Goal: Contribute content: Contribute content

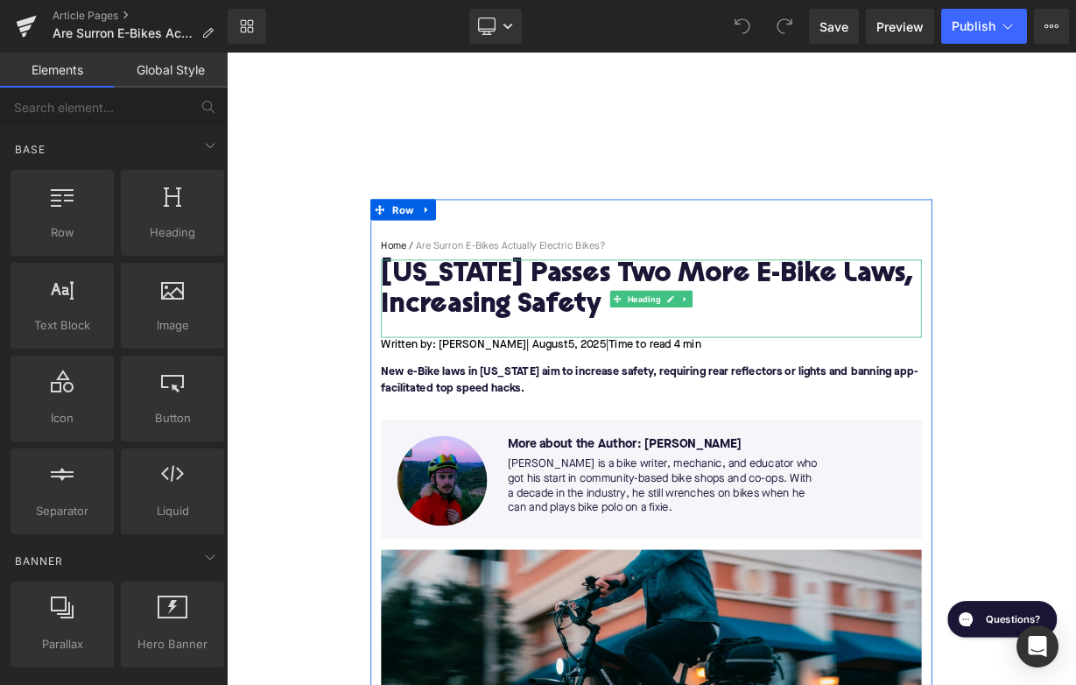
click at [568, 350] on h1 "California Passes Two More E-Bike Laws, Increasing Safety" at bounding box center [756, 349] width 674 height 76
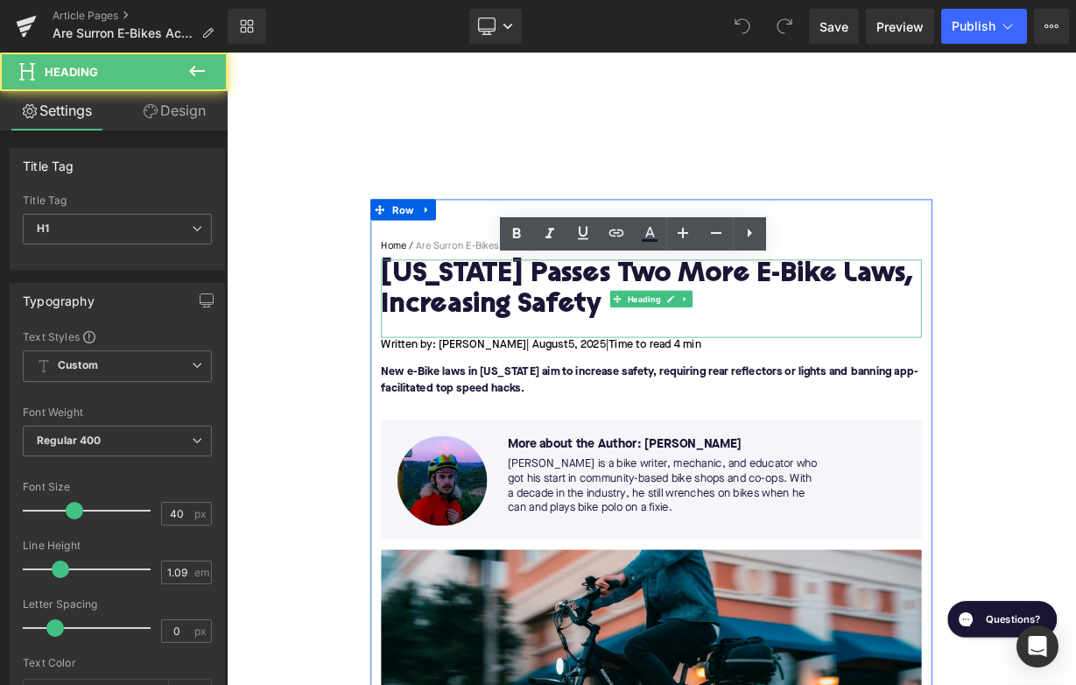
click at [568, 350] on h1 "California Passes Two More E-Bike Laws, Increasing Safety" at bounding box center [756, 349] width 674 height 76
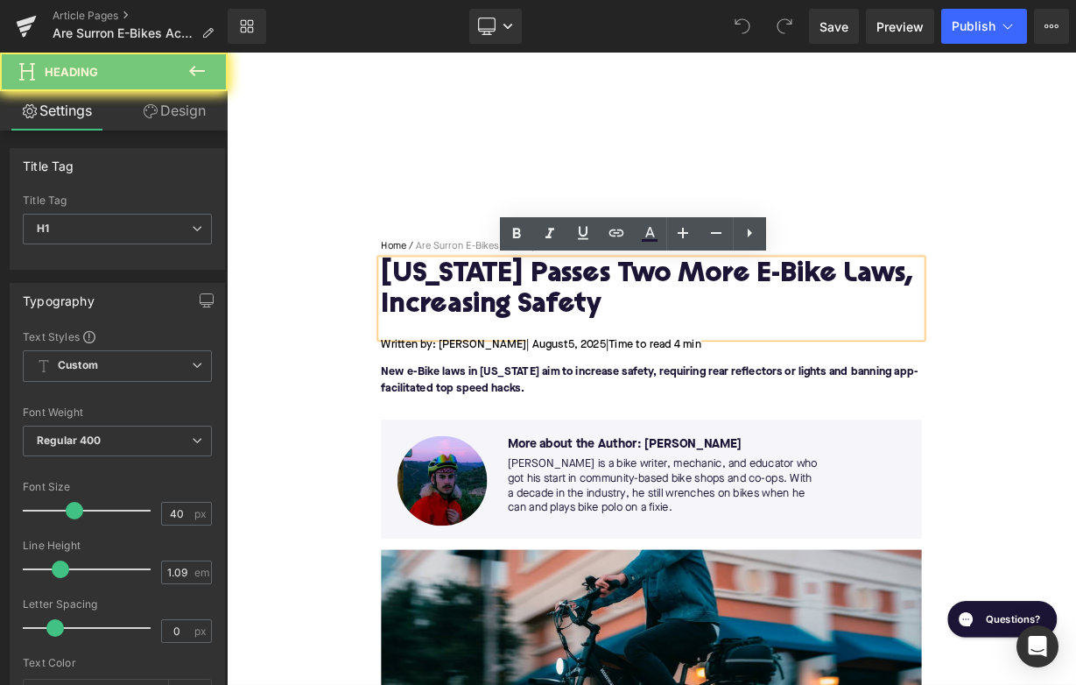
click at [568, 350] on h1 "California Passes Two More E-Bike Laws, Increasing Safety" at bounding box center [756, 349] width 674 height 76
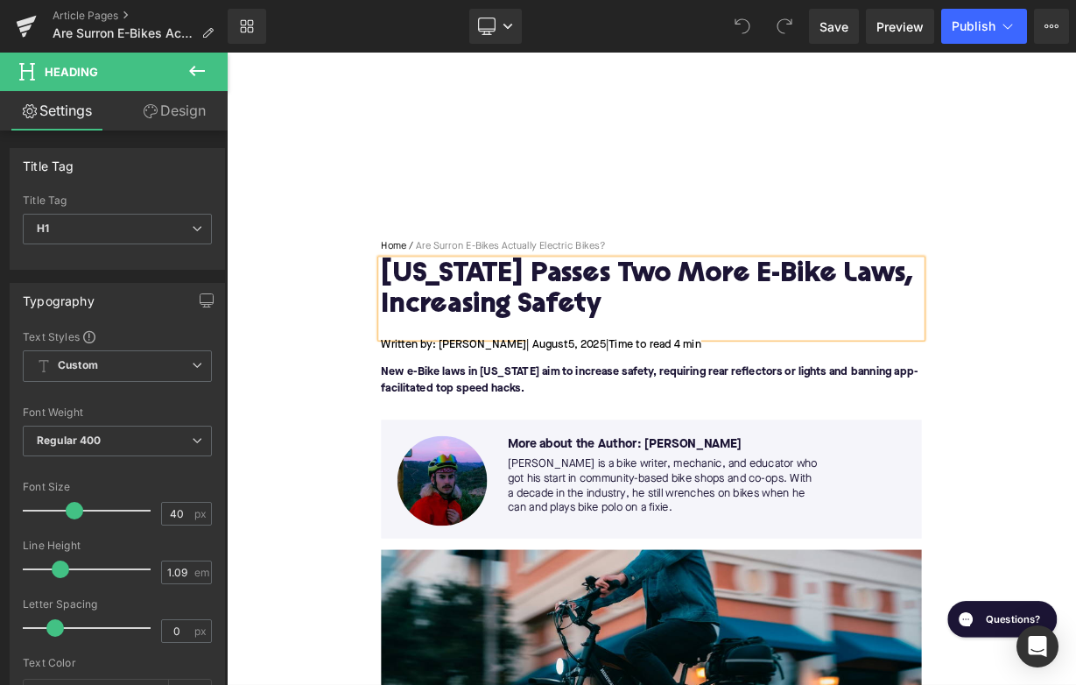
paste div
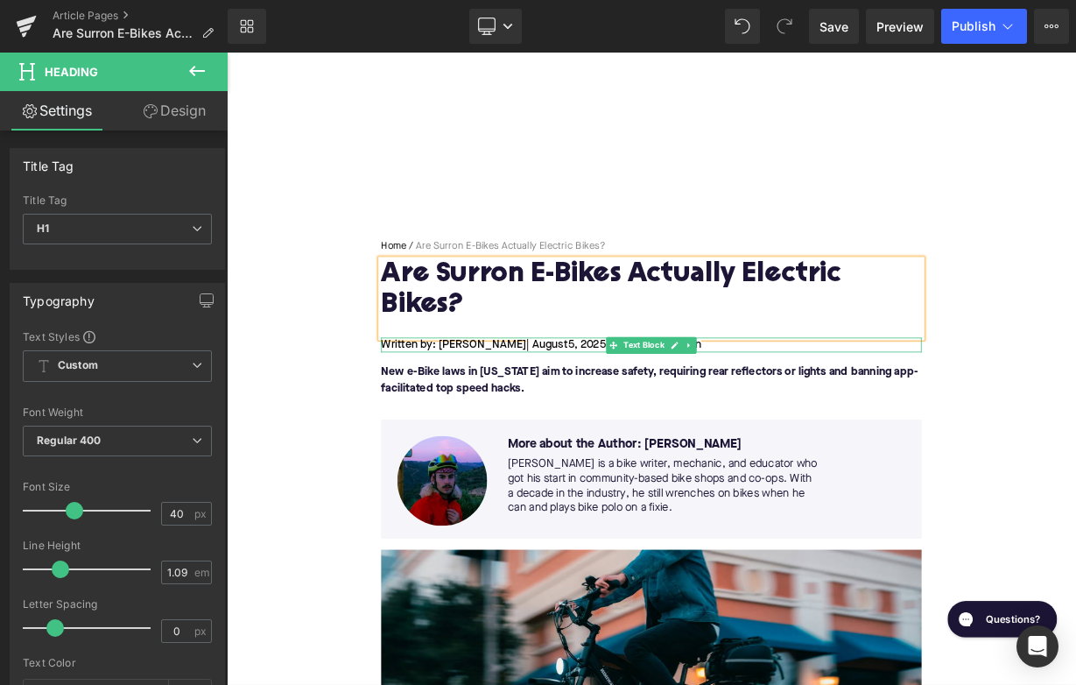
click at [652, 414] on span "5, 2025" at bounding box center [675, 417] width 47 height 14
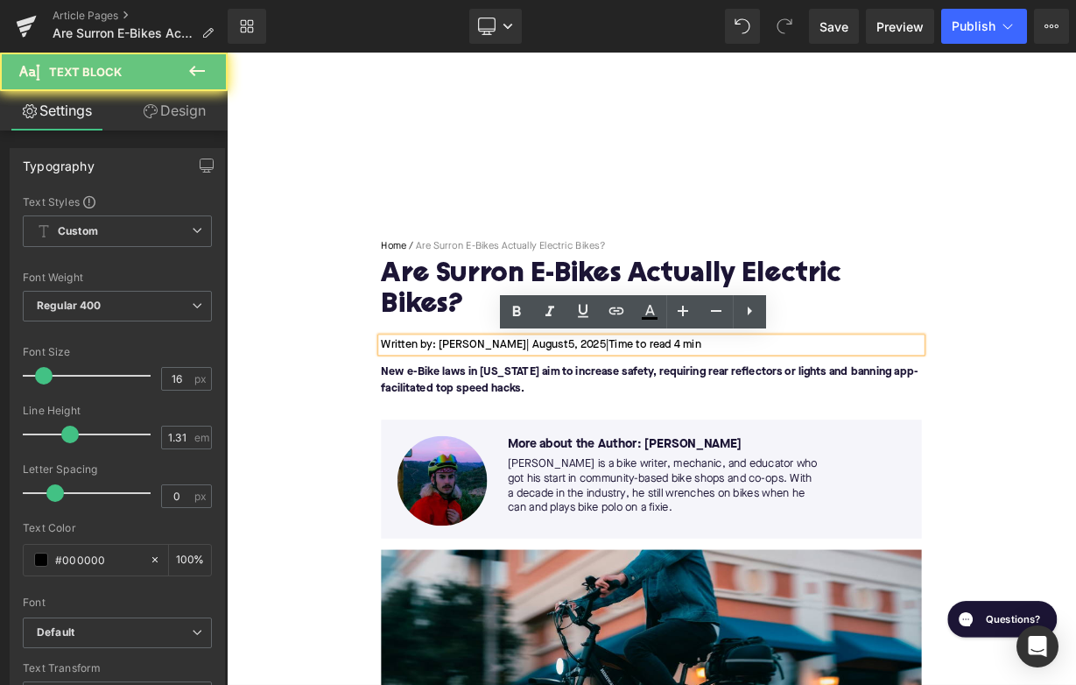
click at [652, 415] on span "5, 2025" at bounding box center [675, 417] width 47 height 14
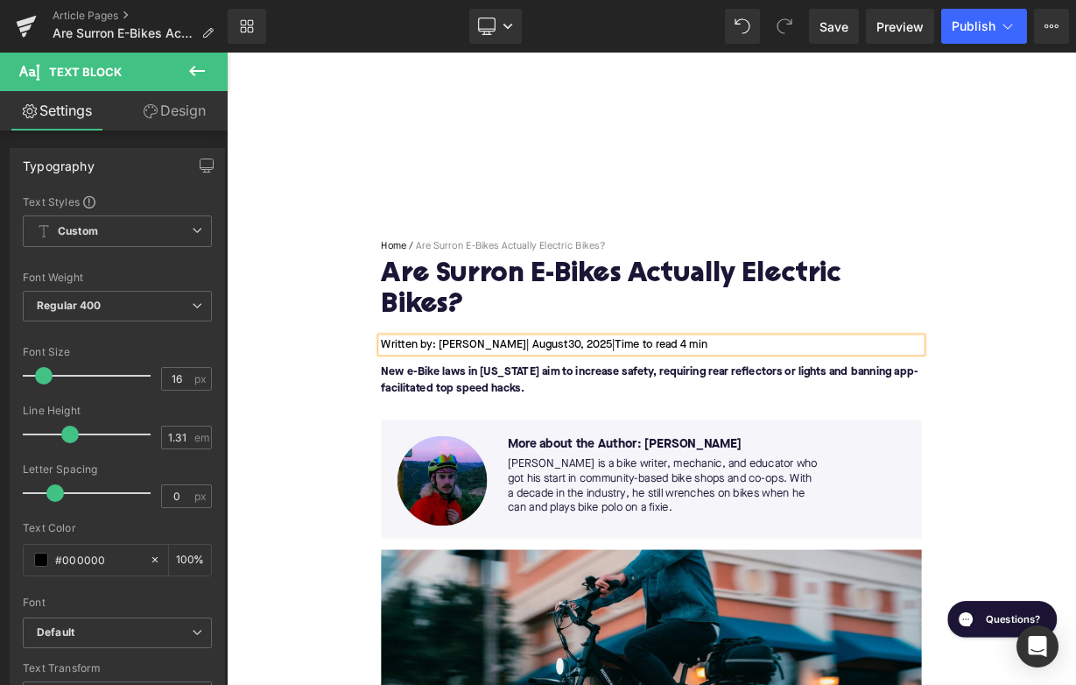
click at [489, 461] on p "New e-Bike laws in California aim to increase safety, requiring rear reflectors…" at bounding box center [756, 461] width 674 height 42
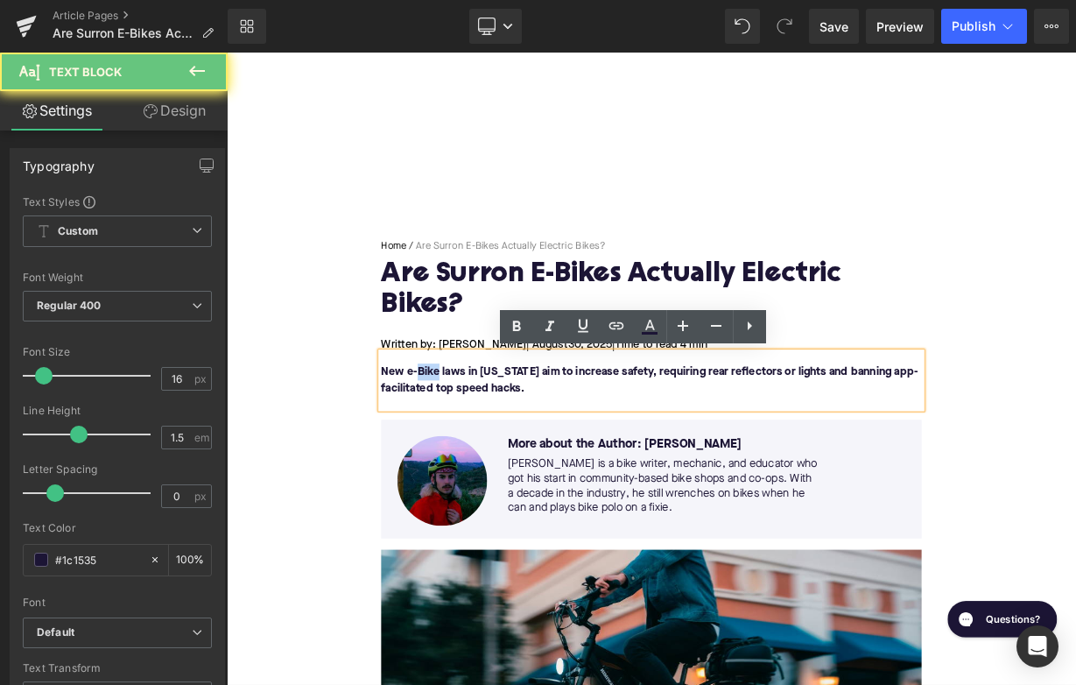
click at [489, 461] on p "New e-Bike laws in California aim to increase safety, requiring rear reflectors…" at bounding box center [756, 461] width 674 height 42
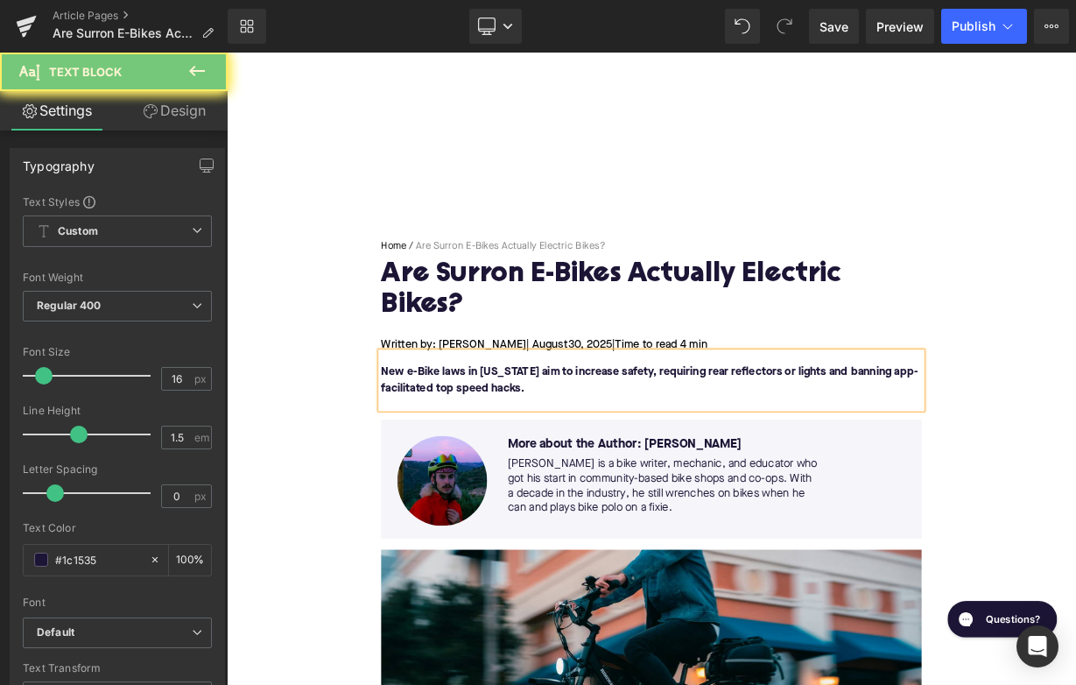
paste div
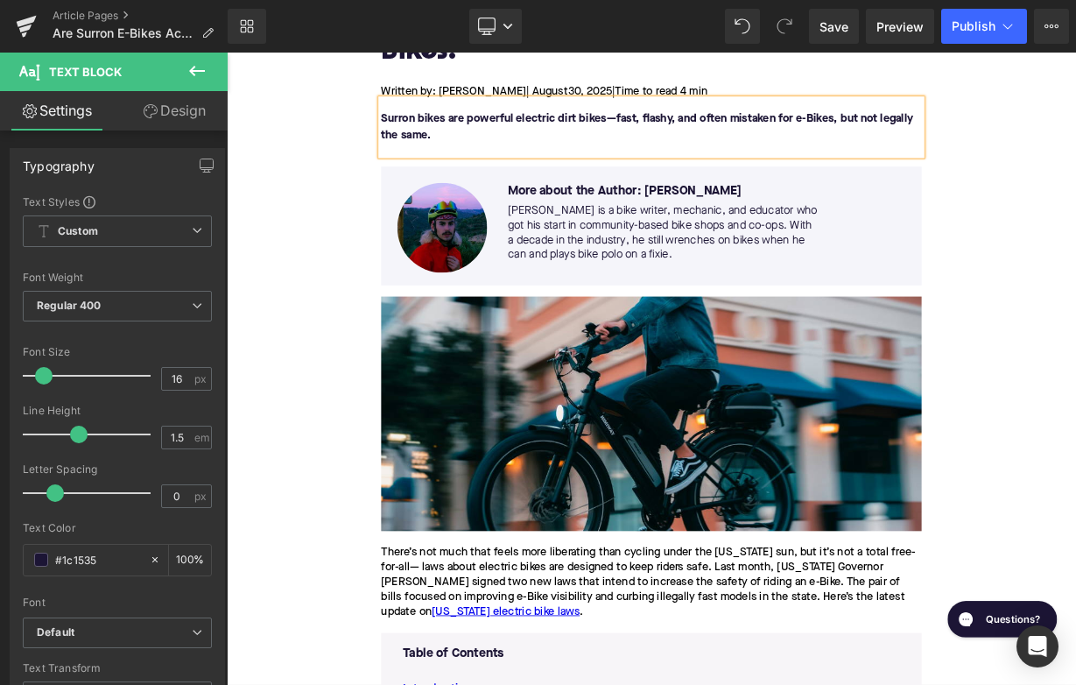
scroll to position [371, 0]
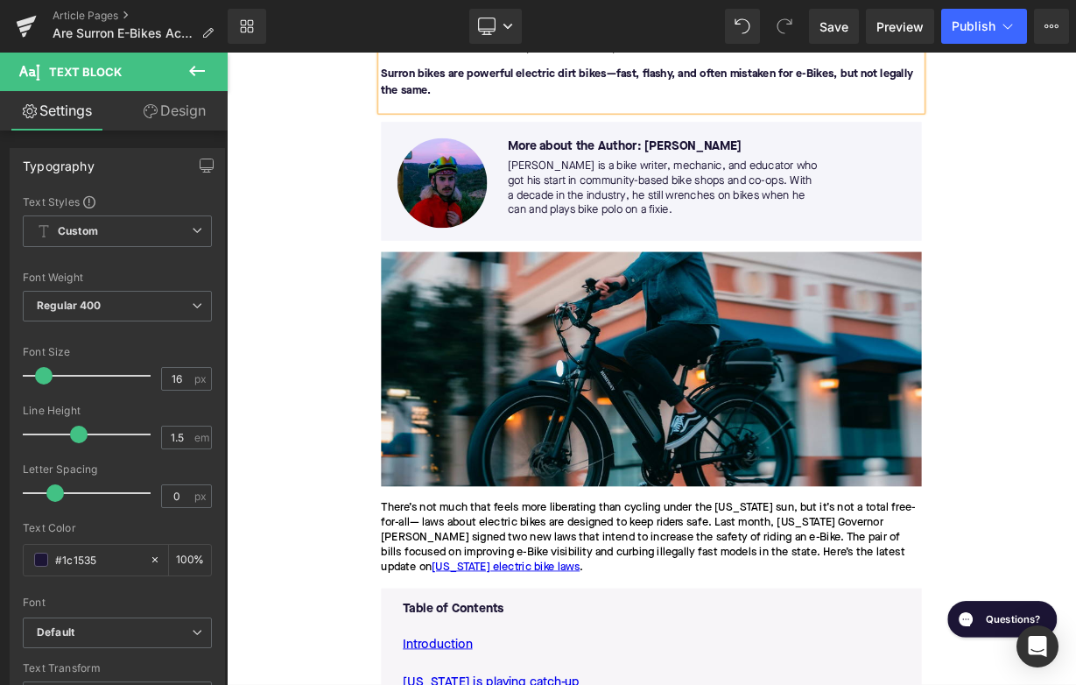
click at [515, 654] on div "There’s not much that feels more liberating than cycling under the California s…" at bounding box center [756, 658] width 674 height 92
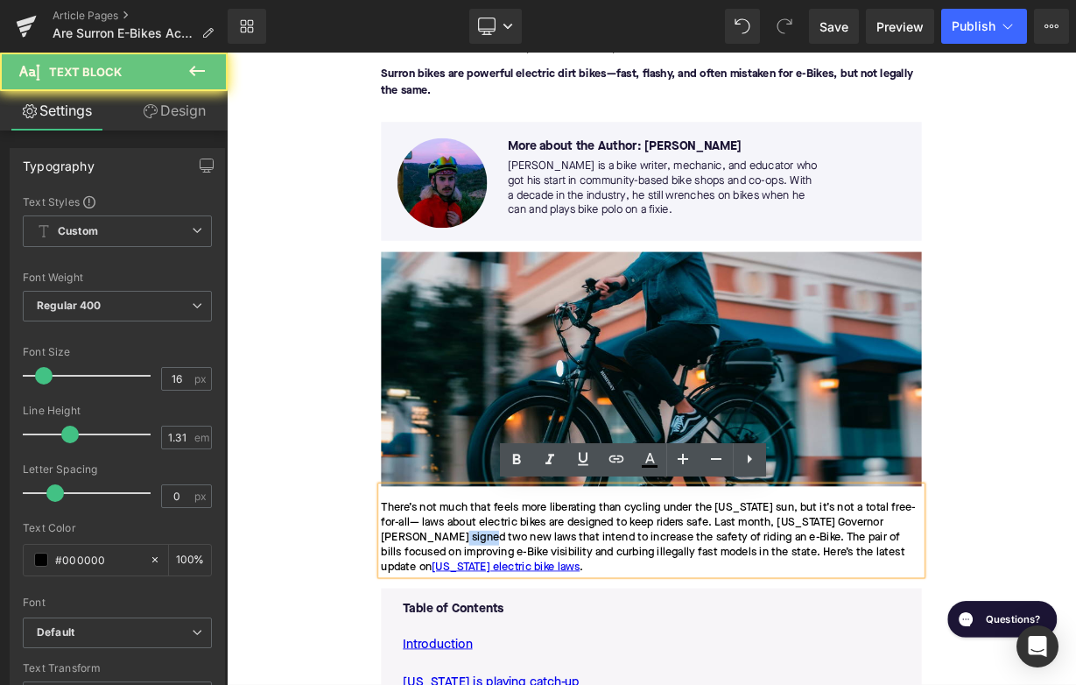
click at [515, 654] on div "There’s not much that feels more liberating than cycling under the California s…" at bounding box center [756, 658] width 674 height 92
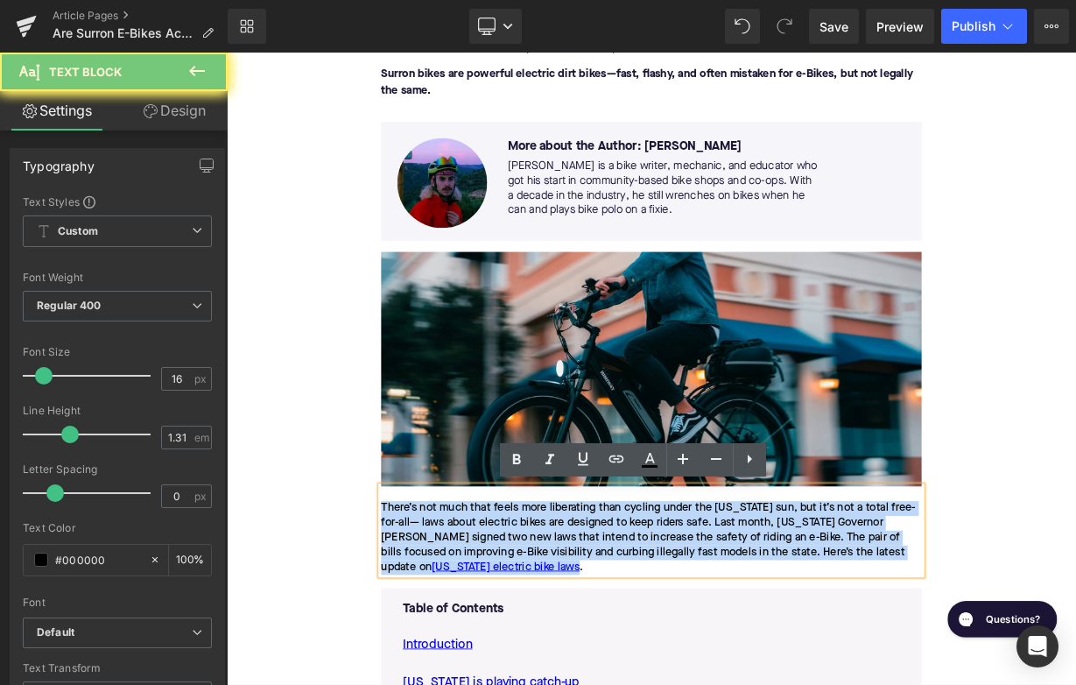
click at [515, 654] on div "There’s not much that feels more liberating than cycling under the California s…" at bounding box center [756, 658] width 674 height 92
paste div
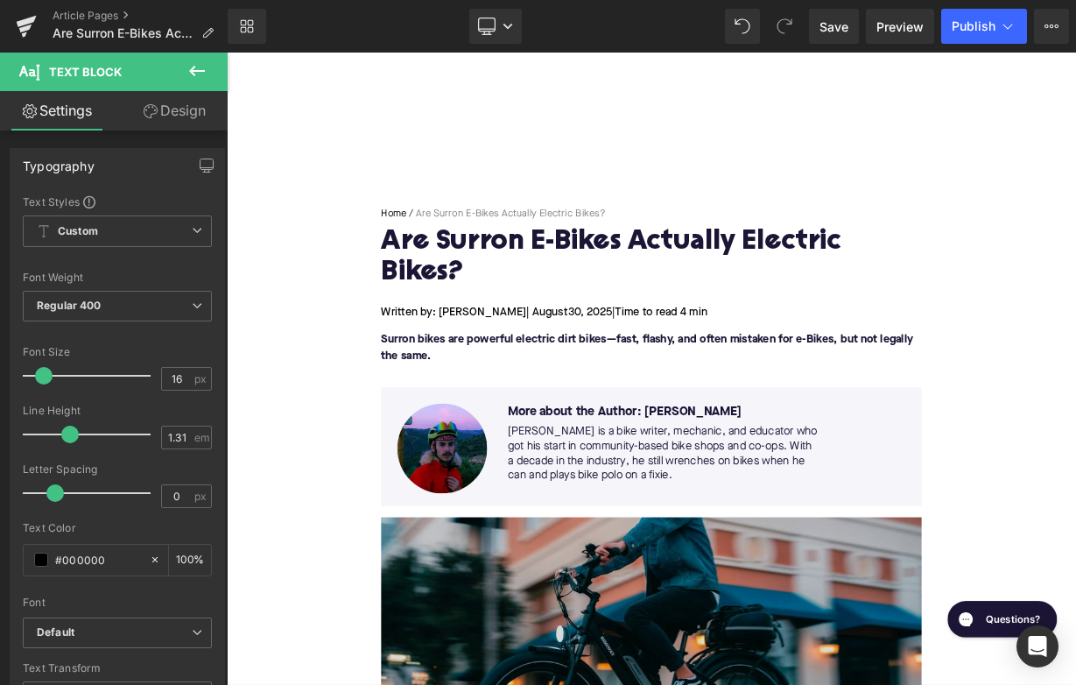
scroll to position [30, 0]
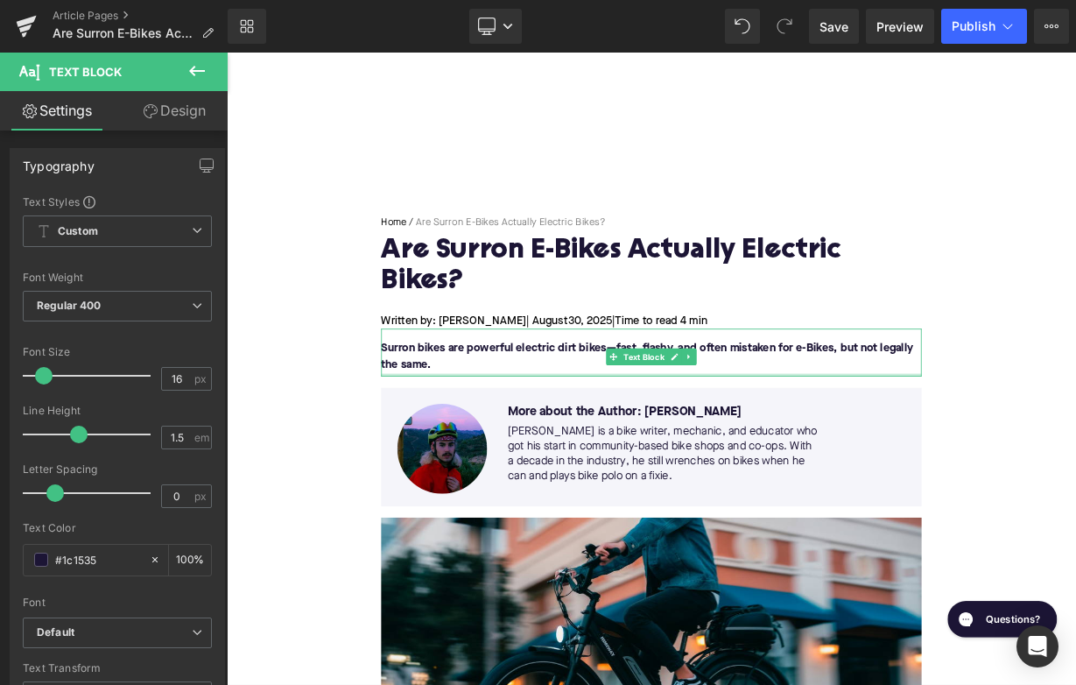
drag, startPoint x: 475, startPoint y: 464, endPoint x: 477, endPoint y: 453, distance: 10.7
click at [477, 453] on div at bounding box center [756, 455] width 674 height 4
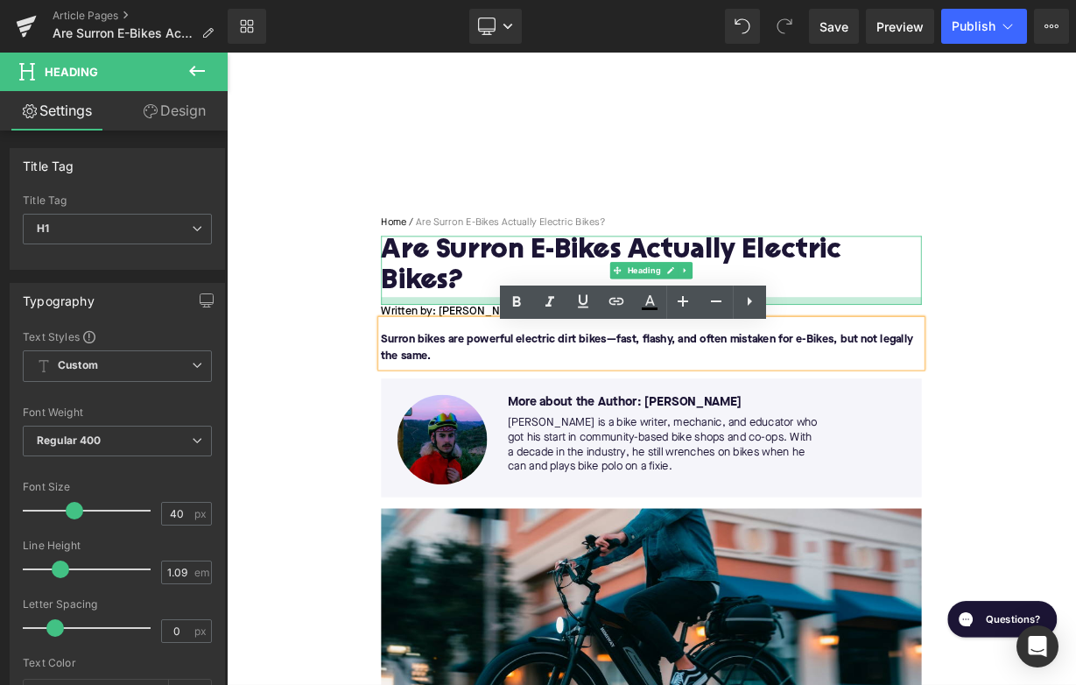
drag, startPoint x: 481, startPoint y: 376, endPoint x: 482, endPoint y: 364, distance: 11.4
click at [482, 364] on div at bounding box center [756, 362] width 674 height 10
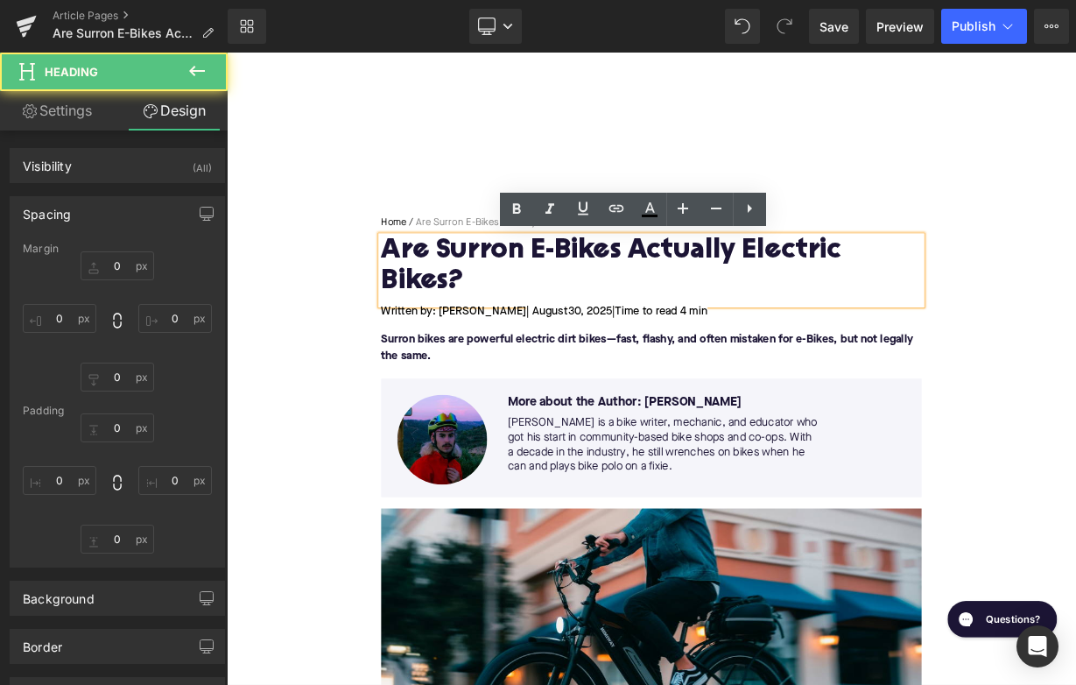
type input "0"
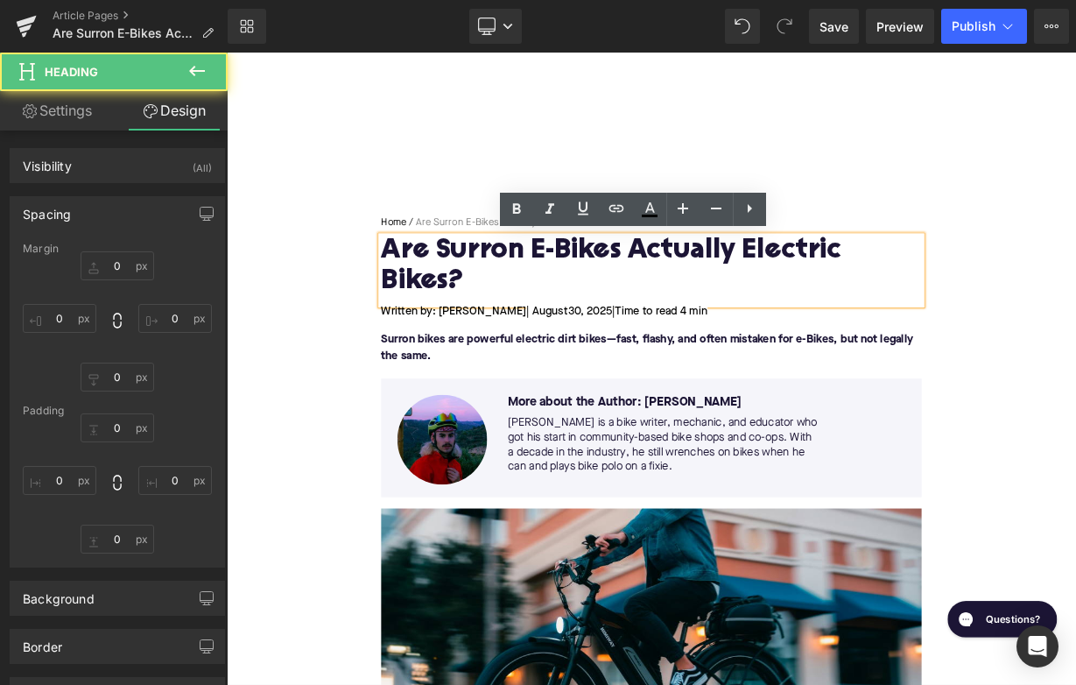
type input "0"
type input "11"
type input "0"
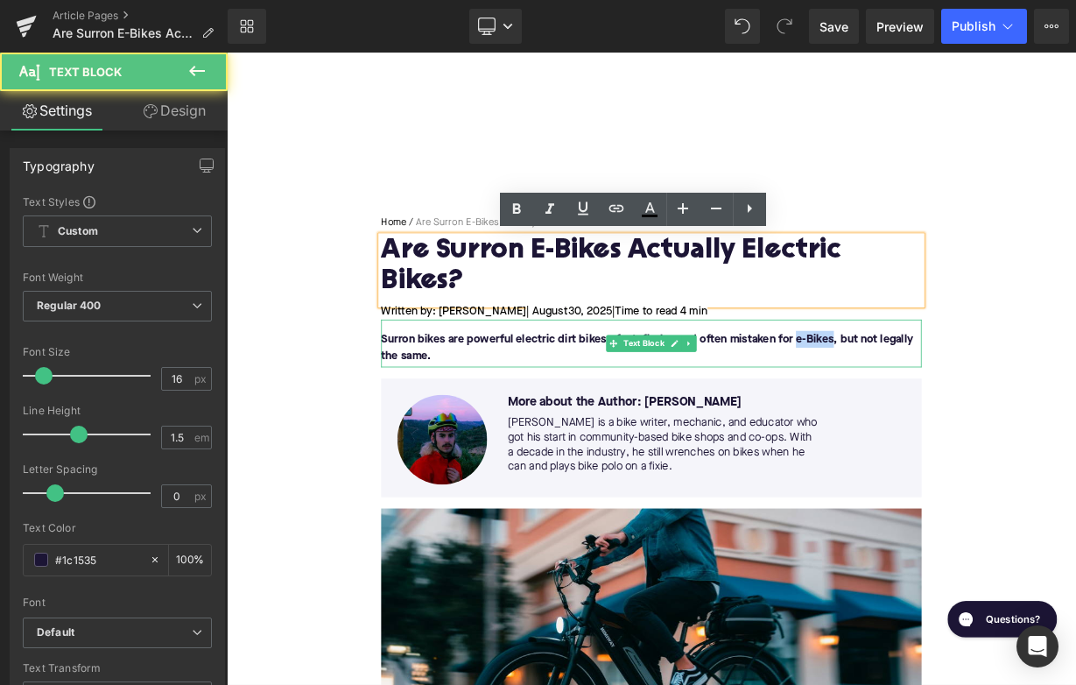
drag, startPoint x: 982, startPoint y: 409, endPoint x: 936, endPoint y: 409, distance: 46.4
click at [936, 409] on font "Surron bikes are powerful electric dirt bikes—fast, flashy, and often mistaken …" at bounding box center [751, 420] width 664 height 35
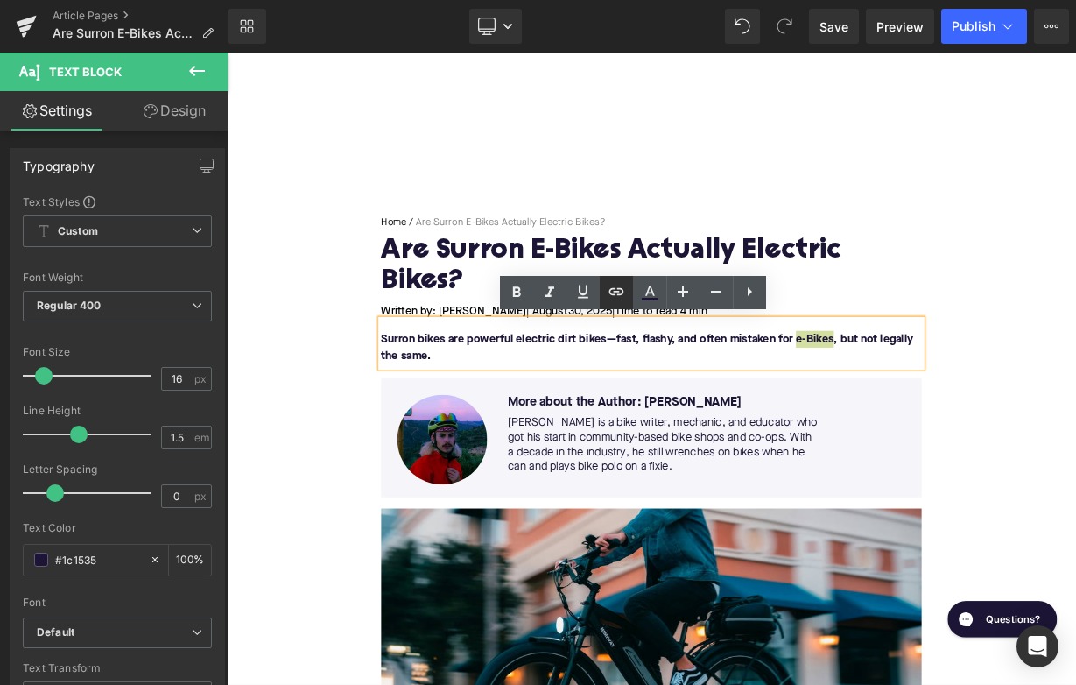
click at [618, 291] on icon at bounding box center [616, 291] width 21 height 21
click at [738, 357] on input "text" at bounding box center [834, 364] width 270 height 44
paste input "[URL][DOMAIN_NAME]"
type input "[URL][DOMAIN_NAME]"
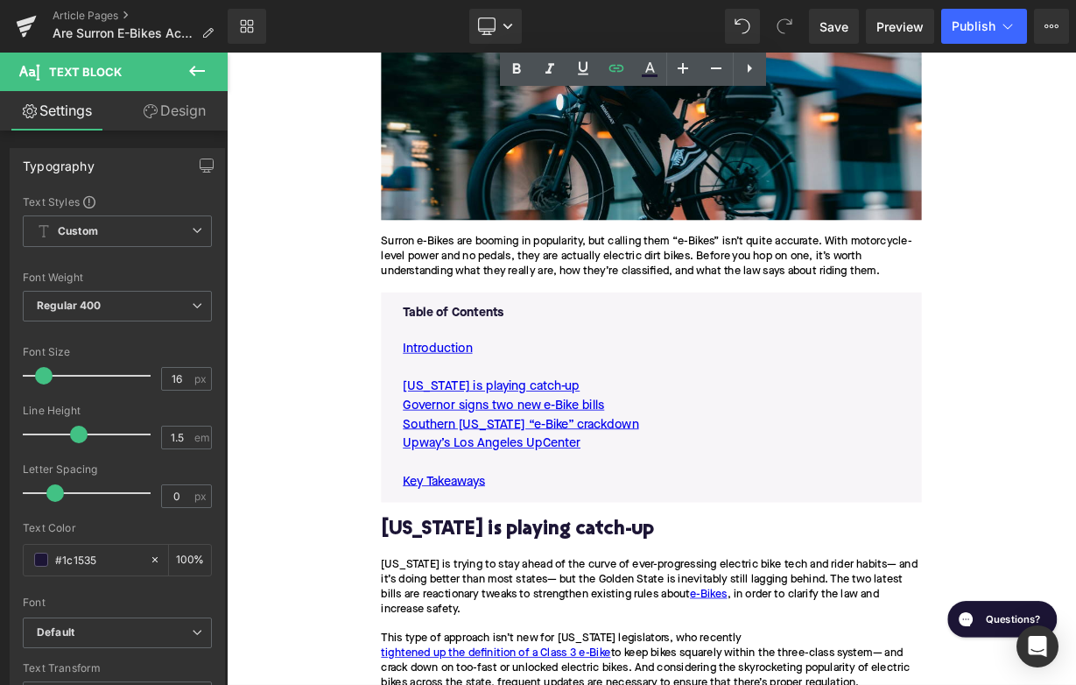
scroll to position [762, 0]
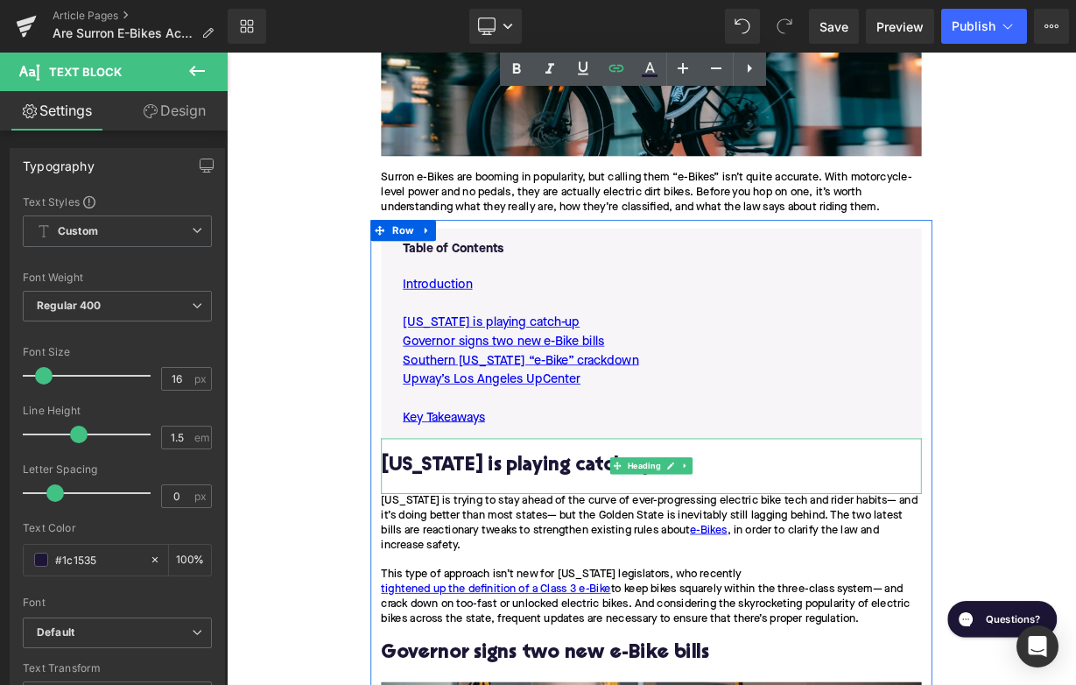
click at [566, 562] on h2 "California is playing catch-up" at bounding box center [756, 567] width 674 height 27
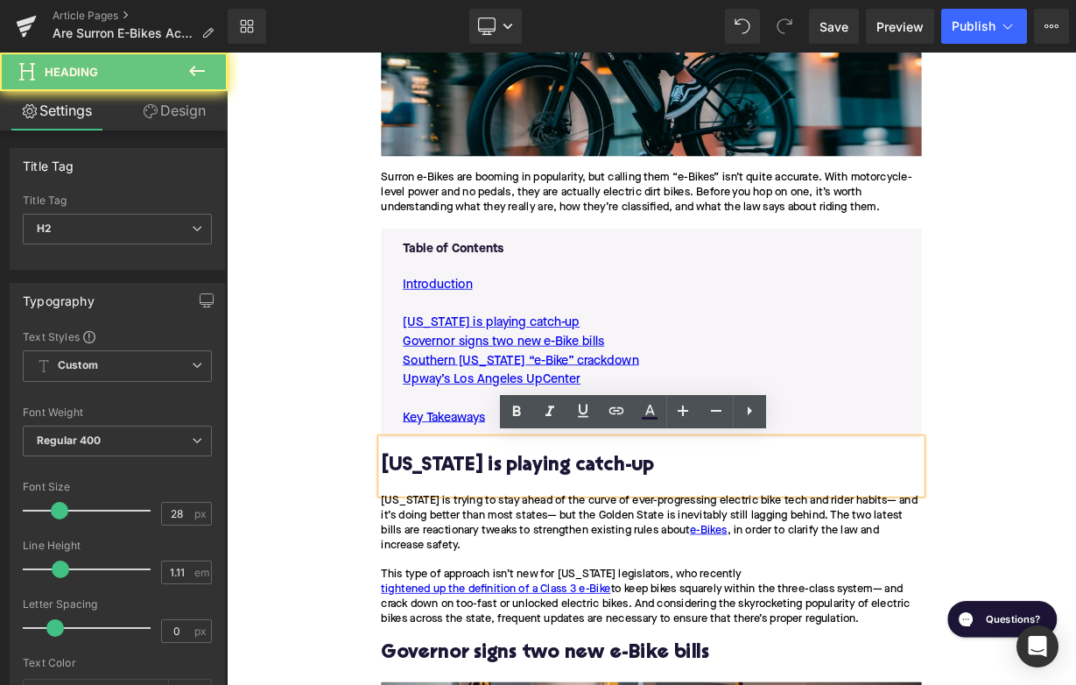
click at [566, 562] on h2 "California is playing catch-up" at bounding box center [756, 567] width 674 height 27
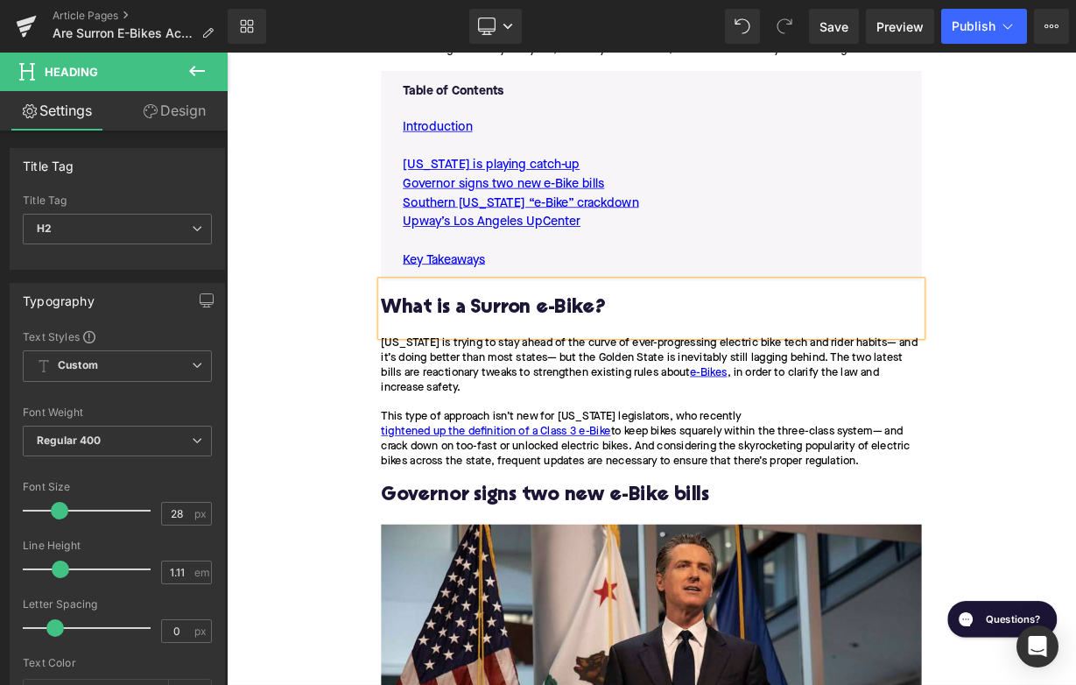
scroll to position [1024, 0]
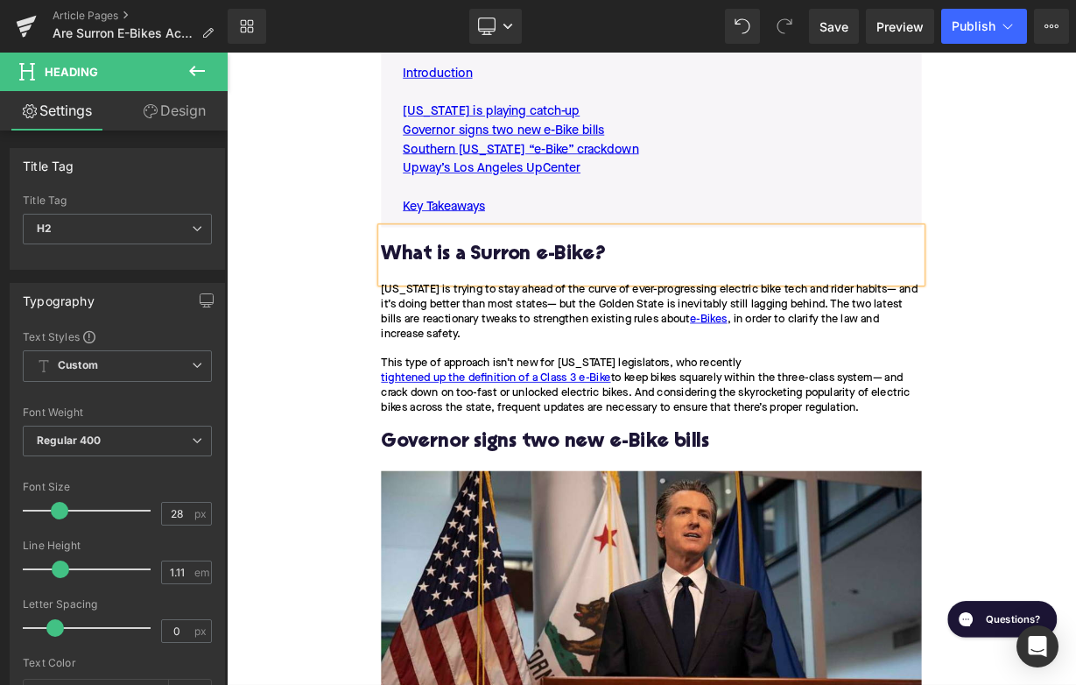
click at [522, 374] on div "California is trying to stay ahead of the curve of ever-progressing electric bi…" at bounding box center [756, 422] width 674 height 165
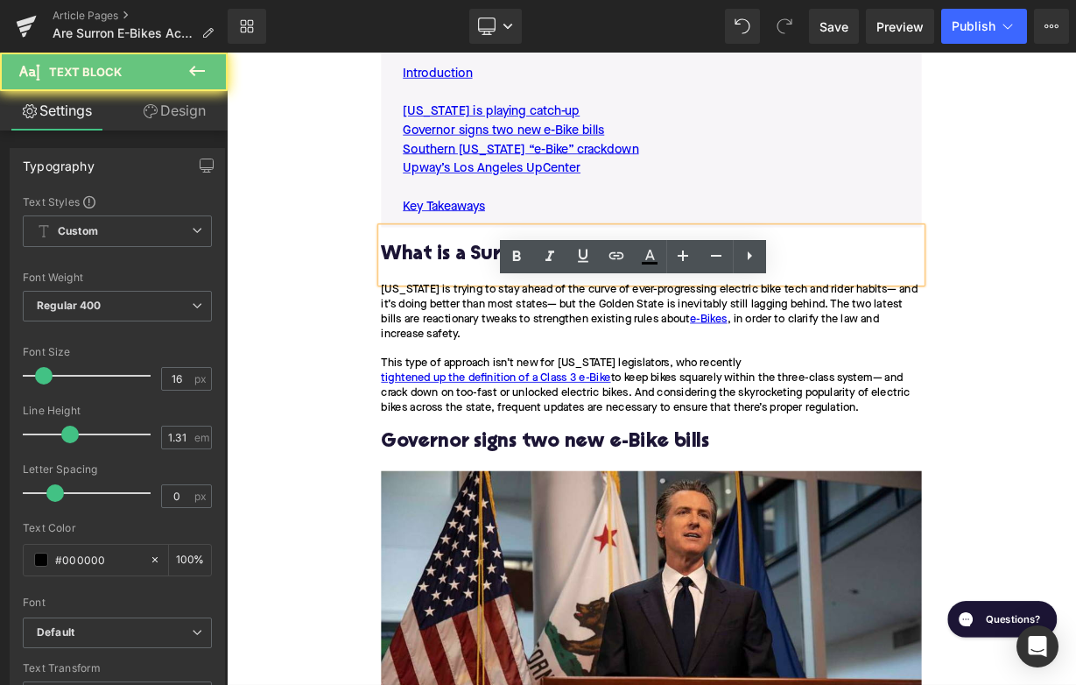
click at [522, 374] on div "California is trying to stay ahead of the curve of ever-progressing electric bi…" at bounding box center [756, 422] width 674 height 165
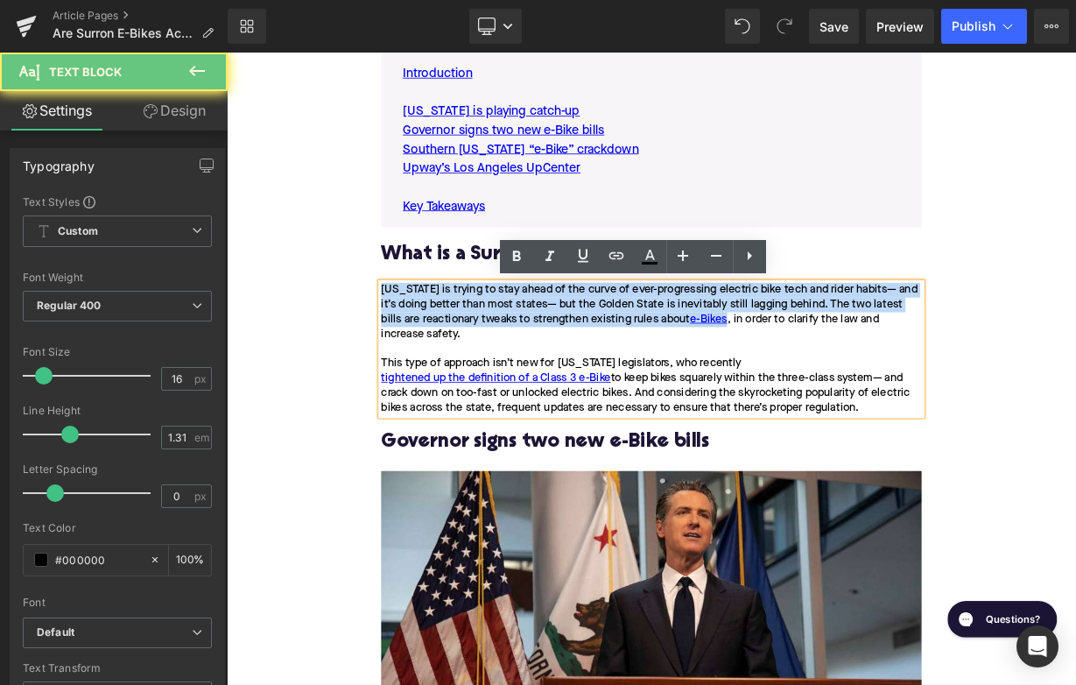
click at [522, 374] on div "California is trying to stay ahead of the curve of ever-progressing electric bi…" at bounding box center [756, 422] width 674 height 165
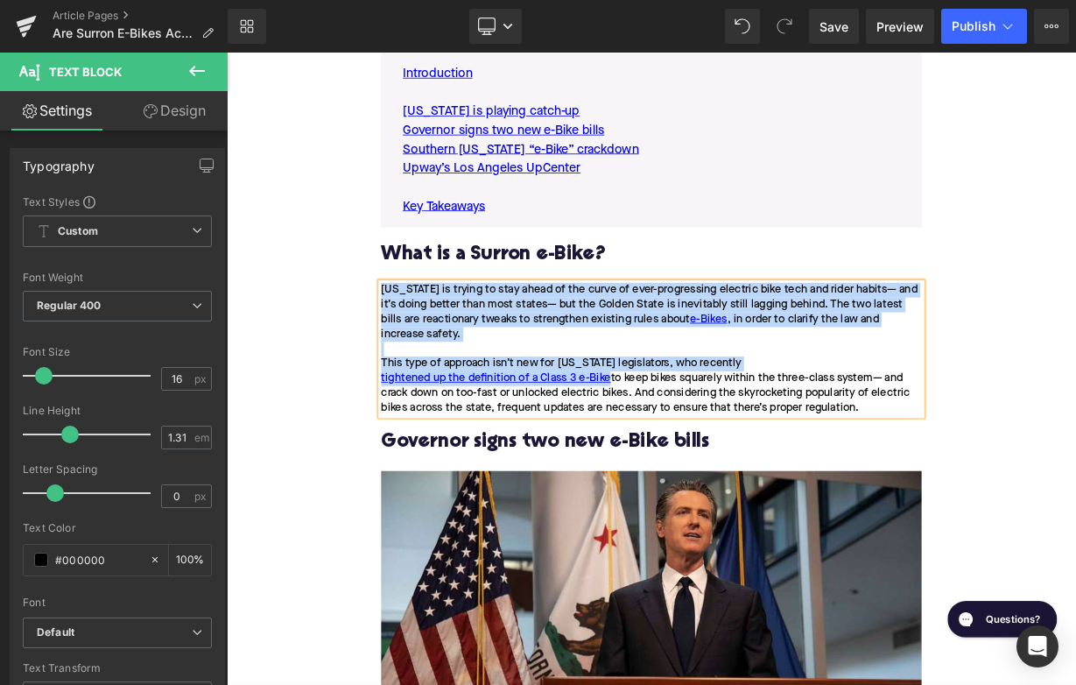
paste div
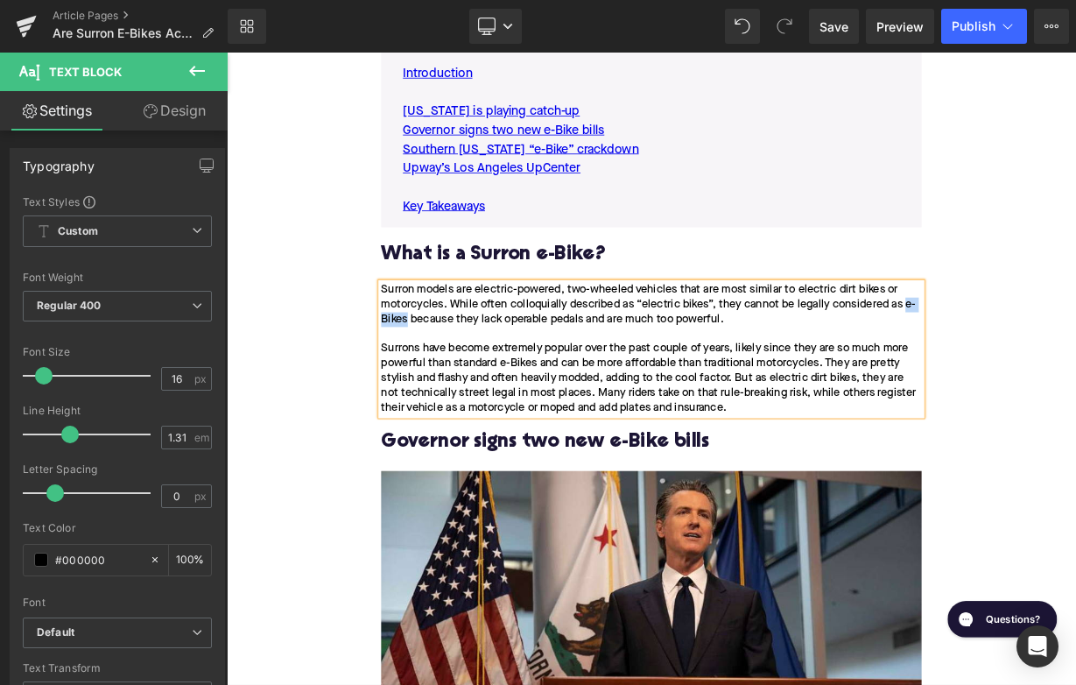
drag, startPoint x: 1071, startPoint y: 369, endPoint x: 454, endPoint y: 393, distance: 616.8
click at [454, 393] on div "Surron models are electric-powered, two-wheeled vehicles that are most similar …" at bounding box center [756, 422] width 674 height 165
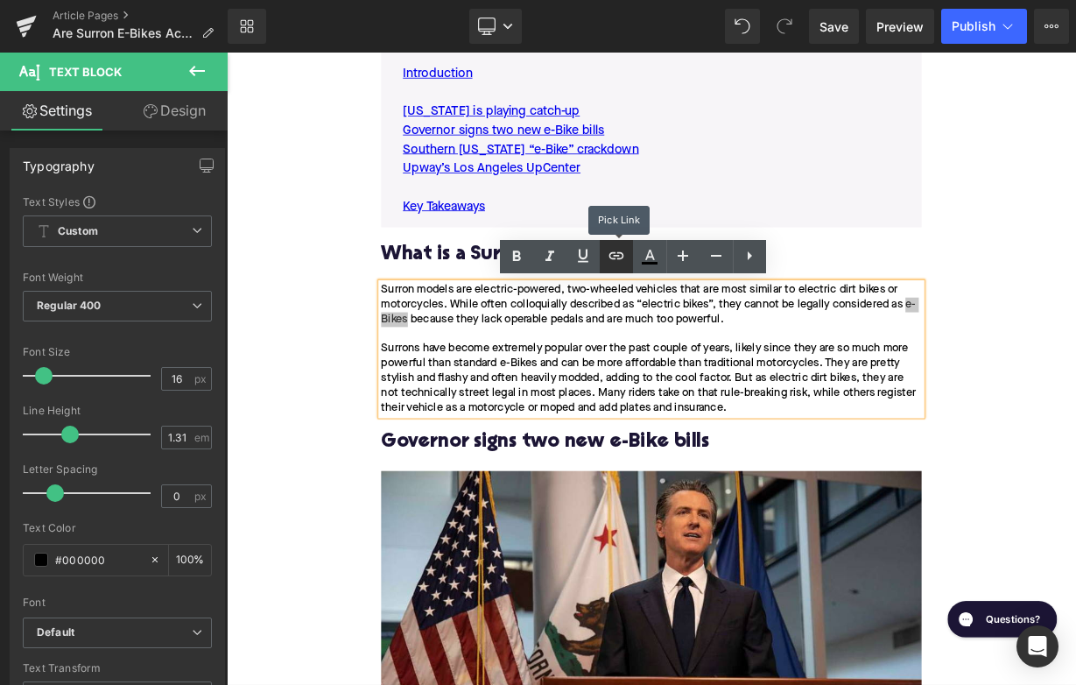
drag, startPoint x: 612, startPoint y: 257, endPoint x: 429, endPoint y: 375, distance: 217.8
click at [612, 257] on icon at bounding box center [616, 255] width 21 height 21
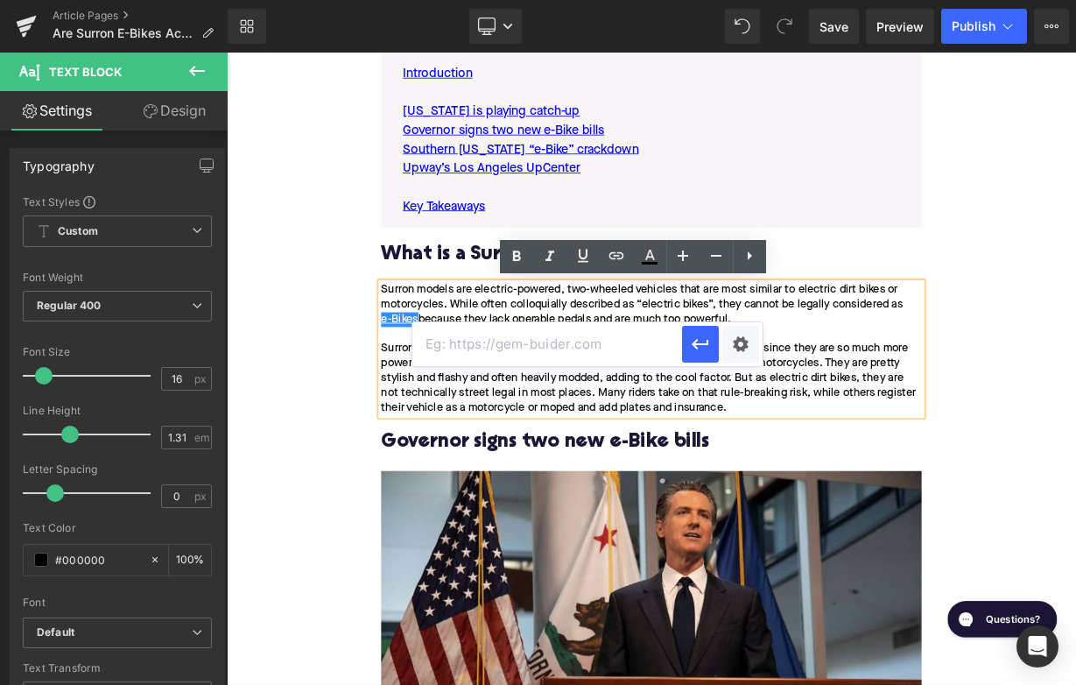
click at [571, 353] on input "text" at bounding box center [547, 344] width 270 height 44
paste input "[URL][DOMAIN_NAME]"
type input "[URL][DOMAIN_NAME]"
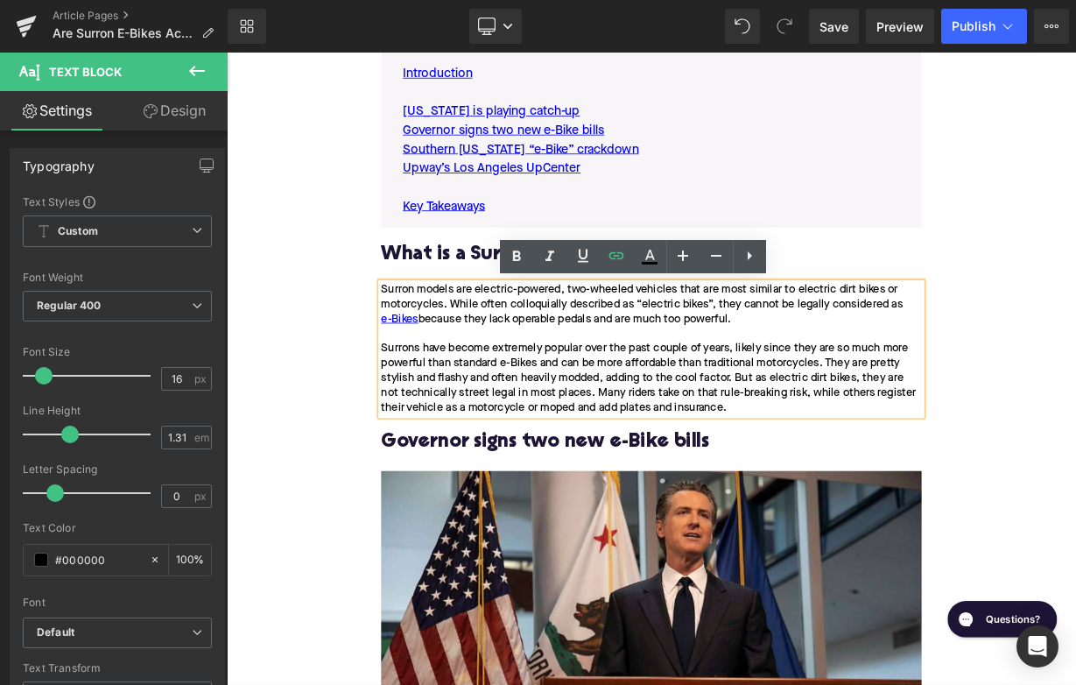
click at [432, 538] on h2 "Governor signs two new e-Bike bills" at bounding box center [756, 539] width 674 height 27
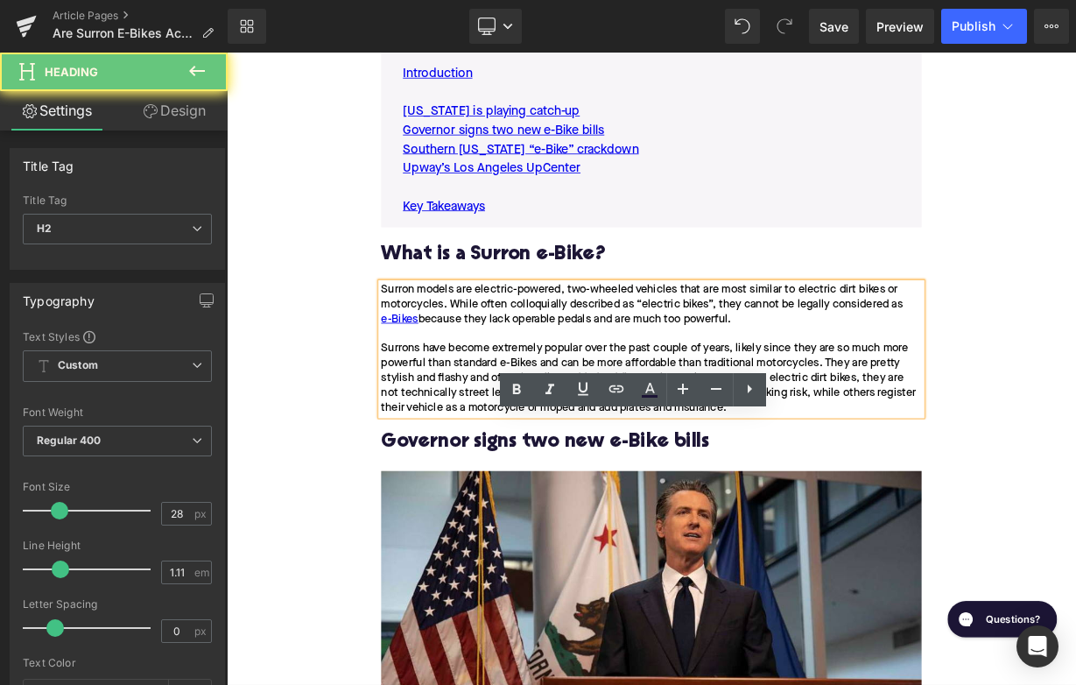
click at [432, 538] on h2 "Governor signs two new e-Bike bills" at bounding box center [756, 539] width 674 height 27
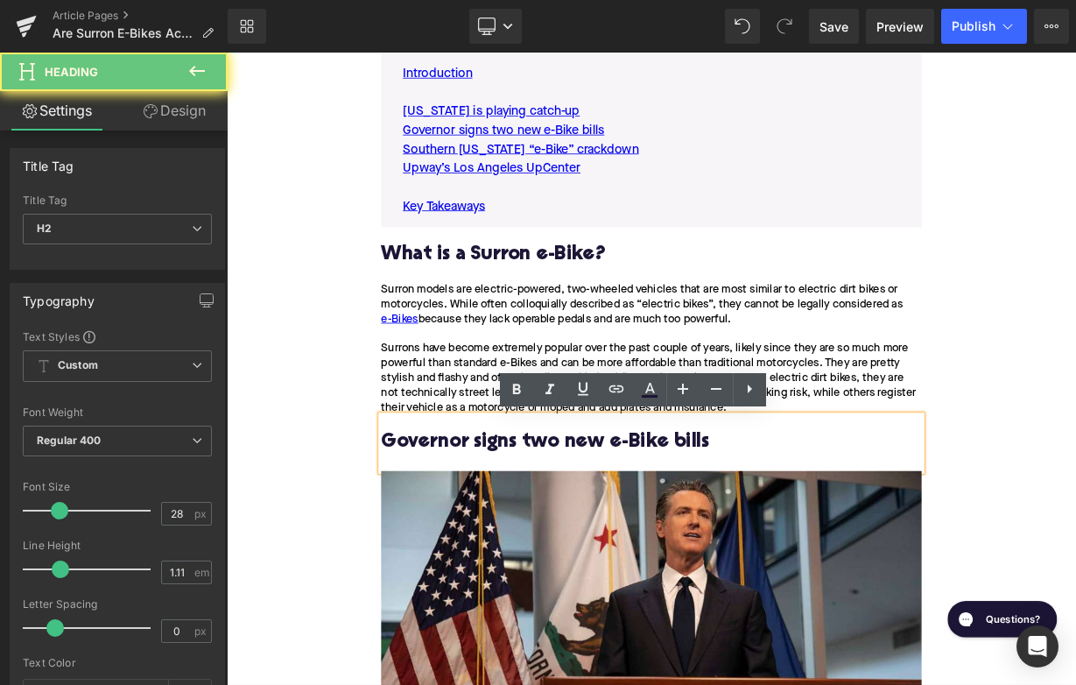
click at [432, 538] on h2 "Governor signs two new e-Bike bills" at bounding box center [756, 539] width 674 height 27
paste div
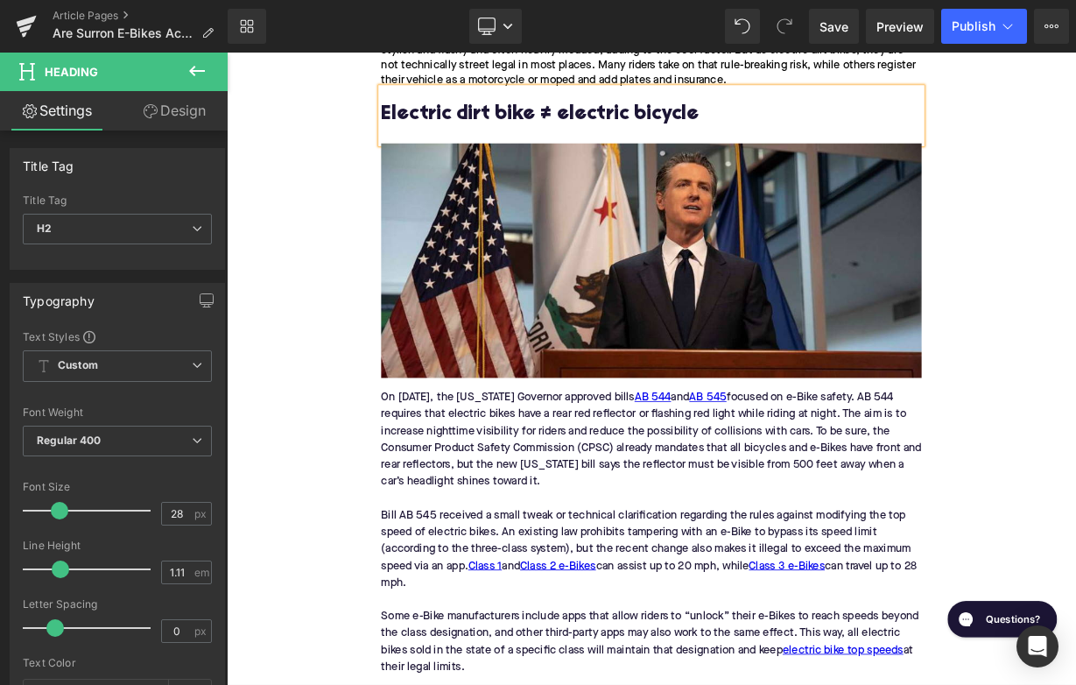
scroll to position [1446, 0]
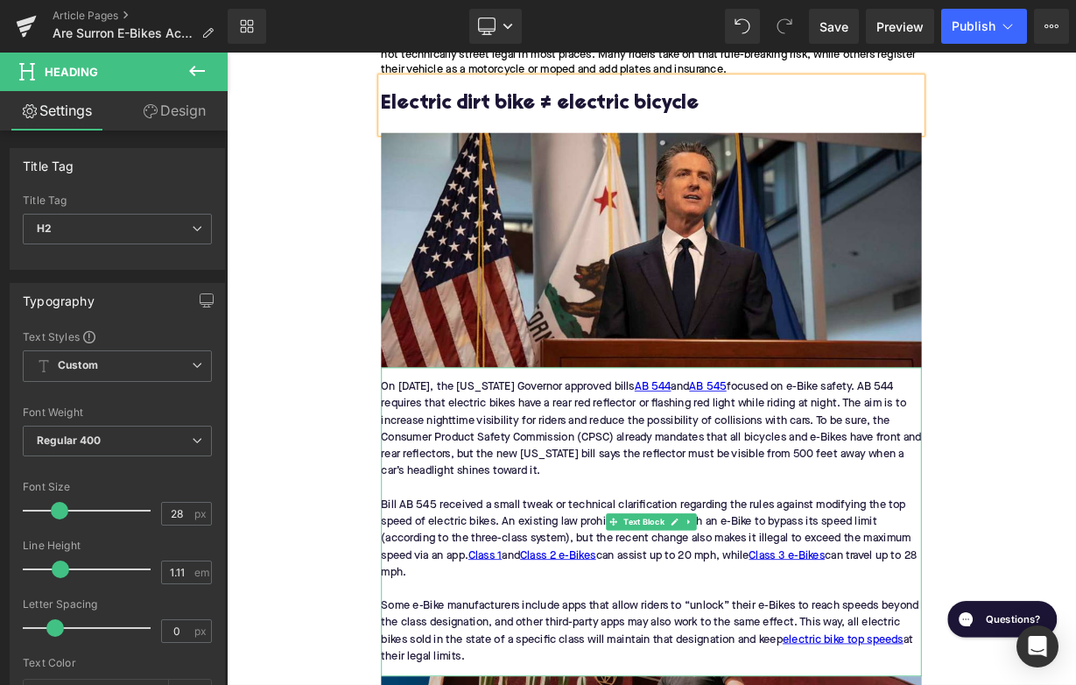
click at [480, 520] on div "On July 14, 2025, the California Governor approved bills AB 544 and AB 545 focu…" at bounding box center [756, 637] width 674 height 385
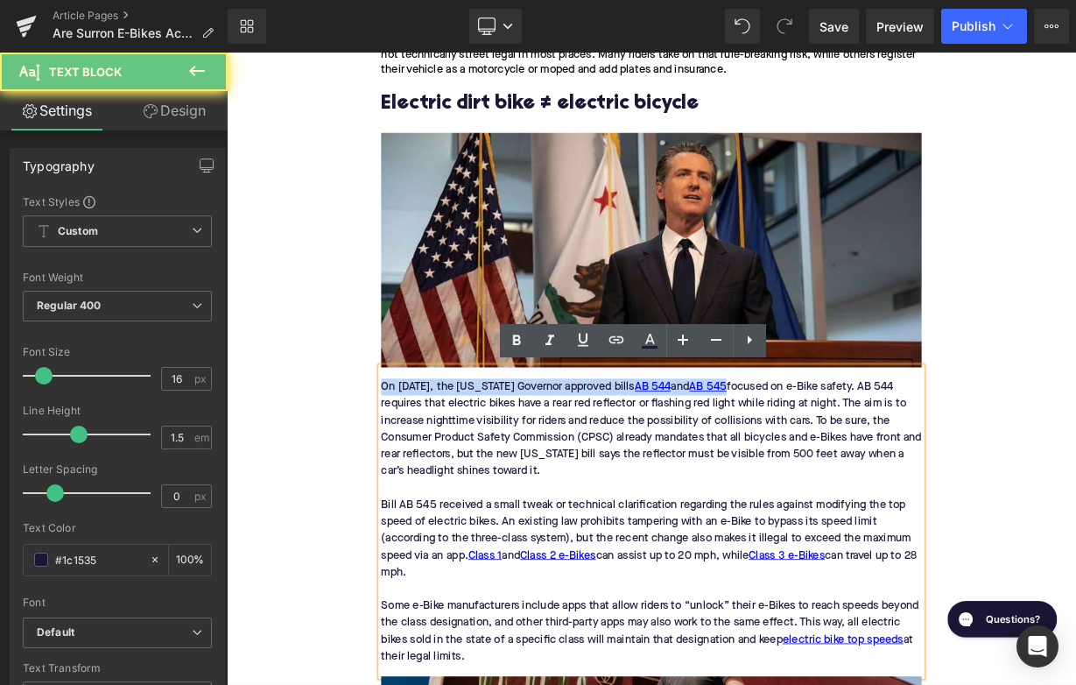
click at [480, 520] on div "On July 14, 2025, the California Governor approved bills AB 544 and AB 545 focu…" at bounding box center [756, 637] width 674 height 385
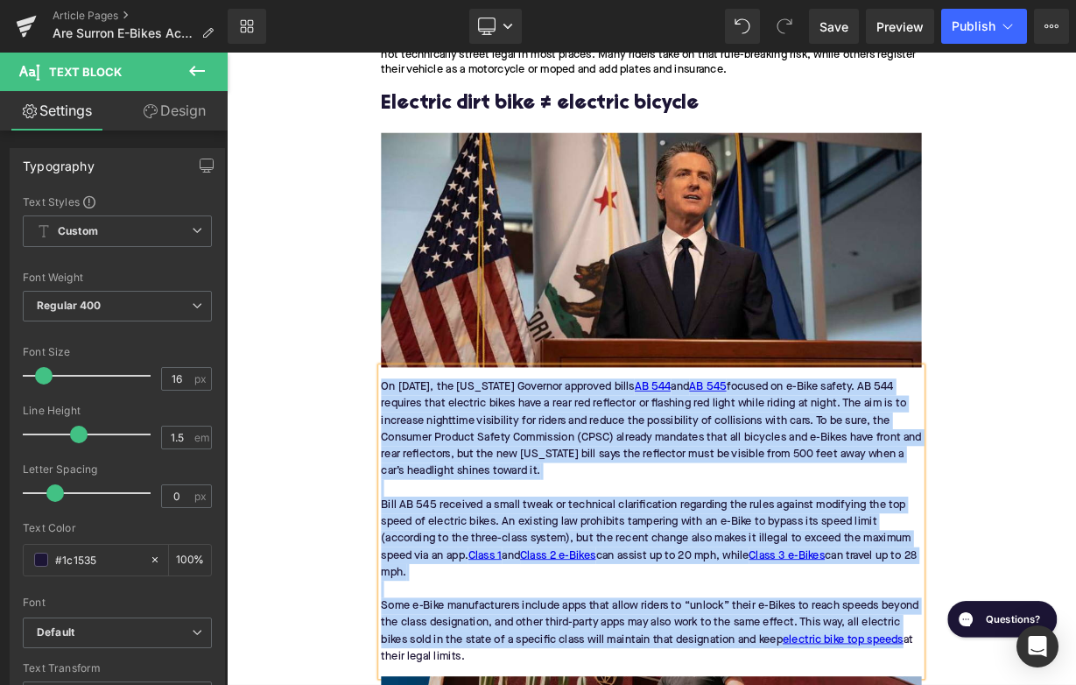
paste div
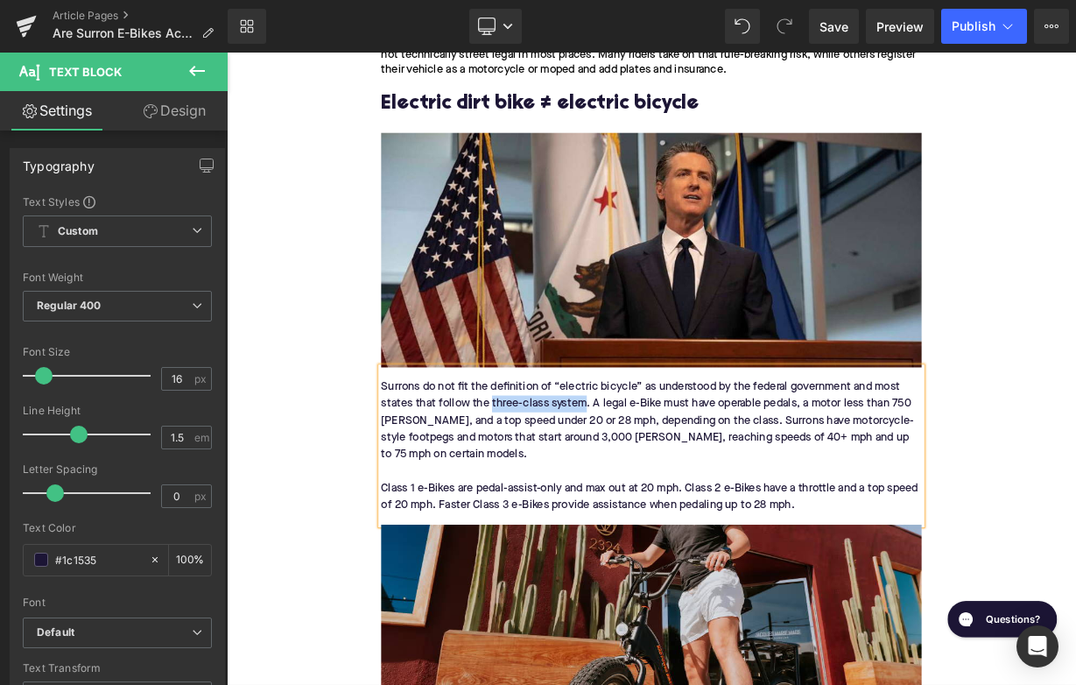
drag, startPoint x: 673, startPoint y: 490, endPoint x: 555, endPoint y: 494, distance: 118.2
click at [555, 494] on div "Surrons do not fit the definition of “electric bicycle” as understood by the fe…" at bounding box center [756, 543] width 674 height 196
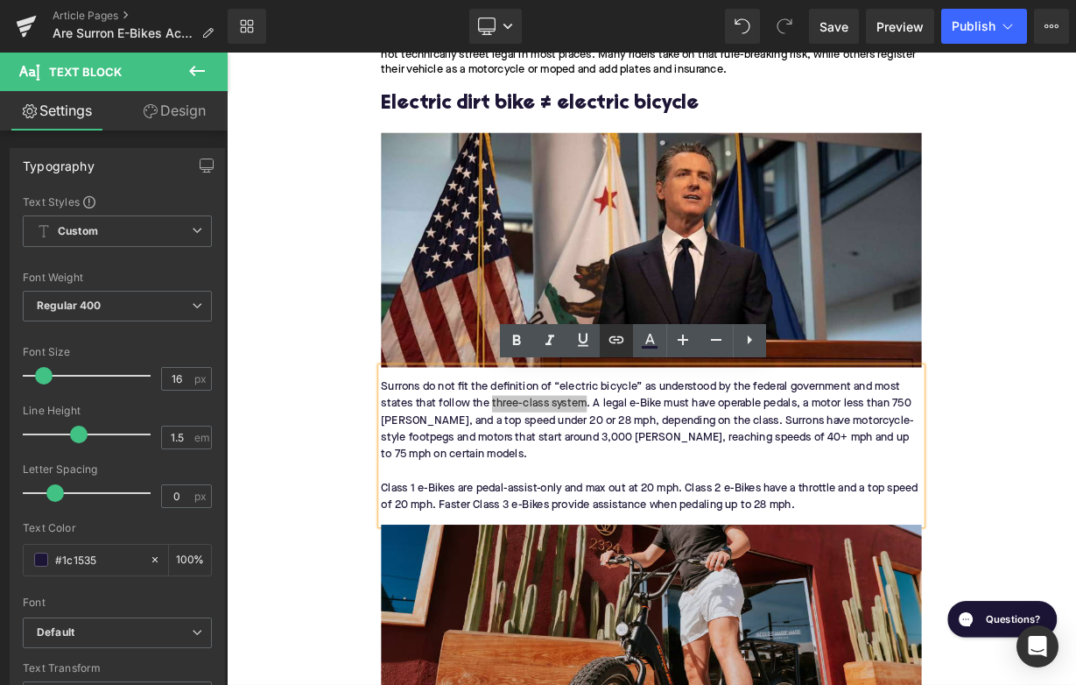
click at [606, 340] on link at bounding box center [616, 340] width 33 height 33
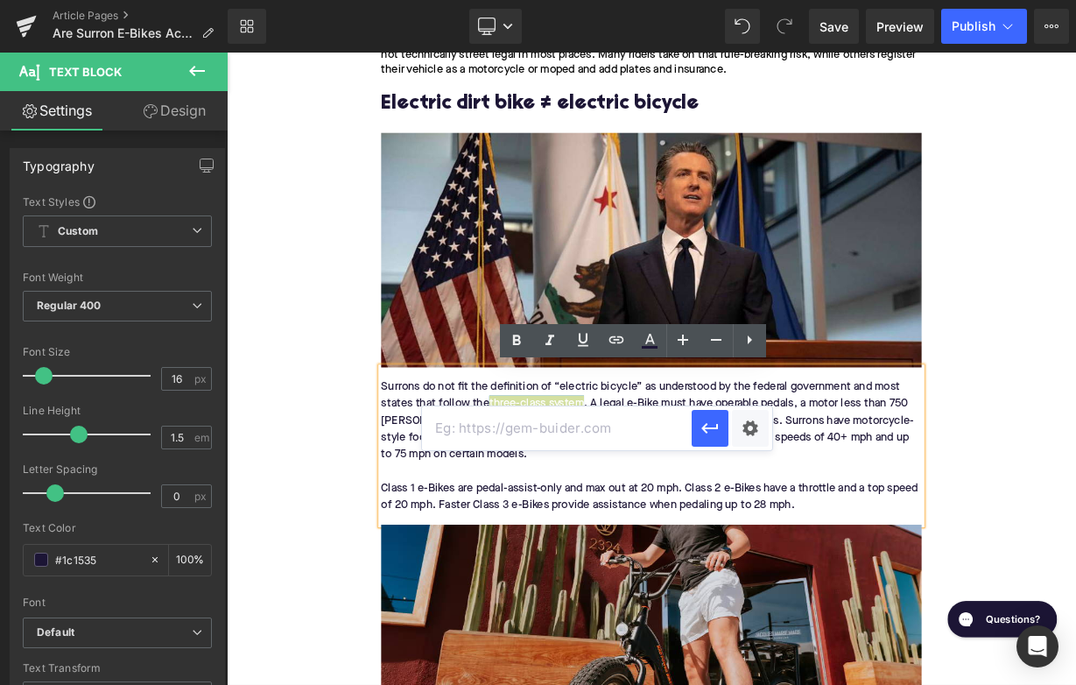
click at [574, 415] on input "text" at bounding box center [557, 428] width 270 height 44
paste input "https://upway.co/blogs/news/class-1-vs-class-2-vs-class-3-e-bikes?srsltid=AfmBO…"
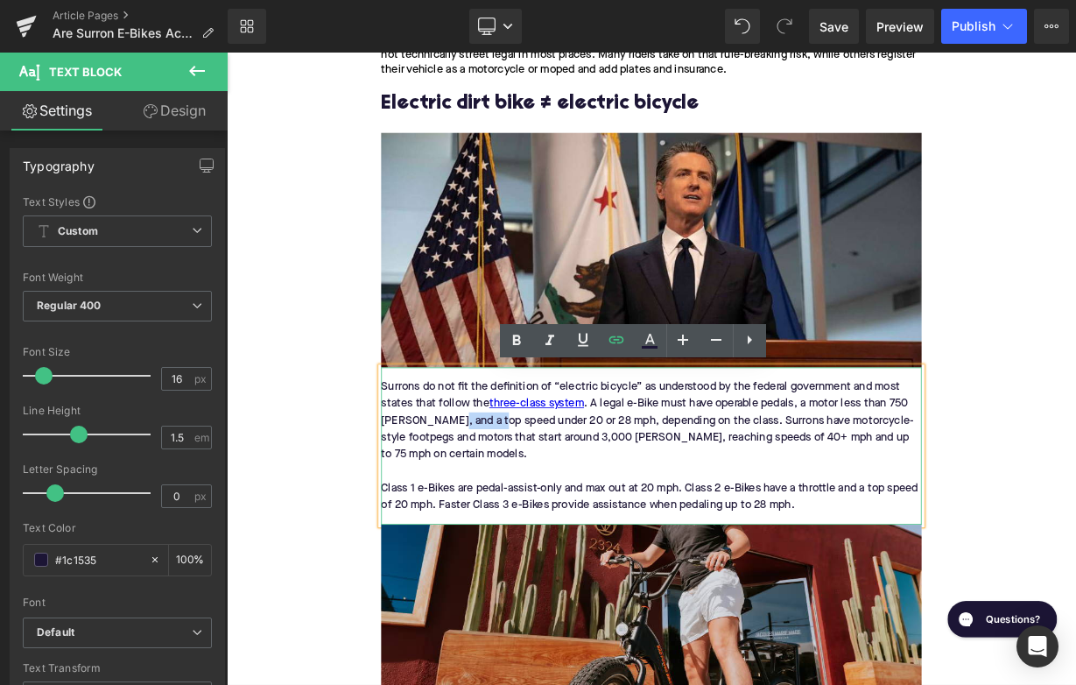
drag, startPoint x: 499, startPoint y: 508, endPoint x: 561, endPoint y: 508, distance: 62.2
click at [561, 508] on div "Surrons do not fit the definition of “electric bicycle” as understood by the fe…" at bounding box center [756, 543] width 674 height 196
click at [609, 341] on icon at bounding box center [616, 339] width 21 height 21
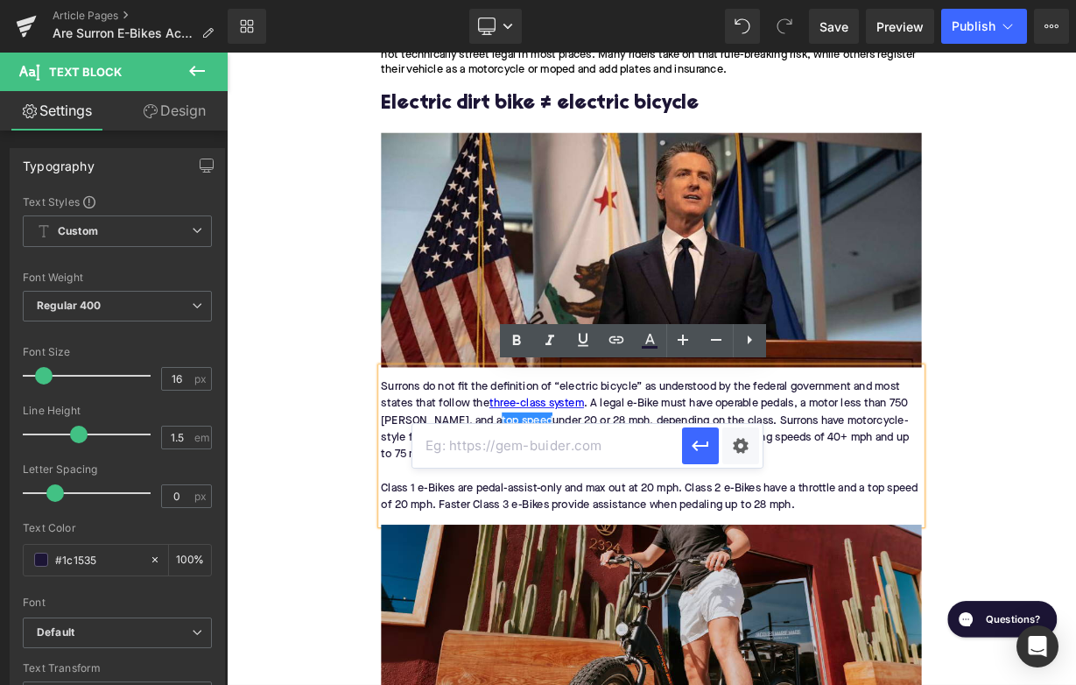
click at [534, 451] on input "text" at bounding box center [547, 446] width 270 height 44
paste input "https://upway.co/blogs/news/electric-bikes-top-speed"
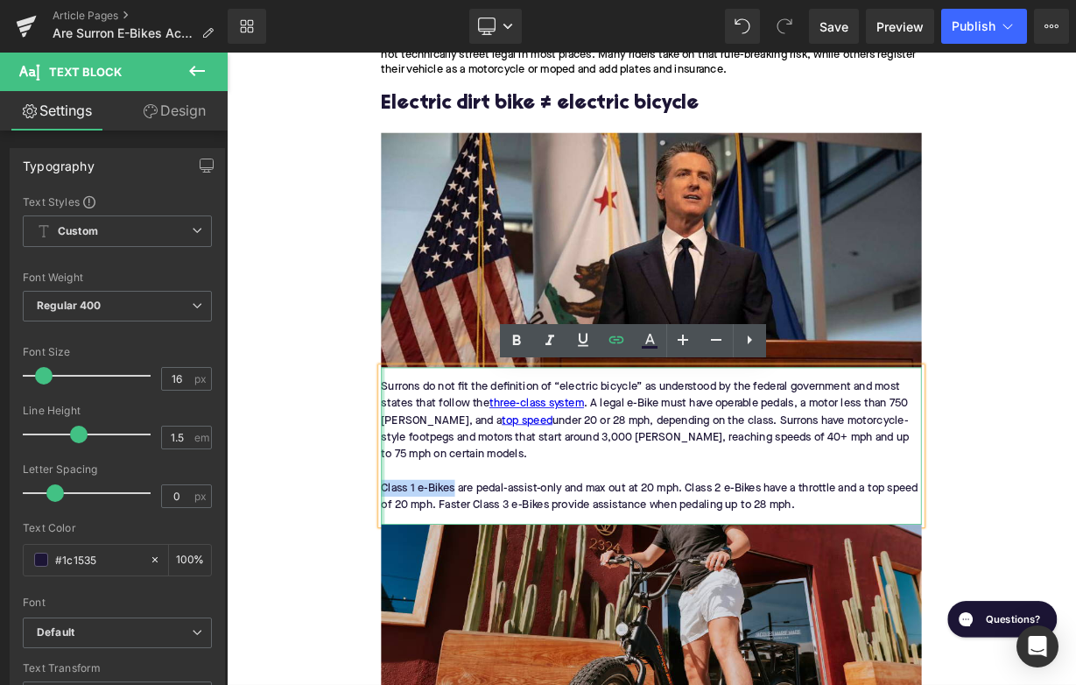
drag, startPoint x: 513, startPoint y: 595, endPoint x: 422, endPoint y: 594, distance: 91.1
click at [422, 594] on div "Surrons do not fit the definition of “electric bicycle” as understood by the fe…" at bounding box center [756, 543] width 674 height 196
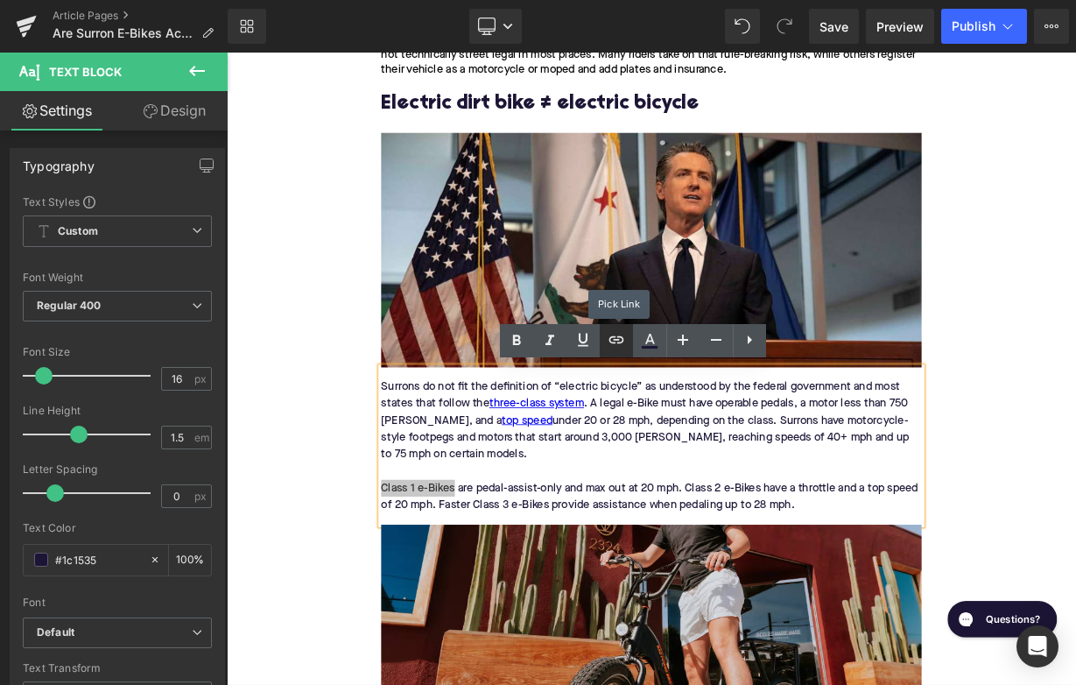
click at [611, 349] on icon at bounding box center [616, 339] width 21 height 21
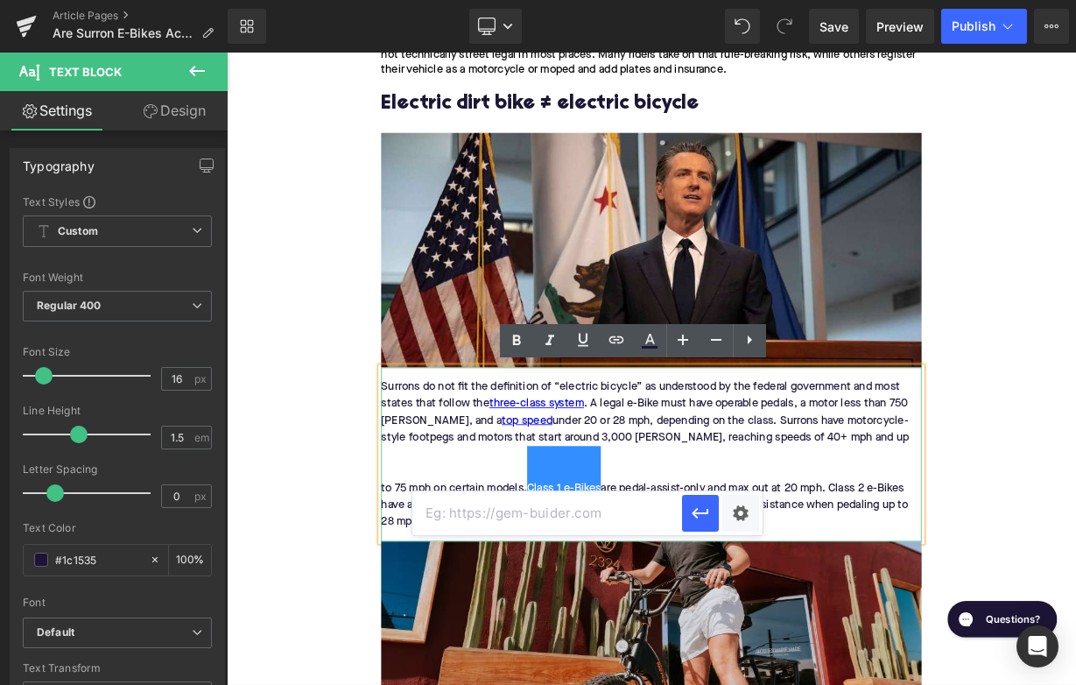
click at [473, 576] on div "Surrons do not fit the definition of “electric bicycle” as understood by the fe…" at bounding box center [756, 553] width 674 height 217
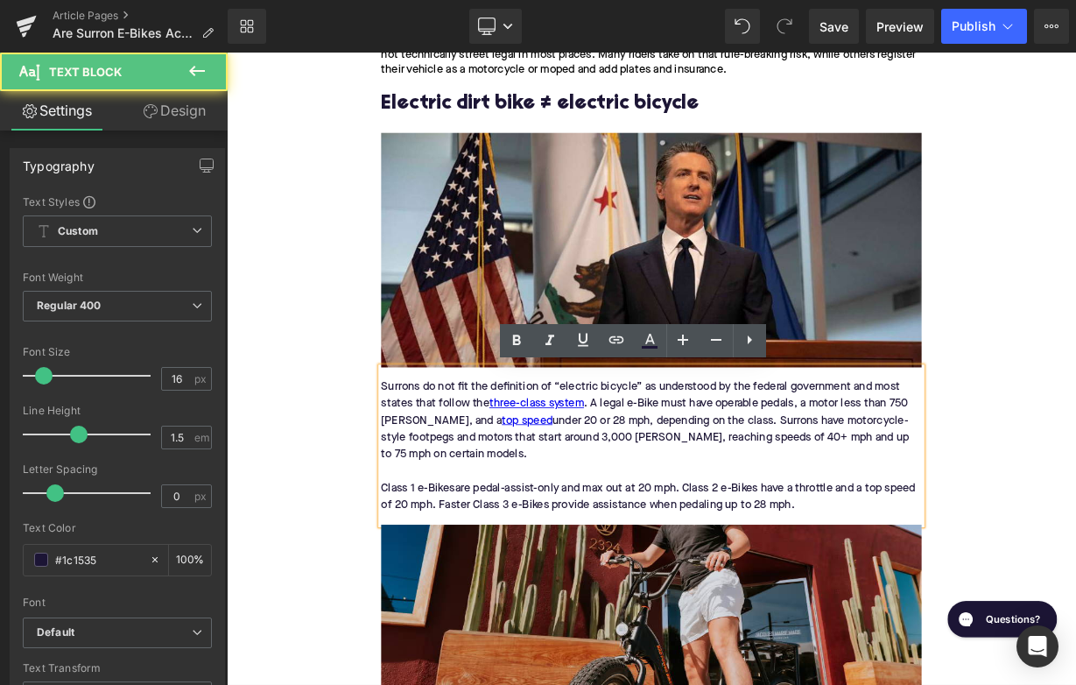
click at [431, 591] on div "Surrons do not fit the definition of “electric bicycle” as understood by the fe…" at bounding box center [756, 543] width 674 height 196
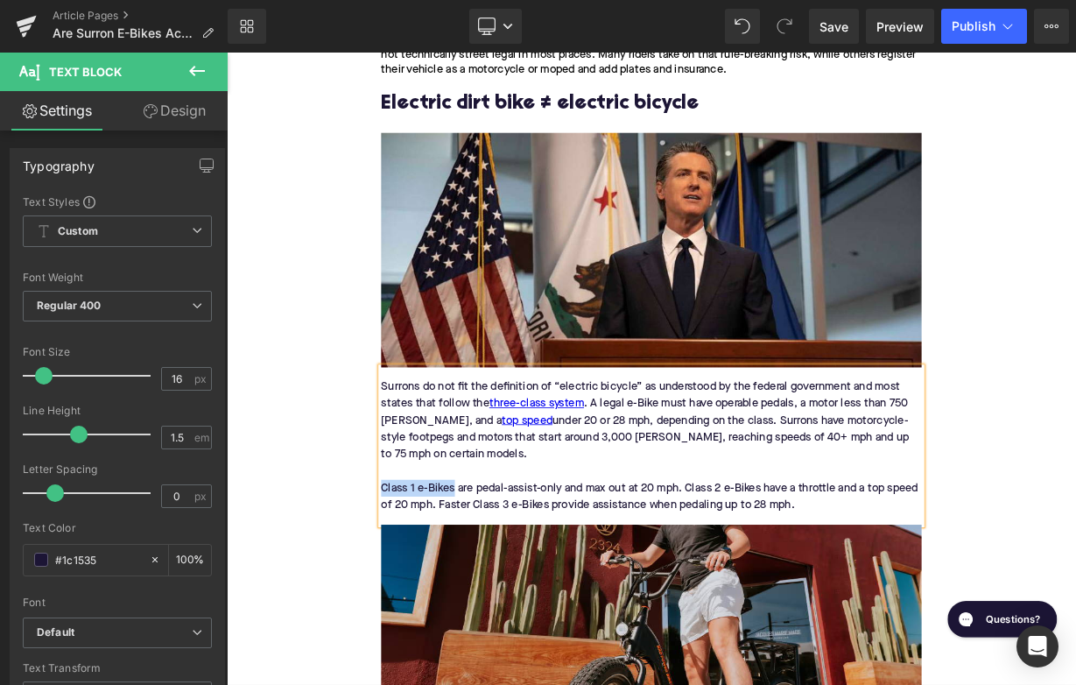
drag, startPoint x: 511, startPoint y: 593, endPoint x: 424, endPoint y: 592, distance: 87.6
click at [424, 592] on div "Class 1 e-Bikes are pedal-assist-only and max out at 20 mph. Class 2 e-Bikes ha…" at bounding box center [756, 606] width 674 height 42
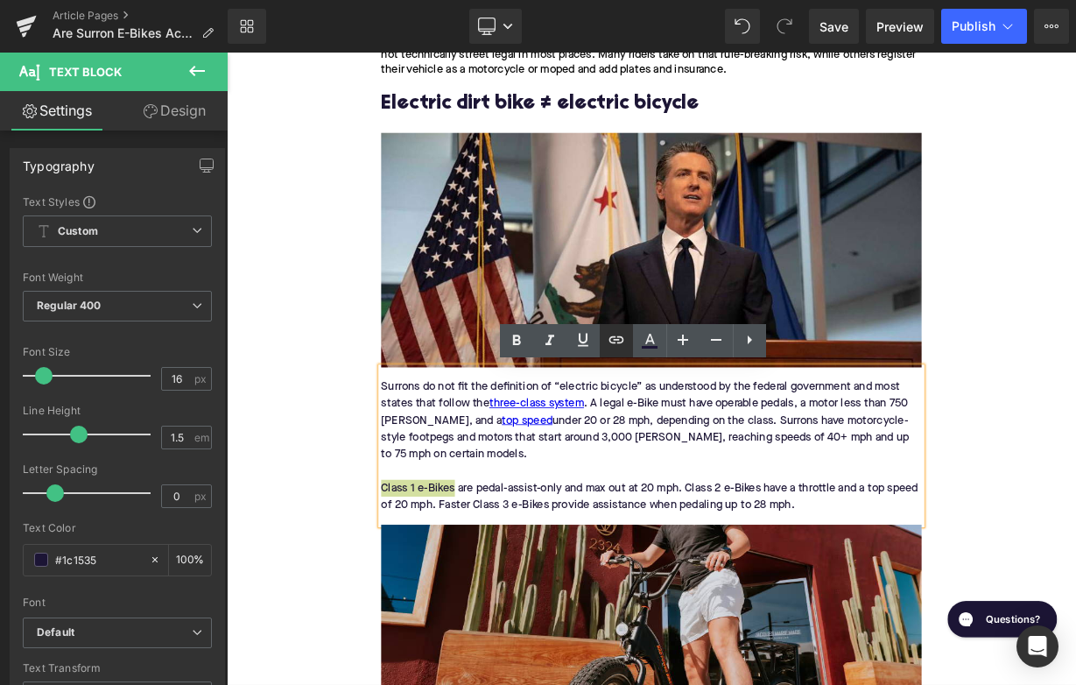
click at [611, 342] on icon at bounding box center [615, 339] width 15 height 7
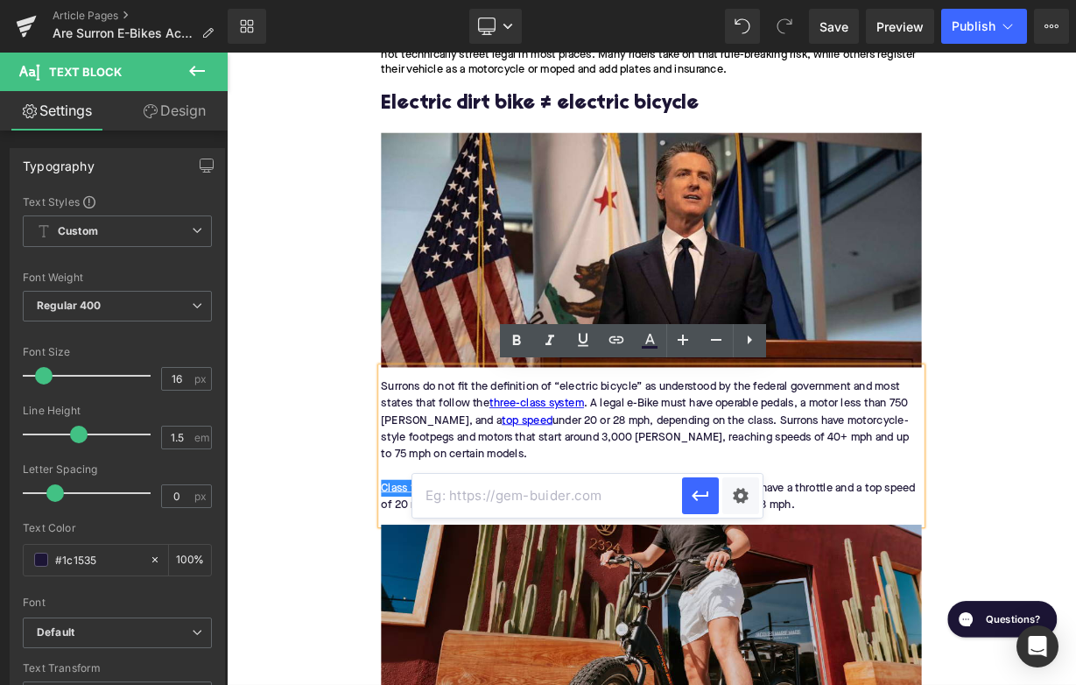
click at [512, 489] on input "text" at bounding box center [547, 496] width 270 height 44
paste input "https://upway.co/collections/class-1-electric-bike"
type input "https://upway.co/collections/class-1-electric-bike"
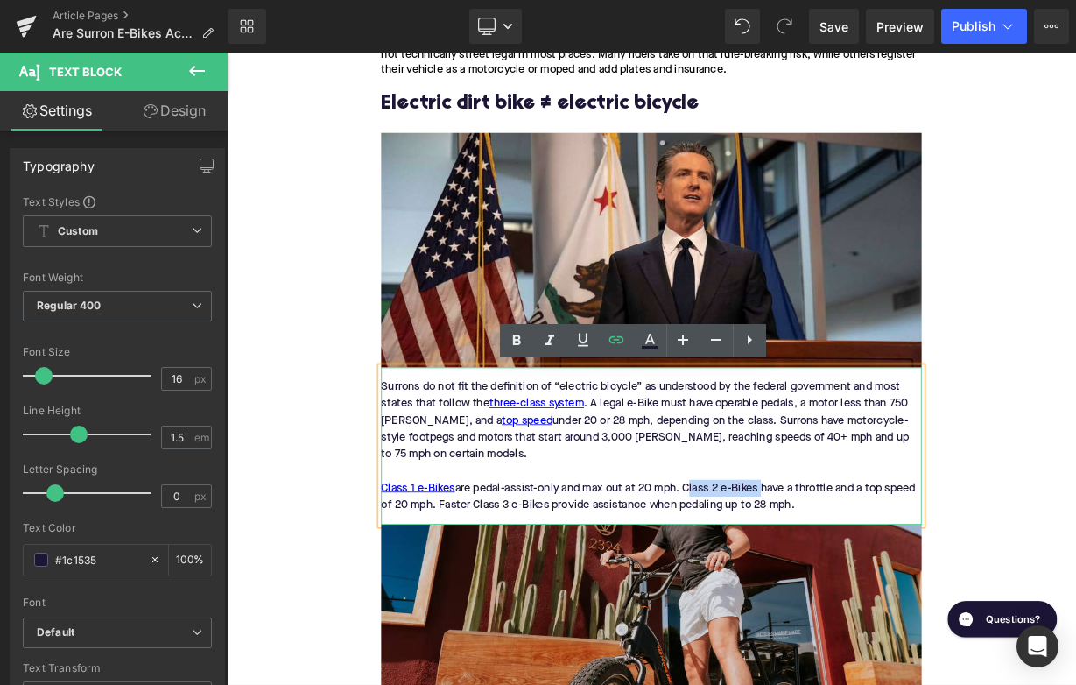
drag, startPoint x: 801, startPoint y: 593, endPoint x: 894, endPoint y: 593, distance: 92.8
click at [894, 593] on div "Class 1 e-Bikes are pedal-assist-only and max out at 20 mph. Class 2 e-Bikes ha…" at bounding box center [756, 606] width 674 height 42
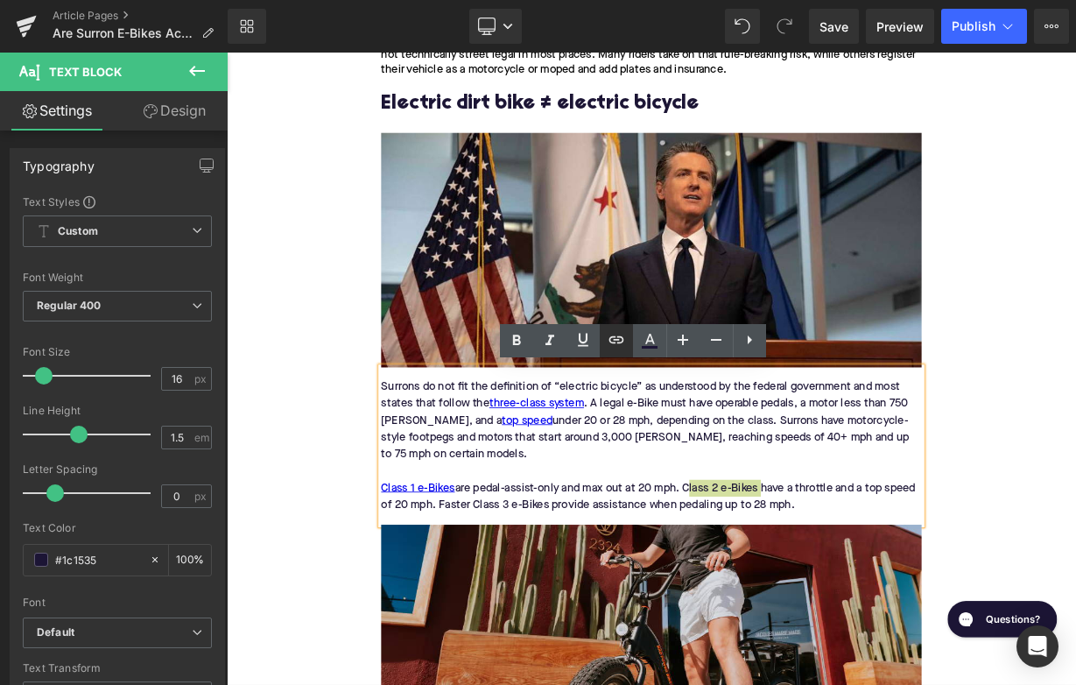
click at [620, 346] on icon at bounding box center [616, 339] width 21 height 21
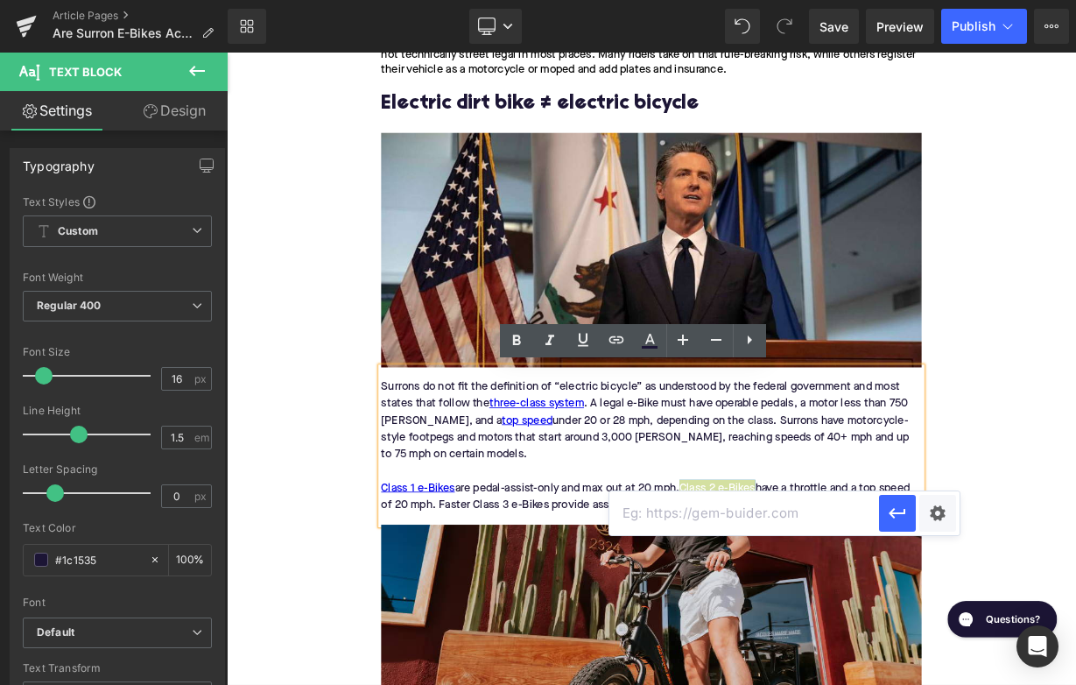
click at [672, 506] on input "text" at bounding box center [744, 513] width 270 height 44
paste input "https://upway.co/collections/class-2-electric-bike"
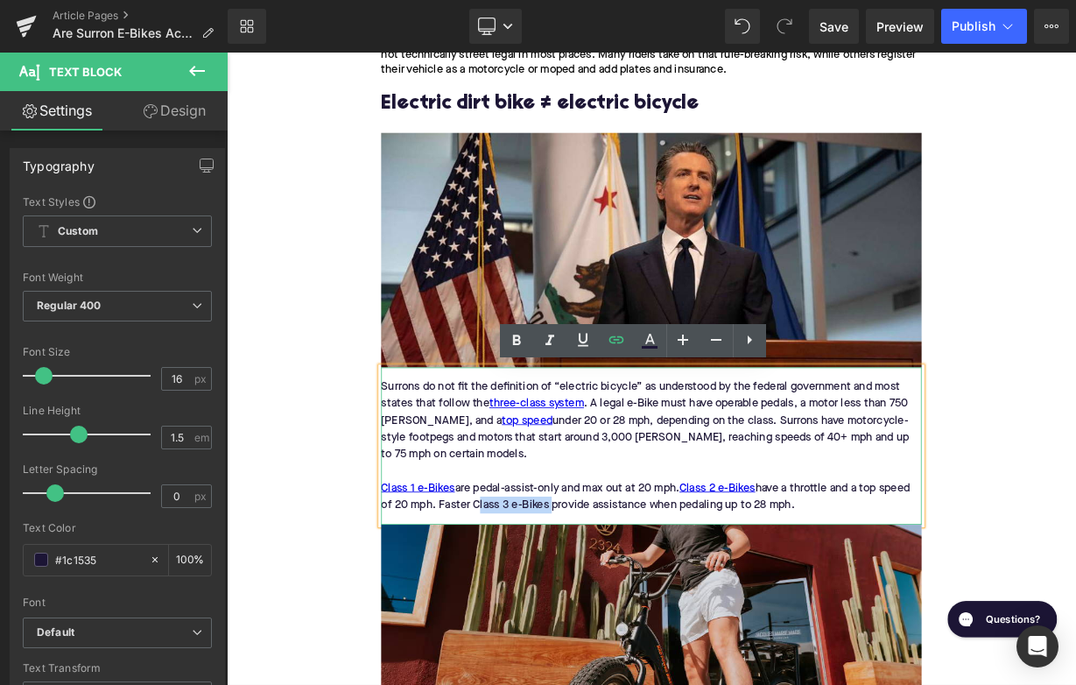
drag, startPoint x: 535, startPoint y: 615, endPoint x: 627, endPoint y: 614, distance: 91.9
click at [627, 614] on div "Class 1 e-Bikes are pedal-assist-only and max out at 20 mph. Class 2 e-Bikes ha…" at bounding box center [756, 606] width 674 height 42
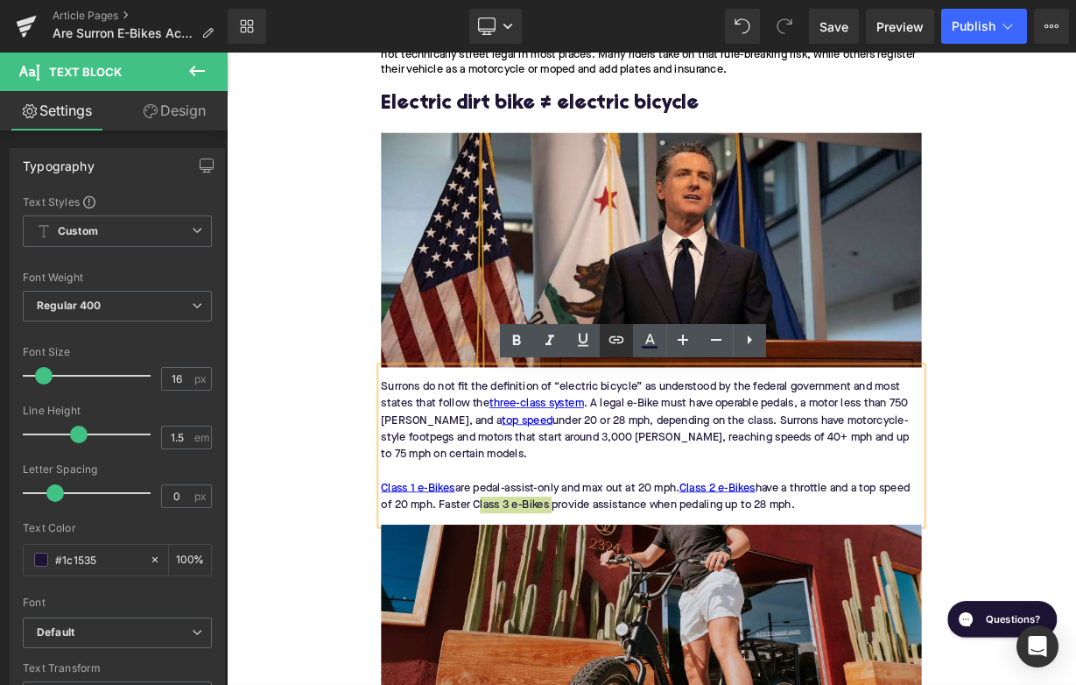
drag, startPoint x: 619, startPoint y: 341, endPoint x: 452, endPoint y: 419, distance: 184.5
click at [619, 341] on icon at bounding box center [616, 339] width 21 height 21
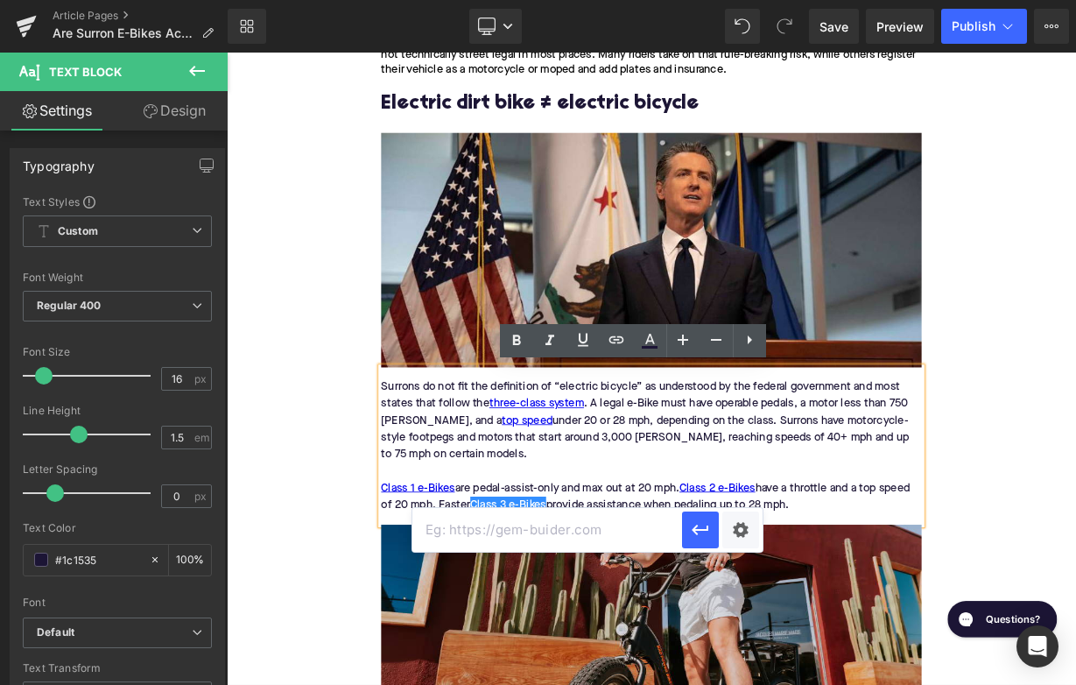
click at [530, 524] on input "text" at bounding box center [547, 530] width 270 height 44
paste input "https://upway.co/collections/class-3-electric-bike"
type input "https://upway.co/collections/class-3-electric-bike"
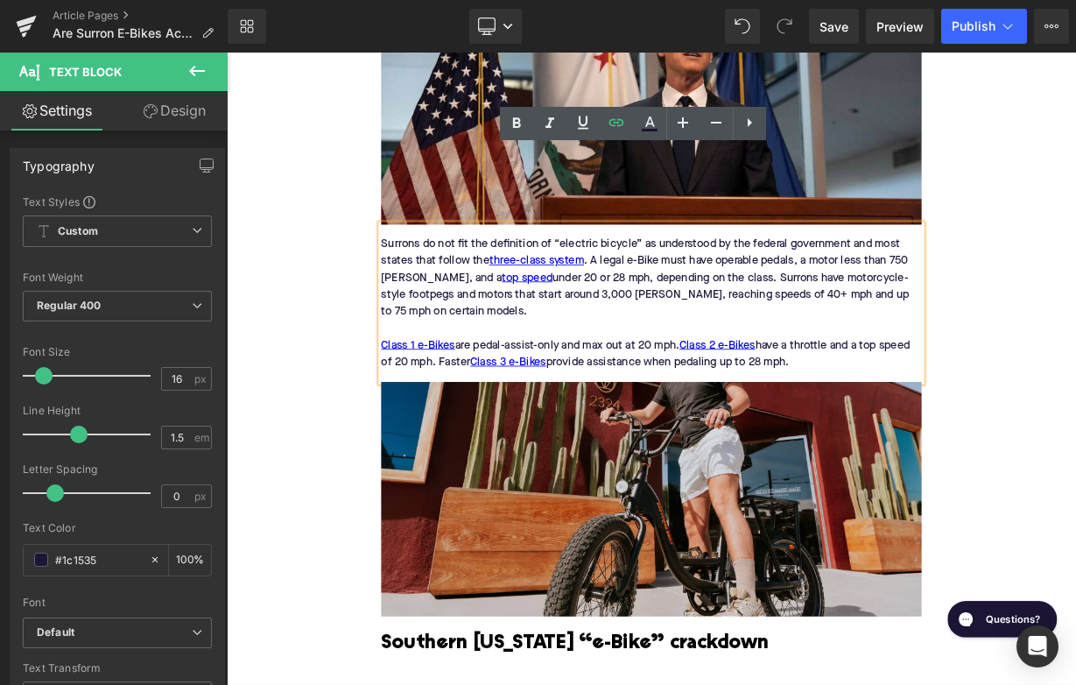
scroll to position [1839, 0]
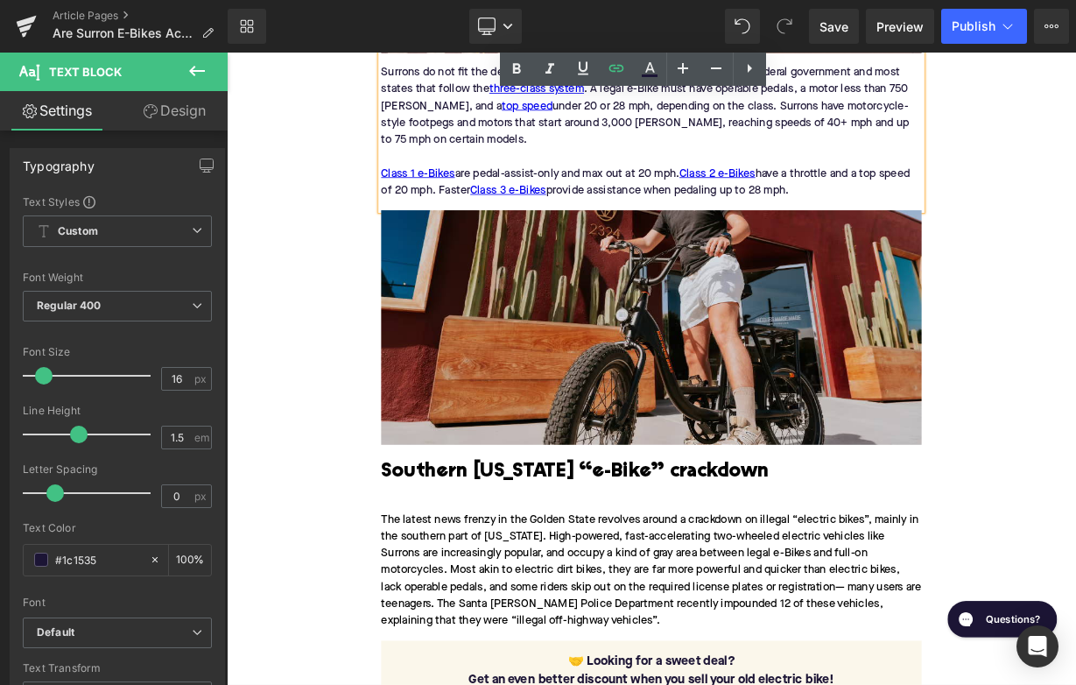
click at [320, 633] on div "Home / Are Surron E-Bikes Actually Electric Bikes? Breadcrumbs Are Surron E-Bik…" at bounding box center [756, 529] width 1059 height 4265
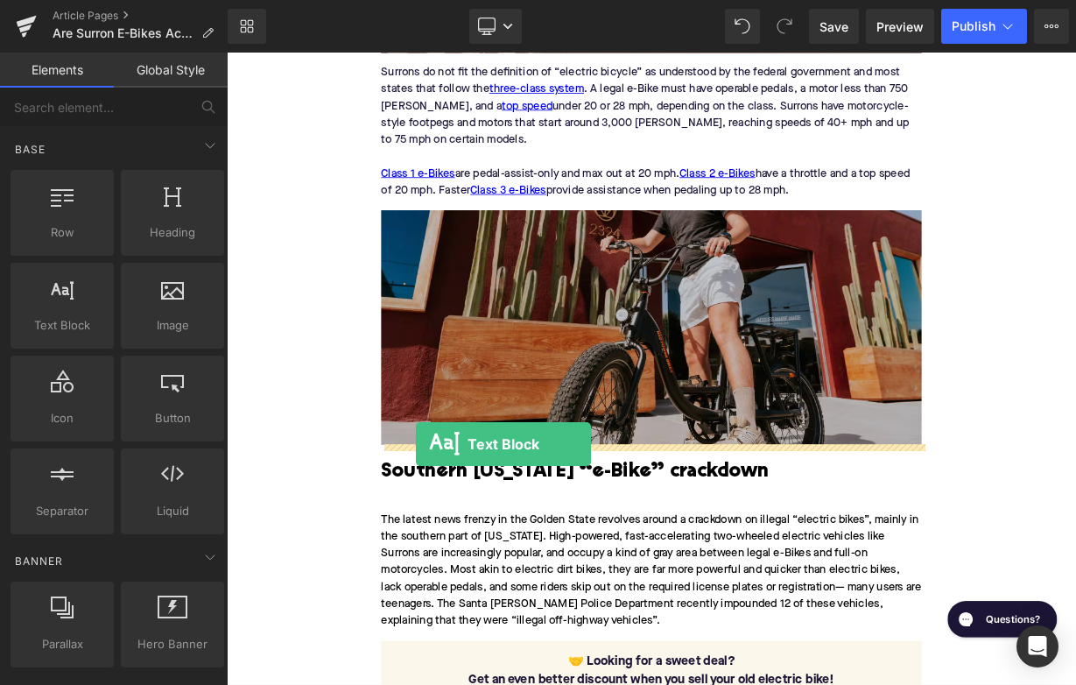
drag, startPoint x: 311, startPoint y: 376, endPoint x: 463, endPoint y: 541, distance: 224.9
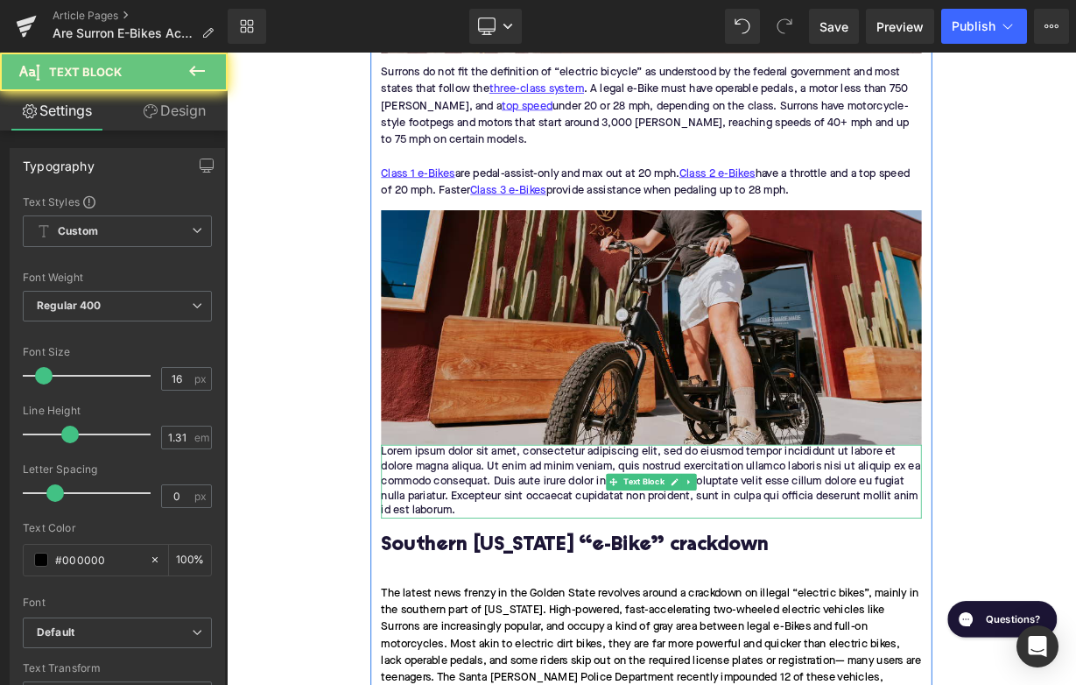
click at [501, 585] on p "Lorem ipsum dolor sit amet, consectetur adipiscing elit, sed do eiusmod tempor …" at bounding box center [756, 587] width 674 height 92
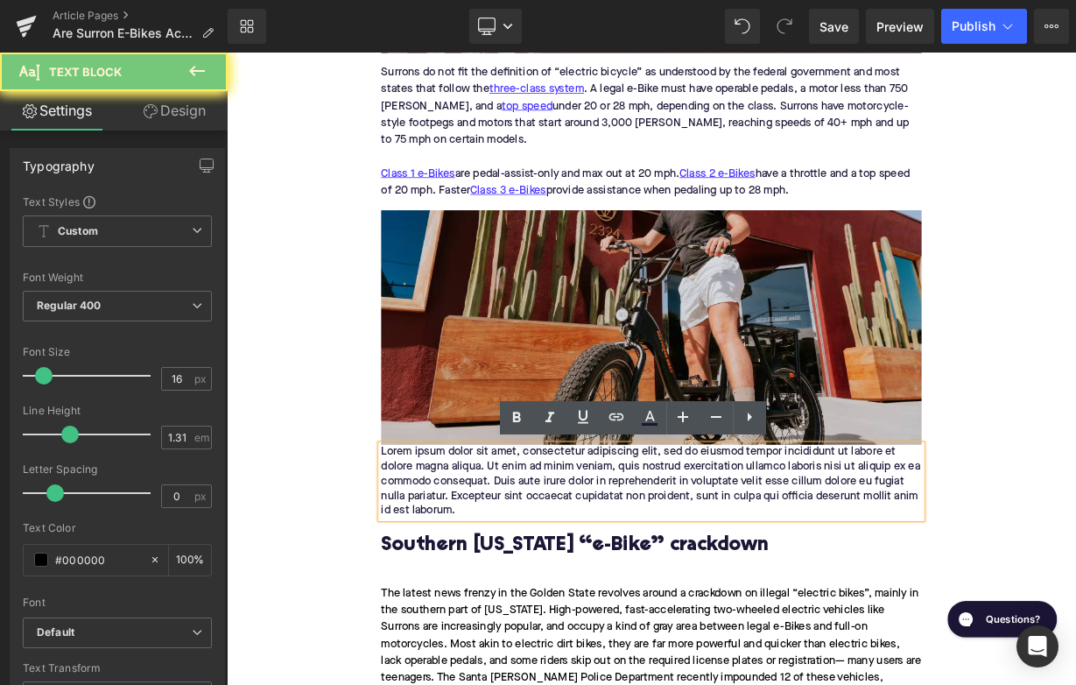
click at [501, 585] on p "Lorem ipsum dolor sit amet, consectetur adipiscing elit, sed do eiusmod tempor …" at bounding box center [756, 587] width 674 height 92
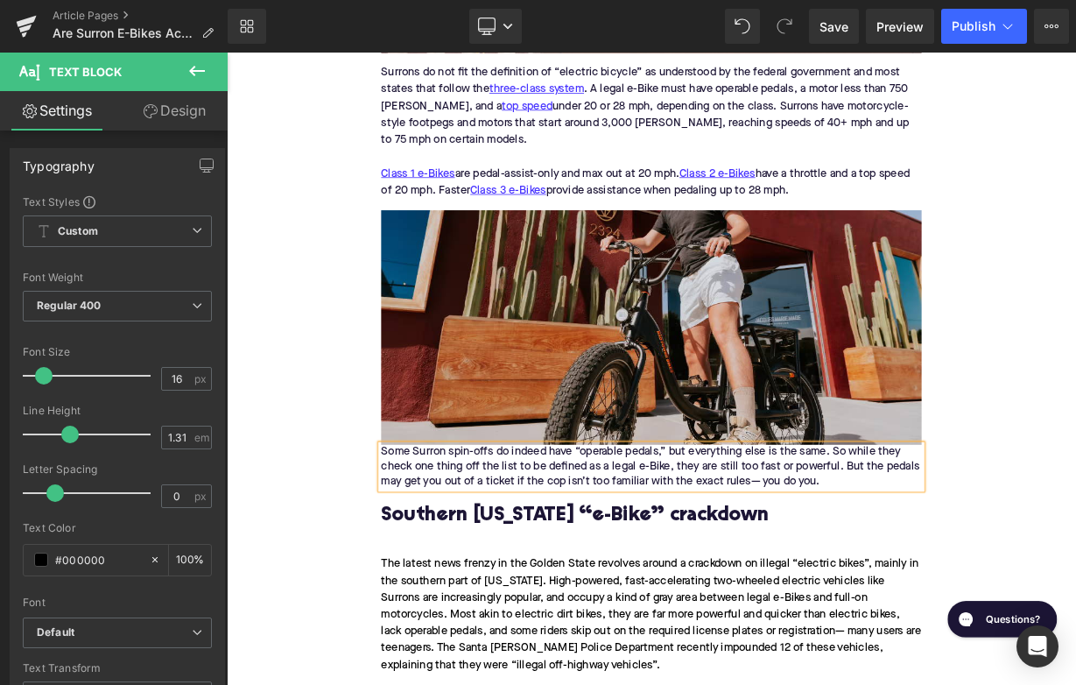
click at [425, 554] on p "Some Surron spin-offs do indeed have “operable pedals,” but everything else is …" at bounding box center [756, 568] width 674 height 55
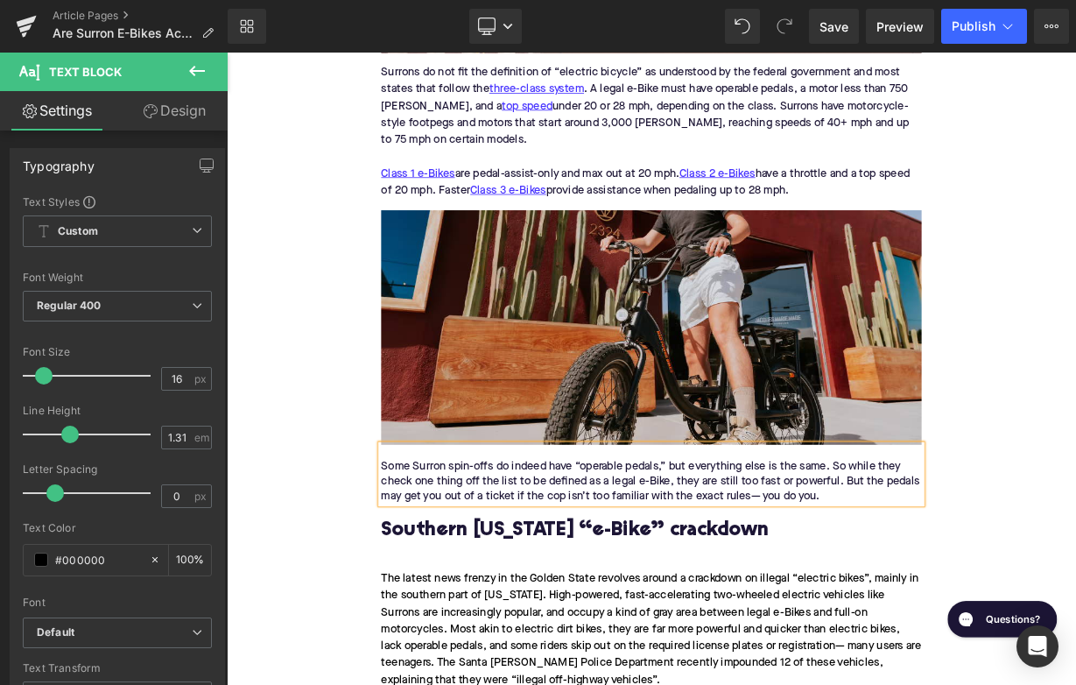
click at [476, 644] on h2 "Southern California “e-Bike” crackdown" at bounding box center [756, 649] width 674 height 27
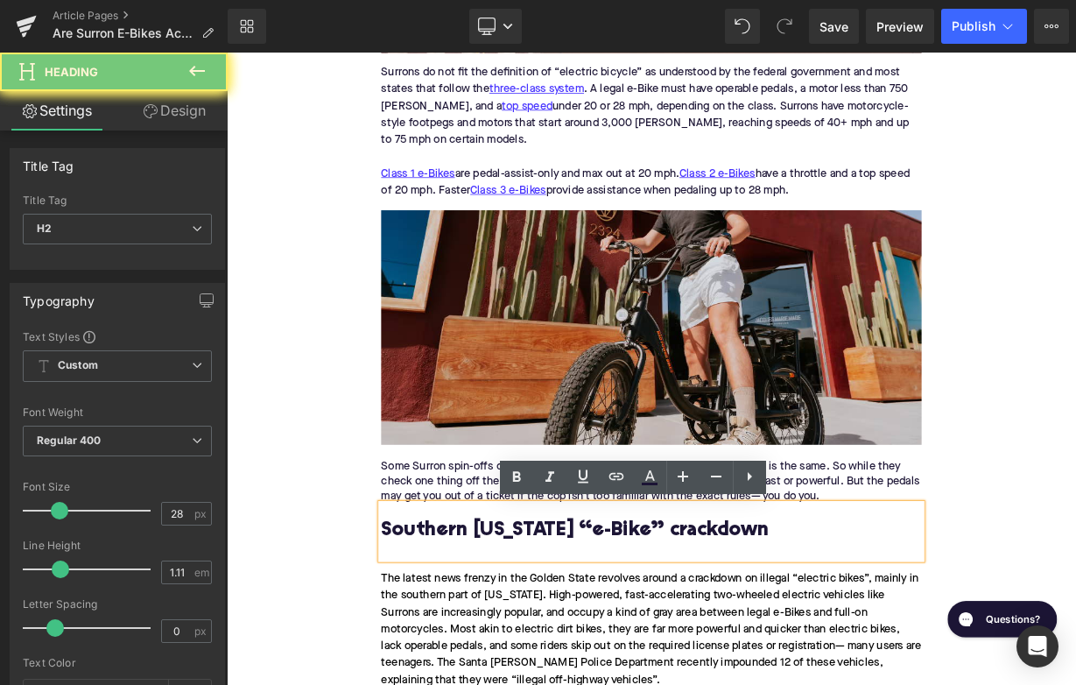
click at [476, 644] on h2 "Southern California “e-Bike” crackdown" at bounding box center [756, 649] width 674 height 27
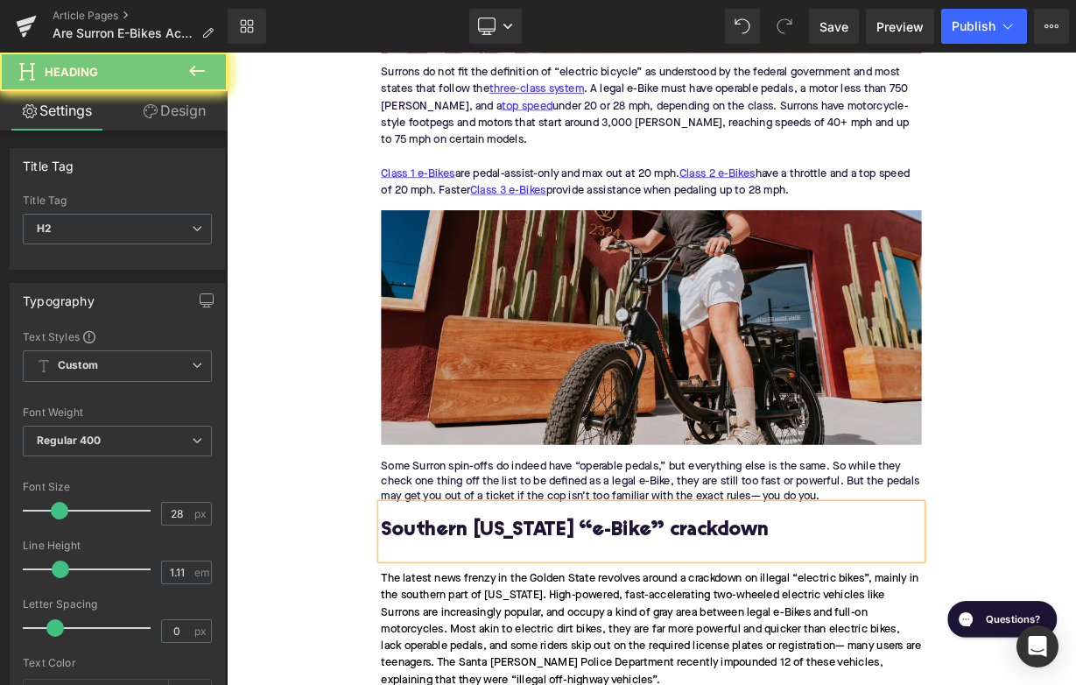
paste div
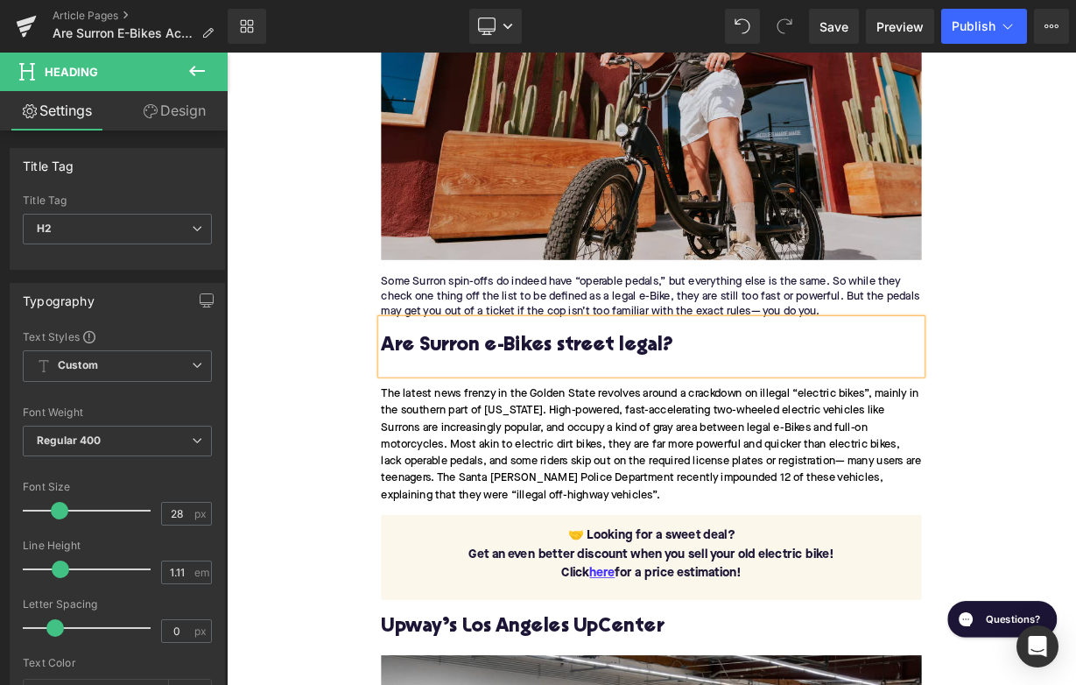
scroll to position [2141, 0]
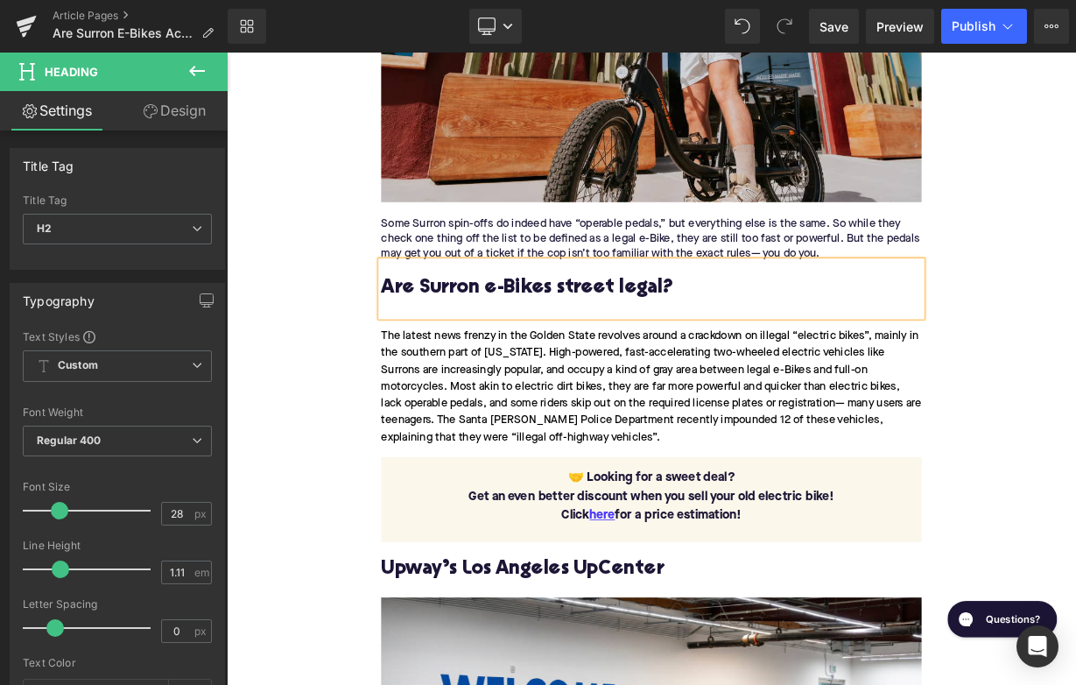
click at [484, 477] on div "The latest news frenzy in the Golden State revolves around a crackdown on illeg…" at bounding box center [756, 469] width 674 height 175
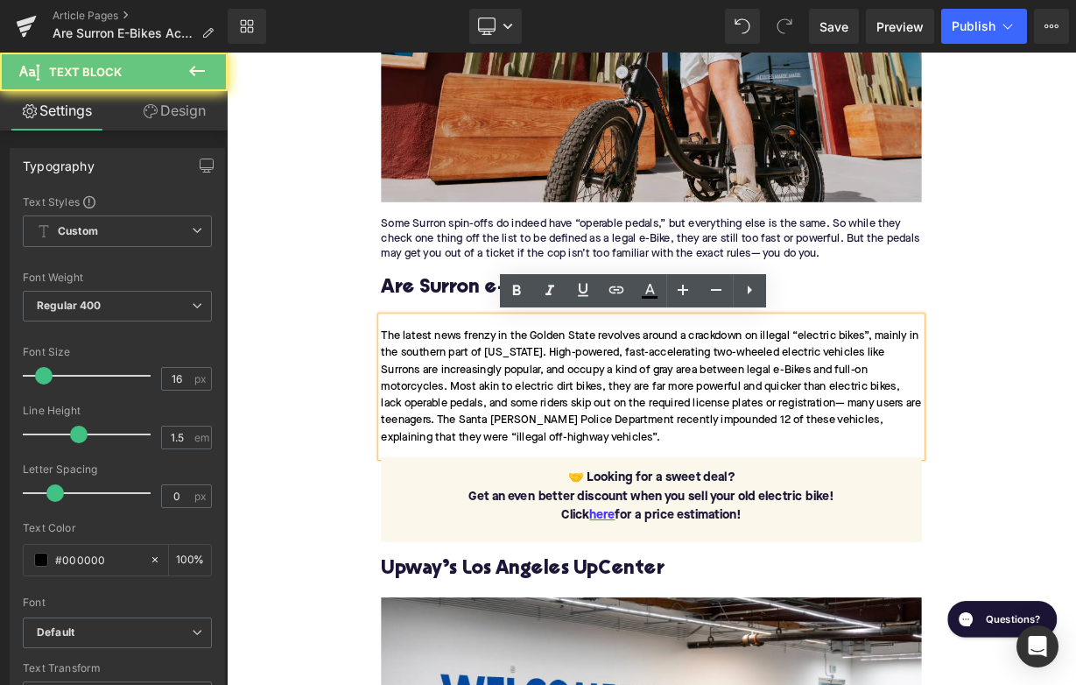
click at [484, 477] on div "The latest news frenzy in the Golden State revolves around a crackdown on illeg…" at bounding box center [756, 469] width 674 height 175
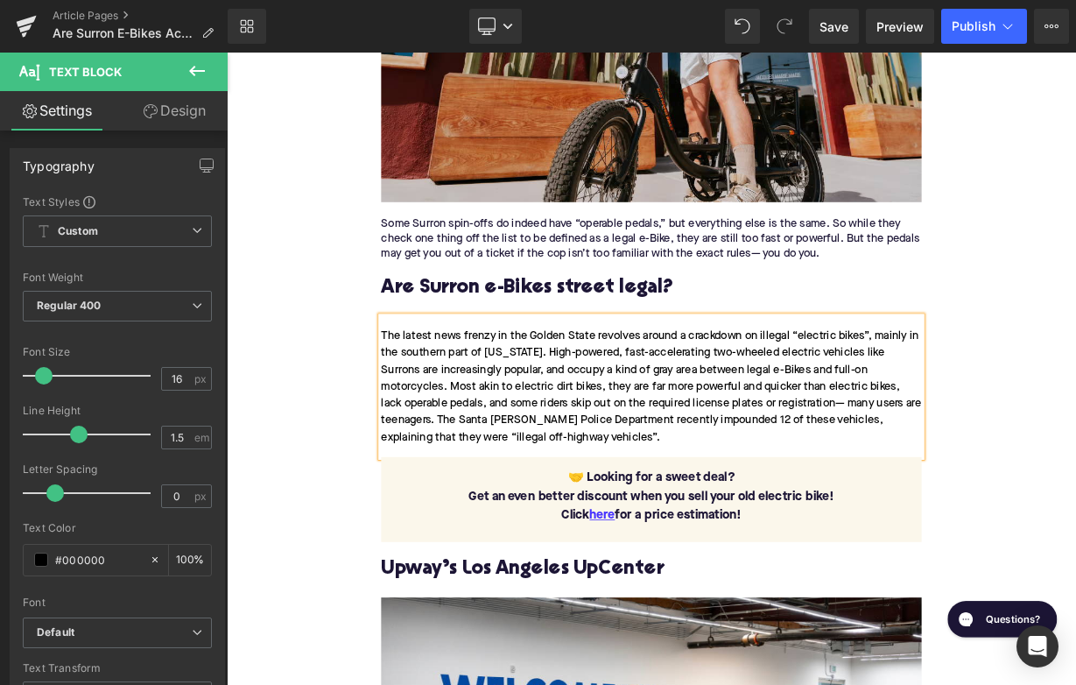
paste div
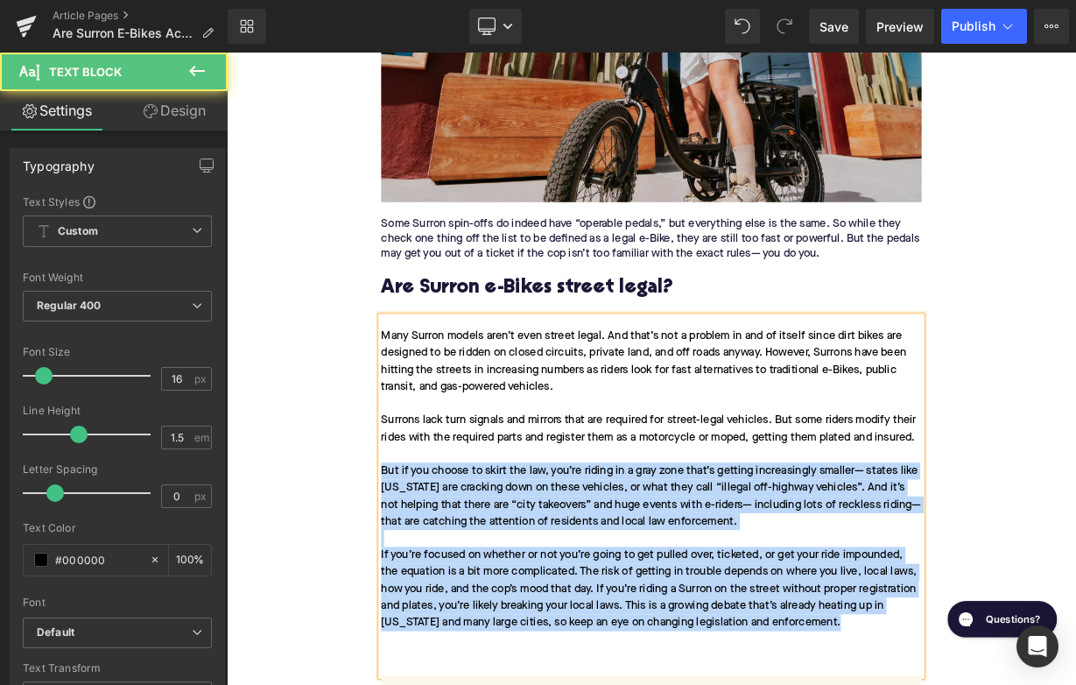
drag, startPoint x: 995, startPoint y: 767, endPoint x: 400, endPoint y: 568, distance: 626.8
click at [400, 568] on div "Home / Are Surron E-Bikes Actually Electric Bikes? Breadcrumbs Are Surron E-Bik…" at bounding box center [756, 401] width 1059 height 4612
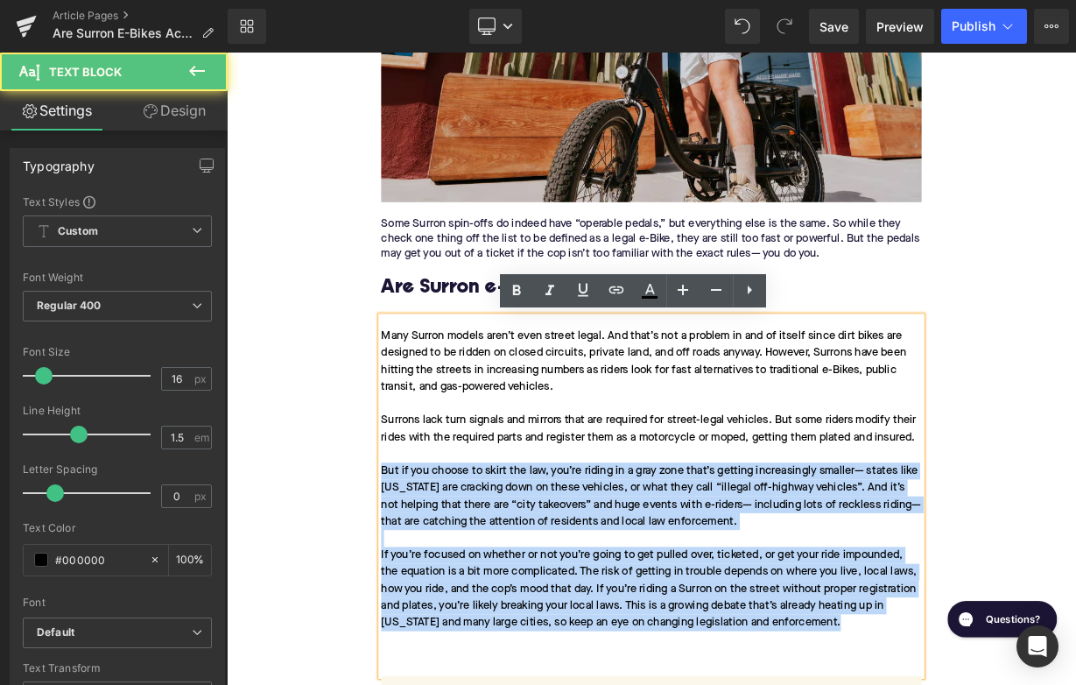
copy div "But if you choose to skirt the law, you’re riding in a gray zone that’s getting…"
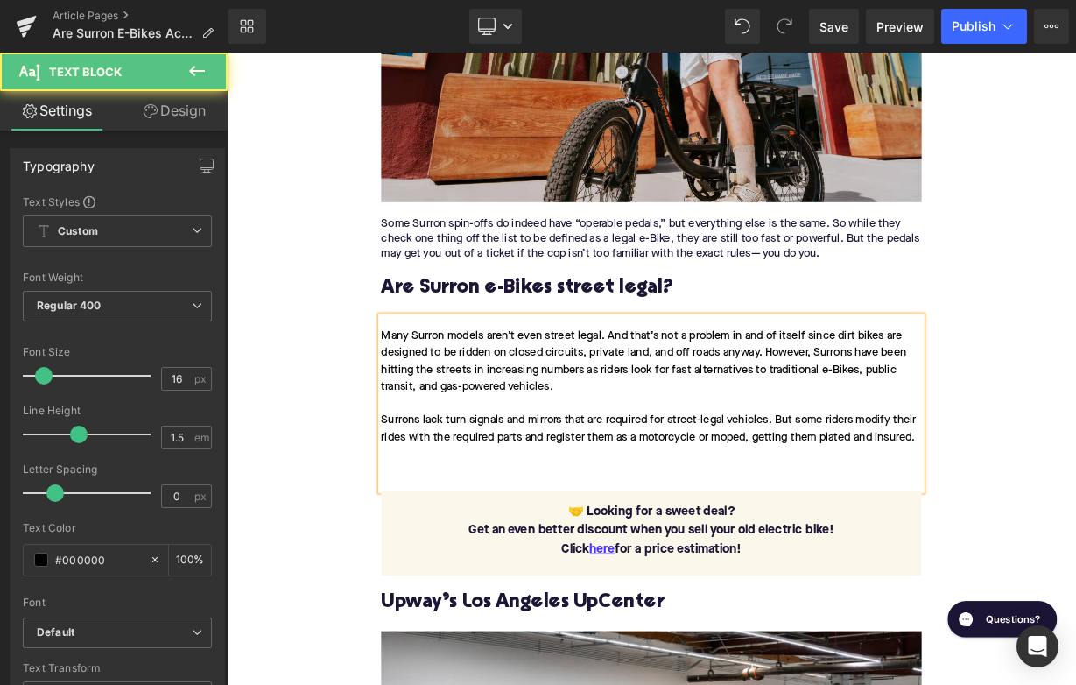
click at [451, 563] on div "Many Surron models aren’t even street legal. And that’s not a problem in and of…" at bounding box center [756, 490] width 674 height 217
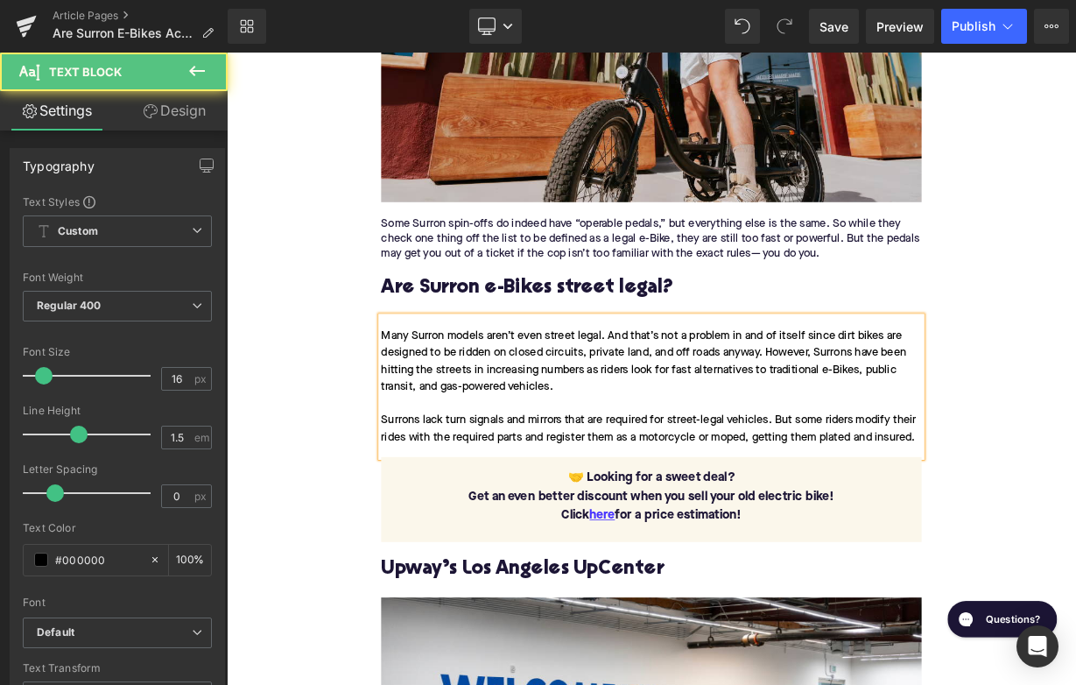
click at [337, 633] on div "Home / Are Surron E-Bikes Actually Electric Bikes? Breadcrumbs Are Surron E-Bik…" at bounding box center [756, 264] width 1059 height 4339
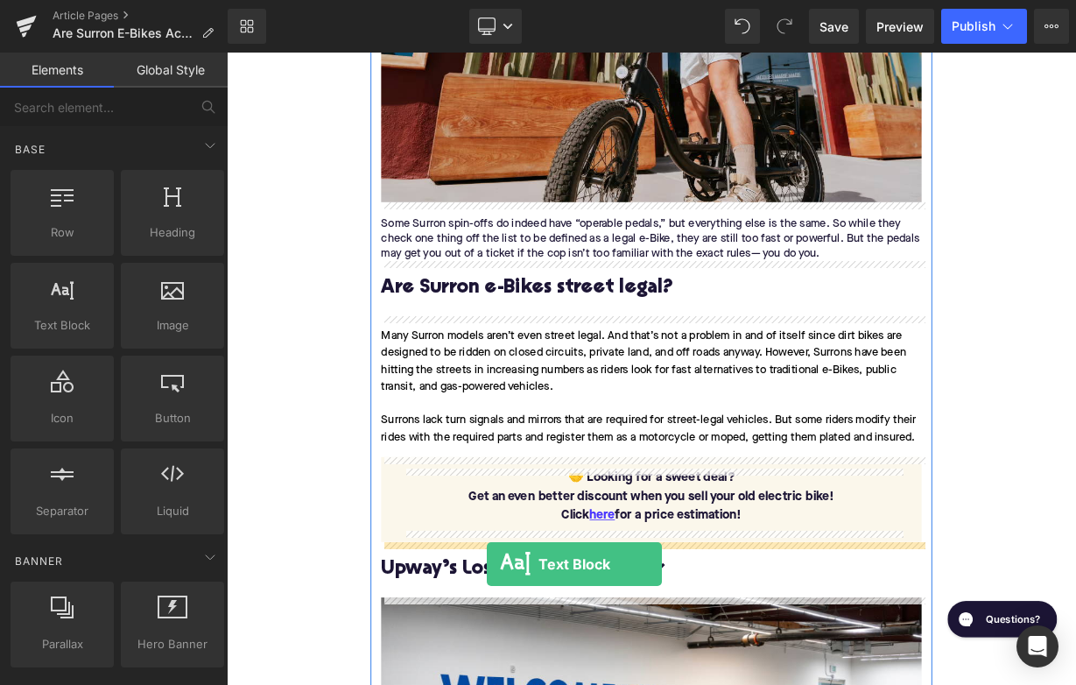
drag, startPoint x: 283, startPoint y: 348, endPoint x: 551, endPoint y: 690, distance: 434.0
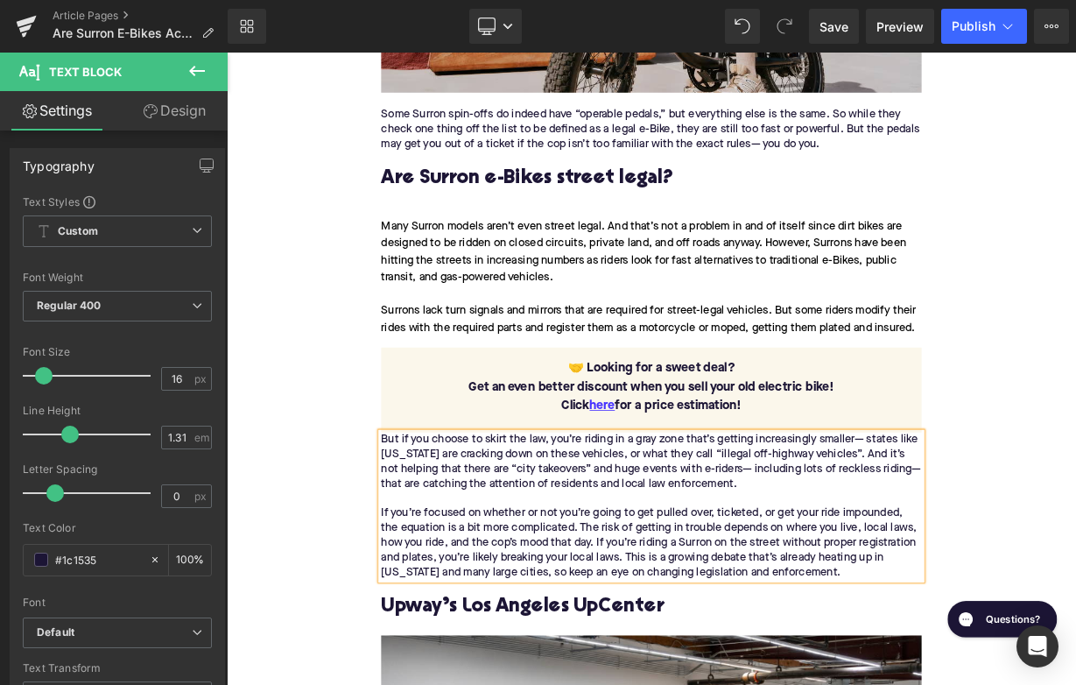
scroll to position [2289, 0]
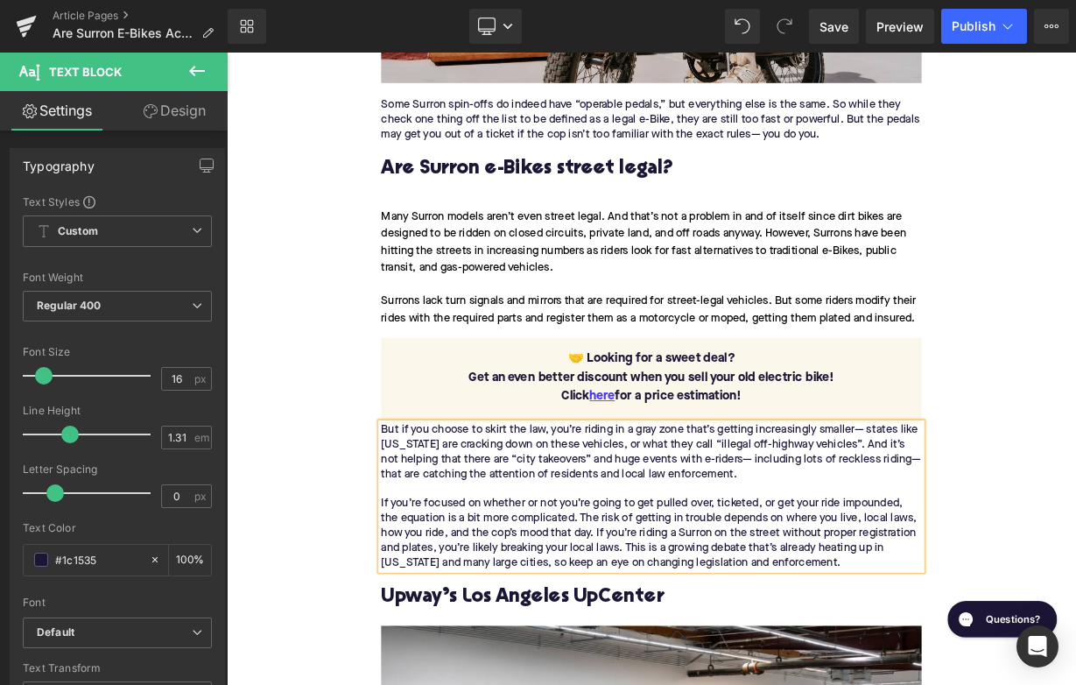
click at [431, 525] on p "But if you choose to skirt the law, you’re riding in a gray zone that’s getting…" at bounding box center [756, 607] width 674 height 184
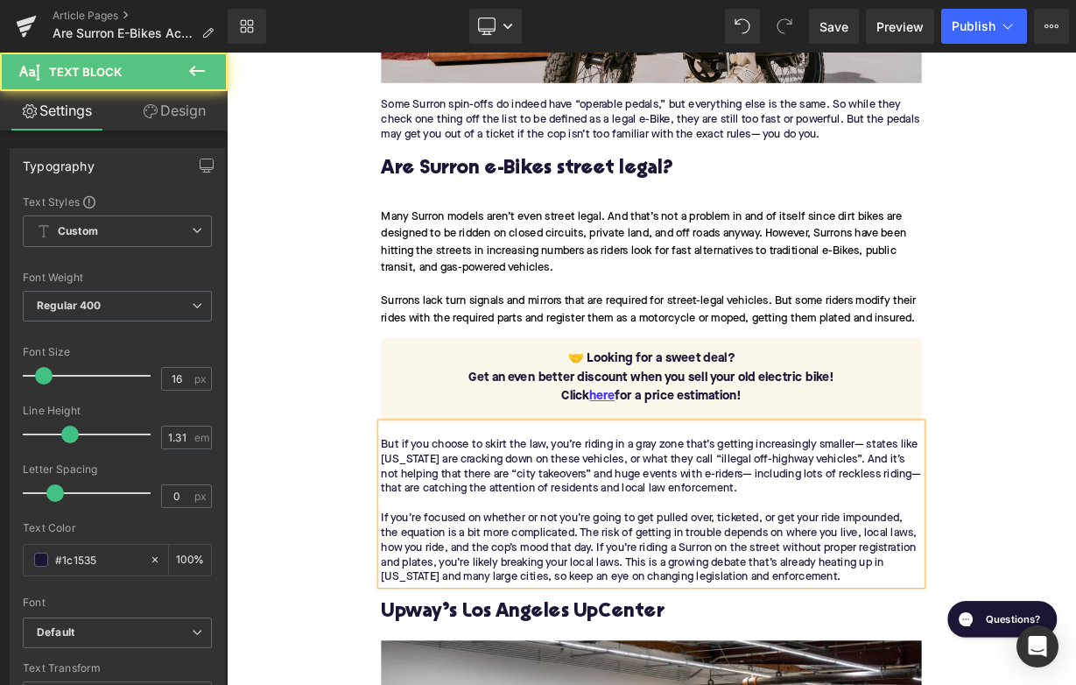
click at [450, 555] on p "But if you choose to skirt the law, you’re riding in a gray zone that’s getting…" at bounding box center [756, 625] width 674 height 184
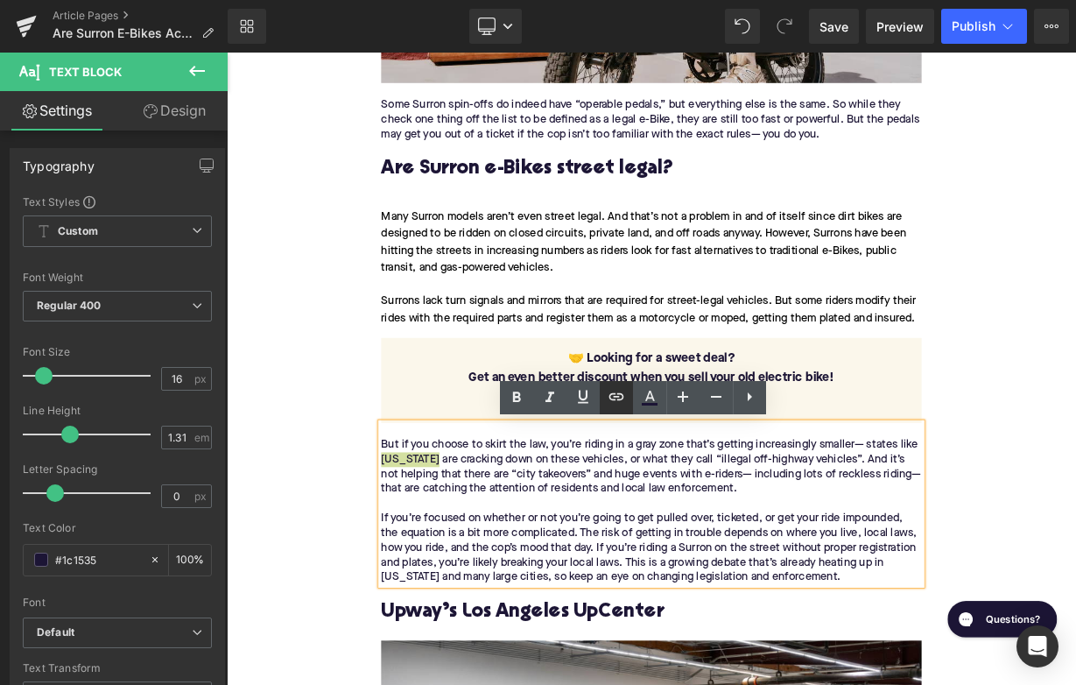
click at [619, 390] on icon at bounding box center [616, 396] width 21 height 21
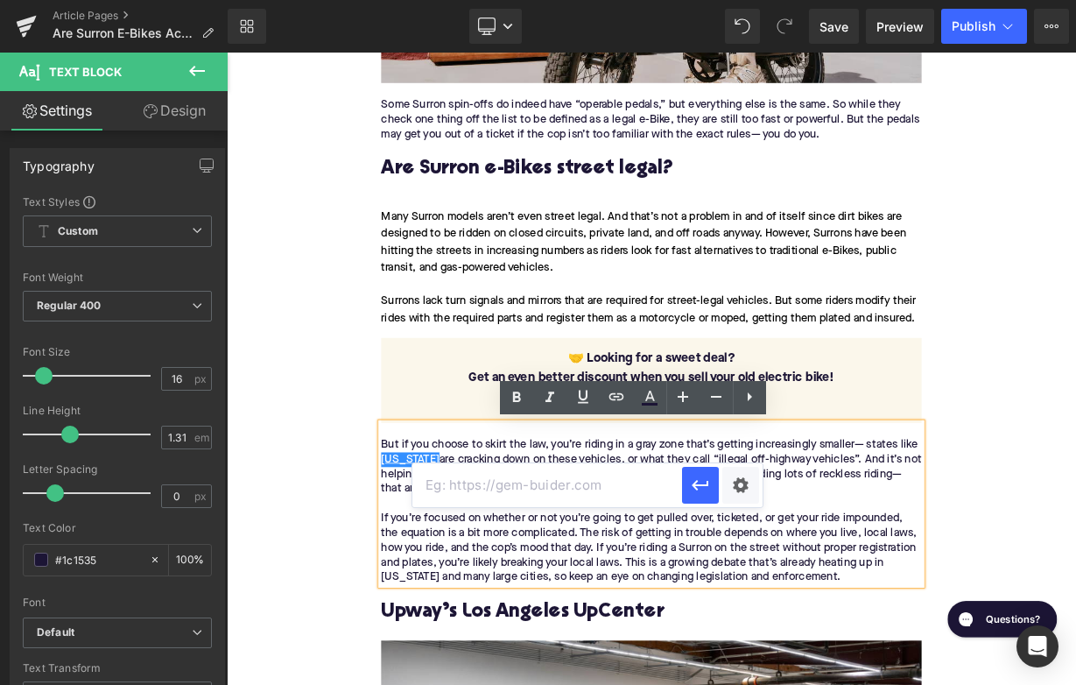
click at [538, 499] on input "text" at bounding box center [547, 485] width 270 height 44
paste input "https://upway.co/blogs/news/are-class-3-e-bikes-legal-in-california"
type input "https://upway.co/blogs/news/are-class-3-e-bikes-legal-in-california"
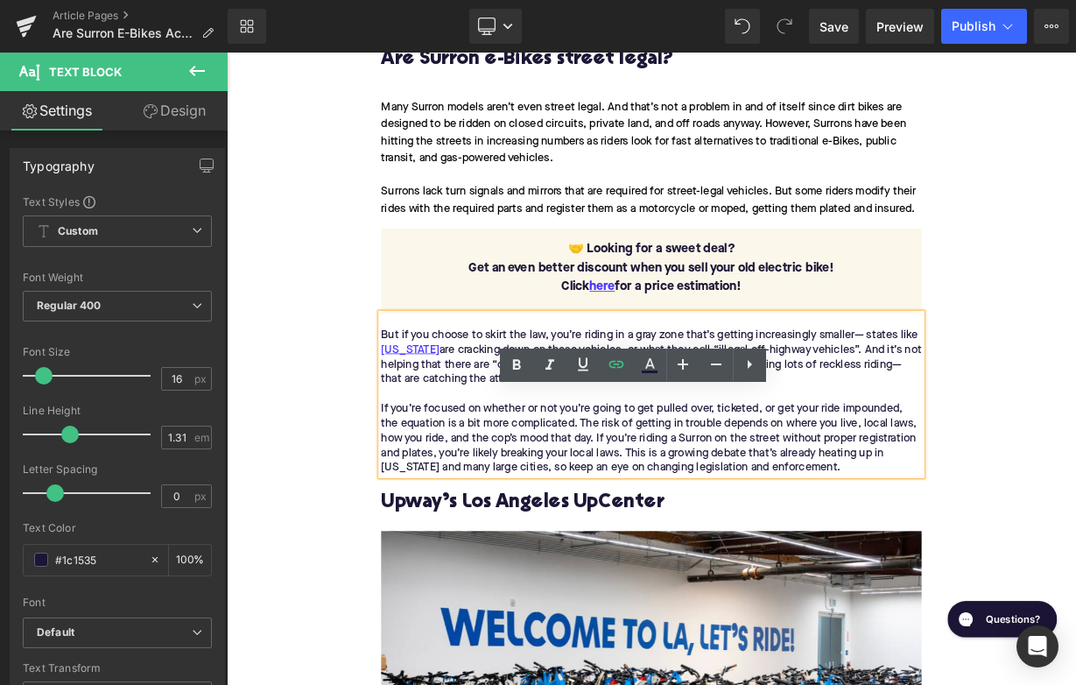
scroll to position [2511, 0]
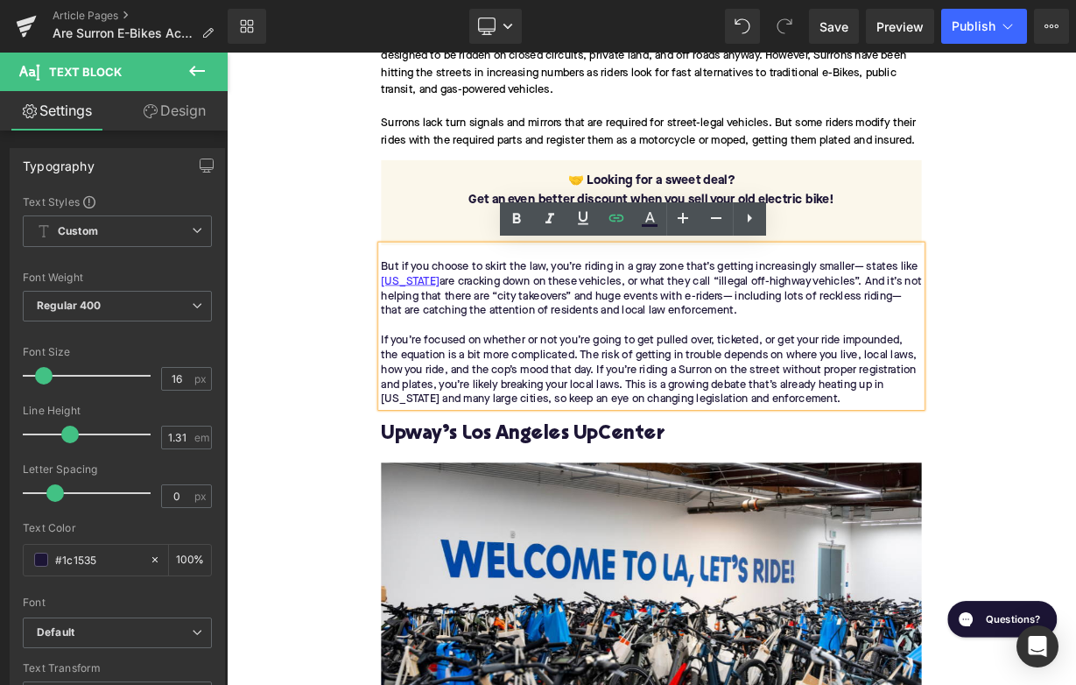
click at [537, 525] on h2 "Upway’s Los Angeles UpCenter" at bounding box center [756, 529] width 674 height 27
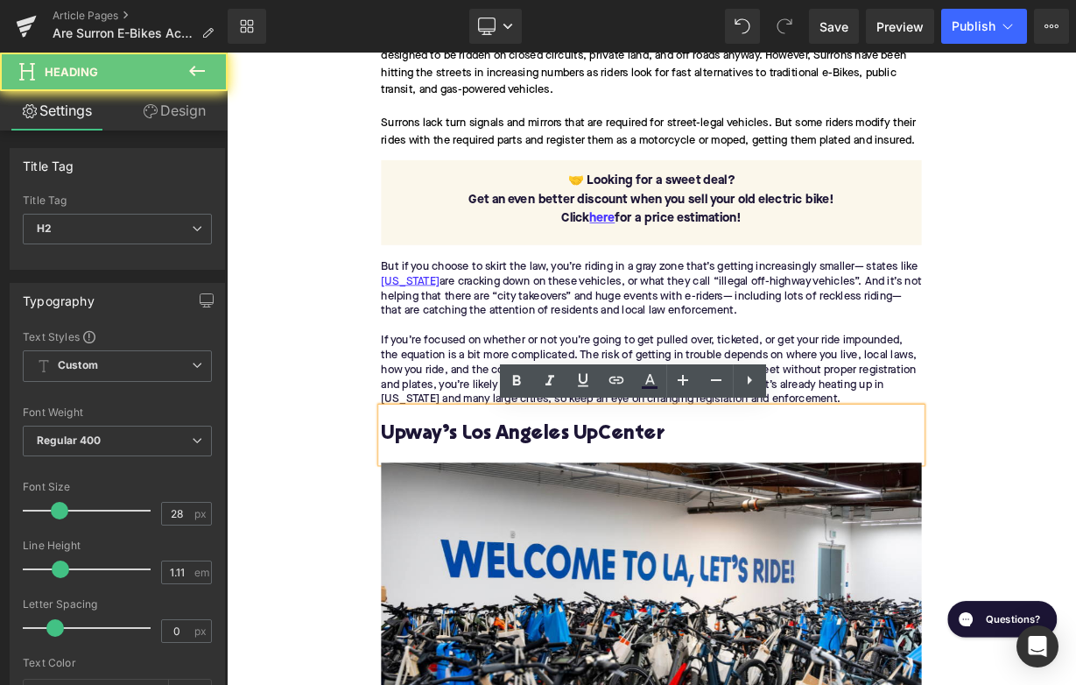
click at [537, 525] on h2 "Upway’s Los Angeles UpCenter" at bounding box center [756, 529] width 674 height 27
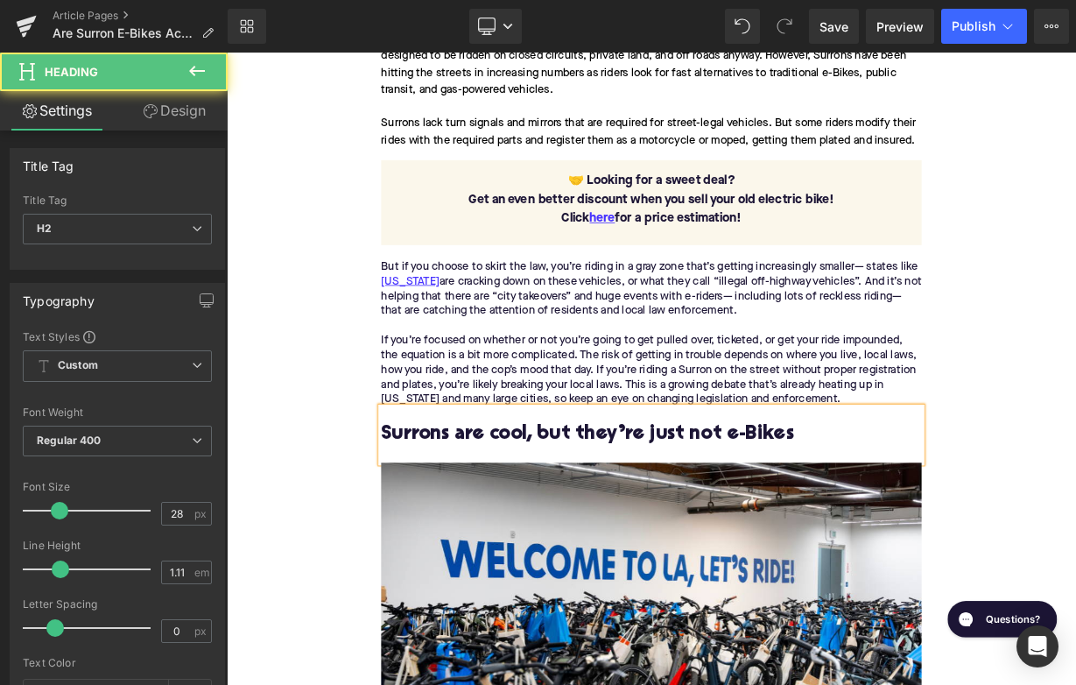
click at [647, 529] on h2 "Surrons are cool, but they’re just not e-Bikes" at bounding box center [756, 529] width 674 height 27
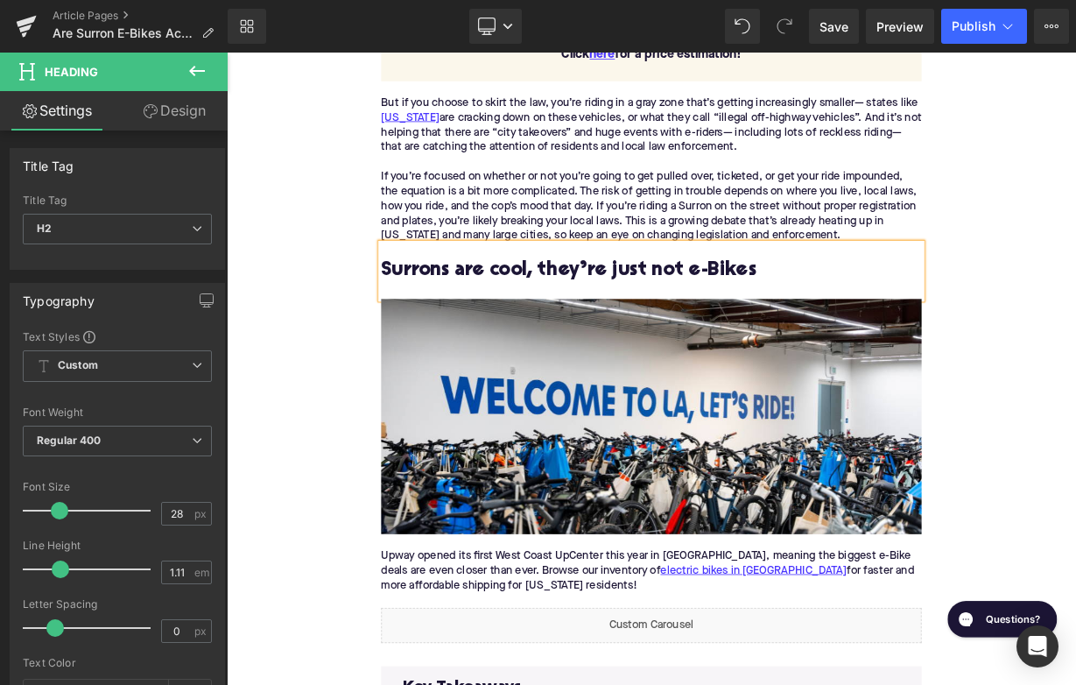
scroll to position [2870, 0]
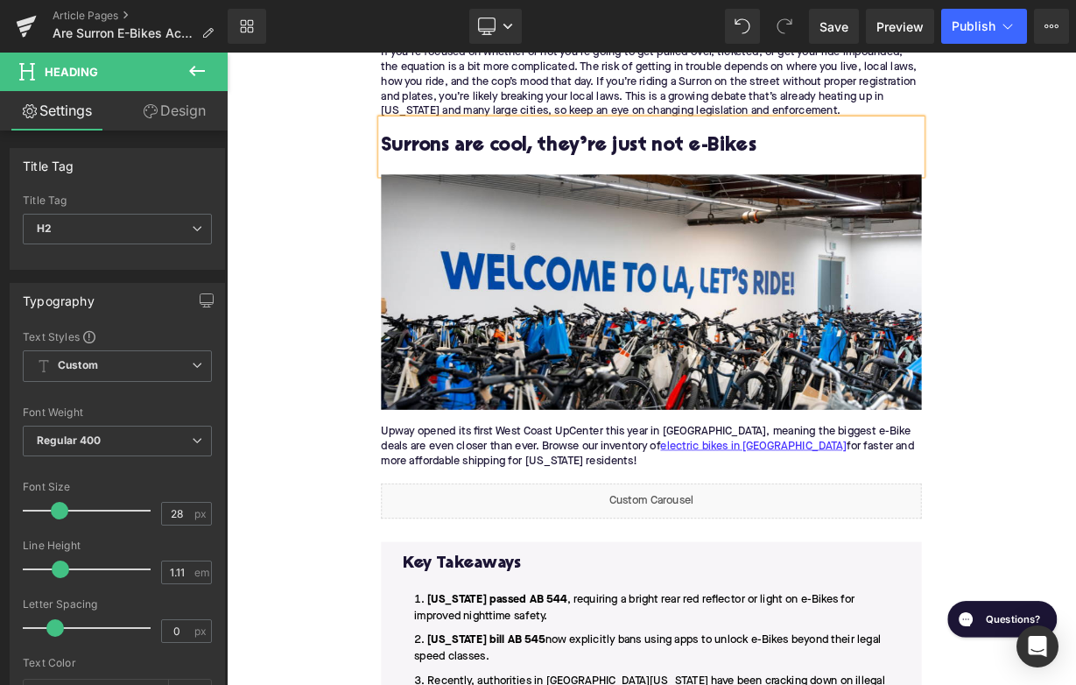
click at [531, 543] on p "Upway opened its first West Coast UpCenter this year in Redondo Beach, meaning …" at bounding box center [756, 554] width 674 height 74
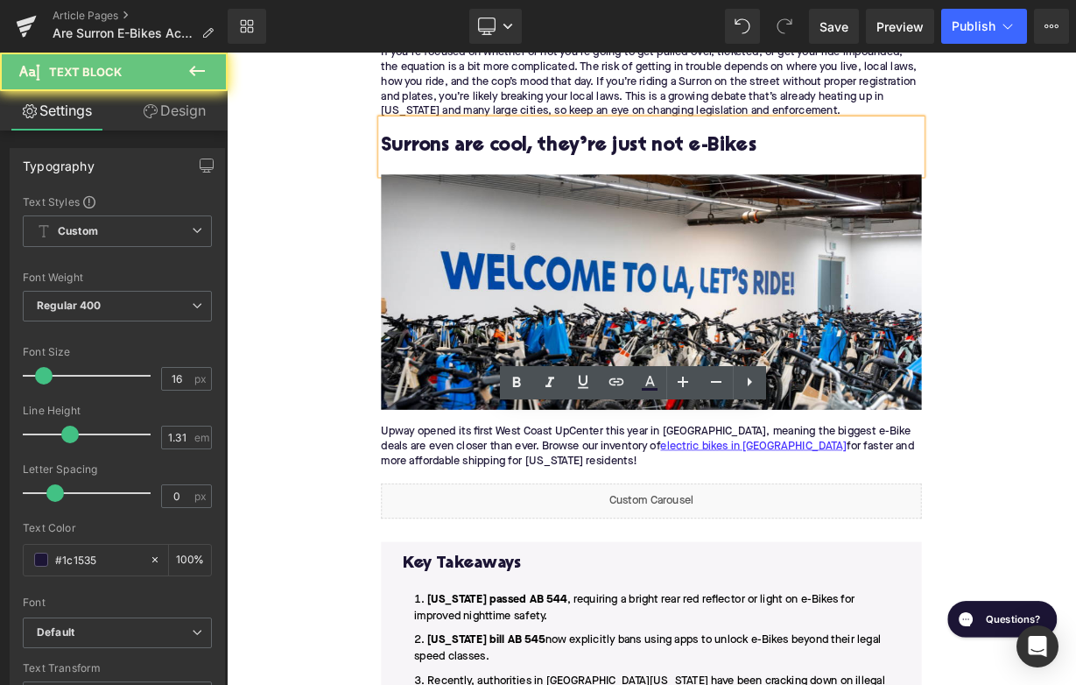
click at [531, 543] on p "Upway opened its first West Coast UpCenter this year in Redondo Beach, meaning …" at bounding box center [756, 554] width 674 height 74
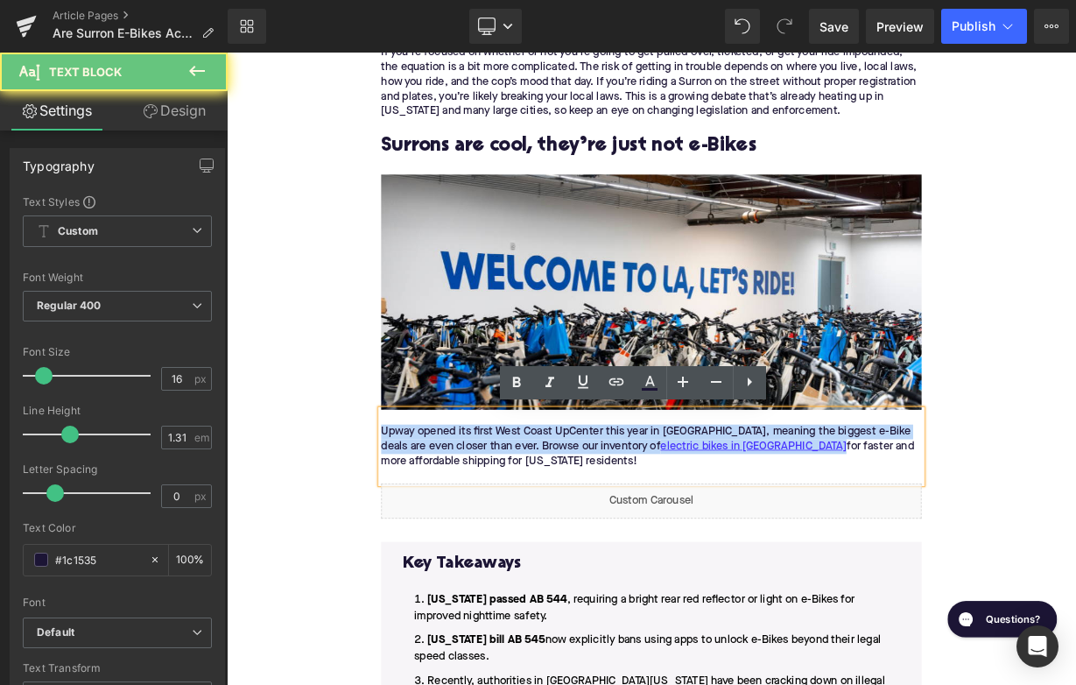
click at [531, 543] on p "Upway opened its first West Coast UpCenter this year in Redondo Beach, meaning …" at bounding box center [756, 554] width 674 height 74
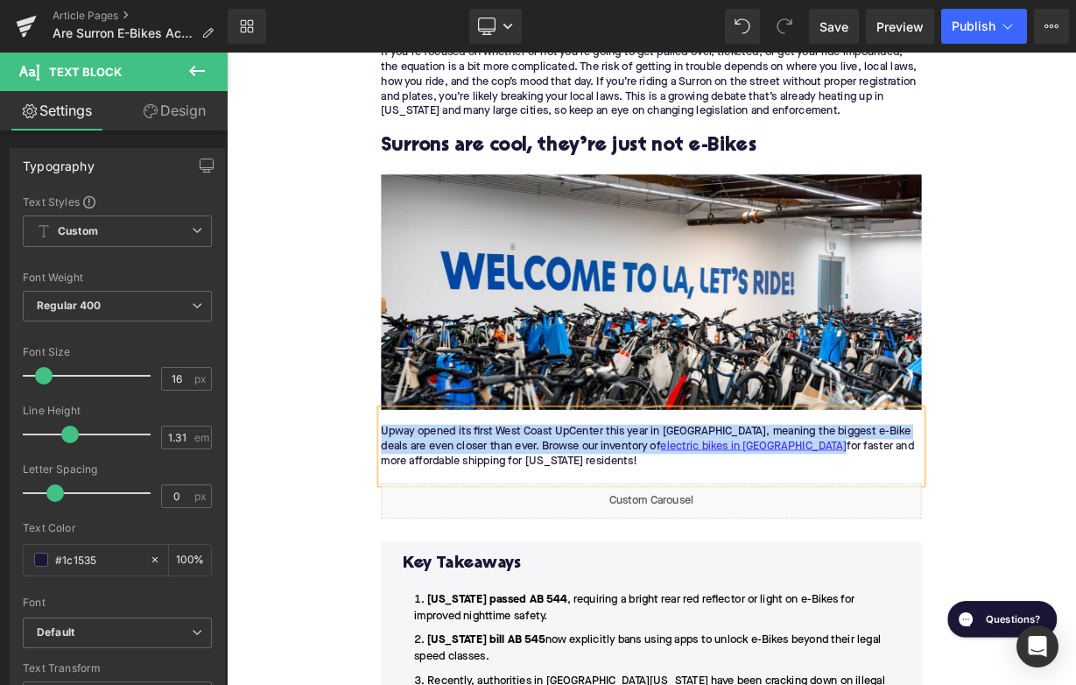
paste div
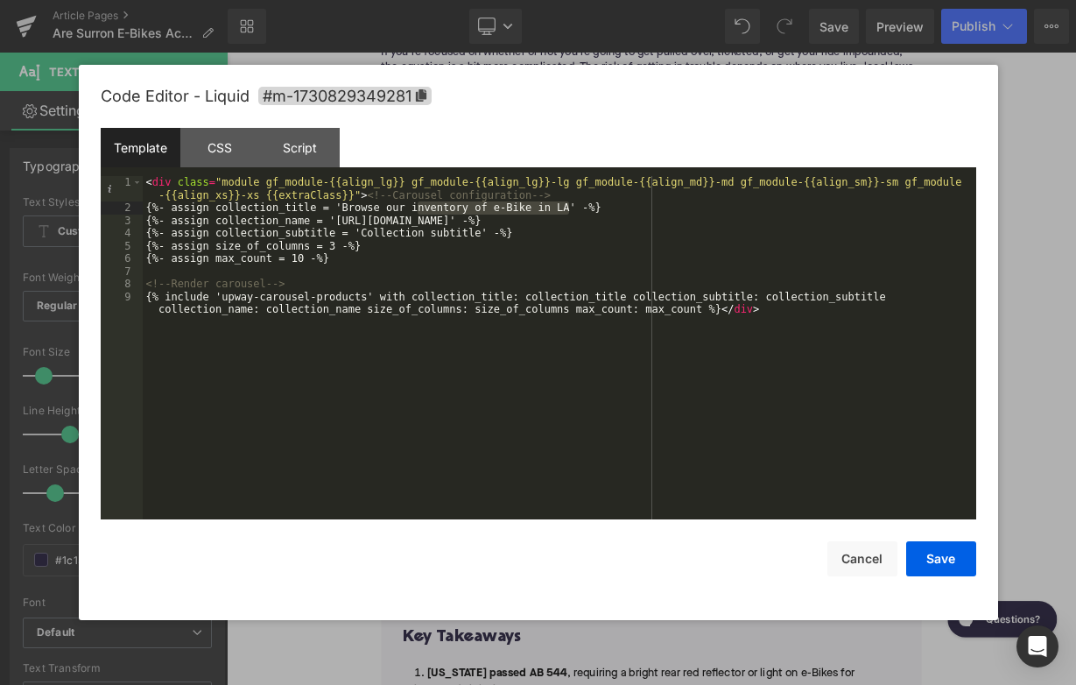
drag, startPoint x: 569, startPoint y: 207, endPoint x: 414, endPoint y: 210, distance: 155.0
click at [414, 210] on div "< div class = "module gf_module-{{align_lg}} gf_module-{{align_lg}}-lg gf_modul…" at bounding box center [559, 373] width 833 height 394
click at [881, 556] on button "Cancel" at bounding box center [862, 558] width 70 height 35
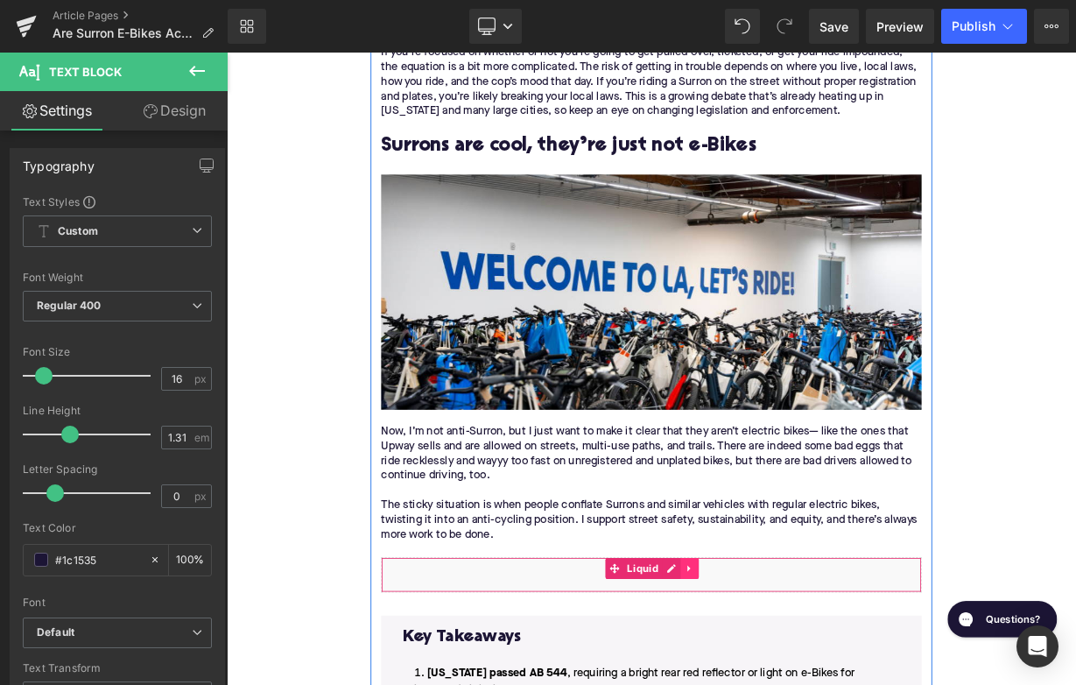
click at [807, 684] on icon at bounding box center [804, 695] width 12 height 13
click at [817, 684] on icon at bounding box center [815, 696] width 12 height 12
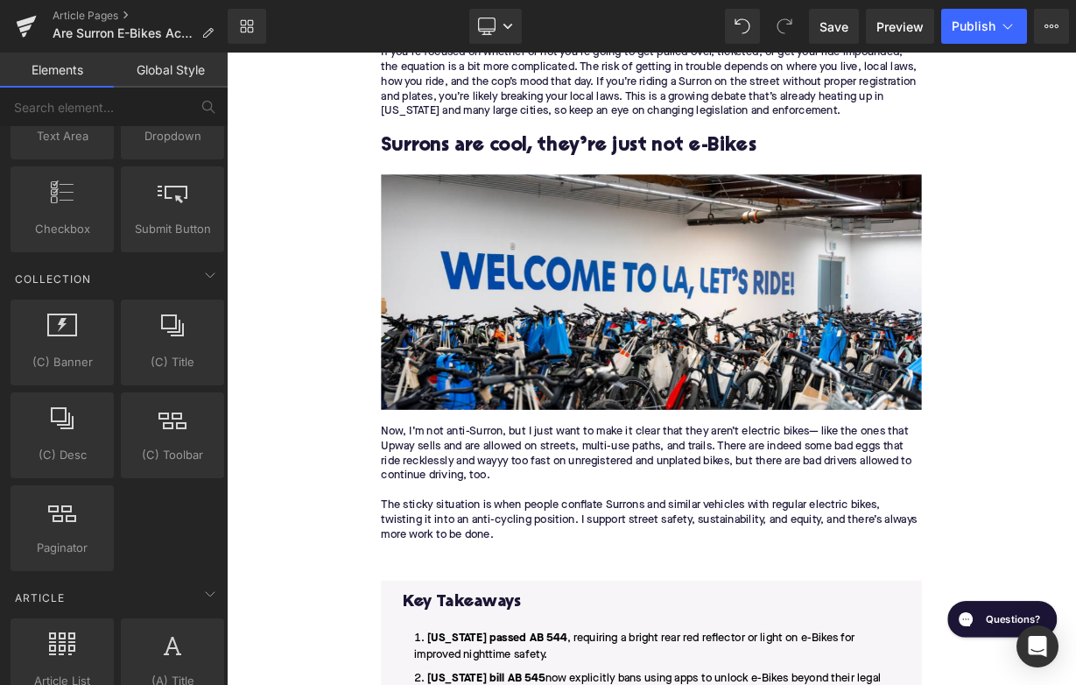
scroll to position [3380, 0]
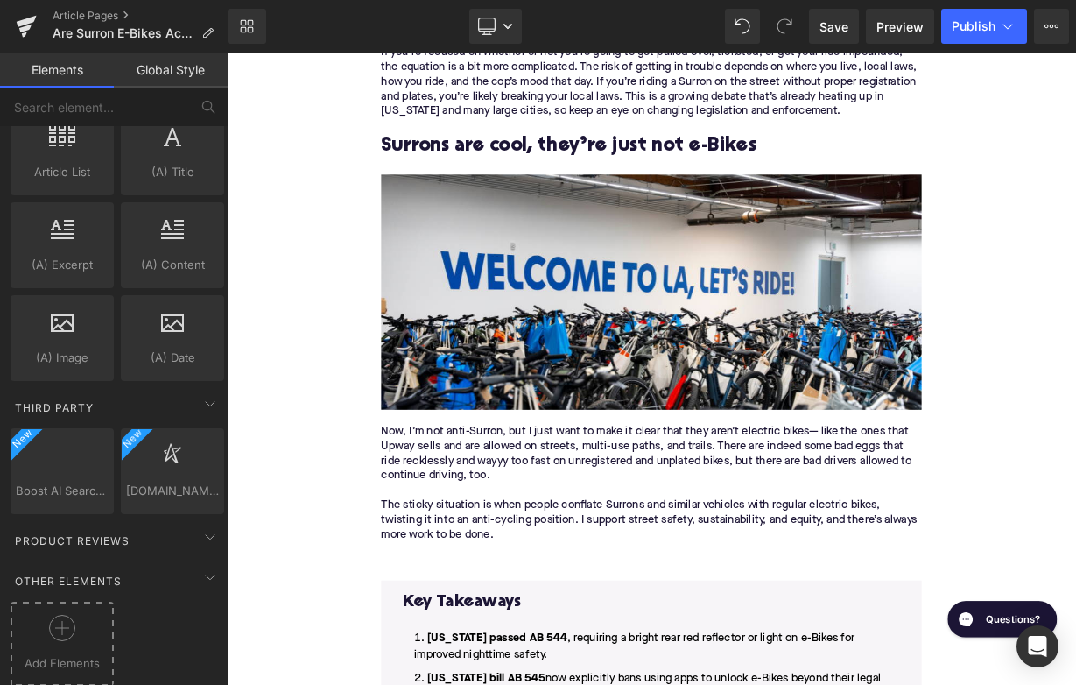
click at [60, 643] on div at bounding box center [62, 634] width 95 height 39
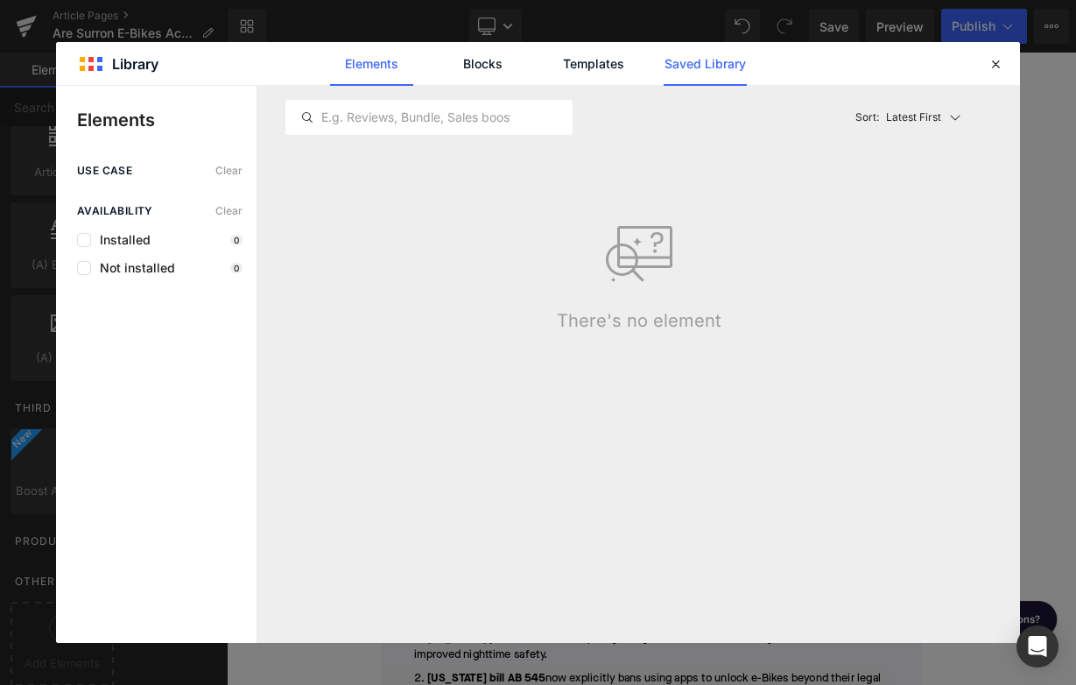
click at [704, 66] on link "Saved Library" at bounding box center [705, 64] width 83 height 44
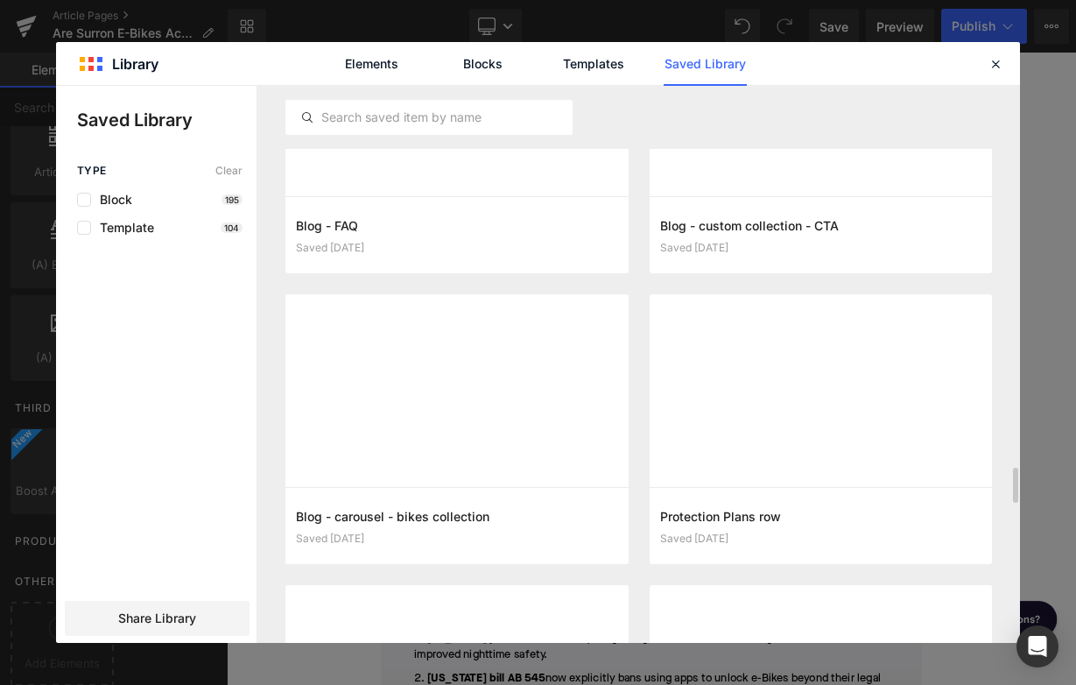
scroll to position [5972, 0]
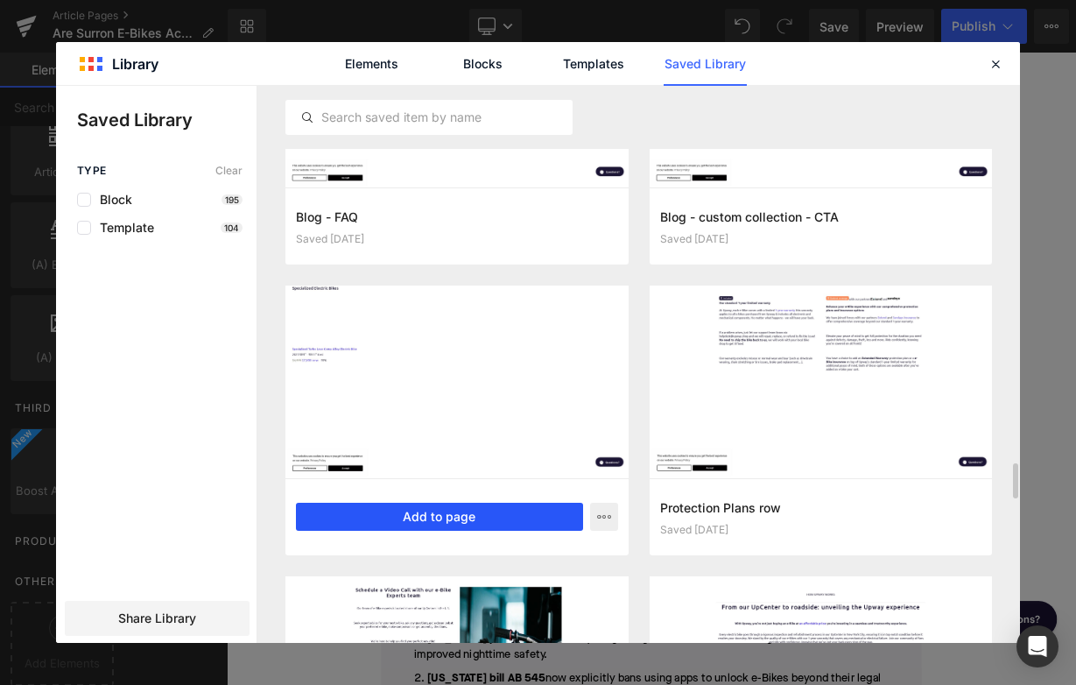
click at [483, 510] on button "Add to page" at bounding box center [439, 517] width 287 height 28
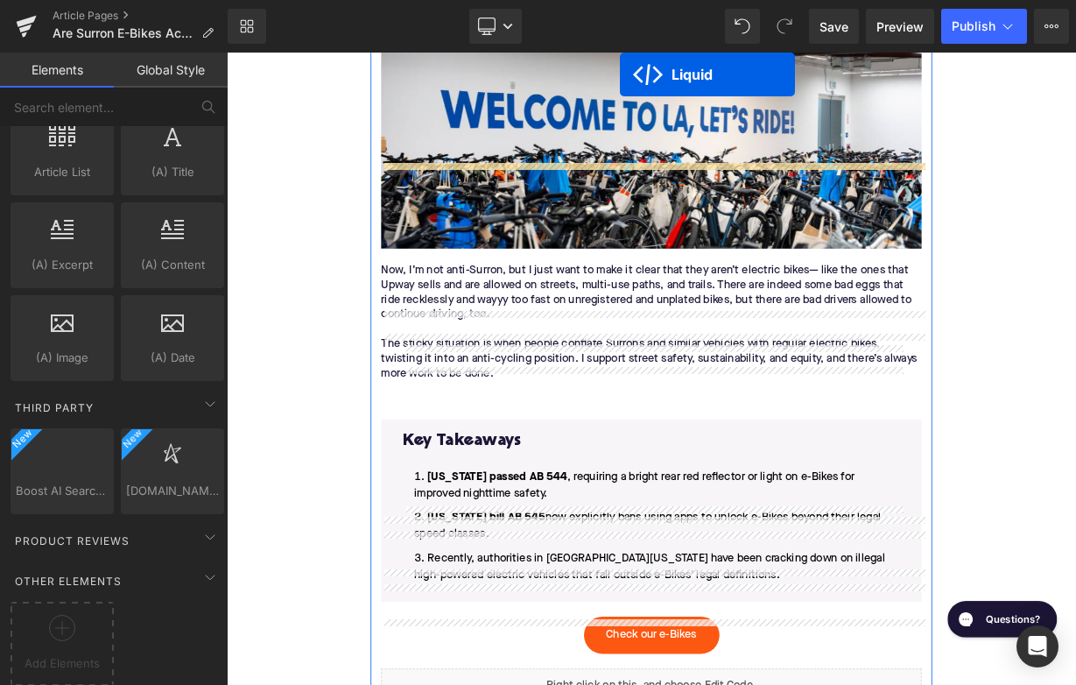
scroll to position [3054, 0]
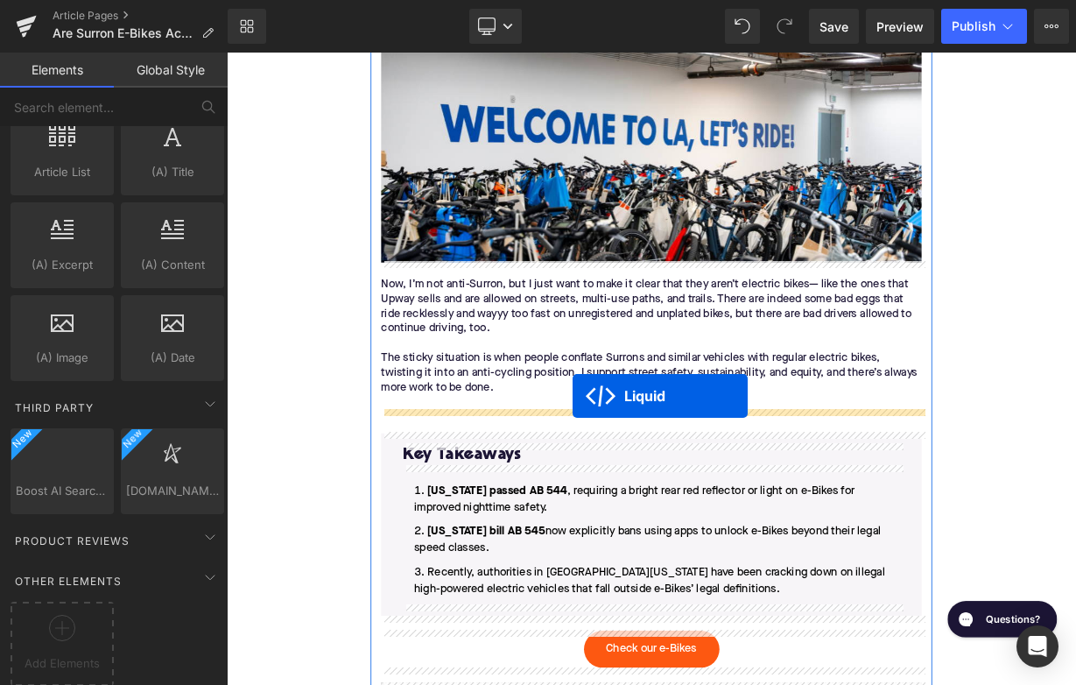
drag, startPoint x: 714, startPoint y: 152, endPoint x: 658, endPoint y: 481, distance: 332.9
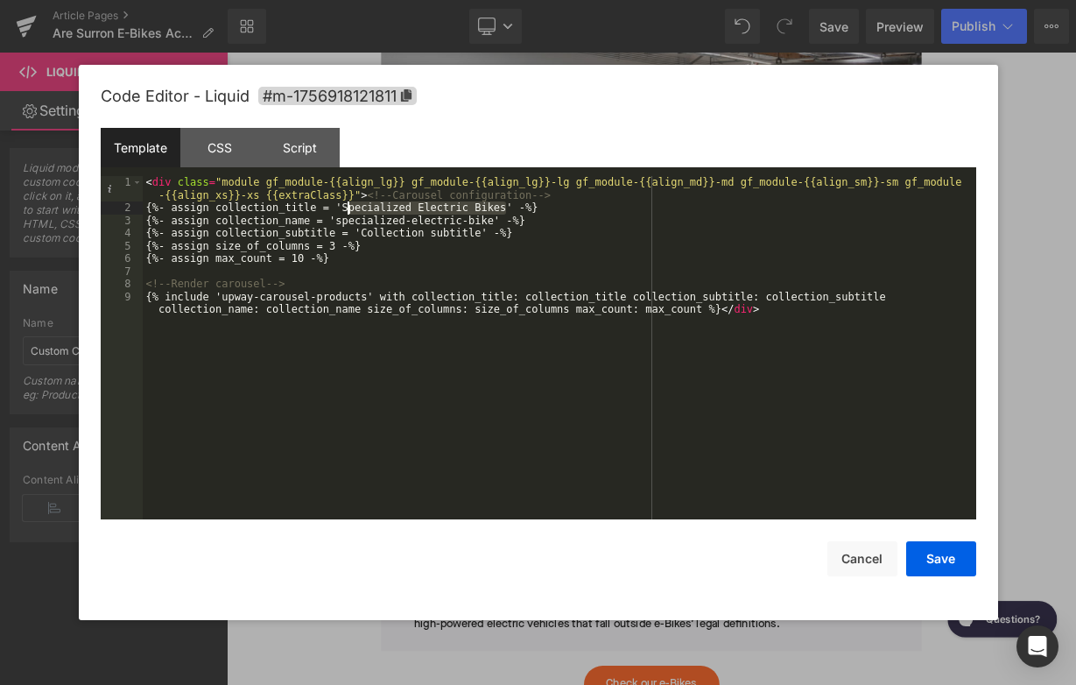
drag, startPoint x: 505, startPoint y: 212, endPoint x: 348, endPoint y: 209, distance: 157.6
click at [348, 209] on div "< div class = "module gf_module-{{align_lg}} gf_module-{{align_lg}}-lg gf_modul…" at bounding box center [559, 373] width 833 height 394
drag, startPoint x: 494, startPoint y: 222, endPoint x: 354, endPoint y: 223, distance: 140.1
click at [354, 223] on div "< div class = "module gf_module-{{align_lg}} gf_module-{{align_lg}}-lg gf_modul…" at bounding box center [559, 373] width 833 height 394
click at [932, 559] on button "Save" at bounding box center [941, 558] width 70 height 35
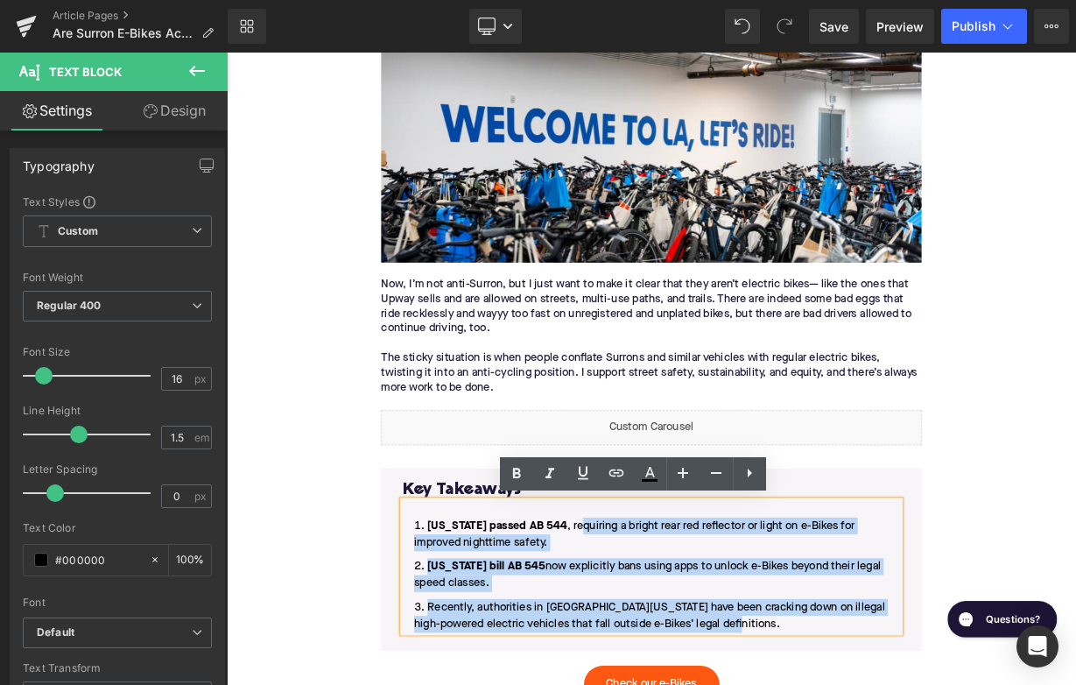
drag, startPoint x: 837, startPoint y: 762, endPoint x: 654, endPoint y: 646, distance: 216.4
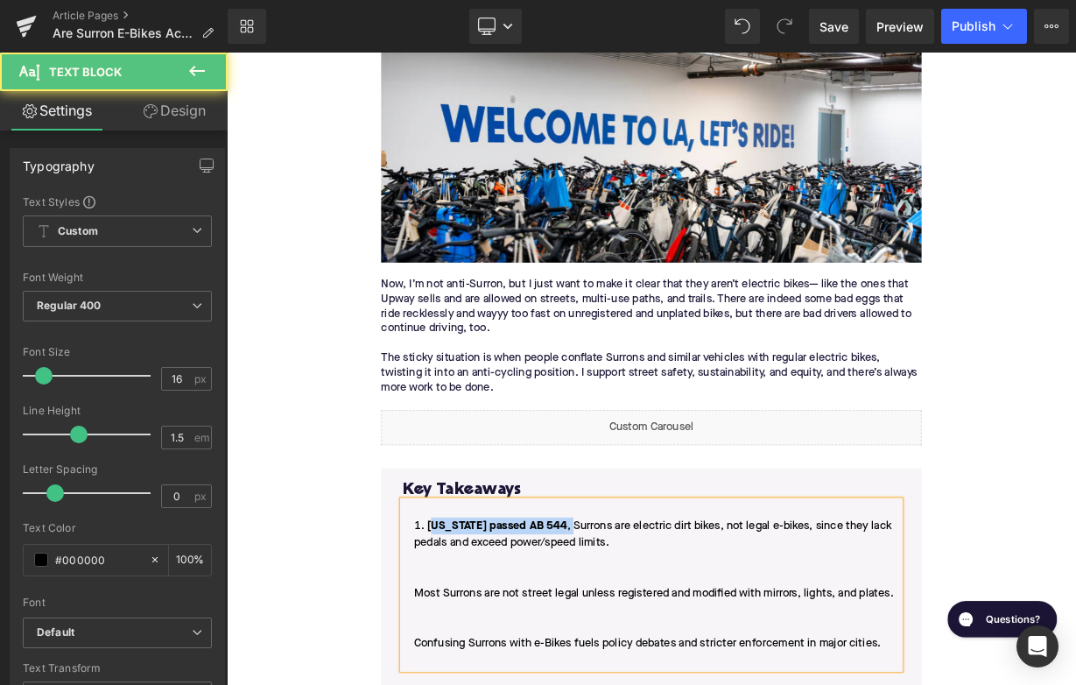
drag, startPoint x: 646, startPoint y: 640, endPoint x: 484, endPoint y: 636, distance: 162.0
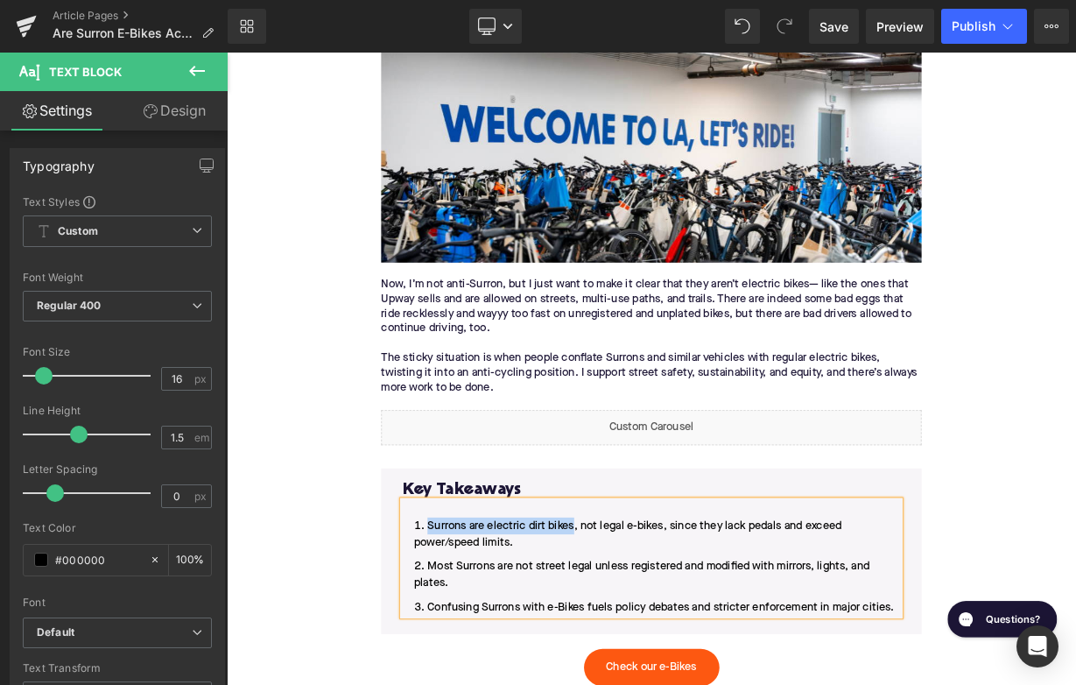
drag, startPoint x: 660, startPoint y: 642, endPoint x: 475, endPoint y: 646, distance: 184.8
click at [475, 646] on li "Surrons are electric dirt bikes, not legal e-bikes, since they lack pedals and …" at bounding box center [756, 653] width 620 height 42
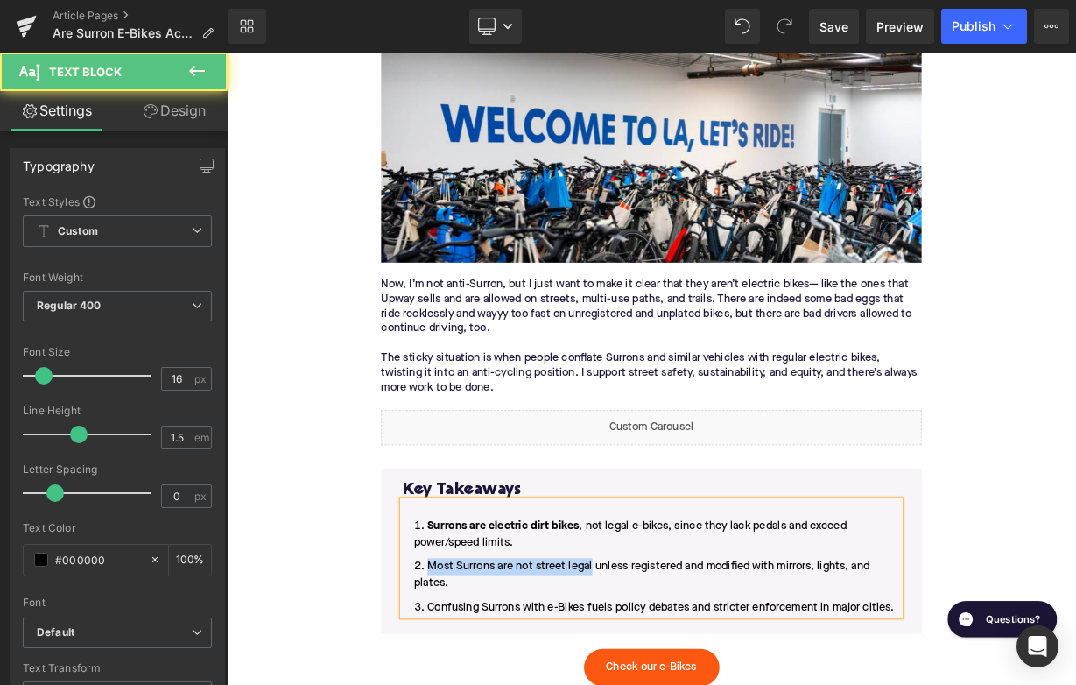
drag, startPoint x: 683, startPoint y: 693, endPoint x: 464, endPoint y: 691, distance: 218.9
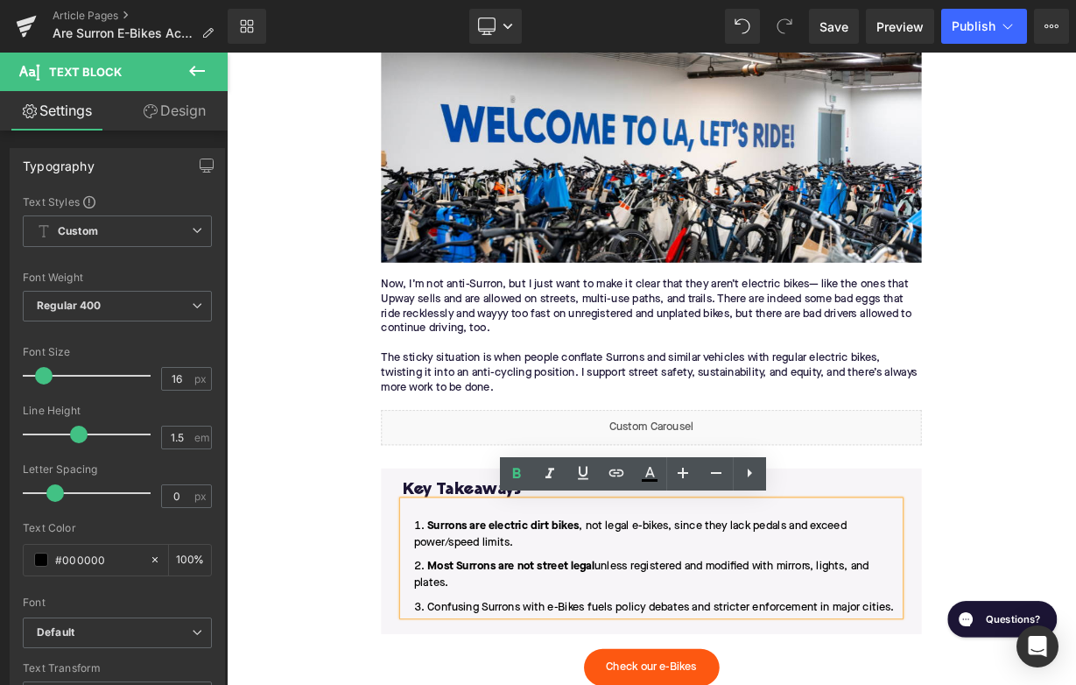
click at [585, 608] on div "Rendering Content" at bounding box center [538, 615] width 108 height 19
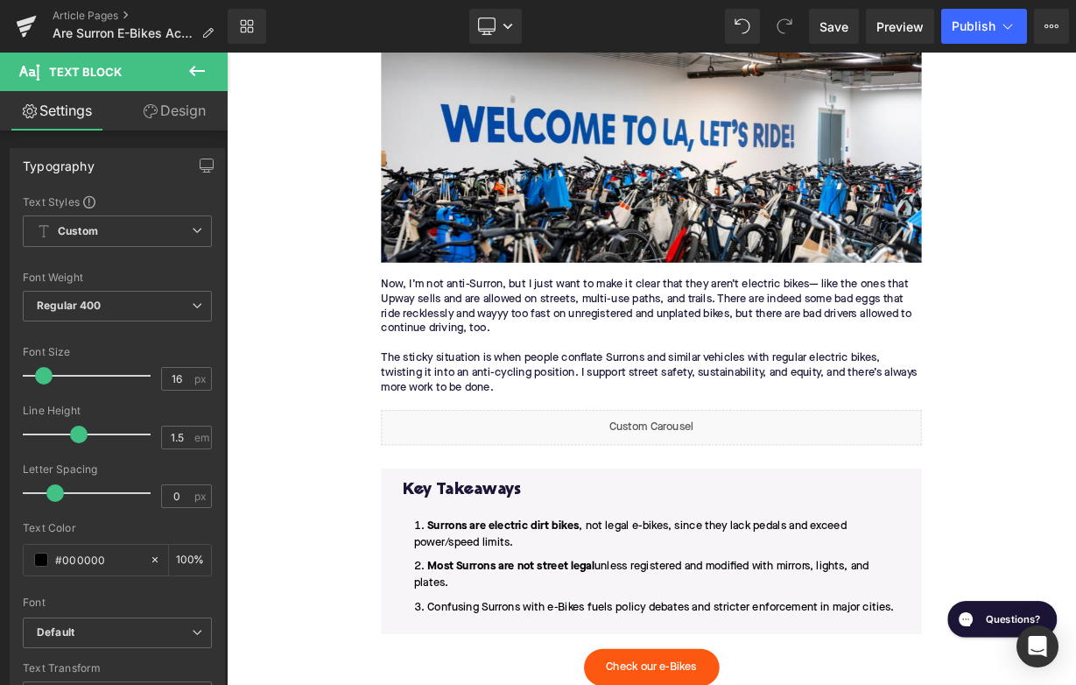
click at [585, 608] on div "Rendering Content" at bounding box center [538, 615] width 108 height 19
click at [585, 607] on div "Rendering Content" at bounding box center [538, 615] width 108 height 19
click at [673, 684] on ol "Surrons are electric dirt bikes , not legal e-bikes, since they lack pedals and…" at bounding box center [756, 693] width 620 height 123
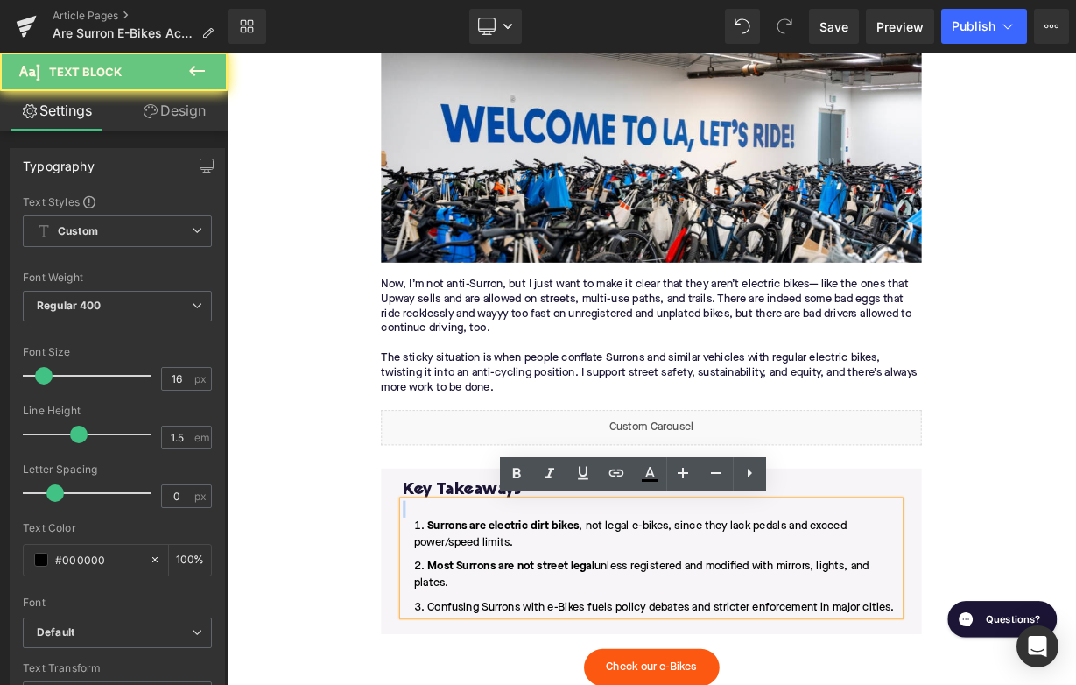
click at [673, 684] on ol "Surrons are electric dirt bikes , not legal e-bikes, since they lack pedals and…" at bounding box center [756, 693] width 620 height 123
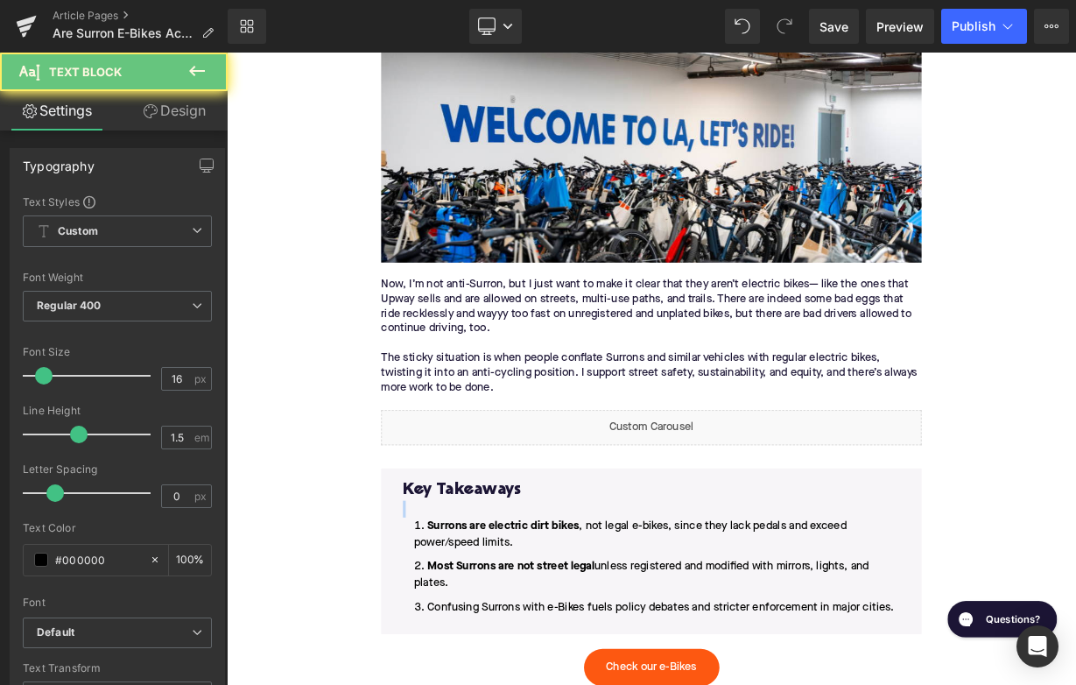
click at [585, 608] on div "Rendering Content" at bounding box center [538, 615] width 108 height 19
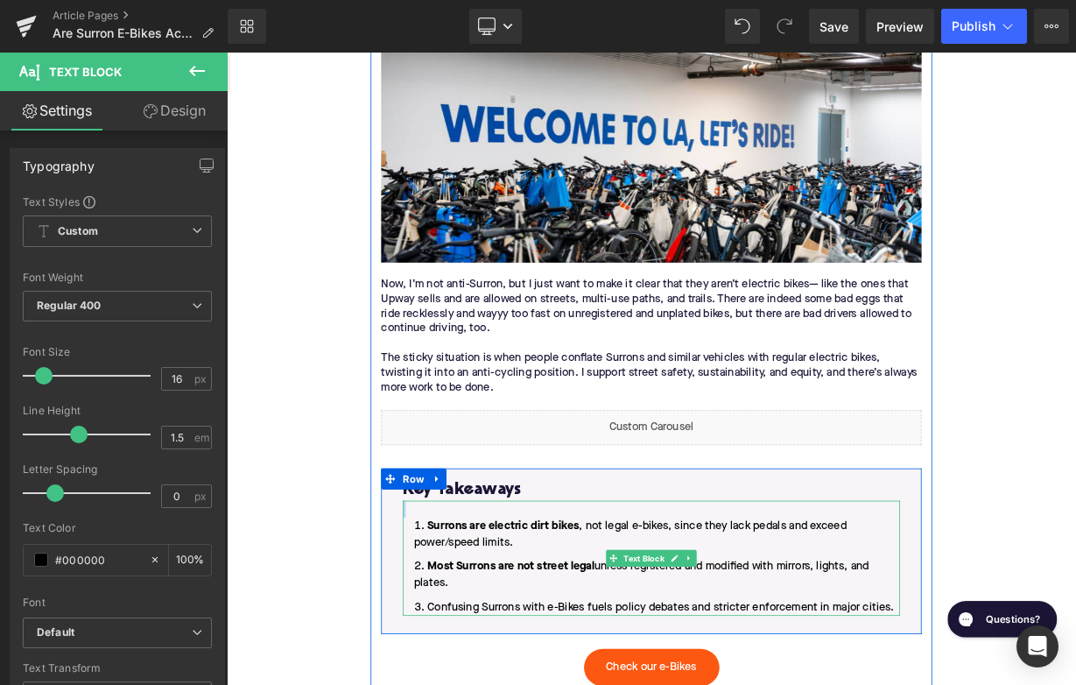
click at [676, 684] on ol "Surrons are electric dirt bikes , not legal e-bikes, since they lack pedals and…" at bounding box center [756, 693] width 620 height 123
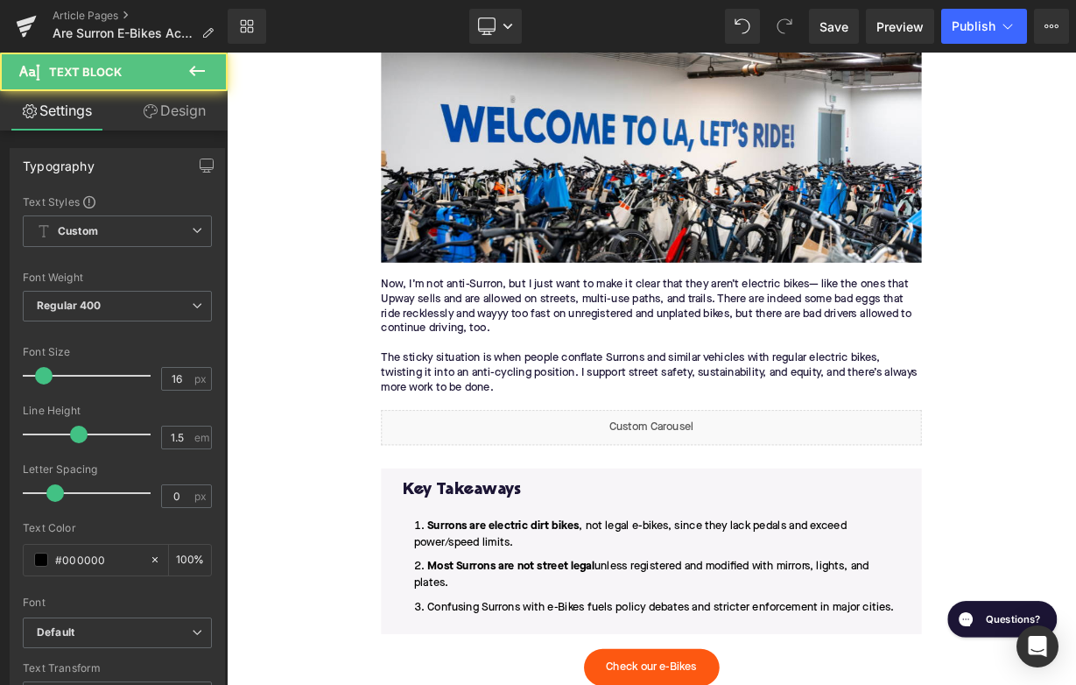
click at [586, 606] on div "Rendering Content" at bounding box center [538, 615] width 108 height 19
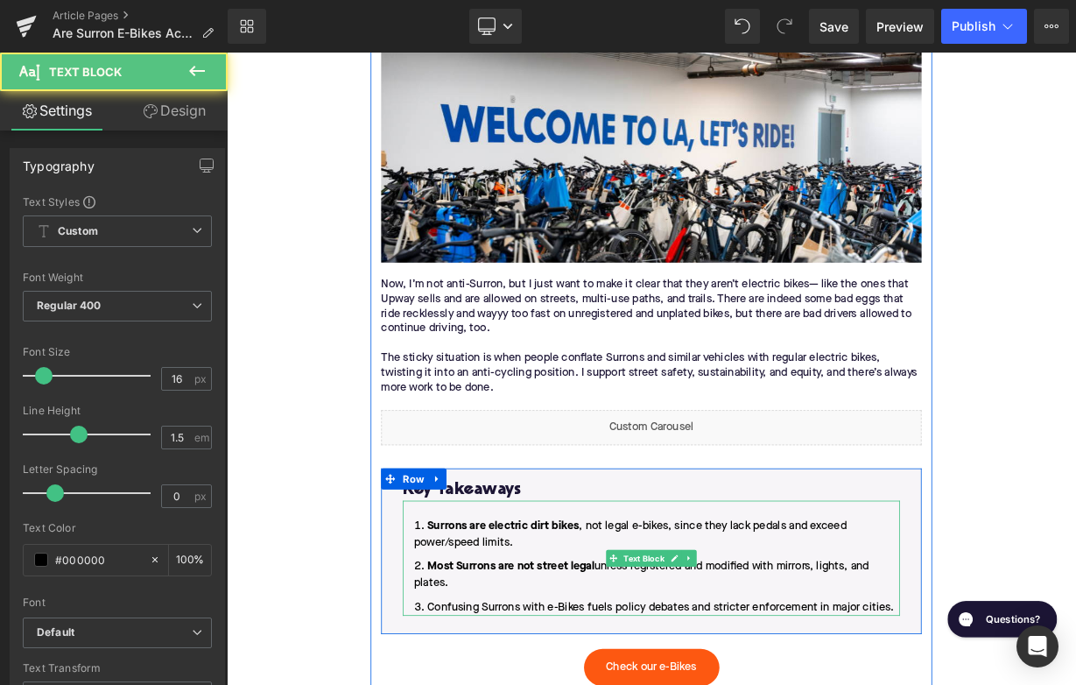
click at [673, 684] on ol "Surrons are electric dirt bikes , not legal e-bikes, since they lack pedals and…" at bounding box center [756, 693] width 620 height 123
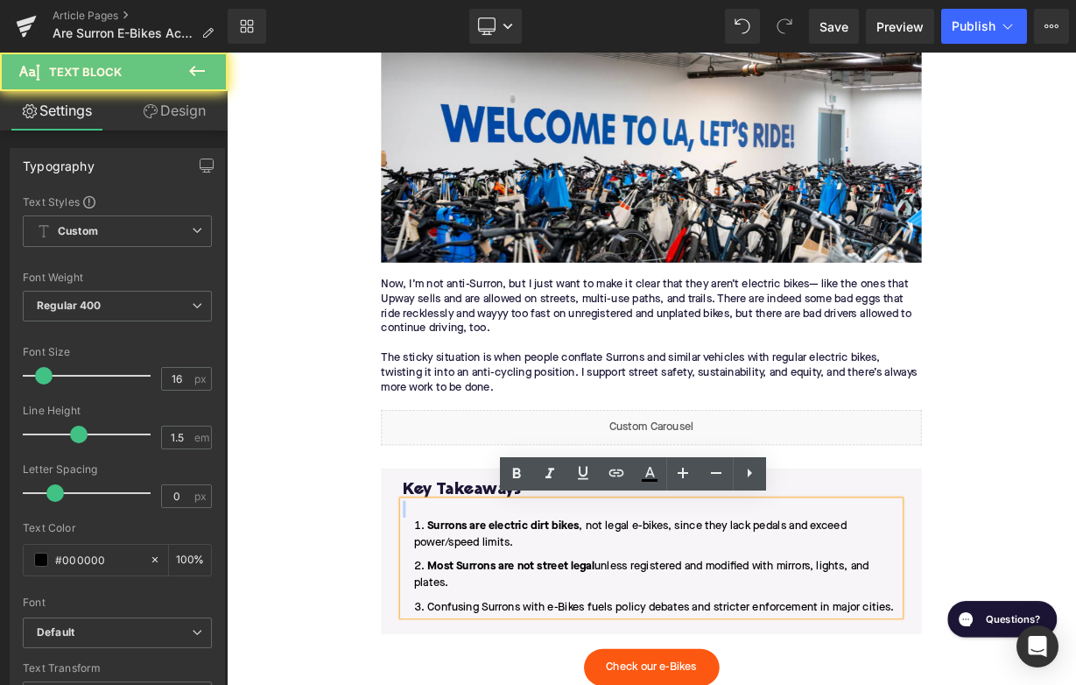
click at [673, 684] on ol "Surrons are electric dirt bikes , not legal e-bikes, since they lack pedals and…" at bounding box center [756, 693] width 620 height 123
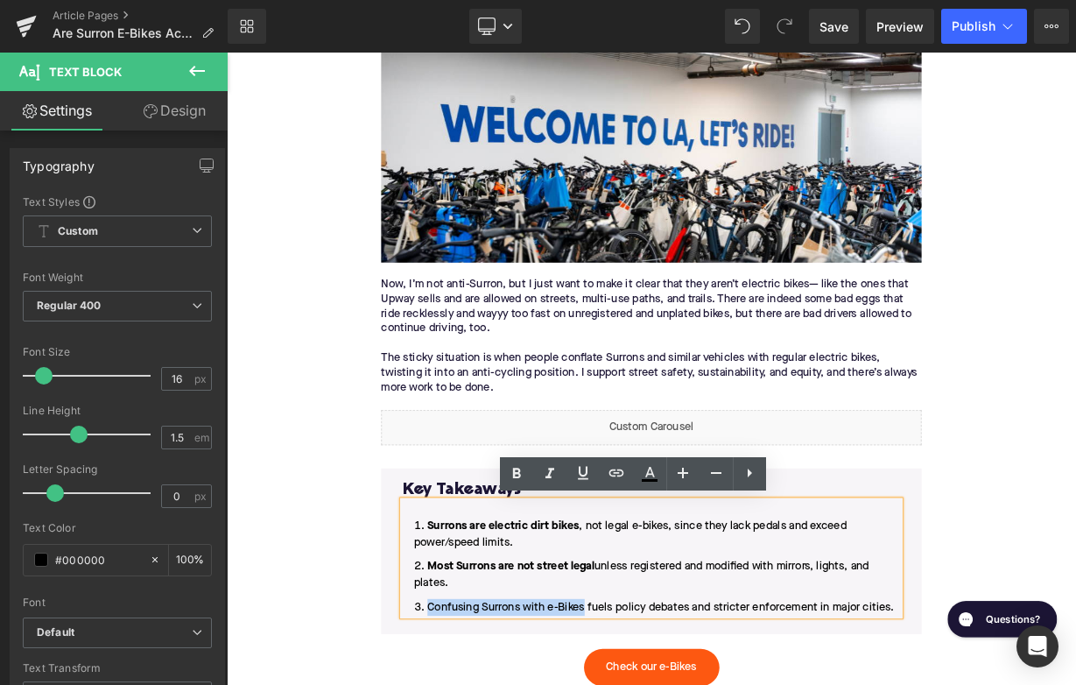
drag, startPoint x: 674, startPoint y: 742, endPoint x: 480, endPoint y: 742, distance: 194.4
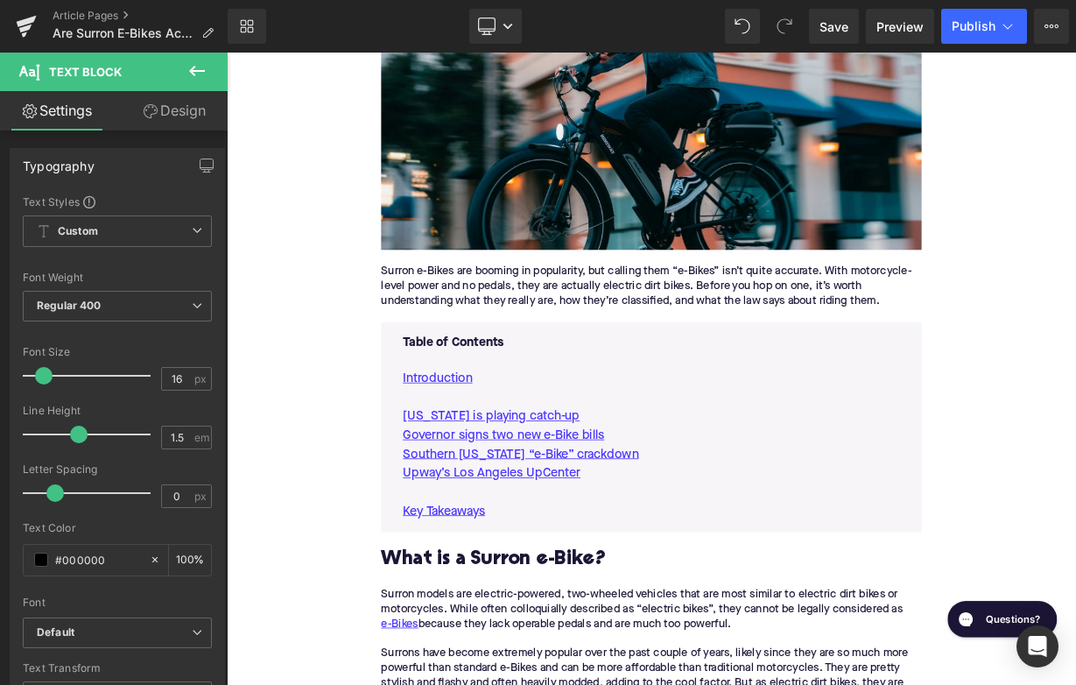
scroll to position [519, 0]
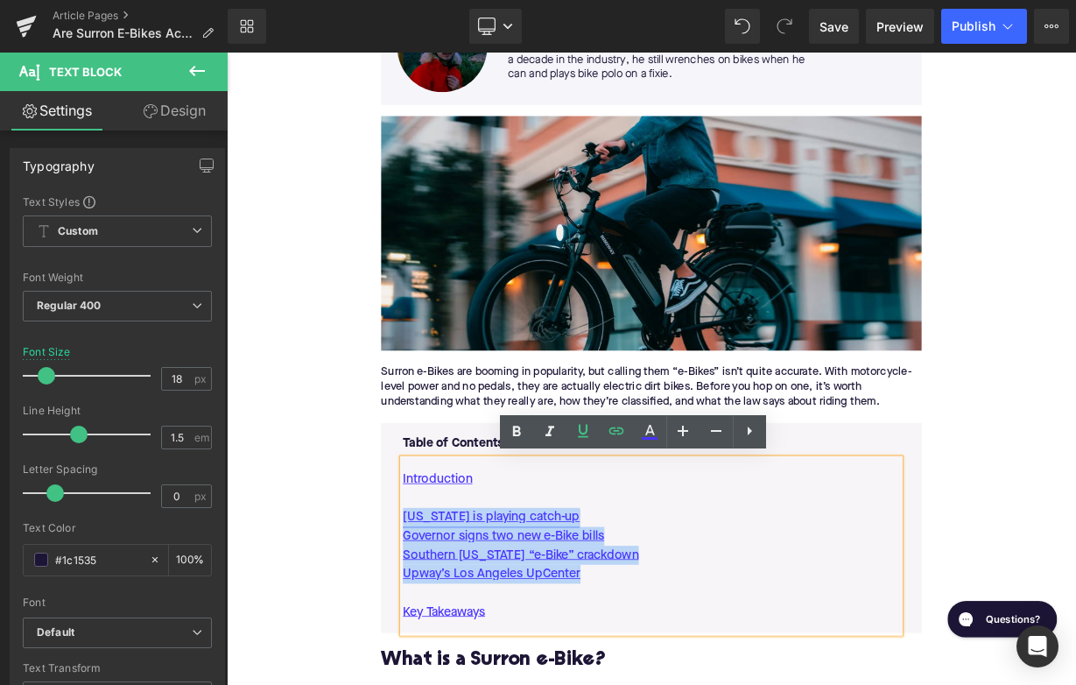
drag, startPoint x: 691, startPoint y: 700, endPoint x: 451, endPoint y: 630, distance: 249.9
click at [451, 630] on div "Introduction California is playing catch-up Governor signs two new e-Bike bills…" at bounding box center [756, 667] width 620 height 217
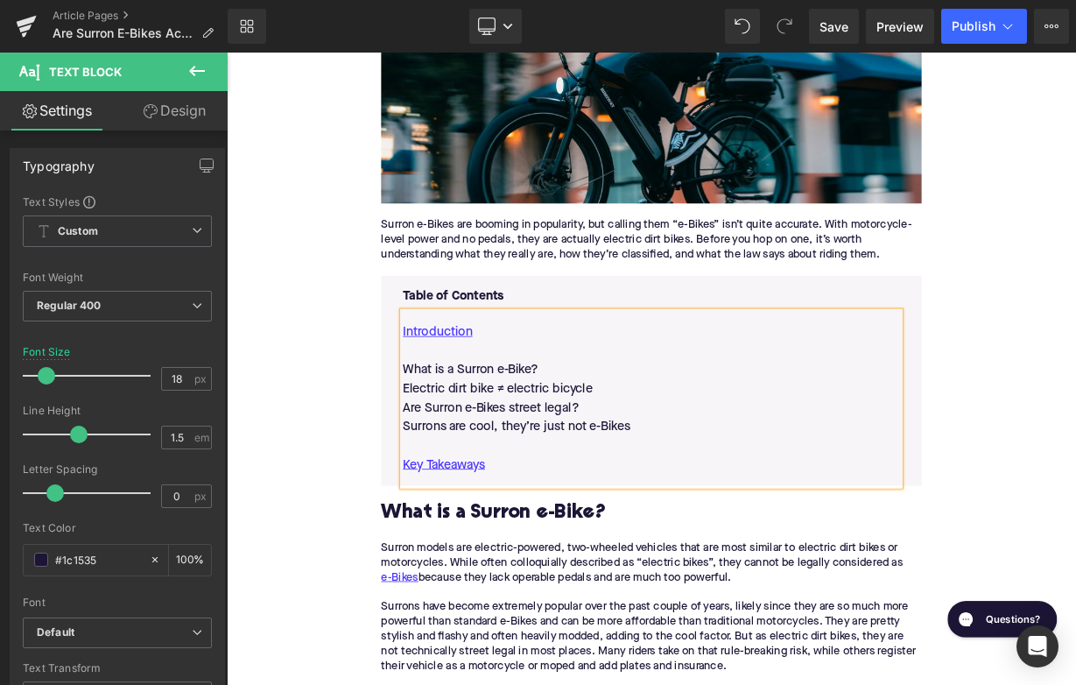
scroll to position [714, 0]
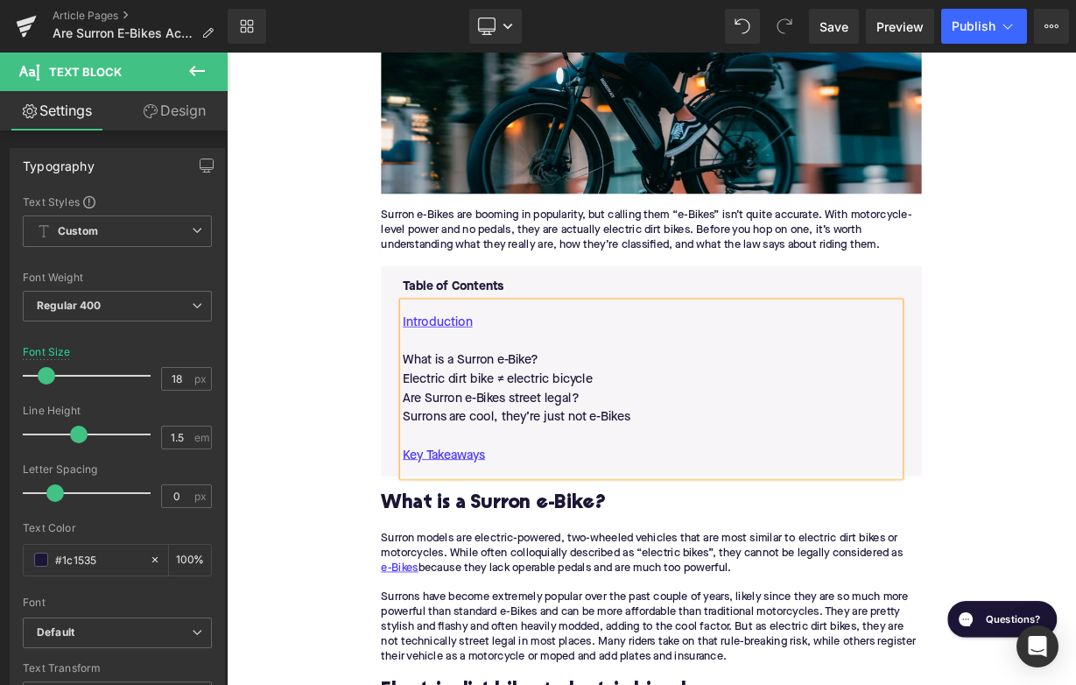
click at [580, 610] on h2 "What is a Surron e-Bike?" at bounding box center [756, 614] width 674 height 27
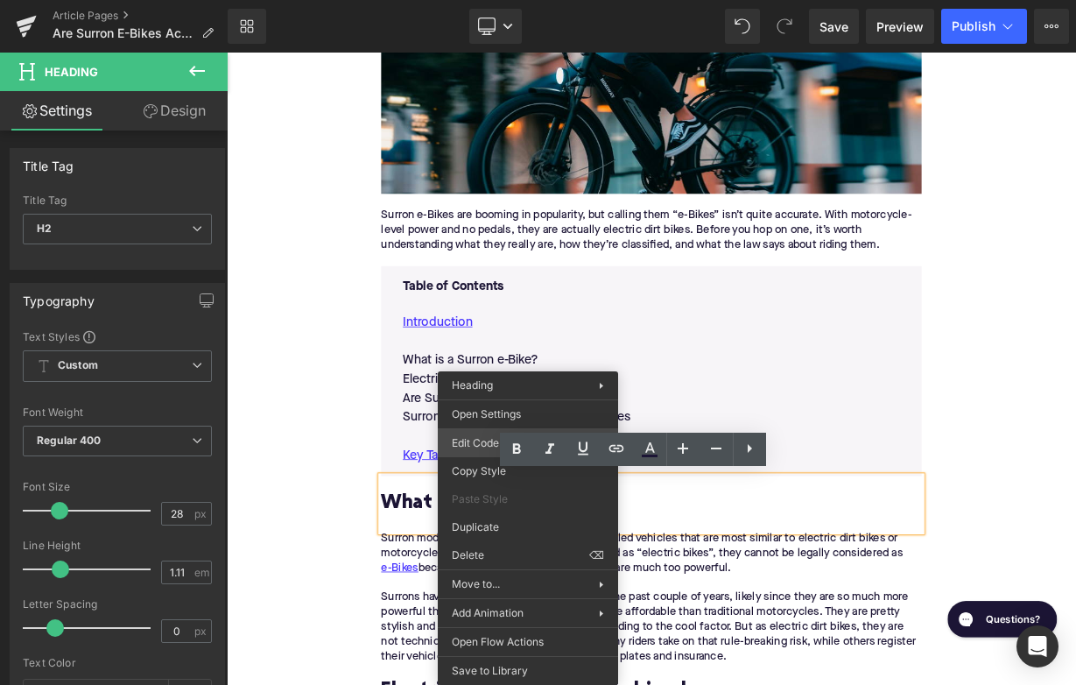
click at [463, 0] on div "Liquid You are previewing how the will restyle your page. You can not edit Elem…" at bounding box center [538, 0] width 1076 height 0
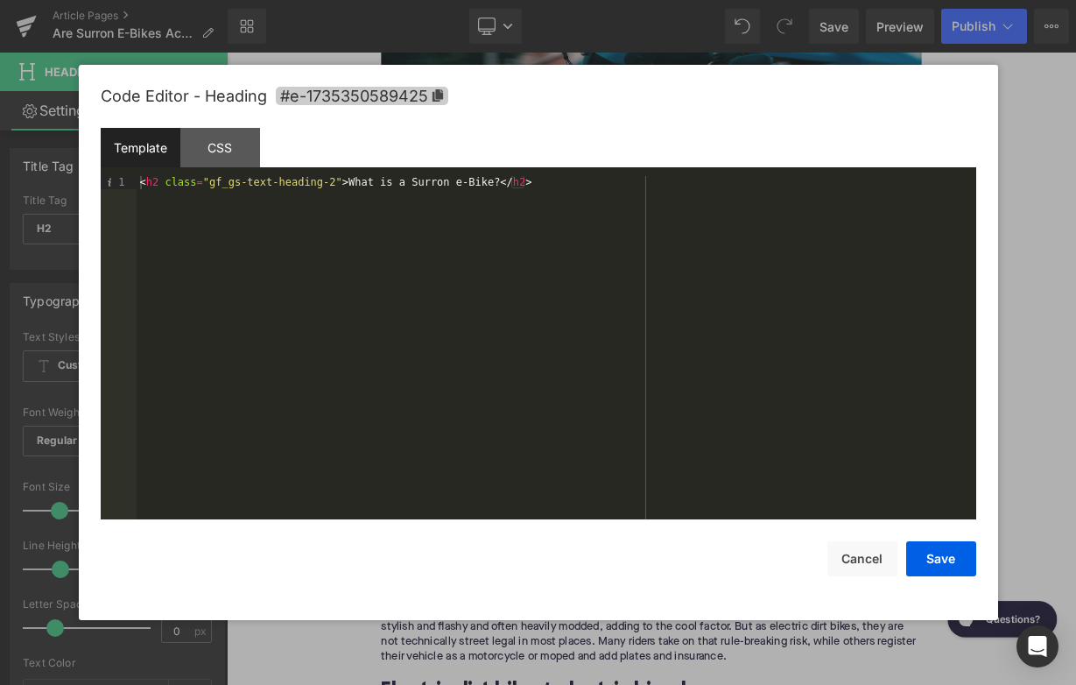
click at [365, 88] on span "#e-1735350589425" at bounding box center [362, 96] width 172 height 18
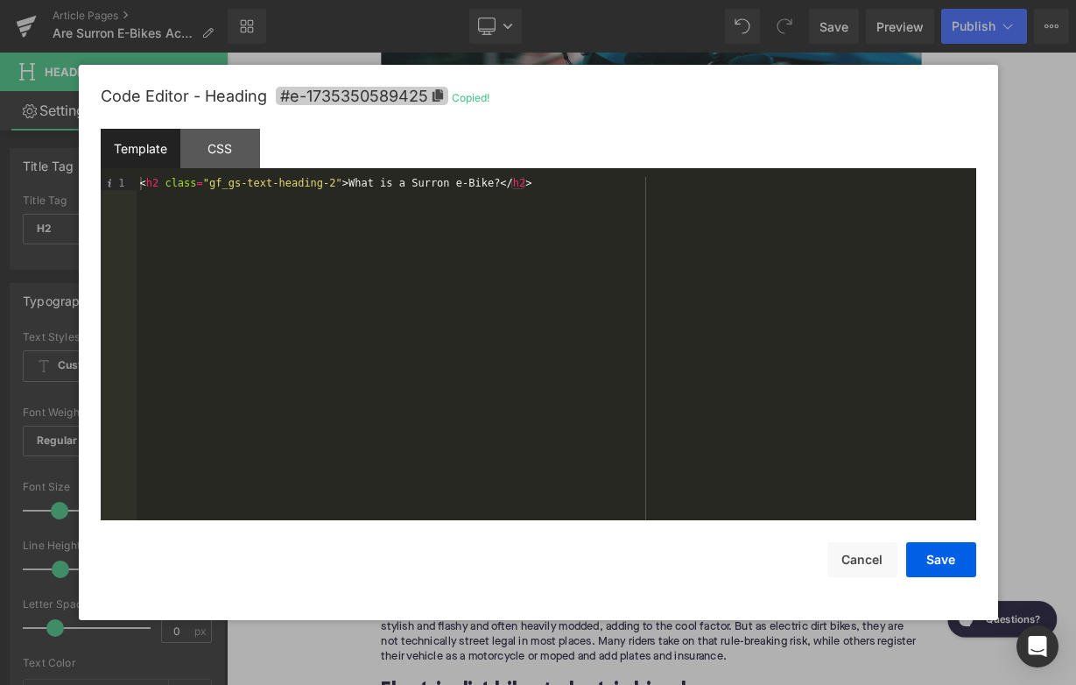
click at [365, 95] on span "#e-1735350589425" at bounding box center [362, 96] width 172 height 18
click at [860, 564] on button "Cancel" at bounding box center [862, 559] width 70 height 35
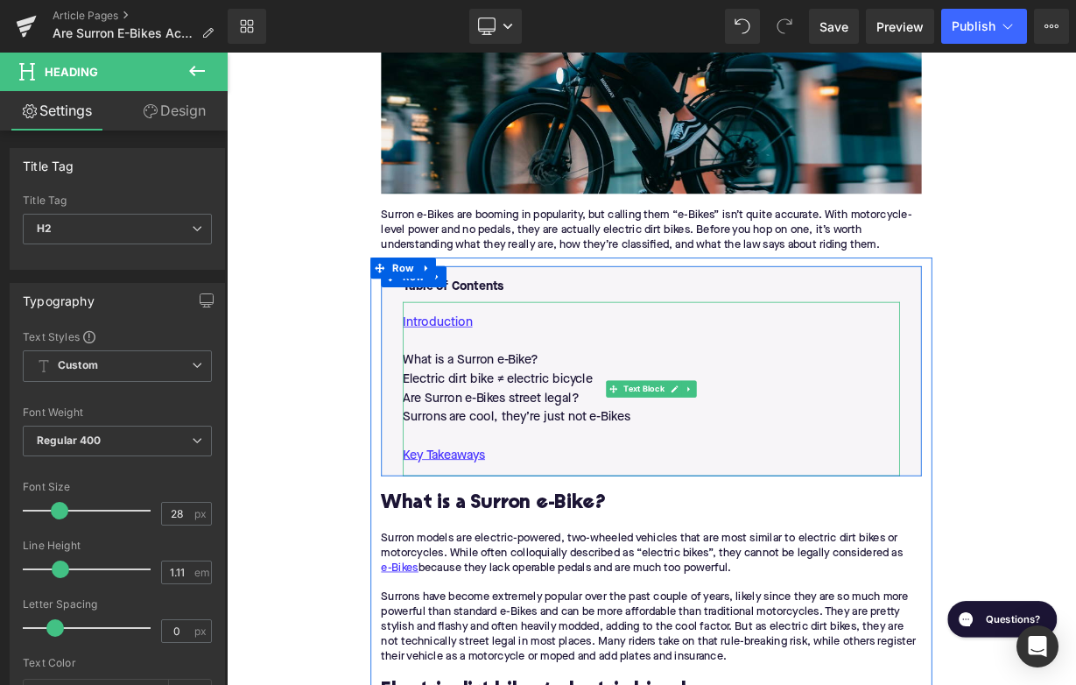
click at [517, 422] on p at bounding box center [756, 413] width 620 height 24
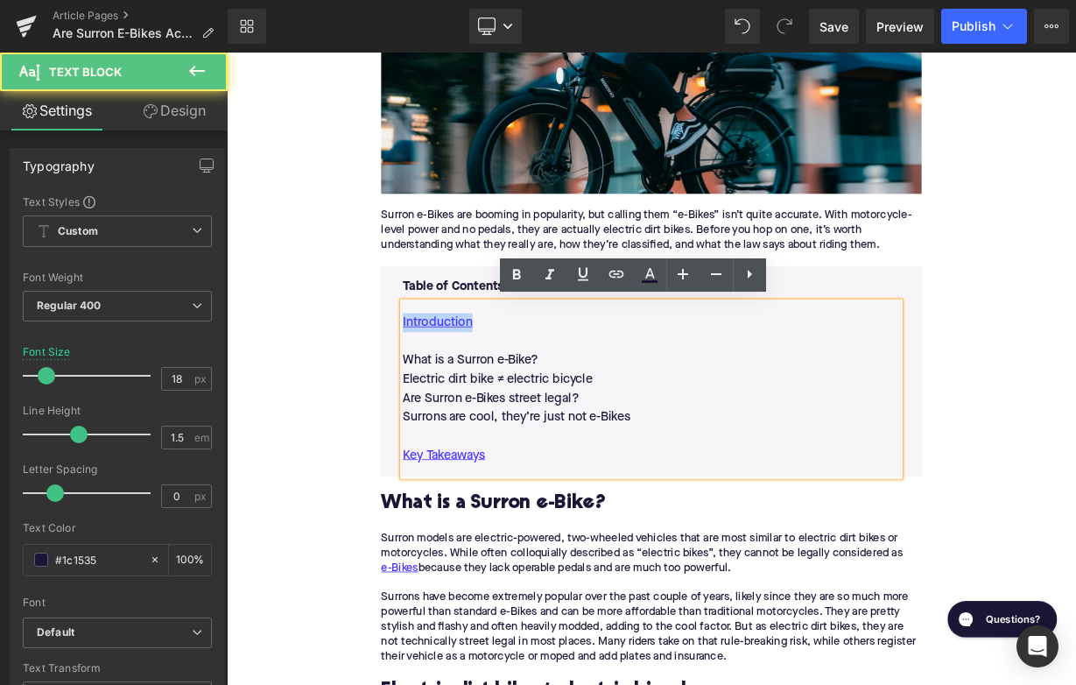
click at [517, 422] on p at bounding box center [756, 413] width 620 height 24
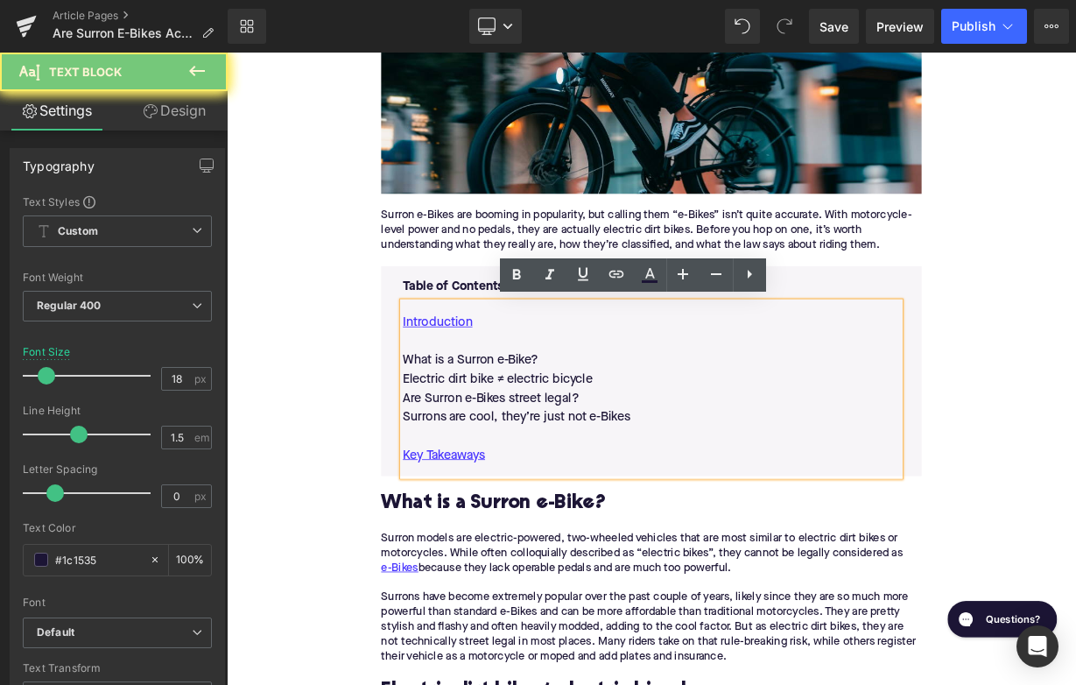
click at [517, 422] on p at bounding box center [756, 413] width 620 height 24
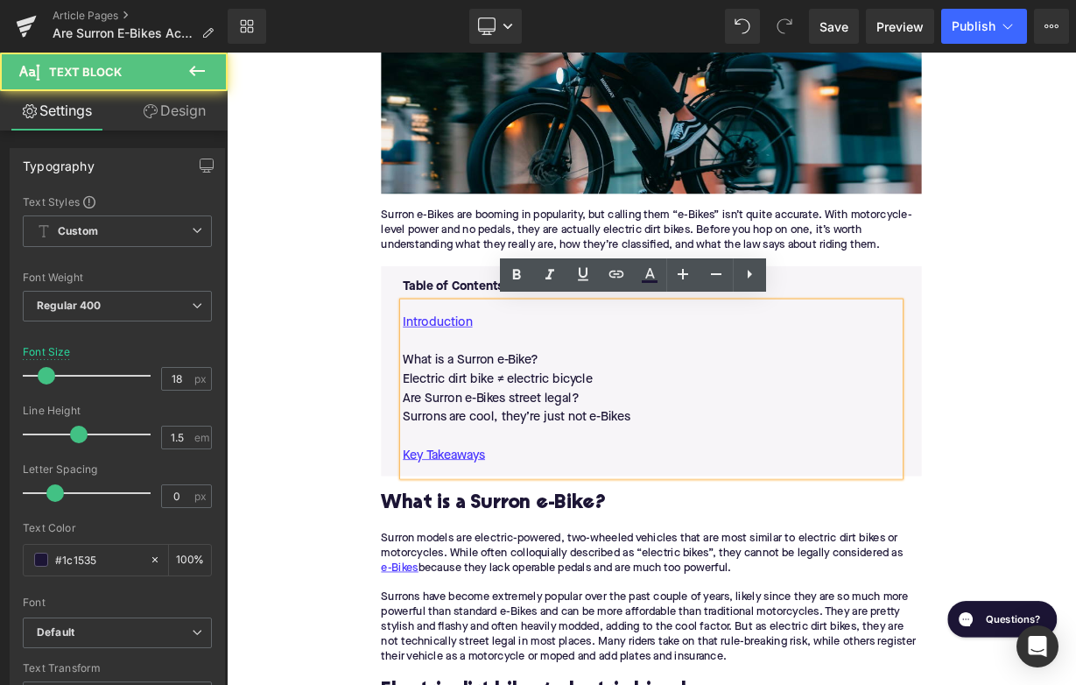
click at [523, 433] on p "What is a Surron e-Bike?" at bounding box center [756, 437] width 620 height 24
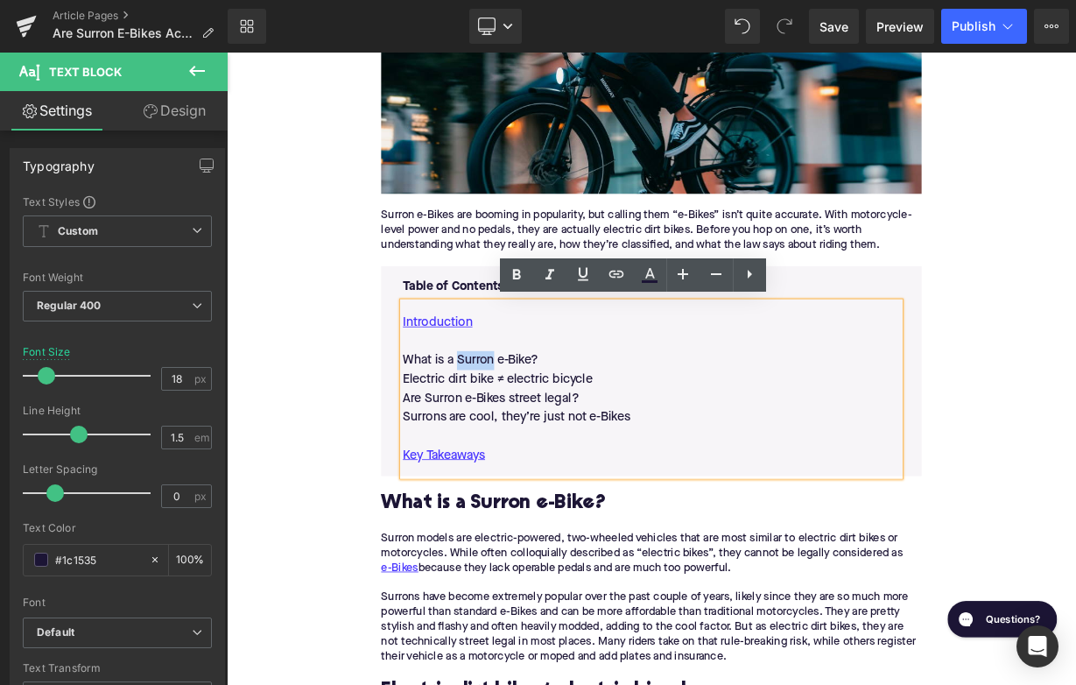
click at [523, 433] on p "What is a Surron e-Bike?" at bounding box center [756, 437] width 620 height 24
click at [616, 279] on icon at bounding box center [616, 274] width 21 height 21
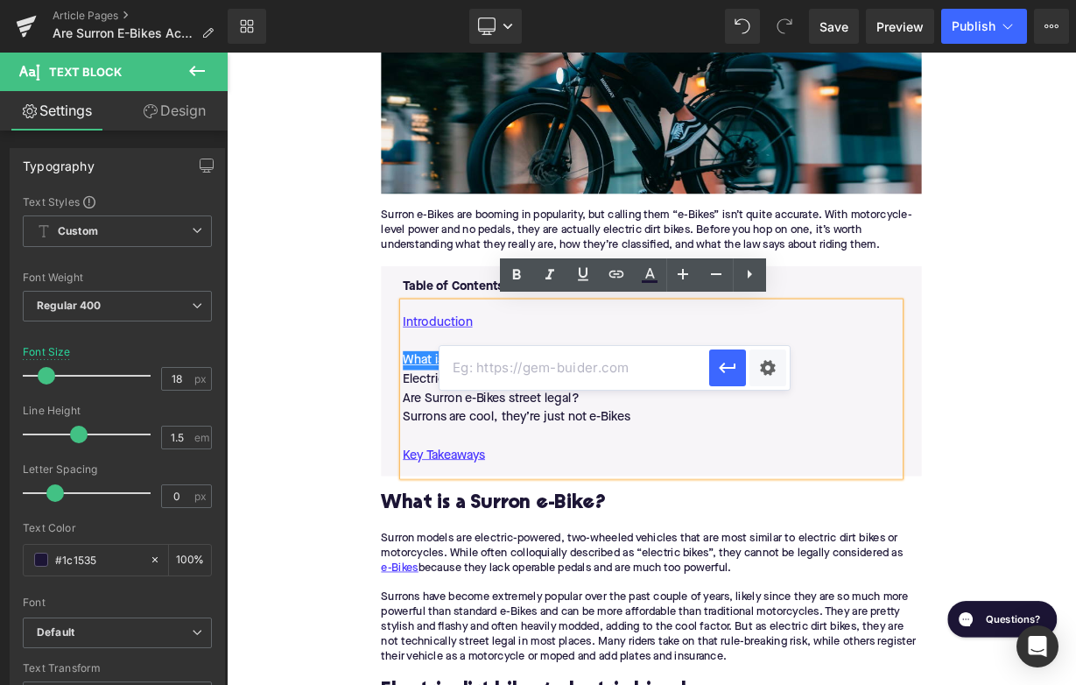
click at [539, 375] on input "text" at bounding box center [574, 368] width 270 height 44
paste input "#e-1735350589425"
type input "#e-1735350589425"
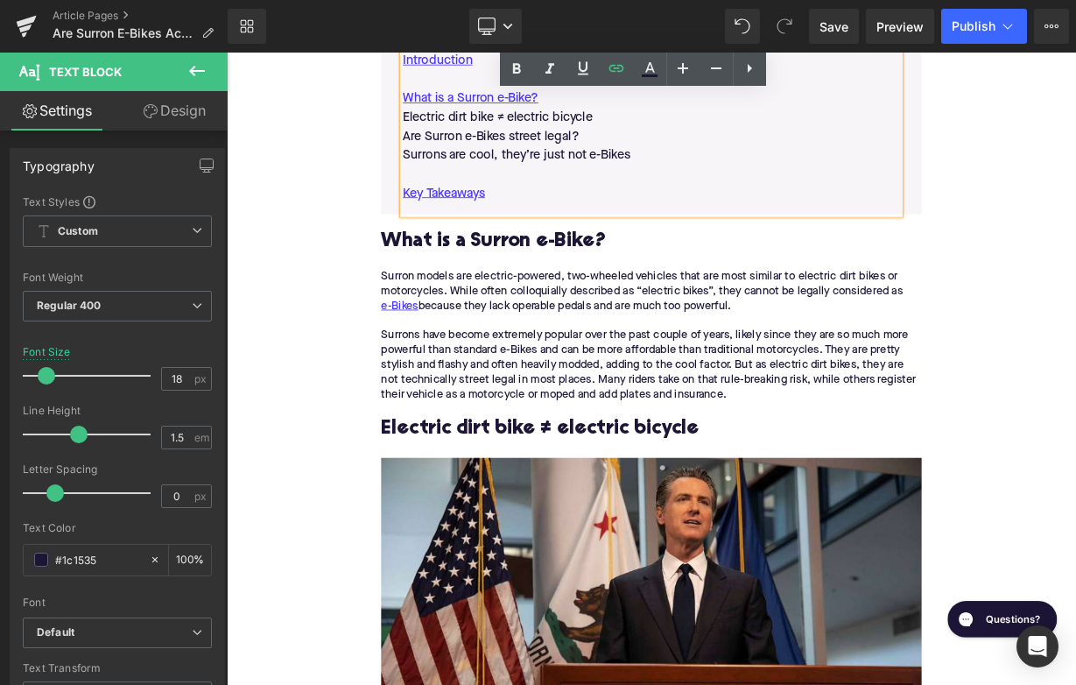
scroll to position [1113, 0]
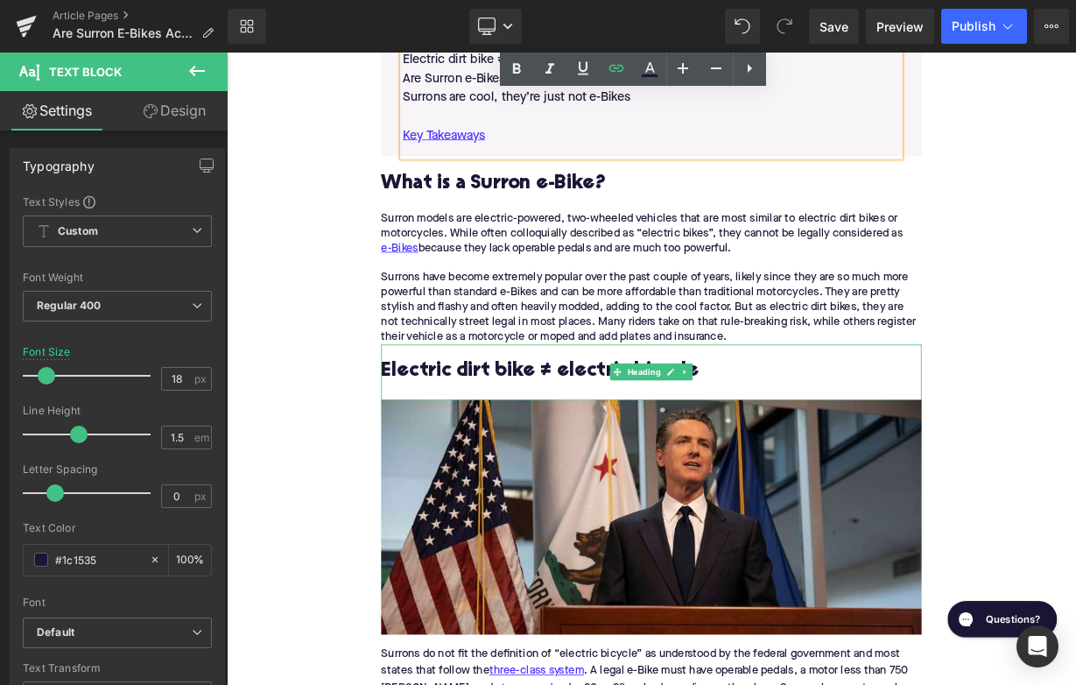
click at [535, 463] on h2 "Electric dirt bike ≠ electric bicycle" at bounding box center [756, 451] width 674 height 27
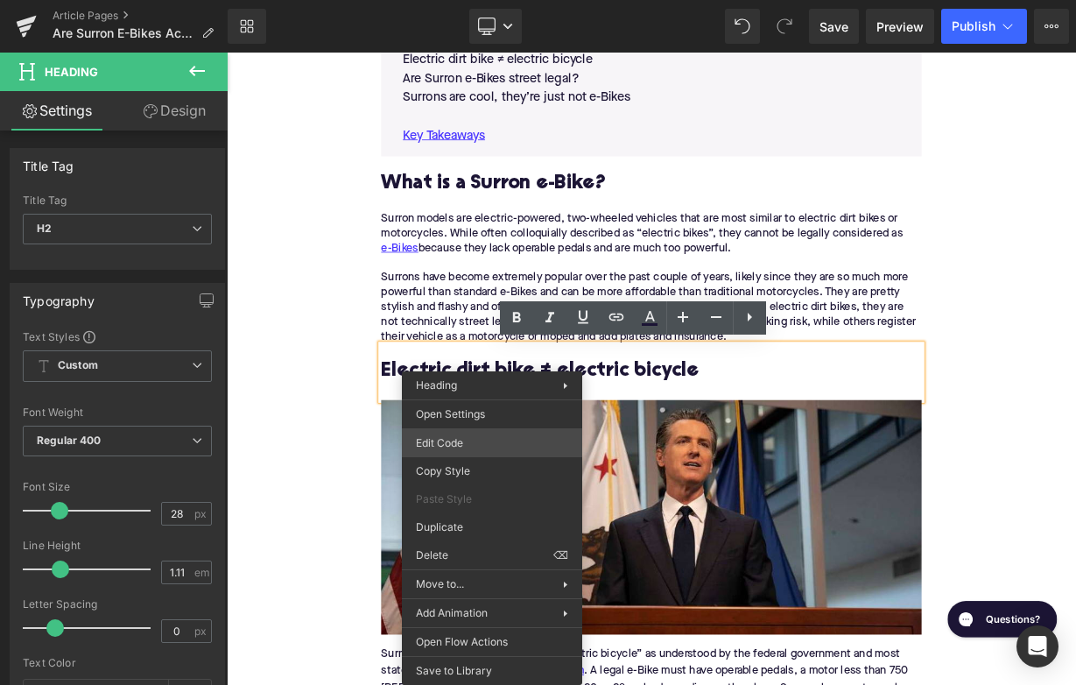
click at [476, 0] on div "Liquid You are previewing how the will restyle your page. You can not edit Elem…" at bounding box center [538, 0] width 1076 height 0
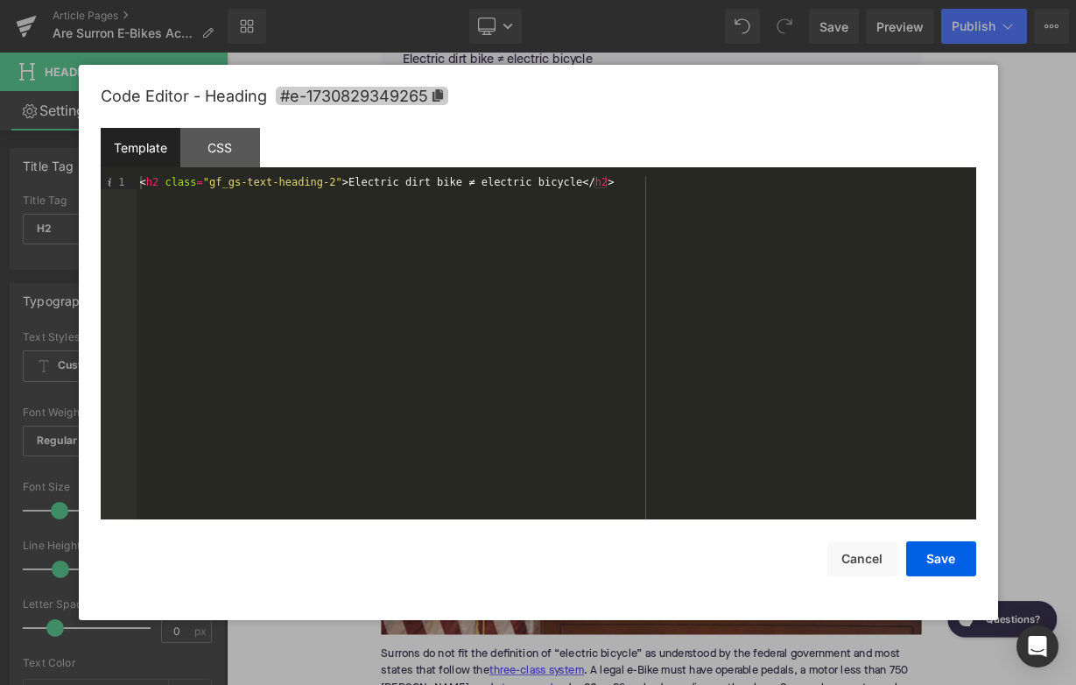
click at [426, 103] on span "#e-1730829349265" at bounding box center [362, 96] width 172 height 18
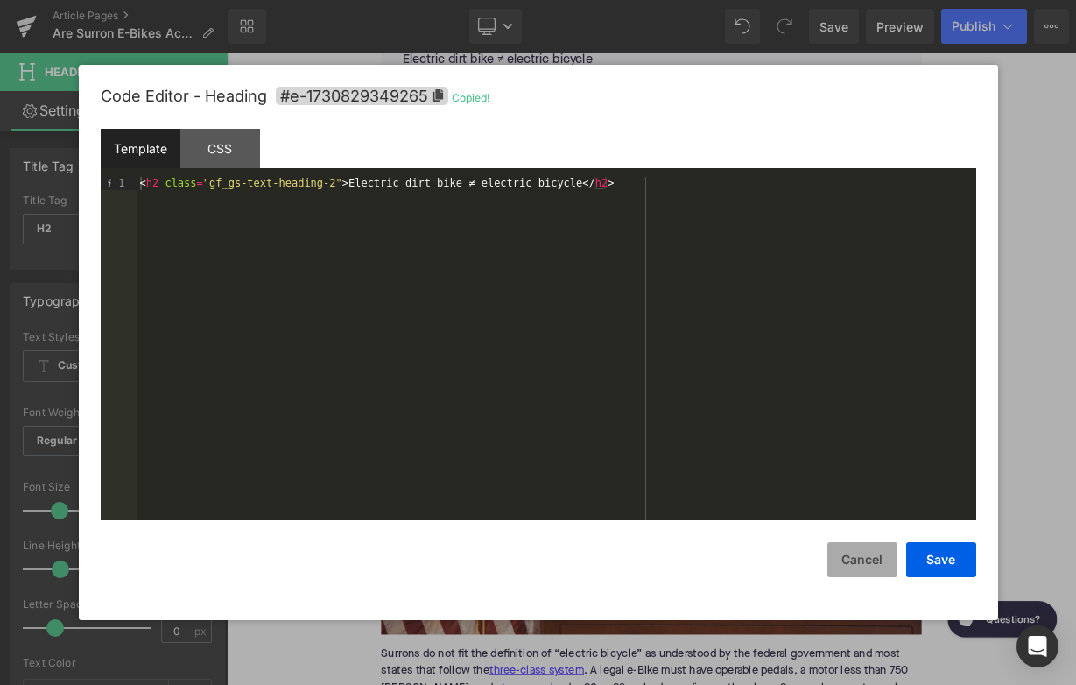
click at [840, 566] on button "Cancel" at bounding box center [862, 559] width 70 height 35
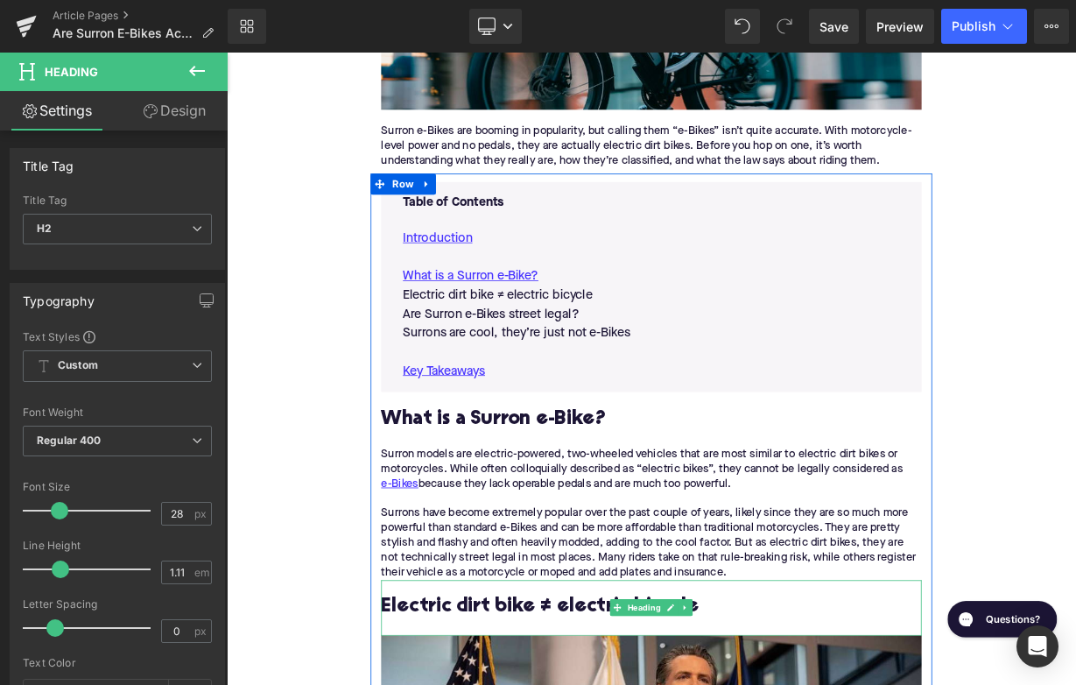
scroll to position [764, 0]
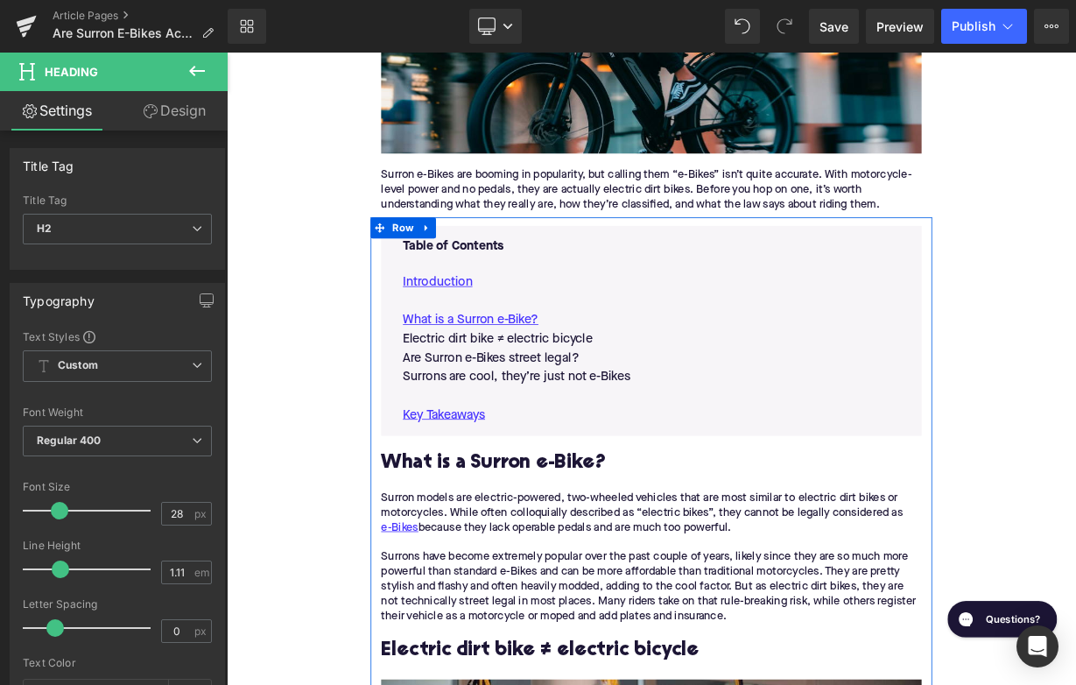
click at [631, 406] on p "Electric dirt bike ≠ electric bicycle" at bounding box center [756, 410] width 620 height 24
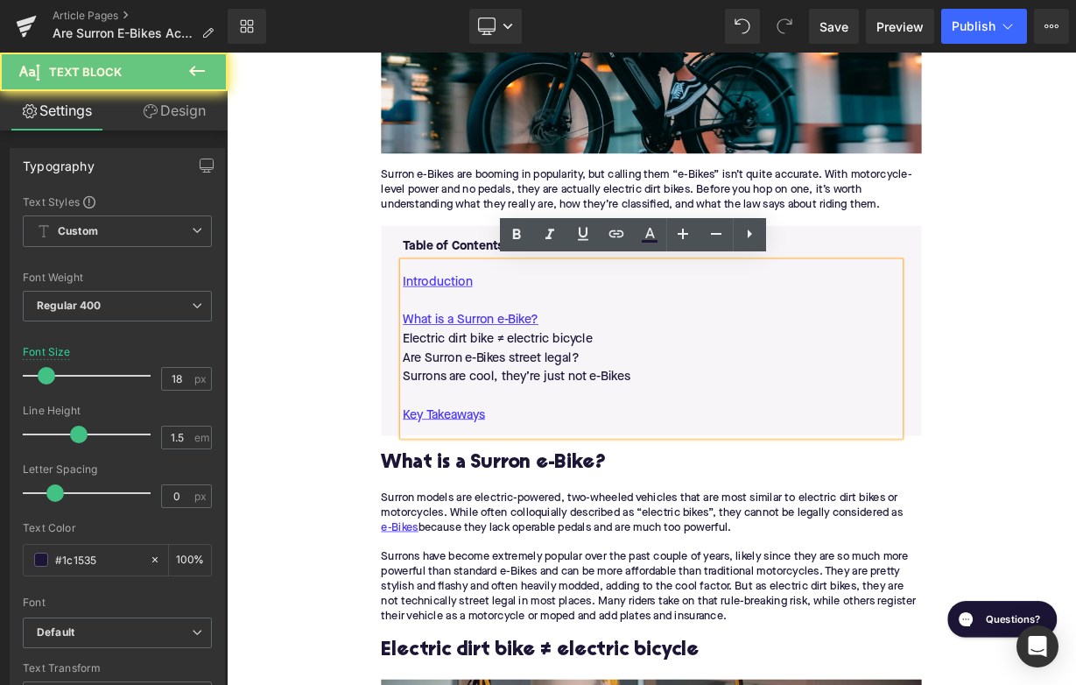
click at [631, 406] on p "Electric dirt bike ≠ electric bicycle" at bounding box center [756, 410] width 620 height 24
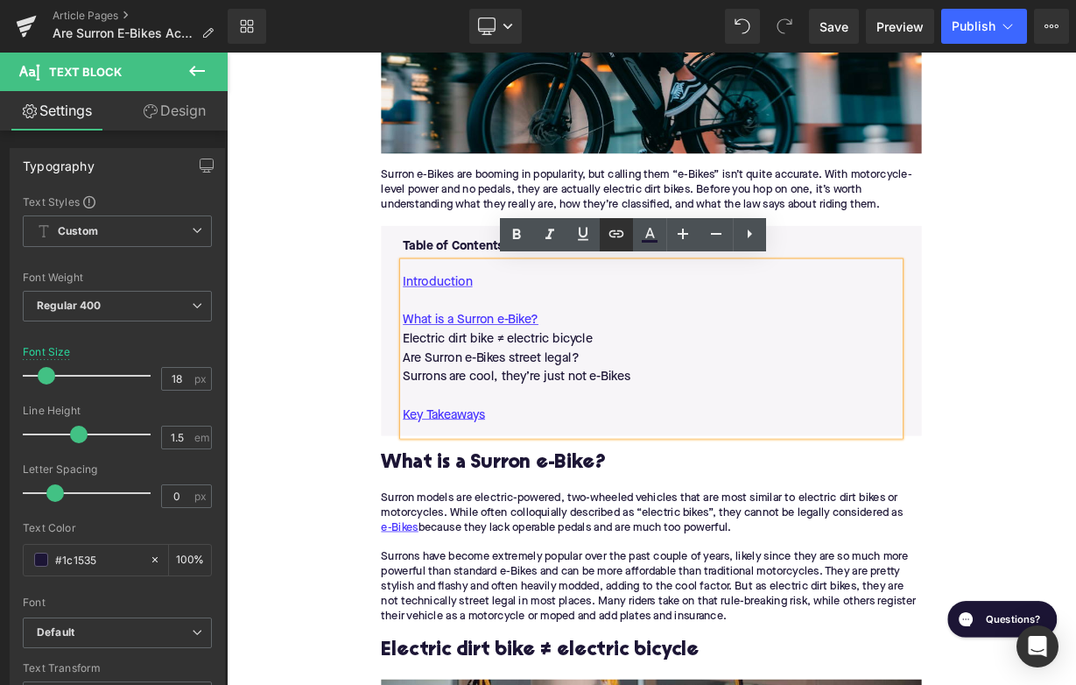
click at [613, 236] on icon at bounding box center [616, 233] width 21 height 21
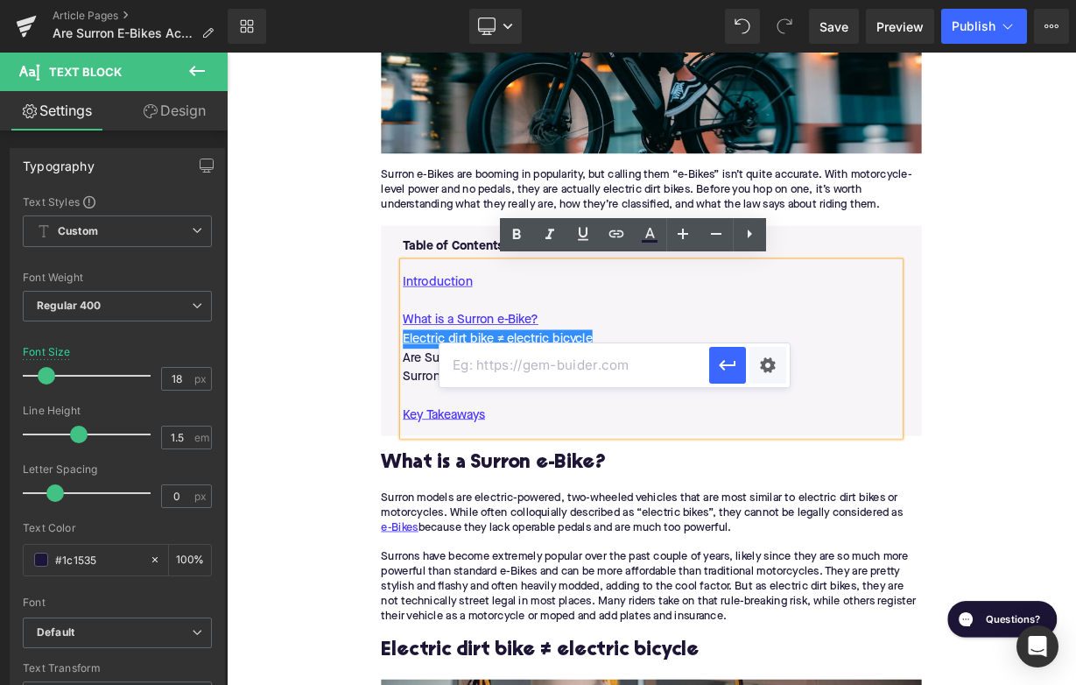
click at [558, 368] on input "text" at bounding box center [574, 365] width 270 height 44
paste input "#e-1730829349265"
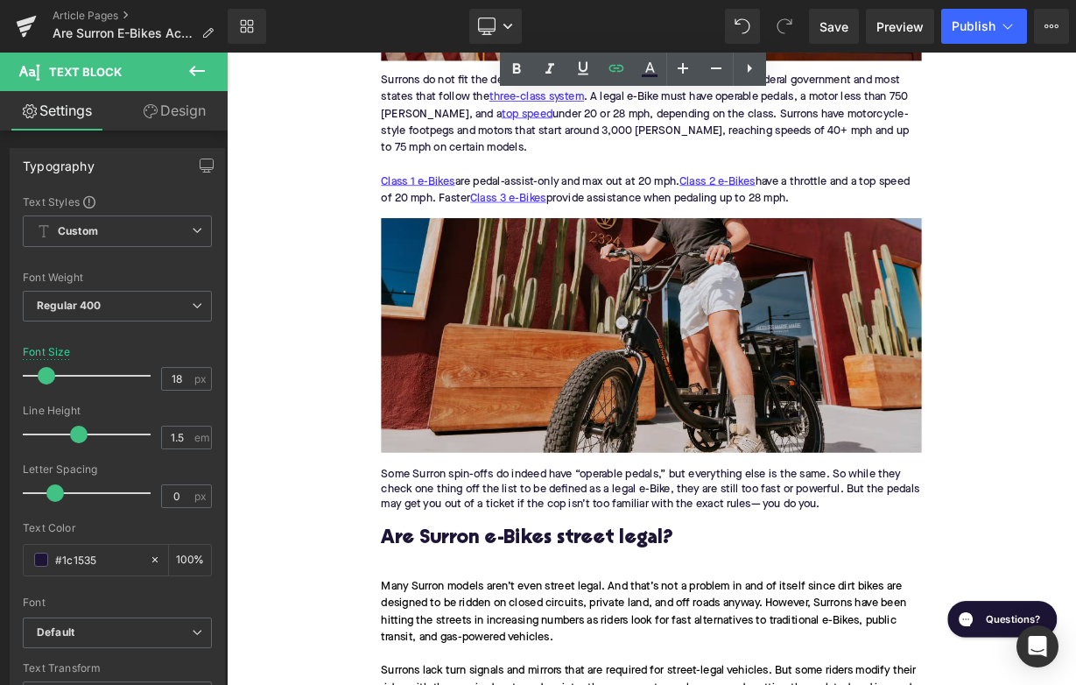
scroll to position [1965, 0]
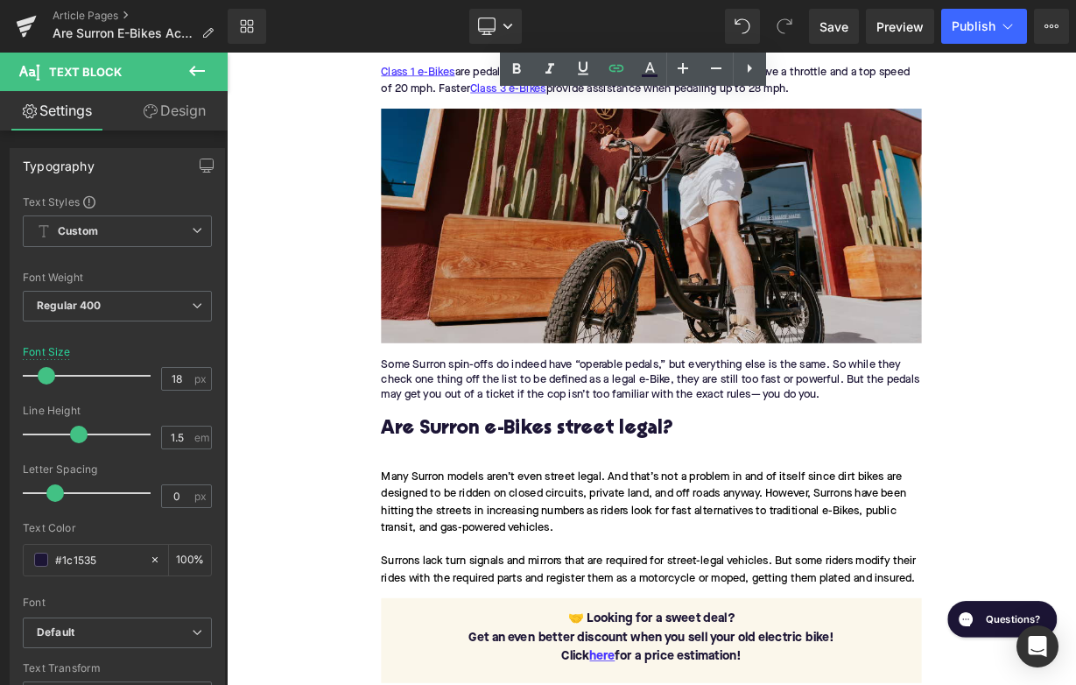
click at [623, 517] on h2 "Are Surron e-Bikes street legal?" at bounding box center [756, 523] width 674 height 27
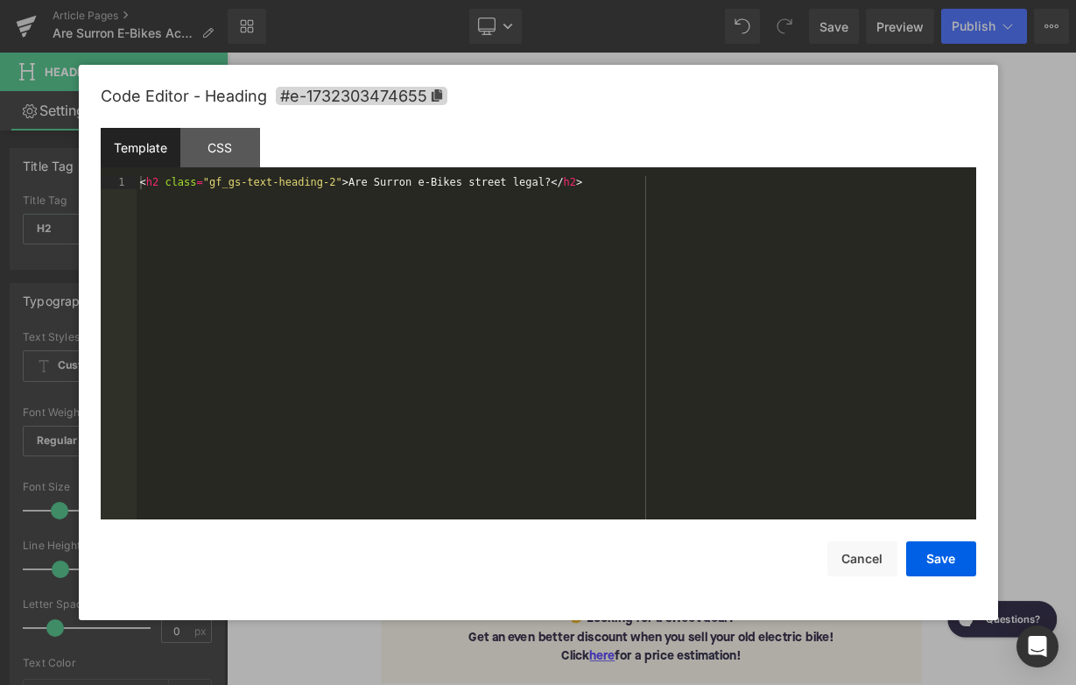
click at [542, 0] on div "Liquid You are previewing how the will restyle your page. You can not edit Elem…" at bounding box center [538, 0] width 1076 height 0
click at [417, 96] on span "#e-1732303474655" at bounding box center [362, 96] width 172 height 18
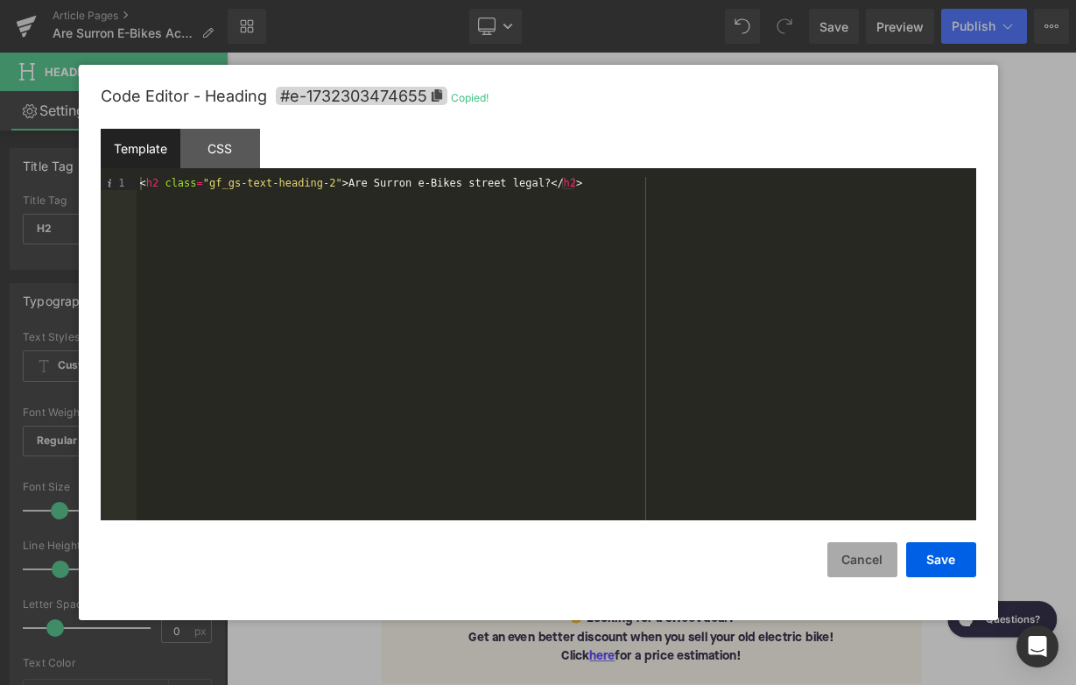
click at [833, 572] on button "Cancel" at bounding box center [862, 559] width 70 height 35
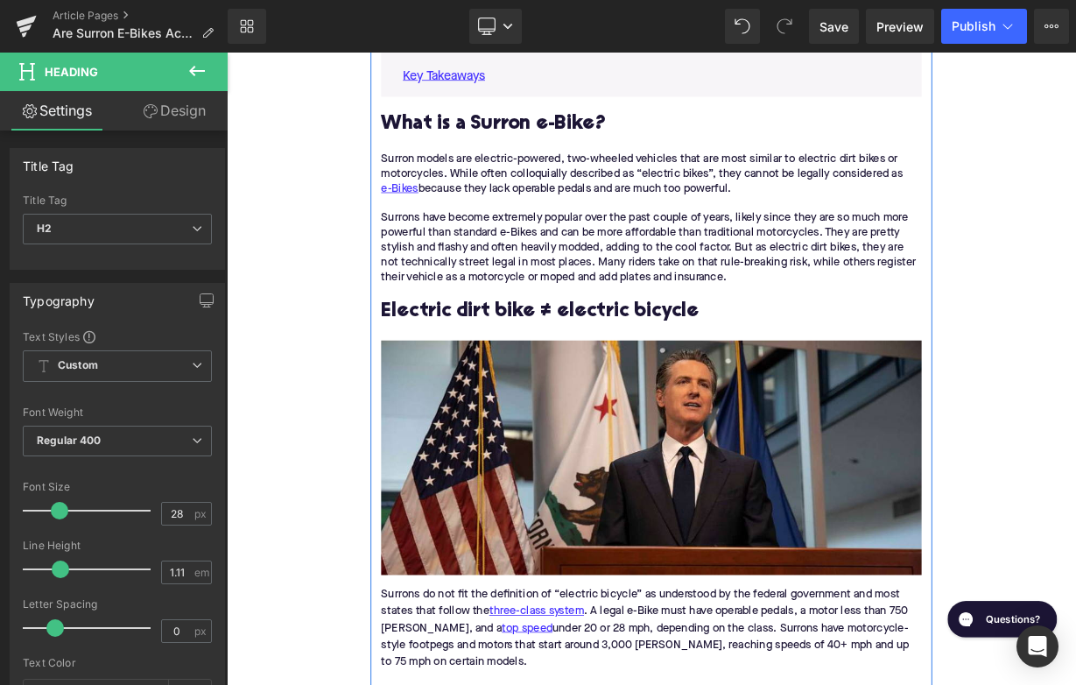
scroll to position [847, 0]
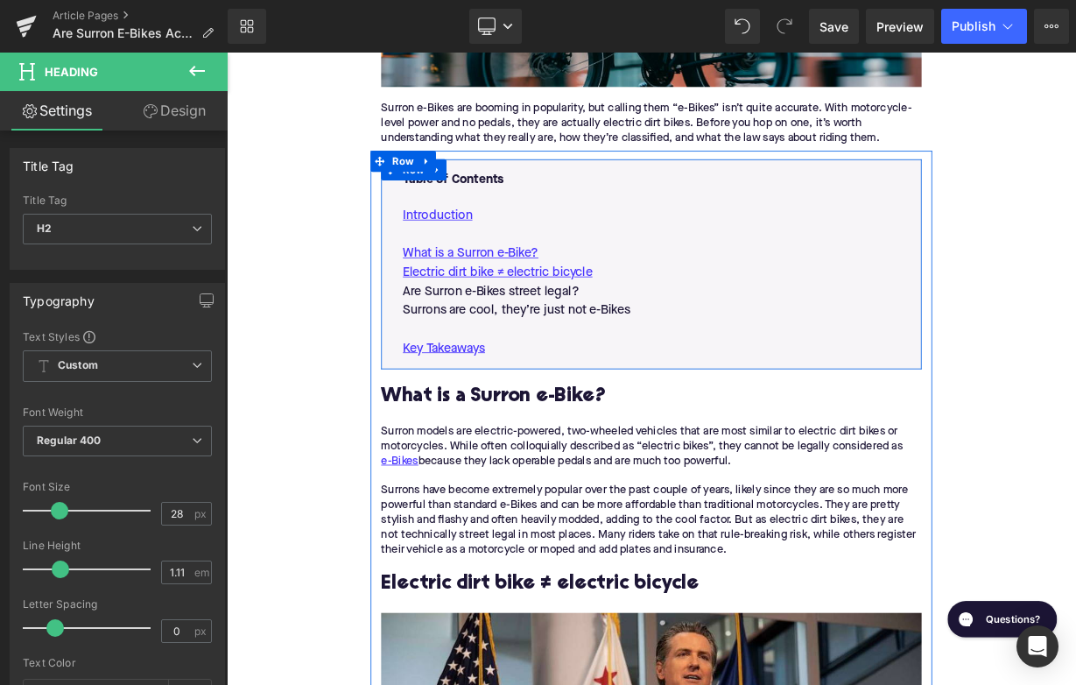
click at [613, 348] on p "Are Surron e-Bikes street legal?" at bounding box center [756, 351] width 620 height 24
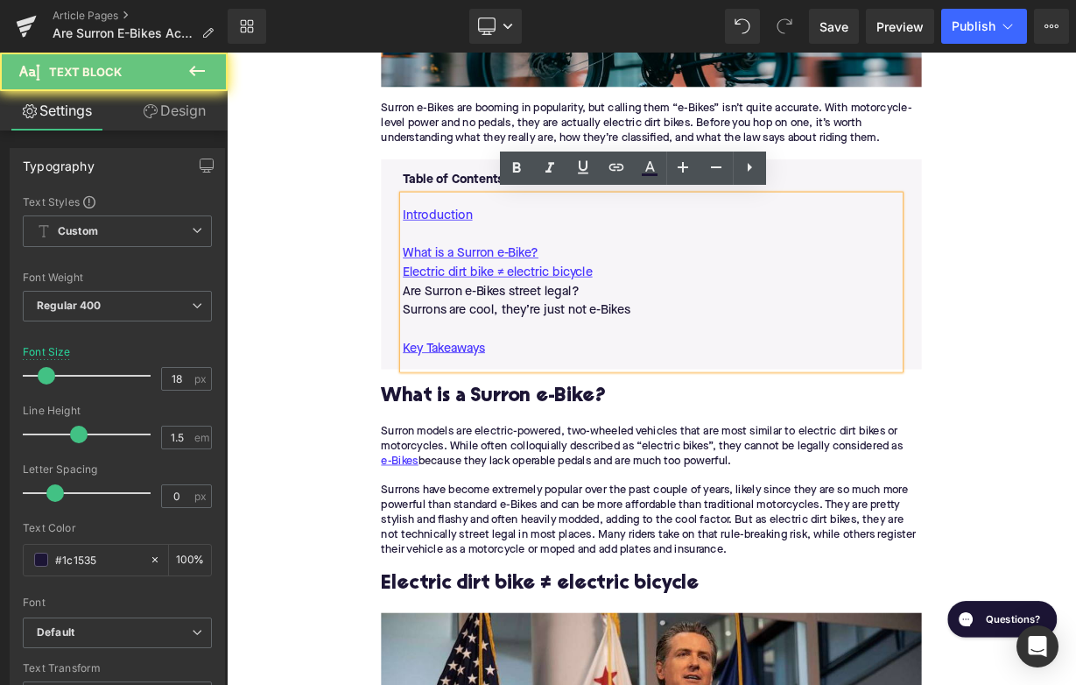
click at [613, 348] on p "Are Surron e-Bikes street legal?" at bounding box center [756, 351] width 620 height 24
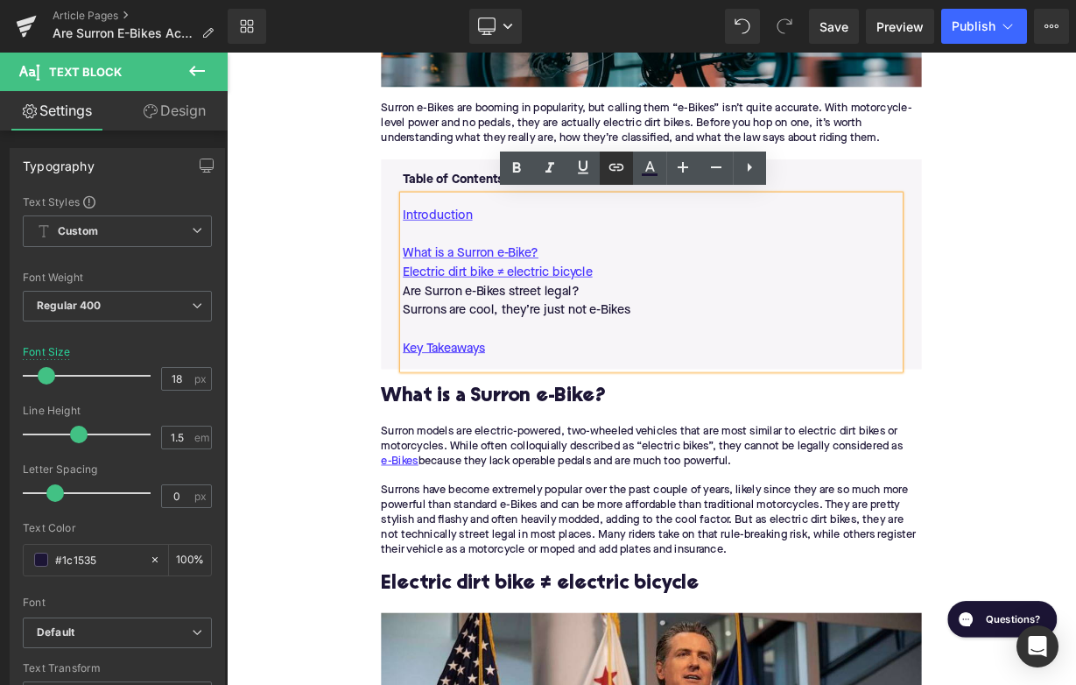
click at [615, 170] on icon at bounding box center [616, 167] width 21 height 21
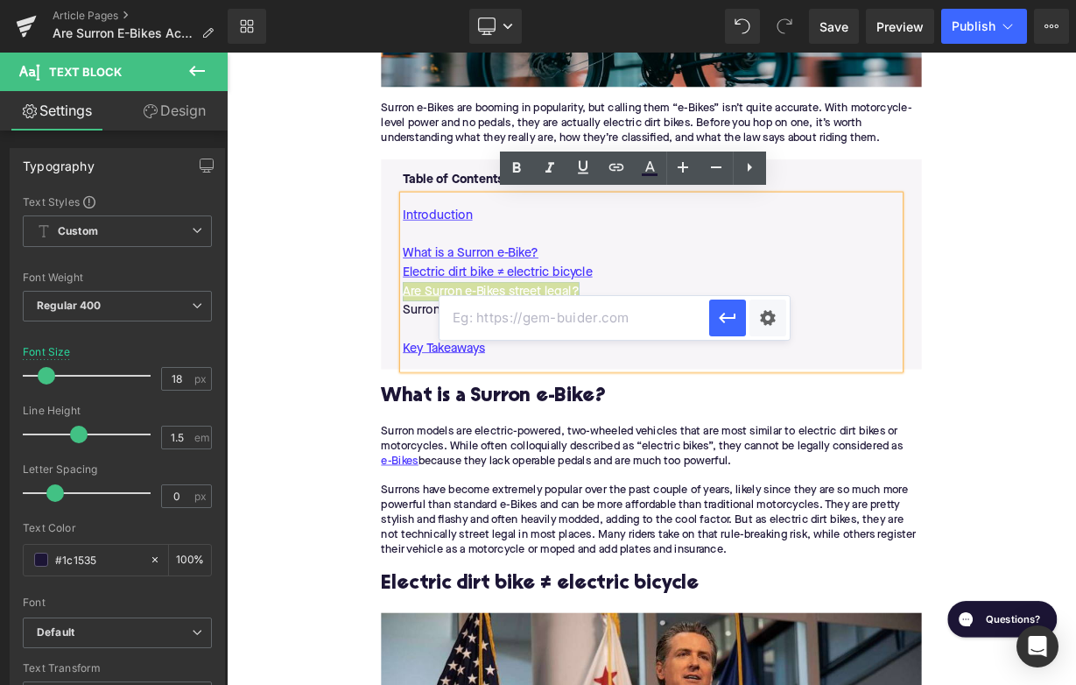
click at [567, 313] on input "text" at bounding box center [574, 318] width 270 height 44
paste input "#e-1732303474655"
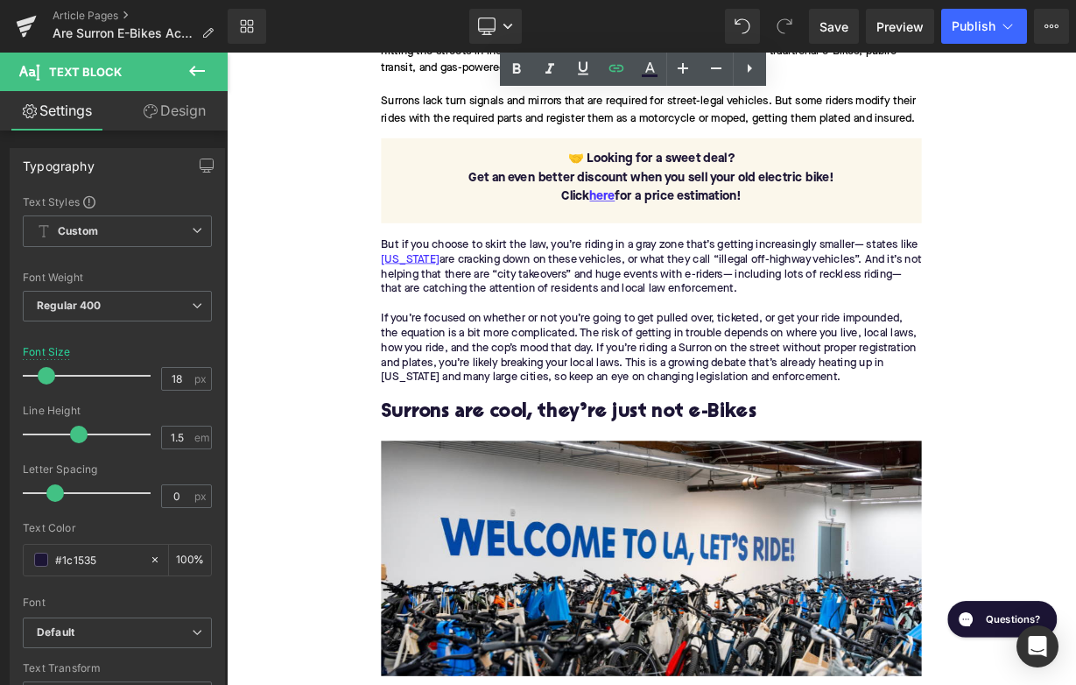
scroll to position [2584, 0]
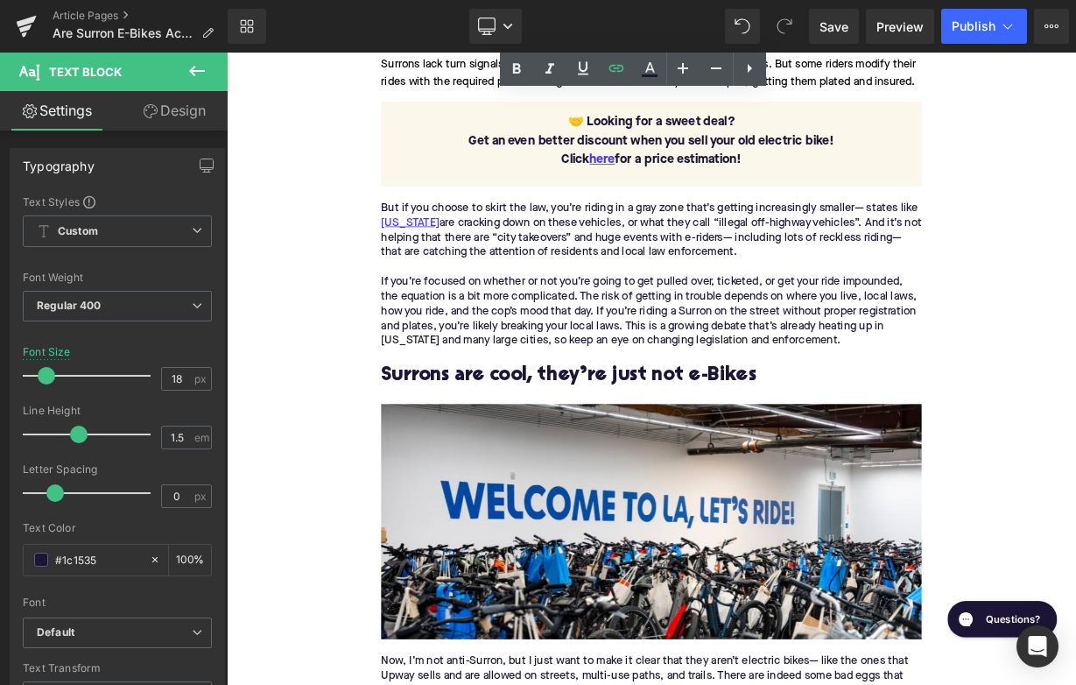
click at [669, 449] on h2 "Surrons are cool, they’re just not e-Bikes" at bounding box center [756, 455] width 674 height 27
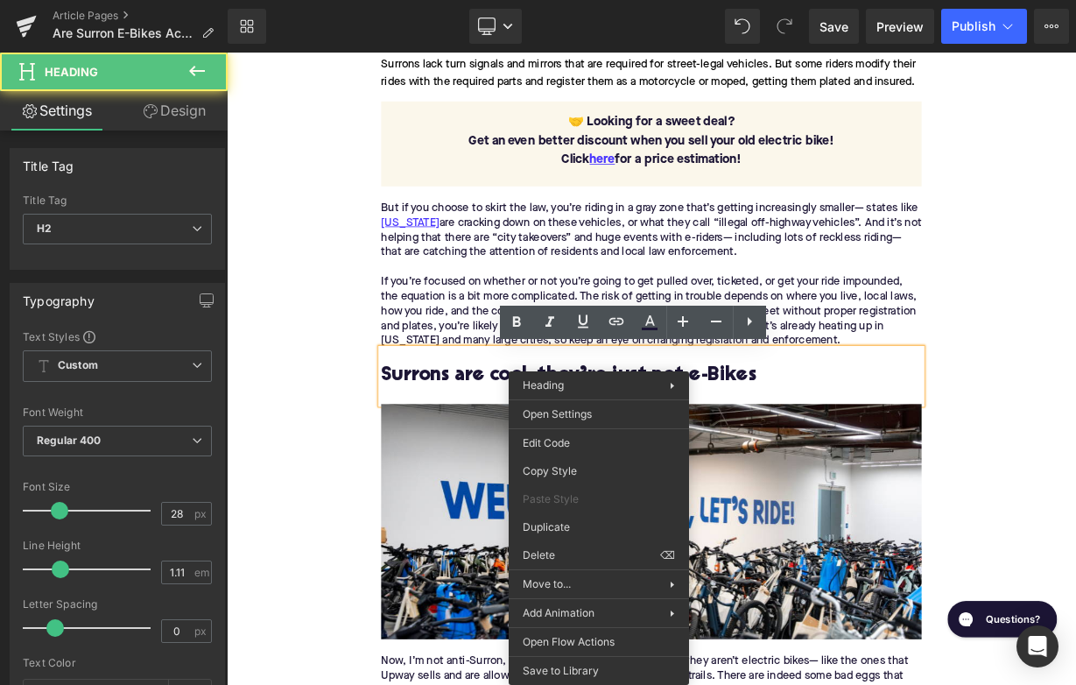
drag, startPoint x: 669, startPoint y: 449, endPoint x: 807, endPoint y: 428, distance: 139.9
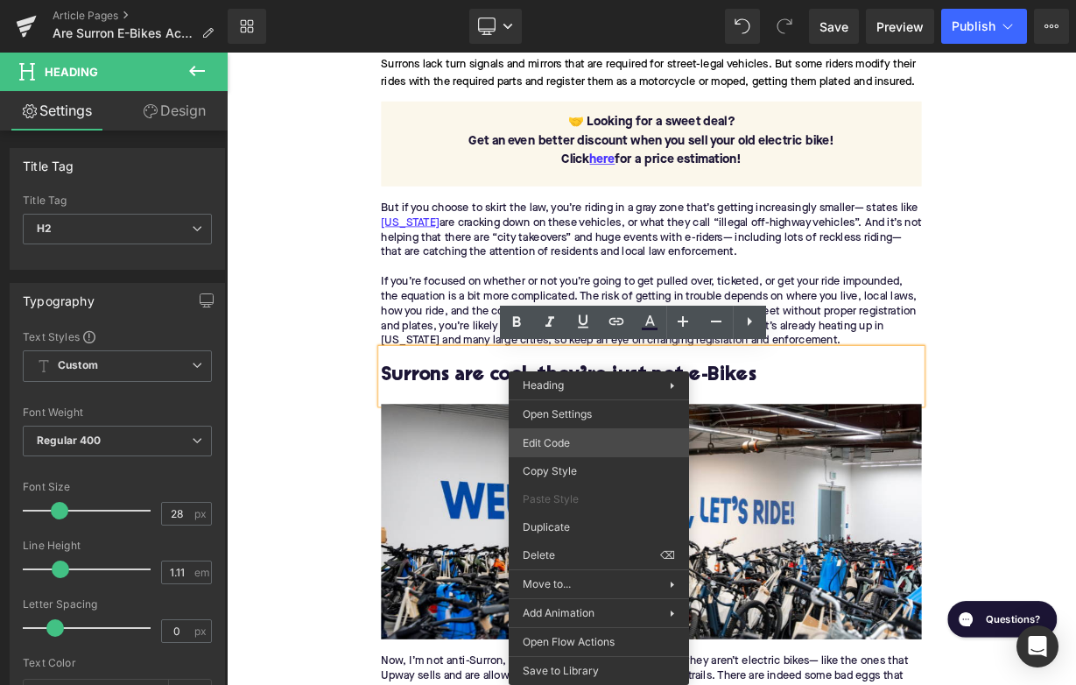
click at [584, 0] on div "Liquid You are previewing how the will restyle your page. You can not edit Elem…" at bounding box center [538, 0] width 1076 height 0
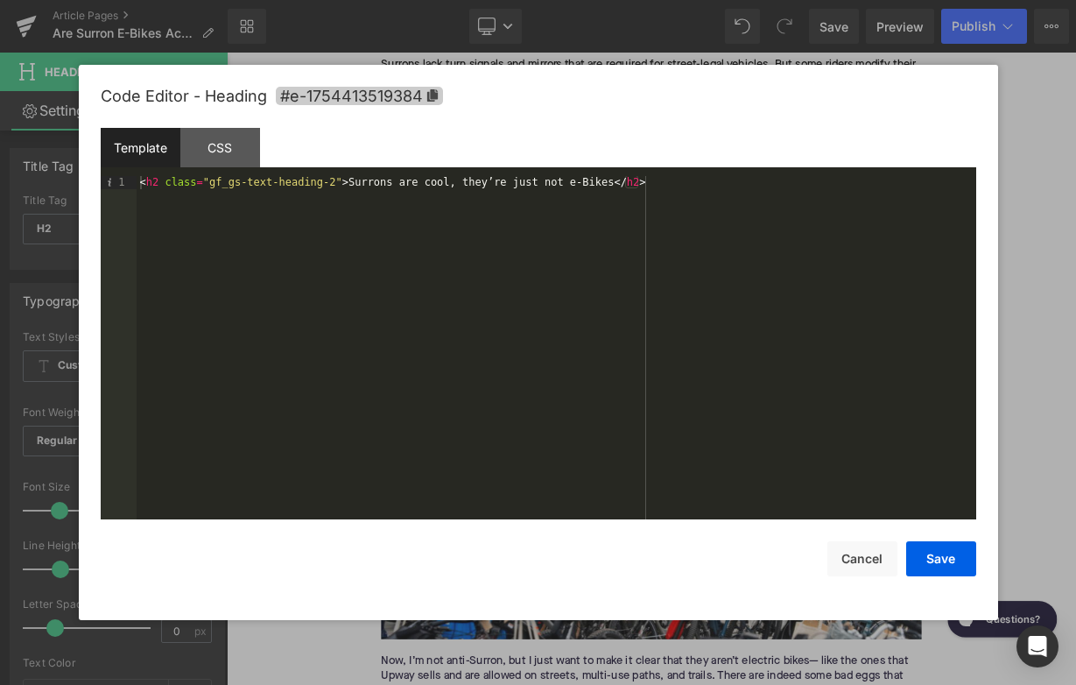
click at [418, 102] on span "#e-1754413519384" at bounding box center [359, 96] width 167 height 18
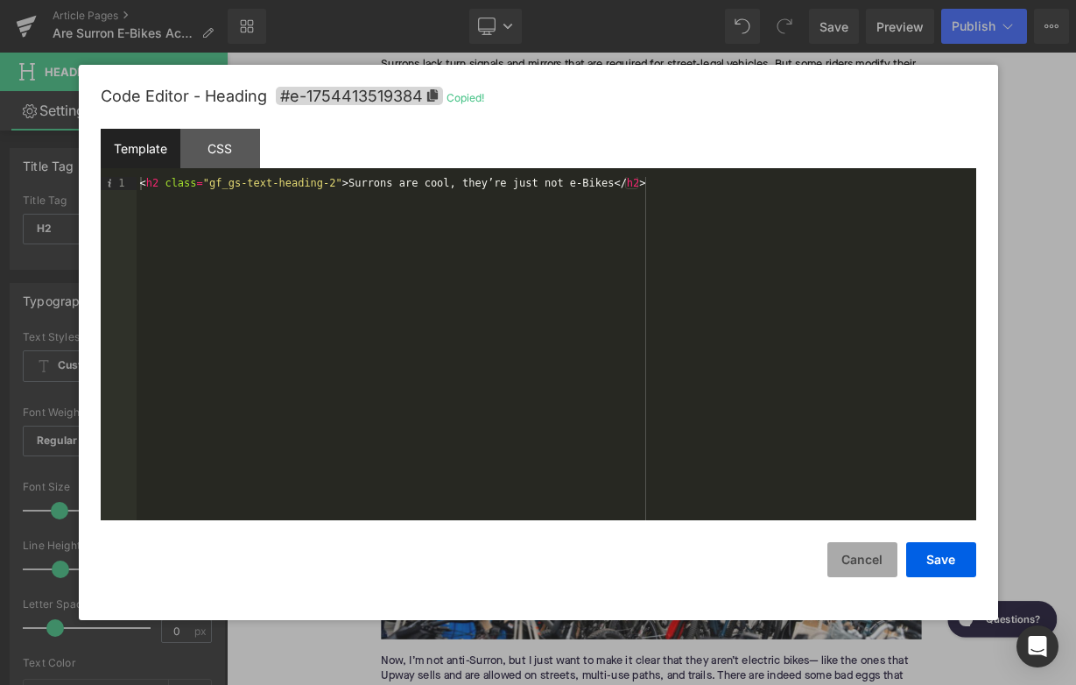
click at [862, 559] on button "Cancel" at bounding box center [862, 559] width 70 height 35
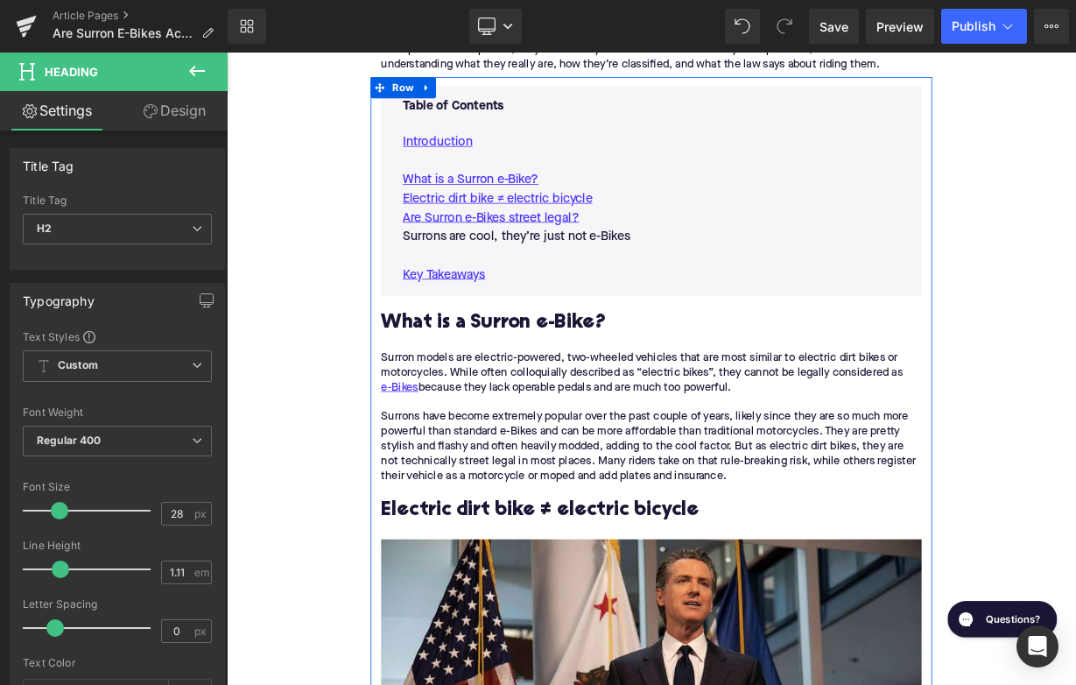
scroll to position [599, 0]
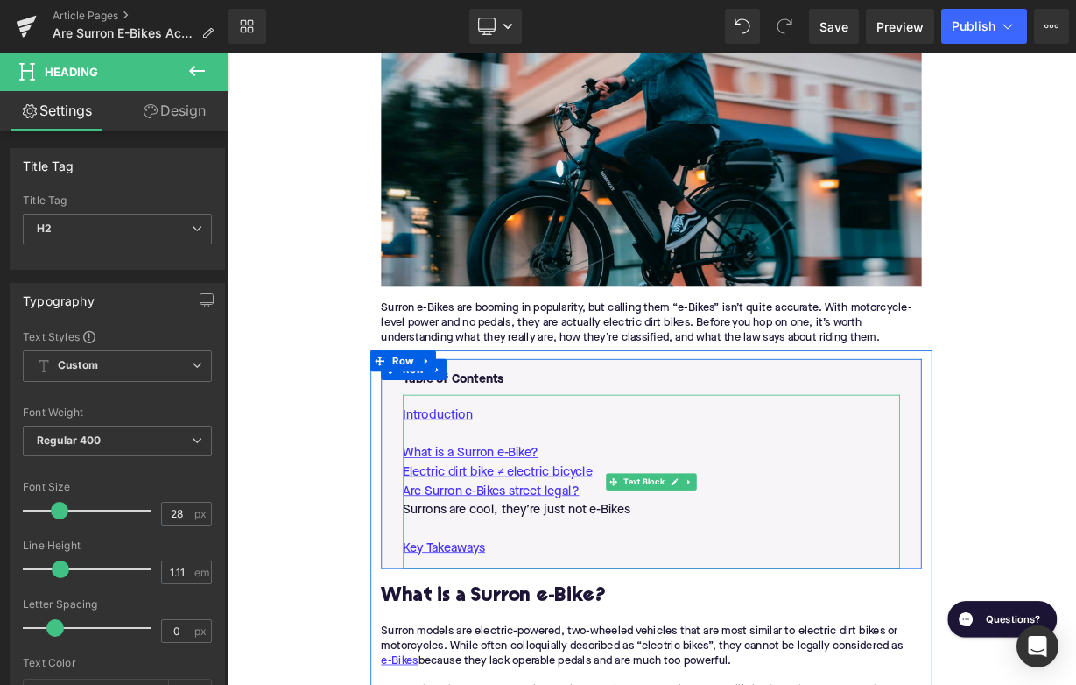
click at [663, 627] on p "Surrons are cool, they’re just not e-Bikes" at bounding box center [756, 623] width 620 height 24
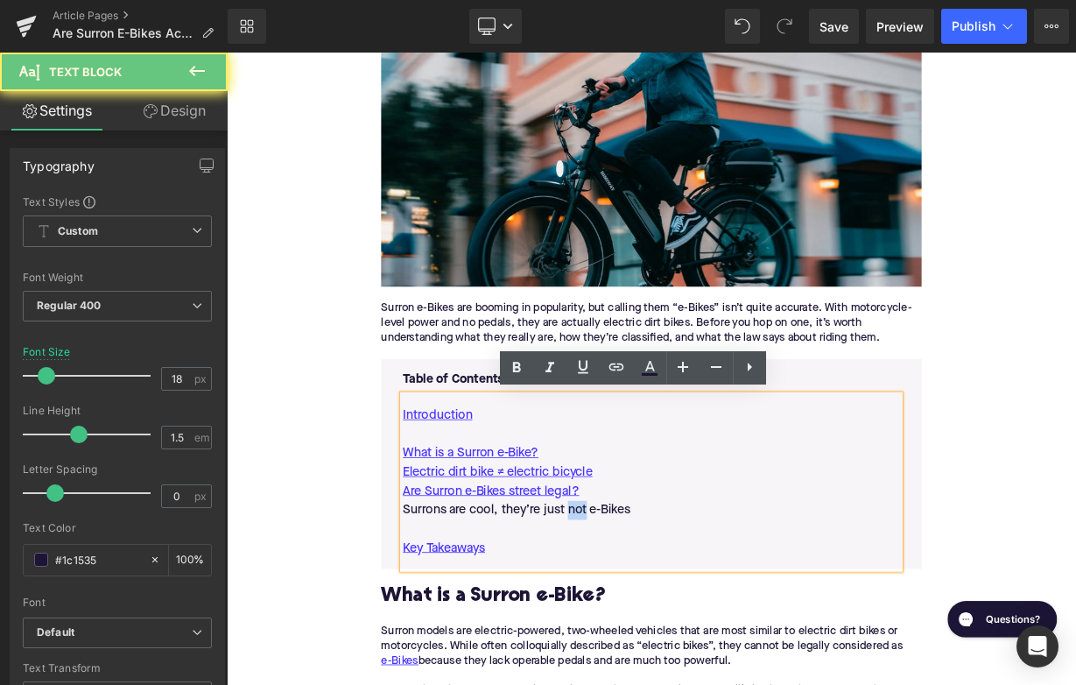
click at [663, 627] on p "Surrons are cool, they’re just not e-Bikes" at bounding box center [756, 623] width 620 height 24
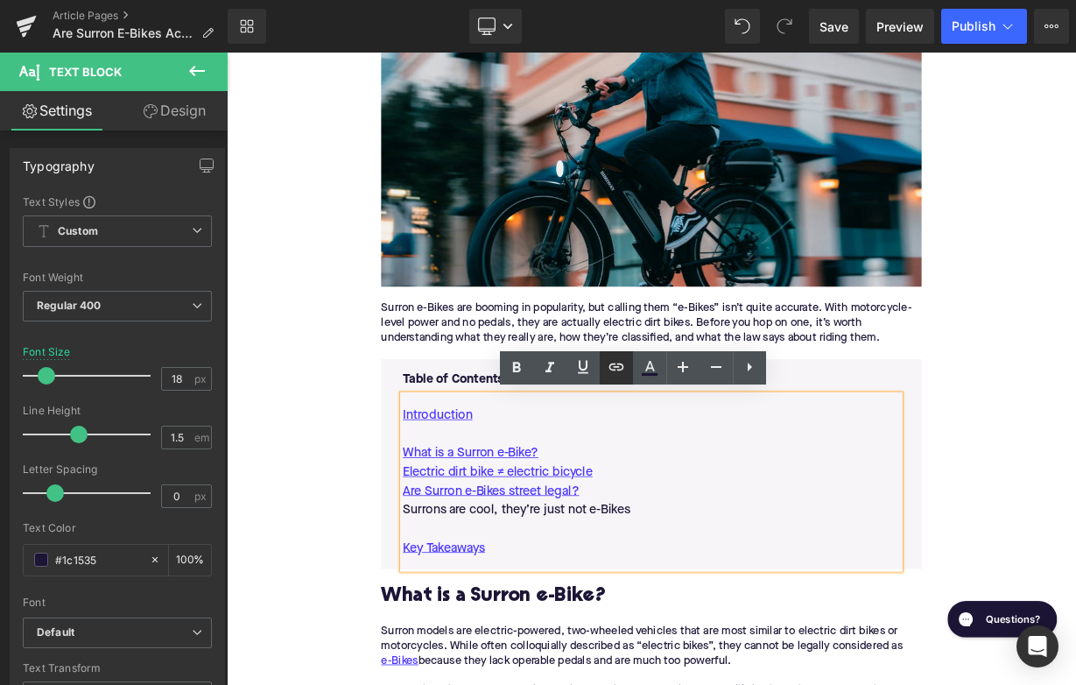
click at [609, 370] on icon at bounding box center [616, 366] width 21 height 21
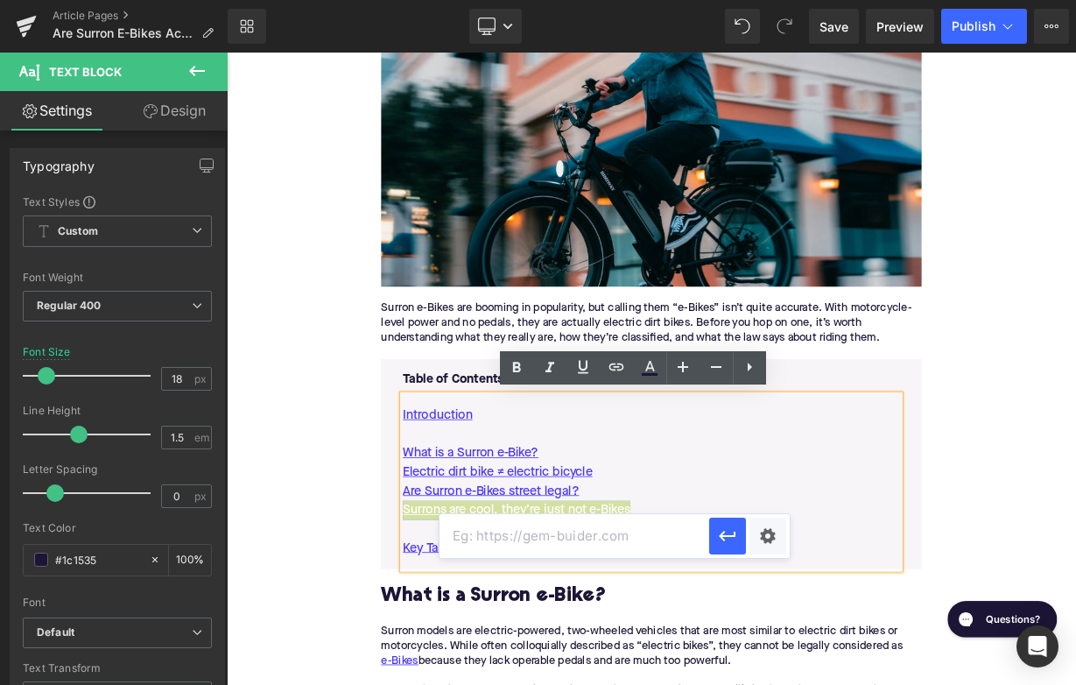
click at [572, 530] on input "text" at bounding box center [574, 536] width 270 height 44
paste input "#e-1754413519384"
type input "#e-1754413519384"
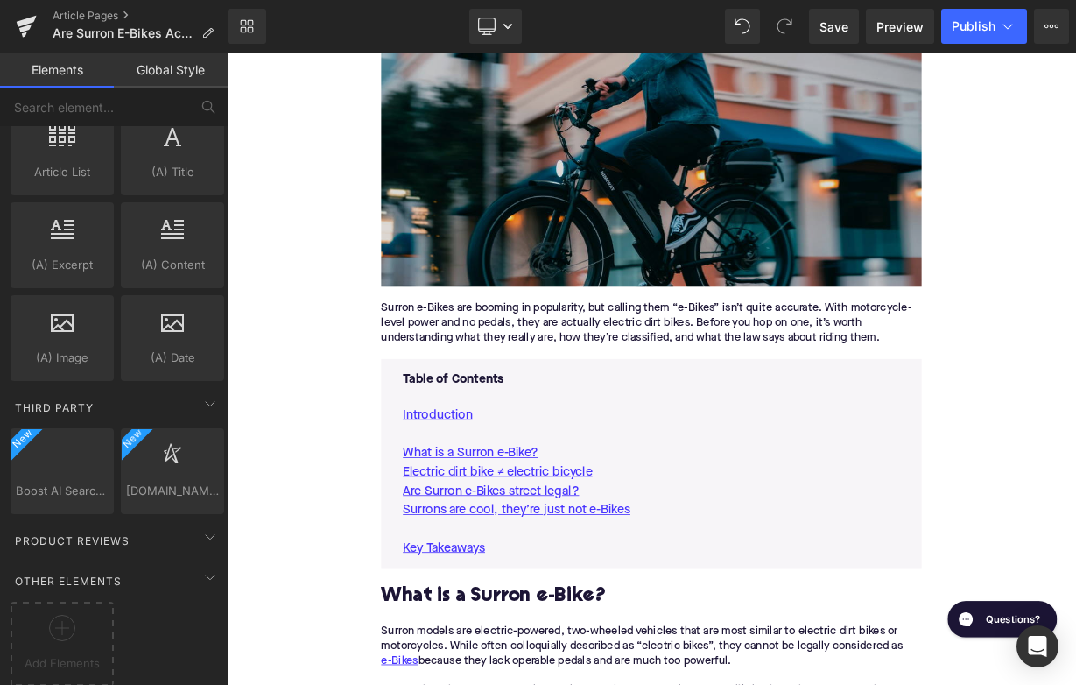
click at [634, 314] on img at bounding box center [756, 198] width 674 height 292
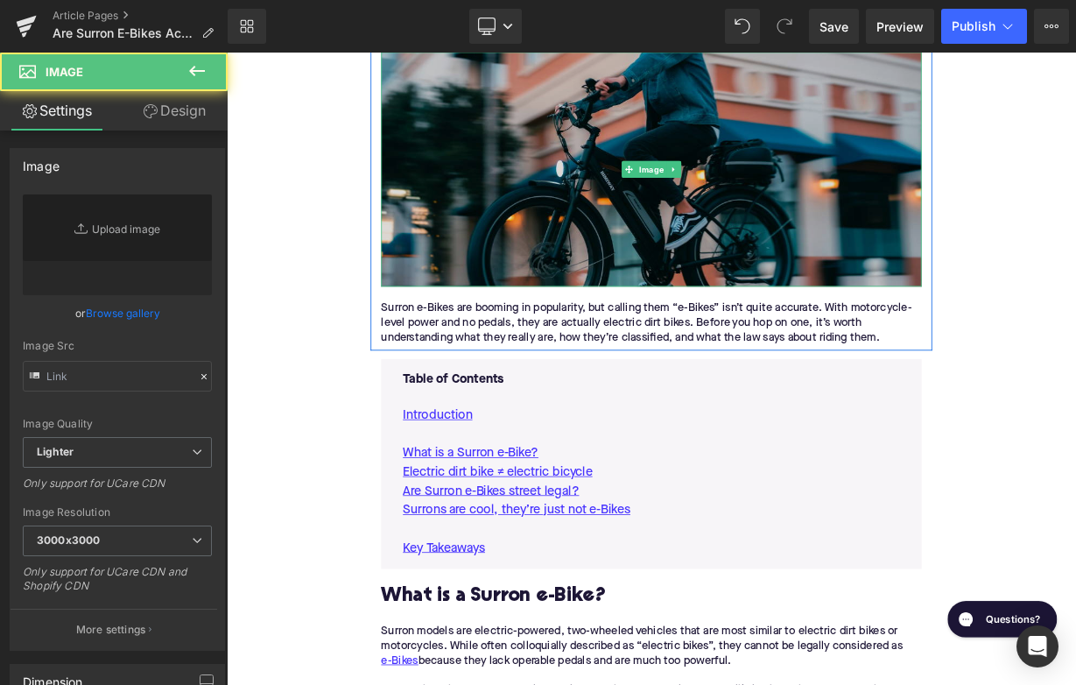
type input "https://ucarecdn.com/94530cd6-8eab-4c65-801e-18c54a9b5964/-/format/auto/-/previ…"
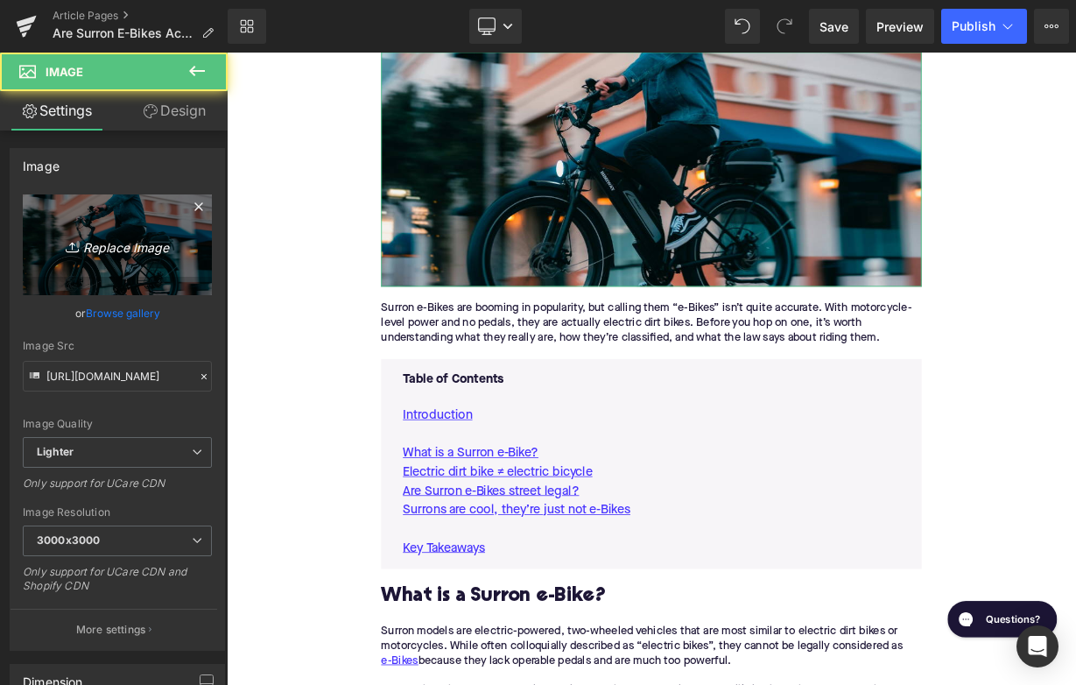
click at [142, 257] on link "Replace Image" at bounding box center [117, 244] width 189 height 101
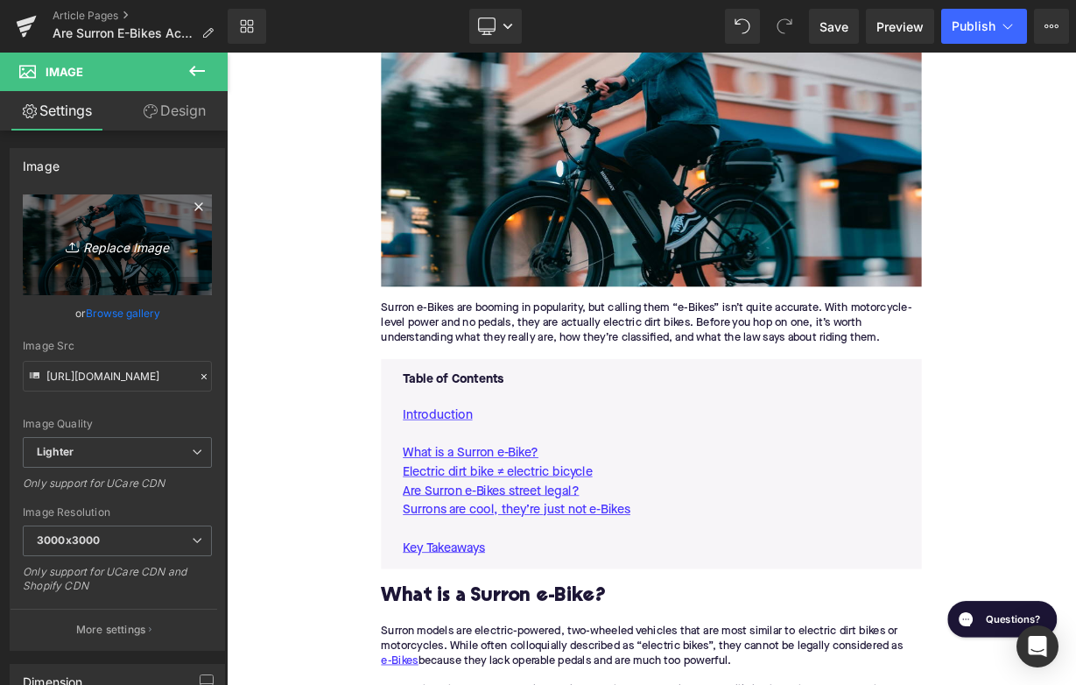
type input "C:\fakepath\Remy Pt. 3(48).png"
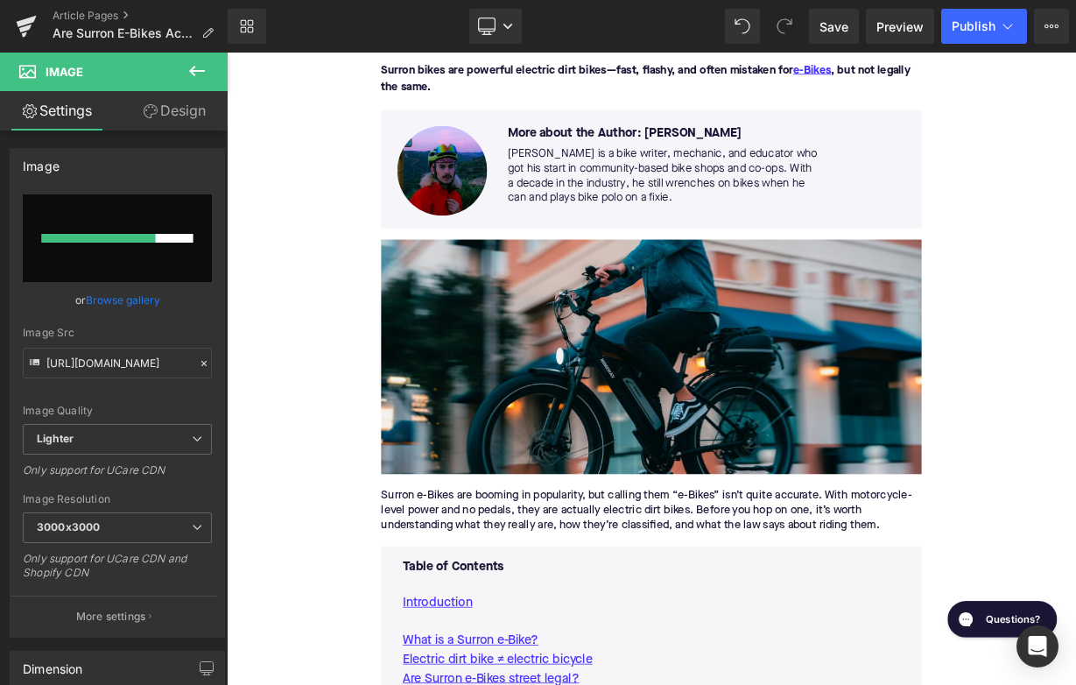
scroll to position [280, 0]
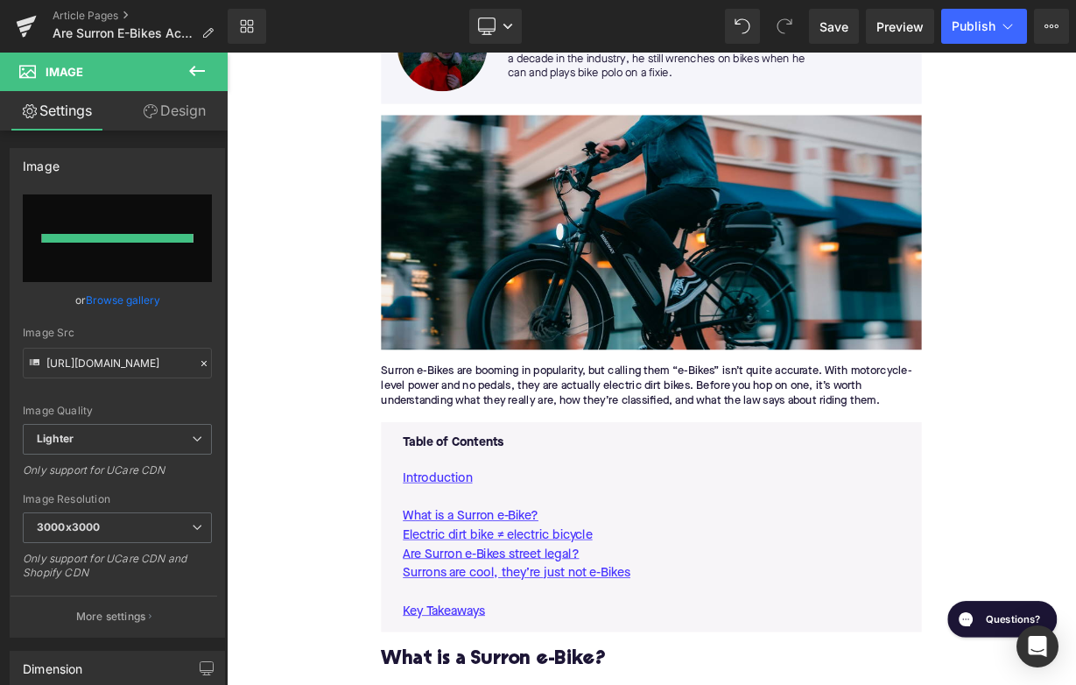
type input "https://ucarecdn.com/f959fad0-6c52-407d-93fa-ca55cb2170f2/-/format/auto/-/previ…"
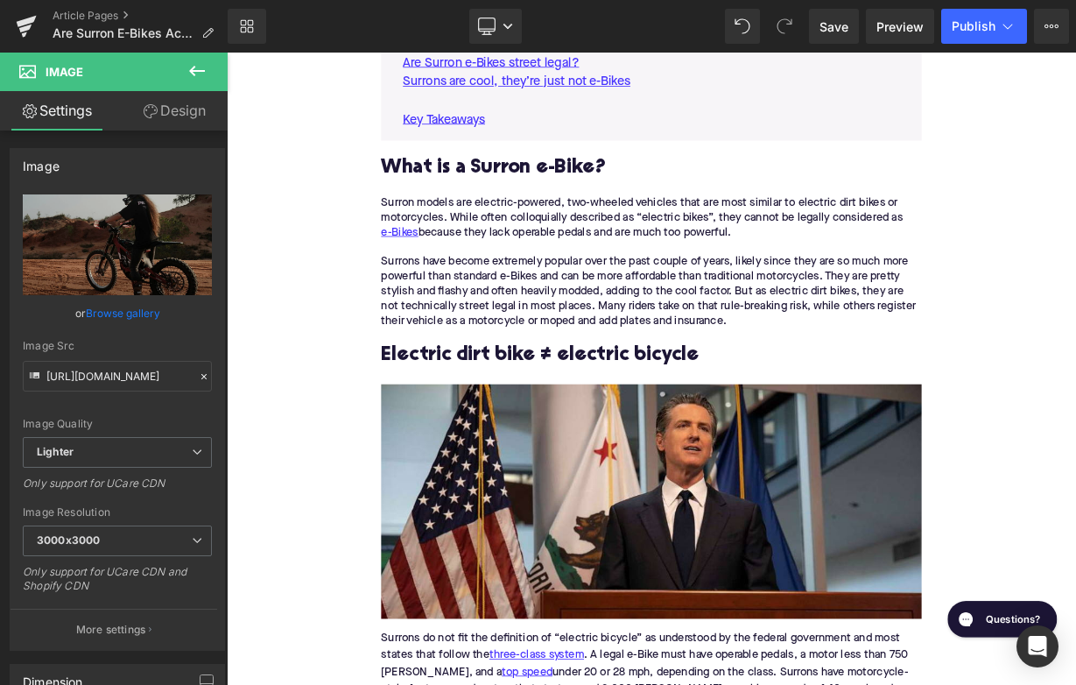
scroll to position [1151, 0]
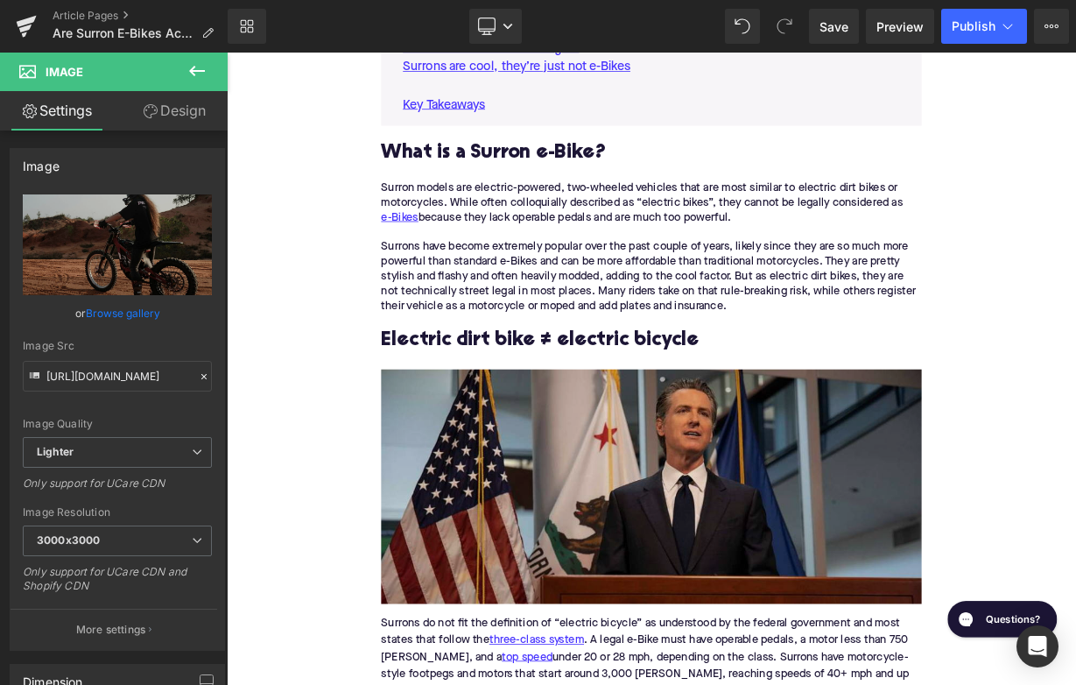
click at [709, 537] on img at bounding box center [756, 593] width 674 height 292
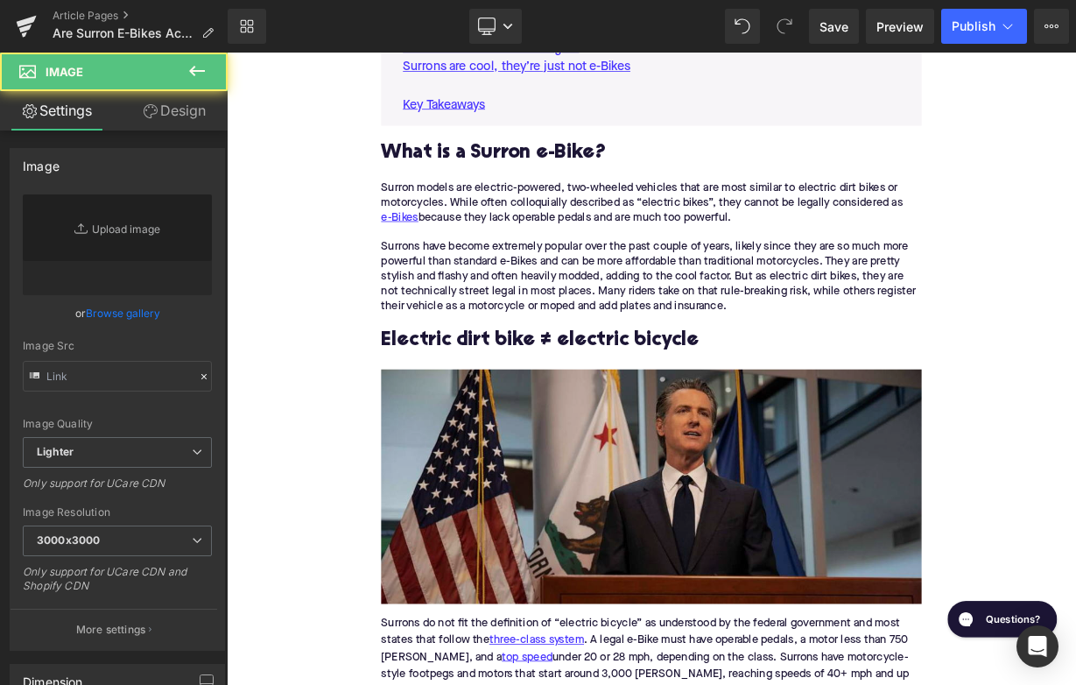
type input "https://ucarecdn.com/19dc8cc8-9ace-4cbd-9368-dd1d64fbd72f/-/format/auto/-/previ…"
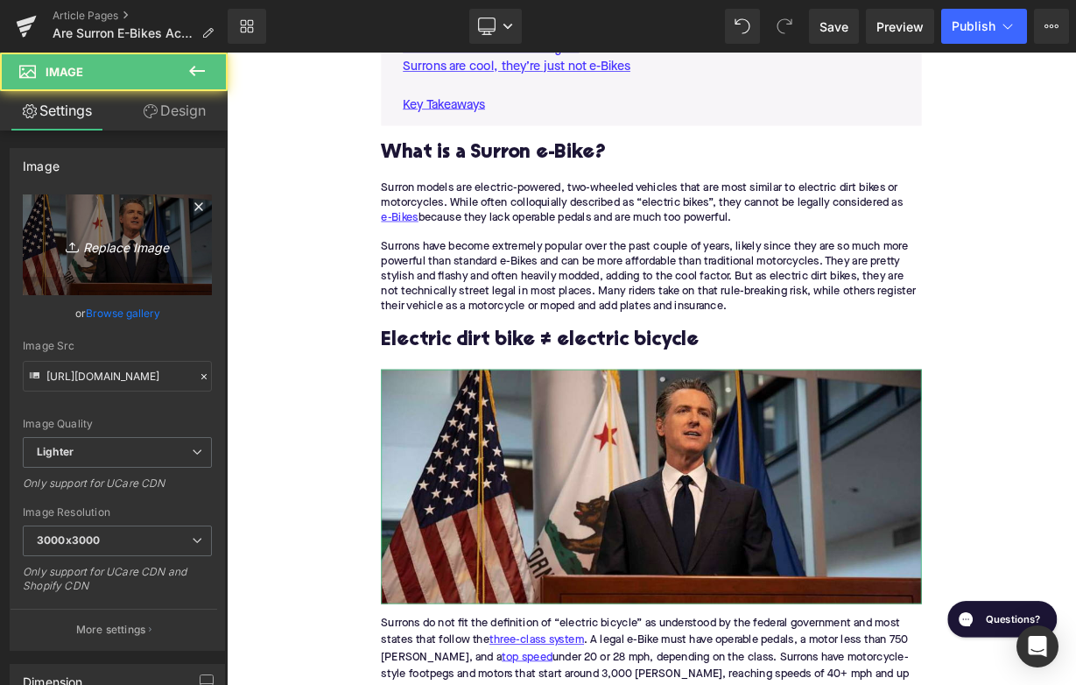
click at [162, 263] on link "Replace Image" at bounding box center [117, 244] width 189 height 101
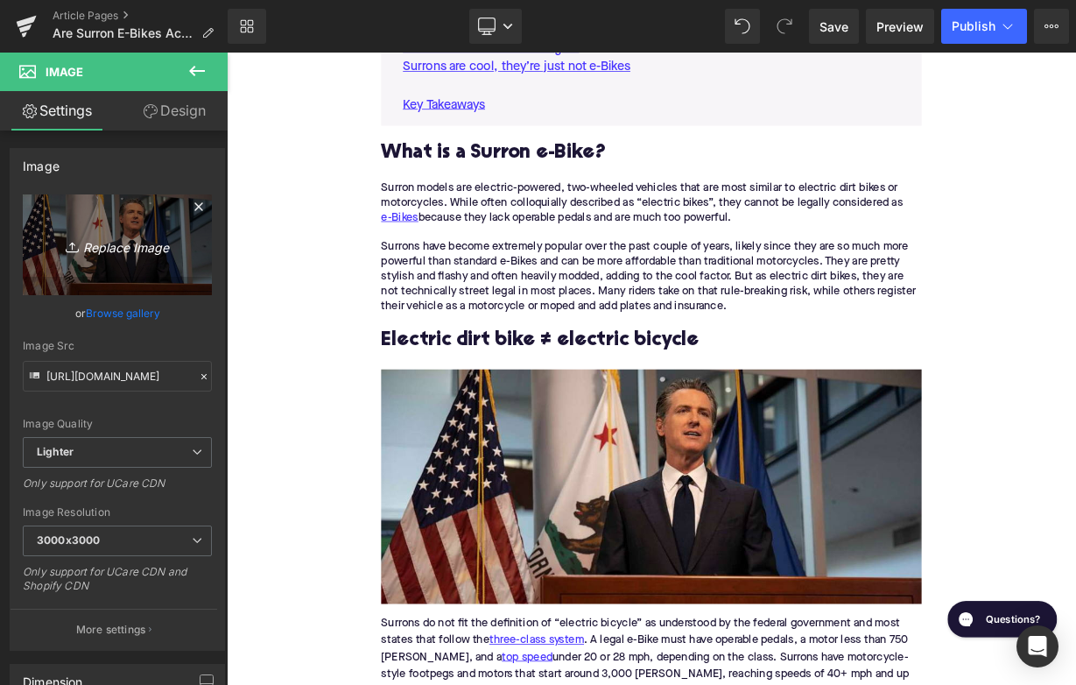
type input "C:\fakepath\Remy Pt. 3(46).png"
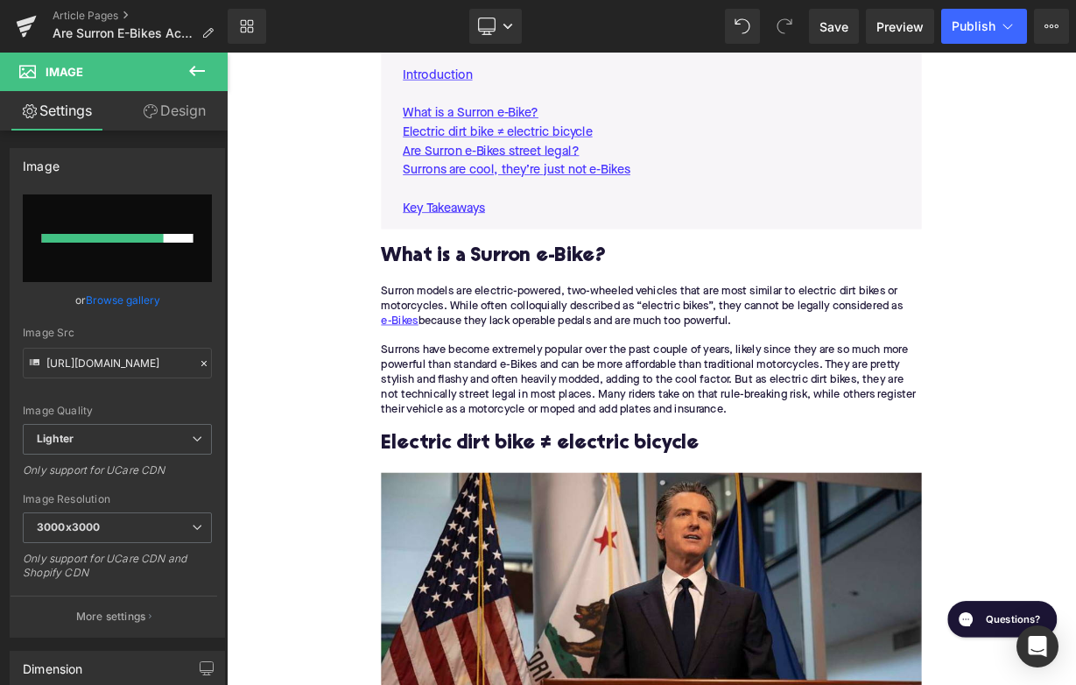
scroll to position [1311, 0]
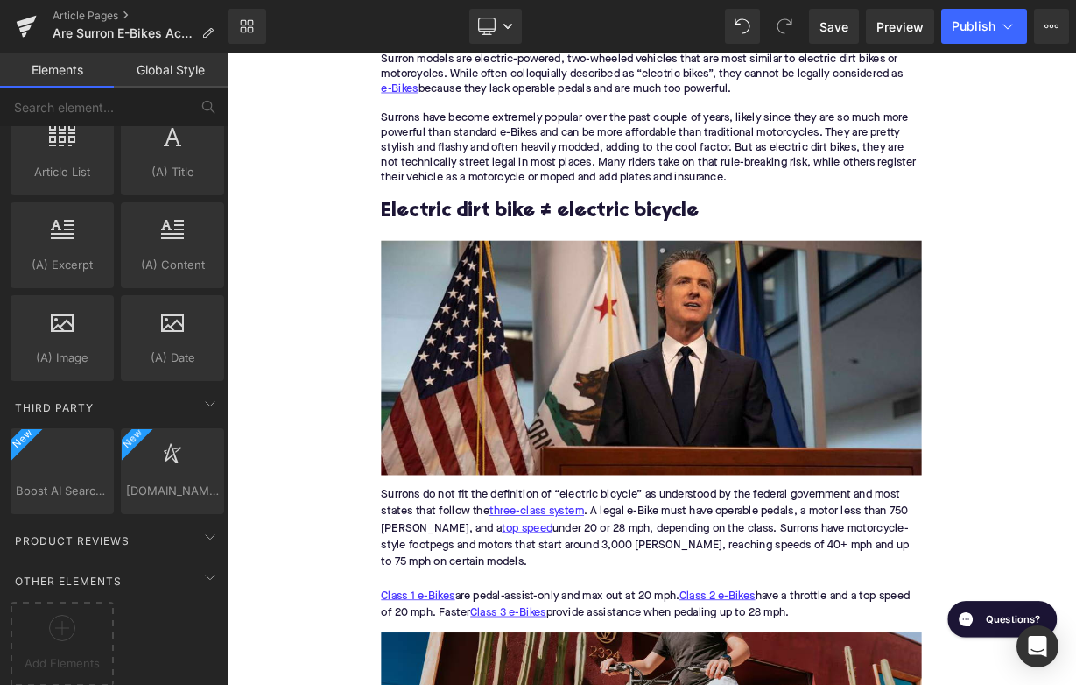
scroll to position [3380, 0]
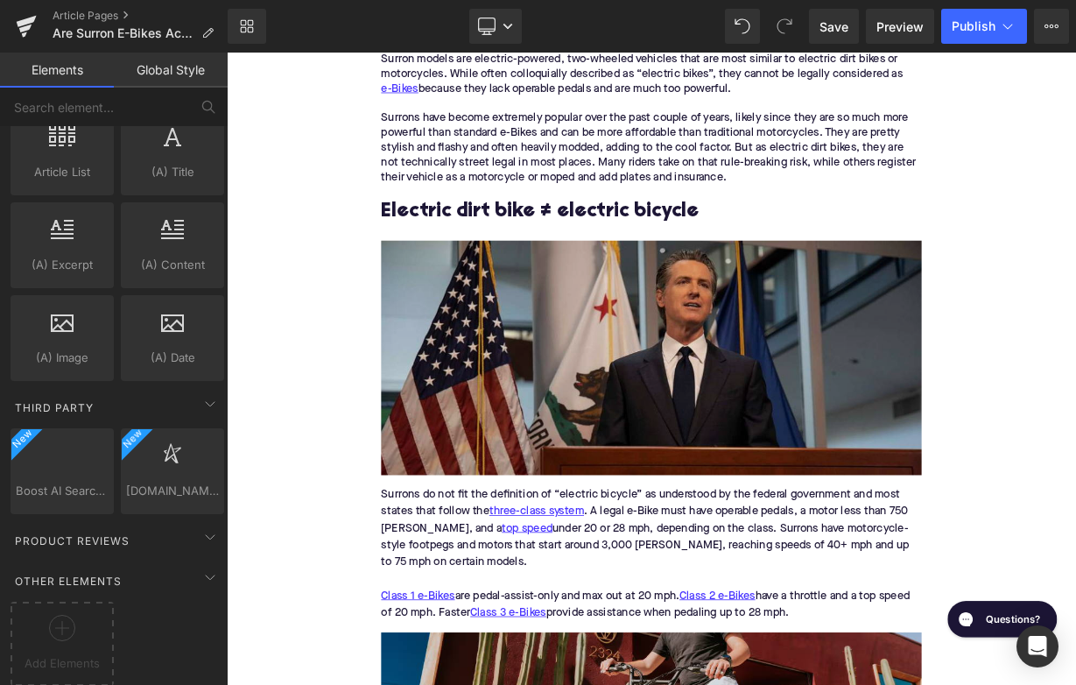
click at [446, 398] on img at bounding box center [756, 433] width 674 height 292
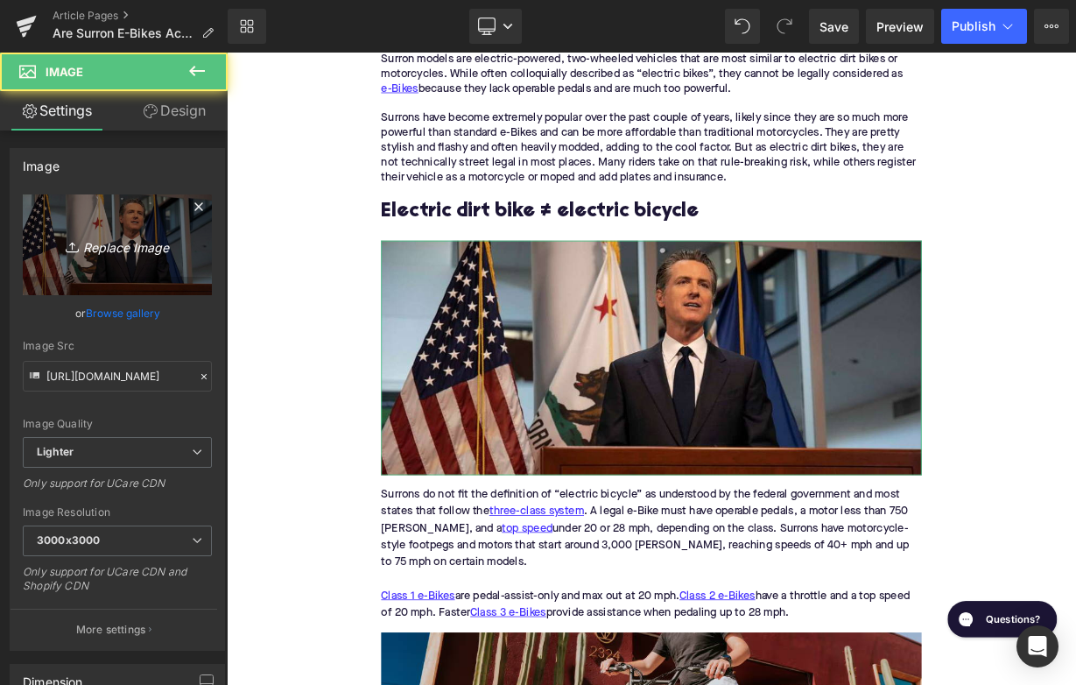
click at [113, 252] on icon "Replace Image" at bounding box center [117, 245] width 140 height 22
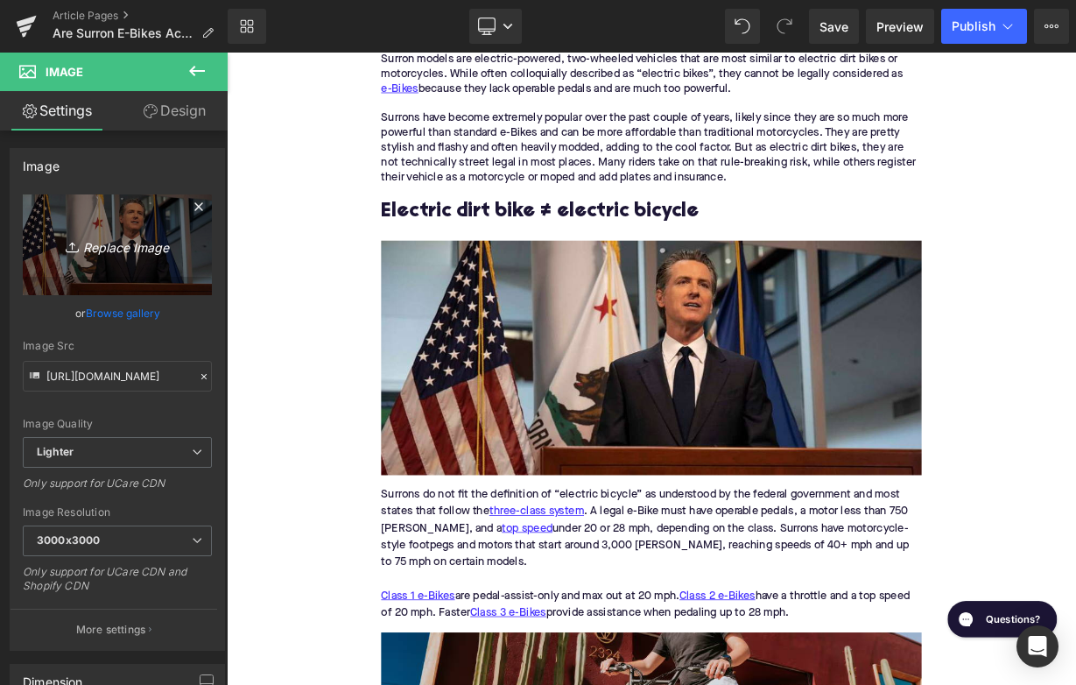
type input "C:\fakepath\Remy Pt. 3(46).png"
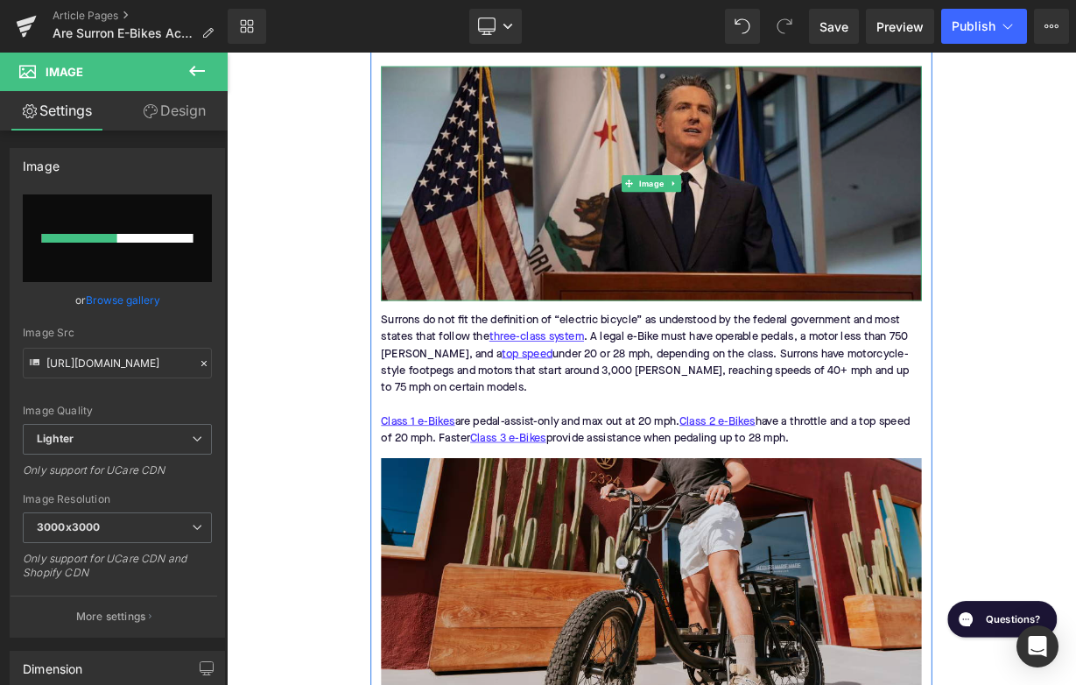
scroll to position [1657, 0]
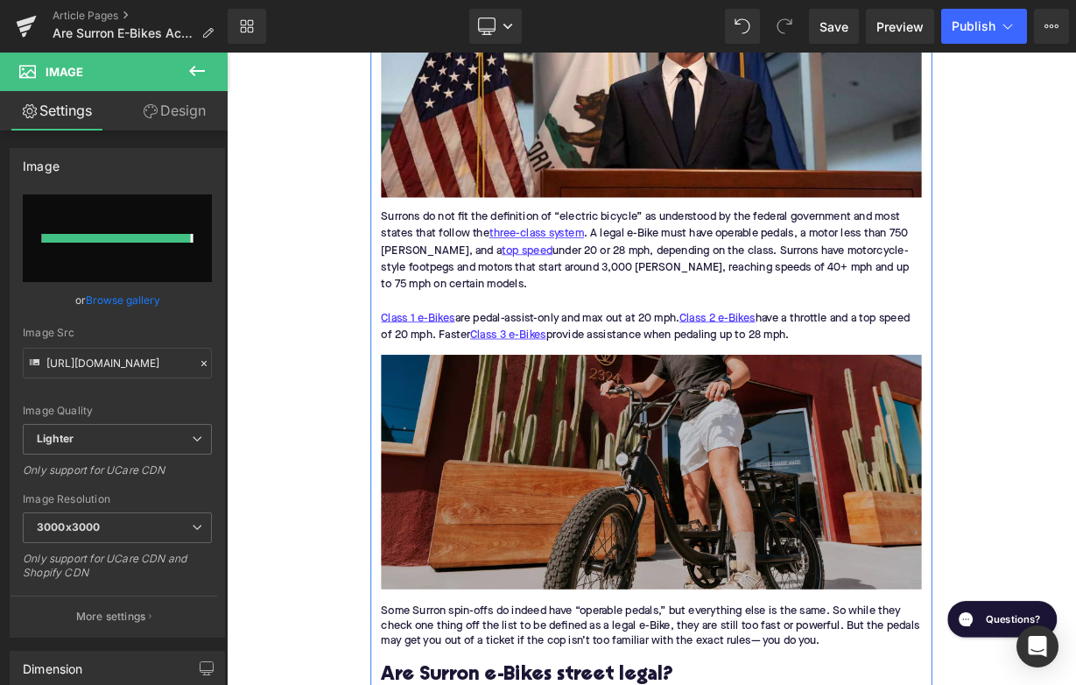
type input "https://ucarecdn.com/e870cf22-d285-410e-a3d2-04d157bc0915/-/format/auto/-/previ…"
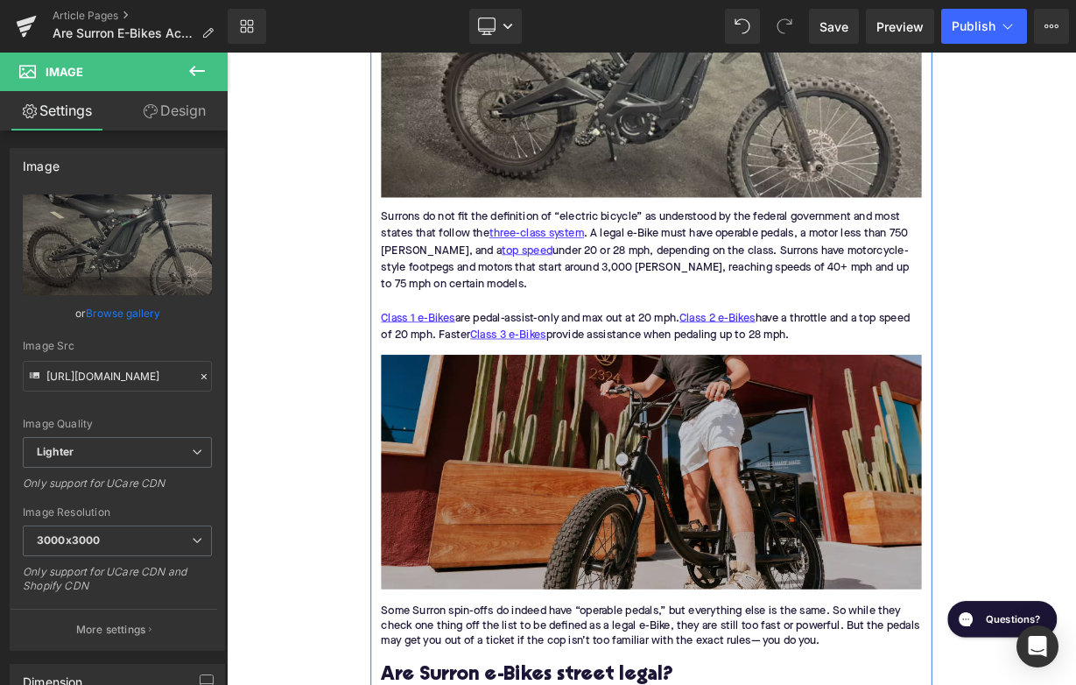
click at [477, 624] on img at bounding box center [756, 576] width 674 height 292
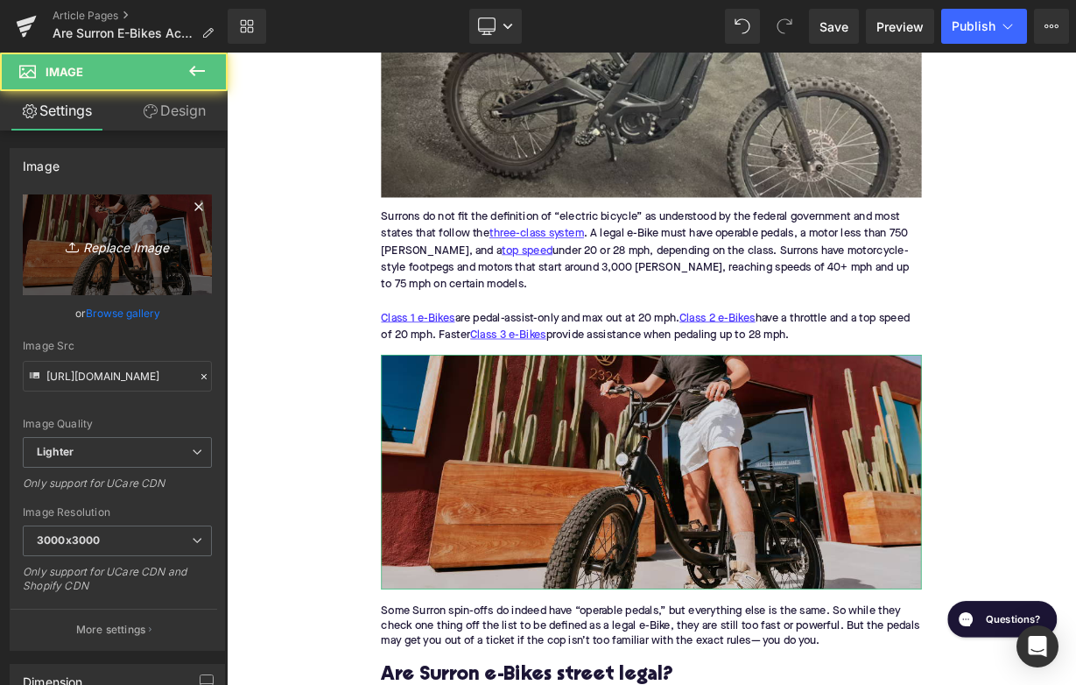
click at [137, 253] on icon "Replace Image" at bounding box center [117, 245] width 140 height 22
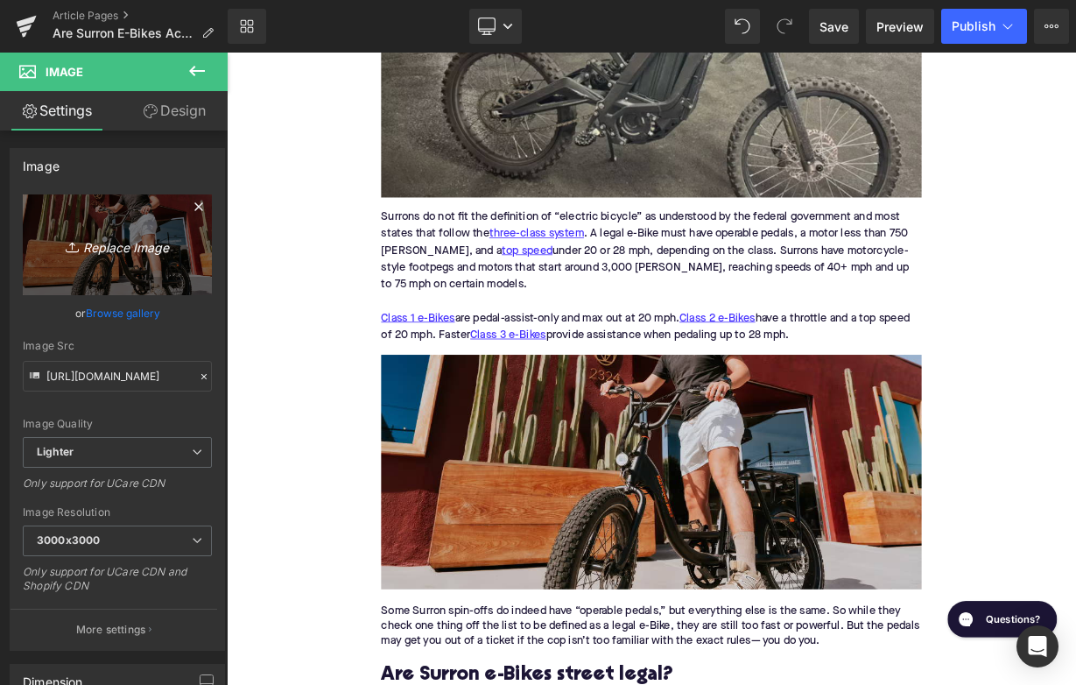
type input "C:\fakepath\362611.avif"
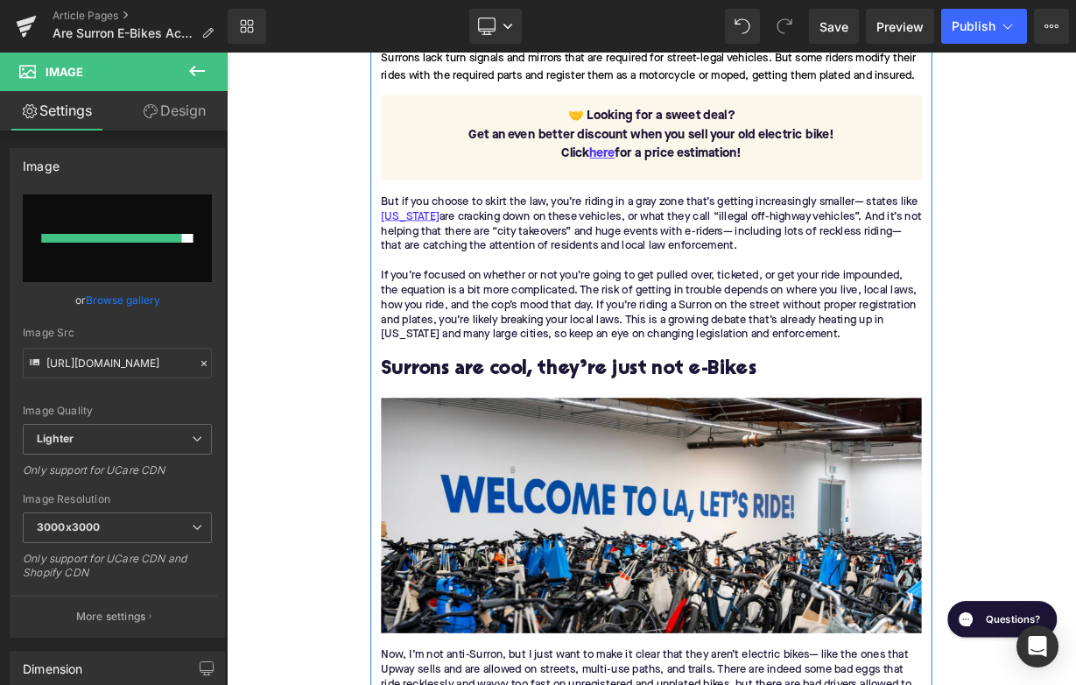
type input "https://ucarecdn.com/b0b18ac7-e7dd-465f-8717-d66247f233e2/-/format/auto/-/previ…"
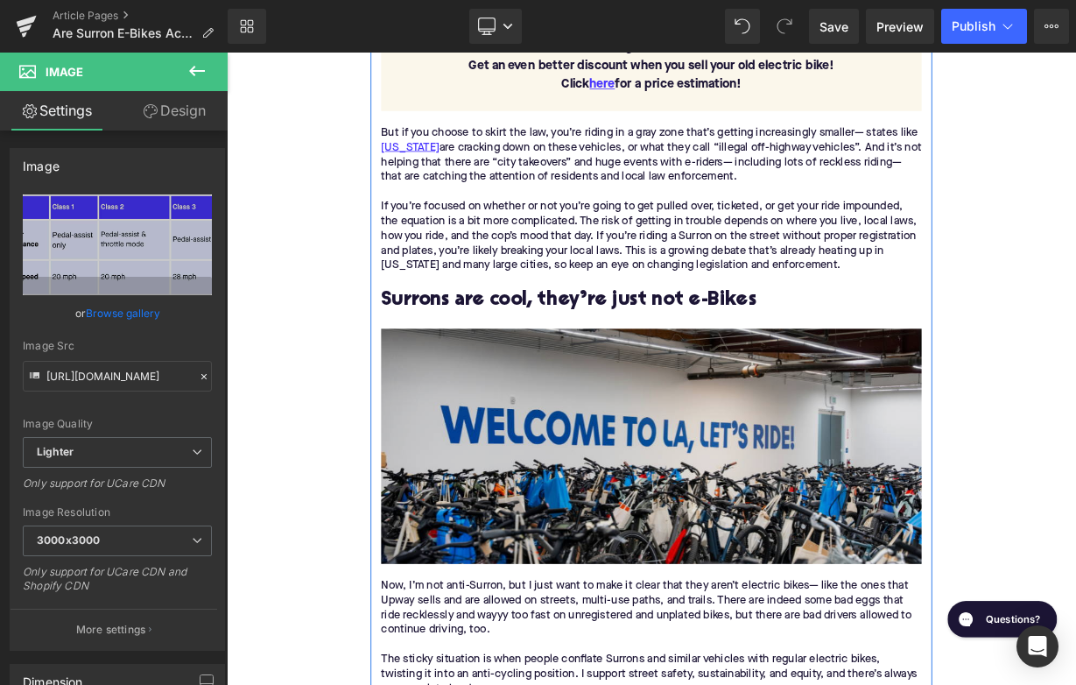
scroll to position [2741, 0]
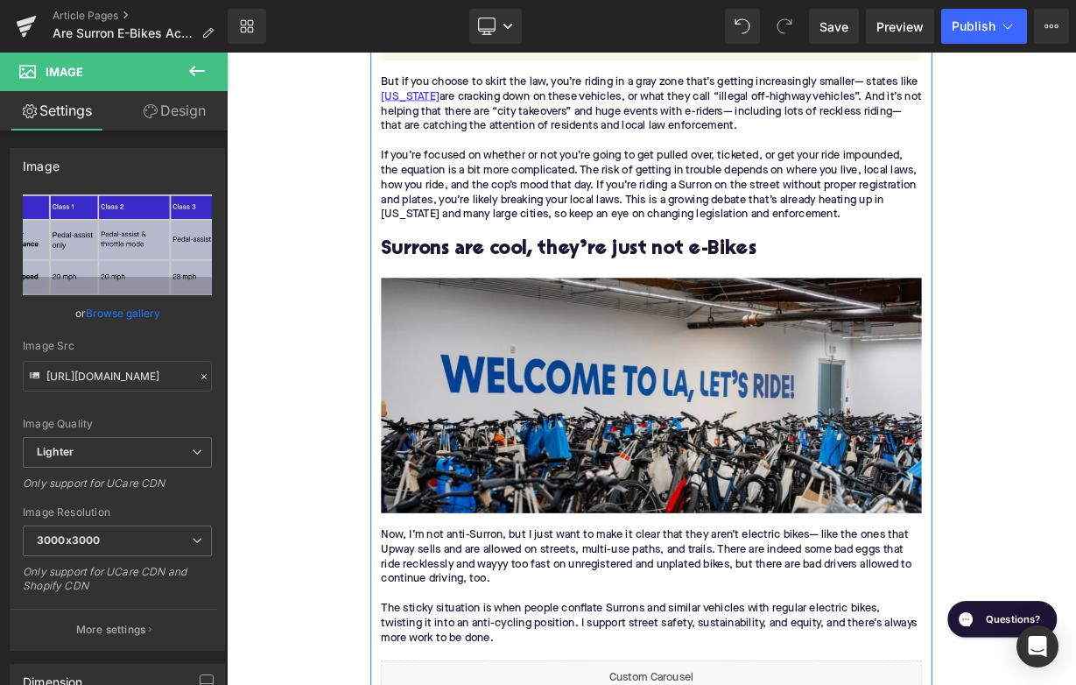
click at [618, 413] on img at bounding box center [756, 480] width 674 height 292
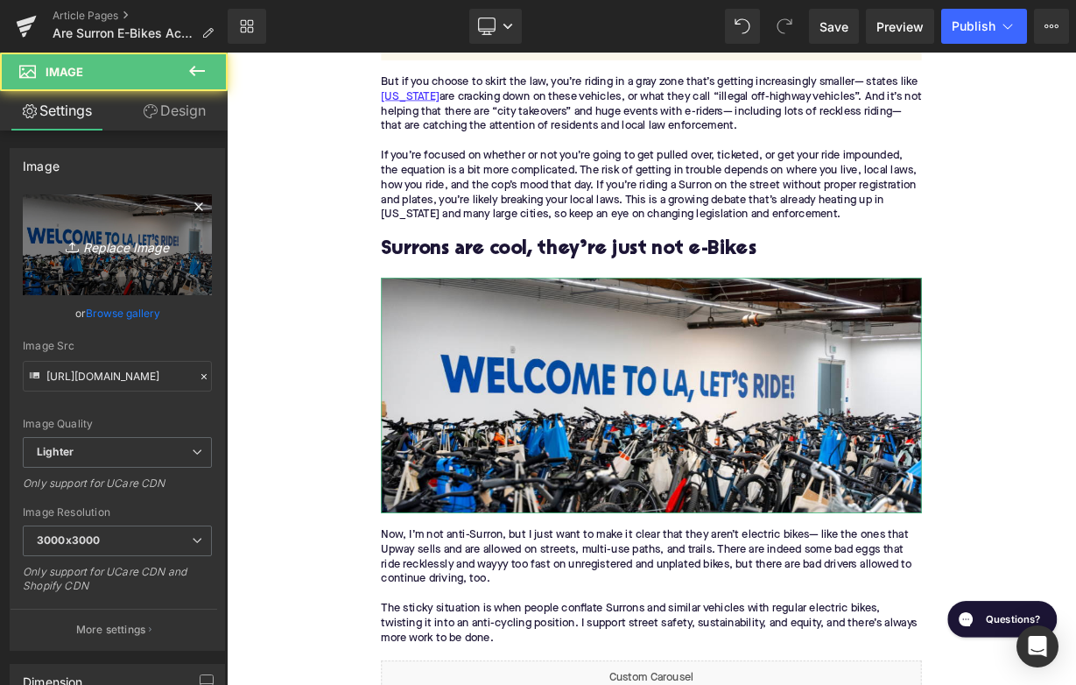
click at [105, 229] on link "Replace Image" at bounding box center [117, 244] width 189 height 101
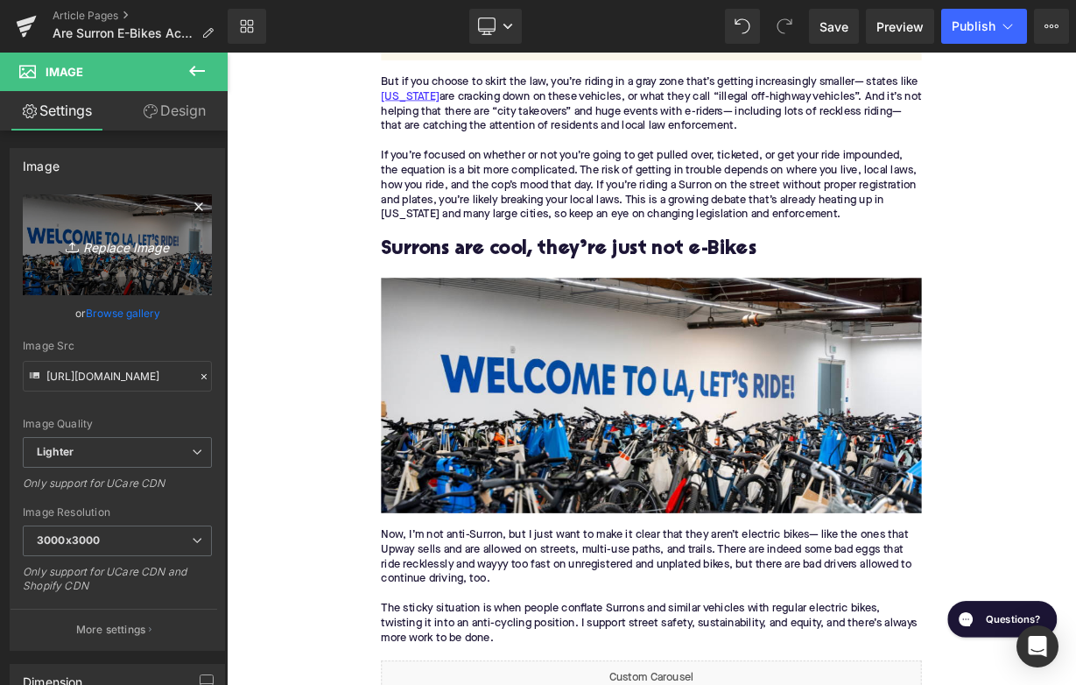
type input "C:\fakepath\Remy Pt. 3(45).png"
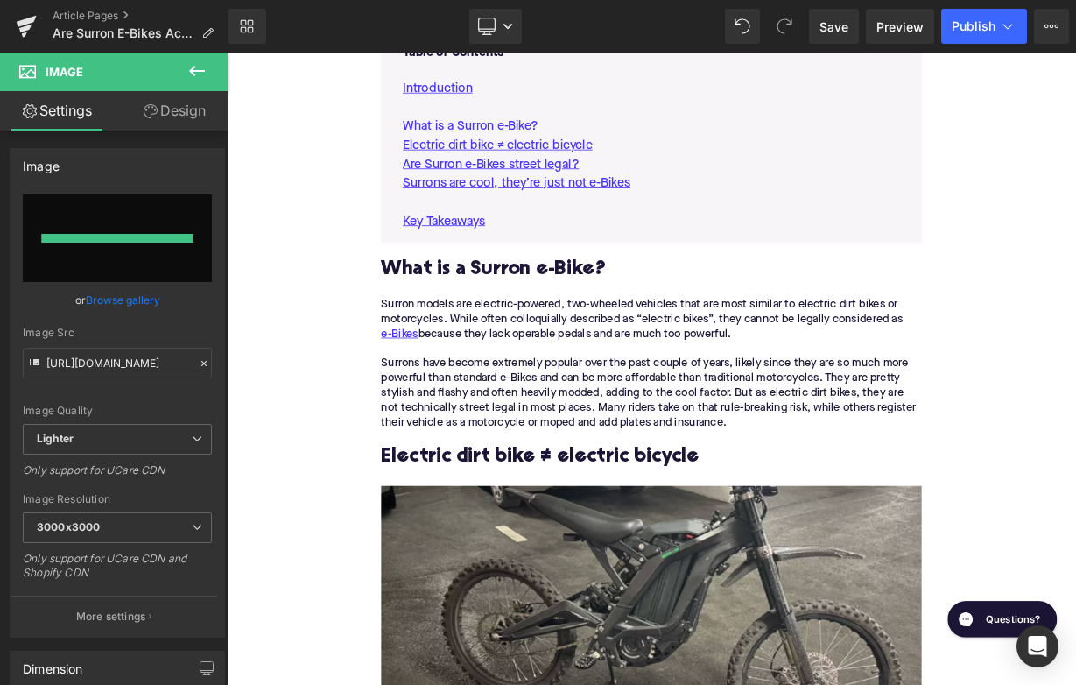
type input "https://ucarecdn.com/ed0f4e18-2ed7-45a3-a832-36ce680328ea/-/format/auto/-/previ…"
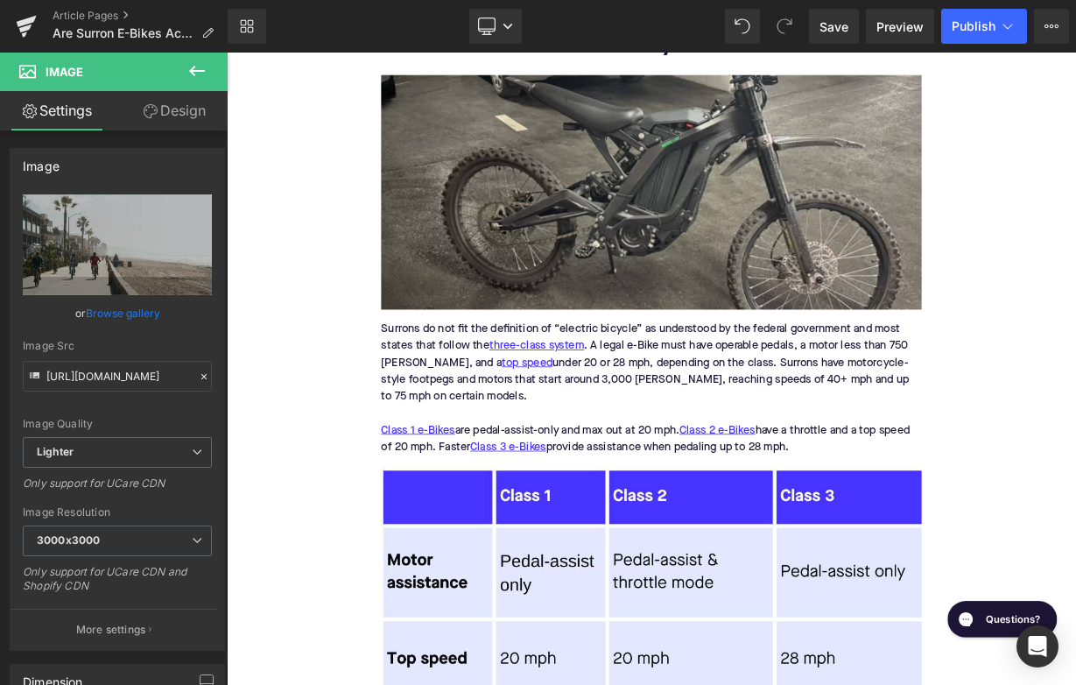
scroll to position [1459, 0]
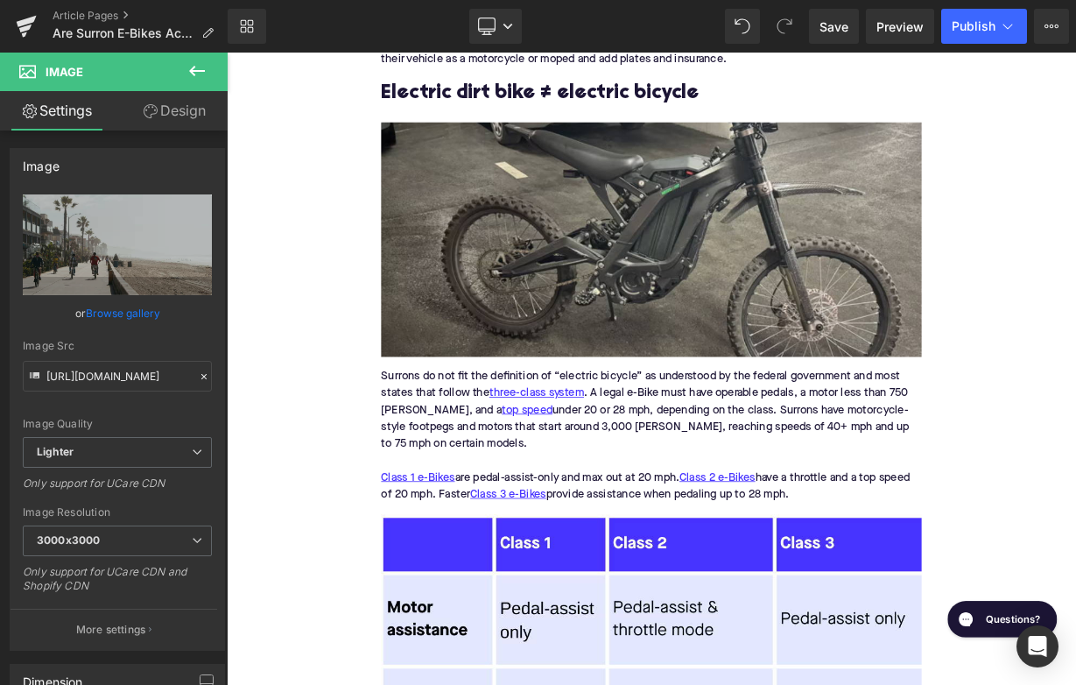
click at [594, 296] on img at bounding box center [756, 286] width 674 height 292
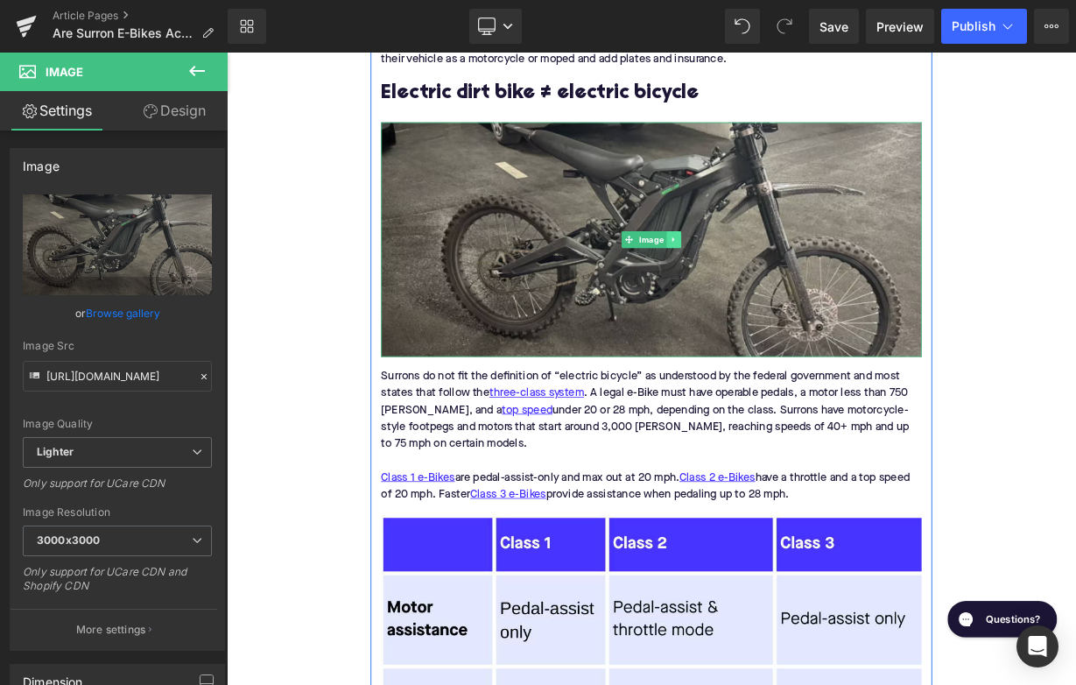
click at [784, 284] on icon at bounding box center [784, 286] width 10 height 11
click at [782, 284] on link at bounding box center [775, 286] width 18 height 21
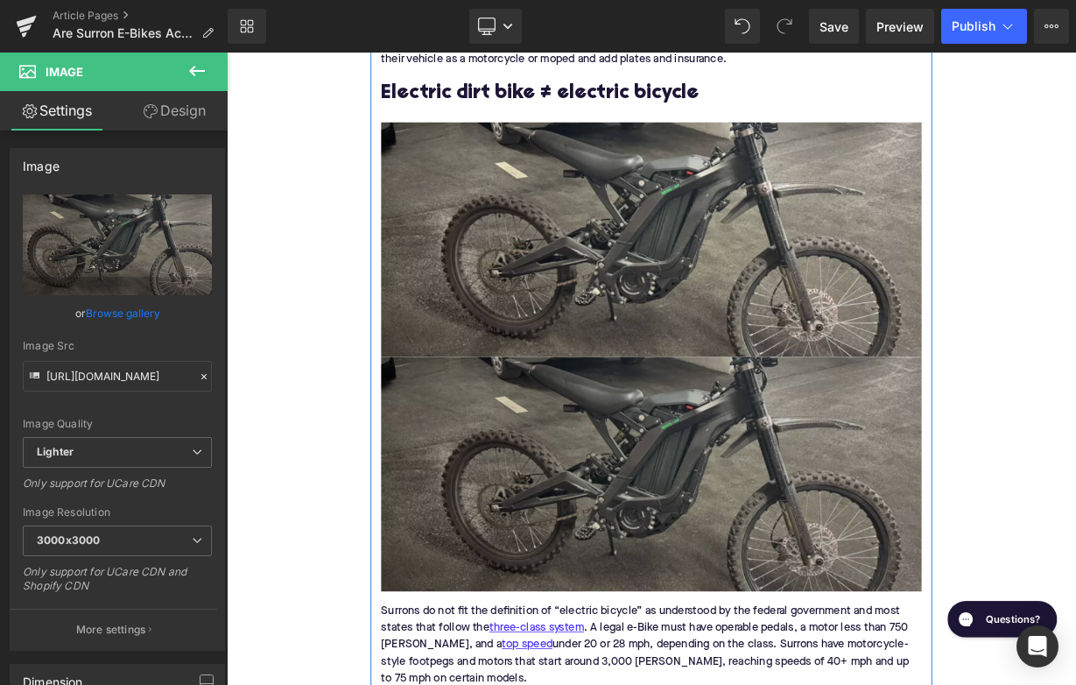
click at [623, 535] on img at bounding box center [756, 578] width 674 height 292
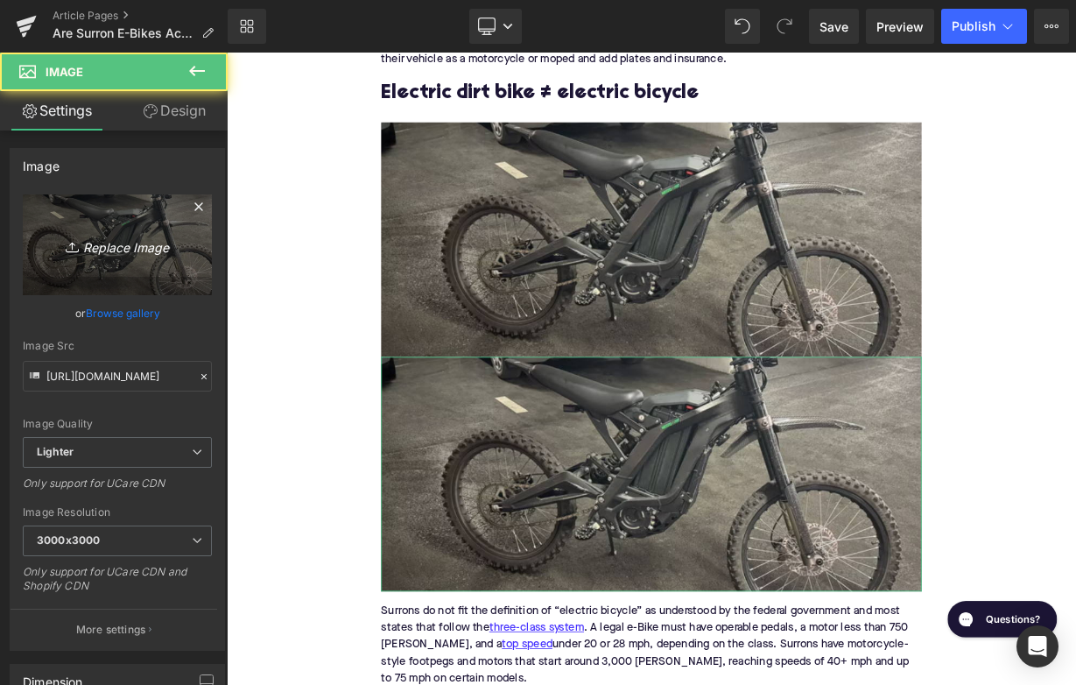
click at [130, 221] on link "Replace Image" at bounding box center [117, 244] width 189 height 101
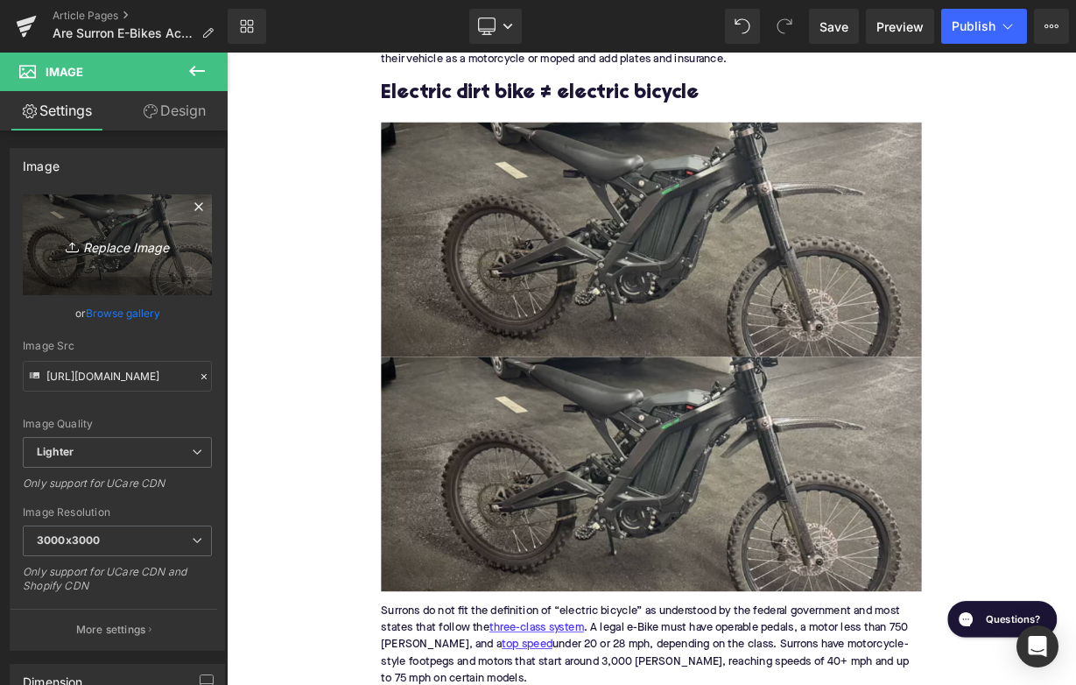
type input "C:\fakepath\Remy Pt. 3(47).png"
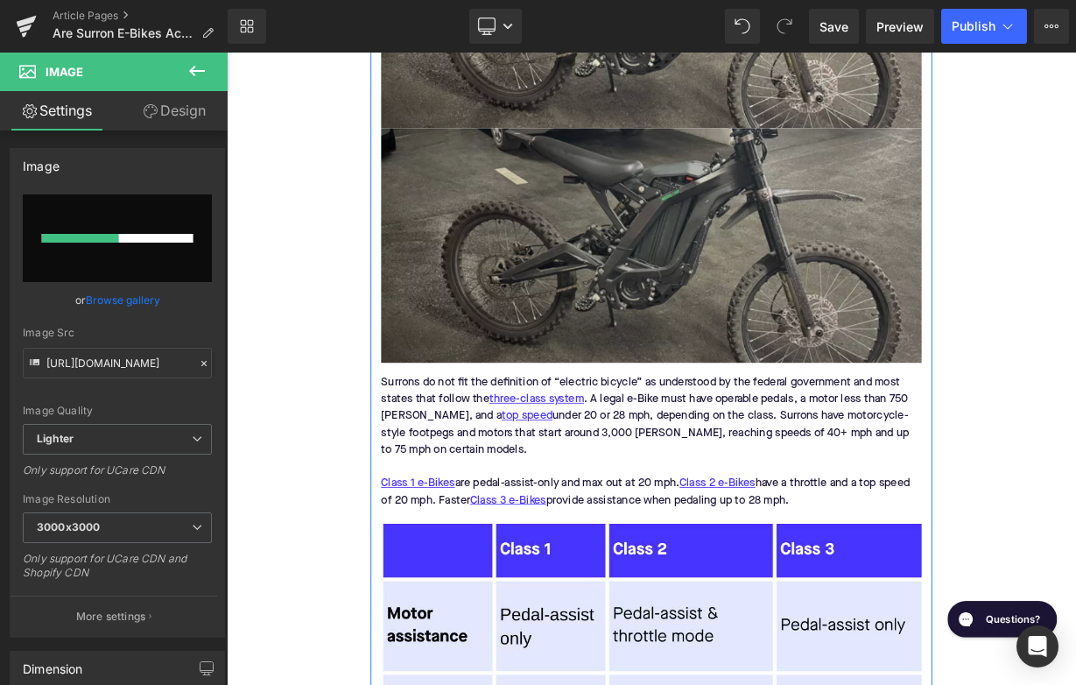
scroll to position [1783, 0]
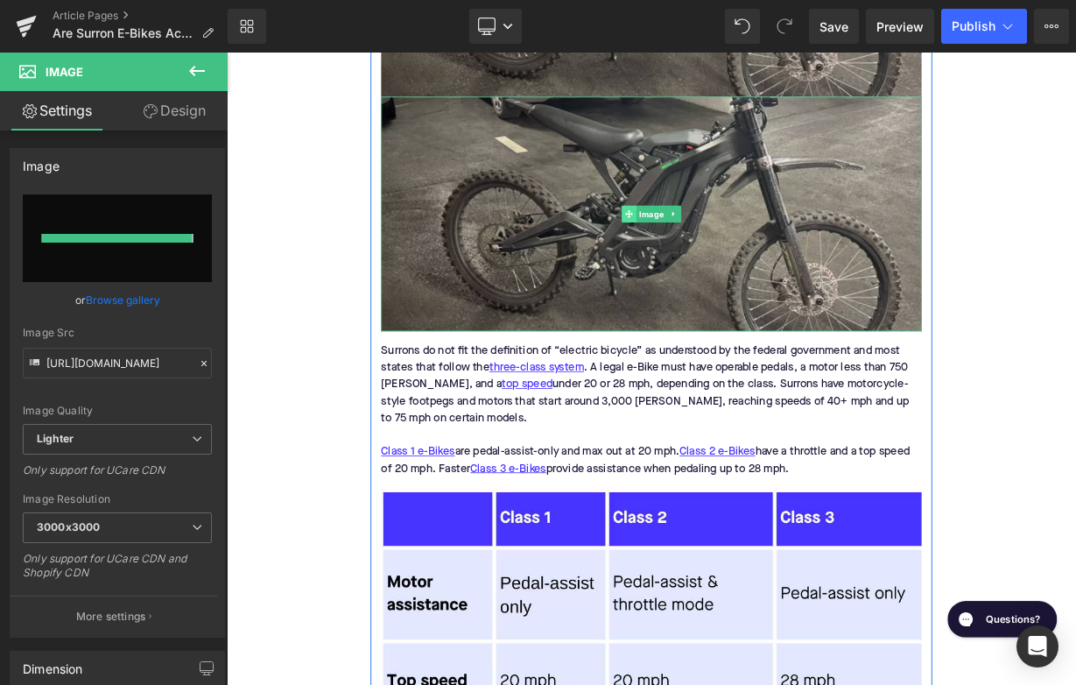
type input "https://ucarecdn.com/b67d6bd5-0e4d-43b8-bbd6-ac922e2a9980/-/format/auto/-/previ…"
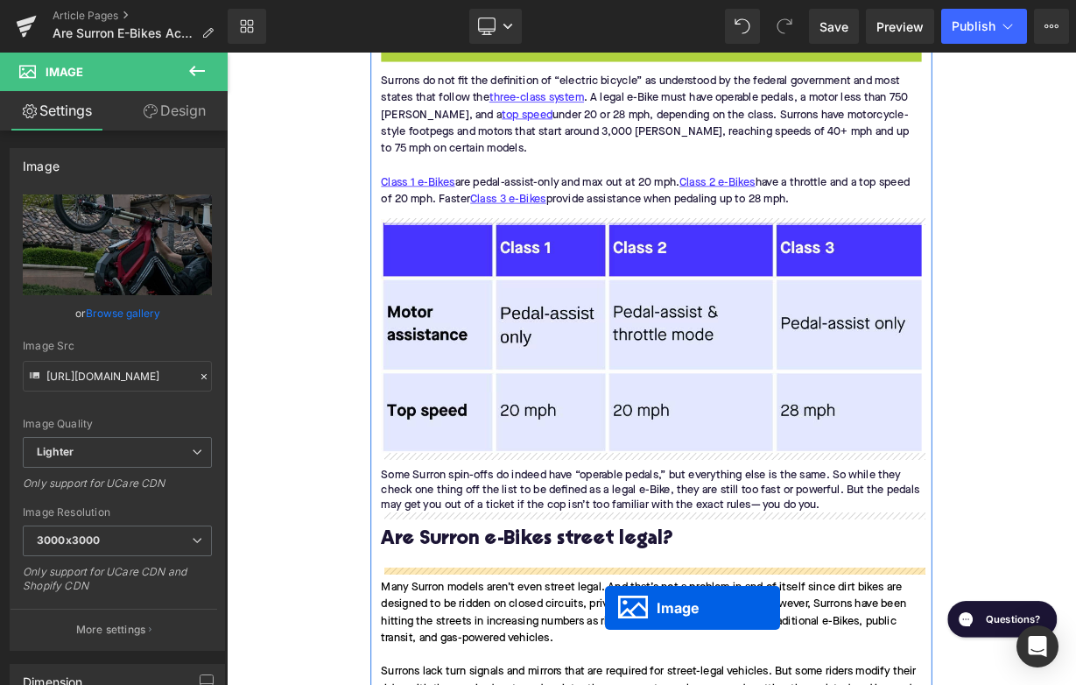
scroll to position [1888, 0]
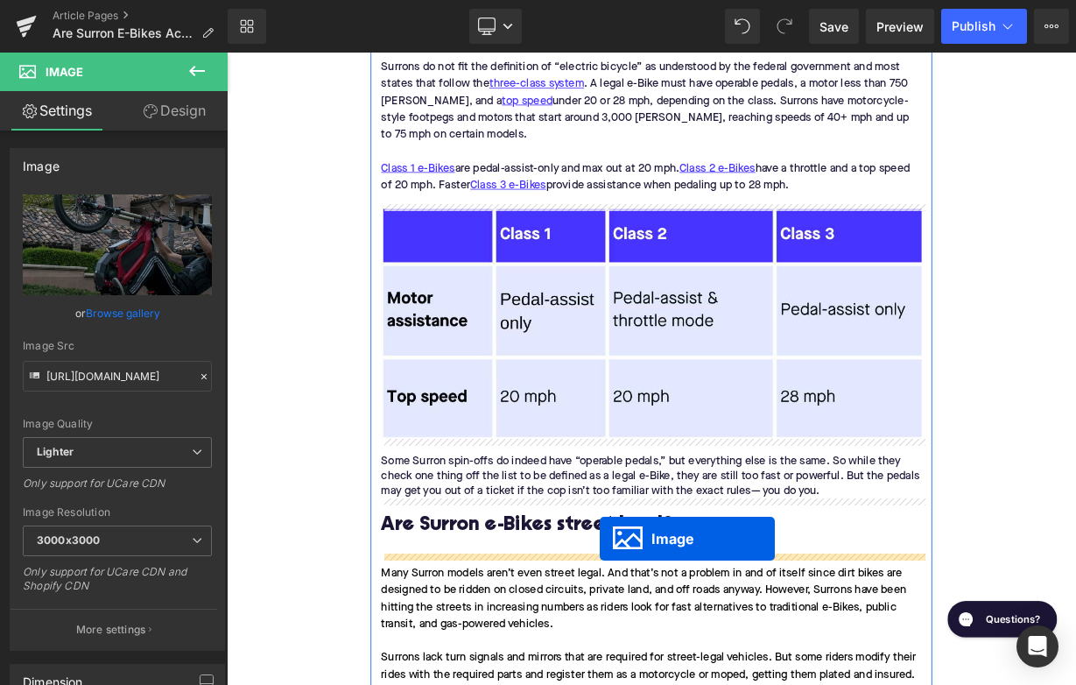
drag, startPoint x: 727, startPoint y: 252, endPoint x: 692, endPoint y: 658, distance: 407.7
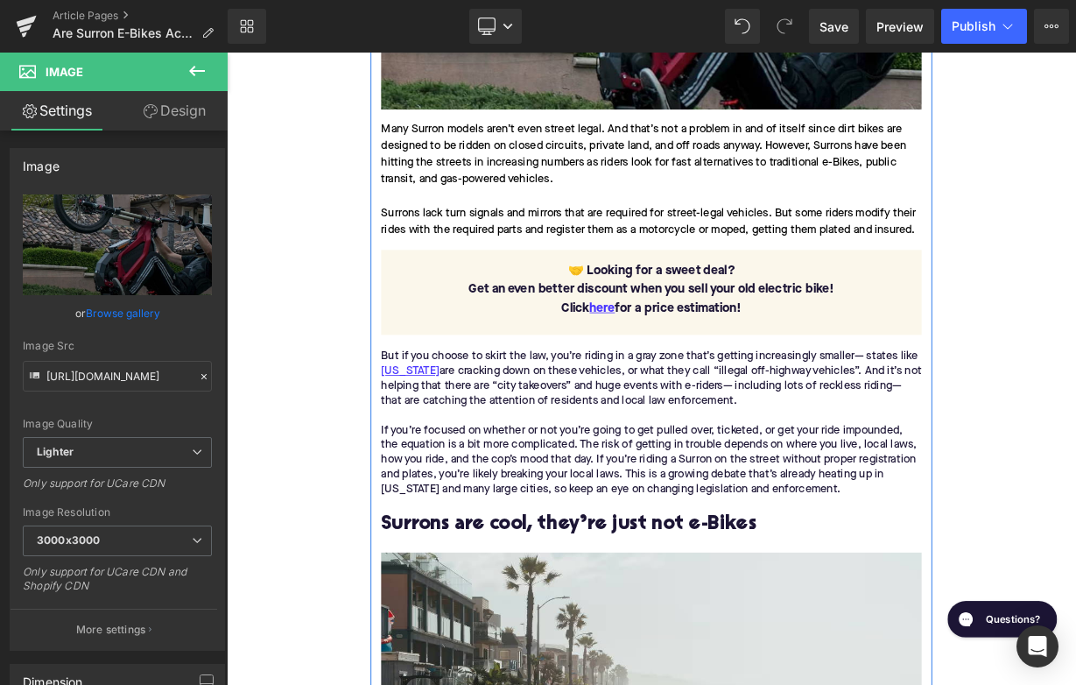
scroll to position [2999, 0]
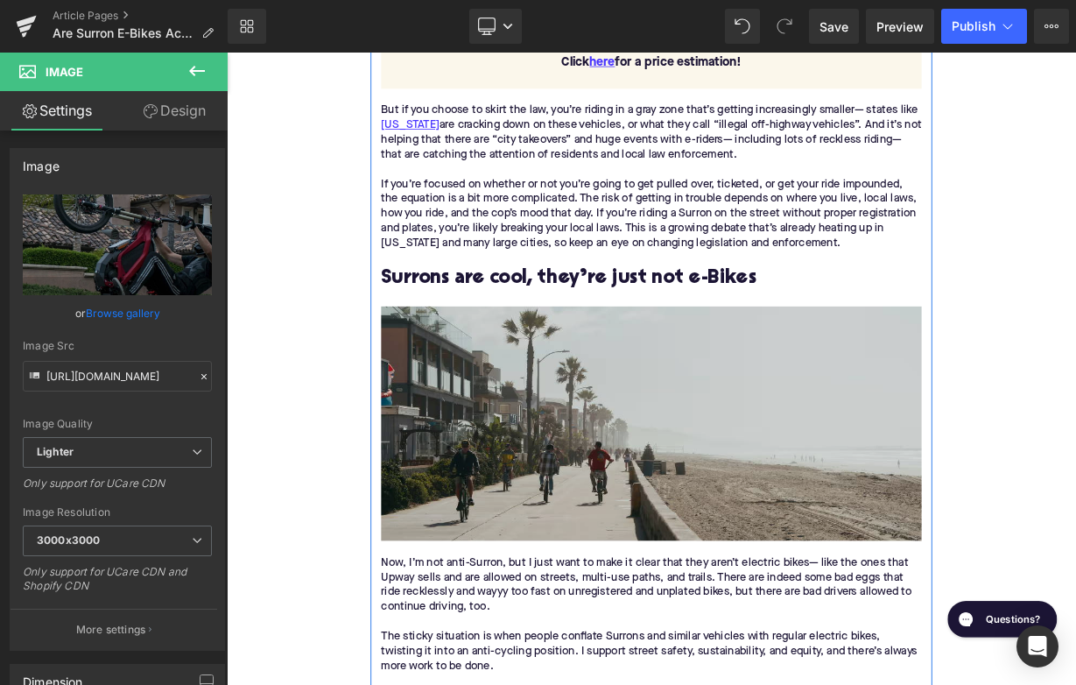
click at [614, 551] on img at bounding box center [756, 515] width 674 height 292
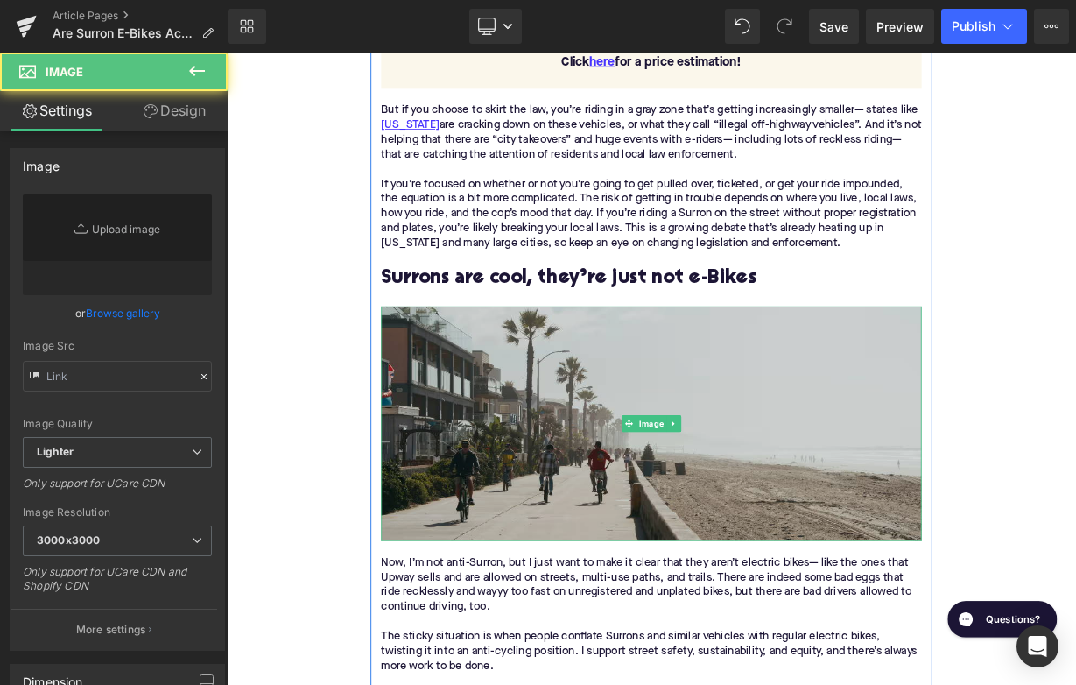
type input "https://ucarecdn.com/ed0f4e18-2ed7-45a3-a832-36ce680328ea/-/format/auto/-/previ…"
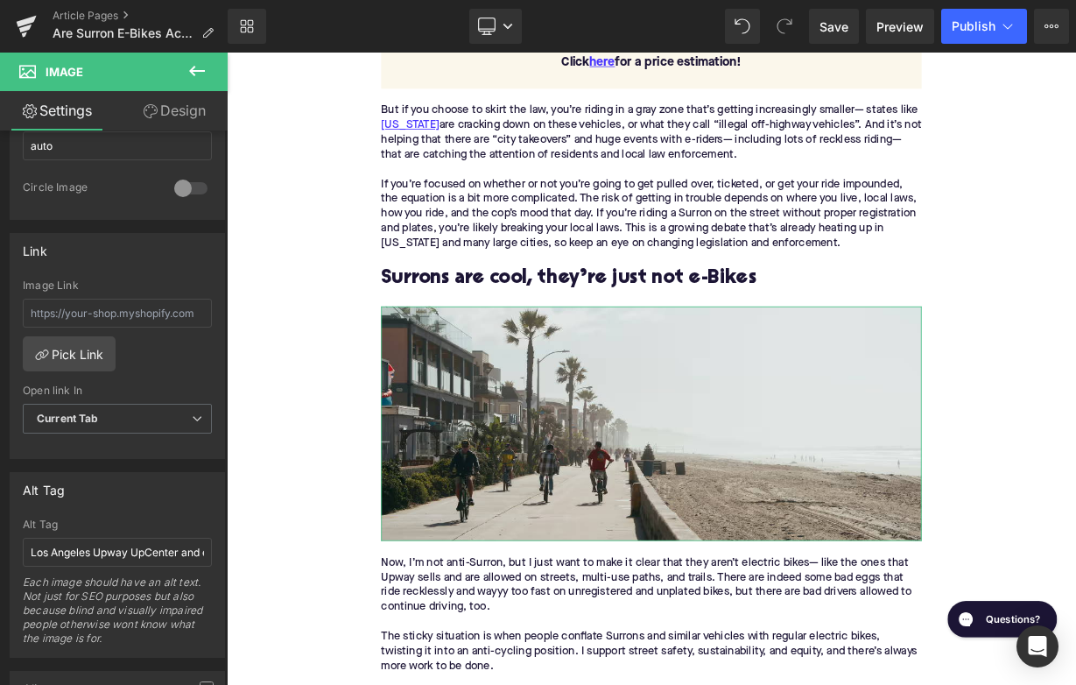
scroll to position [816, 0]
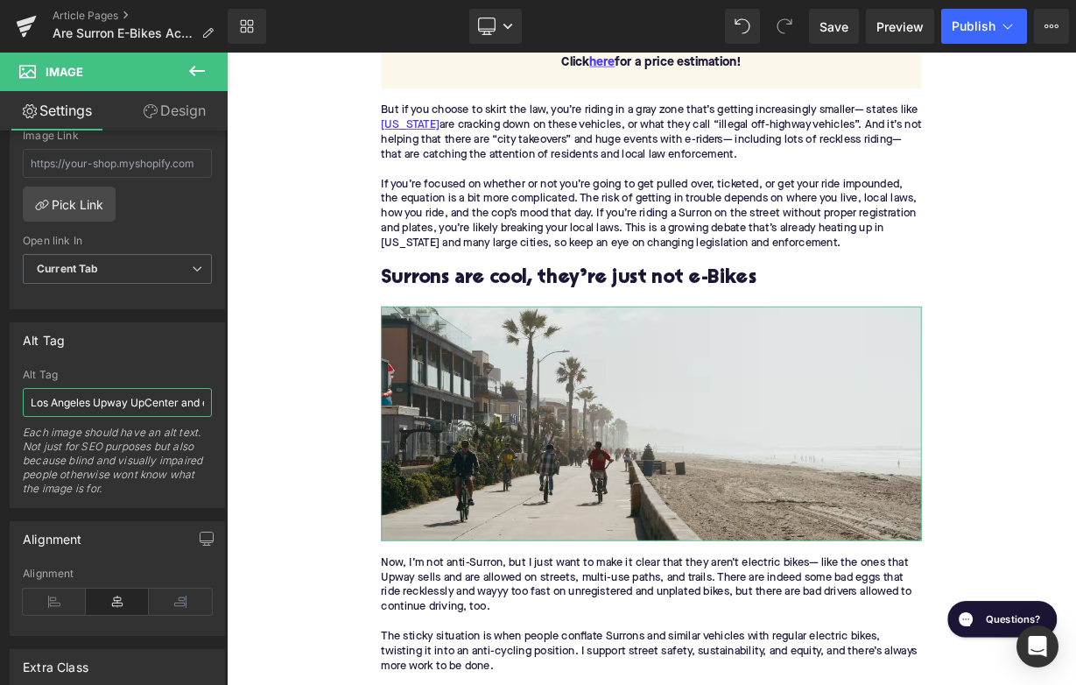
click at [104, 405] on input "Los Angeles Upway UpCenter and e-bike inventory" at bounding box center [117, 402] width 189 height 29
type input "B"
type input "Cyclists on Los Angeles boardwalk"
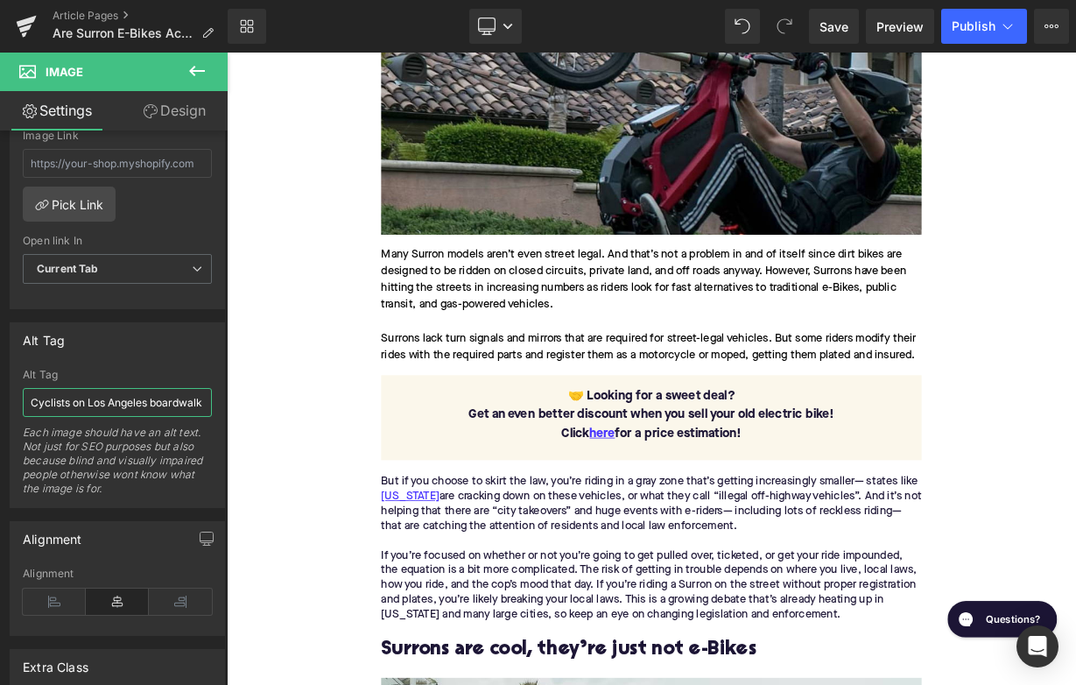
scroll to position [2313, 0]
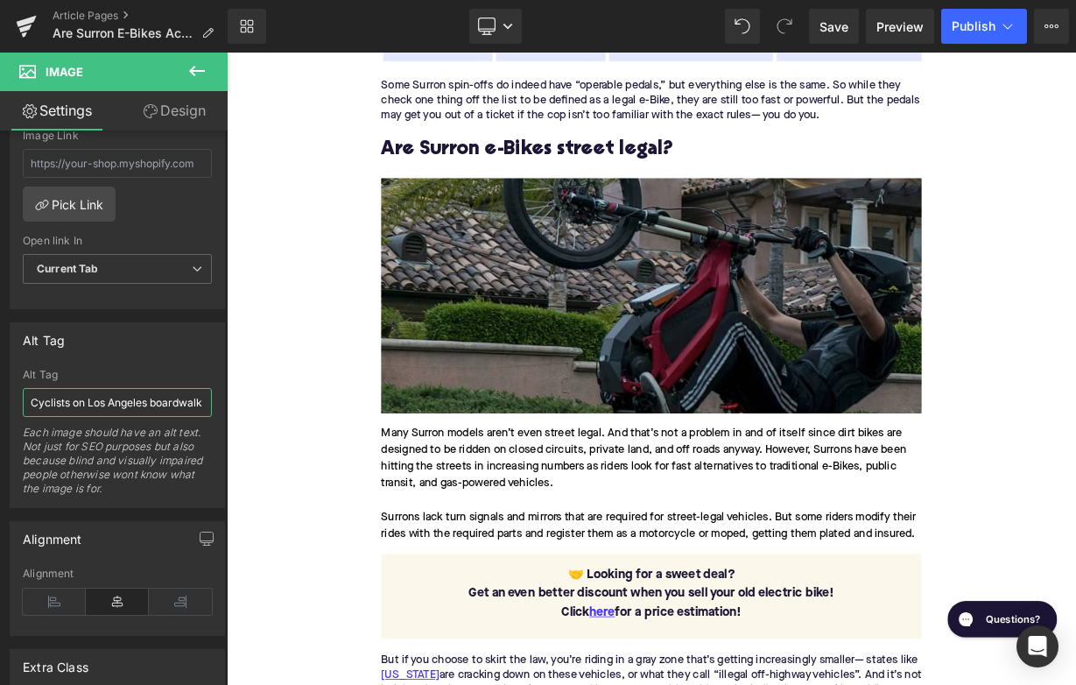
click at [521, 389] on img at bounding box center [756, 355] width 674 height 292
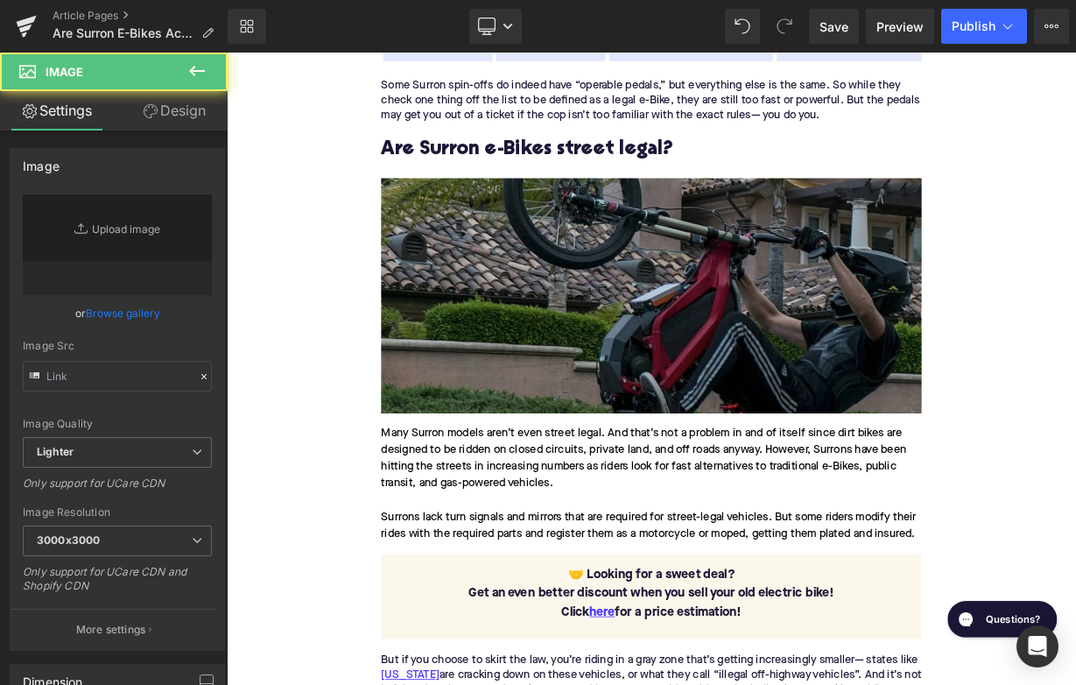
type input "https://ucarecdn.com/b67d6bd5-0e4d-43b8-bbd6-ac922e2a9980/-/format/auto/-/previ…"
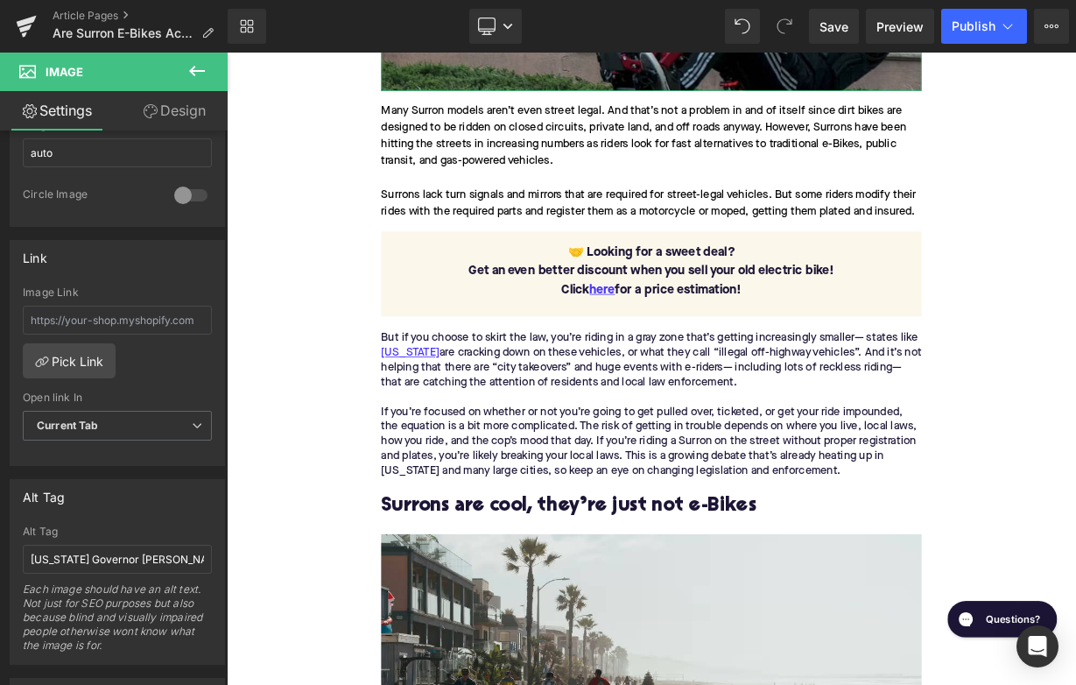
scroll to position [721, 0]
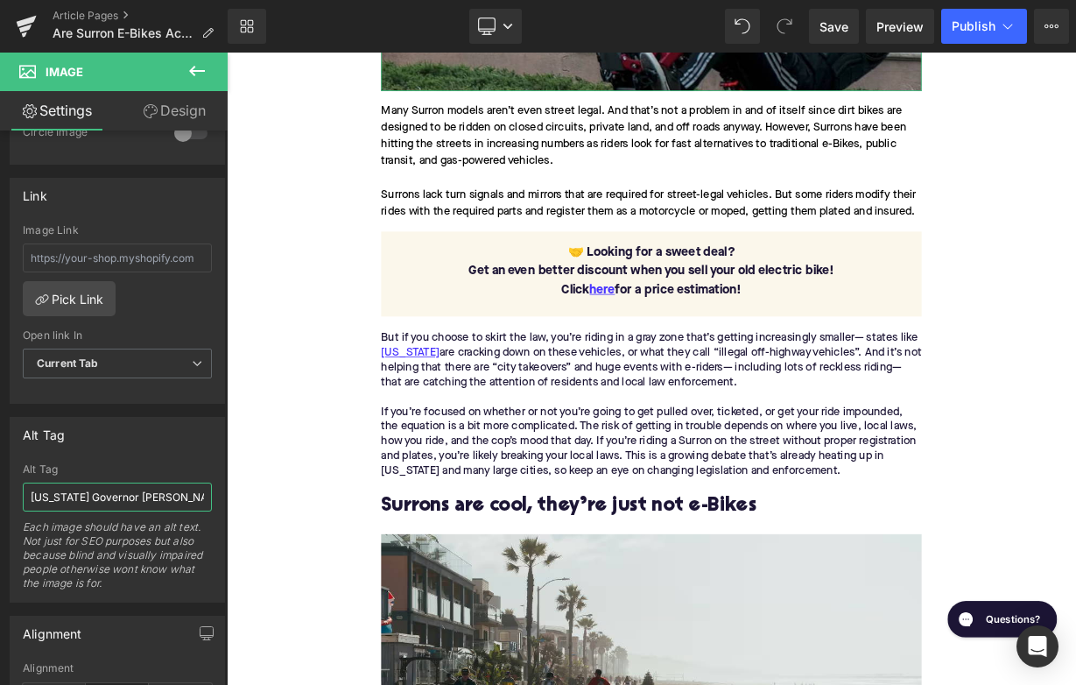
click at [96, 496] on input "California Governor Gavin Newsom" at bounding box center [117, 496] width 189 height 29
type input "Sur Ronster on Surron ebike"
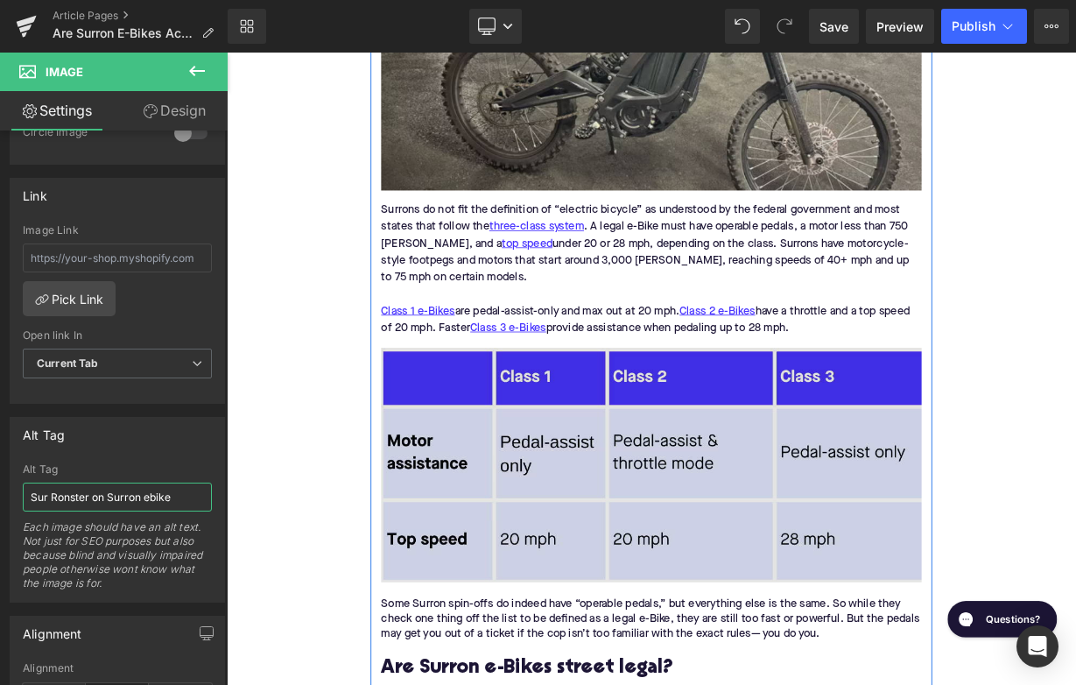
scroll to position [1607, 0]
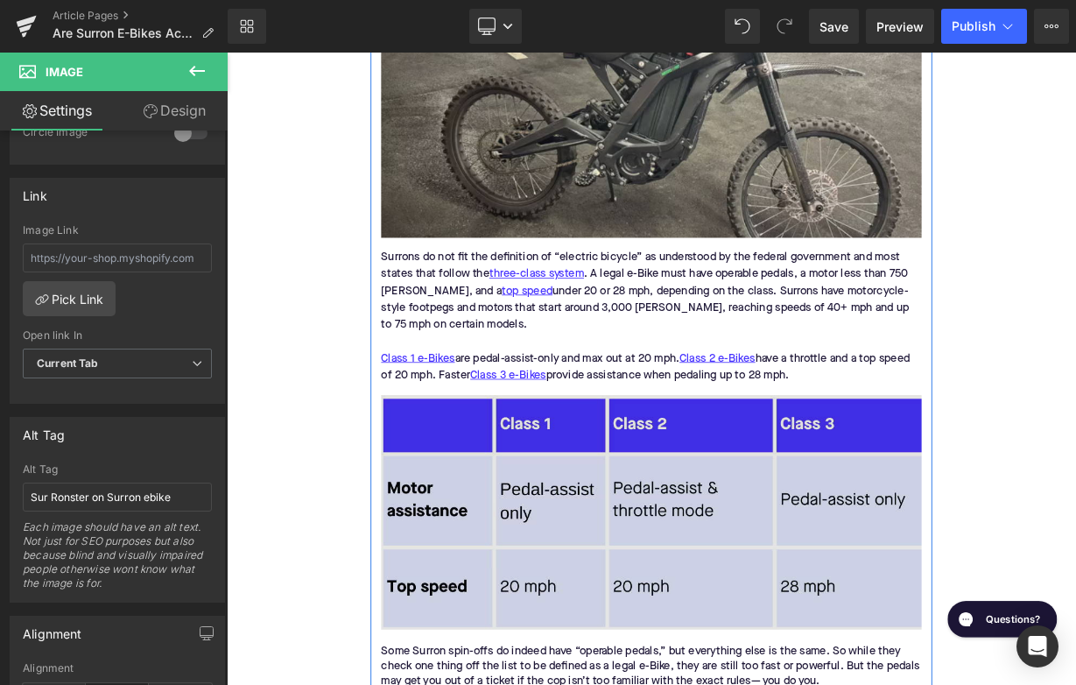
click at [519, 582] on img at bounding box center [756, 626] width 674 height 292
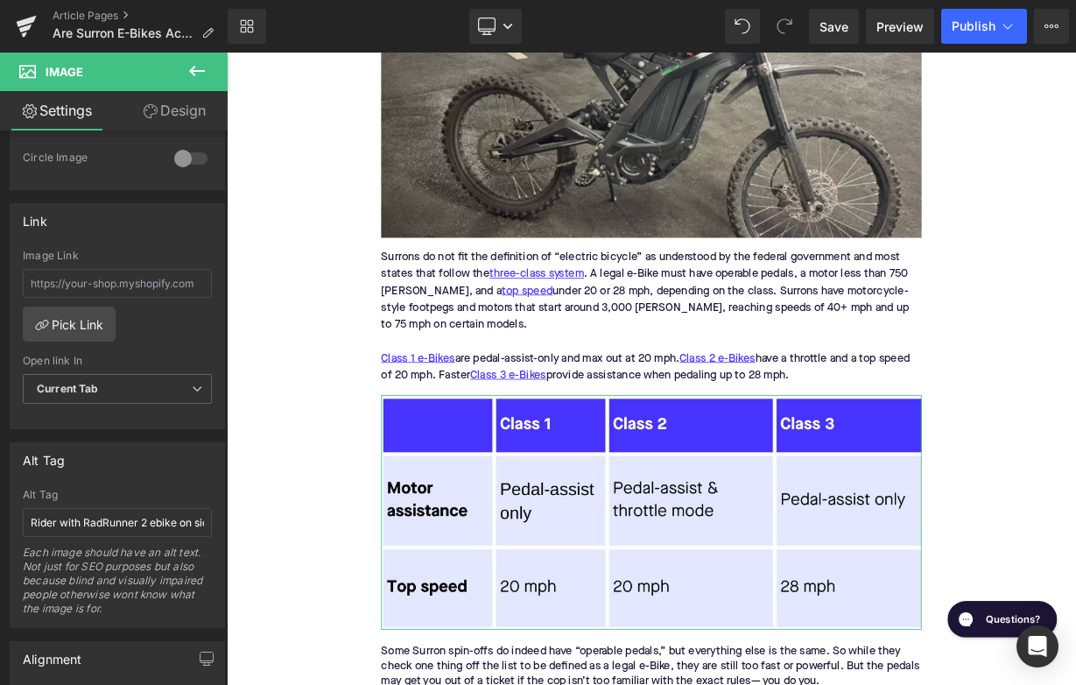
scroll to position [741, 0]
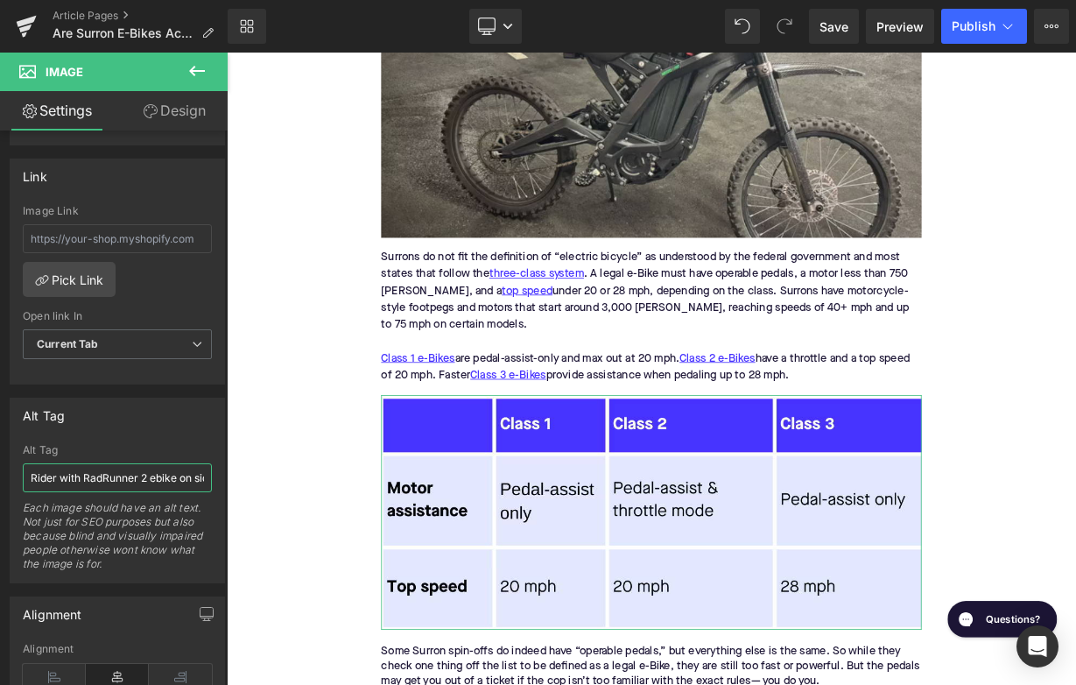
click at [107, 484] on input "Rider with RadRunner 2 ebike on sidewalk" at bounding box center [117, 477] width 189 height 29
type input "e"
type input "Electric bike three class system table"
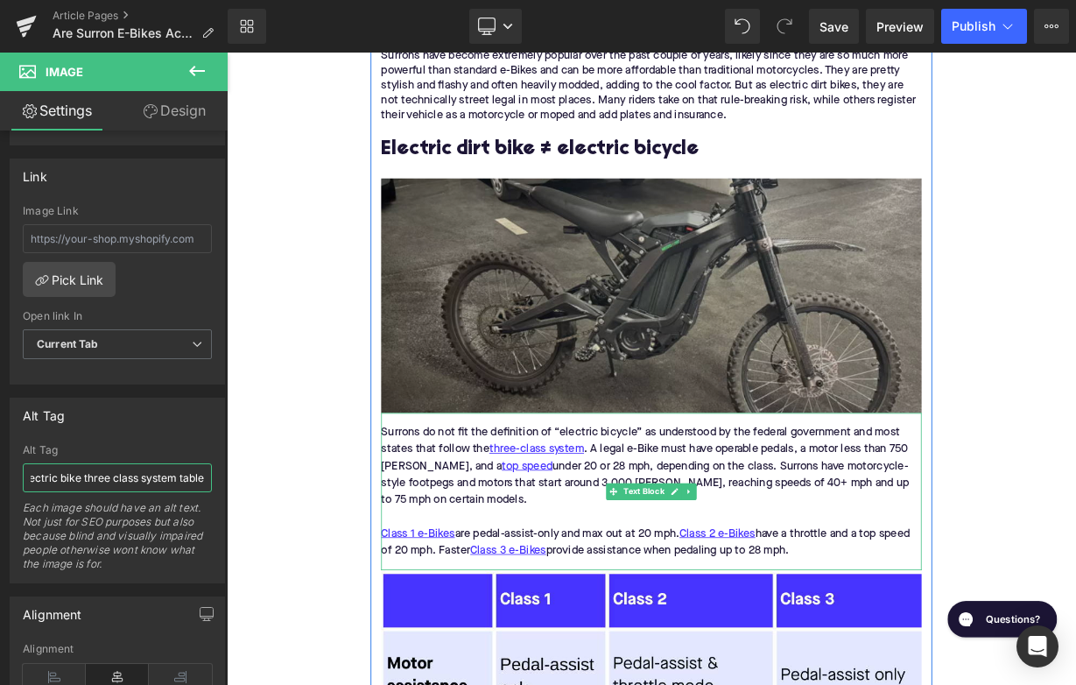
scroll to position [1360, 0]
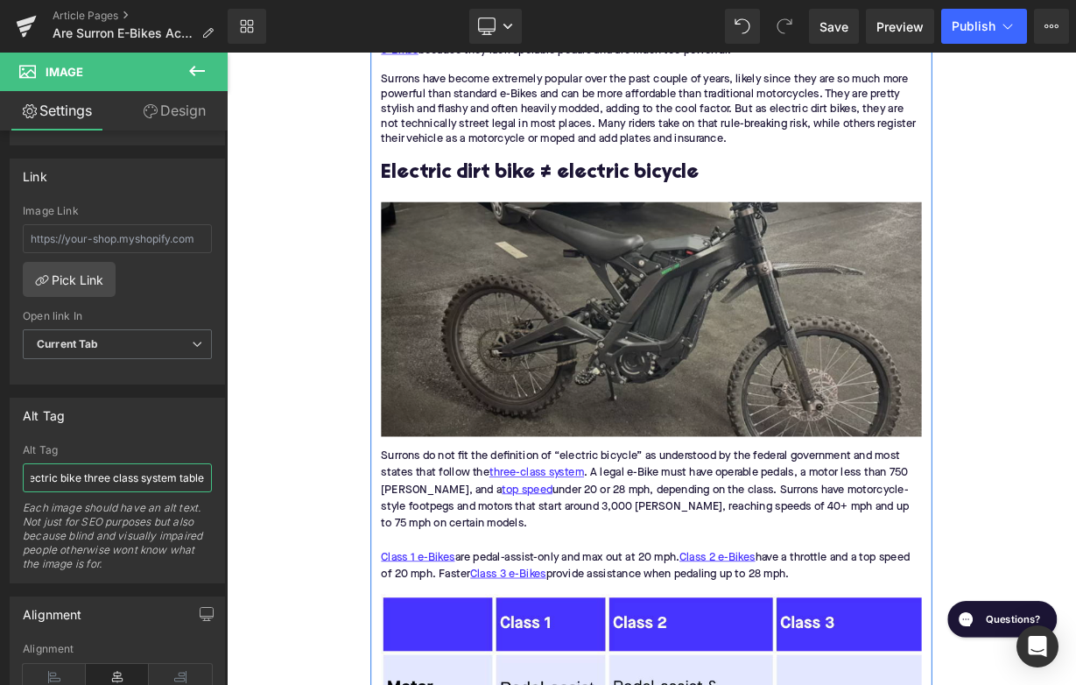
click at [528, 376] on img at bounding box center [756, 385] width 674 height 292
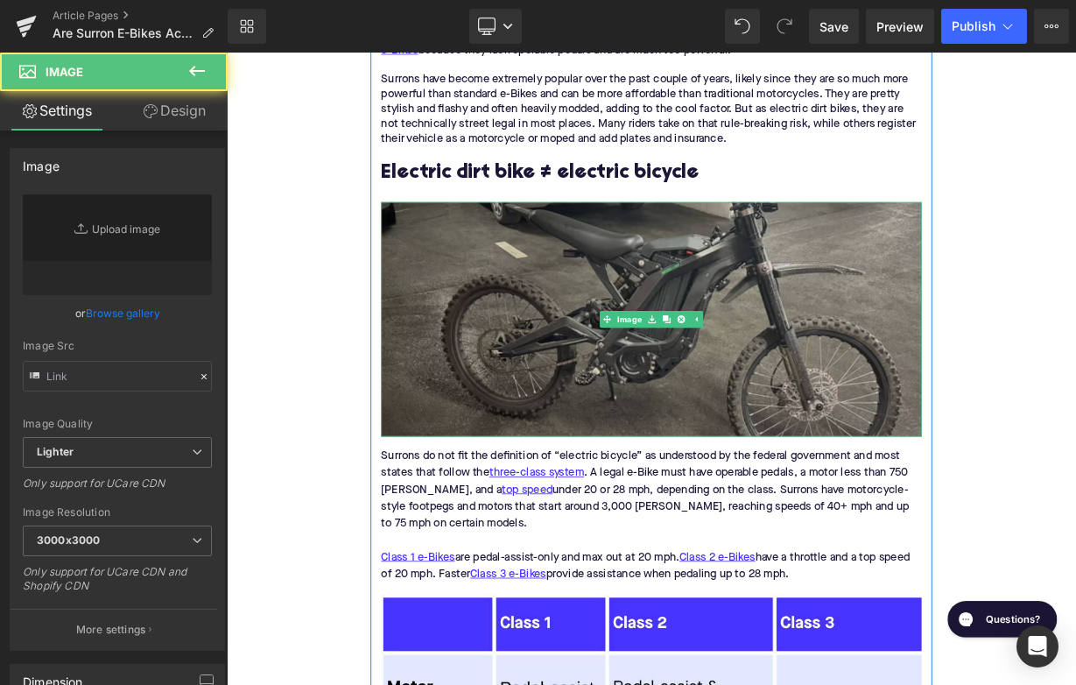
type input "https://ucarecdn.com/e870cf22-d285-410e-a3d2-04d157bc0915/-/format/auto/-/previ…"
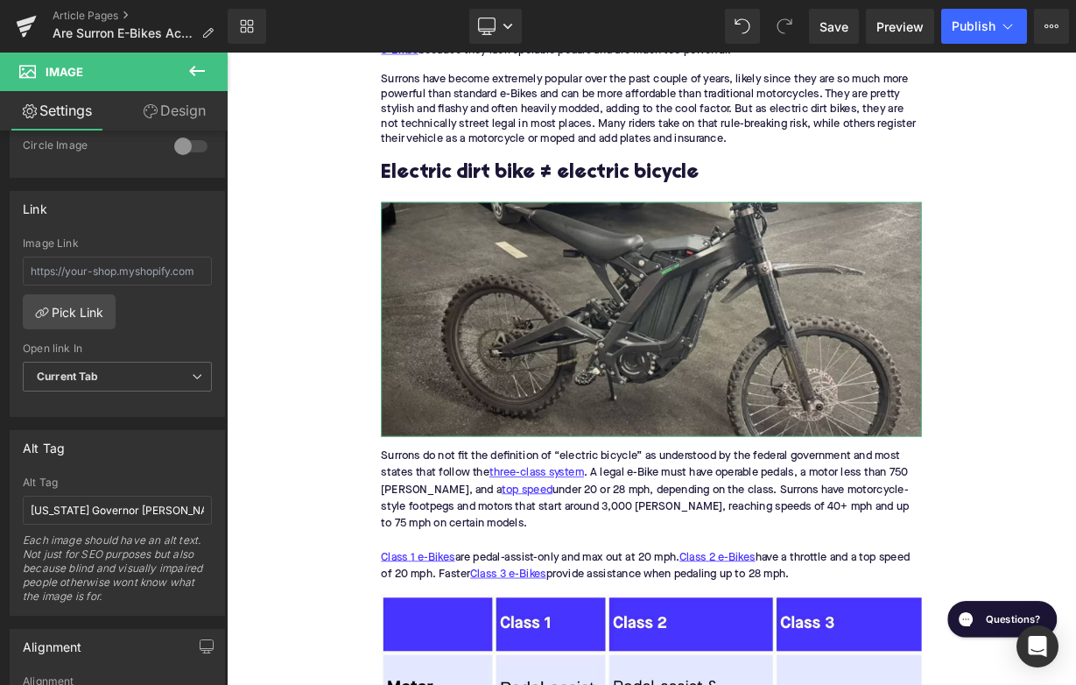
scroll to position [751, 0]
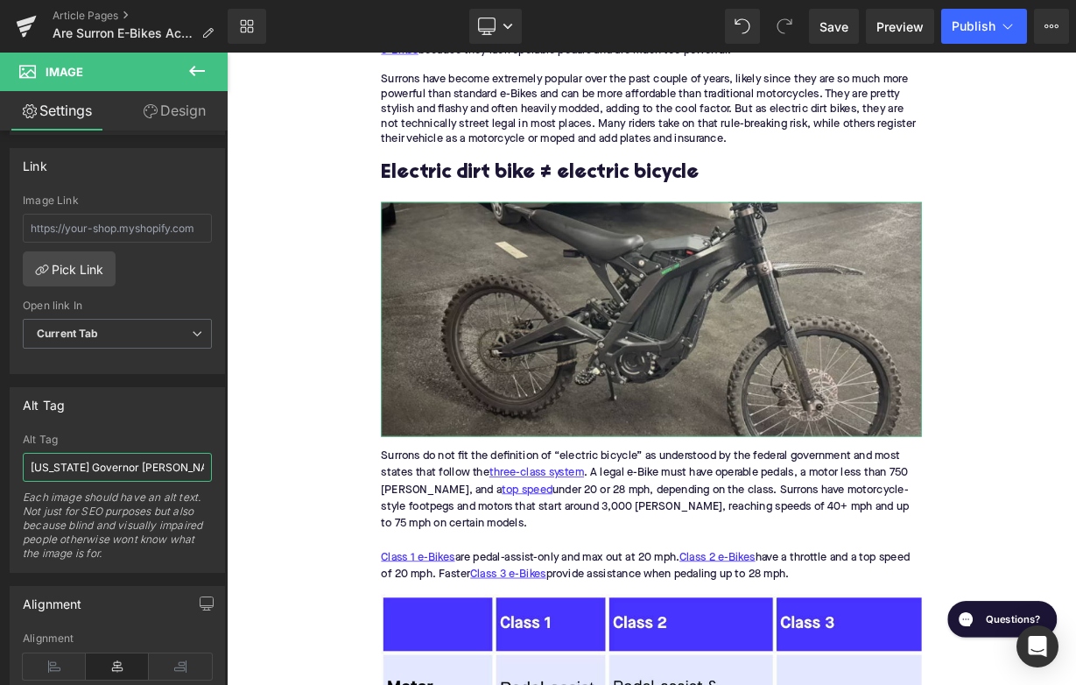
click at [144, 461] on input "California Governor Gavin Newsom" at bounding box center [117, 467] width 189 height 29
type input "Electric dirt bike in garage"
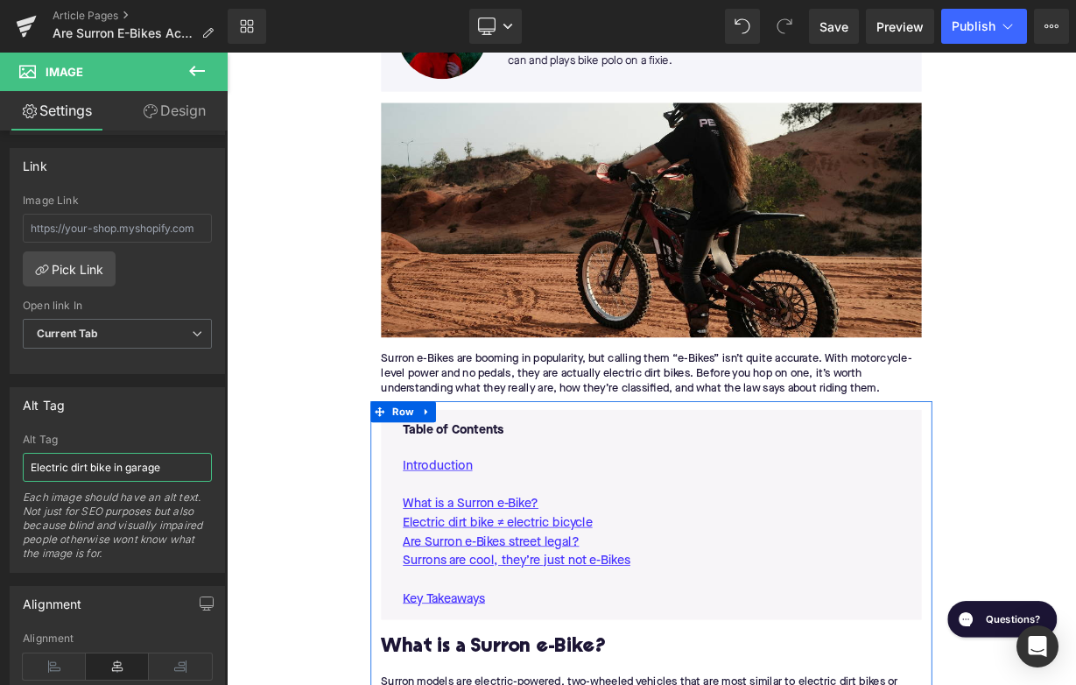
scroll to position [463, 0]
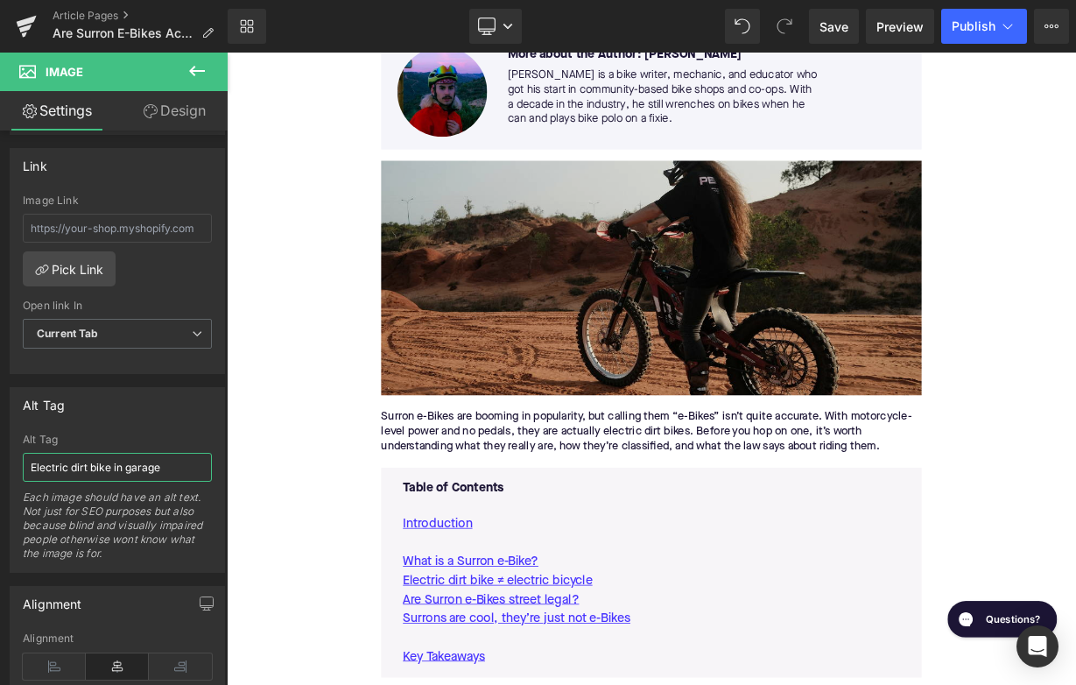
click at [541, 378] on img at bounding box center [756, 333] width 674 height 292
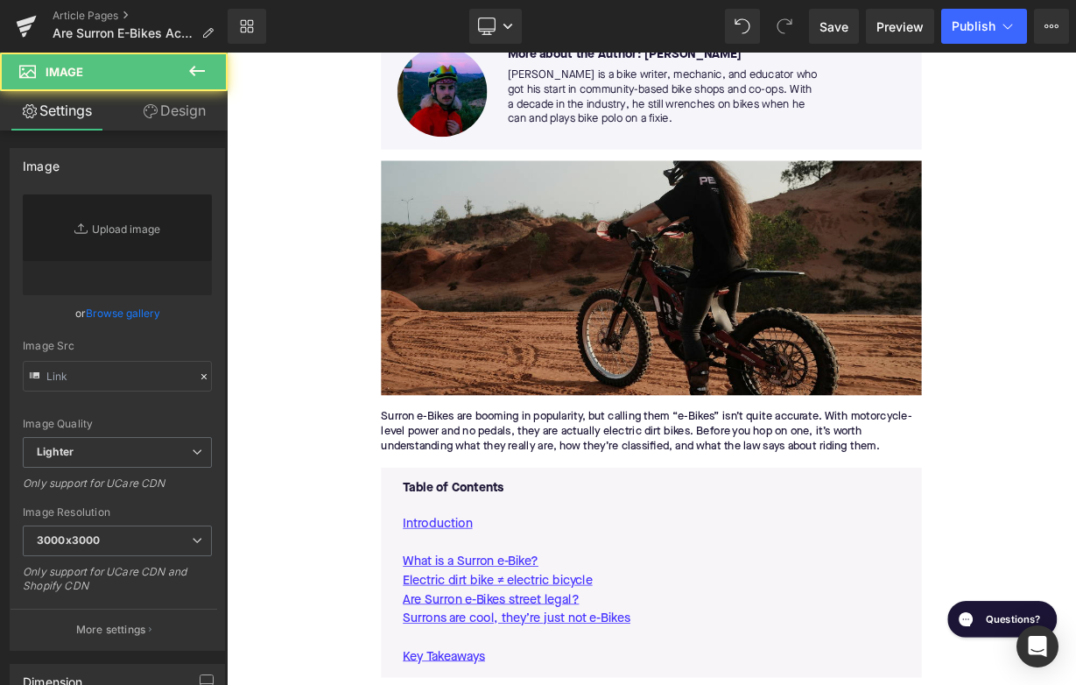
type input "https://ucarecdn.com/f959fad0-6c52-407d-93fa-ca55cb2170f2/-/format/auto/-/previ…"
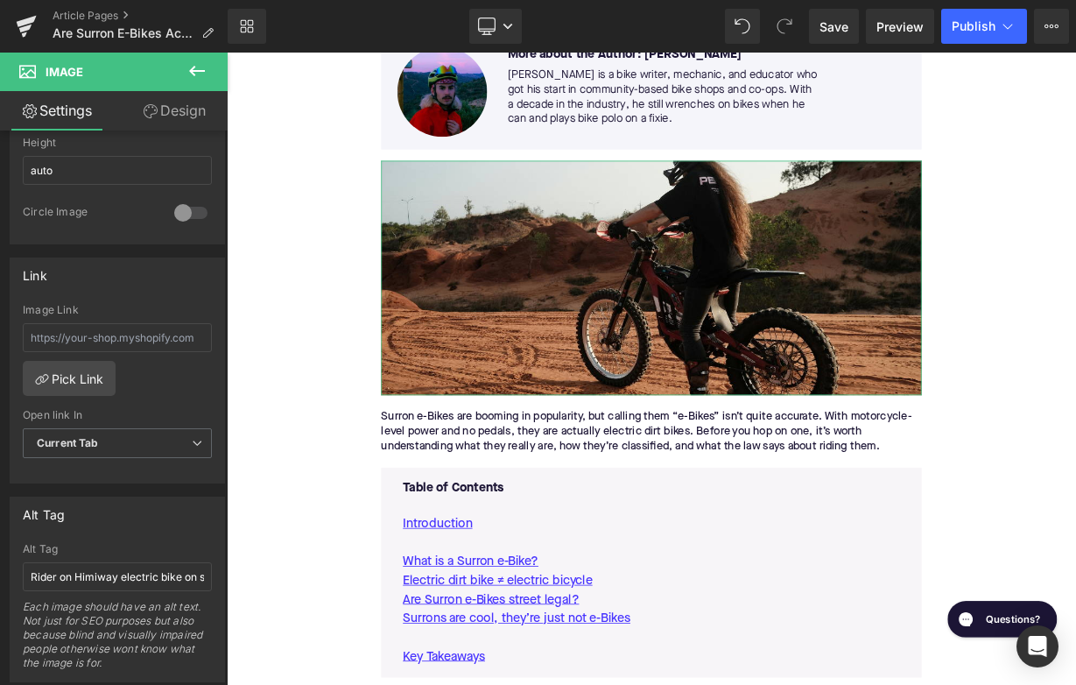
scroll to position [746, 0]
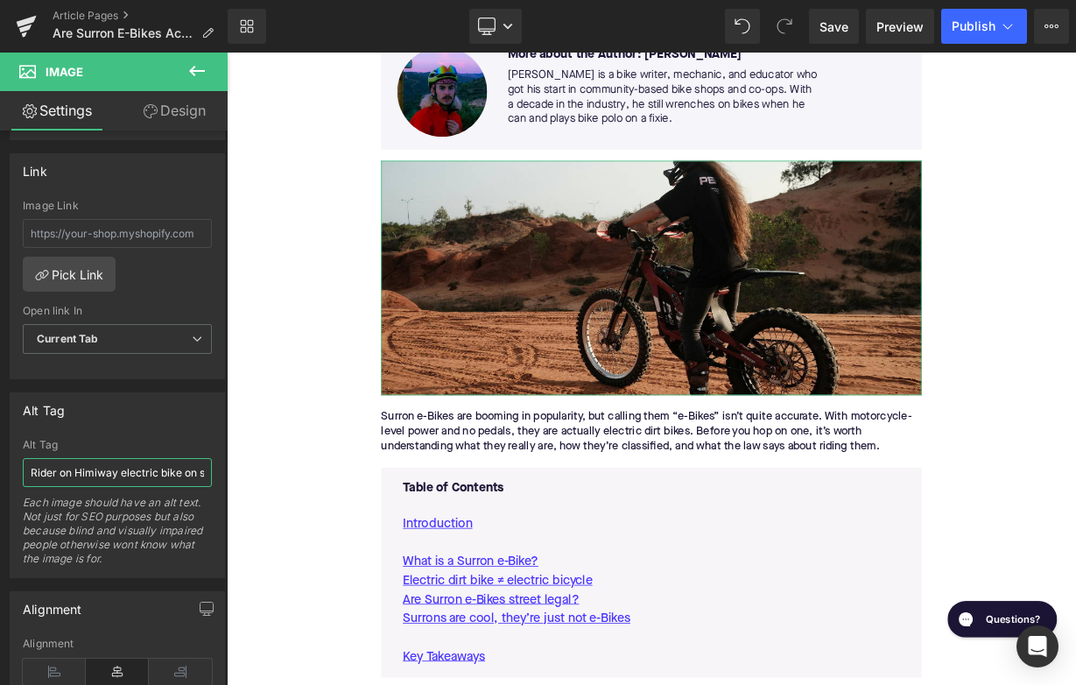
click at [107, 468] on input "Rider on Himiway electric bike on street" at bounding box center [117, 472] width 189 height 29
type input "Rider on Surron electric dirt bike off road"
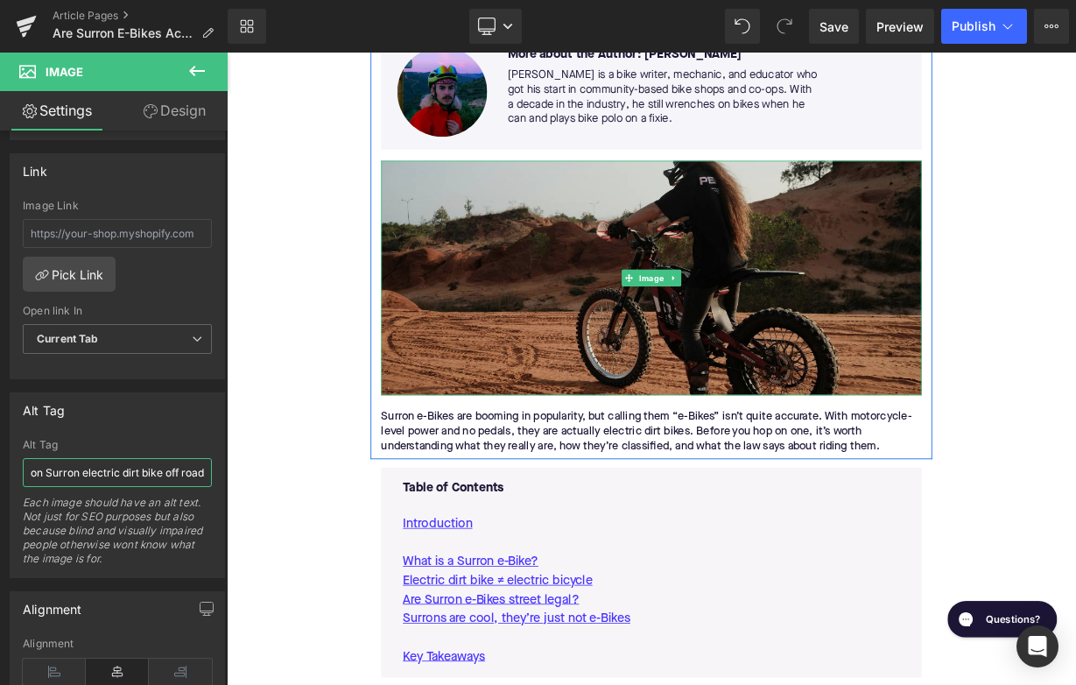
scroll to position [0, 0]
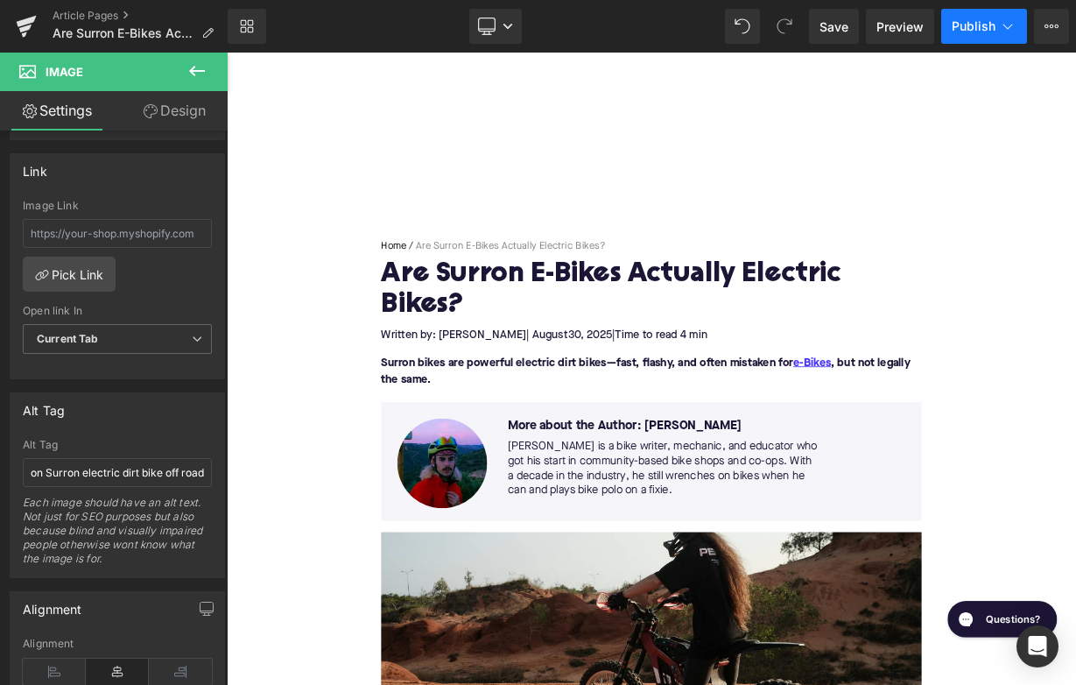
click at [980, 27] on span "Publish" at bounding box center [974, 26] width 44 height 14
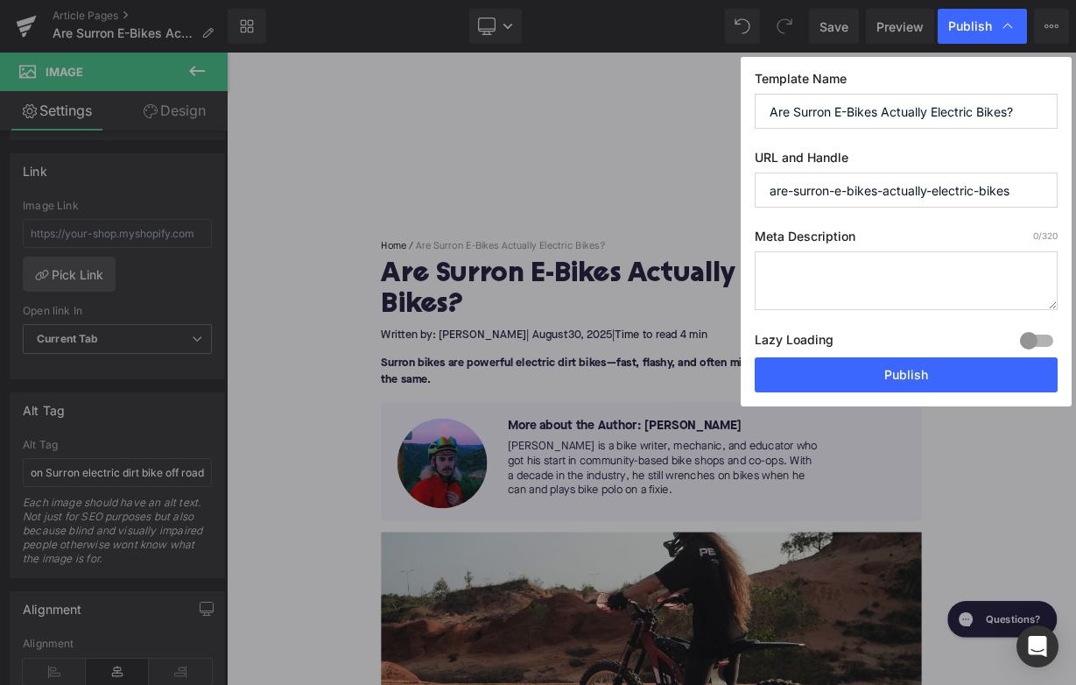
click at [832, 278] on textarea at bounding box center [906, 280] width 303 height 59
click at [903, 198] on input "are-surron-e-bikes-actually-electric-bikes" at bounding box center [906, 189] width 303 height 35
click at [844, 191] on input "are-surron-e-bikes-electric-bikes" at bounding box center [906, 189] width 303 height 35
drag, startPoint x: 1020, startPoint y: 191, endPoint x: 919, endPoint y: 191, distance: 100.7
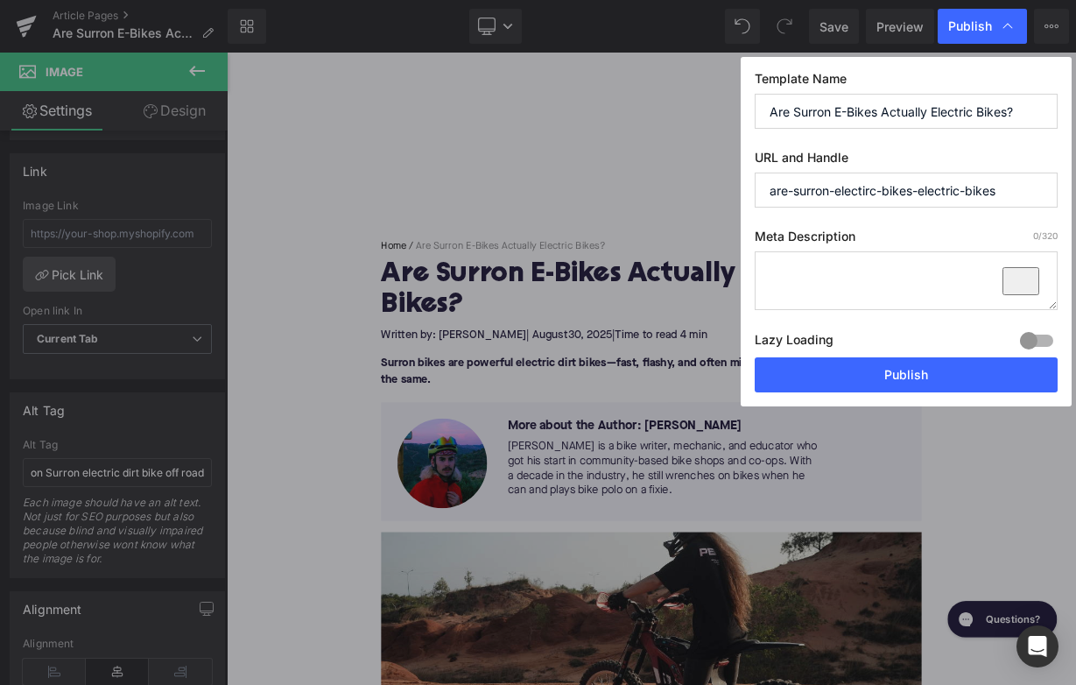
click at [919, 191] on input "are-surron-electirc-bikes-electric-bikes" at bounding box center [906, 189] width 303 height 35
click at [826, 187] on input "are-surron-electirc-bikes" at bounding box center [906, 189] width 303 height 35
click at [830, 192] on input "are-surron-electirc-bikes" at bounding box center [906, 189] width 303 height 35
type input "are-surrons-electirc-bikes"
click at [806, 273] on textarea "To enrich screen reader interactions, please activate Accessibility in Grammarl…" at bounding box center [906, 280] width 303 height 59
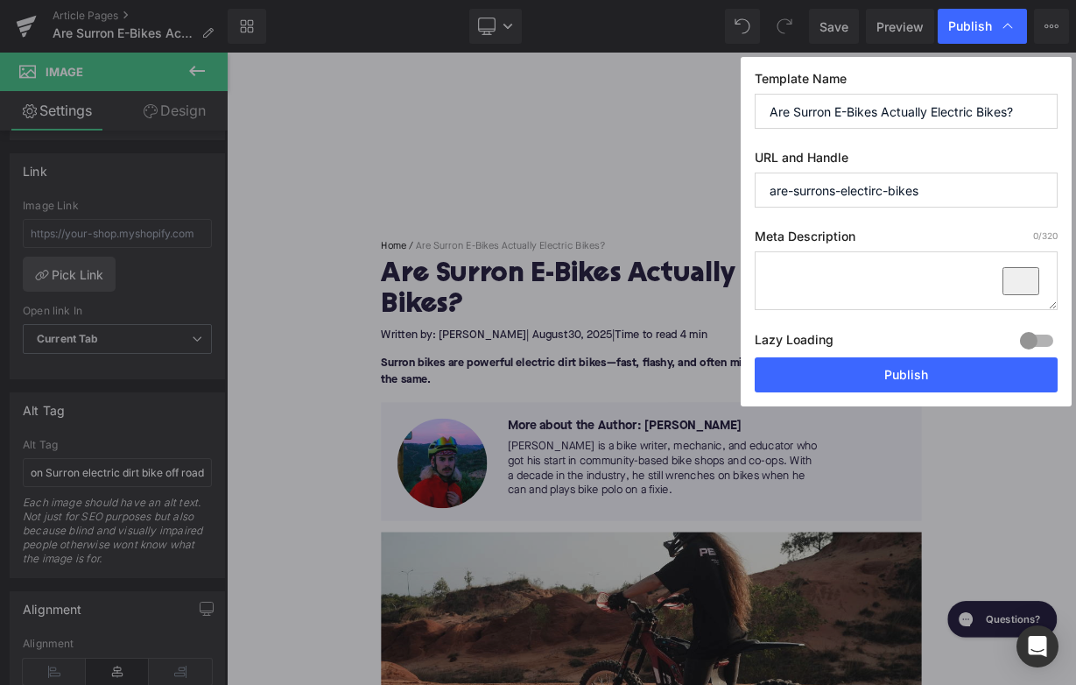
paste textarea "You may think Surron e-Bikes are electric bicycles, but they are actually elect…"
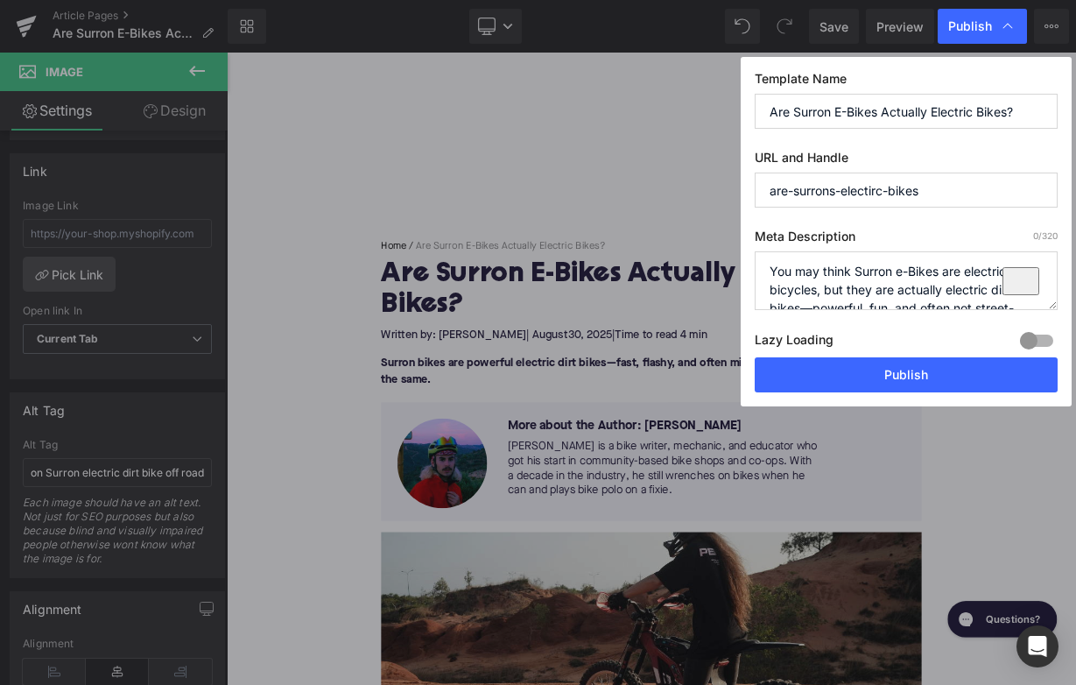
scroll to position [25, 0]
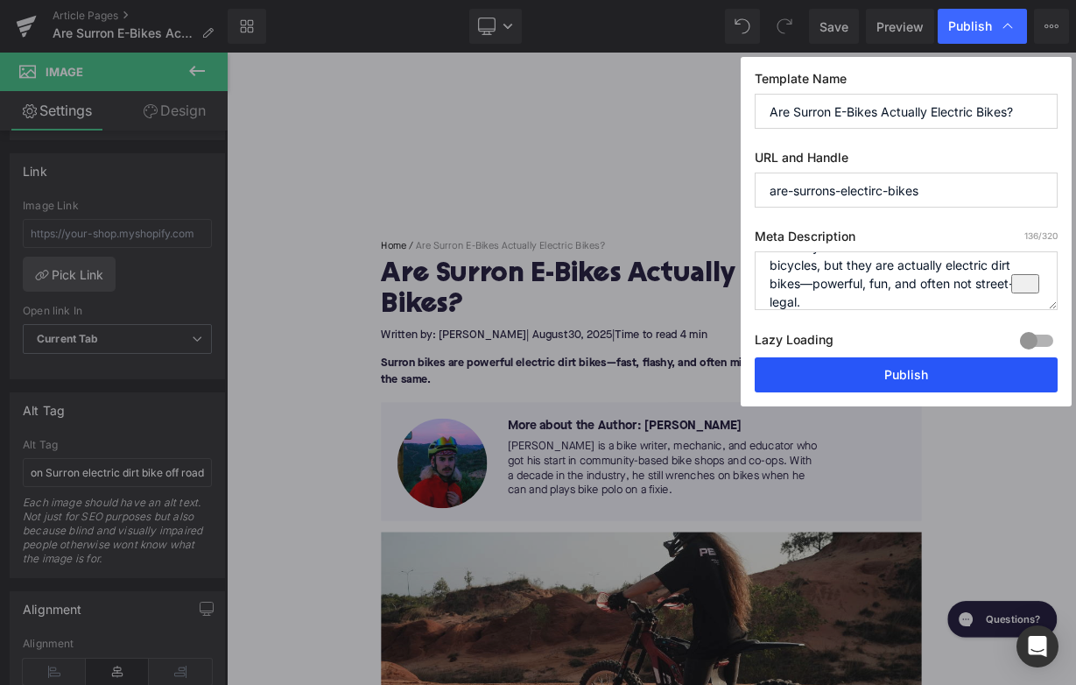
type textarea "You may think Surron e-Bikes are electric bicycles, but they are actually elect…"
click at [849, 376] on button "Publish" at bounding box center [906, 374] width 303 height 35
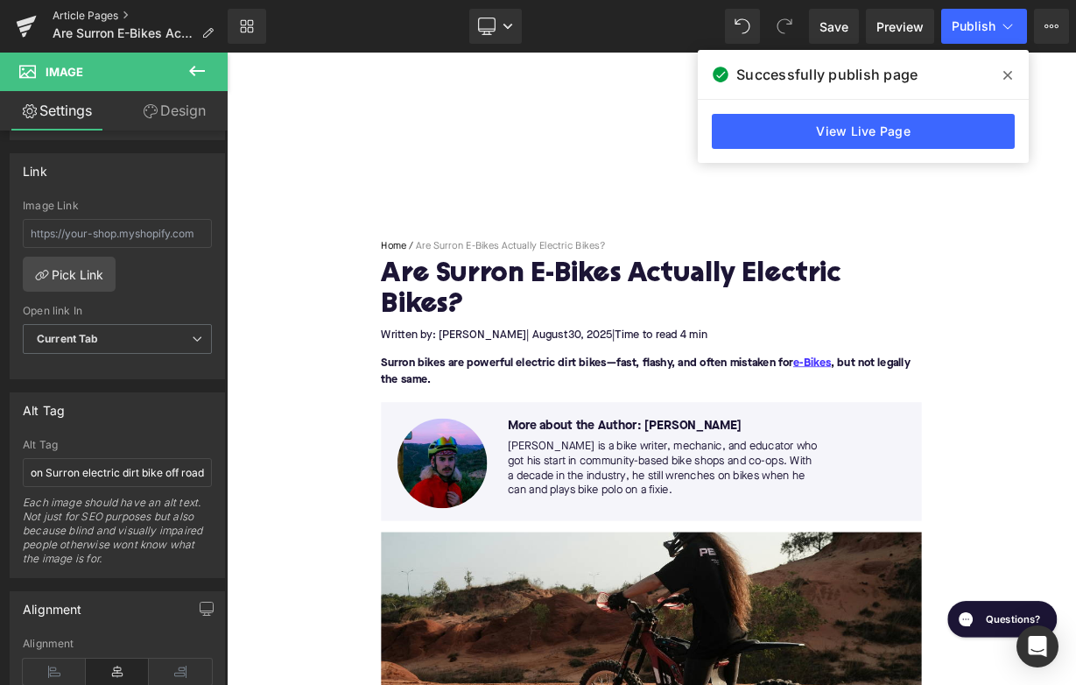
click at [104, 15] on link "Article Pages" at bounding box center [140, 16] width 175 height 14
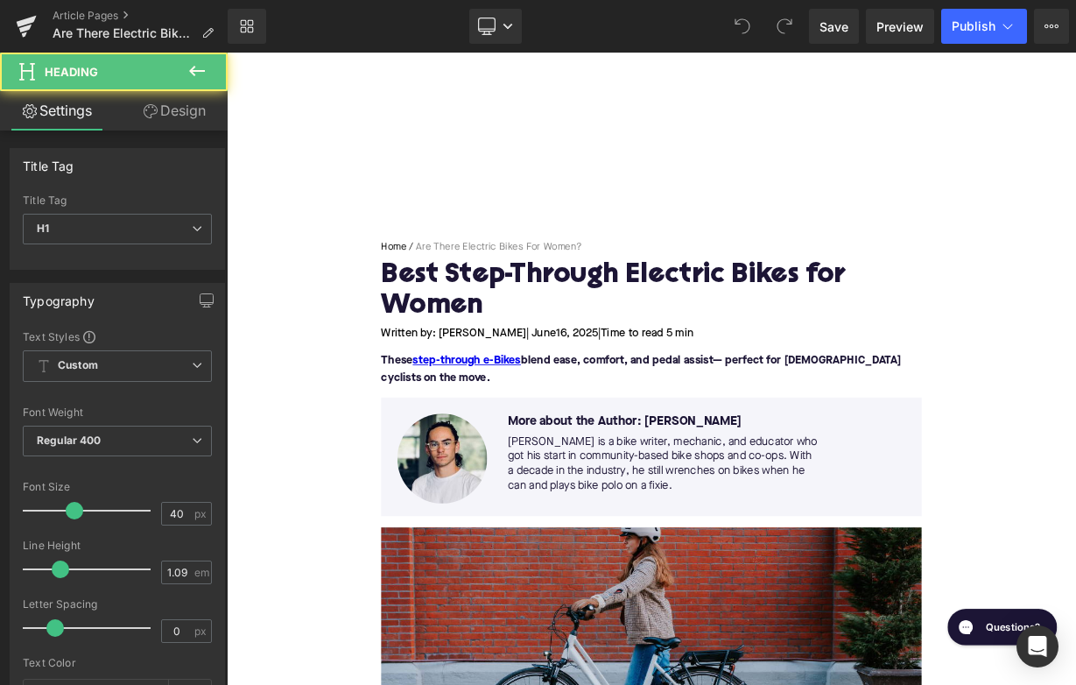
click at [517, 343] on h1 "Best Step-Through Electric Bikes for Women" at bounding box center [756, 349] width 674 height 76
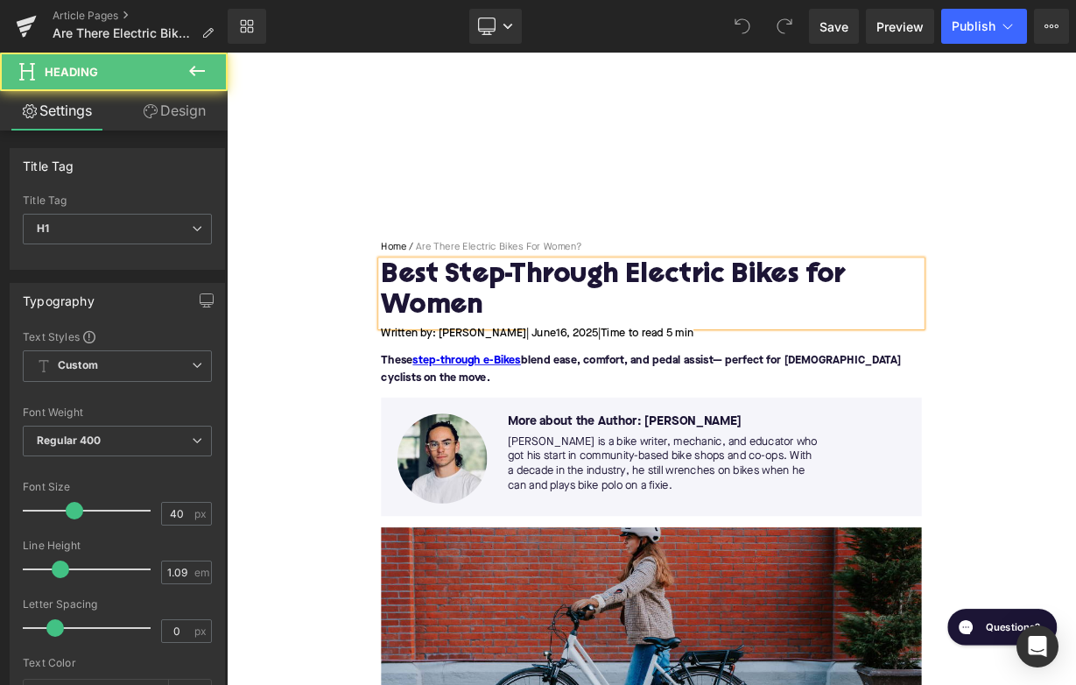
click at [517, 343] on h1 "Best Step-Through Electric Bikes for Women" at bounding box center [756, 349] width 674 height 76
paste div
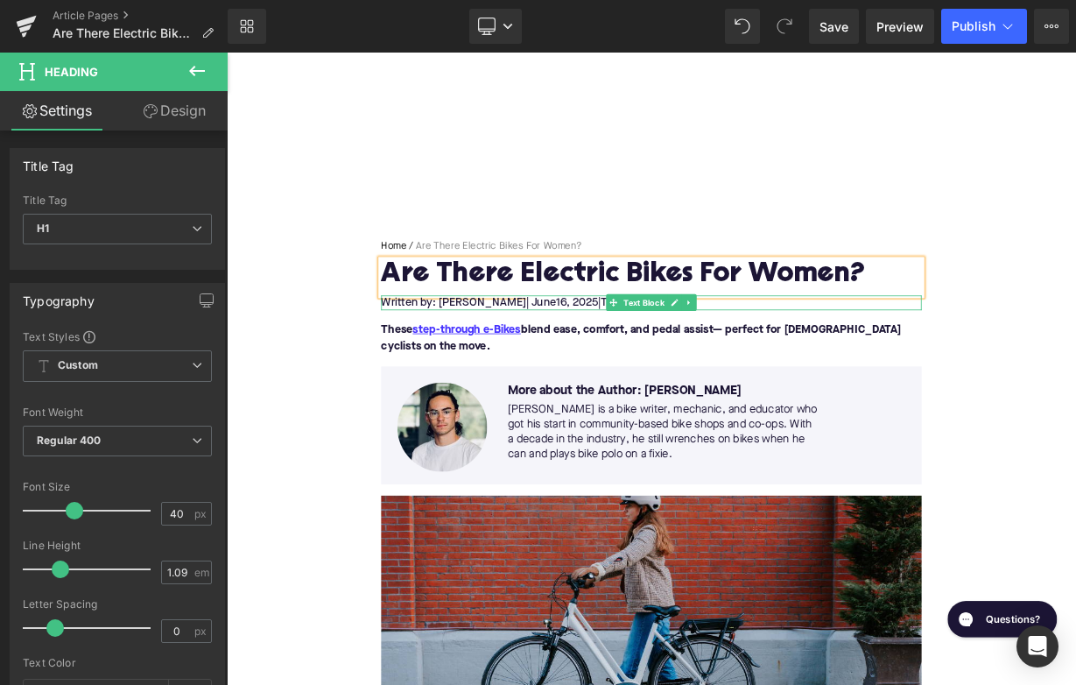
click at [601, 368] on span "| June" at bounding box center [619, 364] width 37 height 14
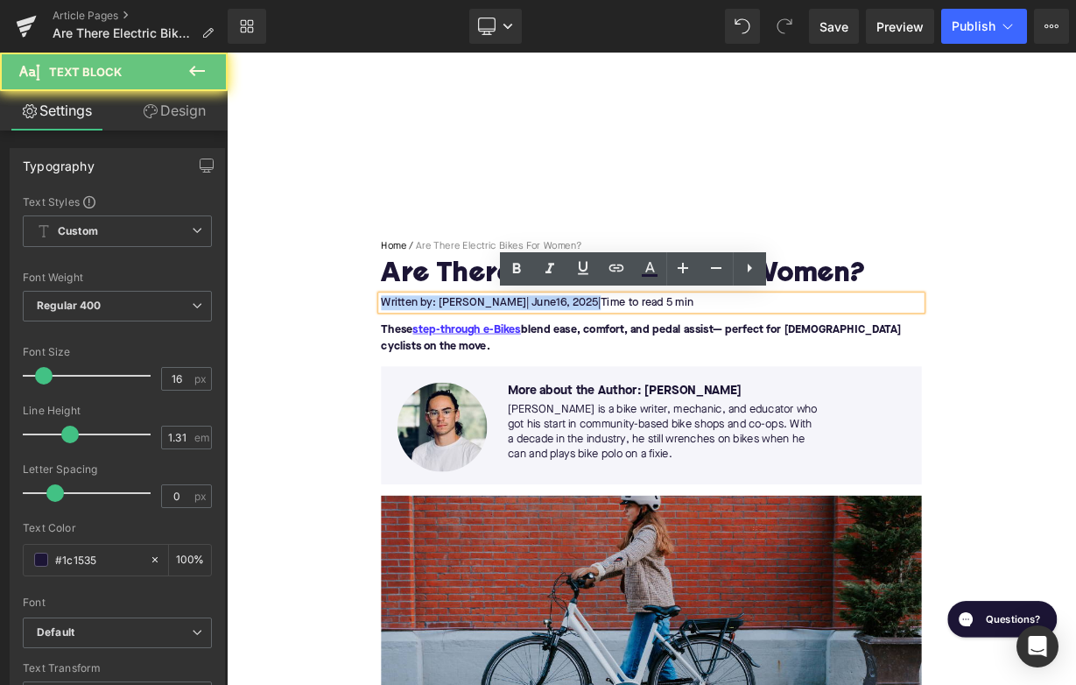
click at [601, 368] on span "| June" at bounding box center [619, 364] width 37 height 14
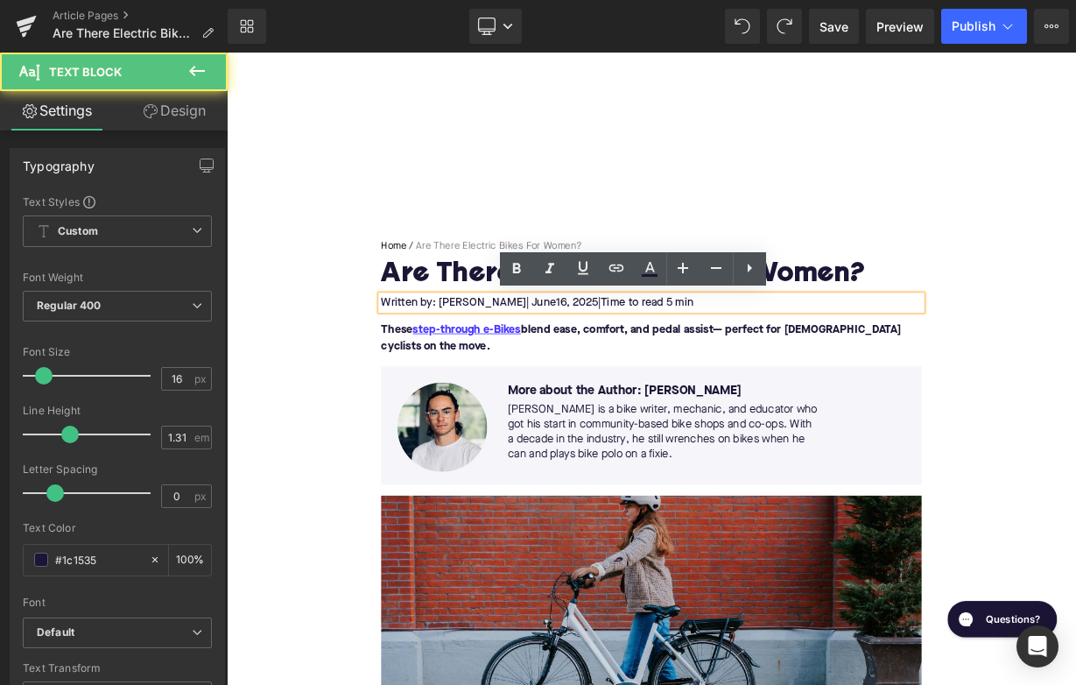
click at [601, 367] on span "| June" at bounding box center [619, 364] width 37 height 14
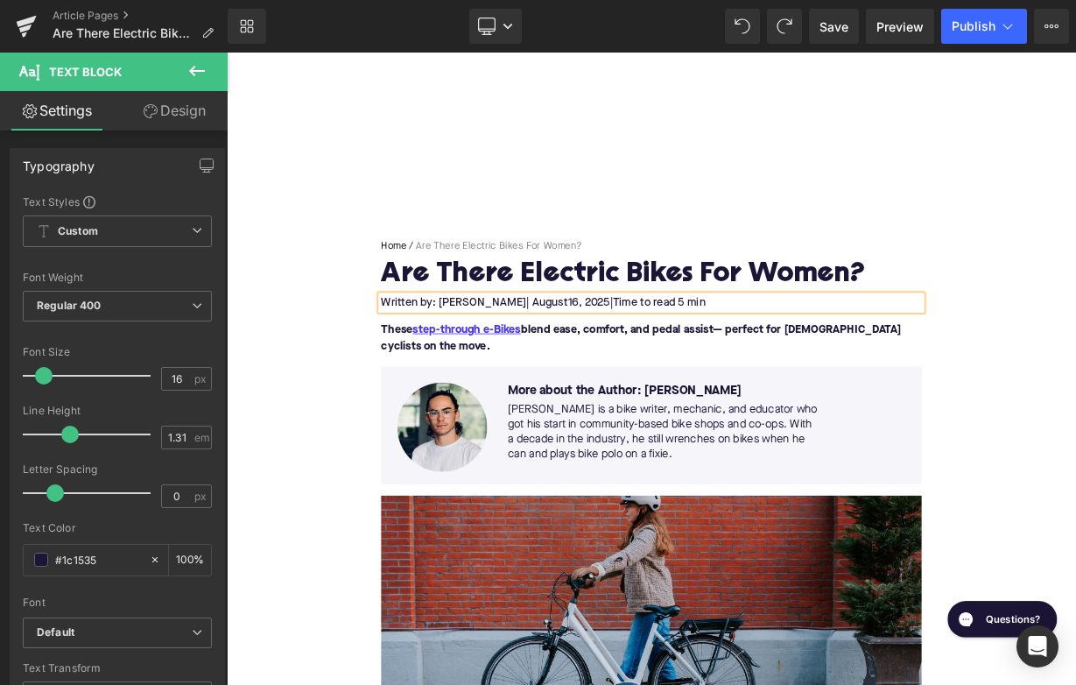
click at [652, 362] on span "16, 2025" at bounding box center [678, 364] width 53 height 14
click at [776, 365] on span "Time to read 5 min" at bounding box center [765, 364] width 116 height 14
click at [434, 410] on p "These step-through e-Bikes blend ease, comfort, and pedal assist— perfect for […" at bounding box center [756, 409] width 674 height 42
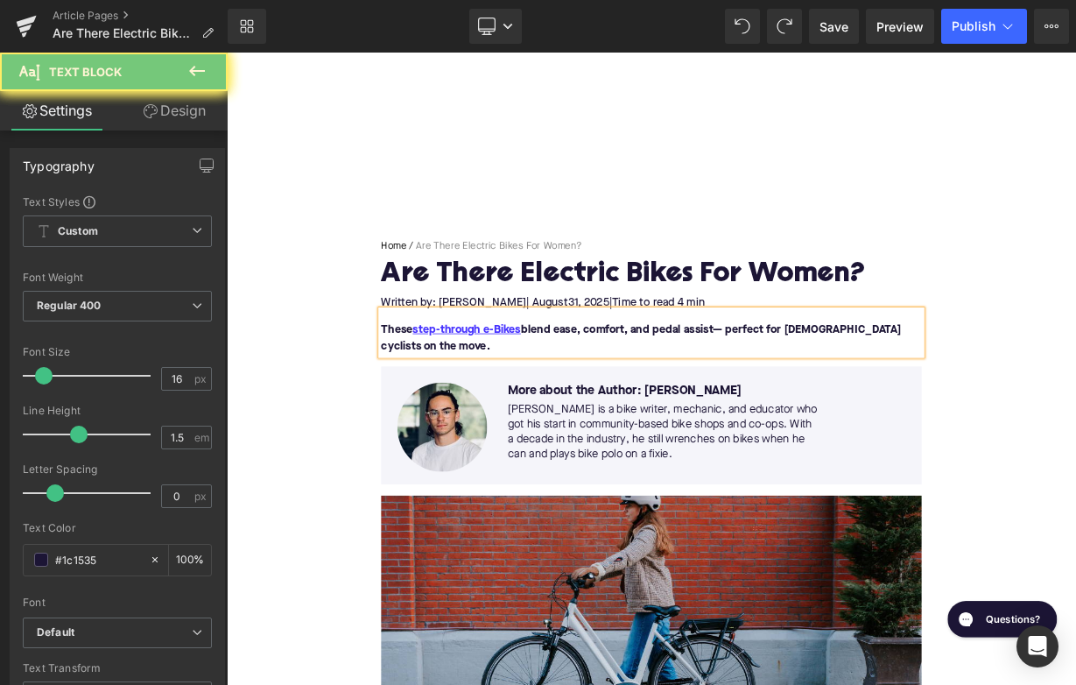
paste div
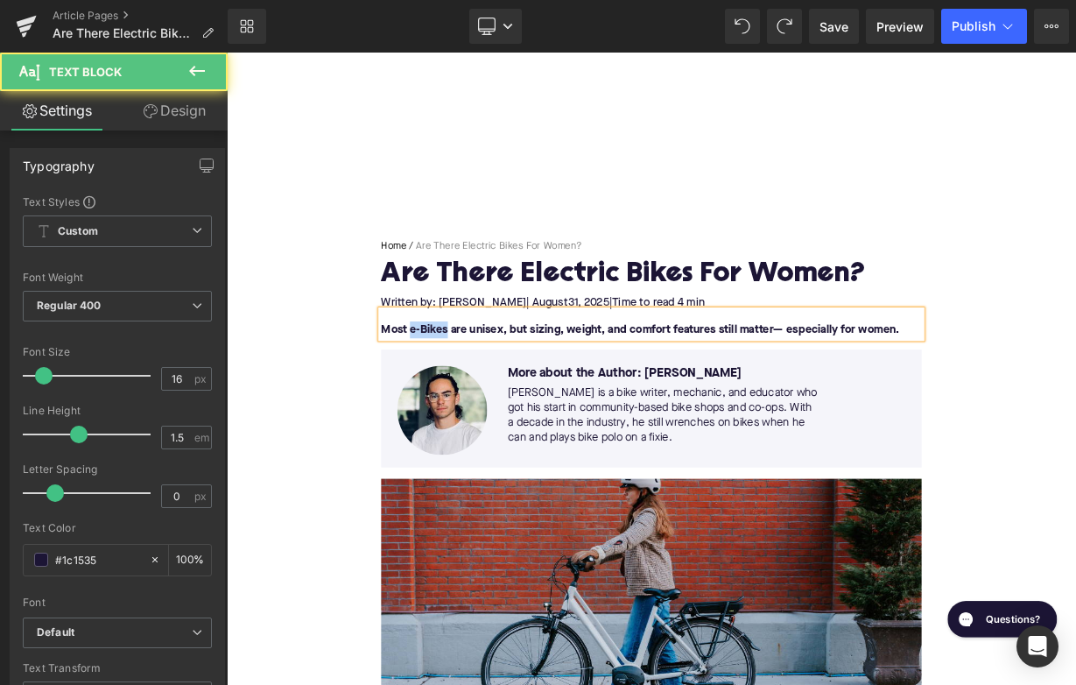
drag, startPoint x: 502, startPoint y: 393, endPoint x: 458, endPoint y: 393, distance: 43.8
click at [458, 393] on font "Most e-Bikes are unisex, but sizing, weight, and comfort features still matter—…" at bounding box center [742, 398] width 646 height 14
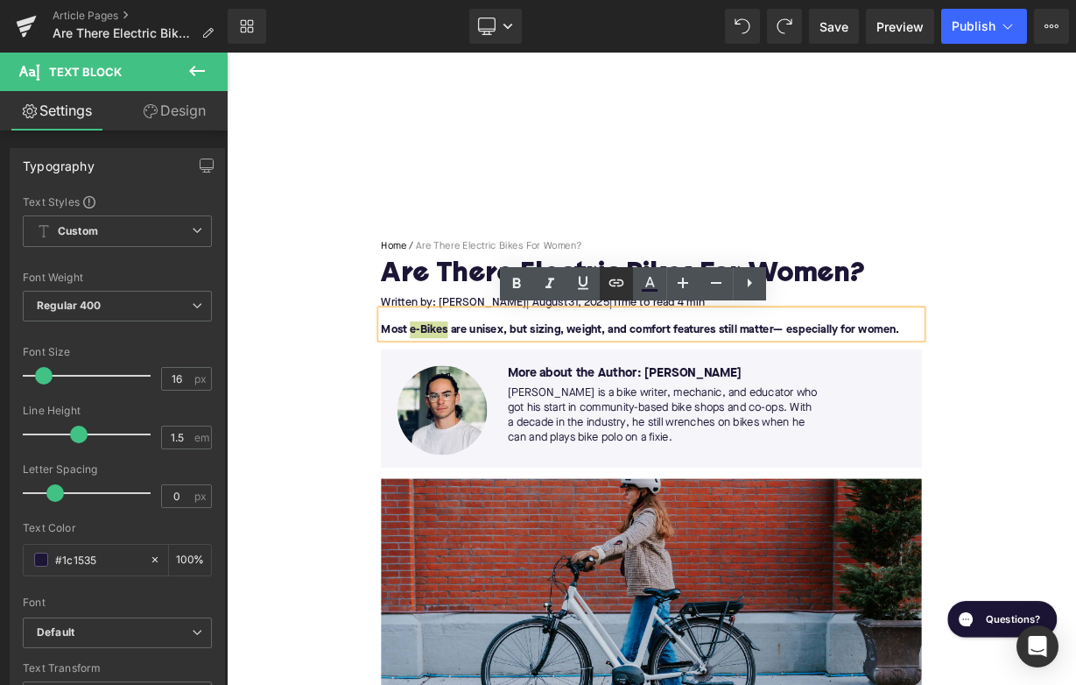
click at [610, 285] on icon at bounding box center [615, 282] width 15 height 7
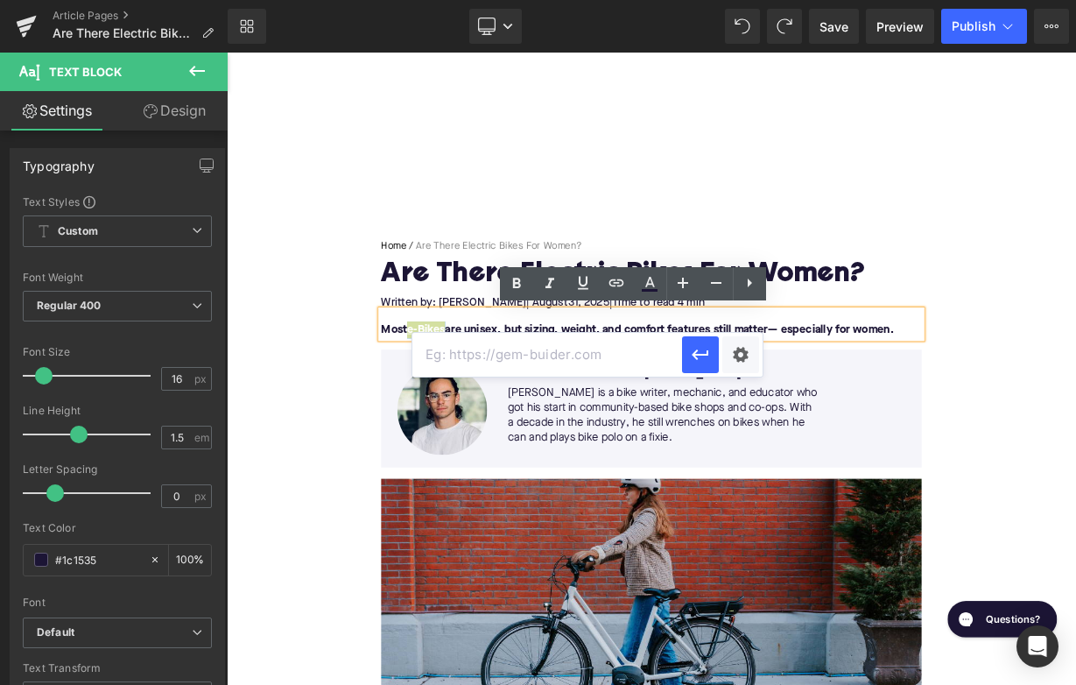
click at [559, 366] on input "text" at bounding box center [547, 355] width 270 height 44
paste input "[URL][DOMAIN_NAME]"
type input "[URL][DOMAIN_NAME]"
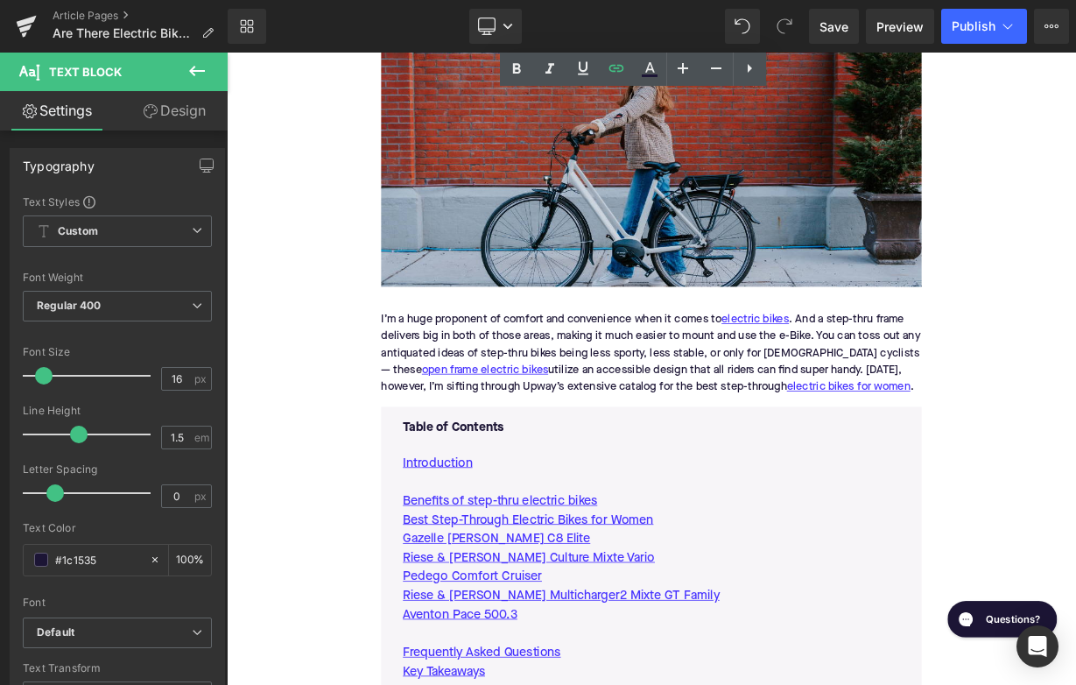
scroll to position [553, 0]
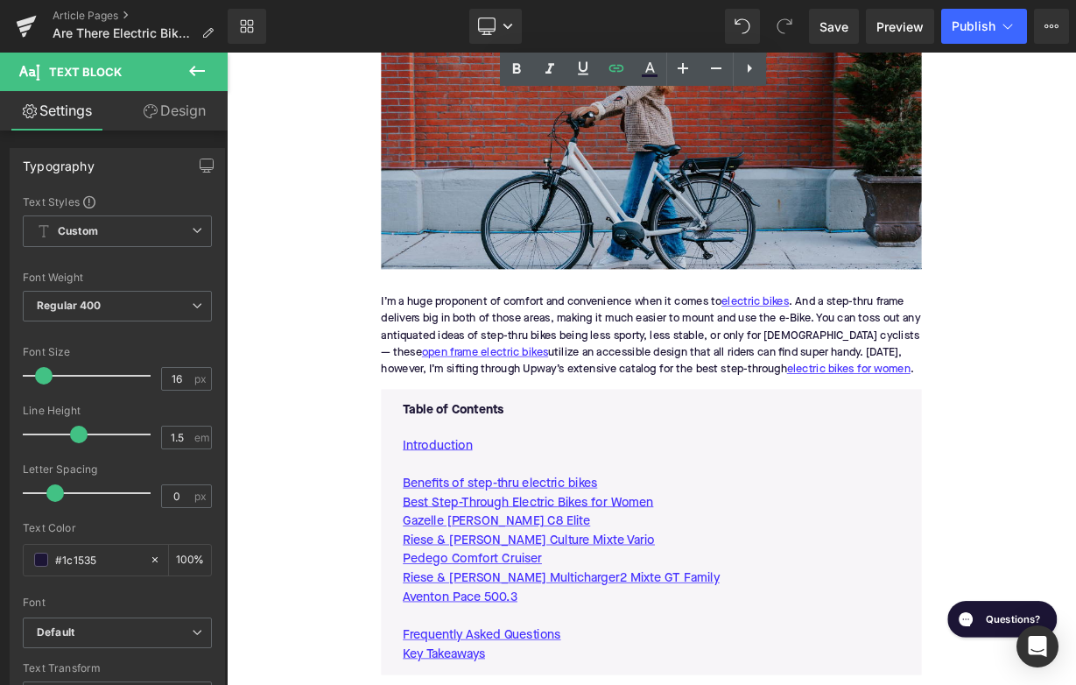
click at [488, 391] on div "I’m a huge proponent of comfort and convenience when it comes to electric bikes…" at bounding box center [756, 406] width 674 height 133
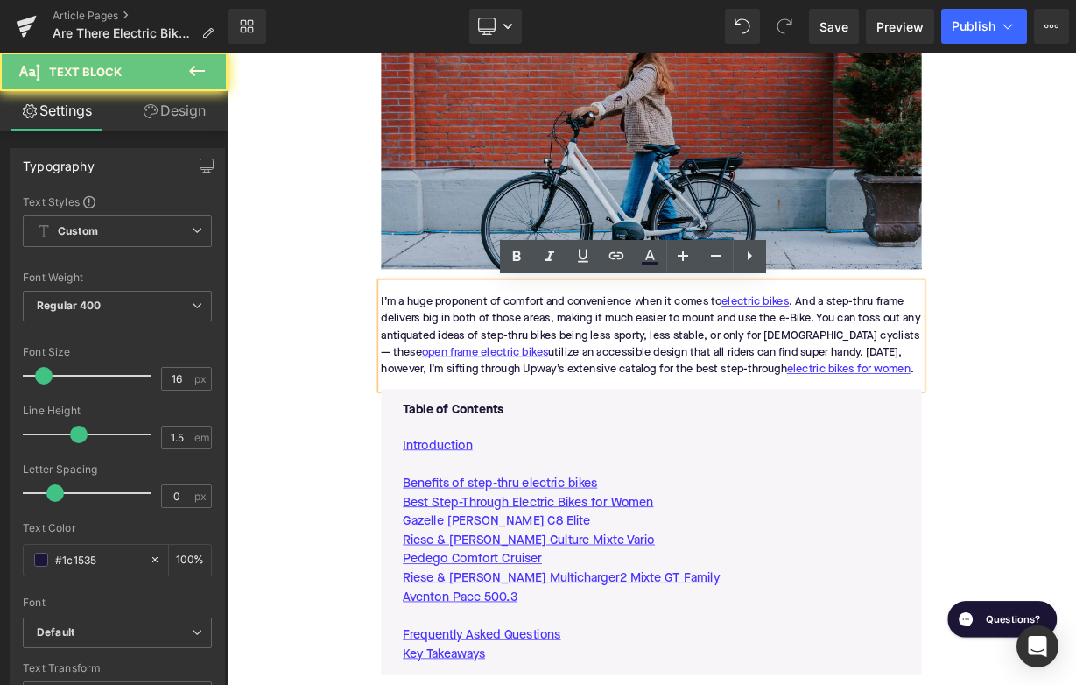
click at [488, 391] on div "I’m a huge proponent of comfort and convenience when it comes to electric bikes…" at bounding box center [756, 406] width 674 height 133
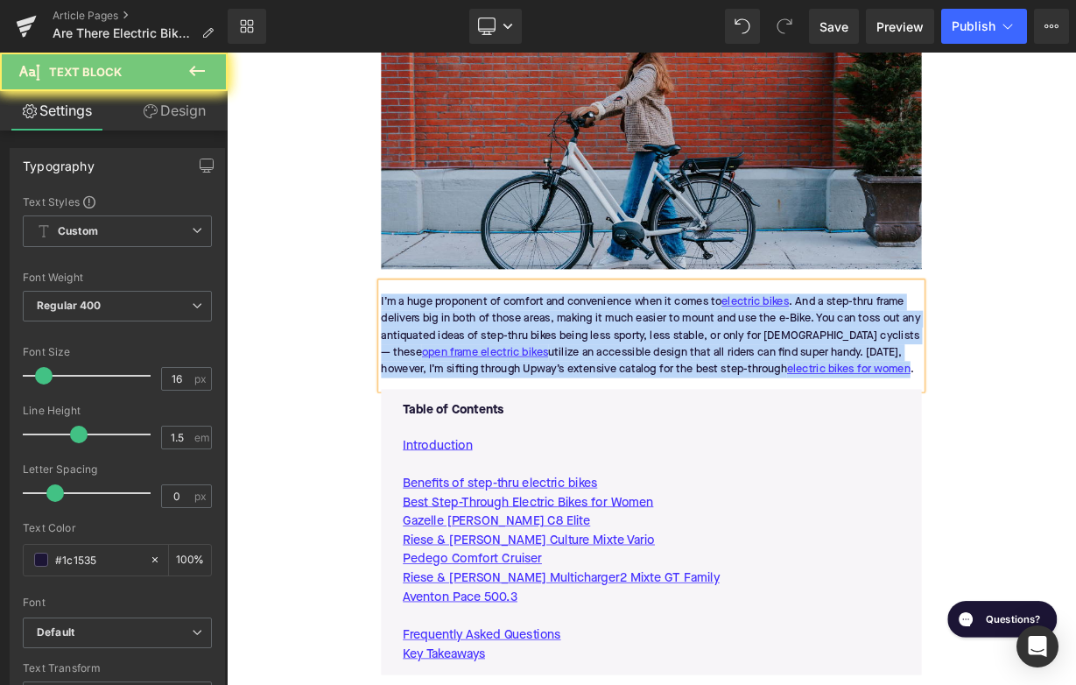
paste div
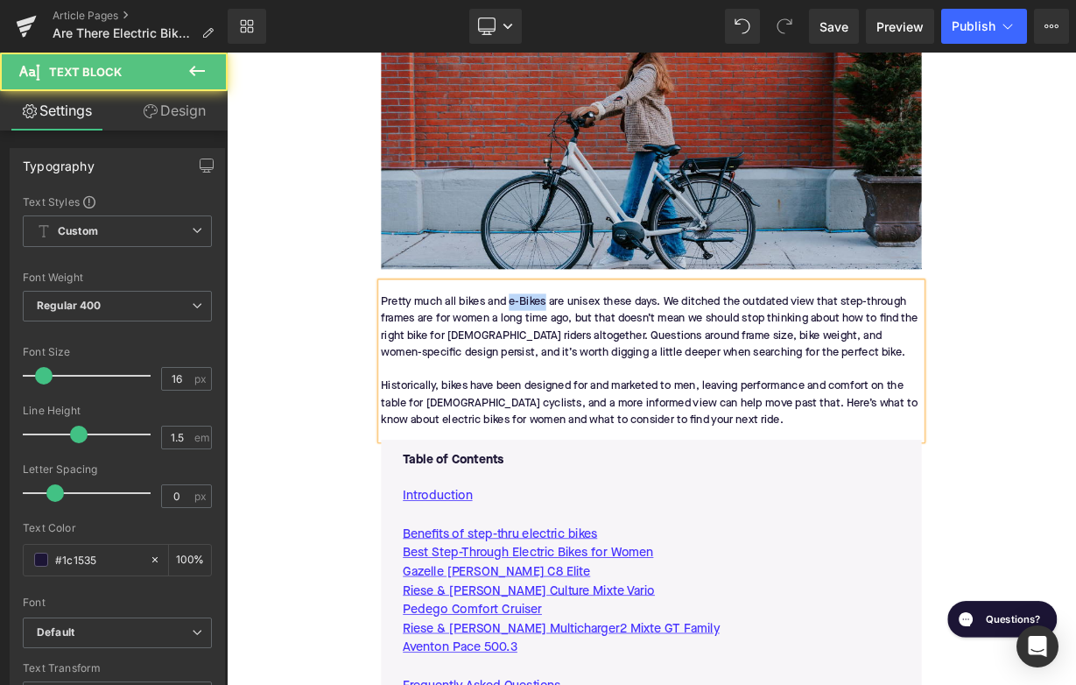
drag, startPoint x: 625, startPoint y: 362, endPoint x: 579, endPoint y: 362, distance: 46.4
click at [579, 362] on div "Pretty much all bikes and e-Bikes are unisex these days. We ditched the outdate…" at bounding box center [756, 438] width 674 height 196
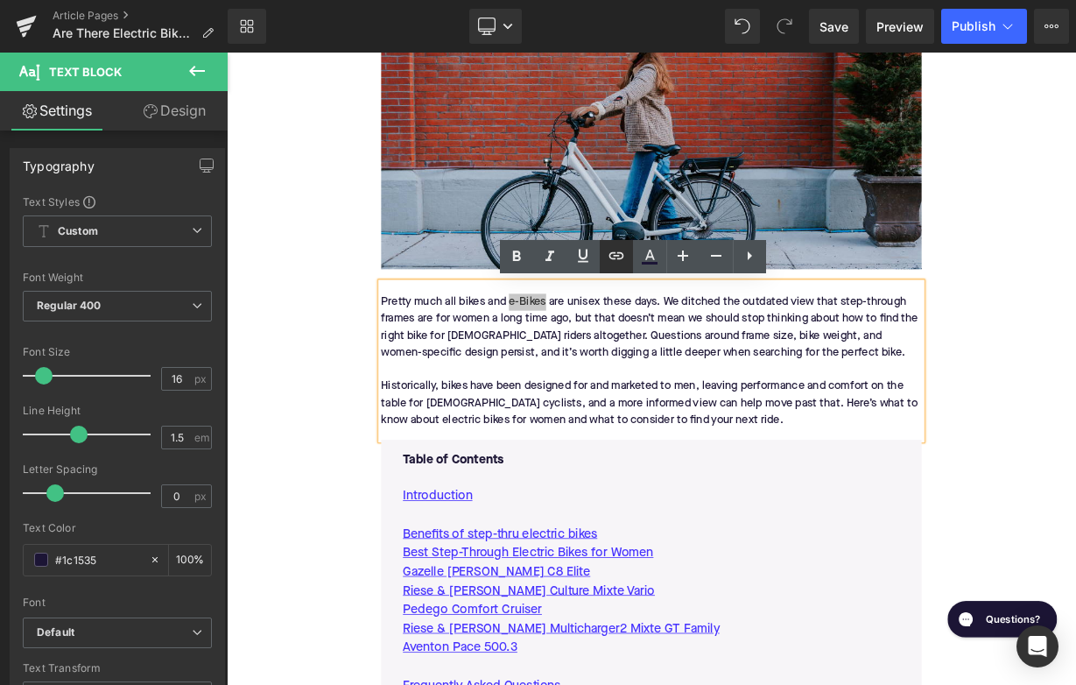
click at [607, 257] on icon at bounding box center [616, 255] width 21 height 21
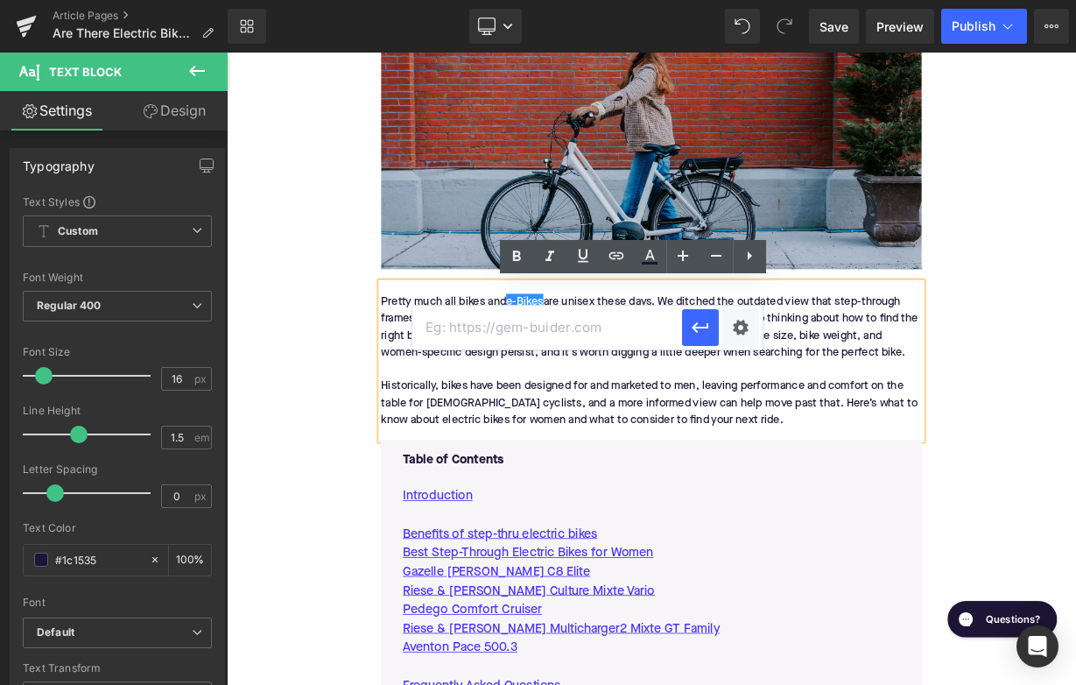
click at [562, 321] on input "text" at bounding box center [547, 328] width 270 height 44
paste input "[URL][DOMAIN_NAME]"
type input "[URL][DOMAIN_NAME]"
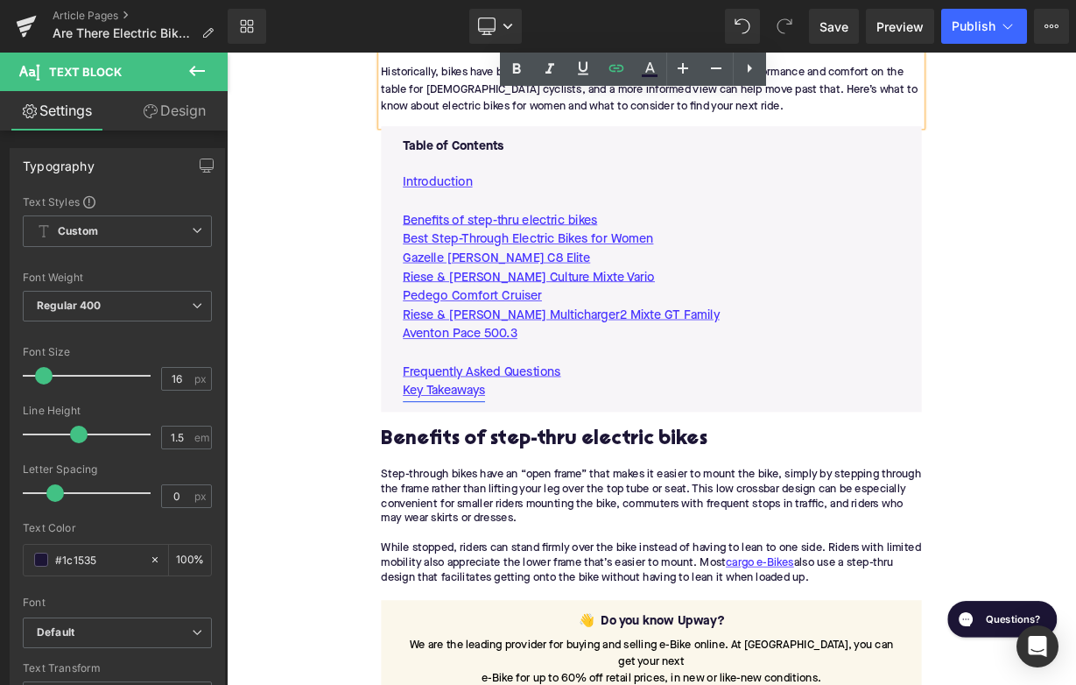
scroll to position [948, 0]
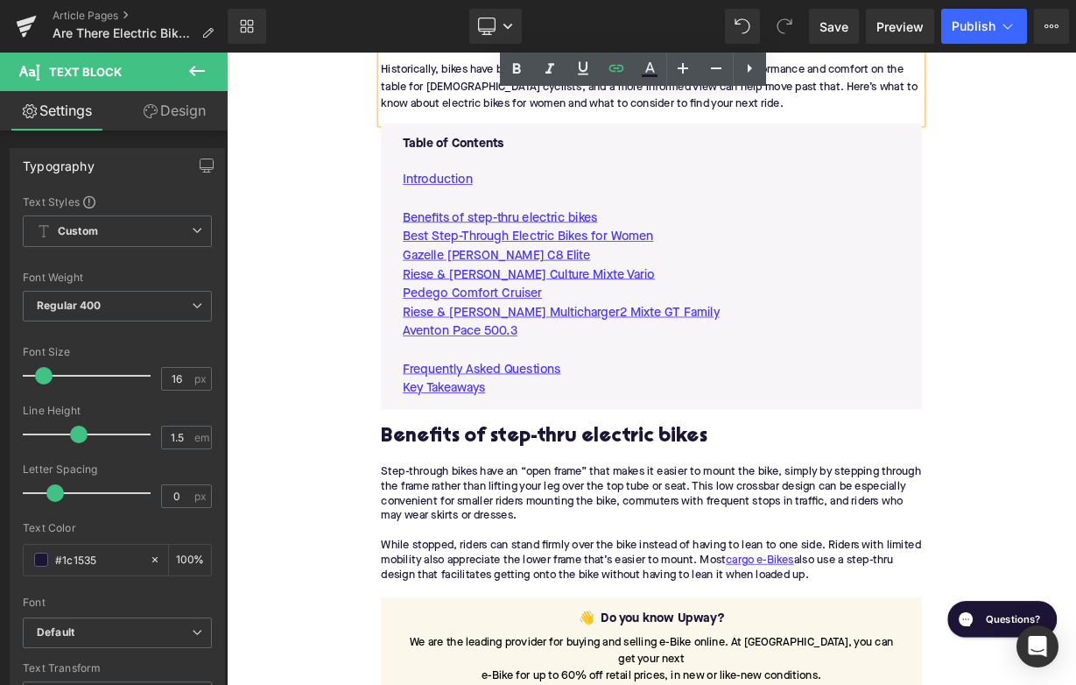
click at [583, 538] on h2 "Benefits of step-thru electric bikes" at bounding box center [756, 531] width 674 height 27
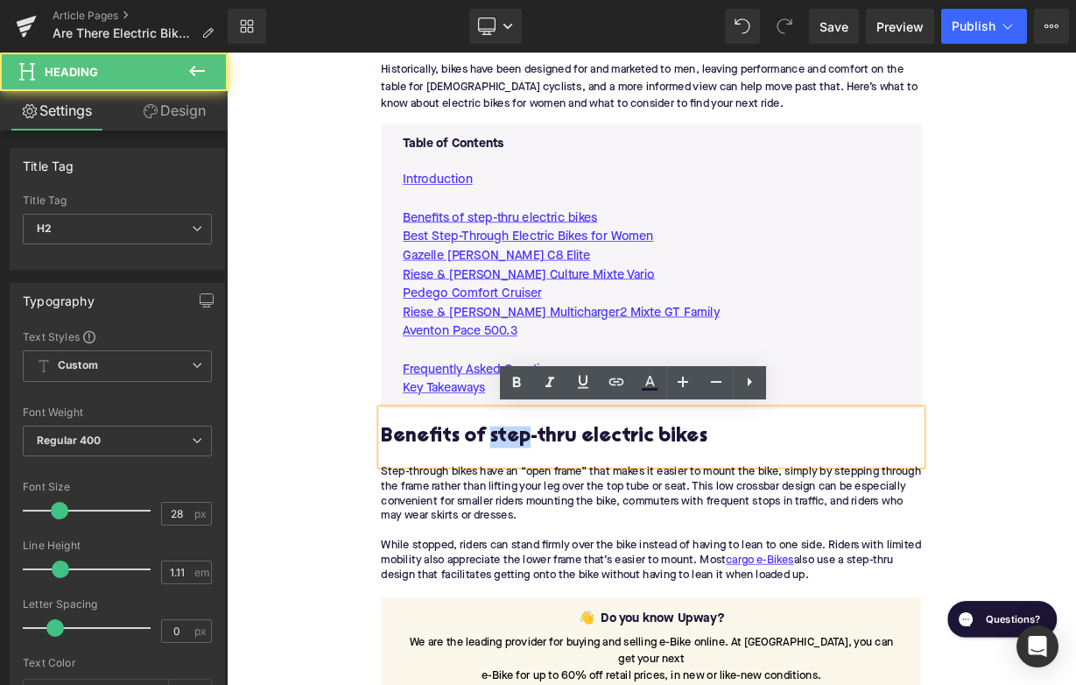
click at [583, 538] on h2 "Benefits of step-thru electric bikes" at bounding box center [756, 531] width 674 height 27
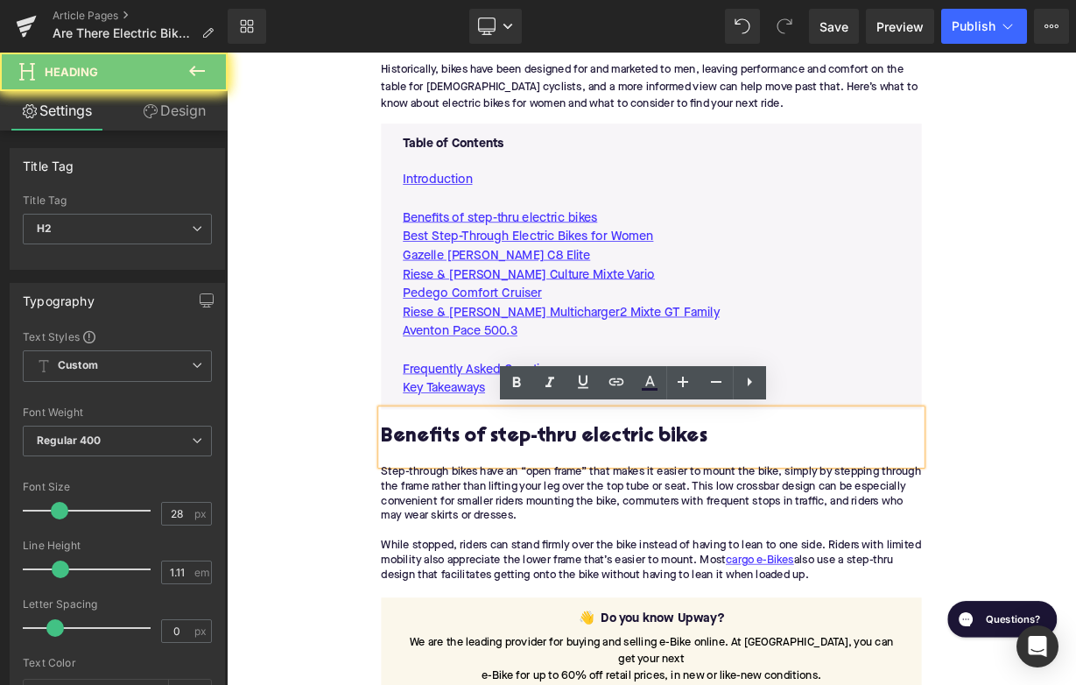
click at [583, 538] on h2 "Benefits of step-thru electric bikes" at bounding box center [756, 531] width 674 height 27
paste div
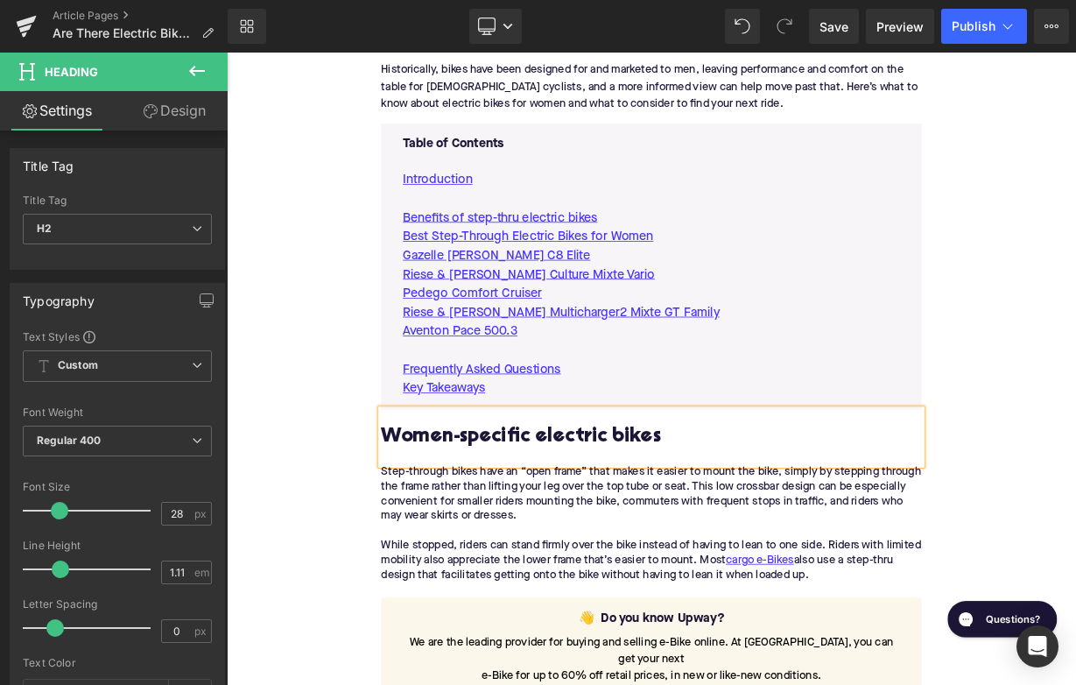
click at [517, 640] on div "Step-through bikes have an “open frame” that makes it easier to mount the bike,…" at bounding box center [756, 648] width 674 height 165
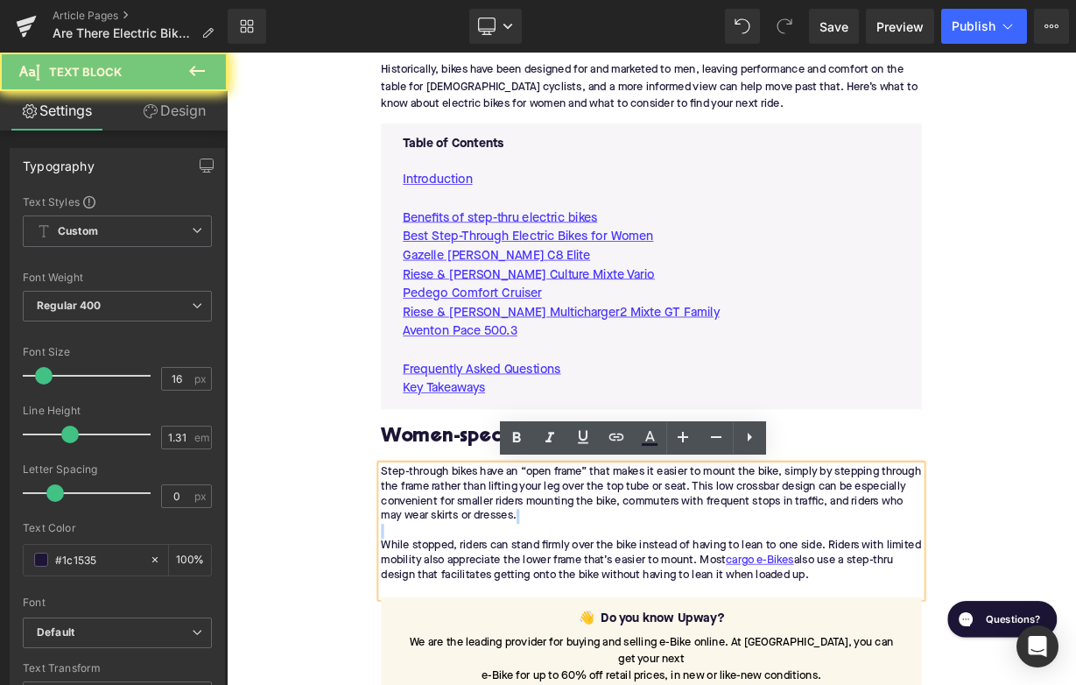
click at [517, 640] on div "Step-through bikes have an “open frame” that makes it easier to mount the bike,…" at bounding box center [756, 648] width 674 height 165
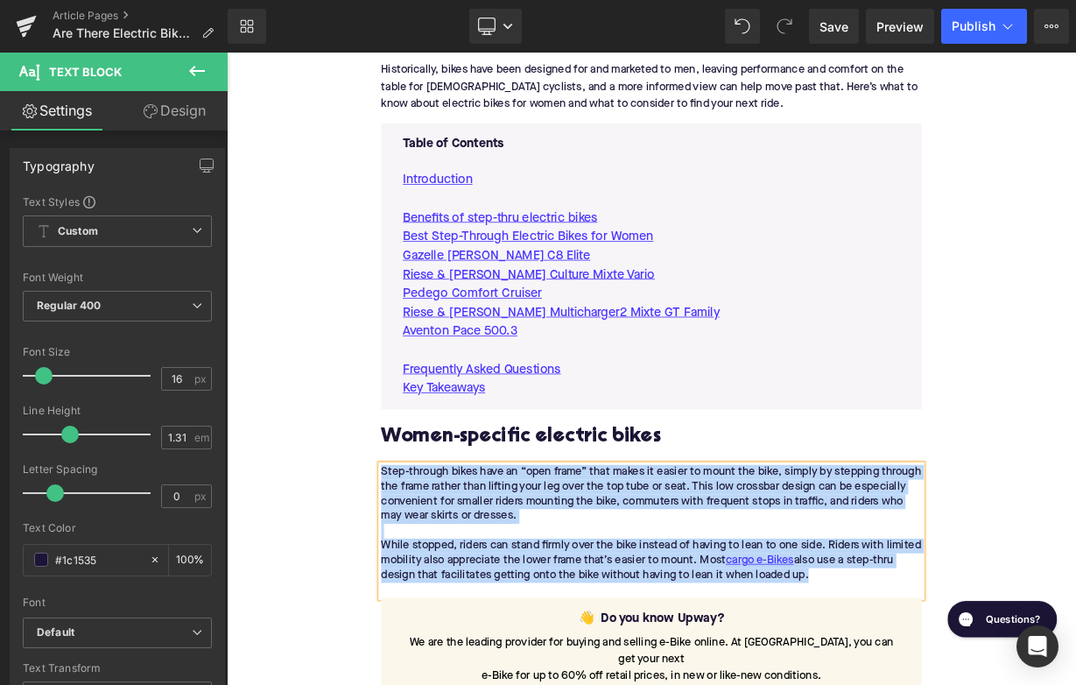
paste div
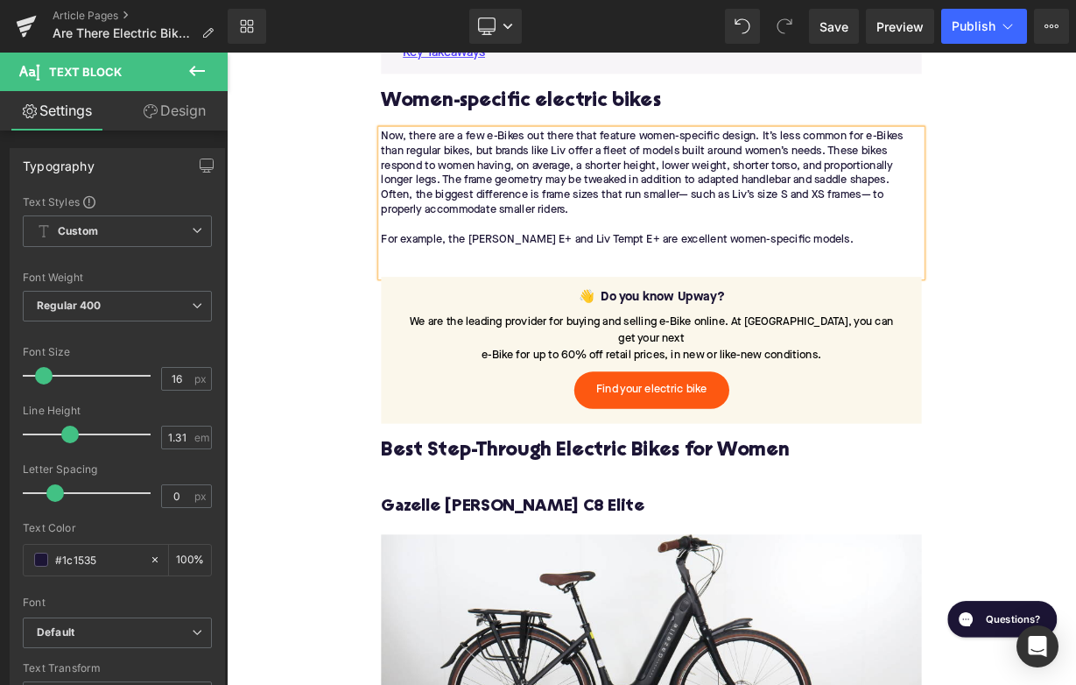
scroll to position [1450, 0]
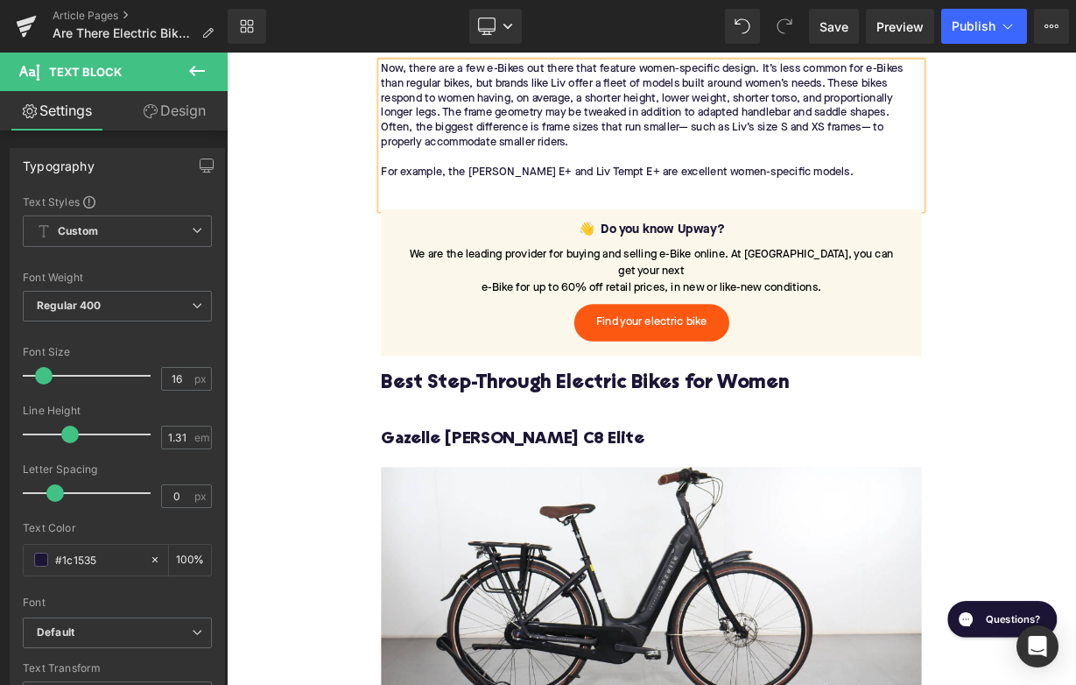
click at [548, 453] on h2 "Best Step-Through Electric Bikes for Women" at bounding box center [756, 466] width 674 height 27
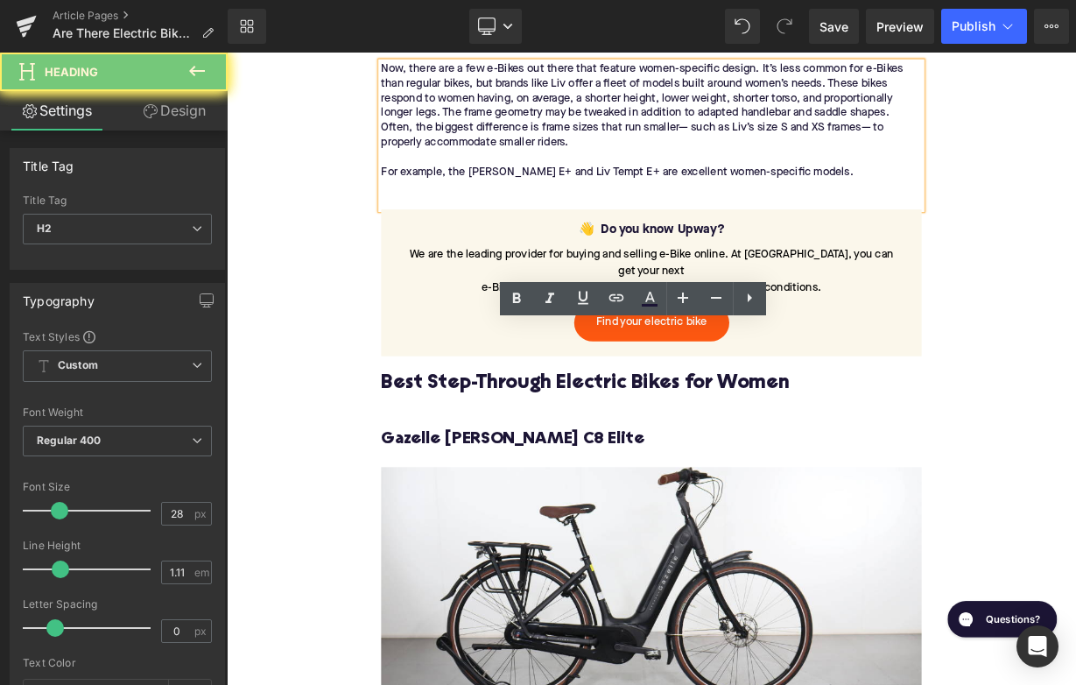
click at [548, 453] on h2 "Best Step-Through Electric Bikes for Women" at bounding box center [756, 466] width 674 height 27
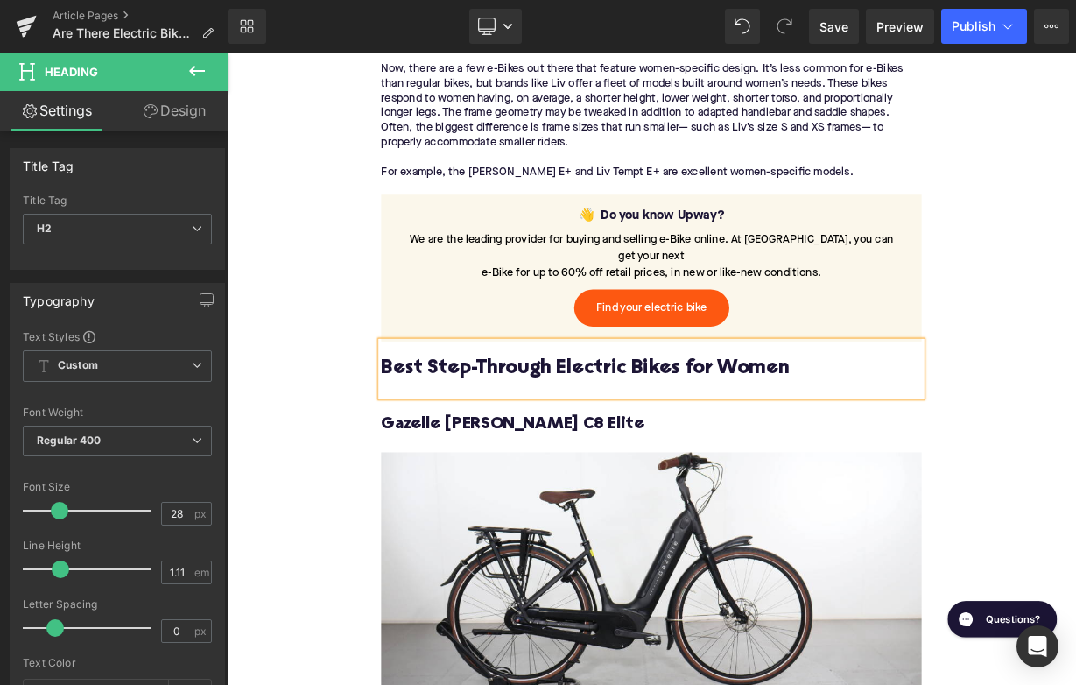
paste div
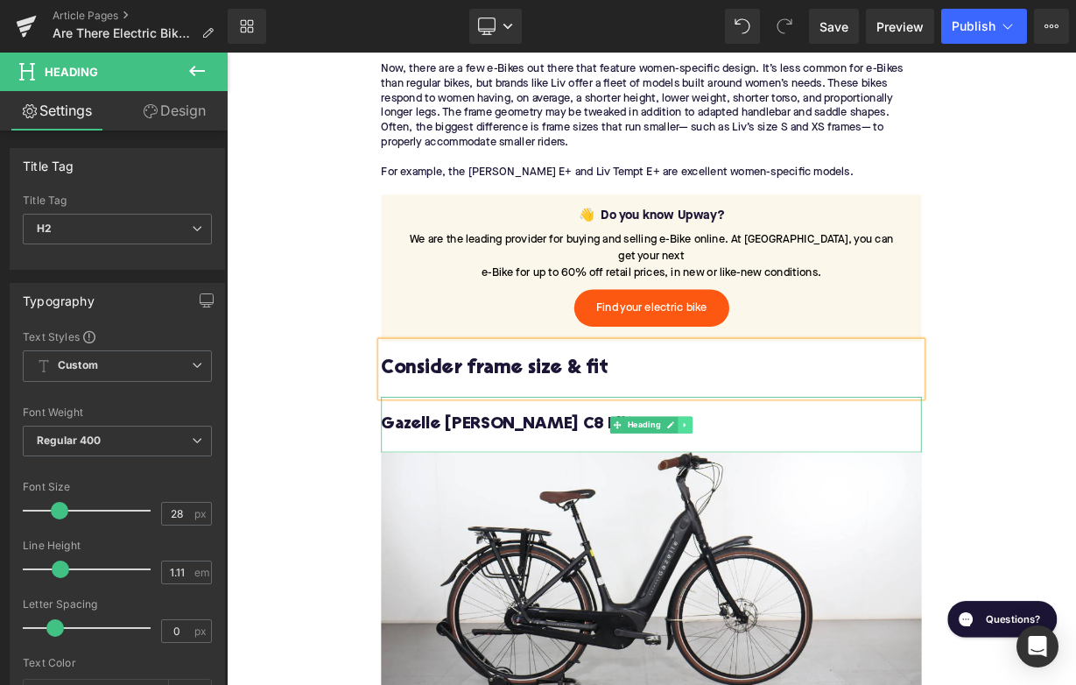
click at [805, 507] on link at bounding box center [799, 517] width 18 height 21
click at [805, 512] on icon at bounding box center [808, 517] width 10 height 10
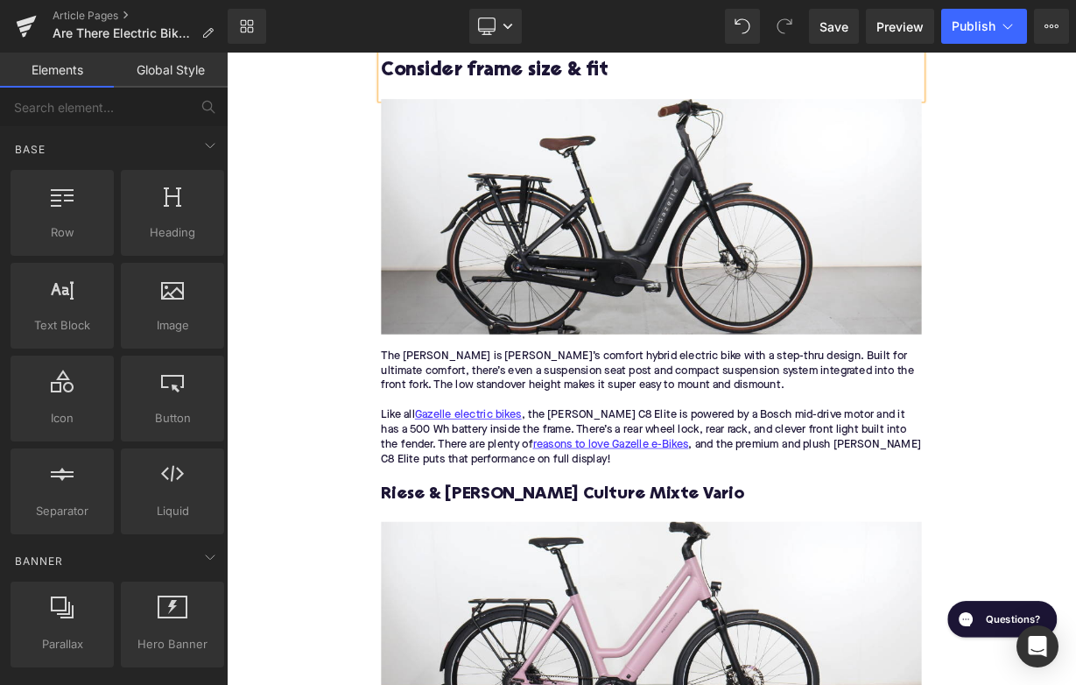
scroll to position [1887, 0]
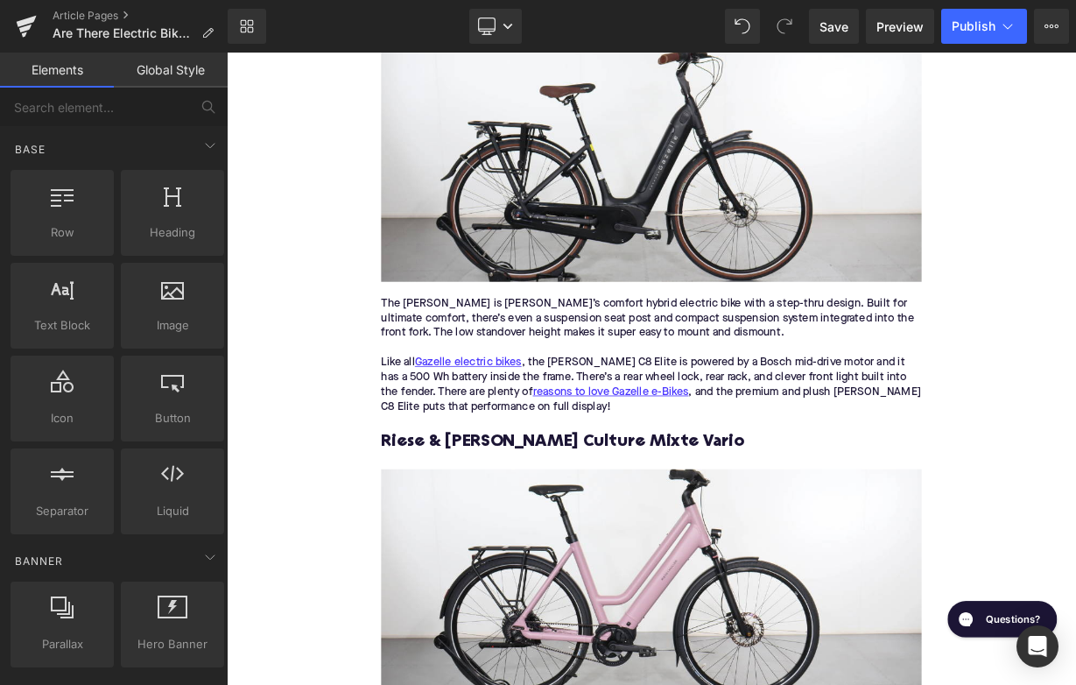
click at [574, 362] on div "The [PERSON_NAME] is [PERSON_NAME]’s comfort hybrid electric bike with a step-t…" at bounding box center [756, 384] width 674 height 55
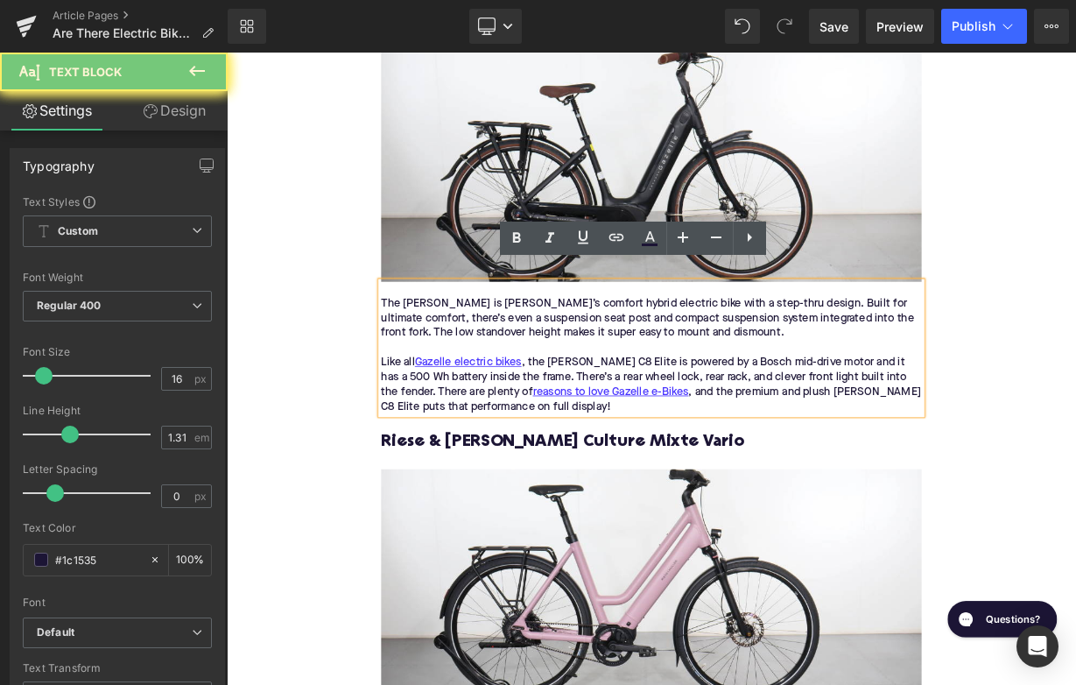
click at [574, 362] on div "The [PERSON_NAME] is [PERSON_NAME]’s comfort hybrid electric bike with a step-t…" at bounding box center [756, 384] width 674 height 55
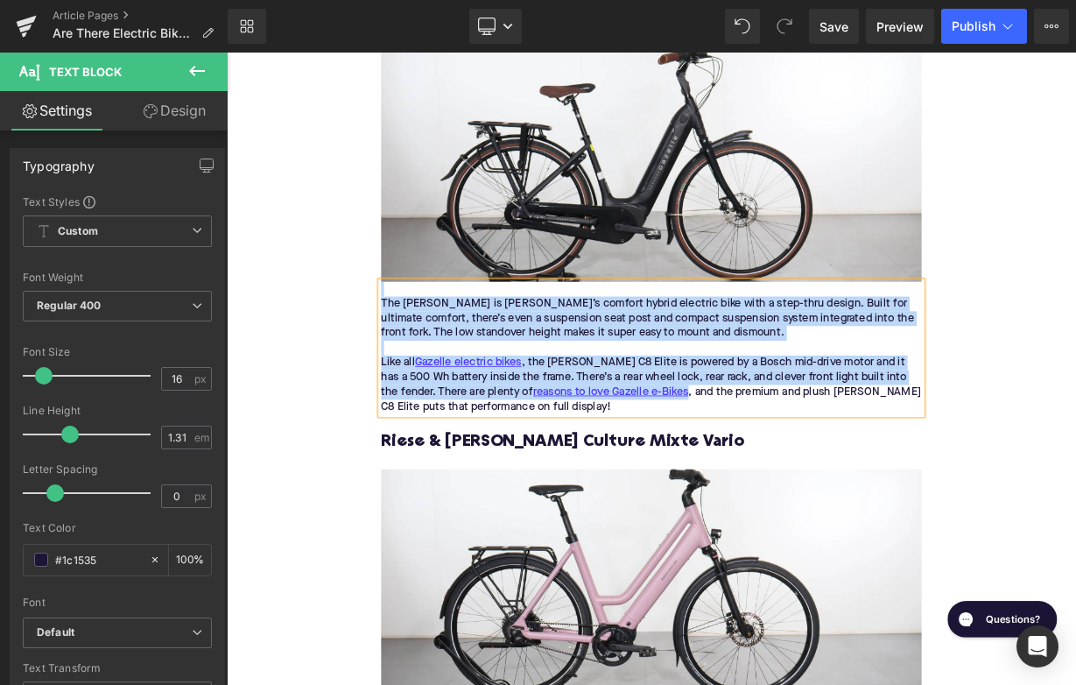
paste div
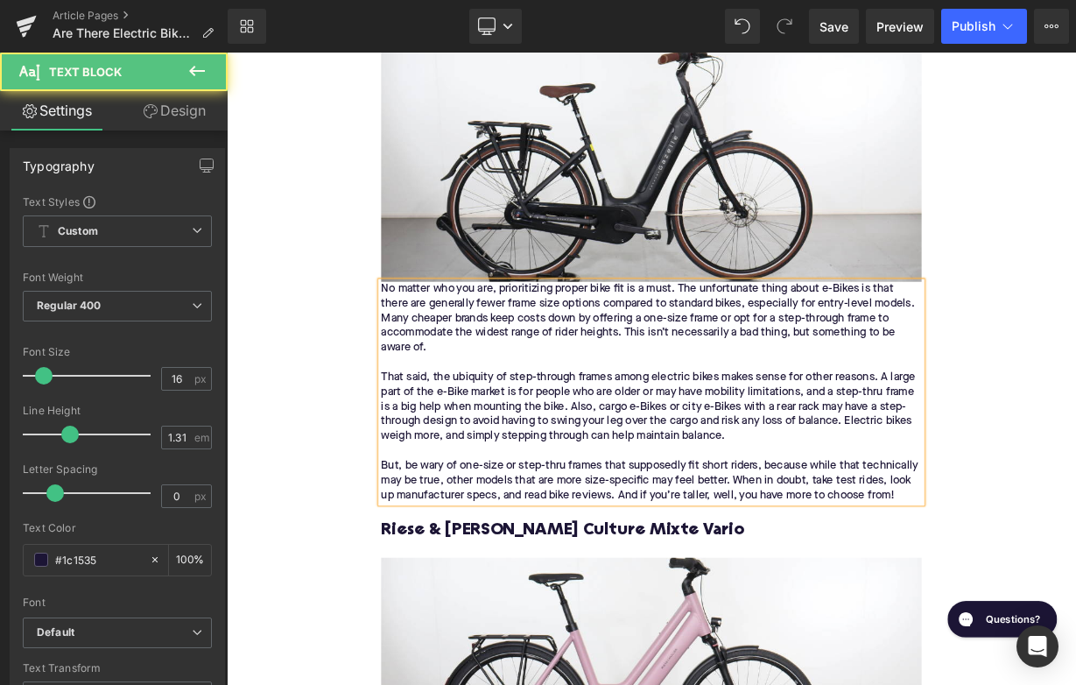
click at [424, 339] on div "No matter who you are, prioritizing proper bike fit is a must. The unfortunate …" at bounding box center [756, 477] width 674 height 276
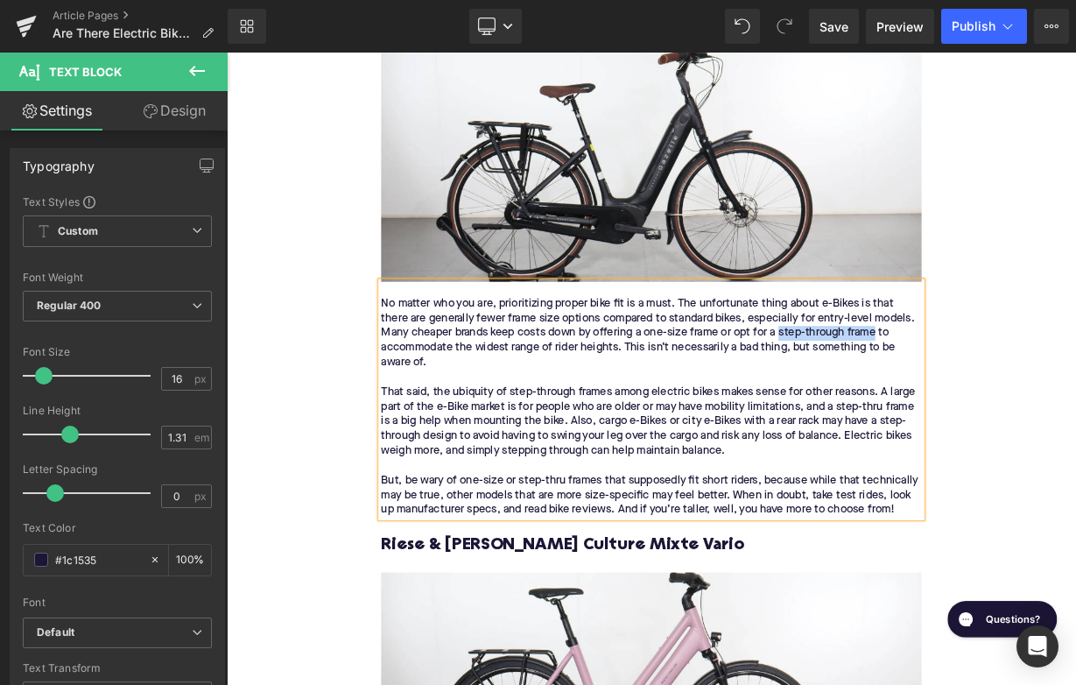
drag, startPoint x: 922, startPoint y: 379, endPoint x: 1040, endPoint y: 380, distance: 118.2
click at [1040, 380] on div "No matter who you are, prioritizing proper bike fit is a must. The unfortunate …" at bounding box center [756, 403] width 674 height 92
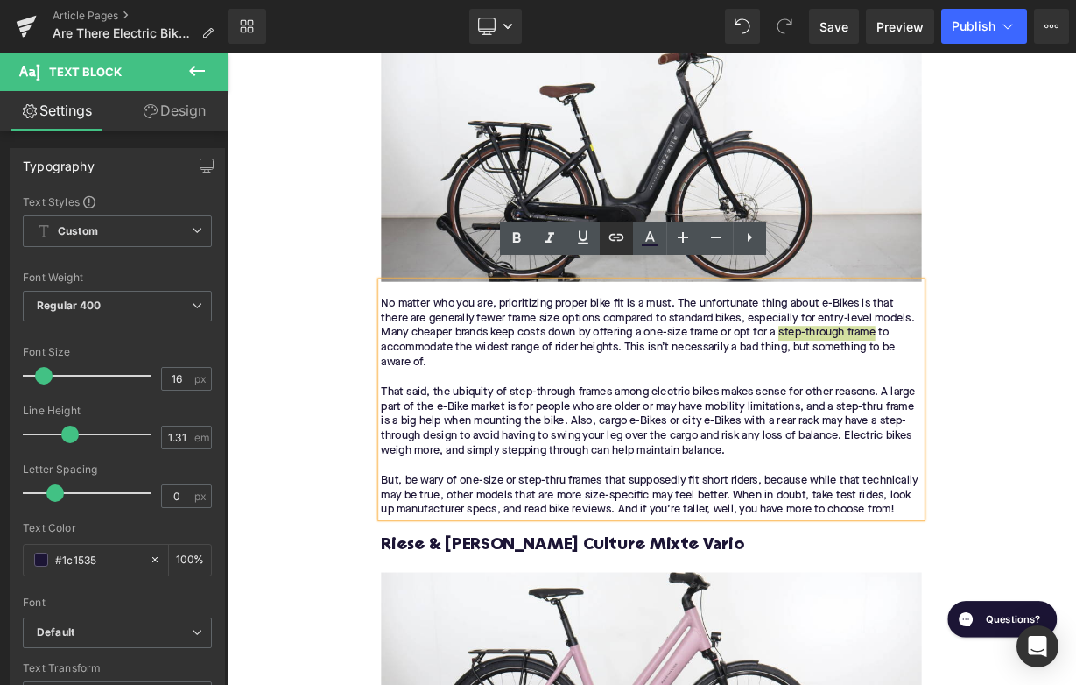
click at [619, 237] on icon at bounding box center [616, 237] width 21 height 21
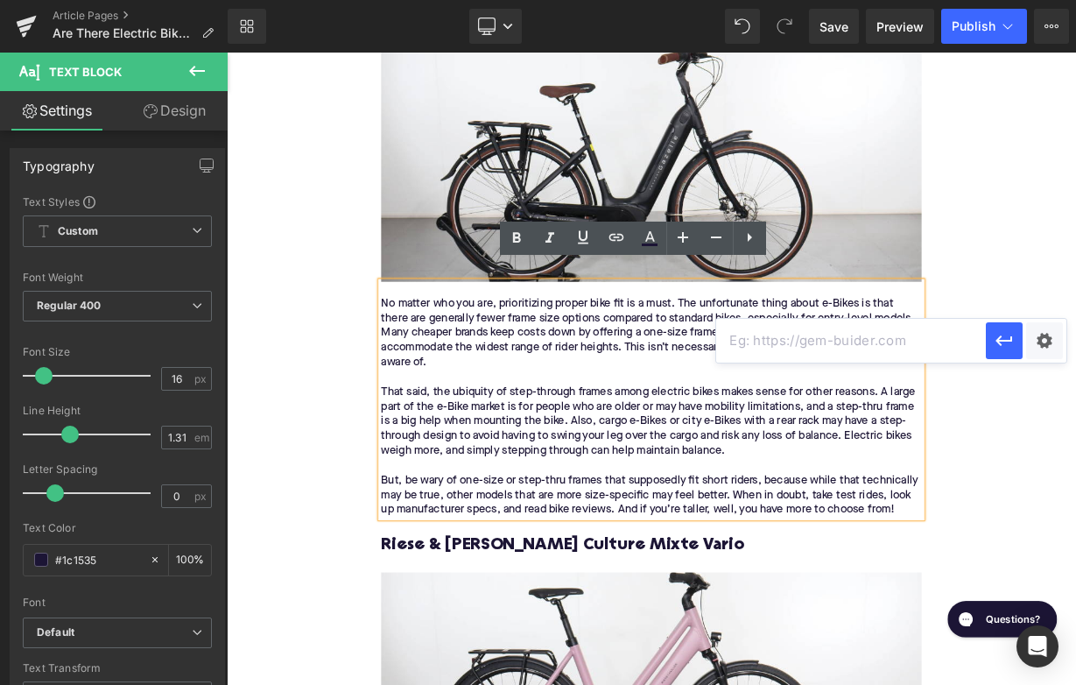
click at [768, 348] on input "text" at bounding box center [851, 341] width 270 height 44
paste input "[URL][DOMAIN_NAME]"
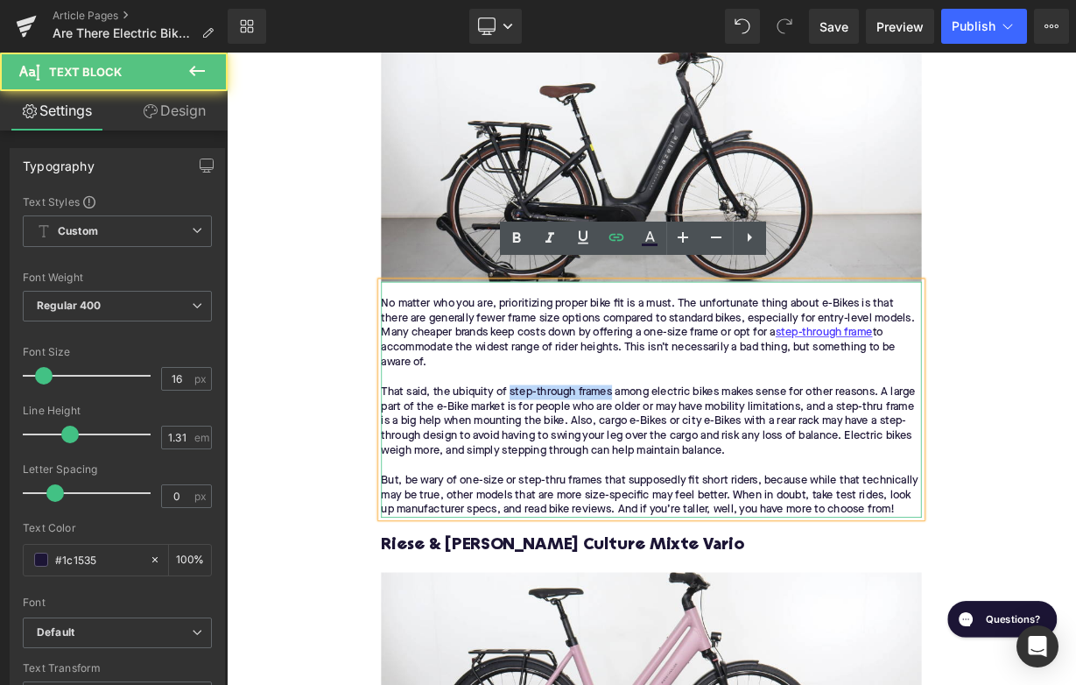
drag, startPoint x: 580, startPoint y: 454, endPoint x: 705, endPoint y: 453, distance: 124.3
click at [705, 453] on div "No matter who you are, prioritizing proper bike fit is a must. The unfortunate …" at bounding box center [756, 486] width 674 height 294
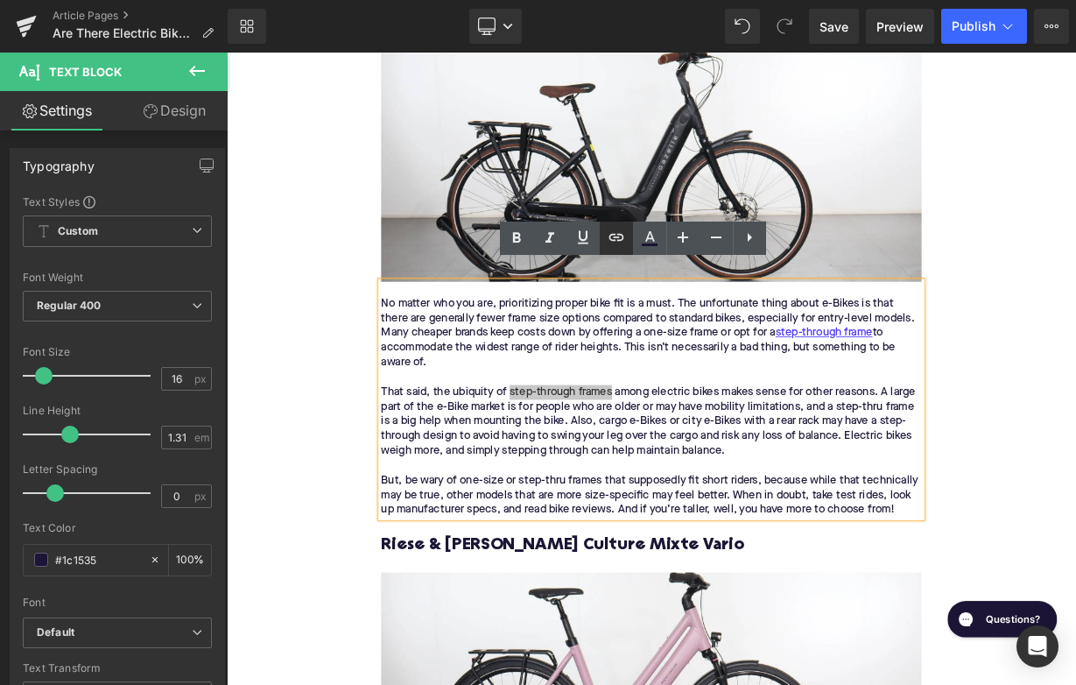
click at [616, 230] on icon at bounding box center [616, 237] width 21 height 21
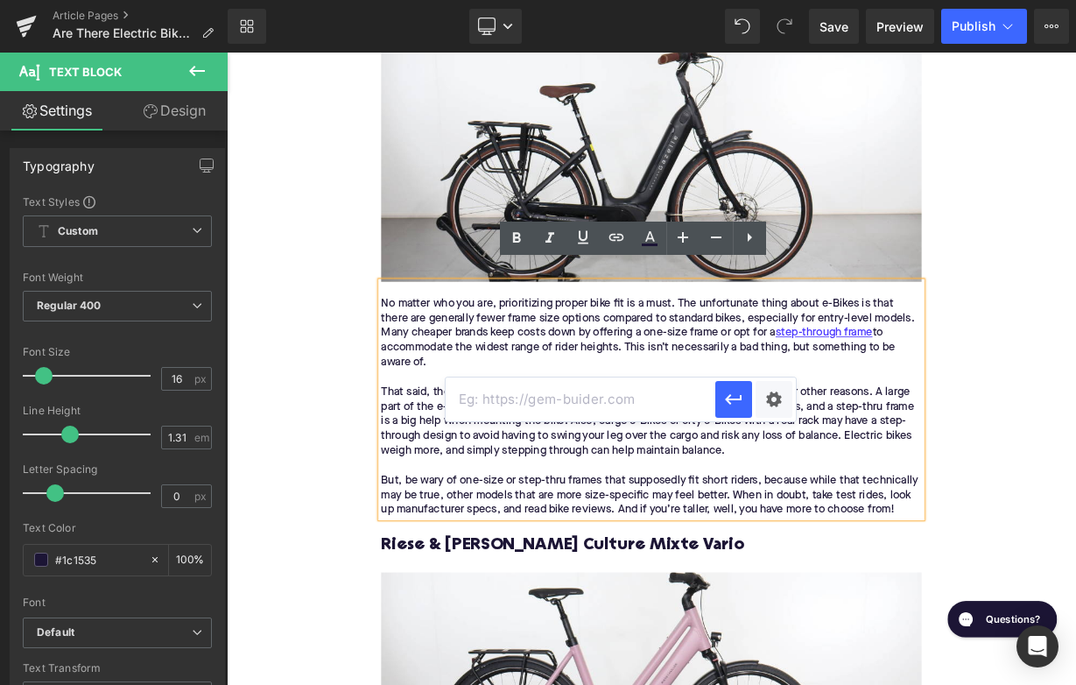
click at [583, 408] on input "text" at bounding box center [581, 399] width 270 height 44
paste input "[URL][DOMAIN_NAME]"
click at [731, 404] on icon "button" at bounding box center [733, 400] width 17 height 11
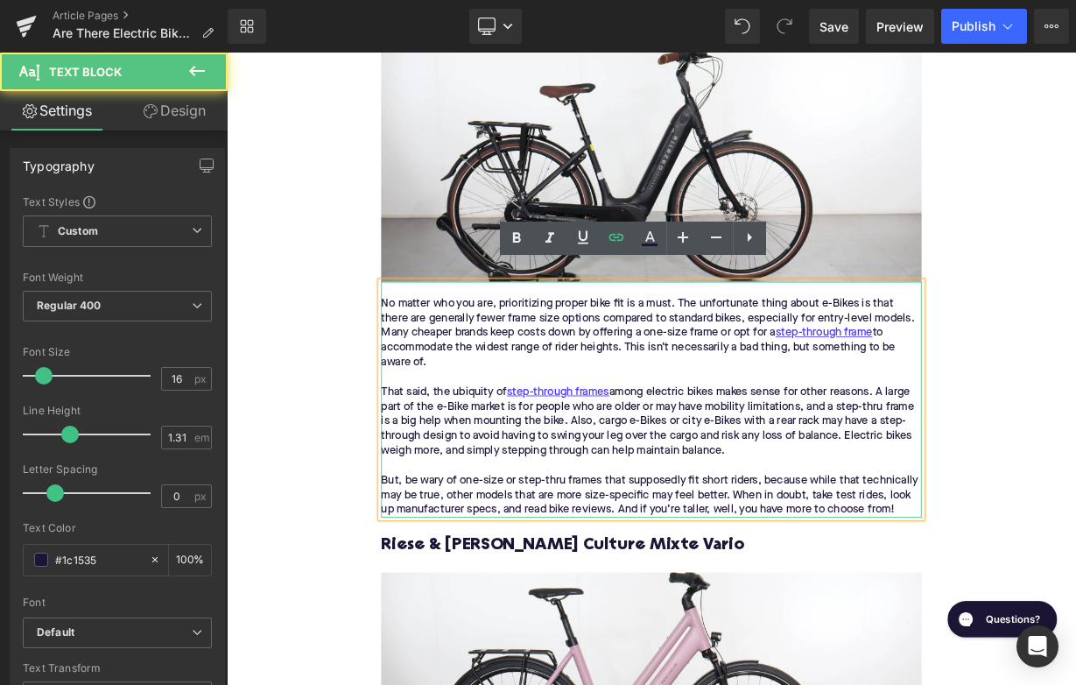
click at [614, 471] on div "No matter who you are, prioritizing proper bike fit is a must. The unfortunate …" at bounding box center [756, 486] width 674 height 294
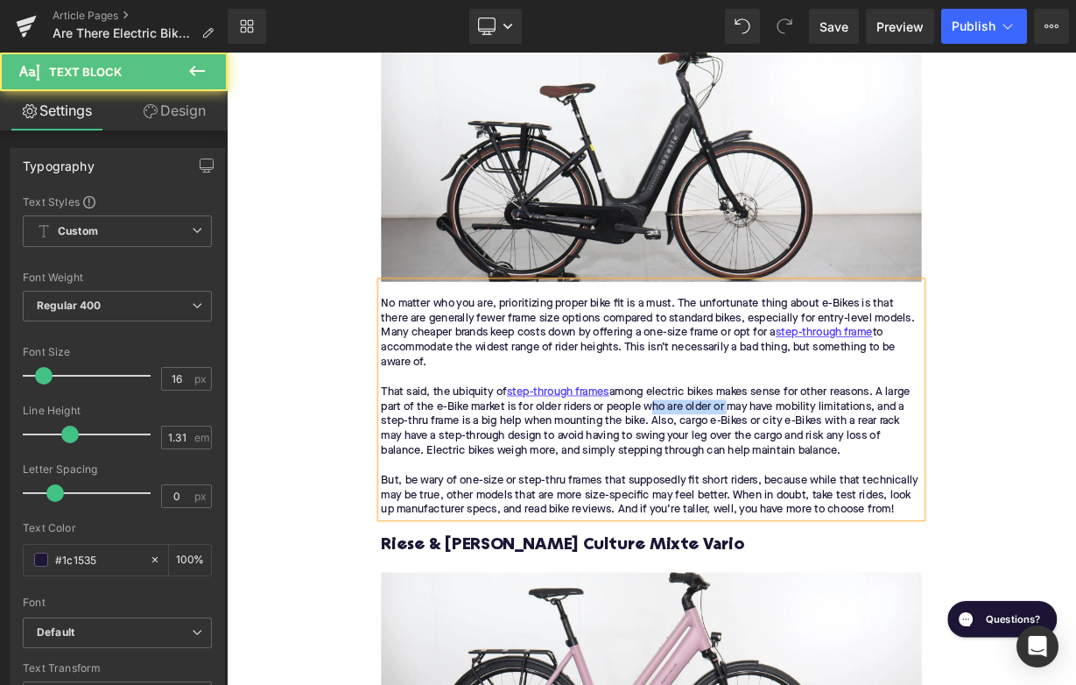
drag, startPoint x: 752, startPoint y: 471, endPoint x: 854, endPoint y: 472, distance: 102.4
click at [854, 472] on div "No matter who you are, prioritizing proper bike fit is a must. The unfortunate …" at bounding box center [756, 486] width 674 height 294
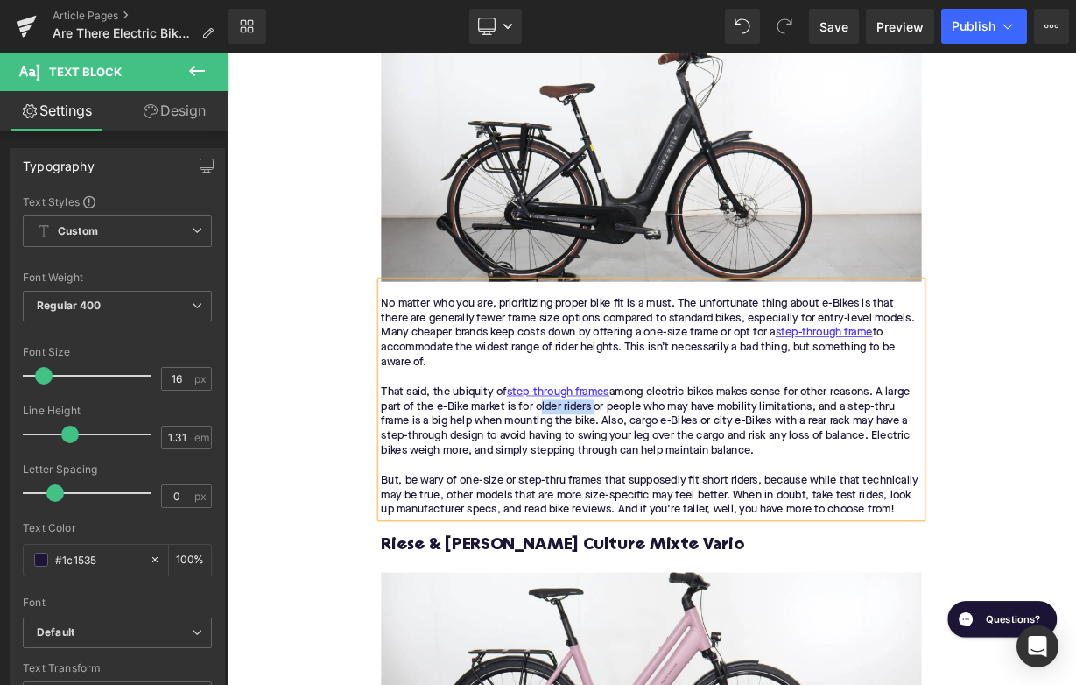
drag, startPoint x: 612, startPoint y: 474, endPoint x: 685, endPoint y: 475, distance: 72.7
click at [685, 475] on div "No matter who you are, prioritizing proper bike fit is a must. The unfortunate …" at bounding box center [756, 486] width 674 height 294
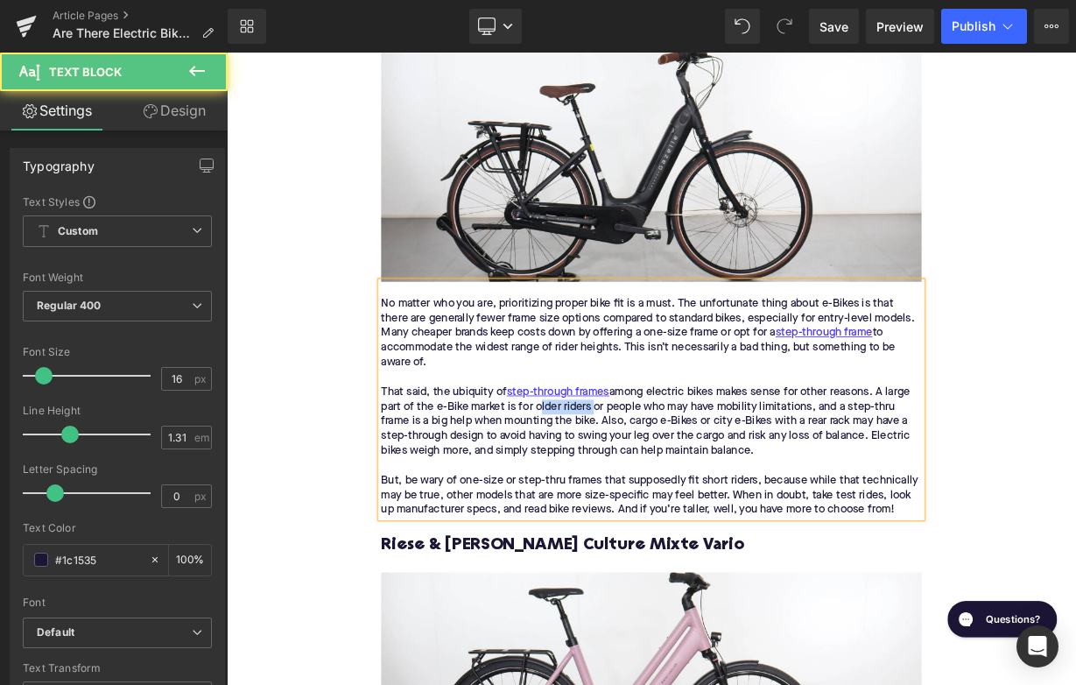
click at [681, 471] on div "No matter who you are, prioritizing proper bike fit is a must. The unfortunate …" at bounding box center [756, 486] width 674 height 294
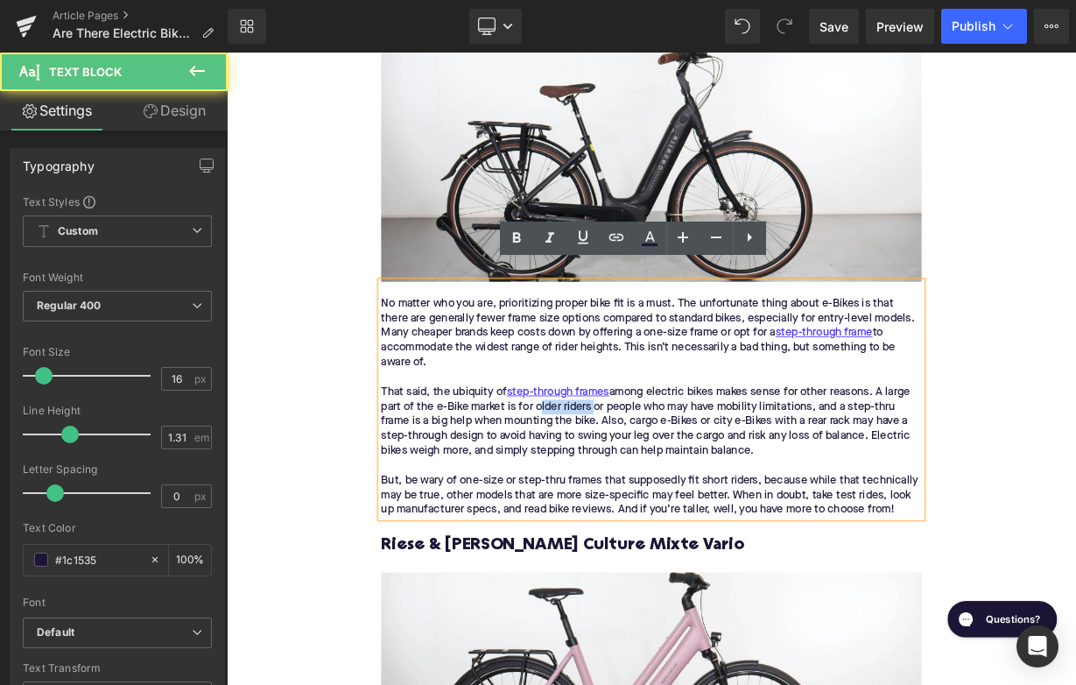
drag, startPoint x: 685, startPoint y: 472, endPoint x: 614, endPoint y: 471, distance: 70.9
click at [614, 471] on div "No matter who you are, prioritizing proper bike fit is a must. The unfortunate …" at bounding box center [756, 486] width 674 height 294
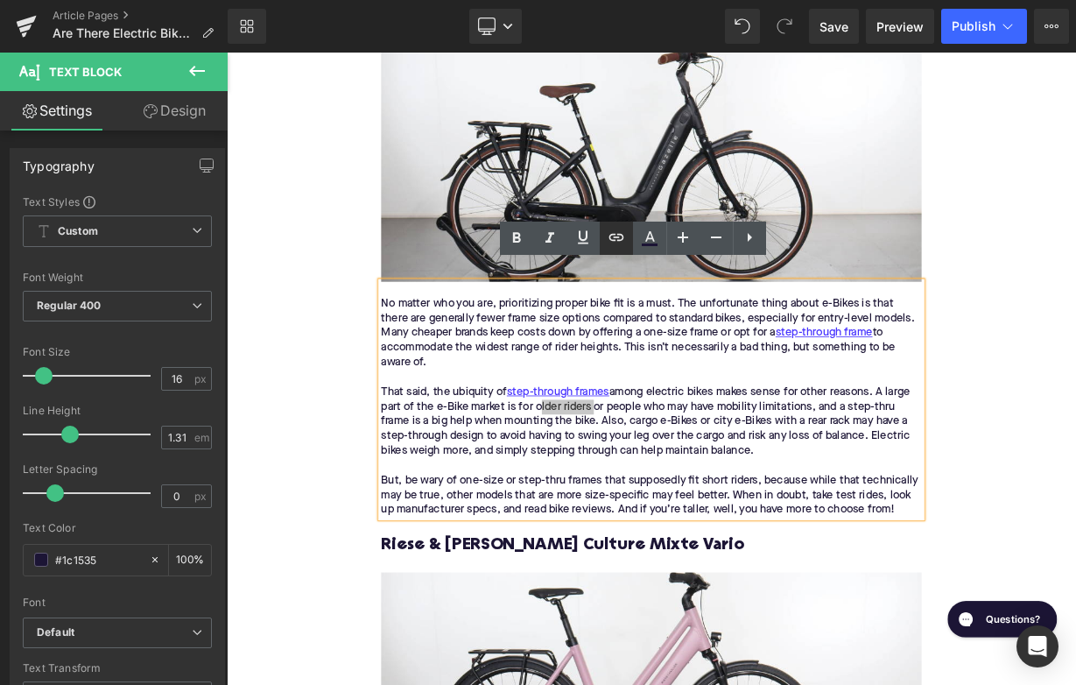
click at [624, 232] on icon at bounding box center [616, 237] width 21 height 21
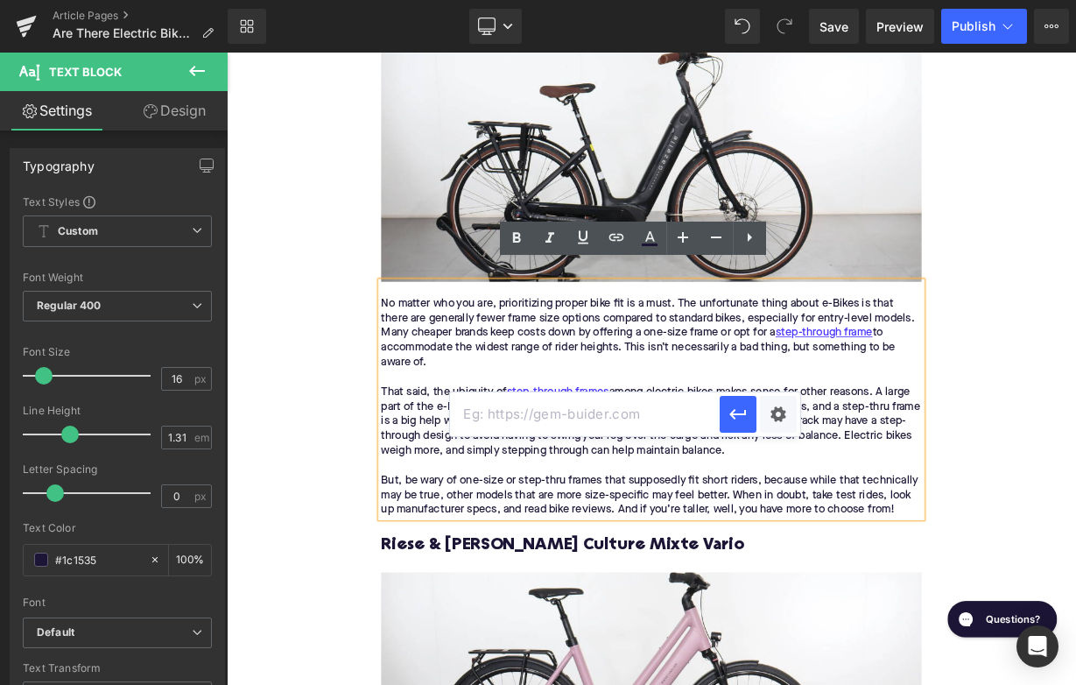
click at [630, 415] on input "text" at bounding box center [585, 414] width 270 height 44
paste input "[URL][DOMAIN_NAME]"
type input "[URL][DOMAIN_NAME]"
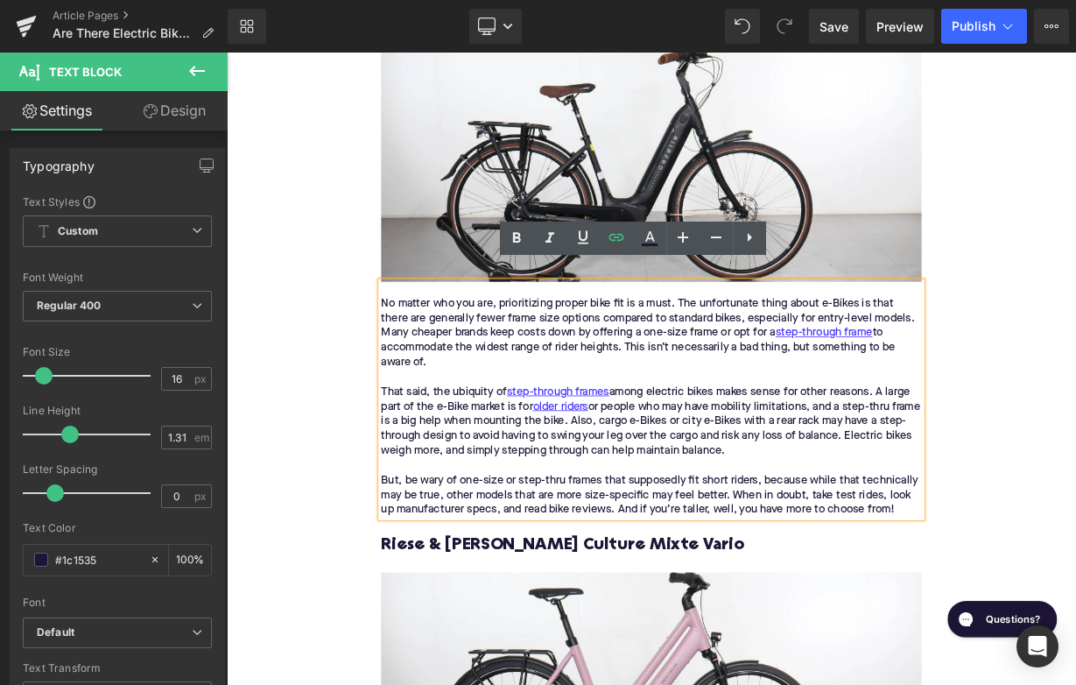
click at [496, 654] on h3 "Riese & [PERSON_NAME] Culture Mixte Vario" at bounding box center [756, 667] width 674 height 27
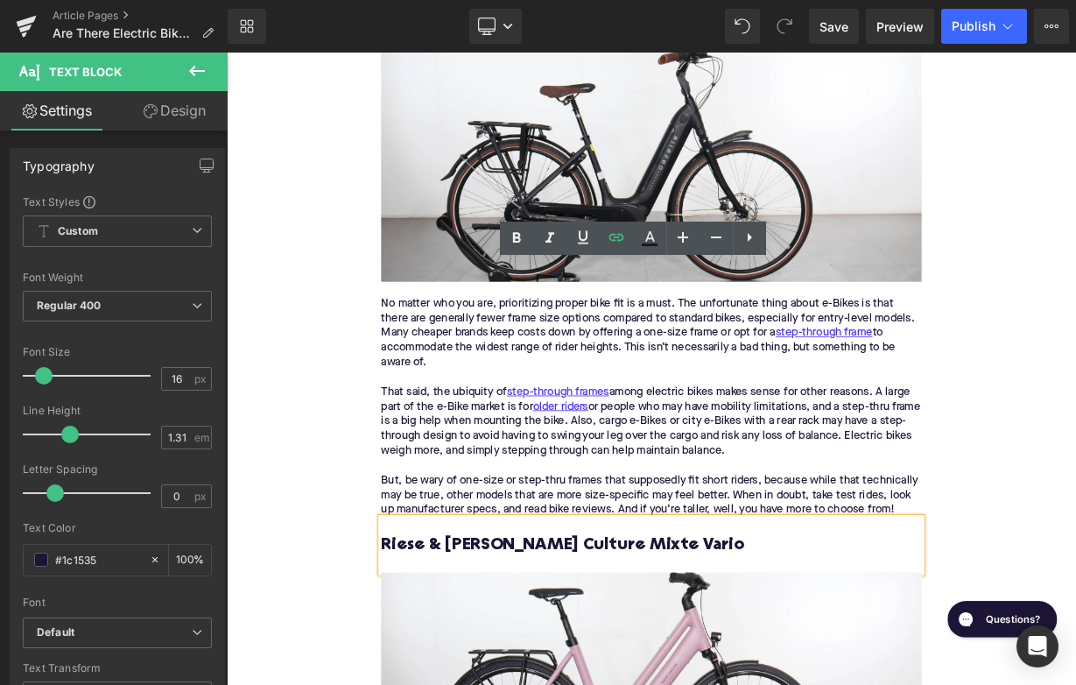
click at [496, 654] on h3 "Riese & [PERSON_NAME] Culture Mixte Vario" at bounding box center [756, 667] width 674 height 27
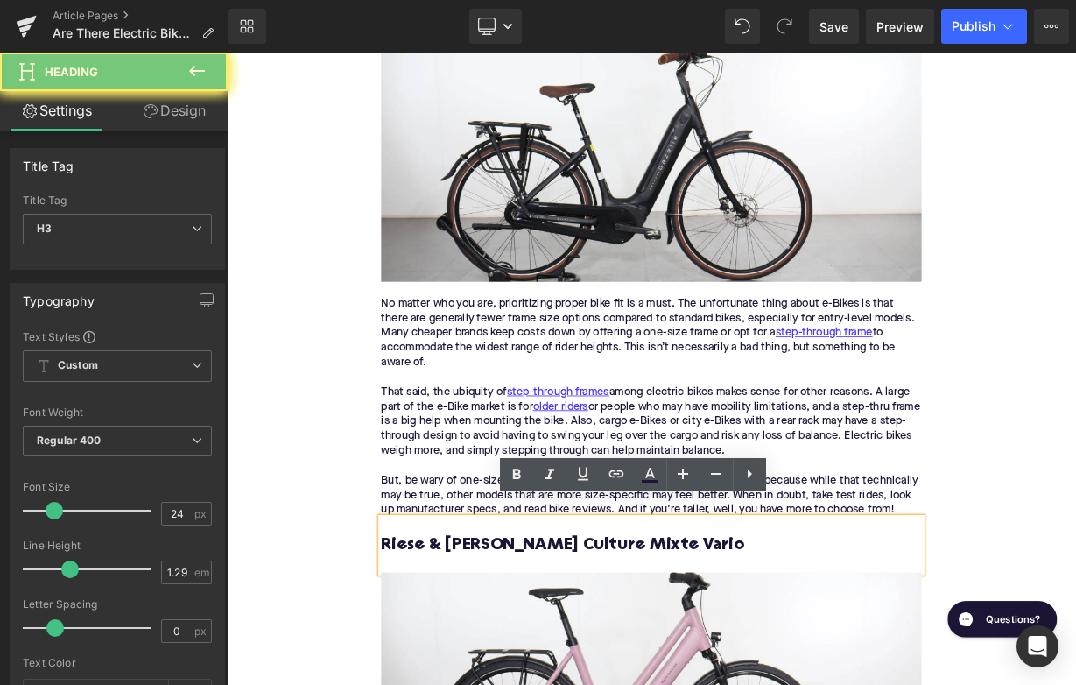
click at [496, 654] on h3 "Riese & [PERSON_NAME] Culture Mixte Vario" at bounding box center [756, 667] width 674 height 27
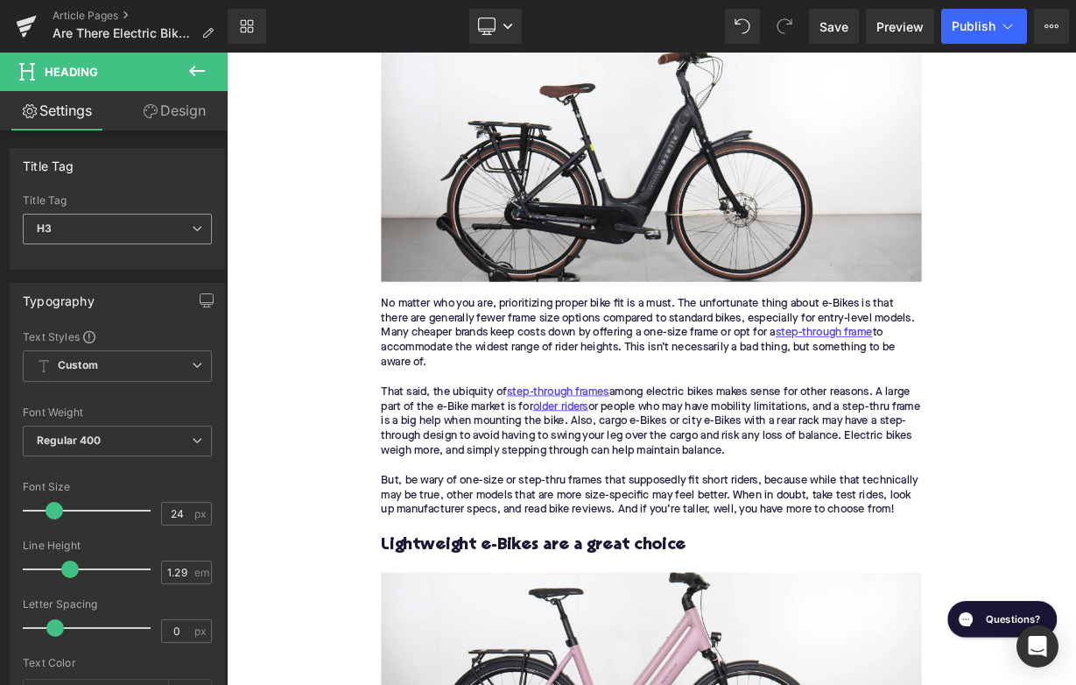
click at [109, 229] on span "H3" at bounding box center [117, 229] width 189 height 31
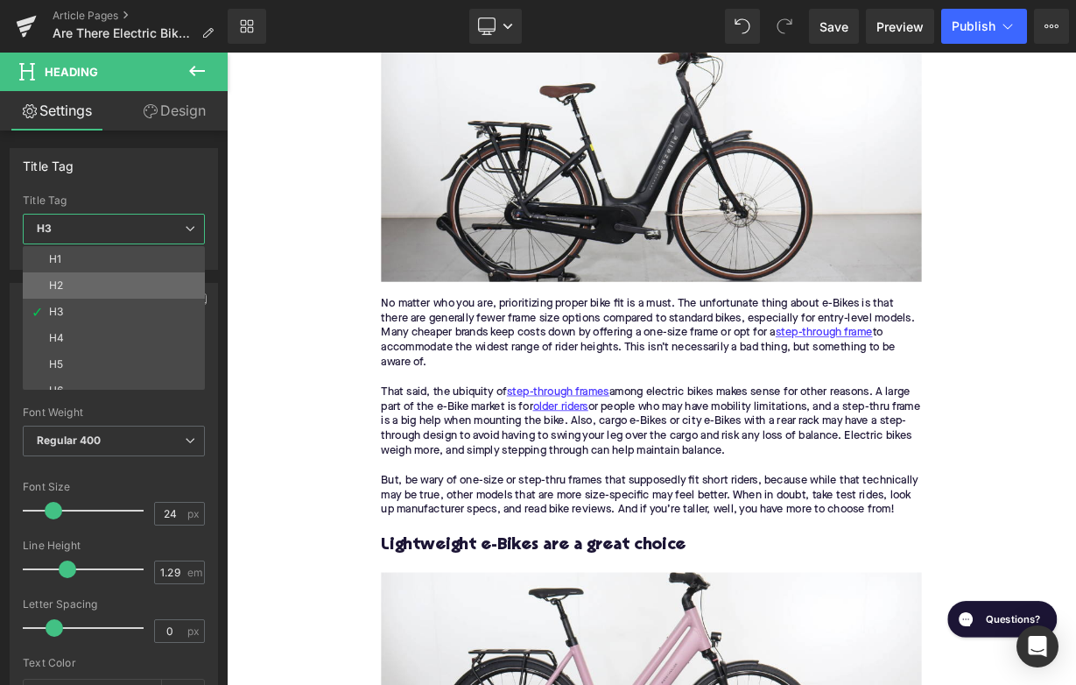
click at [126, 292] on li "H2" at bounding box center [118, 285] width 190 height 26
type input "28"
type input "1.11"
type input "100"
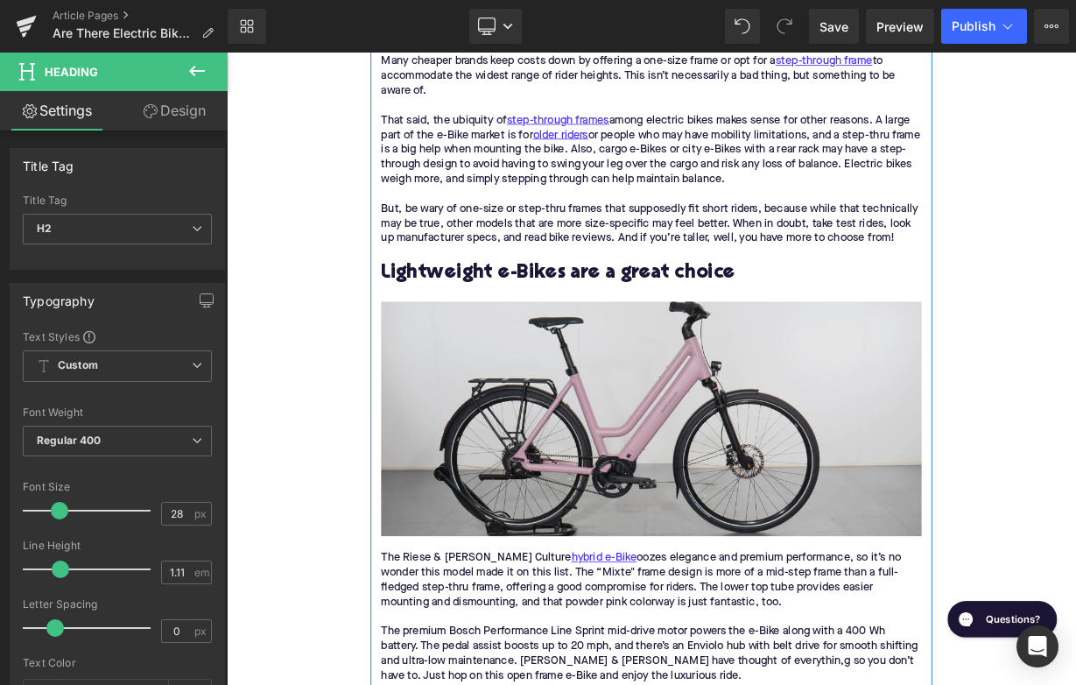
scroll to position [2239, 0]
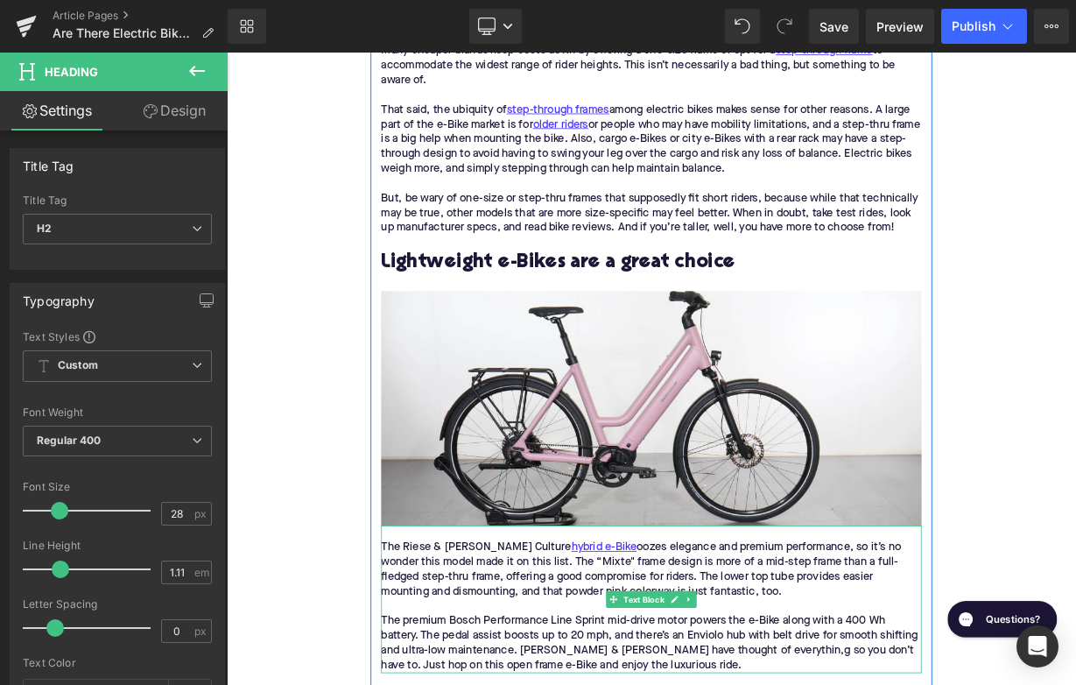
click at [473, 674] on div "The Riese & [PERSON_NAME] Culture hybrid e-Bike oozes elegance and premium perf…" at bounding box center [756, 698] width 674 height 74
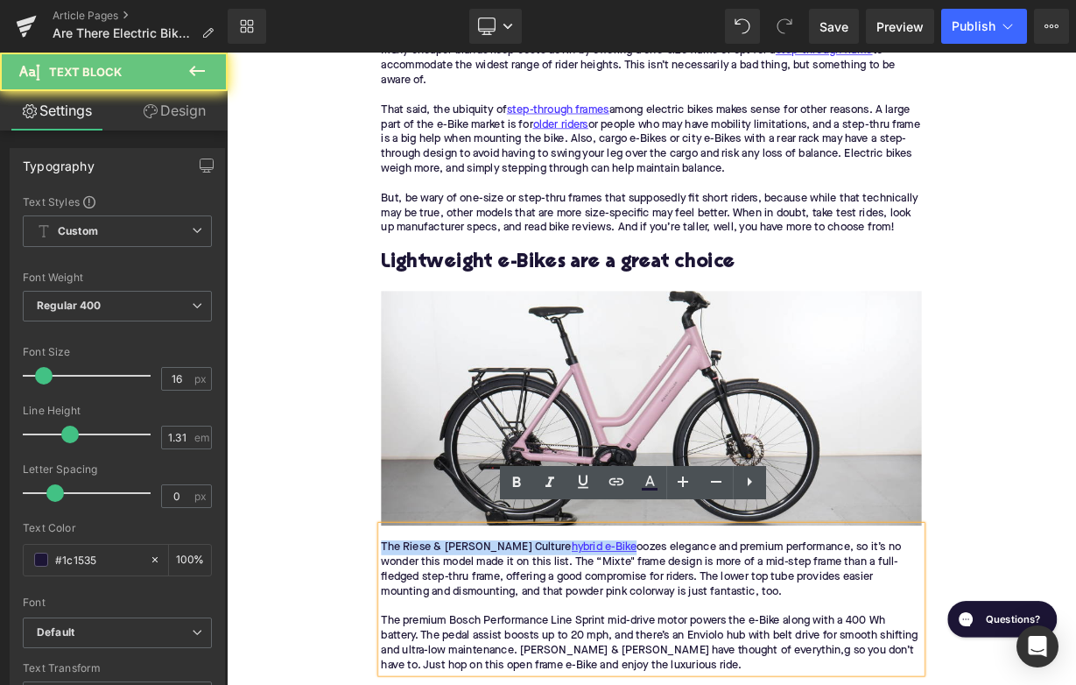
click at [473, 674] on div "The Riese & [PERSON_NAME] Culture hybrid e-Bike oozes elegance and premium perf…" at bounding box center [756, 698] width 674 height 74
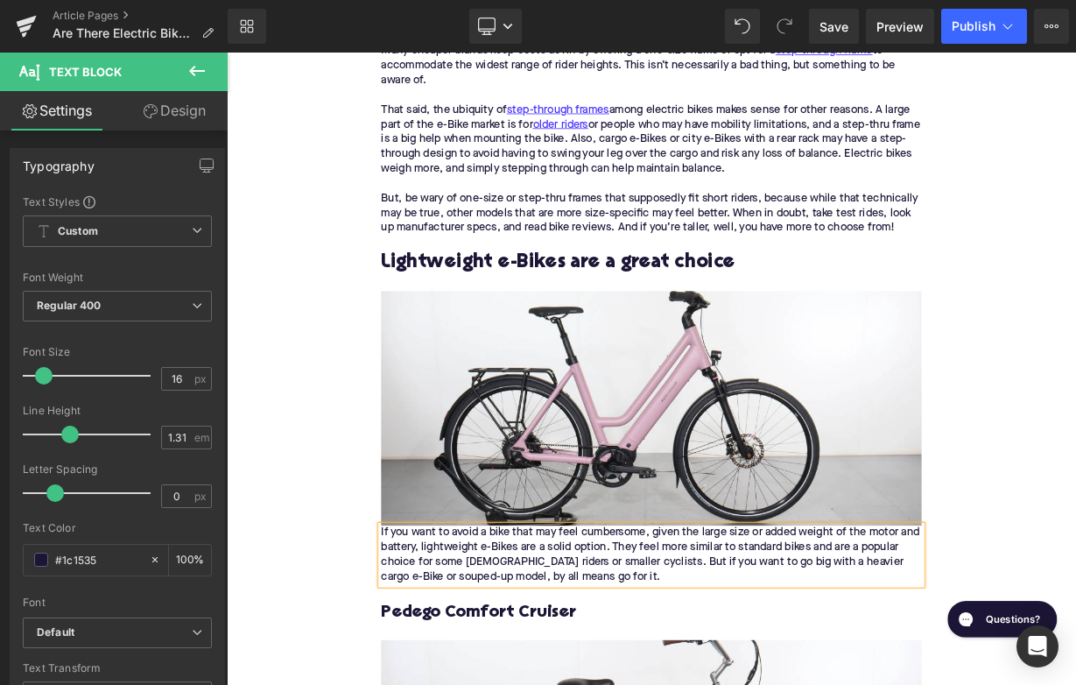
click at [421, 643] on div "If you want to avoid a bike that may feel cumbersome, given the large size or a…" at bounding box center [756, 680] width 674 height 74
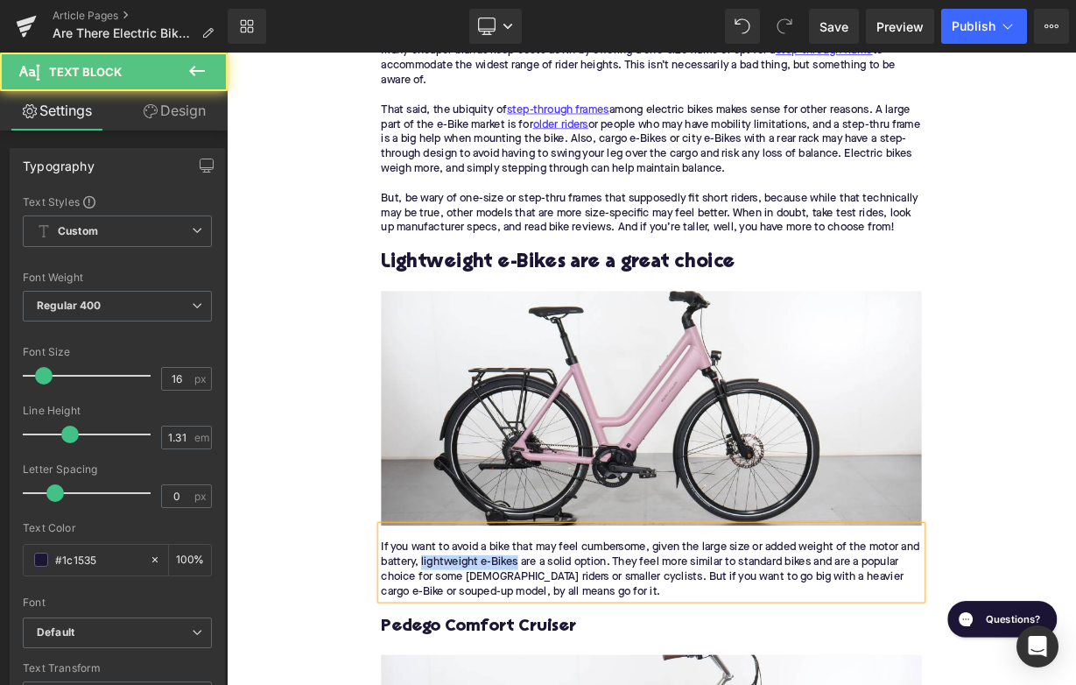
drag, startPoint x: 469, startPoint y: 665, endPoint x: 590, endPoint y: 664, distance: 120.8
click at [590, 664] on div "If you want to avoid a bike that may feel cumbersome, given the large size or a…" at bounding box center [756, 698] width 674 height 74
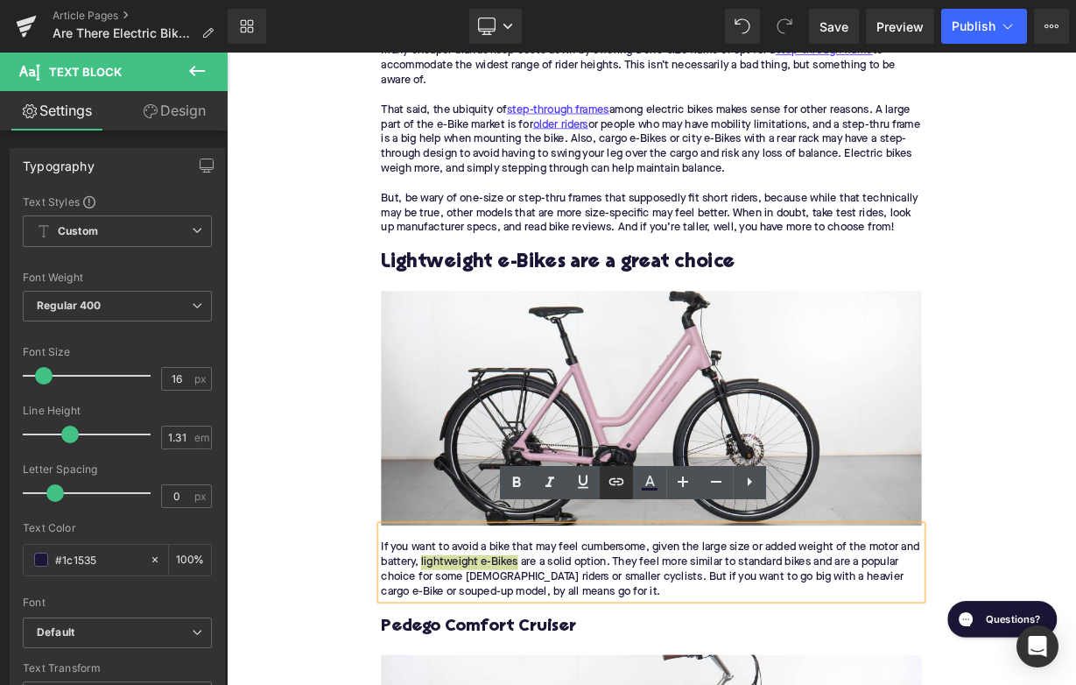
click at [625, 479] on icon at bounding box center [616, 481] width 21 height 21
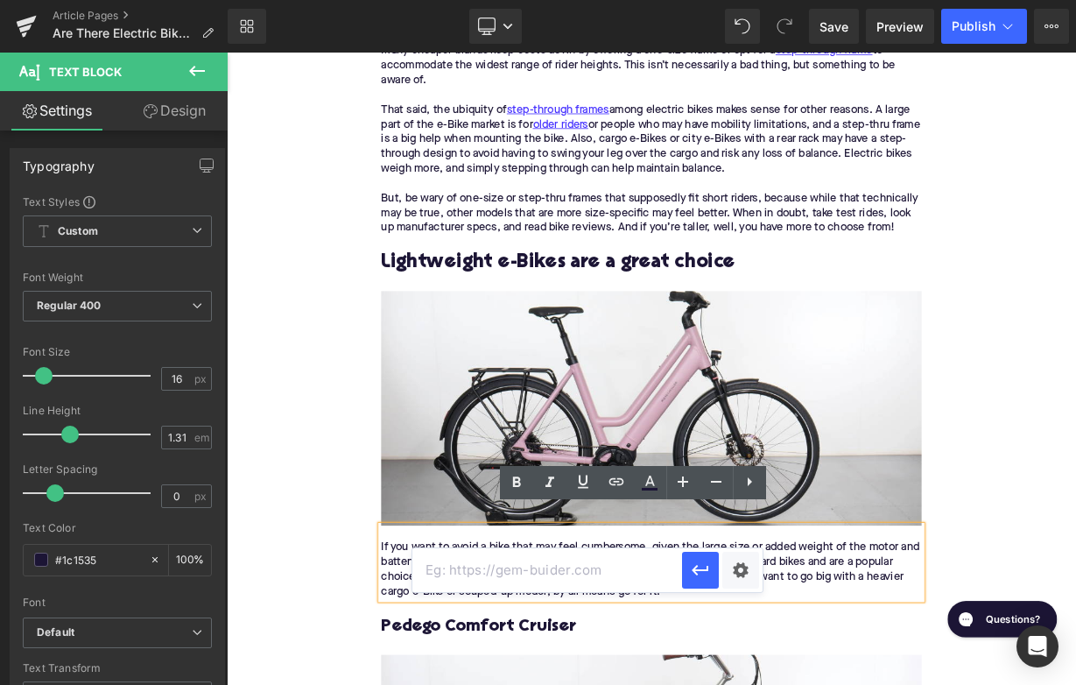
click at [614, 573] on input "text" at bounding box center [547, 570] width 270 height 44
paste input "[URL][DOMAIN_NAME]"
type input "[URL][DOMAIN_NAME]"
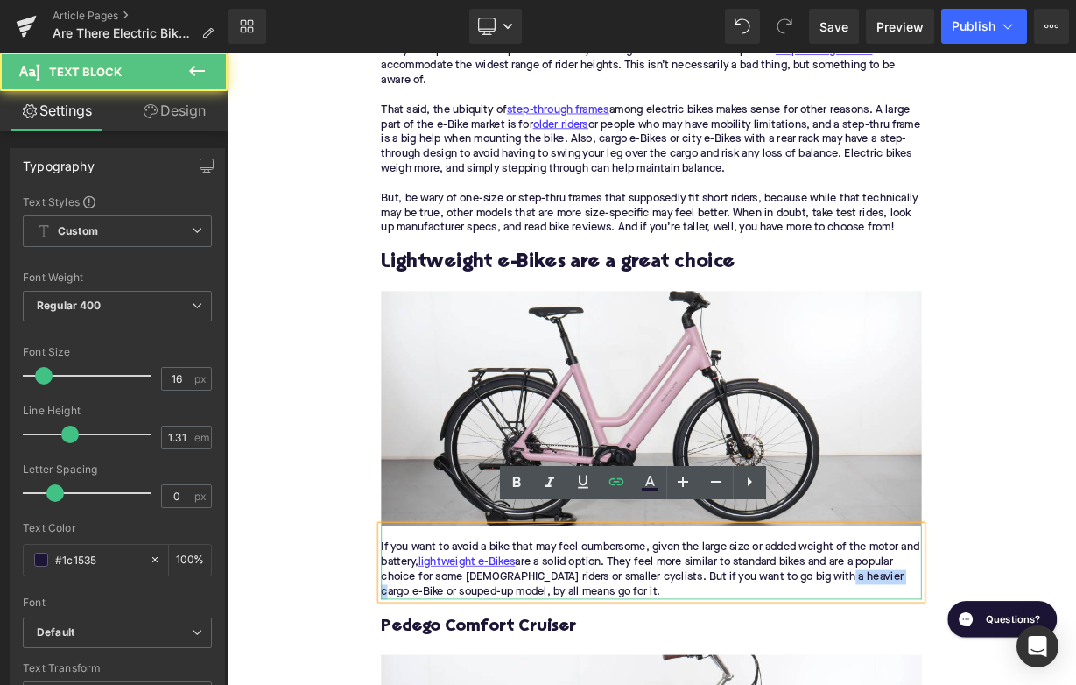
drag, startPoint x: 978, startPoint y: 685, endPoint x: 1052, endPoint y: 684, distance: 74.4
click at [1052, 684] on div "If you want to avoid a bike that may feel cumbersome, given the large size or a…" at bounding box center [756, 698] width 674 height 74
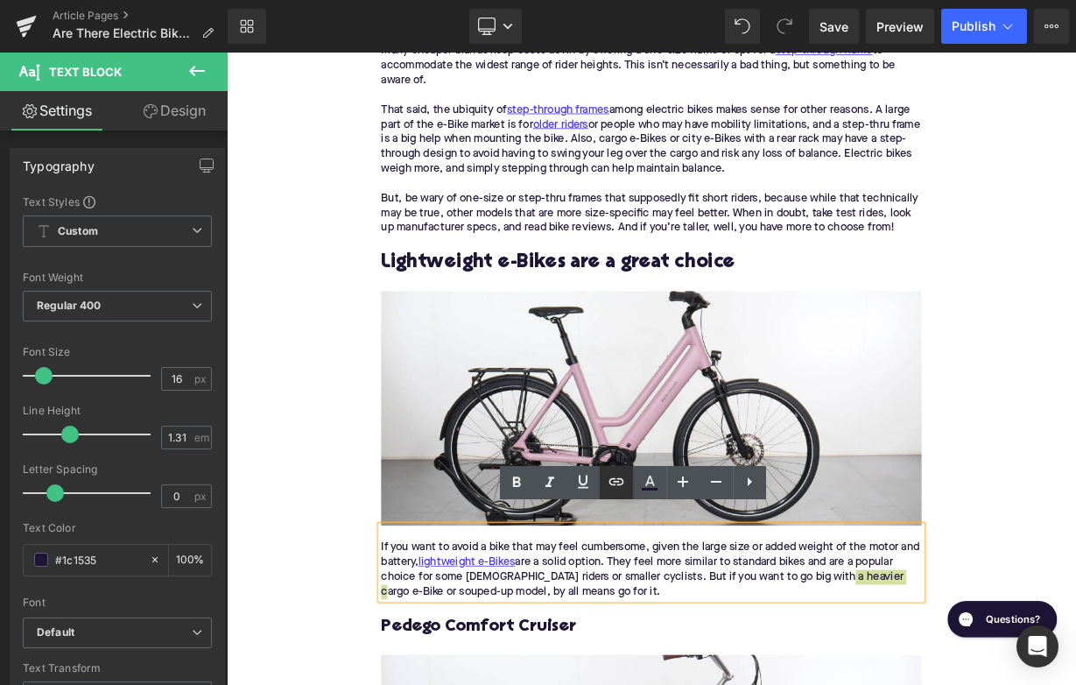
click at [613, 484] on icon at bounding box center [616, 481] width 21 height 21
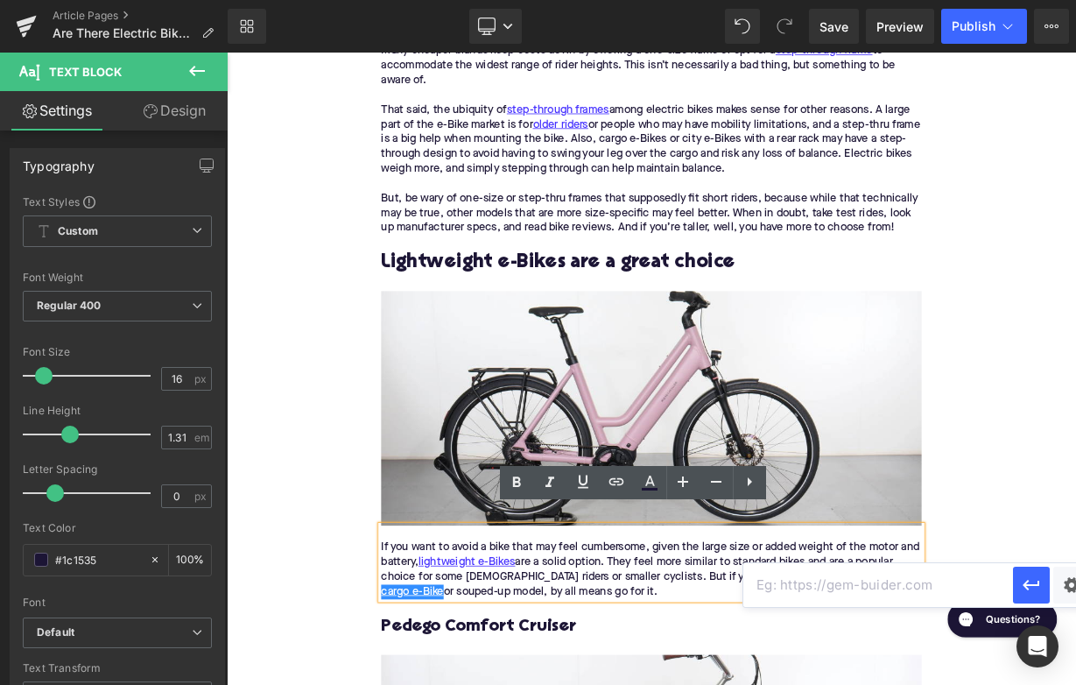
click at [780, 593] on input "text" at bounding box center [878, 585] width 270 height 44
paste input "[URL][DOMAIN_NAME]"
type input "[URL][DOMAIN_NAME]"
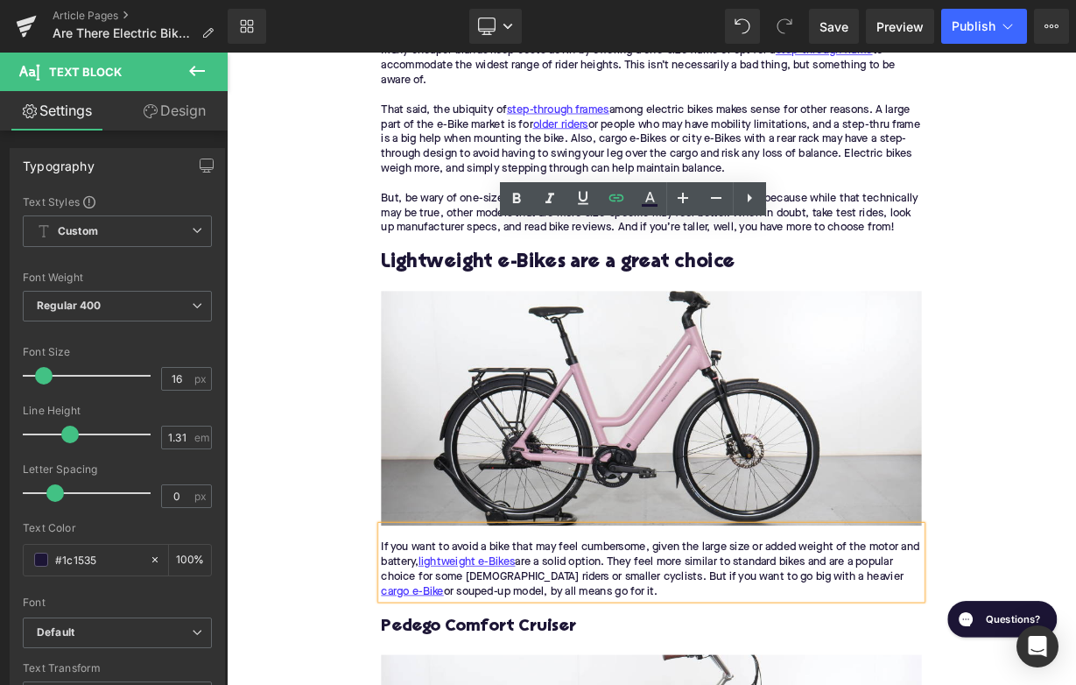
scroll to position [2592, 0]
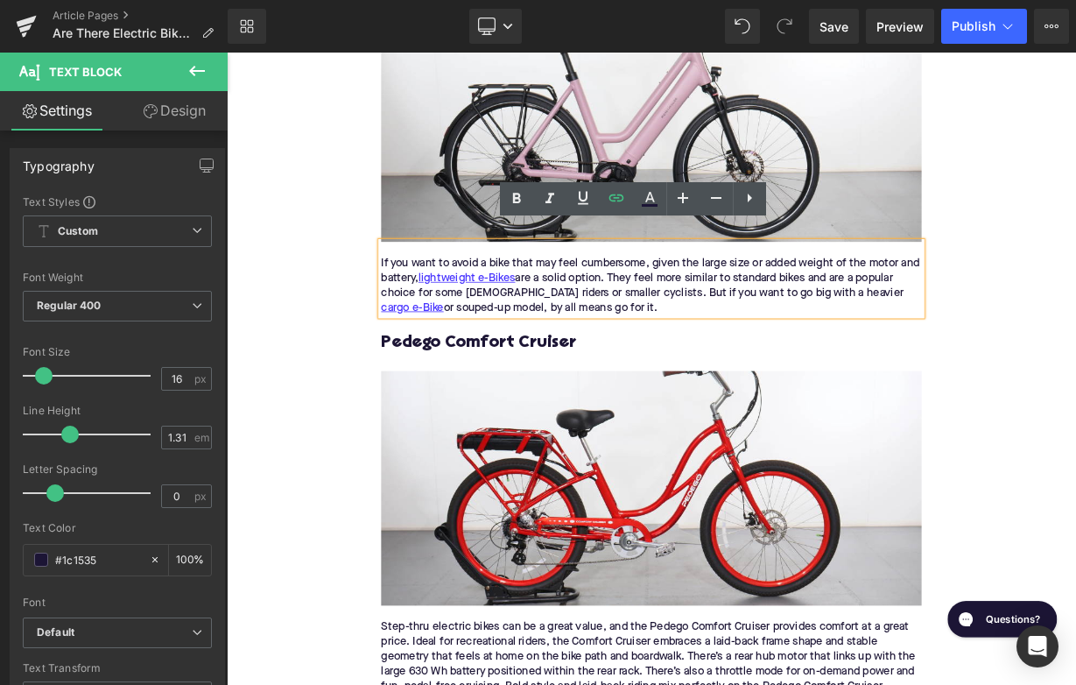
click at [531, 402] on h3 "Pedego Comfort Cruiser" at bounding box center [756, 415] width 674 height 27
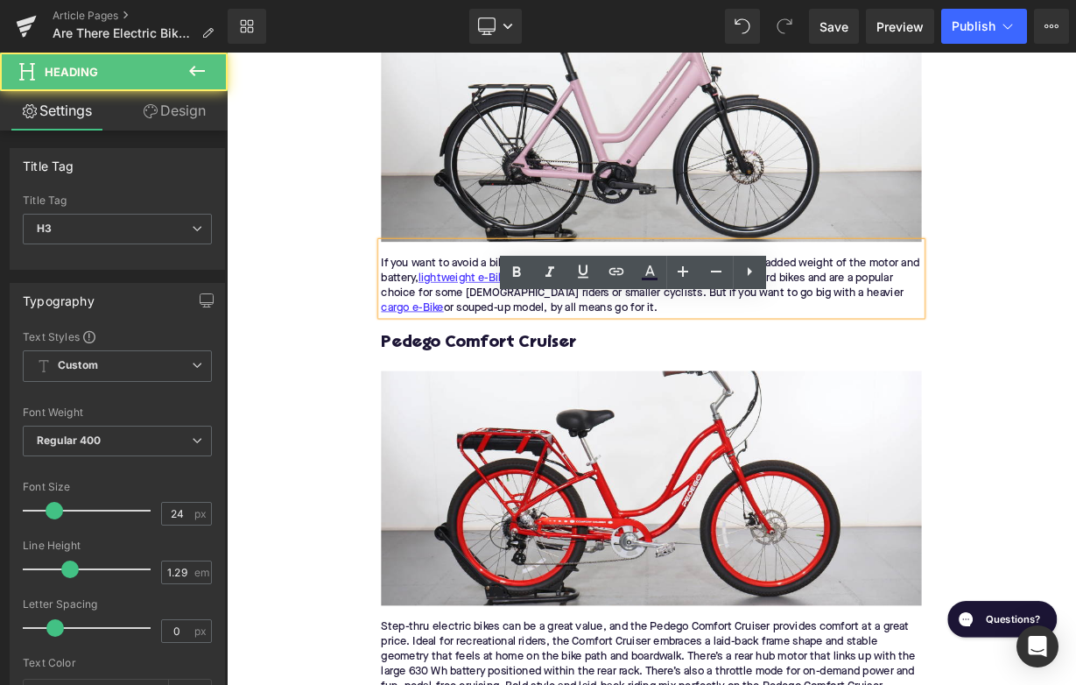
click at [531, 402] on h3 "Pedego Comfort Cruiser" at bounding box center [756, 415] width 674 height 27
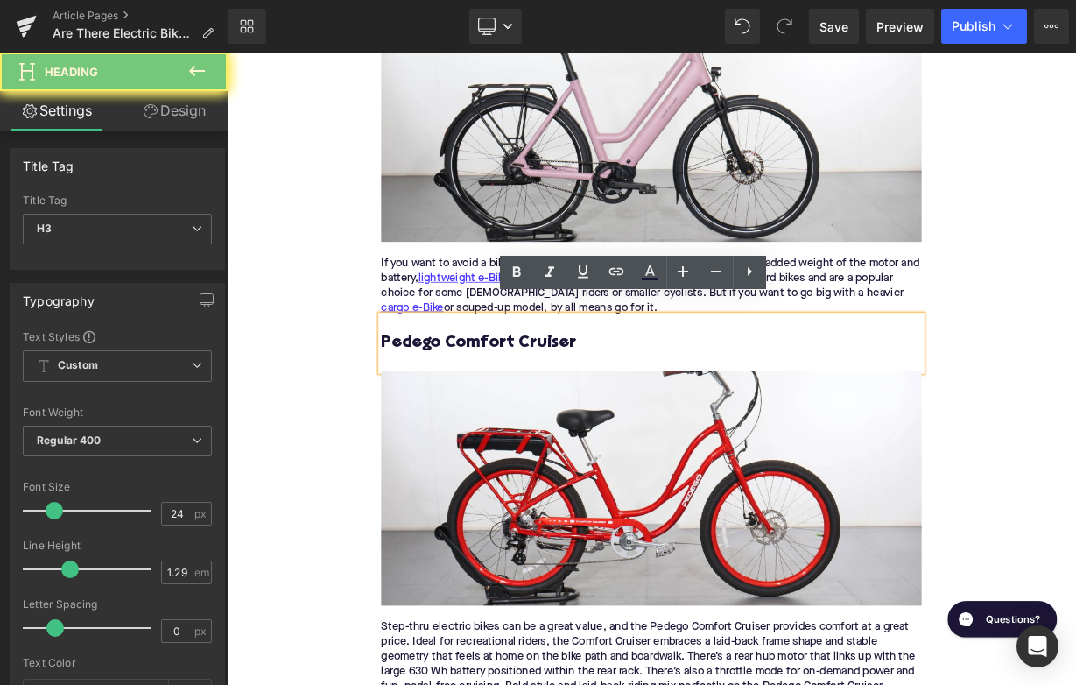
click at [531, 402] on h3 "Pedego Comfort Cruiser" at bounding box center [756, 415] width 674 height 27
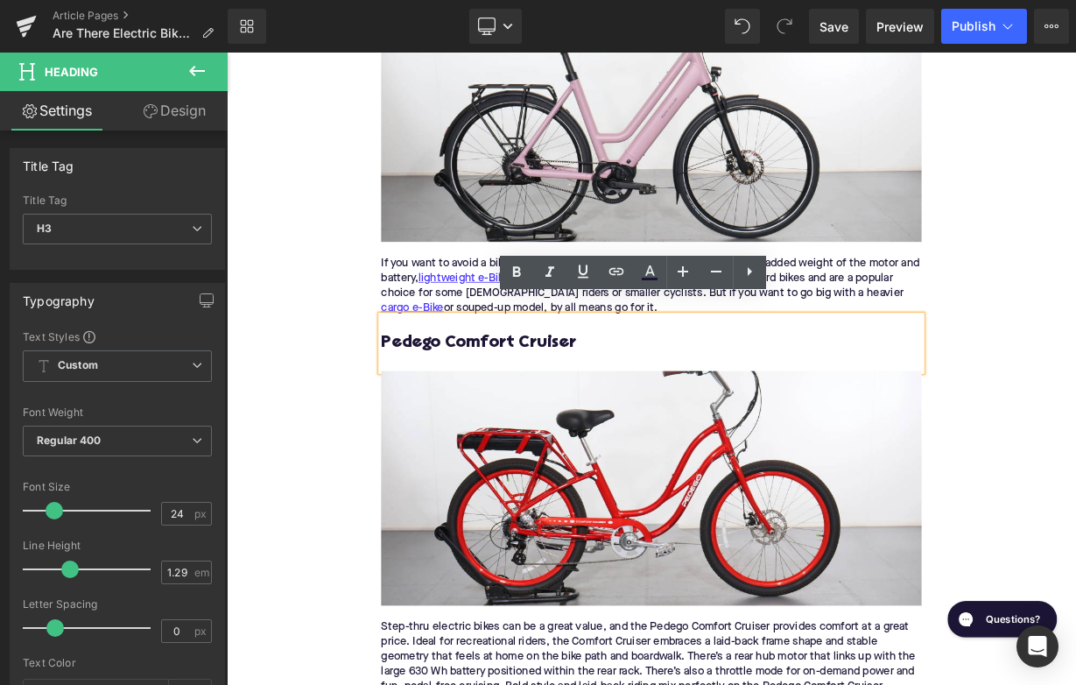
paste div
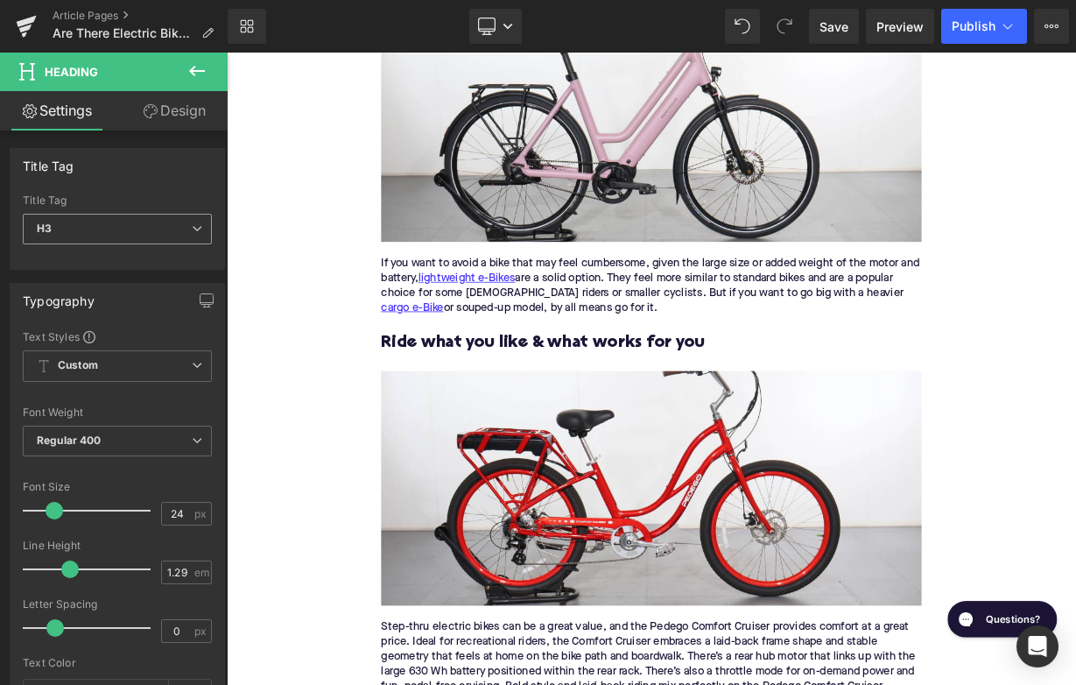
click at [130, 221] on span "H3" at bounding box center [117, 229] width 189 height 31
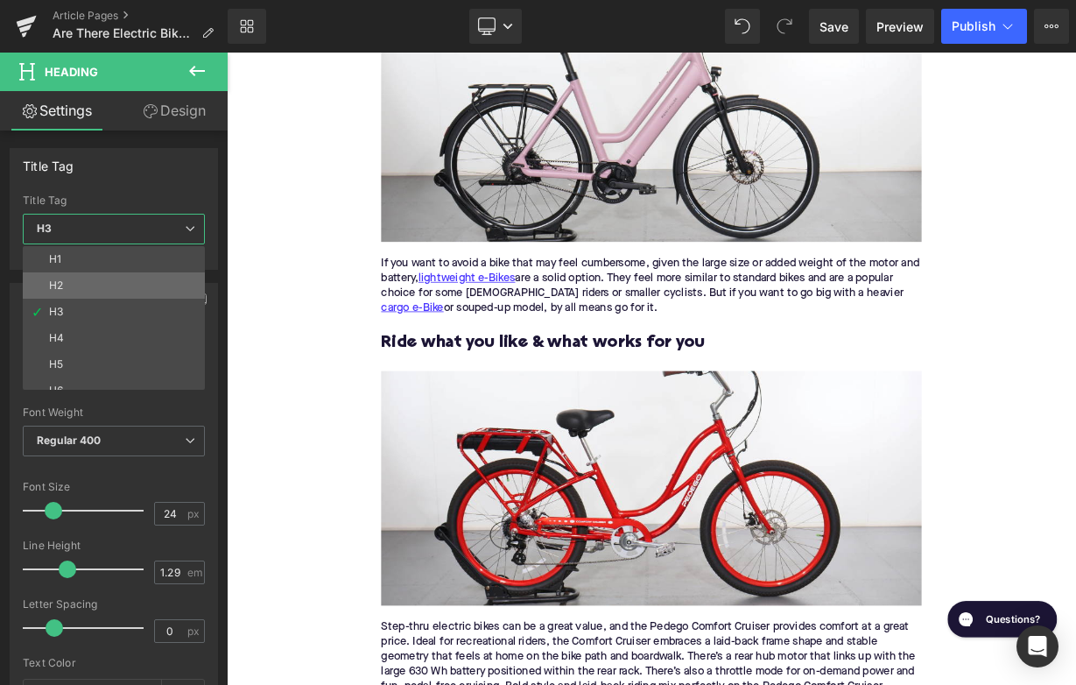
click at [141, 278] on li "H2" at bounding box center [118, 285] width 190 height 26
type input "28"
type input "1.11"
type input "100"
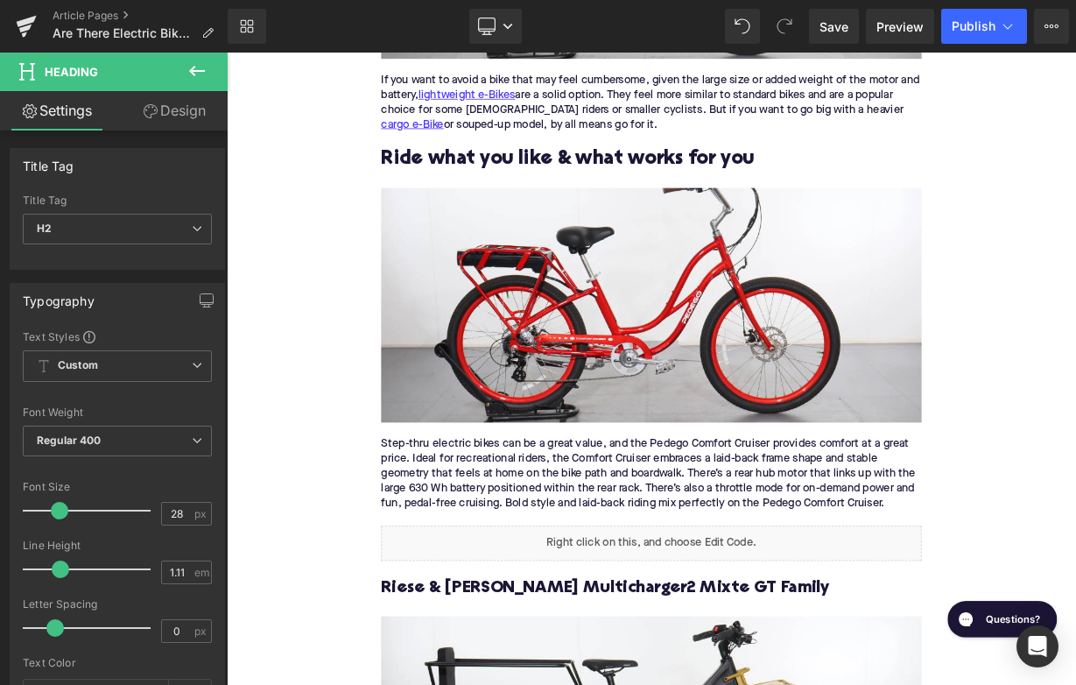
scroll to position [2880, 0]
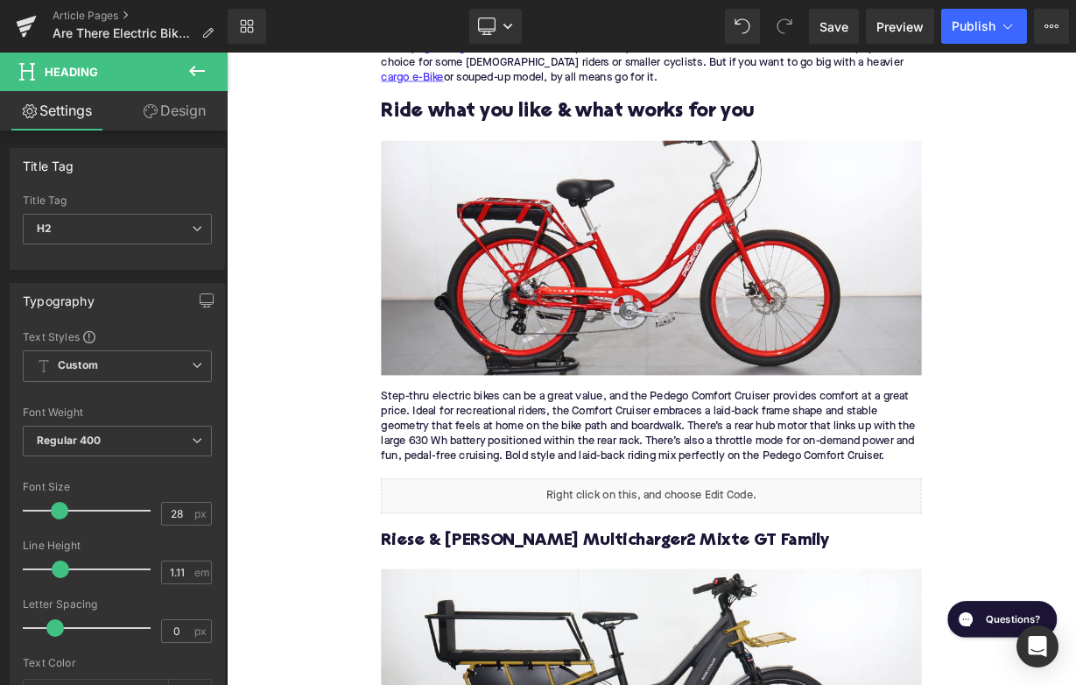
click at [597, 480] on div "Step-thru electric bikes can be a great value, and the Pedego Comfort Cruiser p…" at bounding box center [756, 519] width 674 height 92
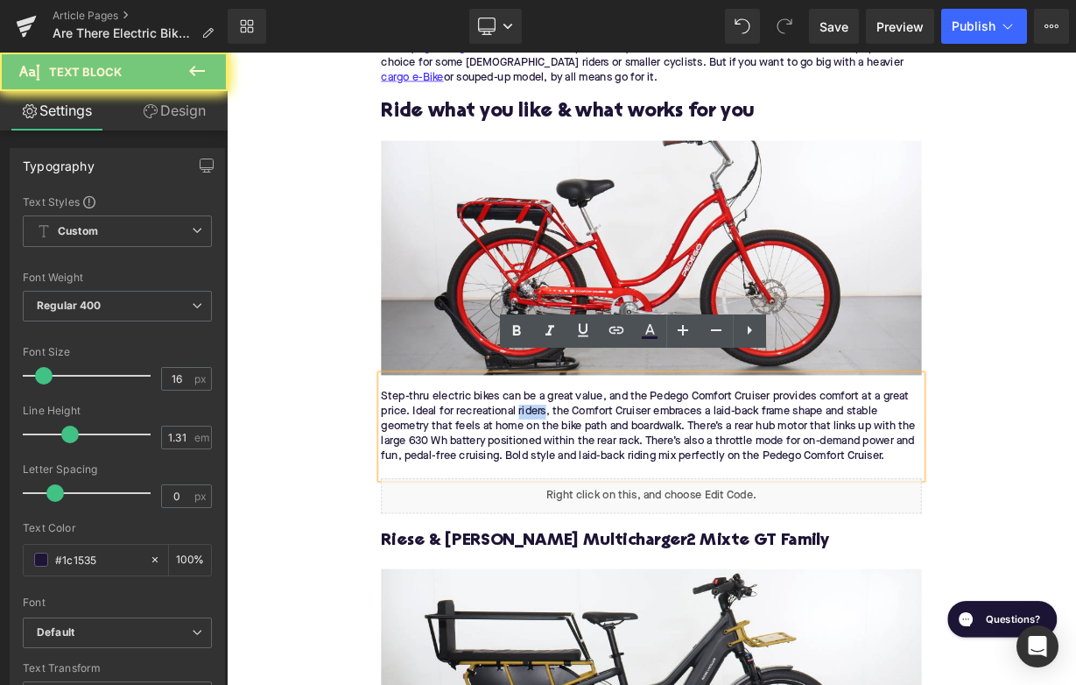
click at [597, 480] on div "Step-thru electric bikes can be a great value, and the Pedego Comfort Cruiser p…" at bounding box center [756, 519] width 674 height 92
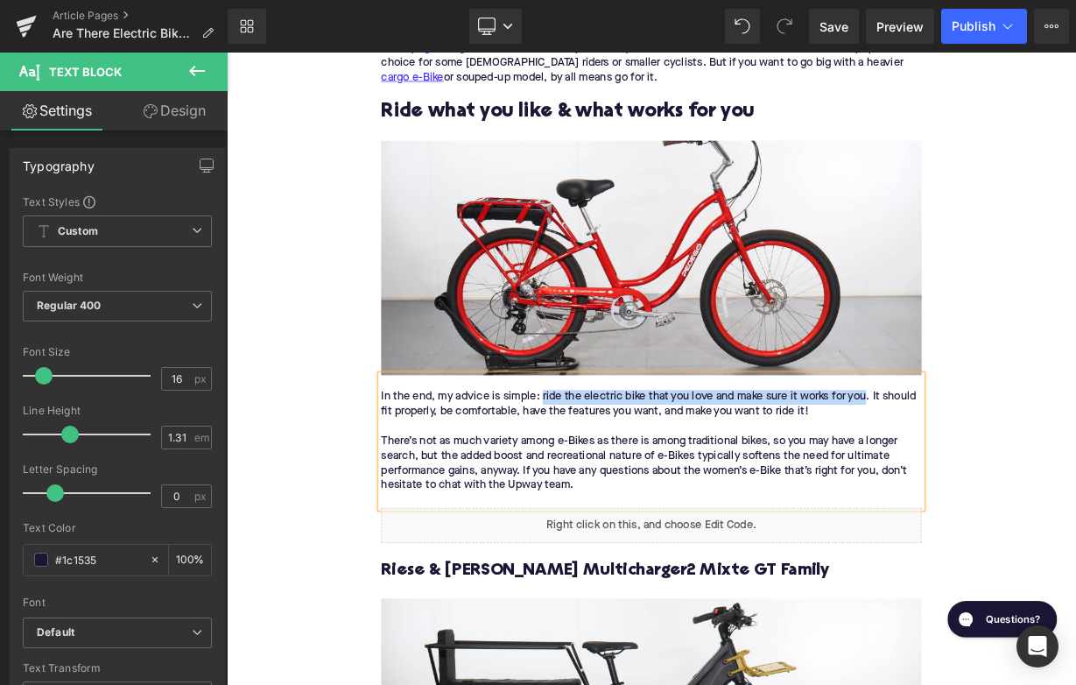
drag, startPoint x: 622, startPoint y: 457, endPoint x: 1025, endPoint y: 454, distance: 403.6
click at [1025, 473] on div "In the end, my advice is simple: ride the electric bike that you love and make …" at bounding box center [756, 537] width 674 height 129
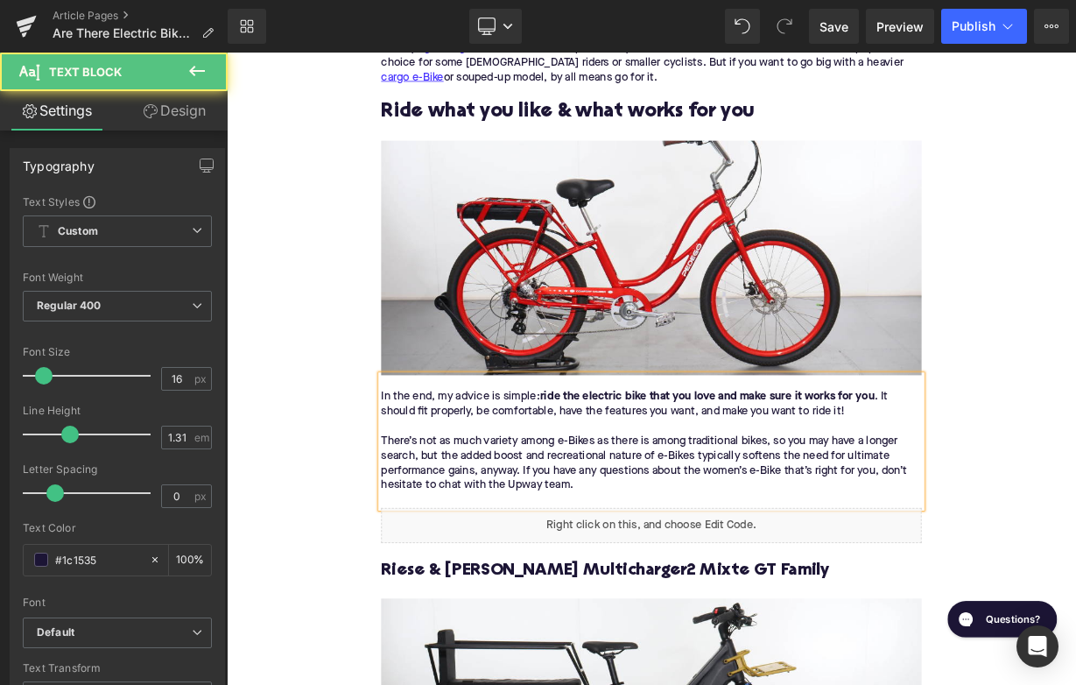
click at [852, 475] on strong "ride the electric bike that you love and make sure it works for you" at bounding box center [826, 482] width 418 height 14
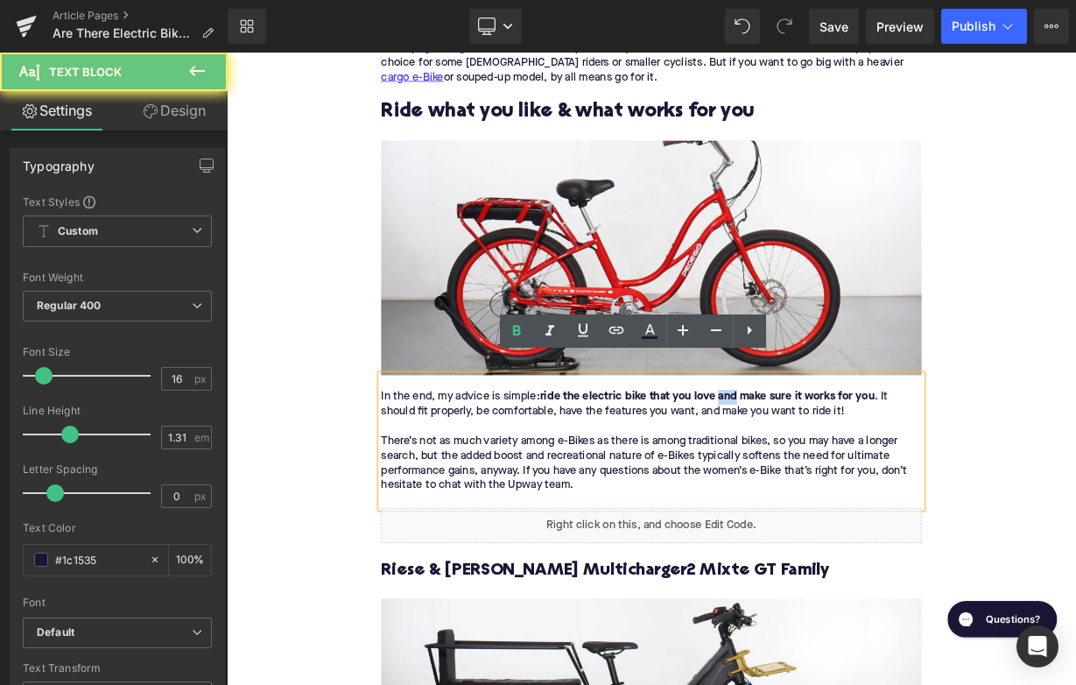
click at [852, 475] on strong "ride the electric bike that you love and make sure it works for you" at bounding box center [826, 482] width 418 height 14
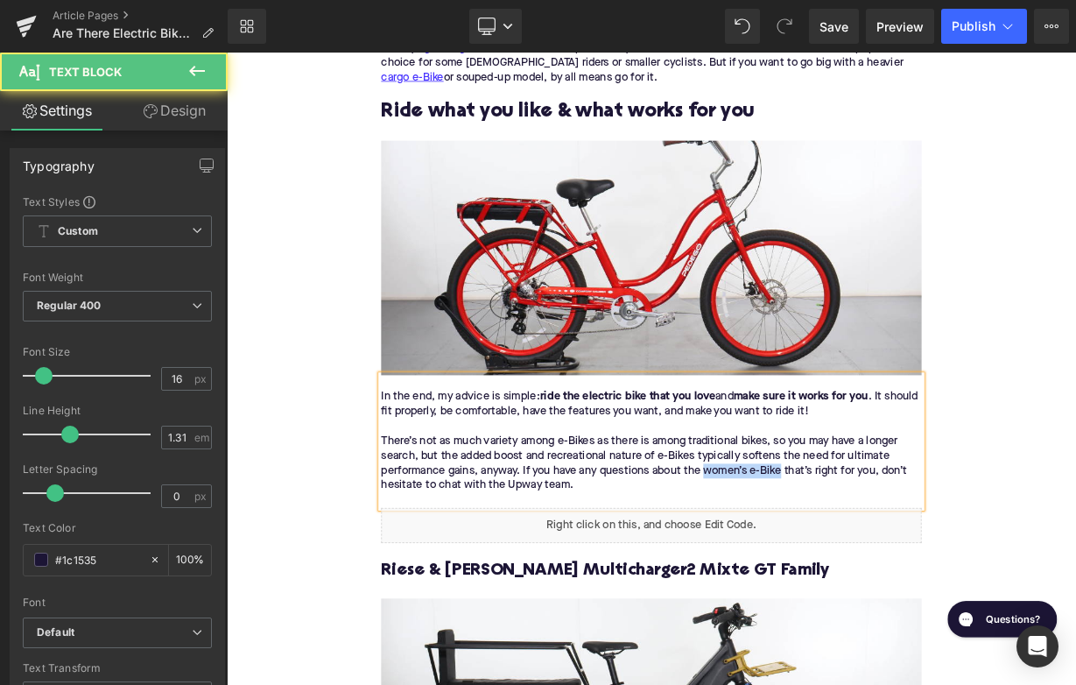
drag, startPoint x: 826, startPoint y: 550, endPoint x: 923, endPoint y: 551, distance: 96.3
click at [923, 551] on div "In the end, my advice is simple: ride the electric bike that you love and make …" at bounding box center [756, 537] width 674 height 129
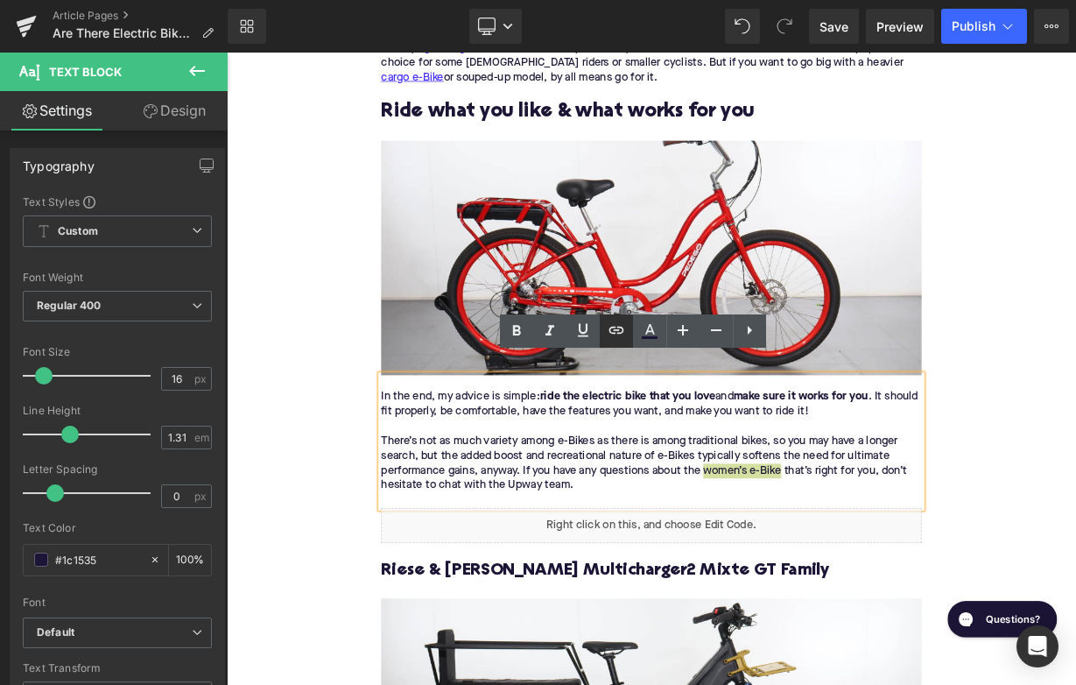
click at [622, 333] on icon at bounding box center [615, 330] width 15 height 7
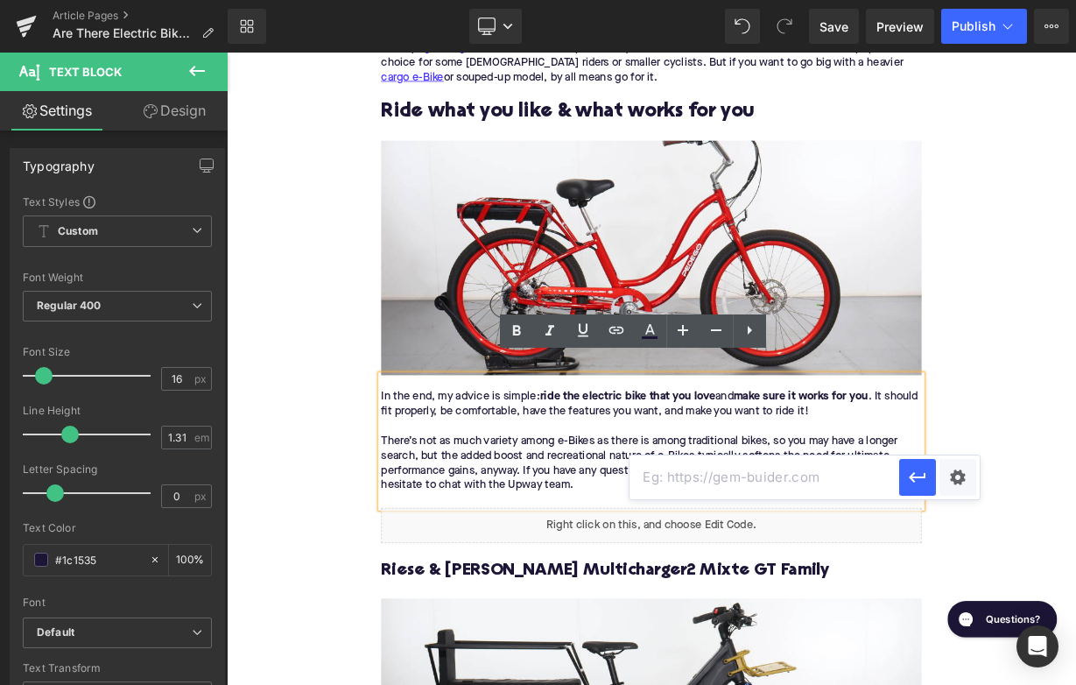
click at [704, 468] on input "text" at bounding box center [764, 477] width 270 height 44
paste input "[URL][DOMAIN_NAME]"
type input "[URL][DOMAIN_NAME]"
click at [912, 480] on icon "button" at bounding box center [918, 478] width 17 height 11
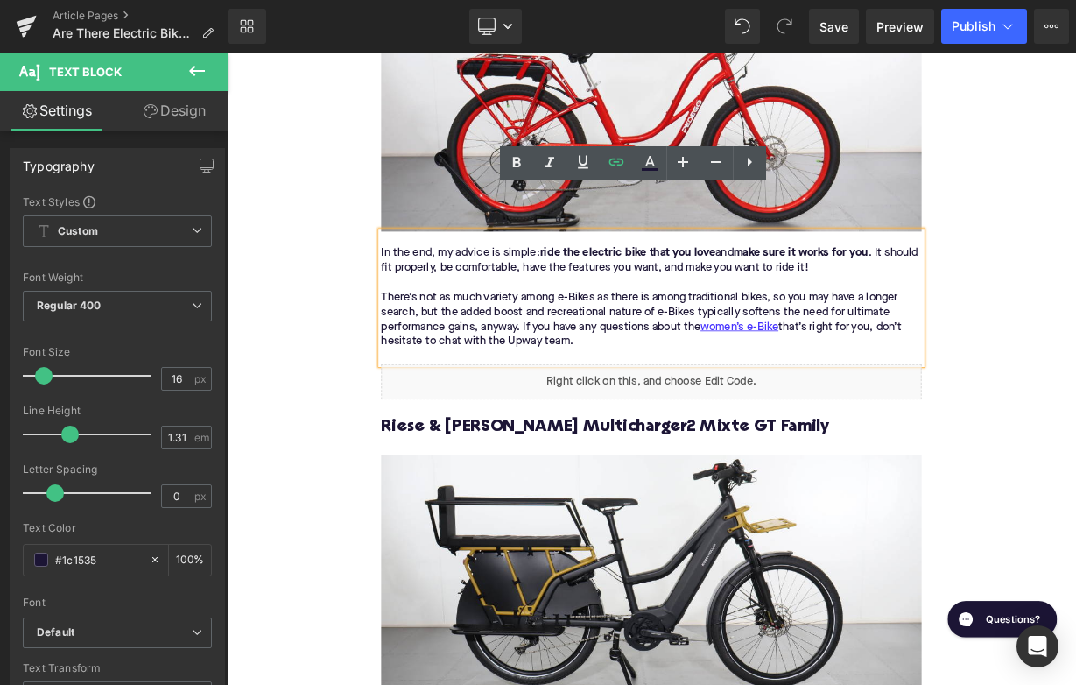
scroll to position [3150, 0]
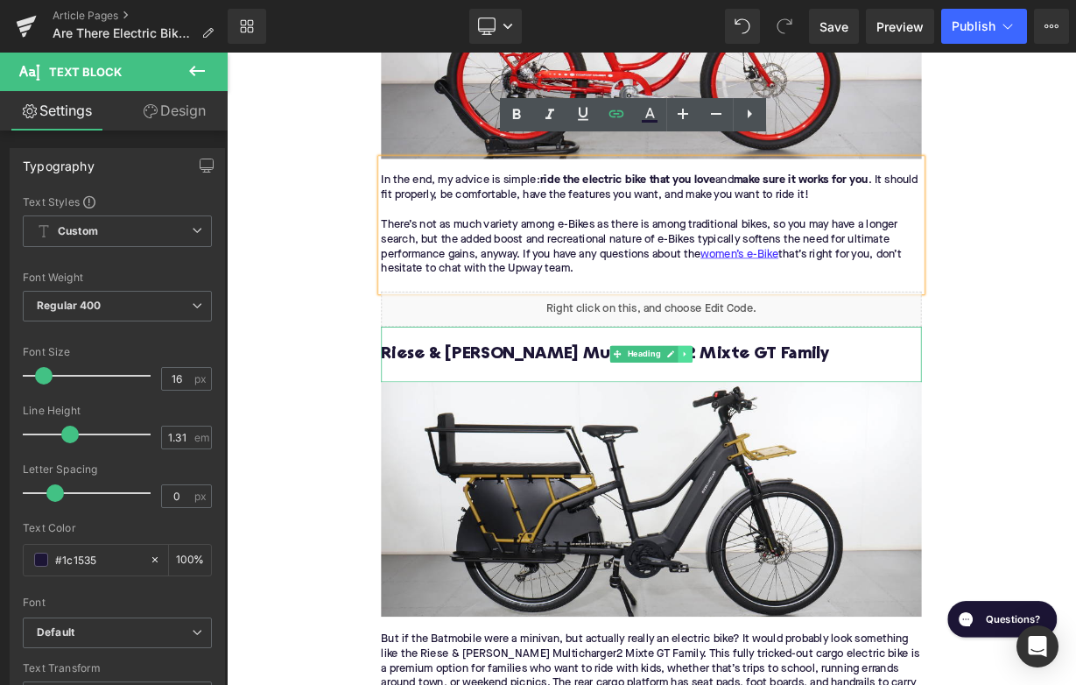
click at [799, 425] on icon at bounding box center [798, 428] width 3 height 6
click at [804, 423] on icon at bounding box center [808, 428] width 10 height 10
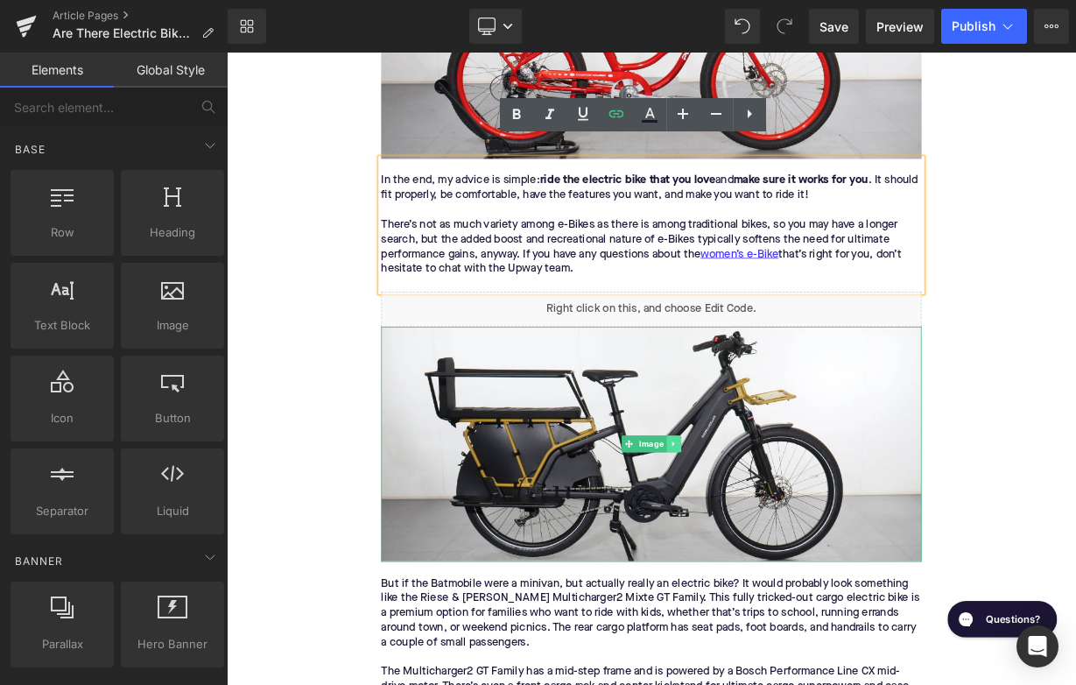
click at [784, 530] on link at bounding box center [784, 540] width 18 height 21
click at [790, 535] on icon at bounding box center [794, 540] width 10 height 11
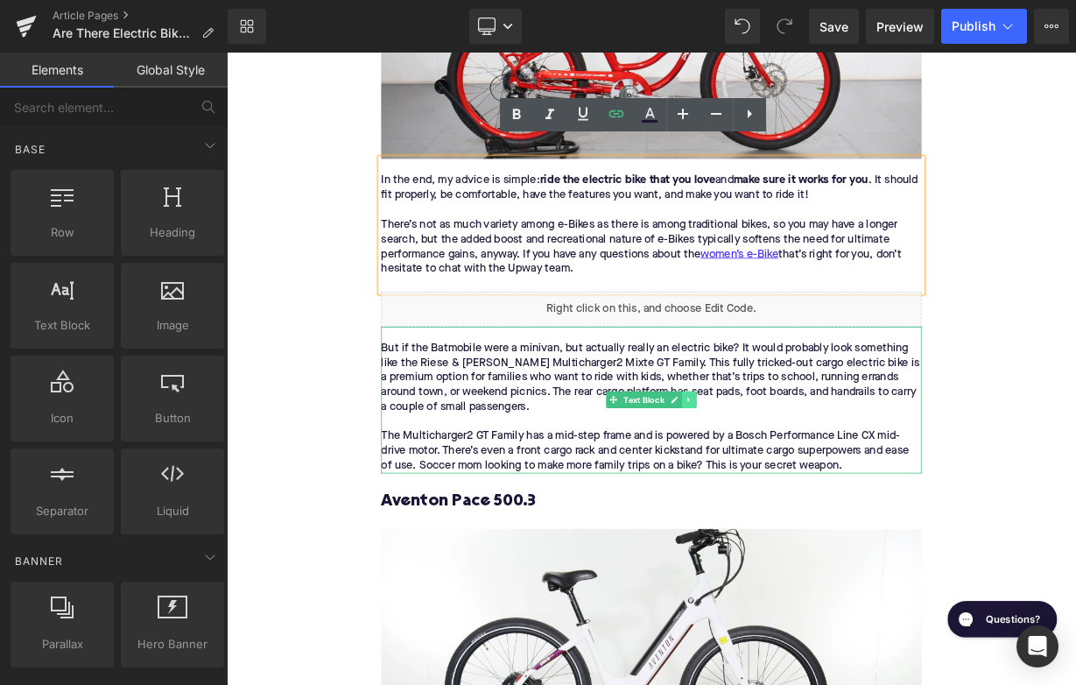
click at [806, 480] on icon at bounding box center [803, 485] width 10 height 11
click at [808, 481] on icon at bounding box center [813, 486] width 10 height 10
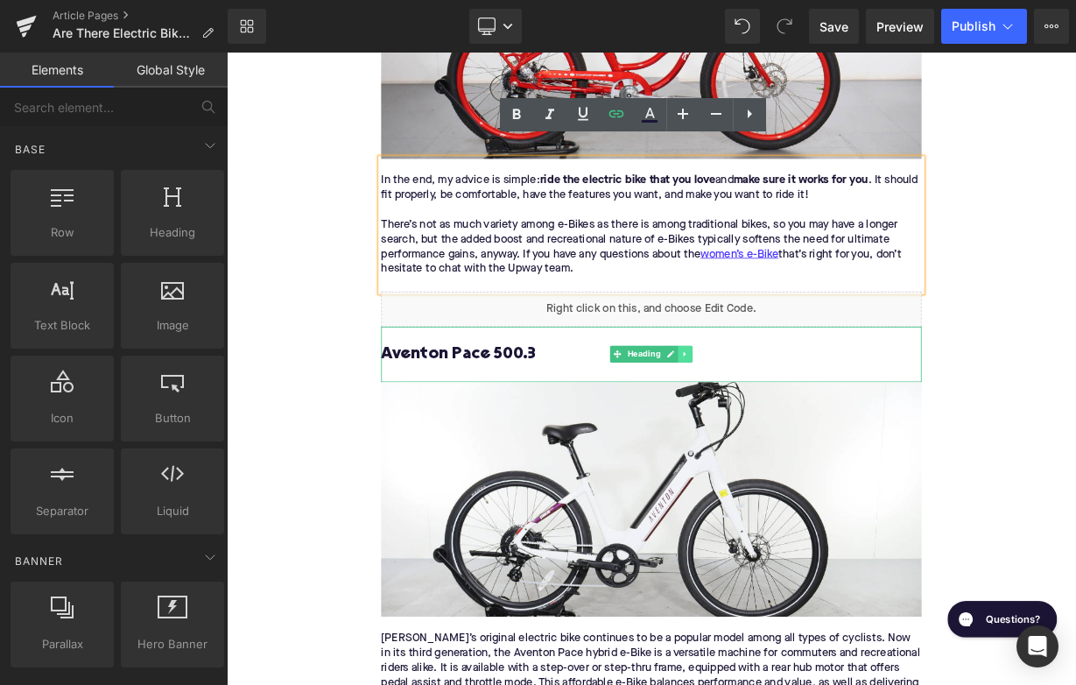
click at [801, 423] on icon at bounding box center [799, 428] width 10 height 11
click at [809, 423] on icon at bounding box center [808, 428] width 10 height 11
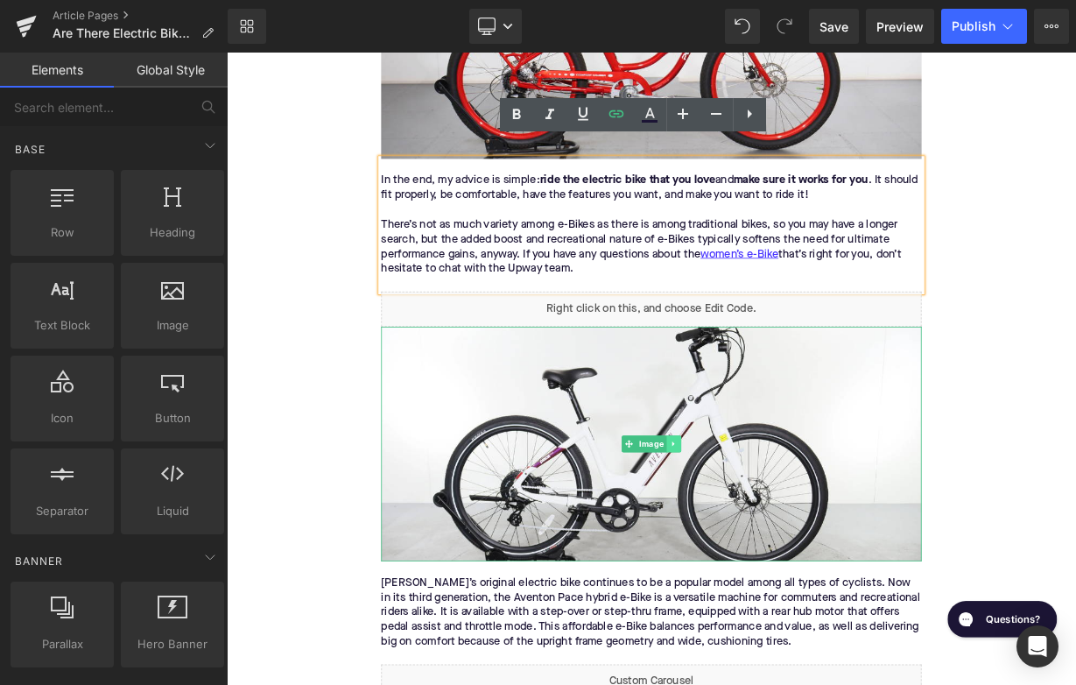
click at [787, 530] on link at bounding box center [784, 540] width 18 height 21
click at [797, 535] on icon at bounding box center [794, 540] width 10 height 10
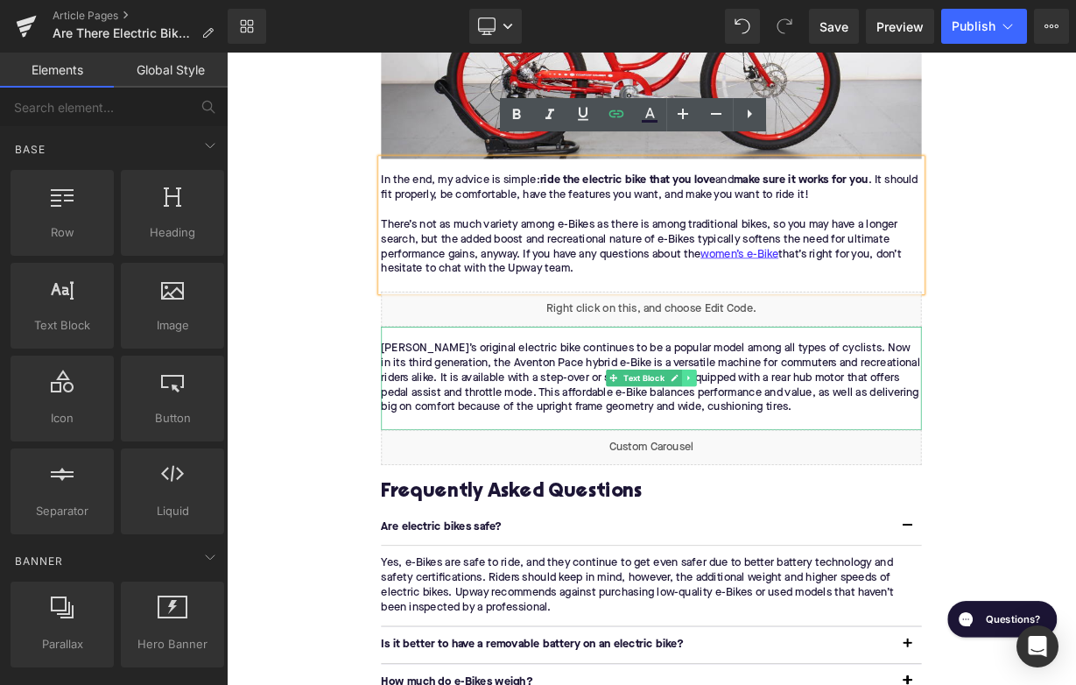
click at [805, 447] on link at bounding box center [804, 457] width 18 height 21
click at [811, 453] on icon at bounding box center [813, 458] width 10 height 10
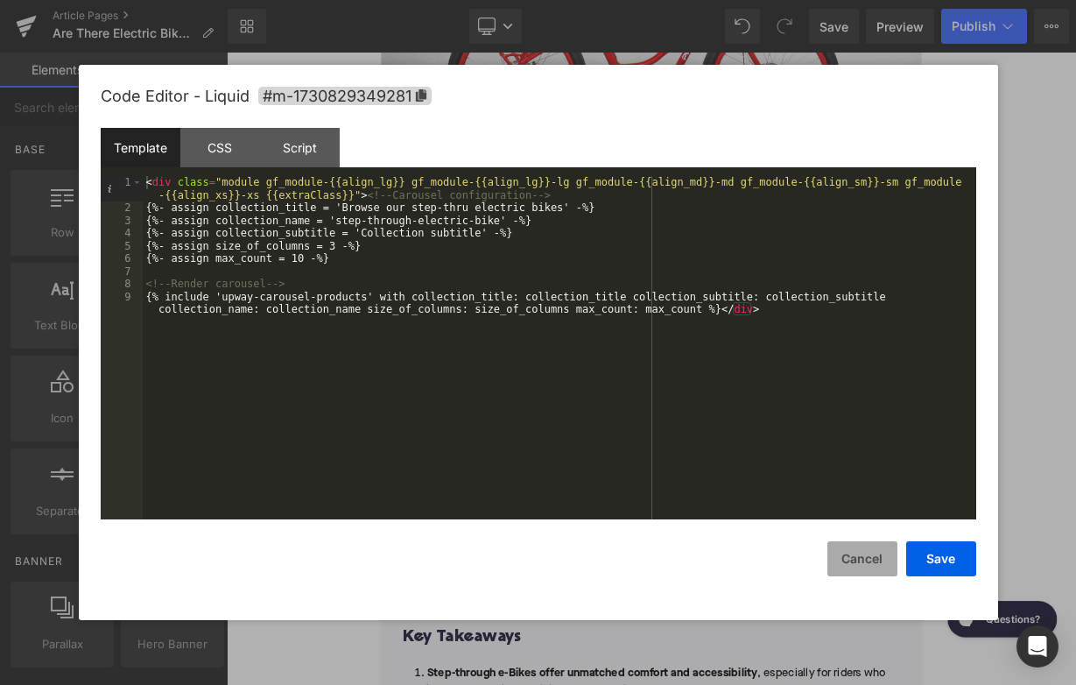
click at [868, 568] on button "Cancel" at bounding box center [862, 558] width 70 height 35
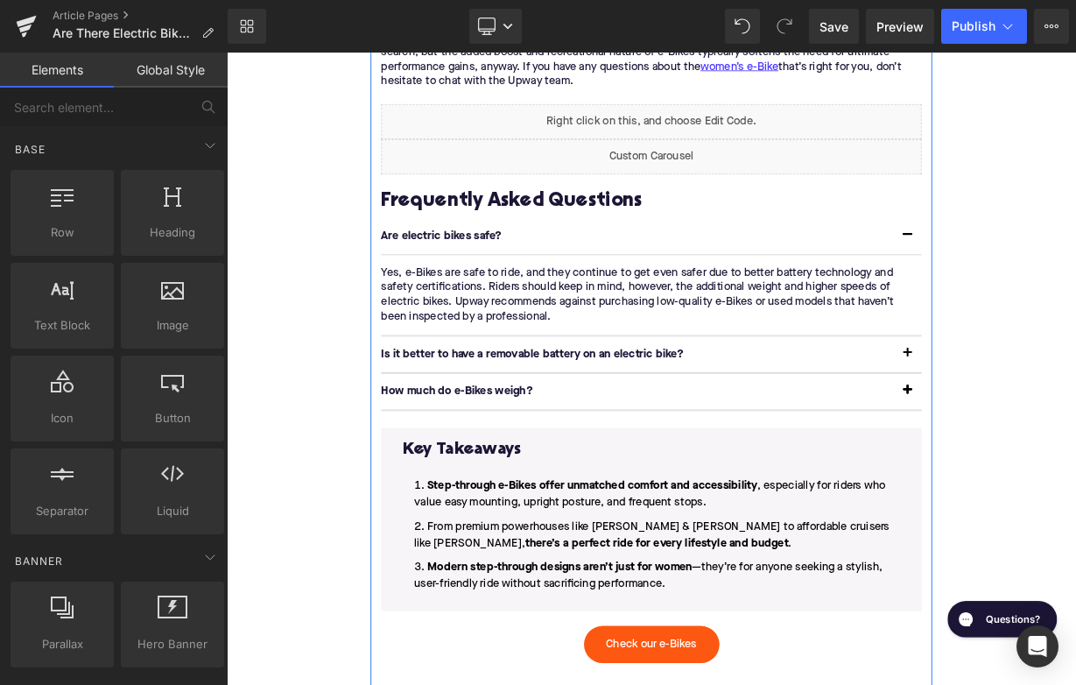
scroll to position [3422, 0]
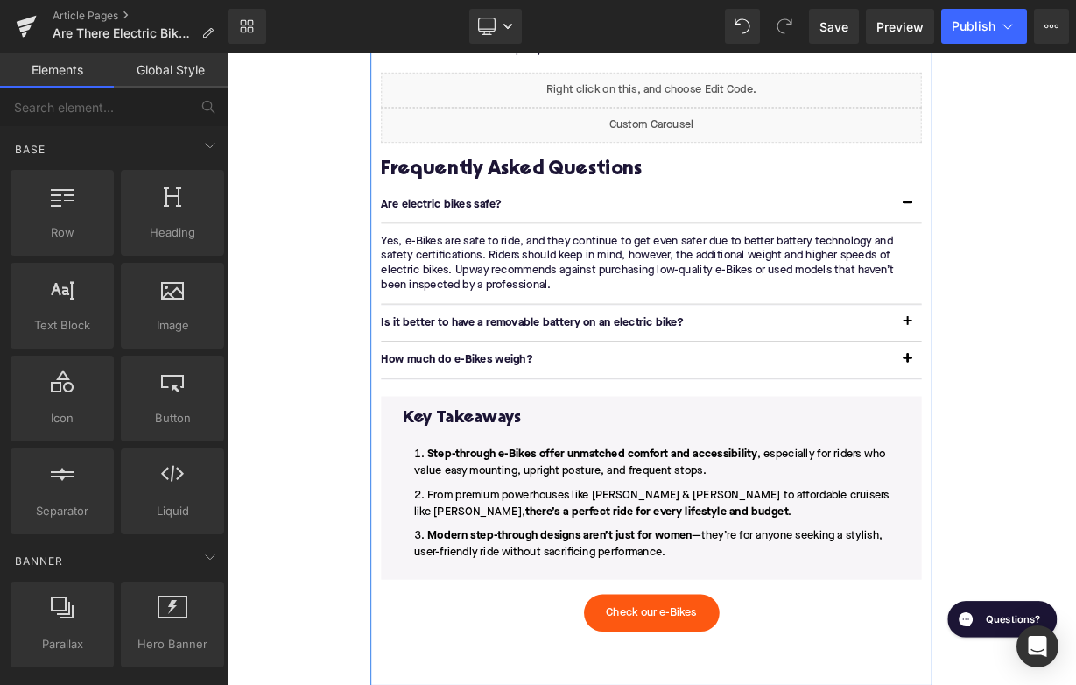
click at [792, 655] on li "Modern step-through designs aren’t just for women —they’re for anyone seeking a…" at bounding box center [756, 666] width 620 height 42
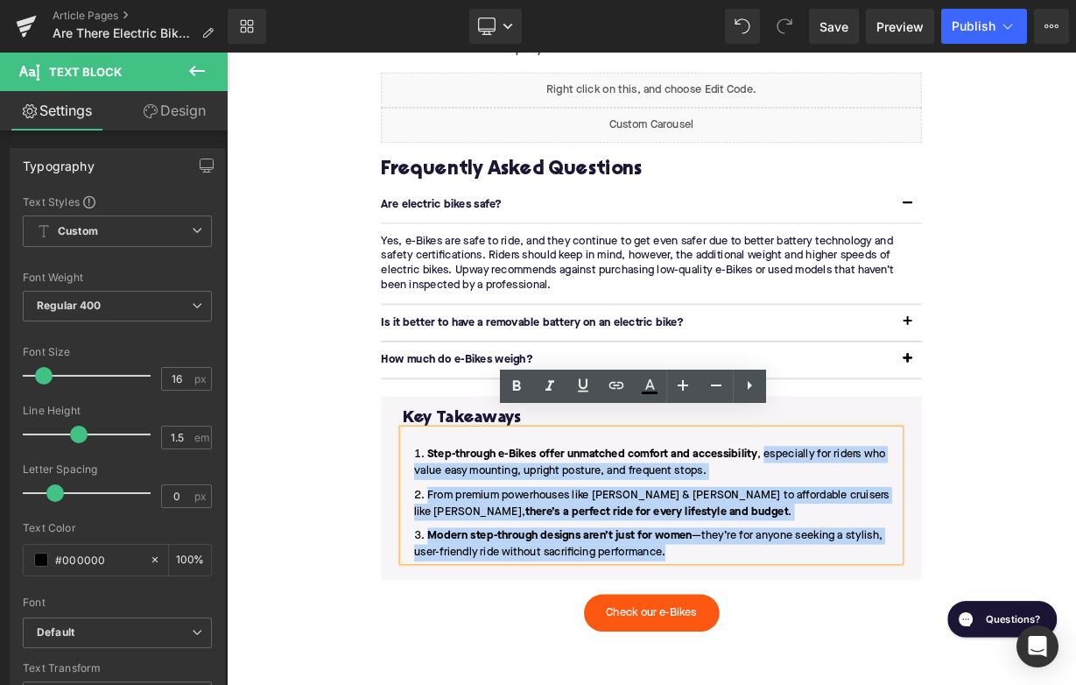
drag, startPoint x: 784, startPoint y: 650, endPoint x: 896, endPoint y: 539, distance: 157.2
click at [896, 544] on ol "Step-through e-Bikes offer unmatched comfort and accessibility , especially for…" at bounding box center [756, 616] width 620 height 144
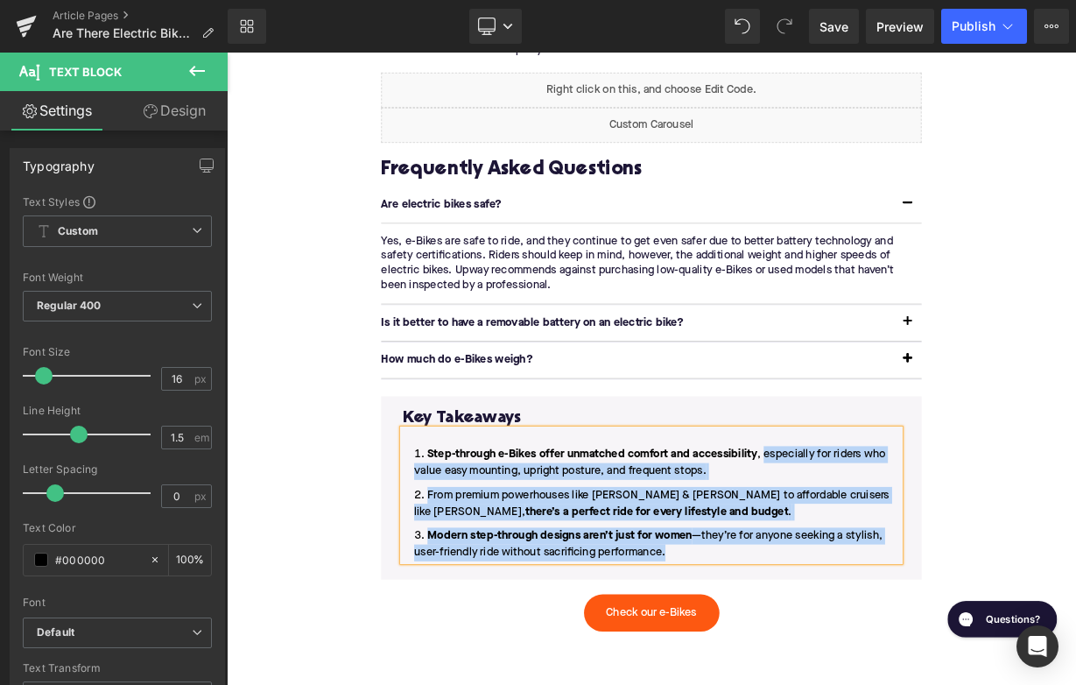
paste div
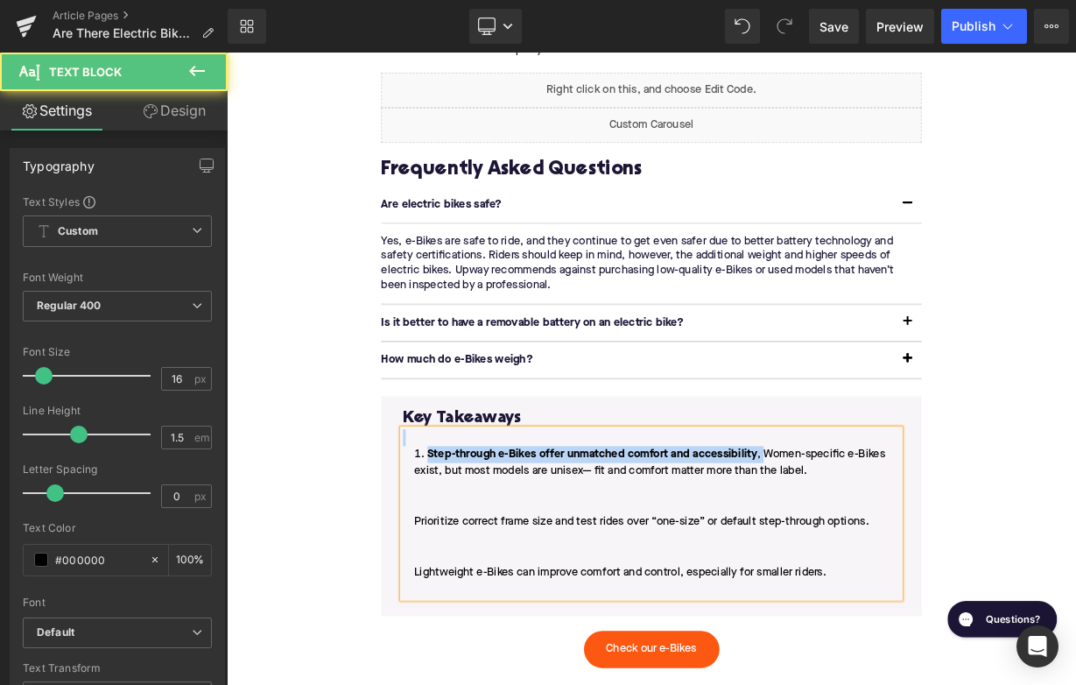
drag, startPoint x: 897, startPoint y: 537, endPoint x: 563, endPoint y: 518, distance: 334.9
click at [563, 523] on div "Step-through e-Bikes offer unmatched comfort and accessibility , Women-specific…" at bounding box center [756, 628] width 620 height 210
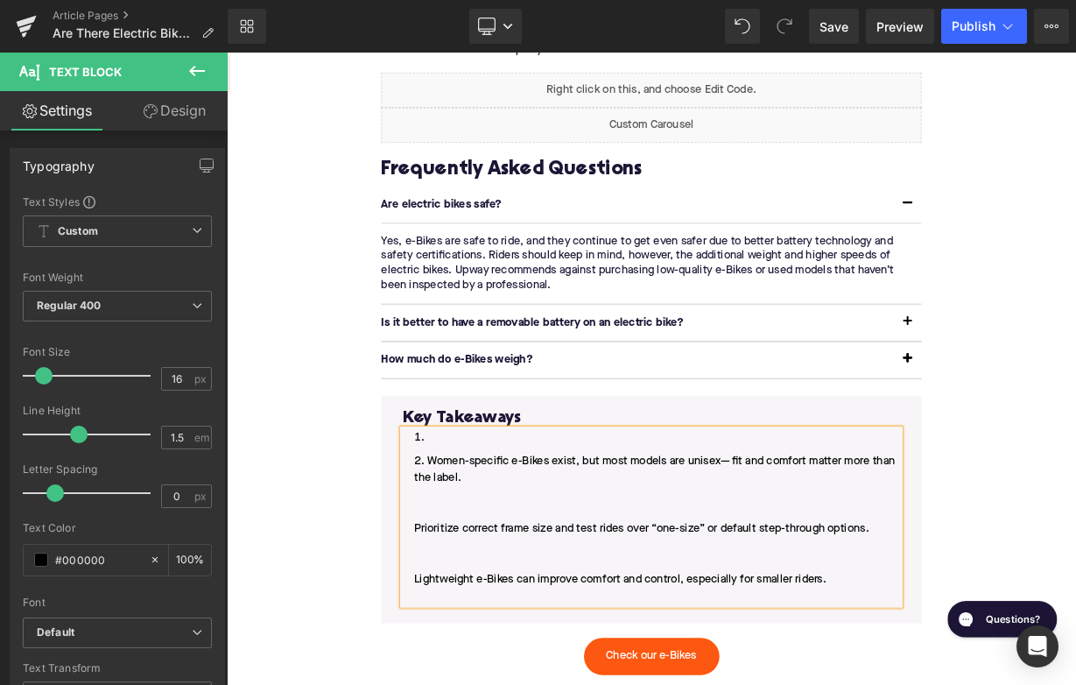
click at [506, 523] on li at bounding box center [756, 533] width 620 height 21
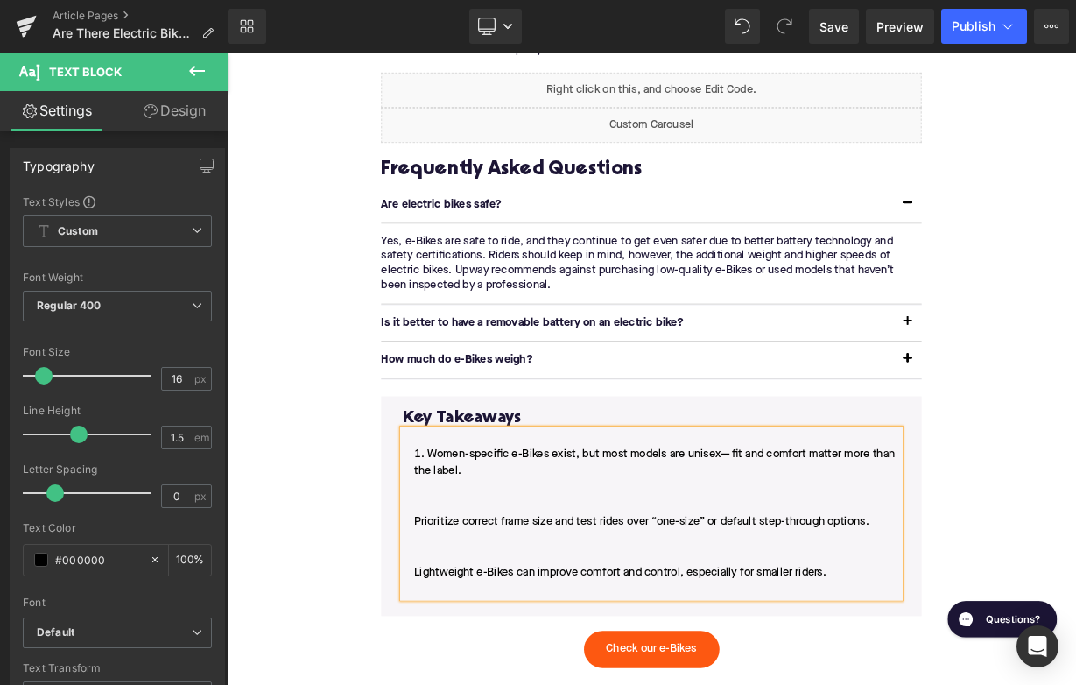
click at [458, 615] on li "Women-specific e-Bikes exist, but most models are unisex— fit and comfort matte…" at bounding box center [756, 638] width 620 height 189
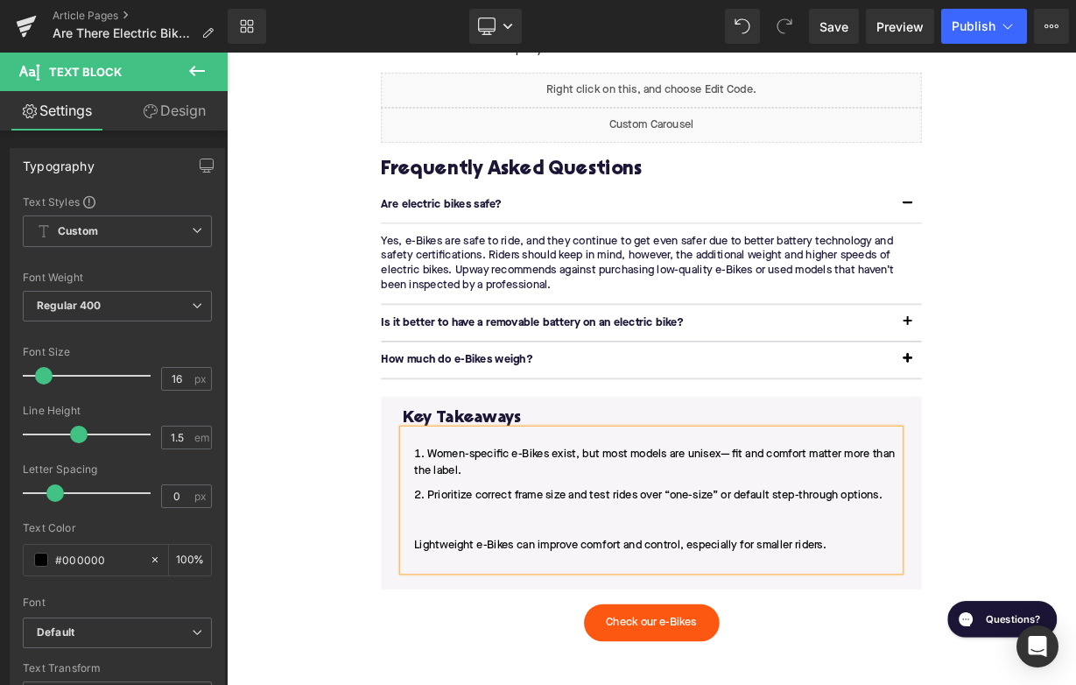
click at [453, 650] on li "Prioritize correct frame size and test rides over “one-size” or default step-th…" at bounding box center [756, 646] width 620 height 105
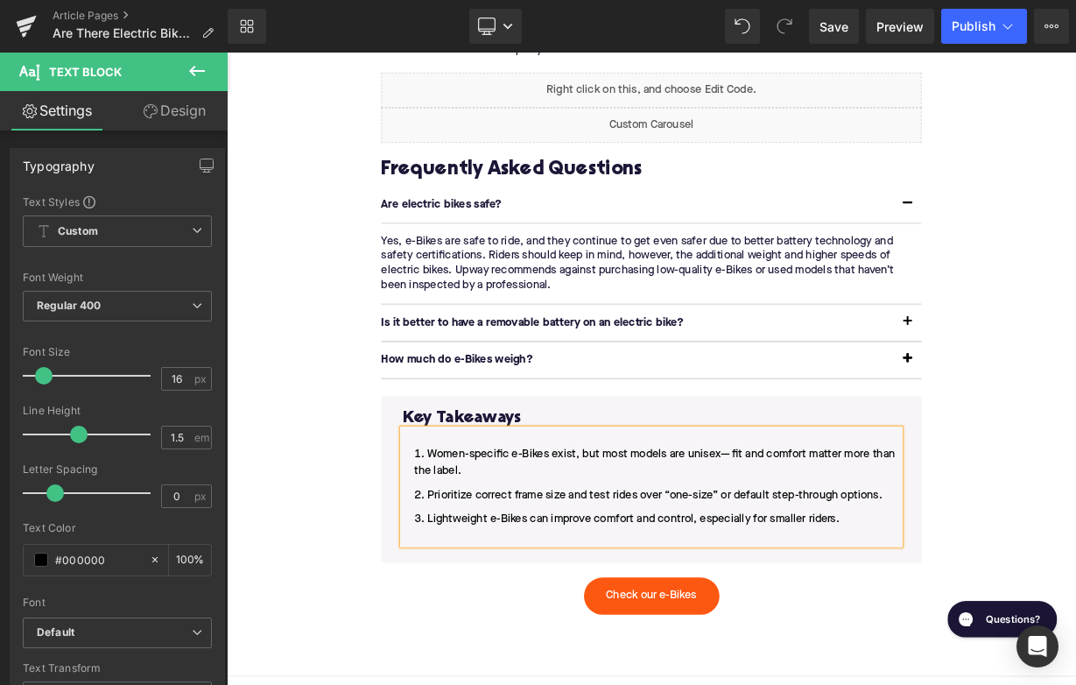
click at [534, 636] on li "Lightweight e-Bikes can improve comfort and control, especially for smaller rid…" at bounding box center [756, 645] width 620 height 42
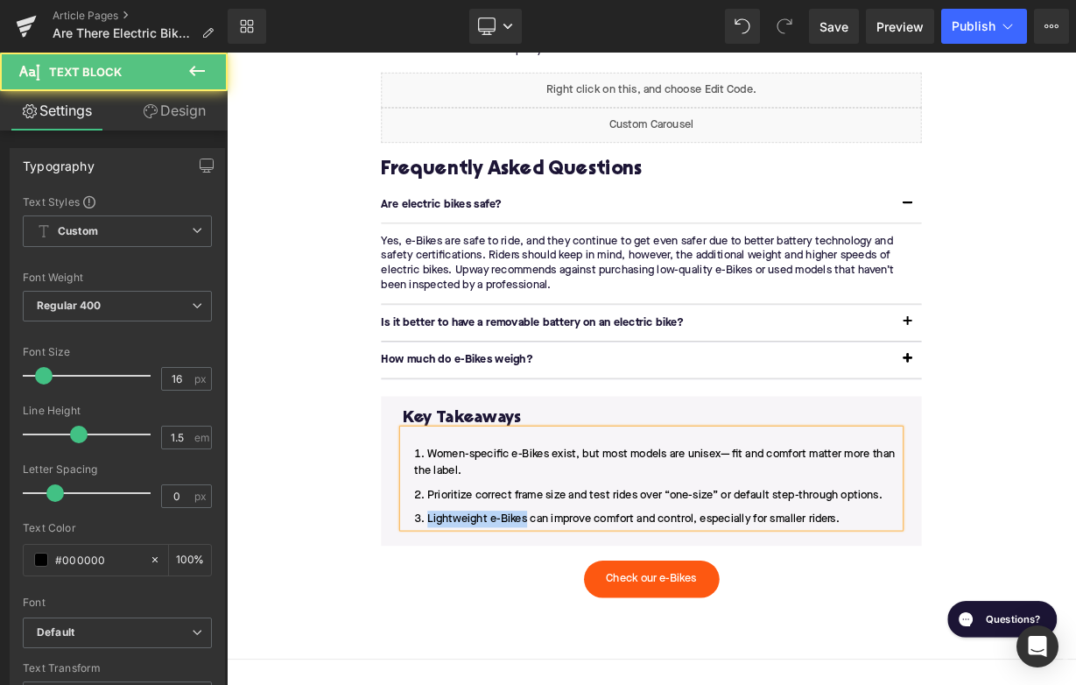
drag, startPoint x: 601, startPoint y: 614, endPoint x: 471, endPoint y: 611, distance: 129.6
click at [471, 624] on li "Lightweight e-Bikes can improve comfort and control, especially for smaller rid…" at bounding box center [756, 634] width 620 height 21
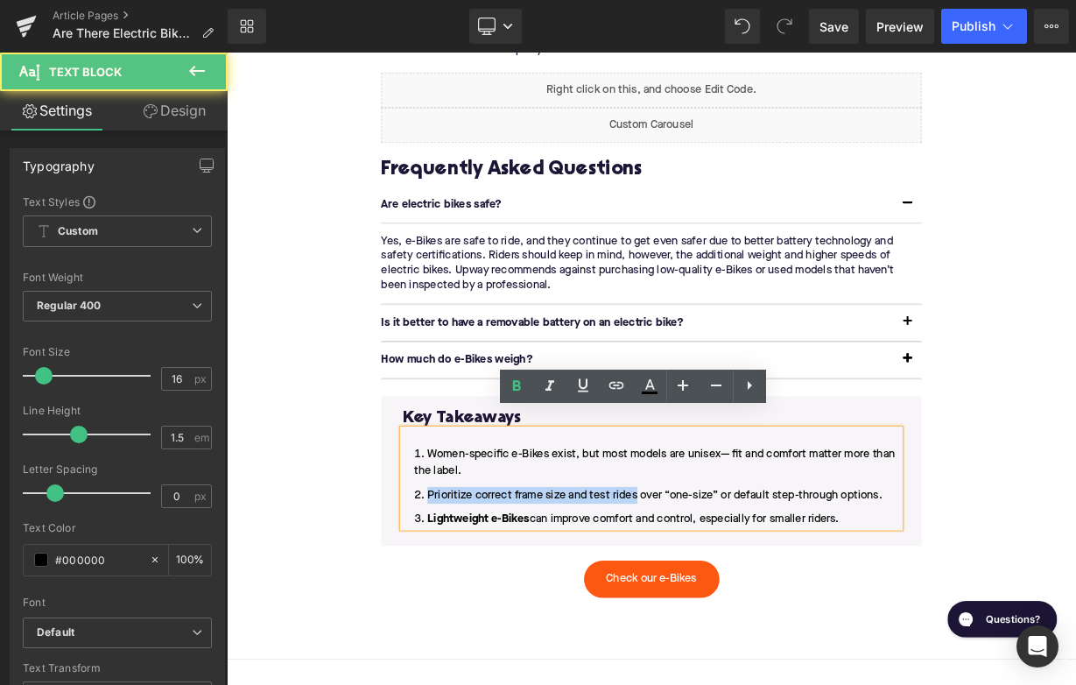
drag, startPoint x: 739, startPoint y: 583, endPoint x: 471, endPoint y: 582, distance: 267.9
click at [471, 594] on li "Prioritize correct frame size and test rides over “one-size” or default step-th…" at bounding box center [756, 604] width 620 height 21
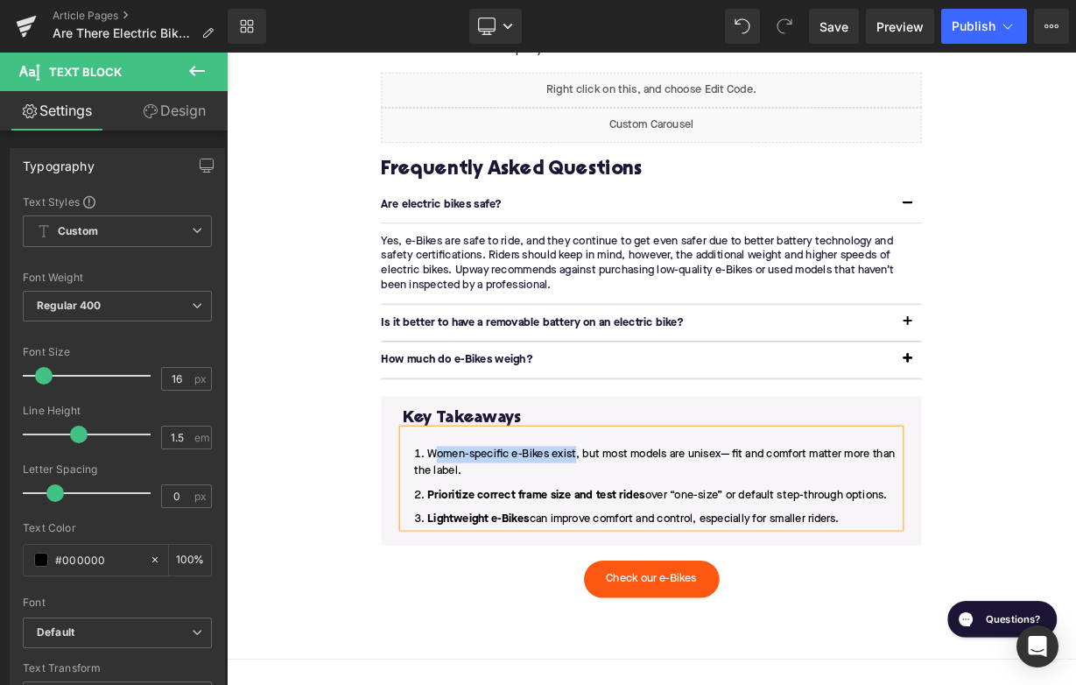
drag, startPoint x: 661, startPoint y: 534, endPoint x: 486, endPoint y: 531, distance: 175.1
click at [486, 544] on li "Women-specific e-Bikes exist, but most models are unisex— fit and comfort matte…" at bounding box center [756, 565] width 620 height 42
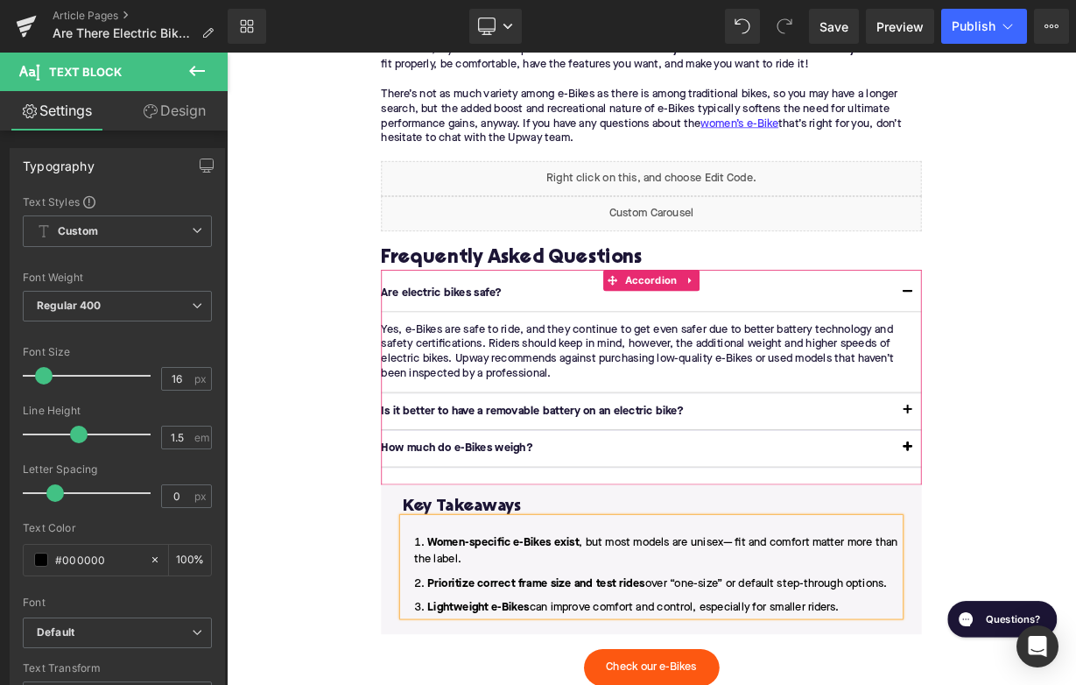
scroll to position [3238, 0]
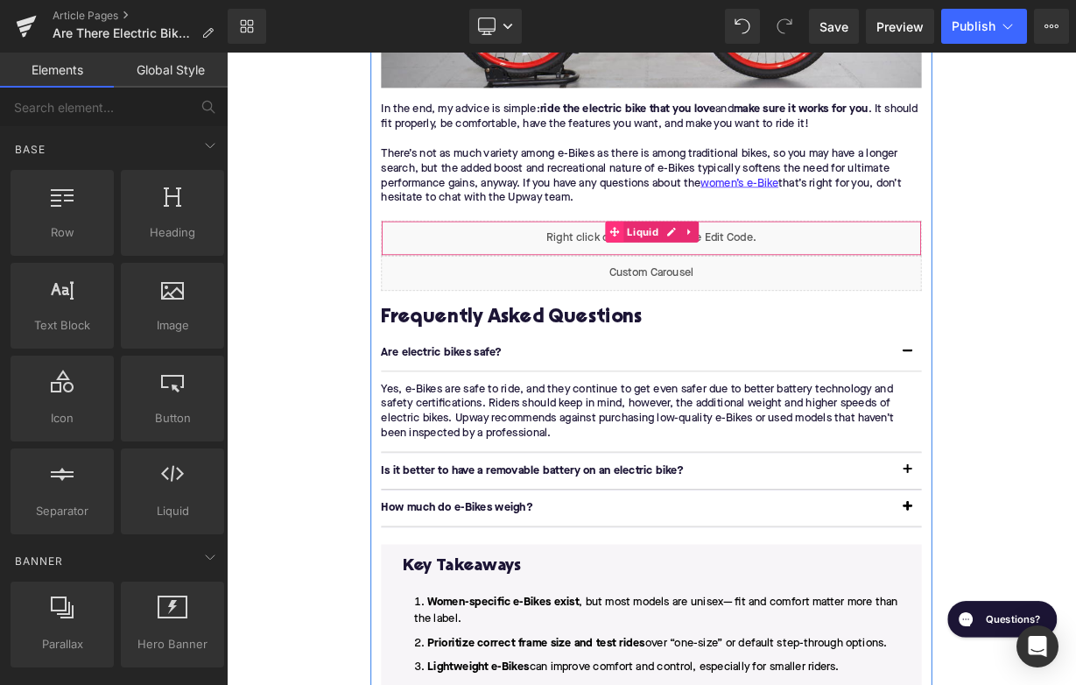
click at [716, 269] on icon at bounding box center [711, 275] width 12 height 13
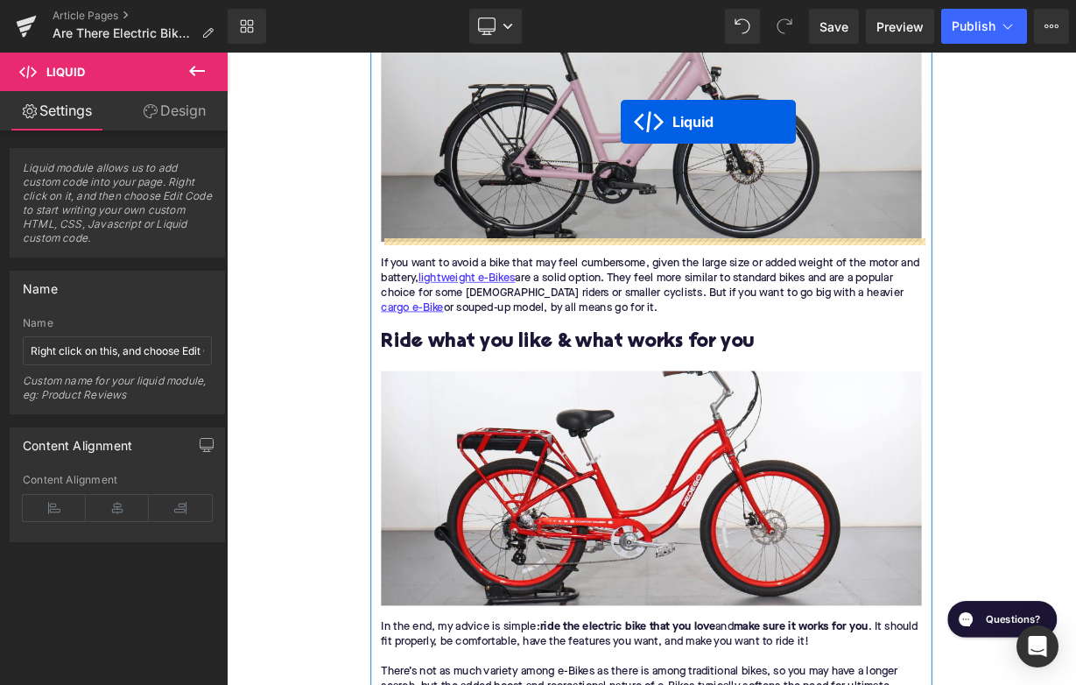
scroll to position [2540, 0]
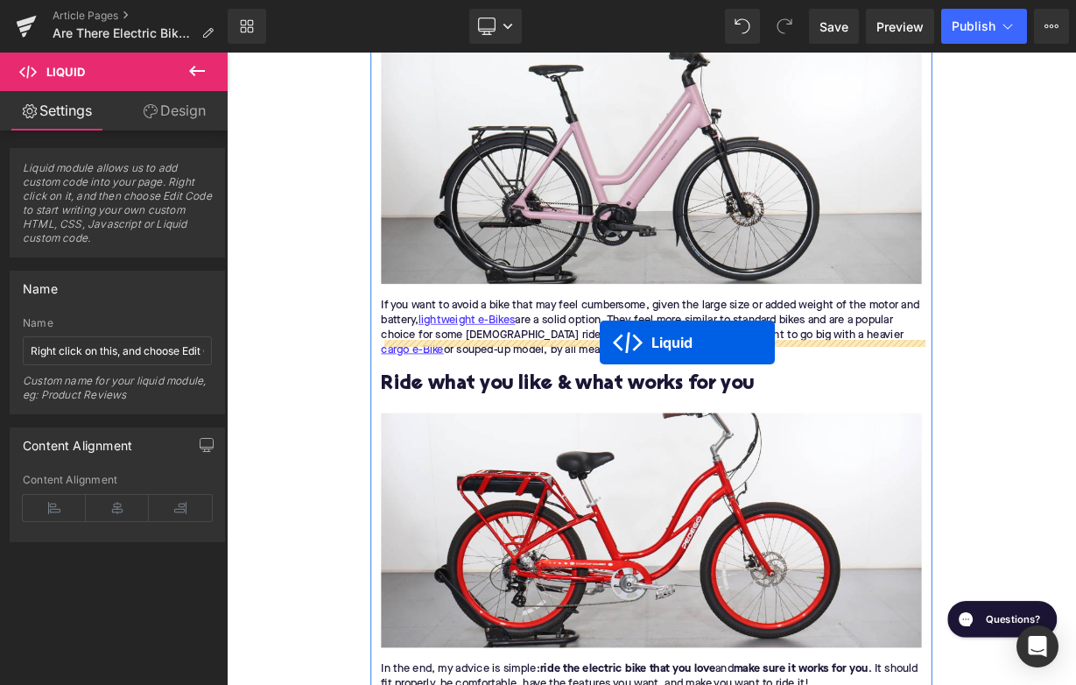
drag, startPoint x: 709, startPoint y: 257, endPoint x: 691, endPoint y: 417, distance: 161.3
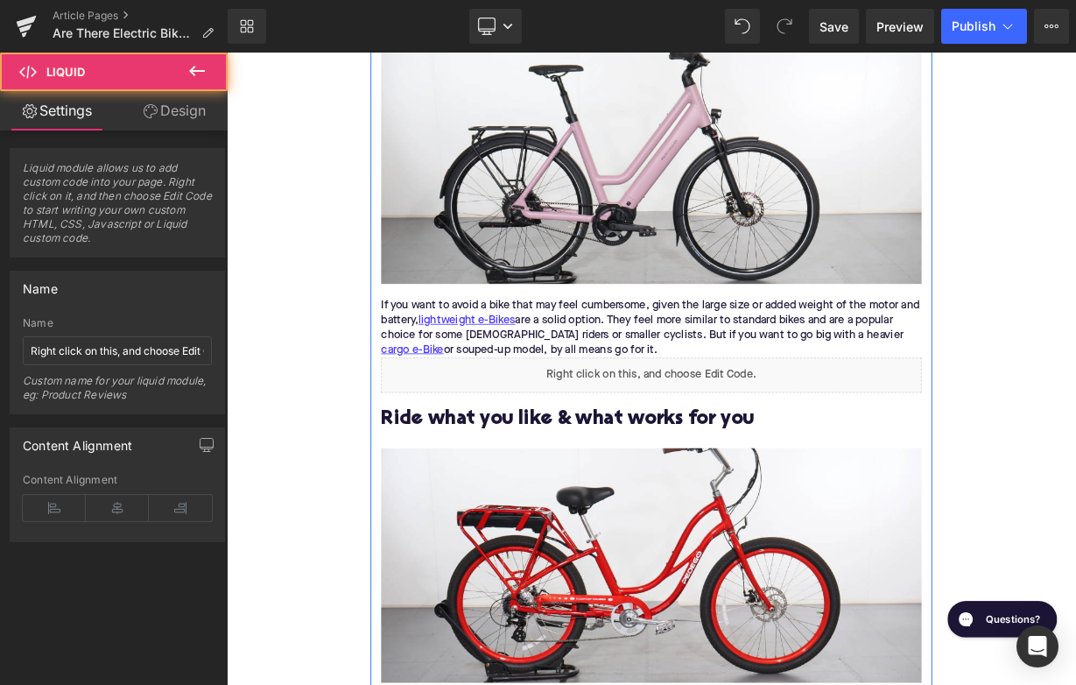
click at [700, 404] on div "If you want to avoid a bike that may feel cumbersome, given the large size or a…" at bounding box center [756, 397] width 674 height 74
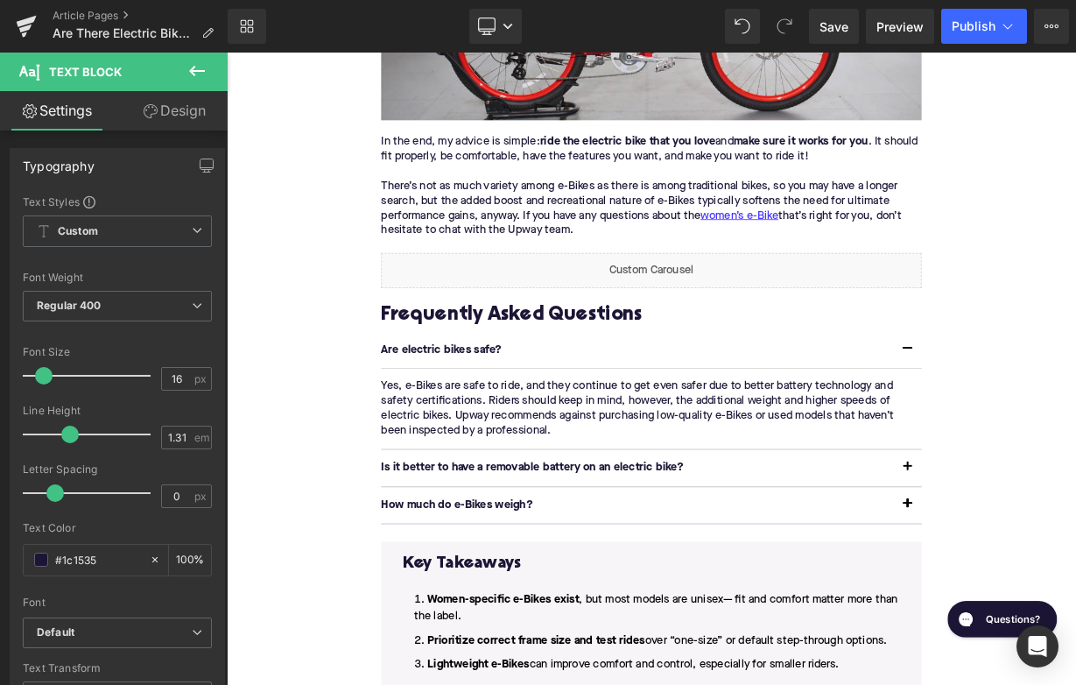
scroll to position [3325, 0]
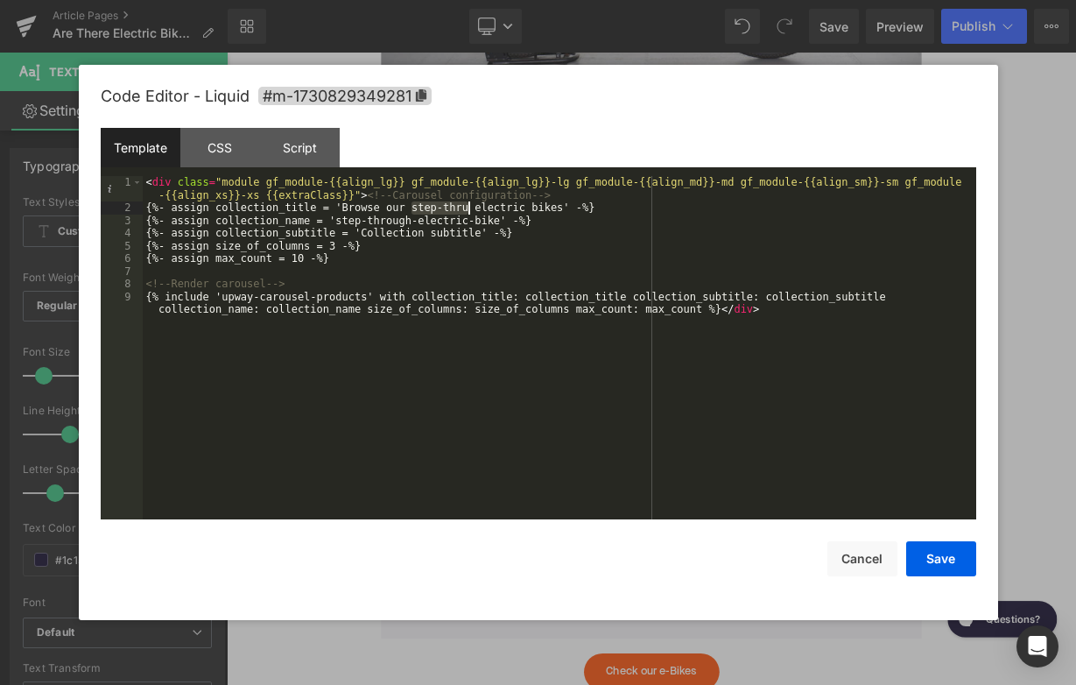
drag, startPoint x: 412, startPoint y: 208, endPoint x: 468, endPoint y: 208, distance: 56.0
click at [468, 208] on div "< div class = "module gf_module-{{align_lg}} gf_module-{{align_lg}}-lg gf_modul…" at bounding box center [559, 373] width 833 height 394
click at [425, 207] on div "< div class = "module gf_module-{{align_lg}} gf_module-{{align_lg}}-lg gf_modul…" at bounding box center [559, 373] width 833 height 394
click at [499, 208] on div "< div class = "module gf_module-{{align_lg}} gf_module-{{align_lg}}-lg gf_modul…" at bounding box center [559, 373] width 833 height 394
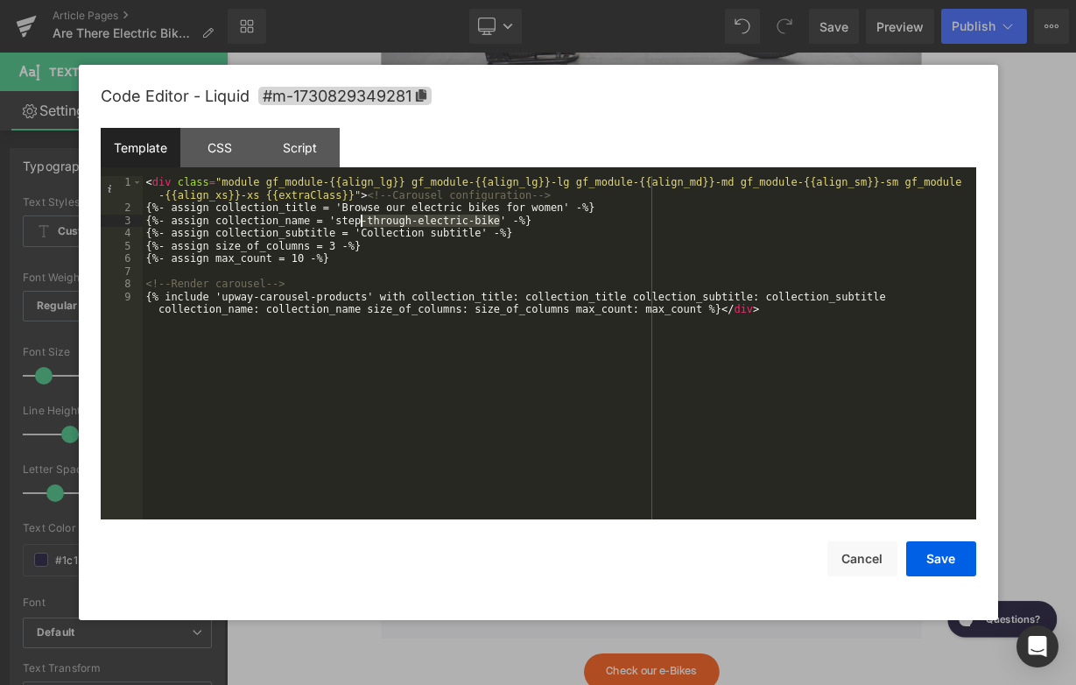
drag, startPoint x: 501, startPoint y: 218, endPoint x: 344, endPoint y: 219, distance: 156.7
click at [344, 219] on div "< div class = "module gf_module-{{align_lg}} gf_module-{{align_lg}}-lg gf_modul…" at bounding box center [559, 373] width 833 height 394
click at [390, 211] on div "< div class = "module gf_module-{{align_lg}} gf_module-{{align_lg}}-lg gf_modul…" at bounding box center [559, 373] width 833 height 394
click at [947, 554] on button "Save" at bounding box center [941, 558] width 70 height 35
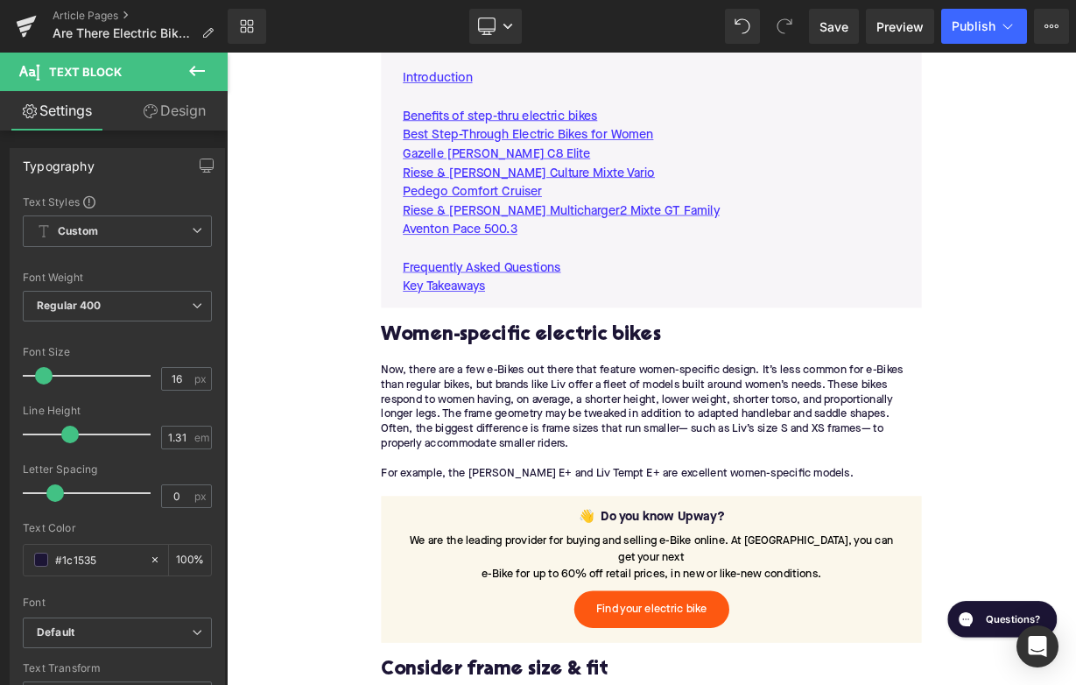
scroll to position [847, 0]
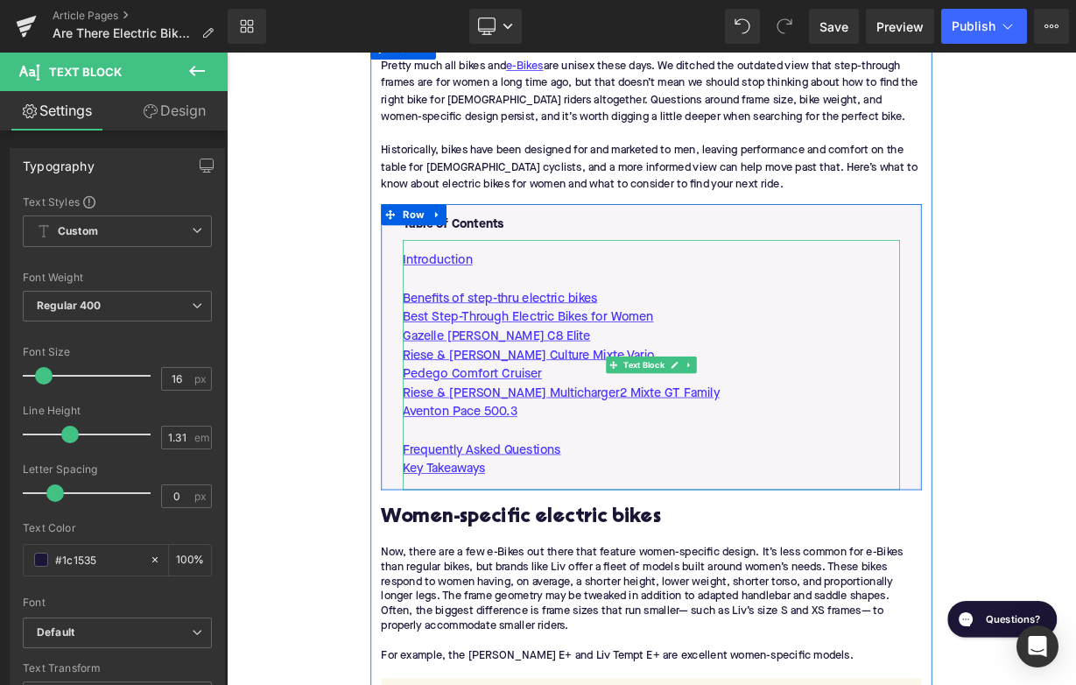
click at [628, 503] on p "Aventon Pace 500.3" at bounding box center [756, 501] width 620 height 24
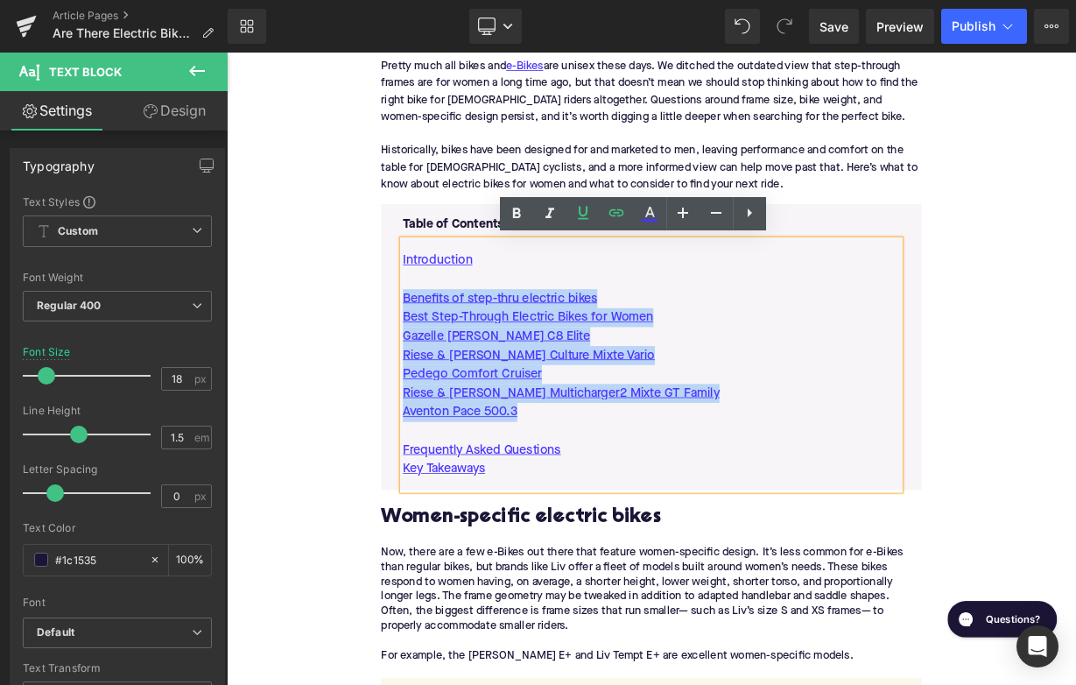
drag, startPoint x: 619, startPoint y: 495, endPoint x: 431, endPoint y: 350, distance: 237.3
click at [431, 350] on div "Table of Contents Text Block Introduction Benefits of step-thru electric bikes …" at bounding box center [756, 420] width 674 height 356
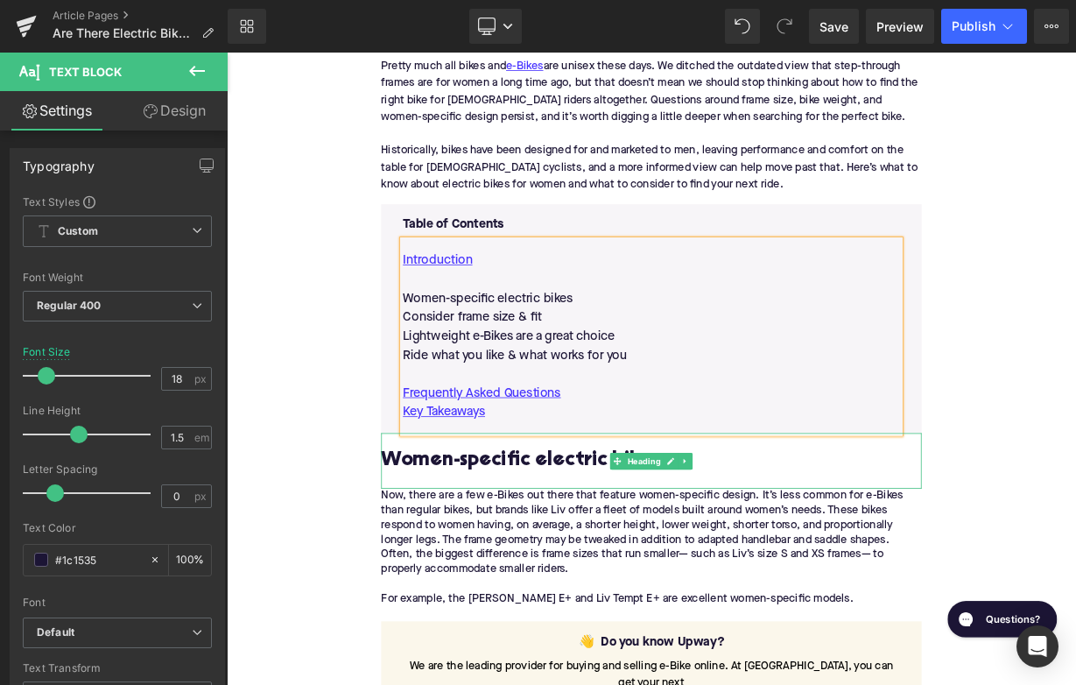
click at [574, 563] on h2 "Women-specific electric bikes" at bounding box center [756, 561] width 674 height 27
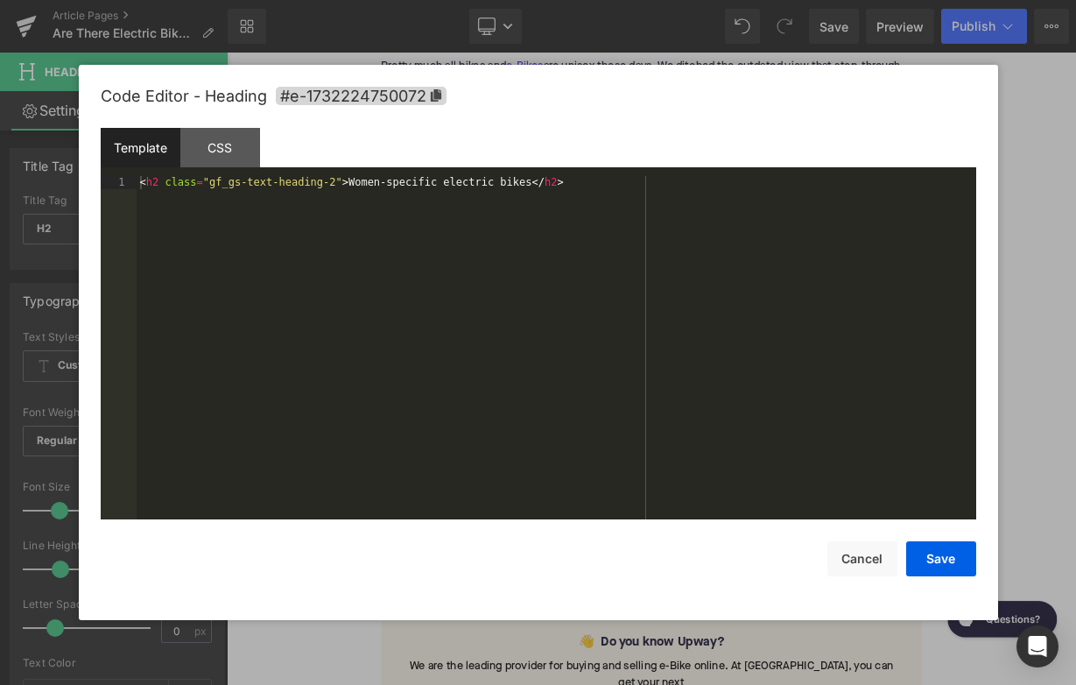
click at [506, 0] on div "Liquid You are previewing how the will restyle your page. You can not edit Elem…" at bounding box center [538, 0] width 1076 height 0
click at [368, 99] on span "#e-1732224750072" at bounding box center [361, 96] width 171 height 18
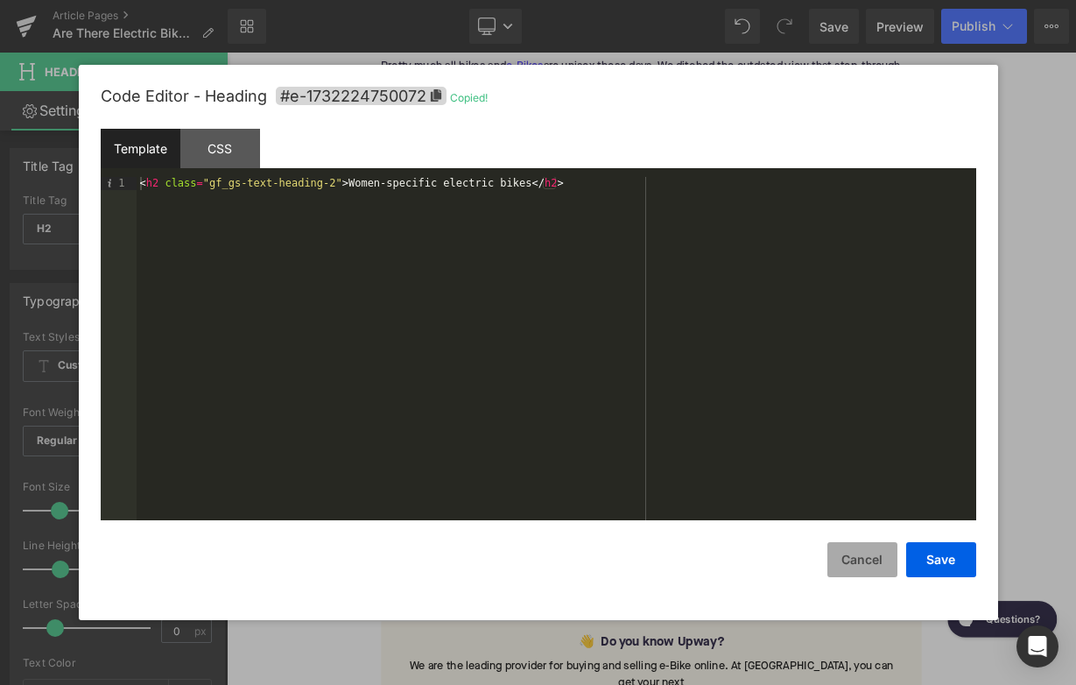
click at [878, 565] on button "Cancel" at bounding box center [862, 559] width 70 height 35
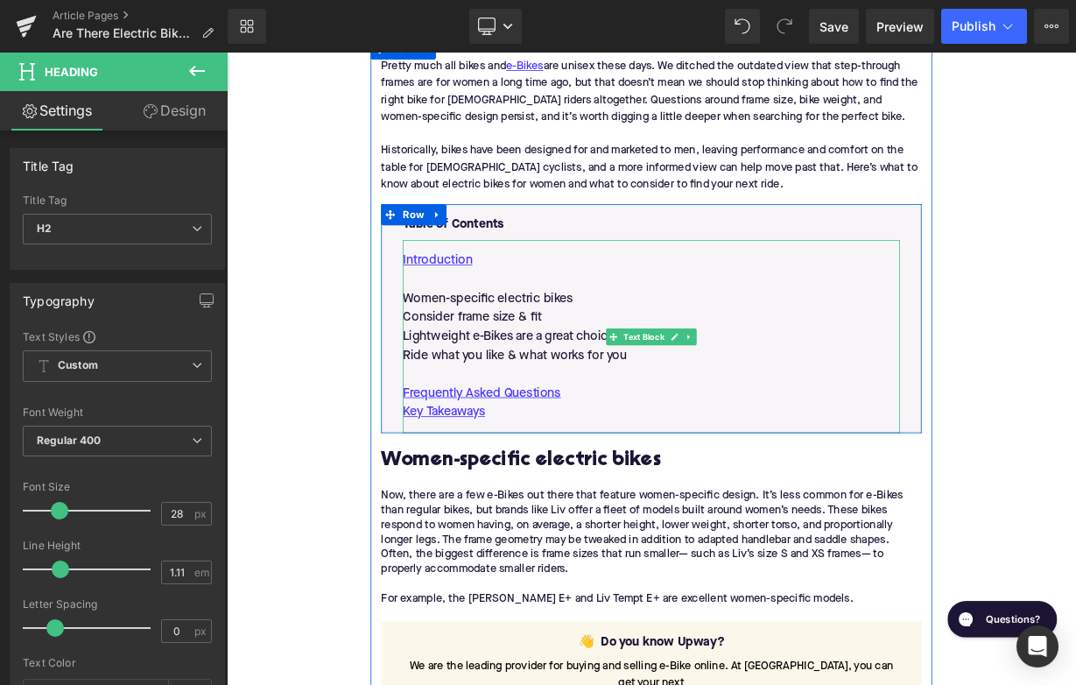
click at [589, 351] on p "Women-specific electric bikes" at bounding box center [756, 360] width 620 height 24
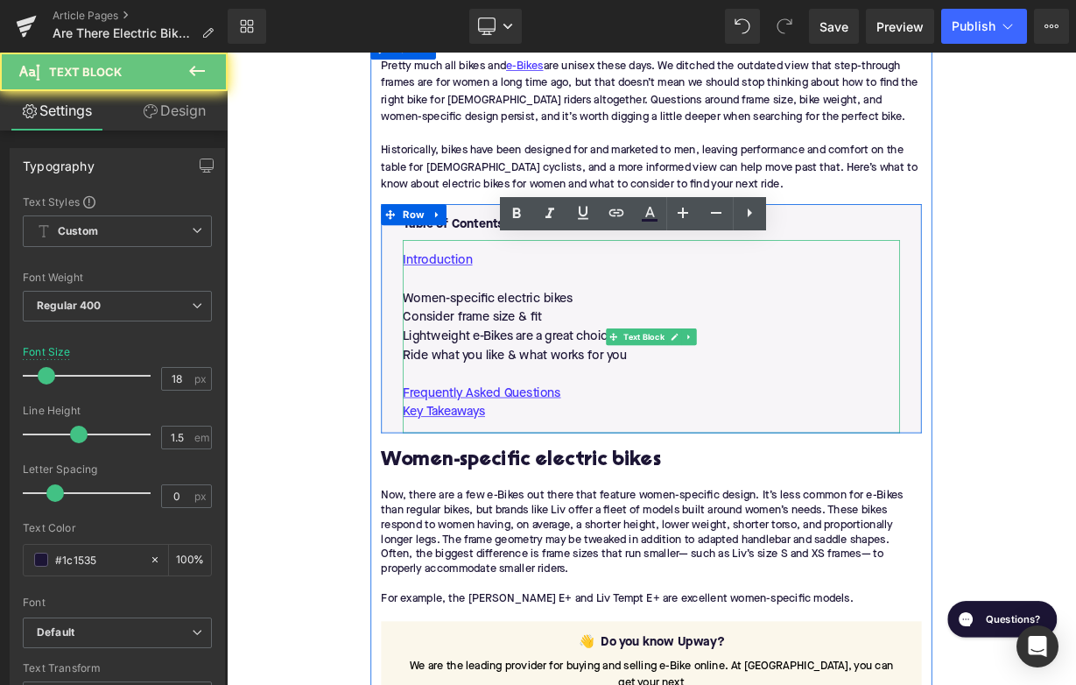
click at [589, 351] on p "Women-specific electric bikes" at bounding box center [756, 360] width 620 height 24
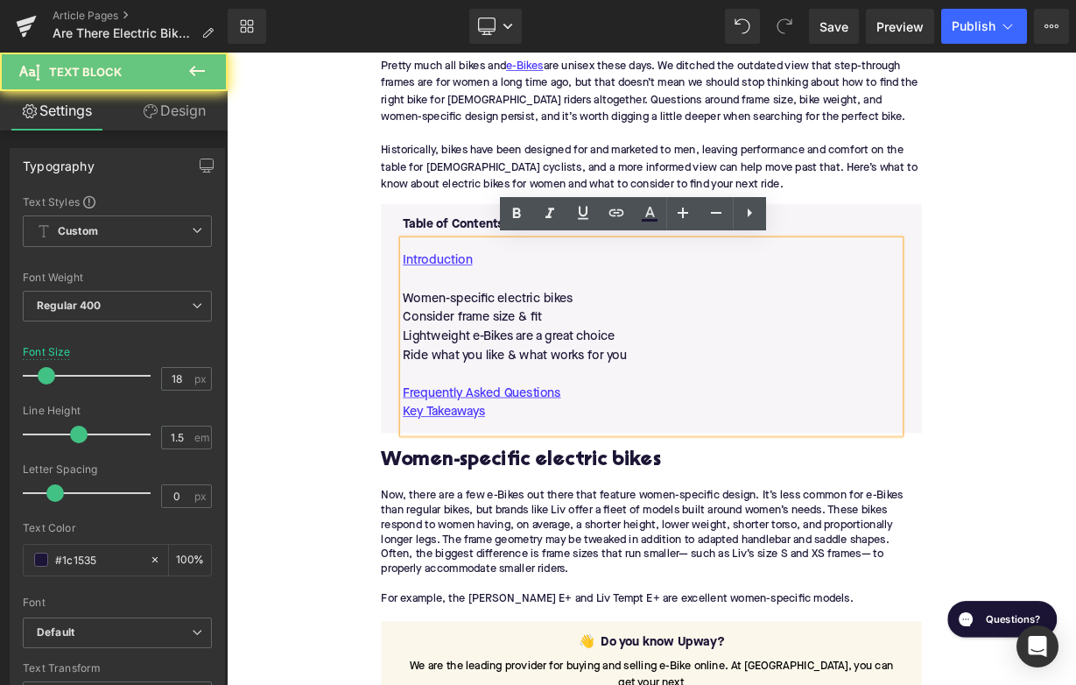
click at [589, 351] on p "Women-specific electric bikes" at bounding box center [756, 360] width 620 height 24
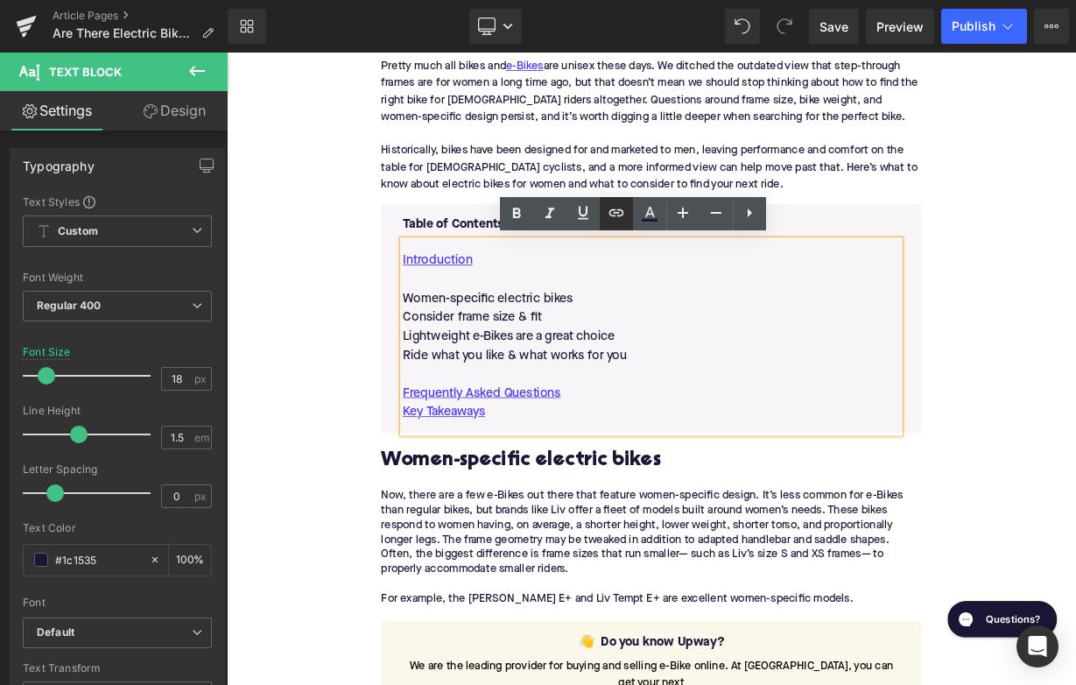
click at [611, 220] on icon at bounding box center [616, 212] width 21 height 21
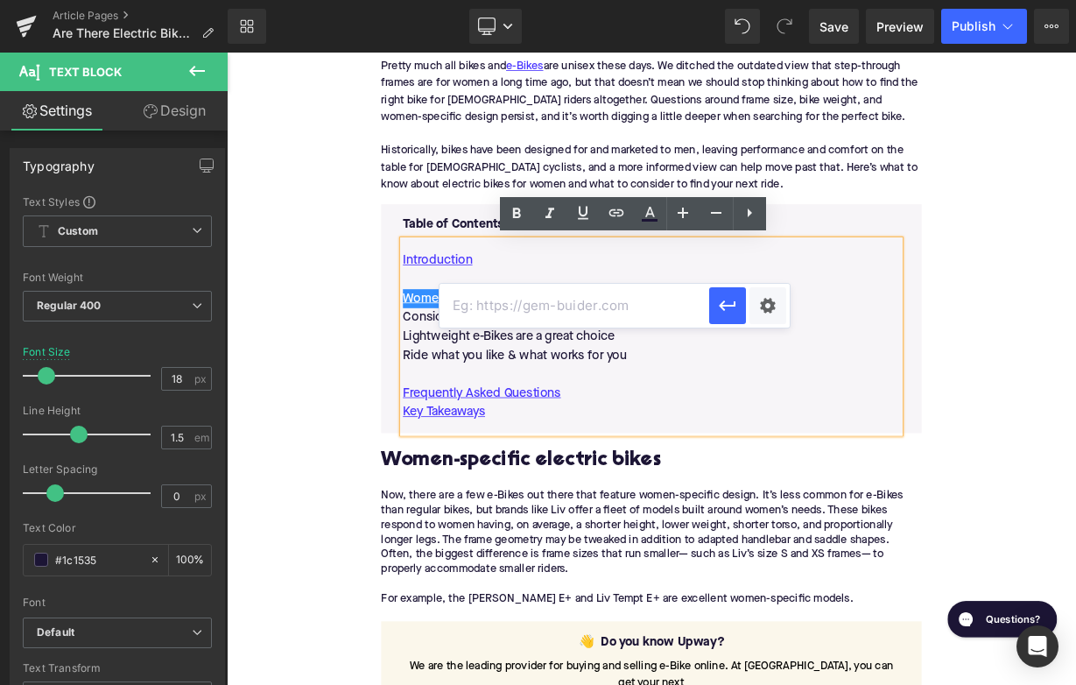
click at [556, 307] on input "text" at bounding box center [574, 306] width 270 height 44
paste input "#e-1732224750072"
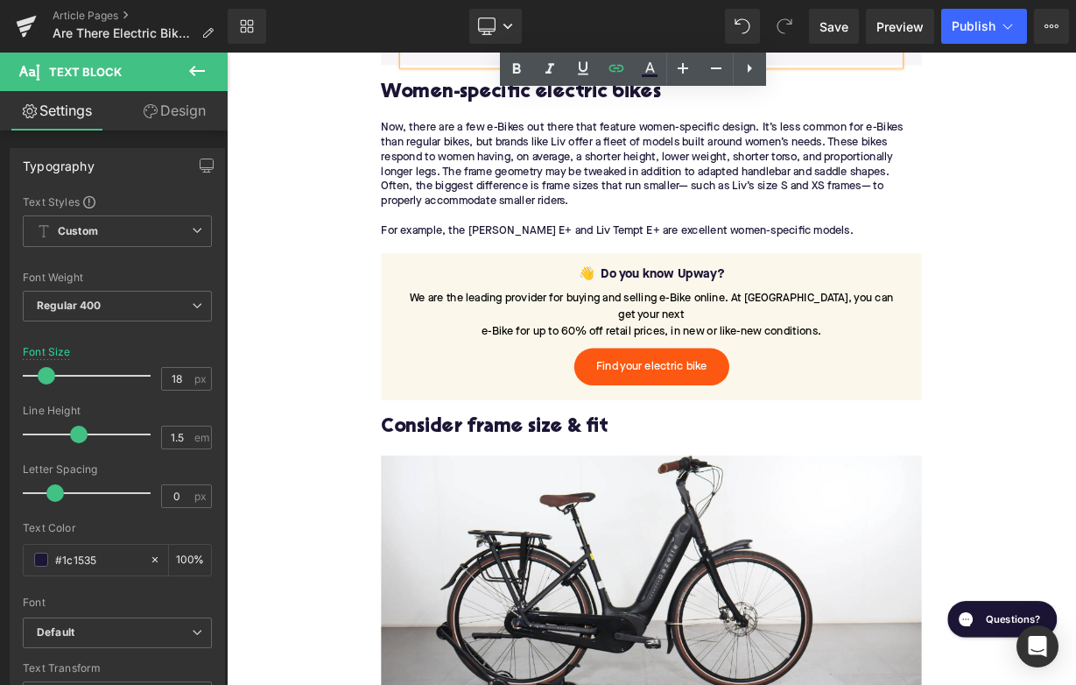
scroll to position [1323, 0]
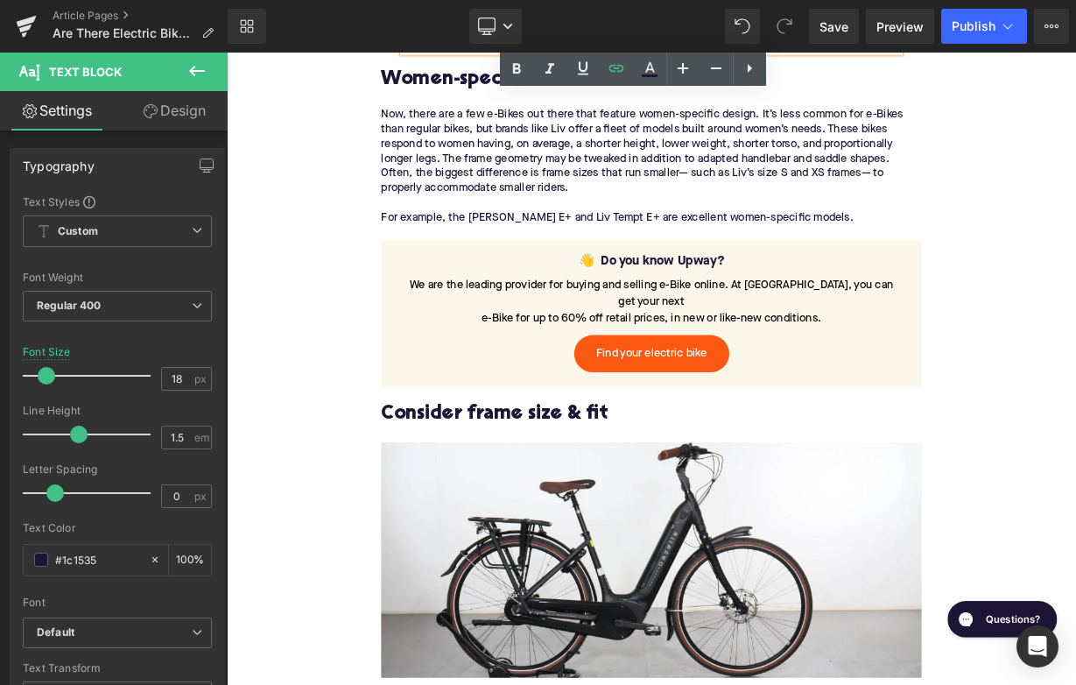
click at [544, 490] on h2 "Consider frame size & fit" at bounding box center [756, 503] width 674 height 27
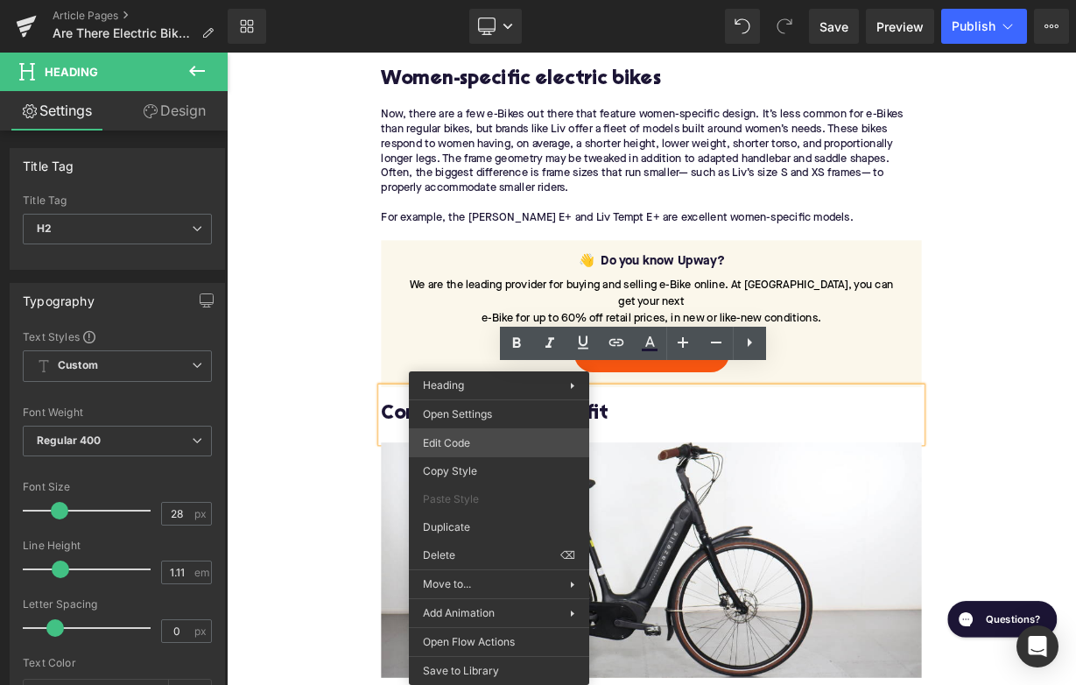
click at [487, 0] on div "Liquid You are previewing how the will restyle your page. You can not edit Elem…" at bounding box center [538, 0] width 1076 height 0
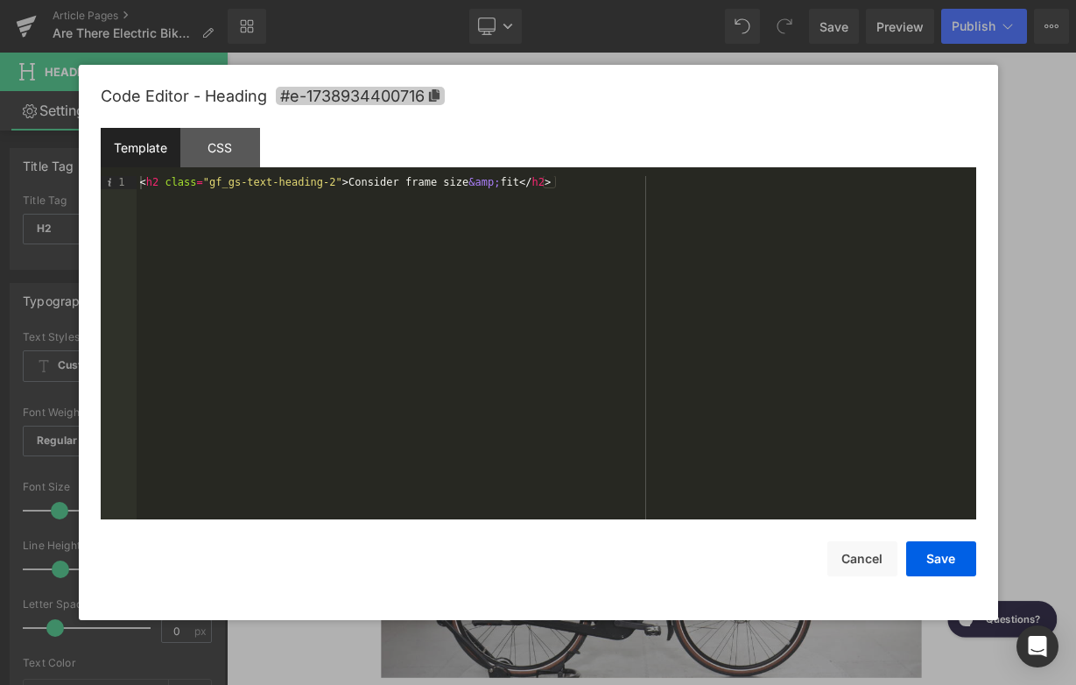
click at [422, 98] on span "#e-1738934400716" at bounding box center [360, 96] width 169 height 18
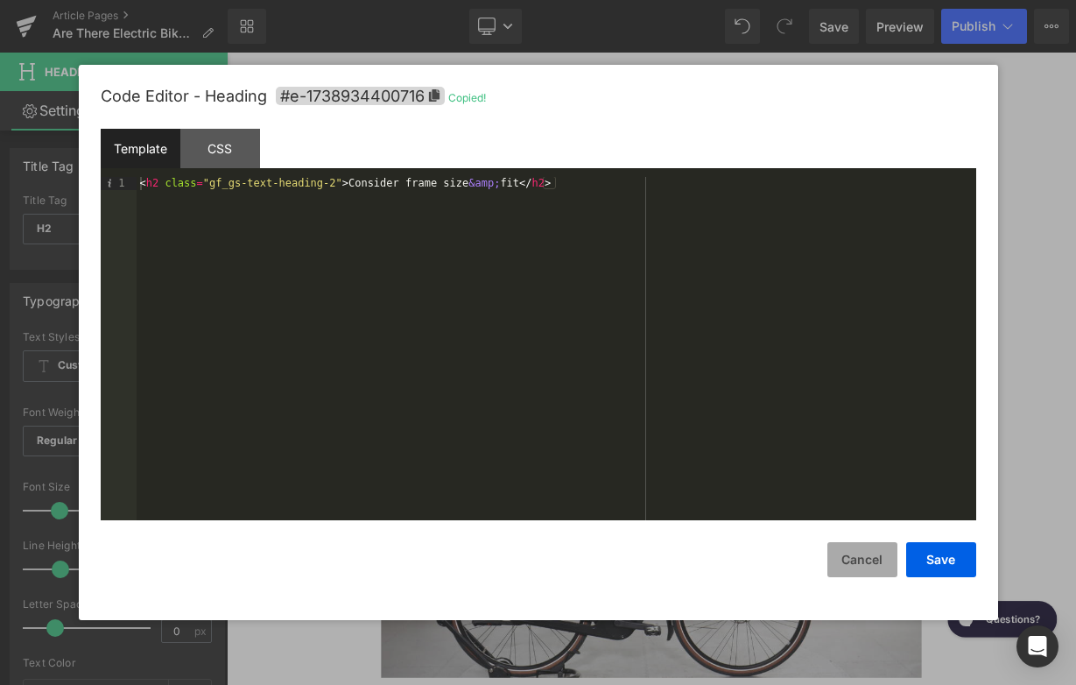
click at [831, 552] on button "Cancel" at bounding box center [862, 559] width 70 height 35
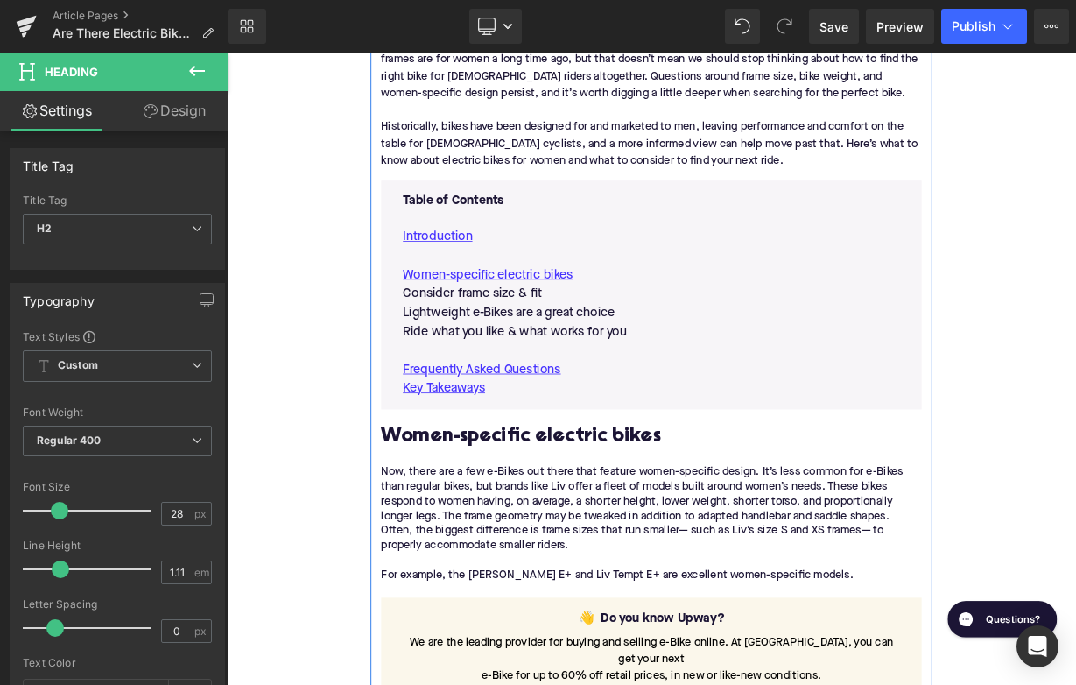
scroll to position [839, 0]
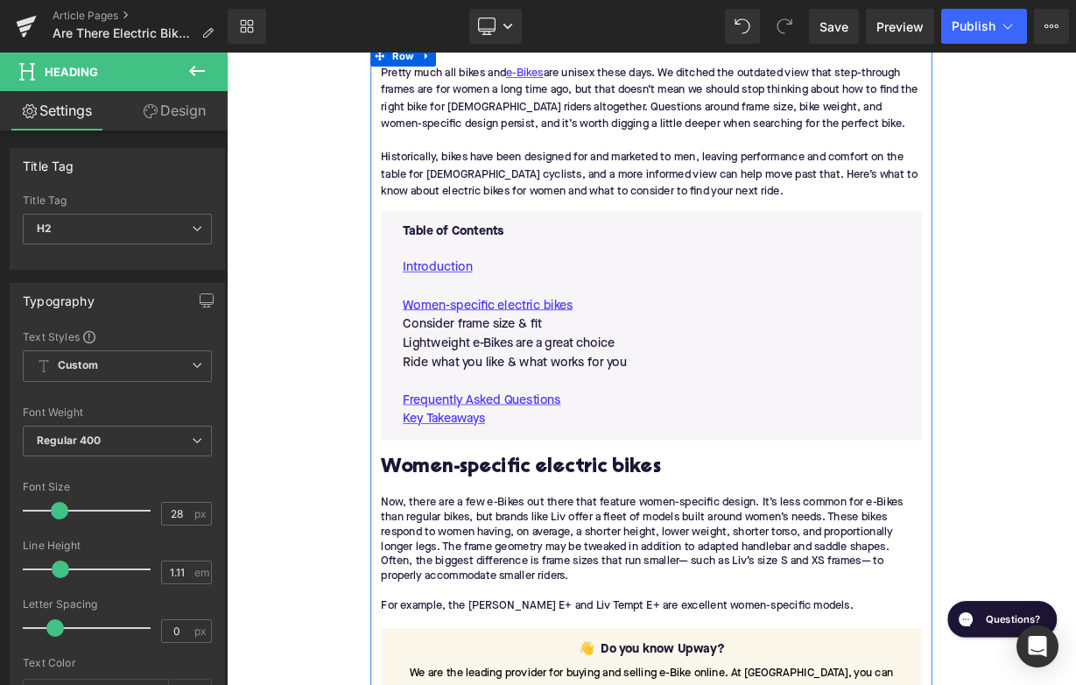
click at [580, 392] on p "Consider frame size & fit" at bounding box center [756, 392] width 620 height 24
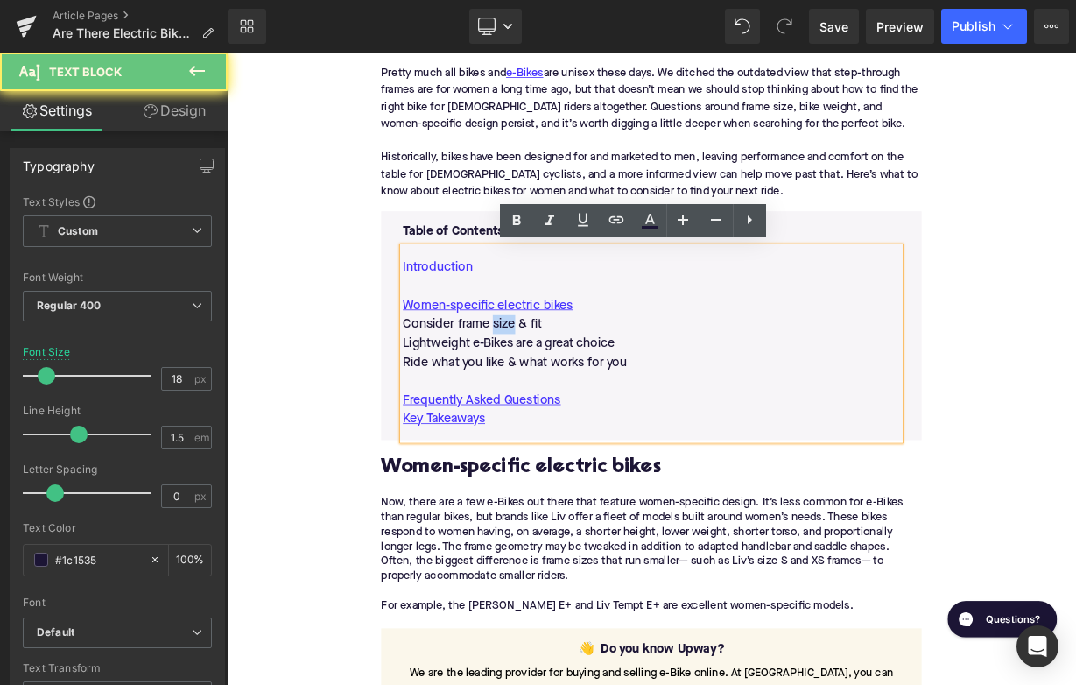
click at [580, 392] on p "Consider frame size & fit" at bounding box center [756, 392] width 620 height 24
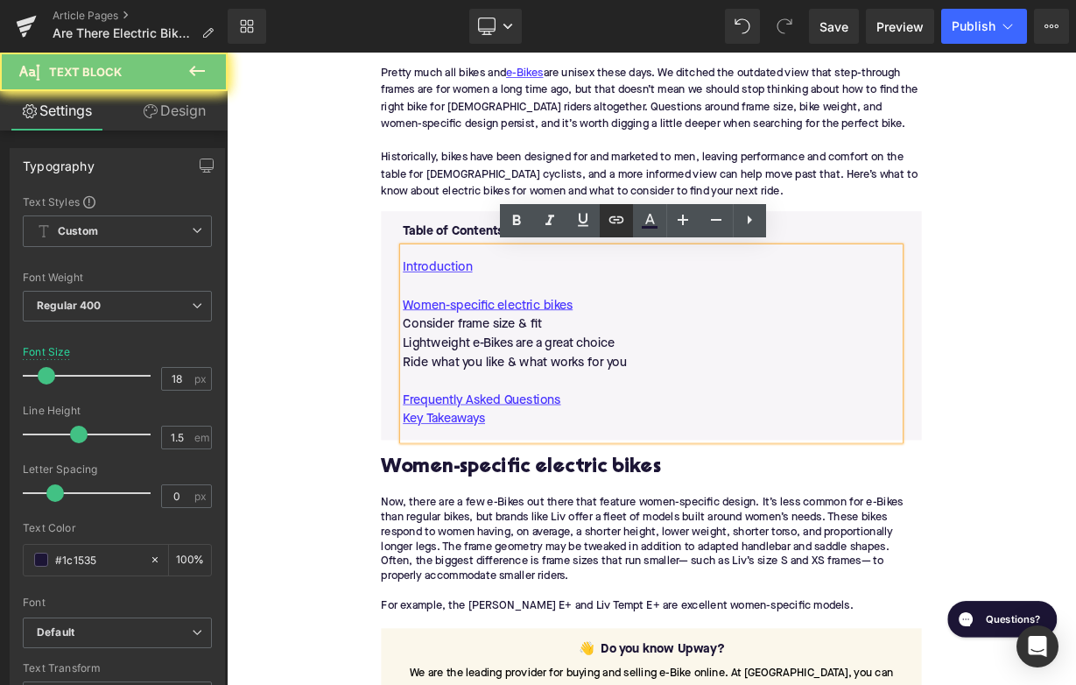
click at [610, 222] on icon at bounding box center [615, 219] width 15 height 7
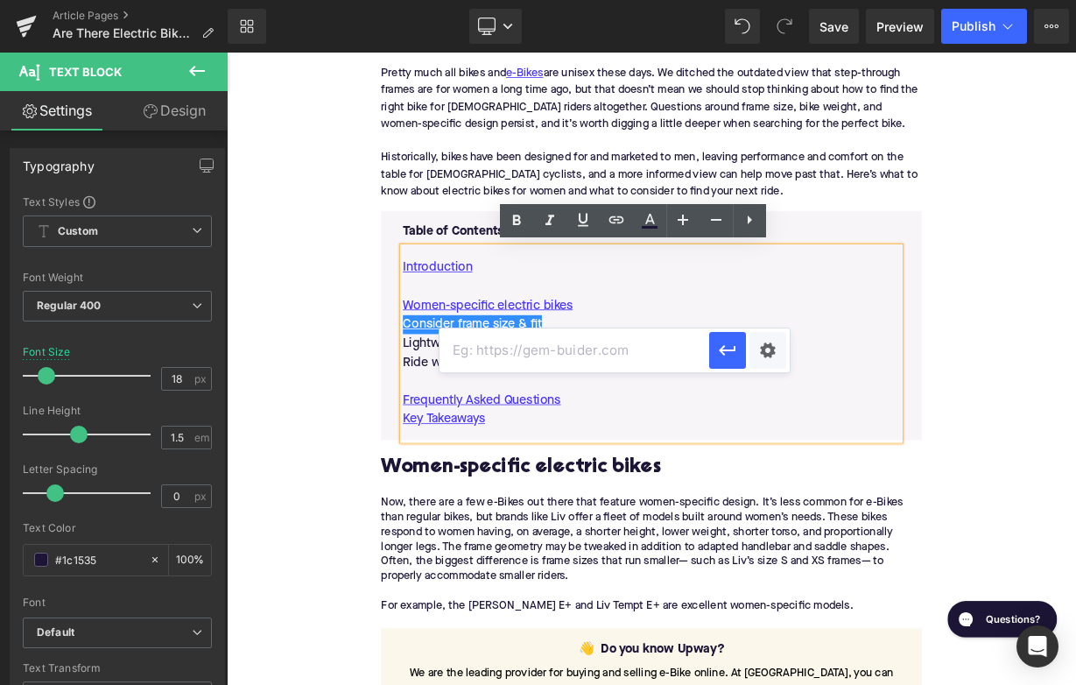
click at [545, 362] on input "text" at bounding box center [574, 350] width 270 height 44
paste input "#e-1738934400716"
click at [723, 349] on icon "button" at bounding box center [727, 351] width 17 height 11
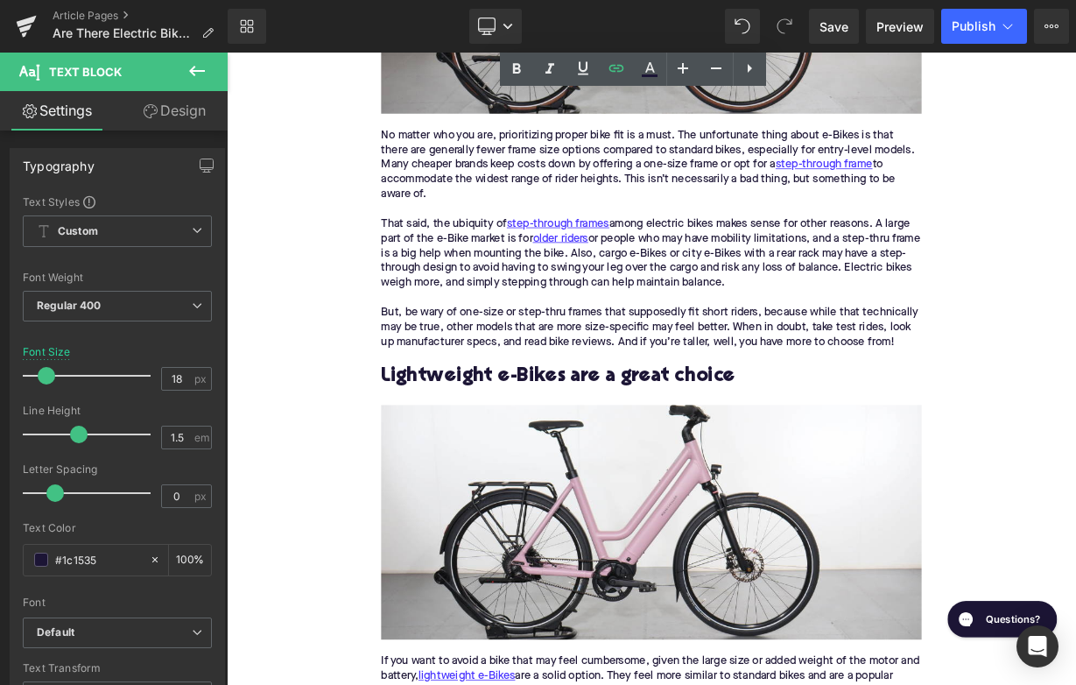
scroll to position [2092, 0]
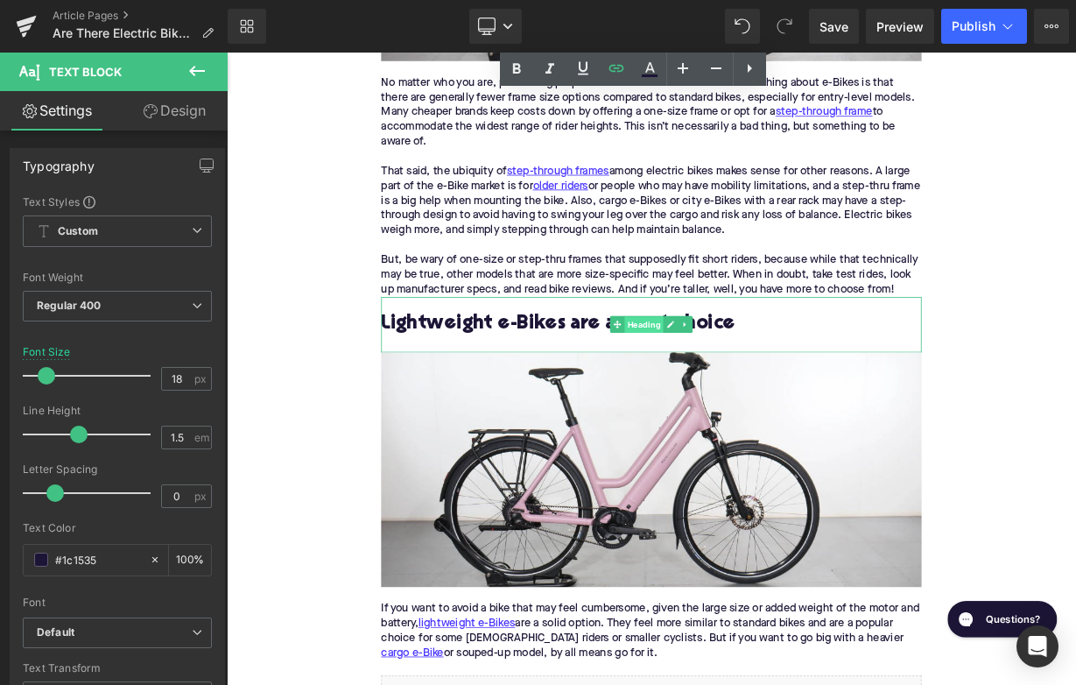
click at [724, 382] on span "Heading" at bounding box center [747, 392] width 48 height 21
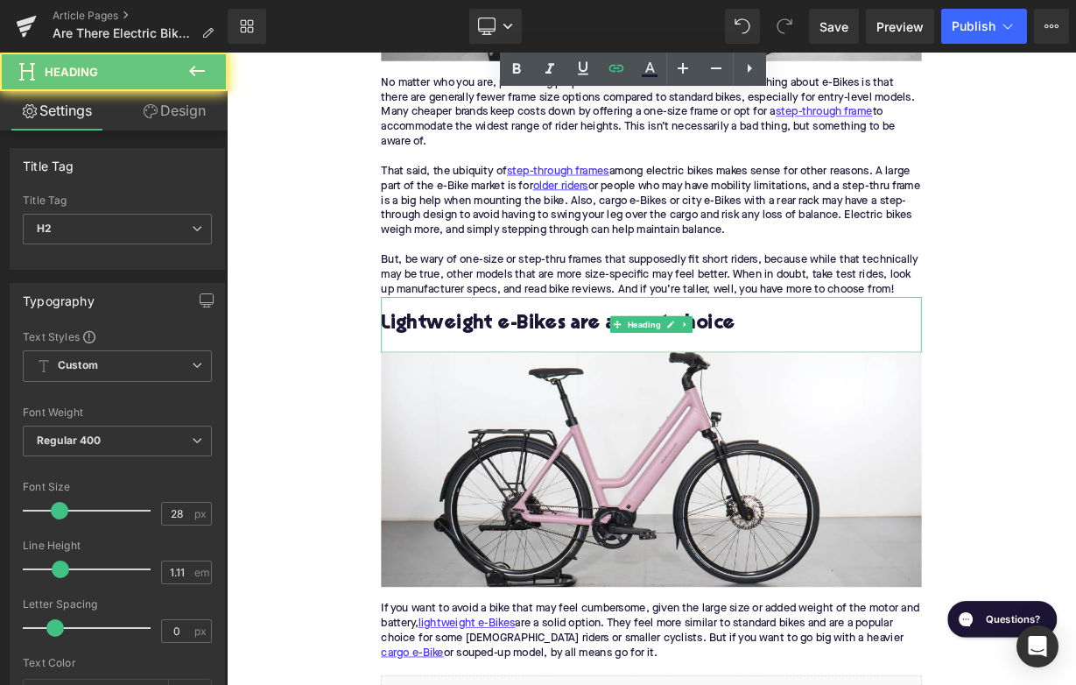
click at [648, 378] on h2 "Lightweight e-Bikes are a great choice" at bounding box center [756, 391] width 674 height 27
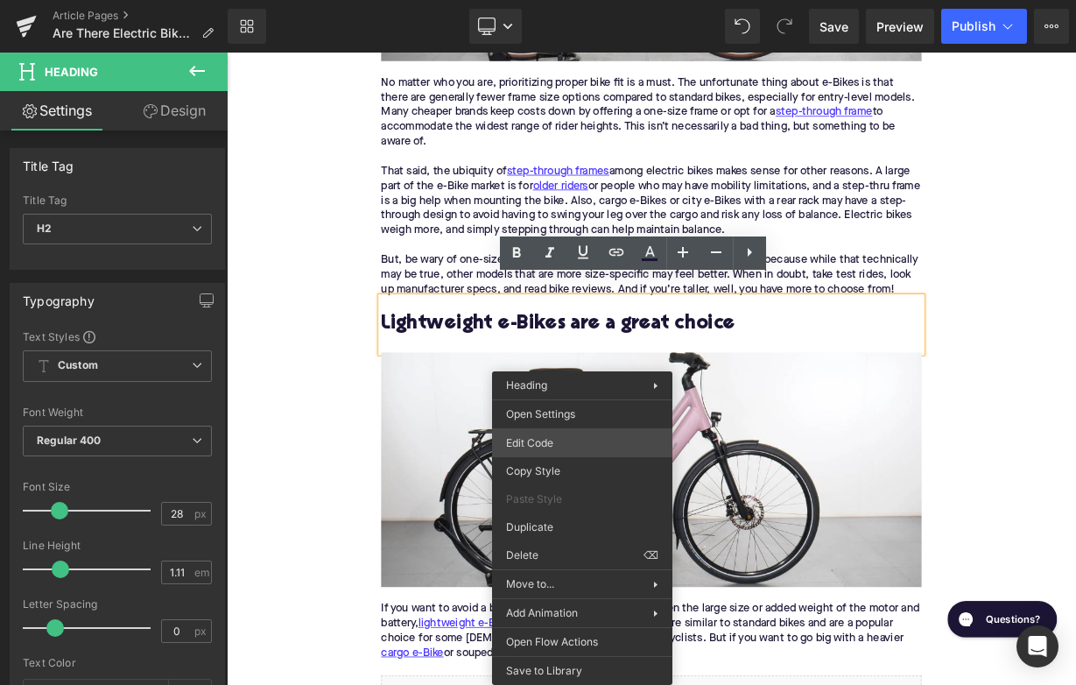
click at [566, 0] on div "Heading You are previewing how the will restyle your page. You can not edit Ele…" at bounding box center [538, 0] width 1076 height 0
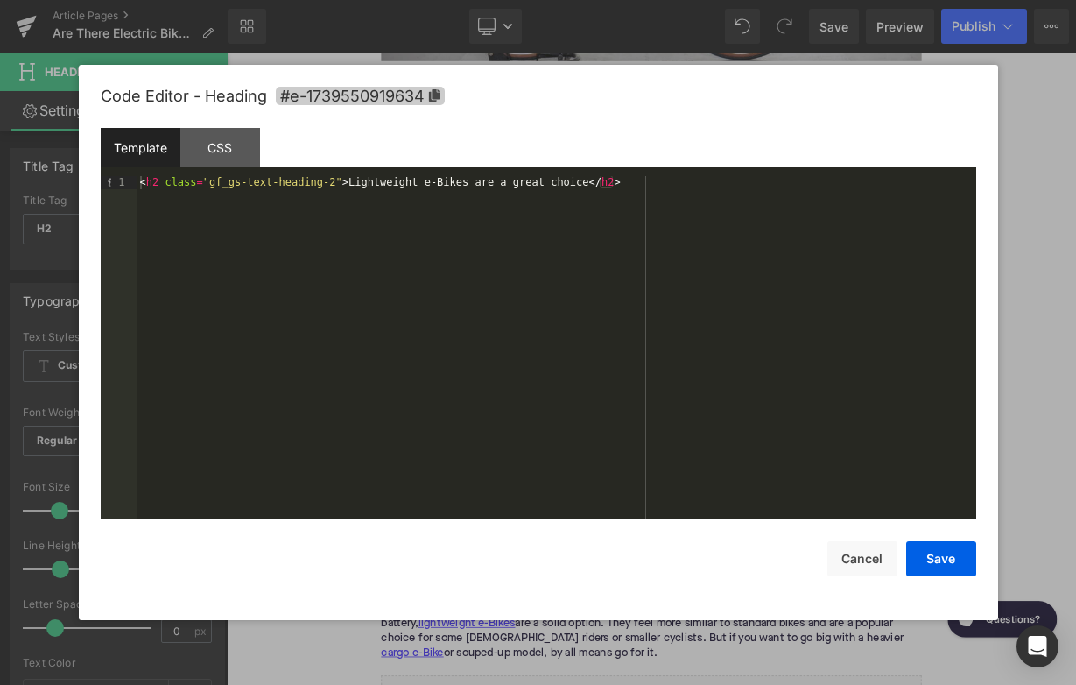
click at [412, 89] on span "#e-1739550919634" at bounding box center [360, 96] width 169 height 18
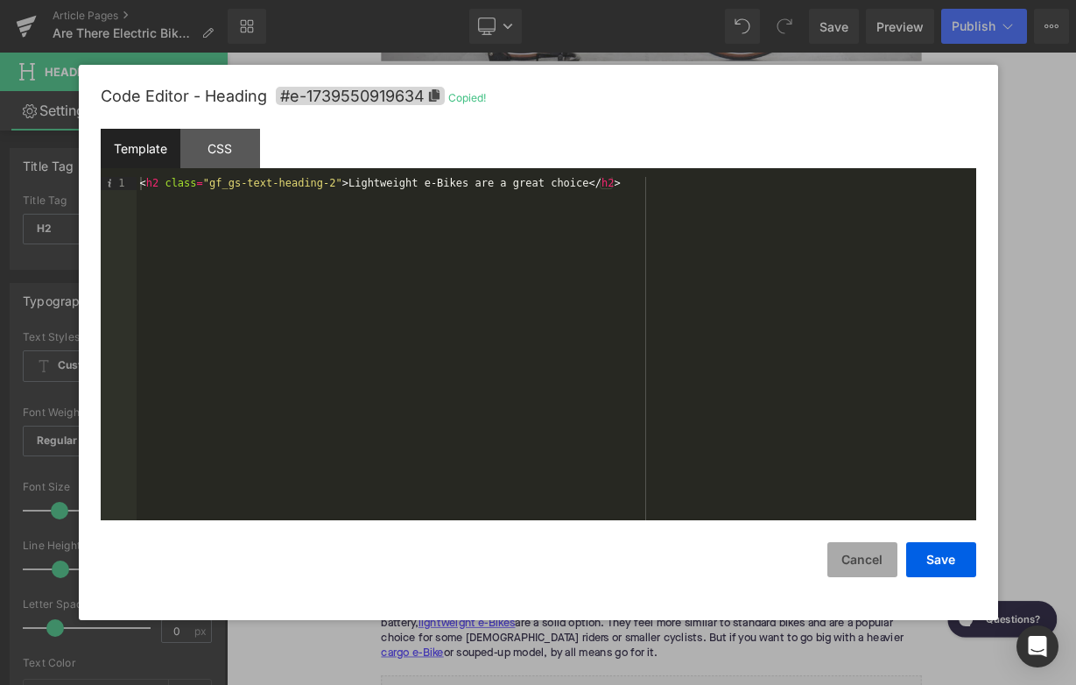
click at [864, 559] on button "Cancel" at bounding box center [862, 559] width 70 height 35
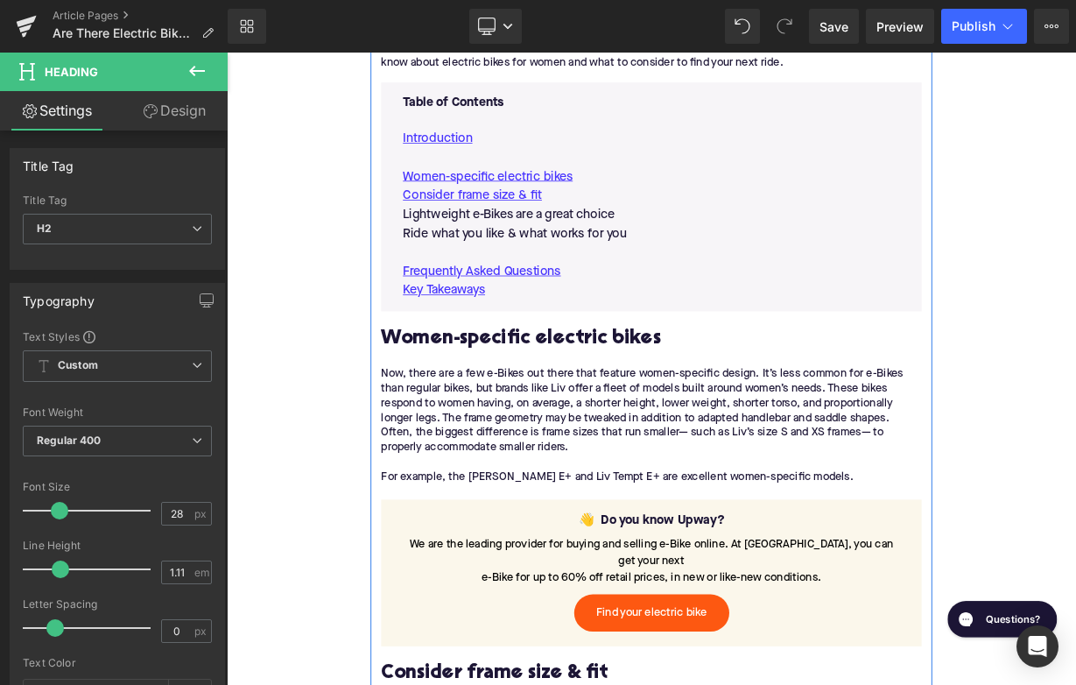
scroll to position [960, 0]
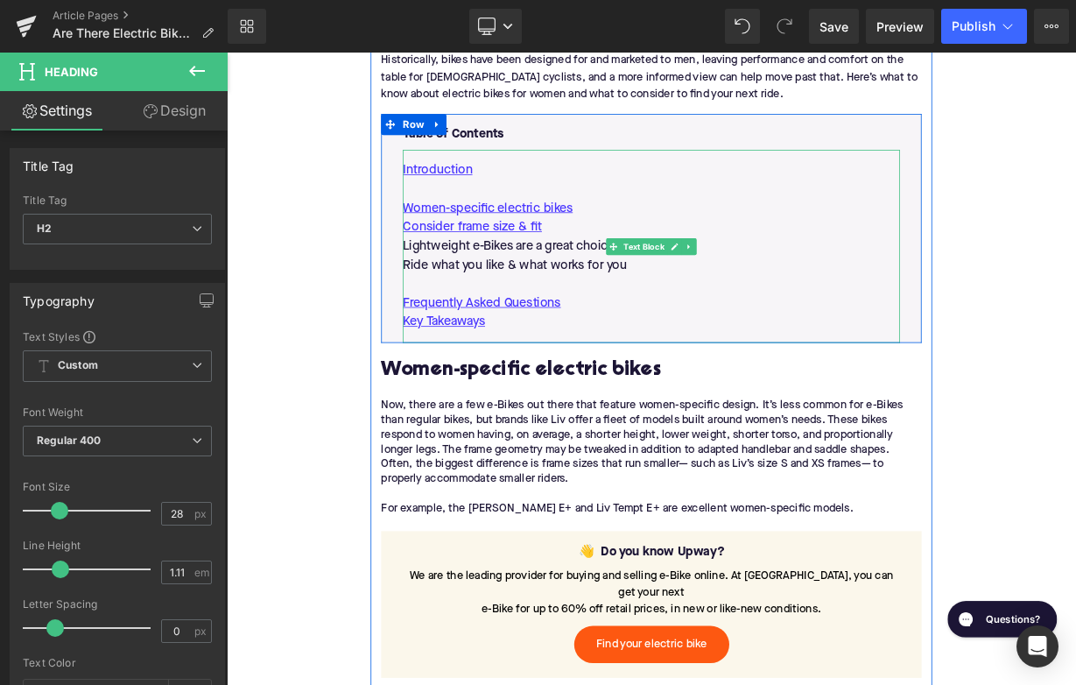
click at [559, 294] on p "Lightweight e-Bikes are a great choice" at bounding box center [756, 294] width 620 height 24
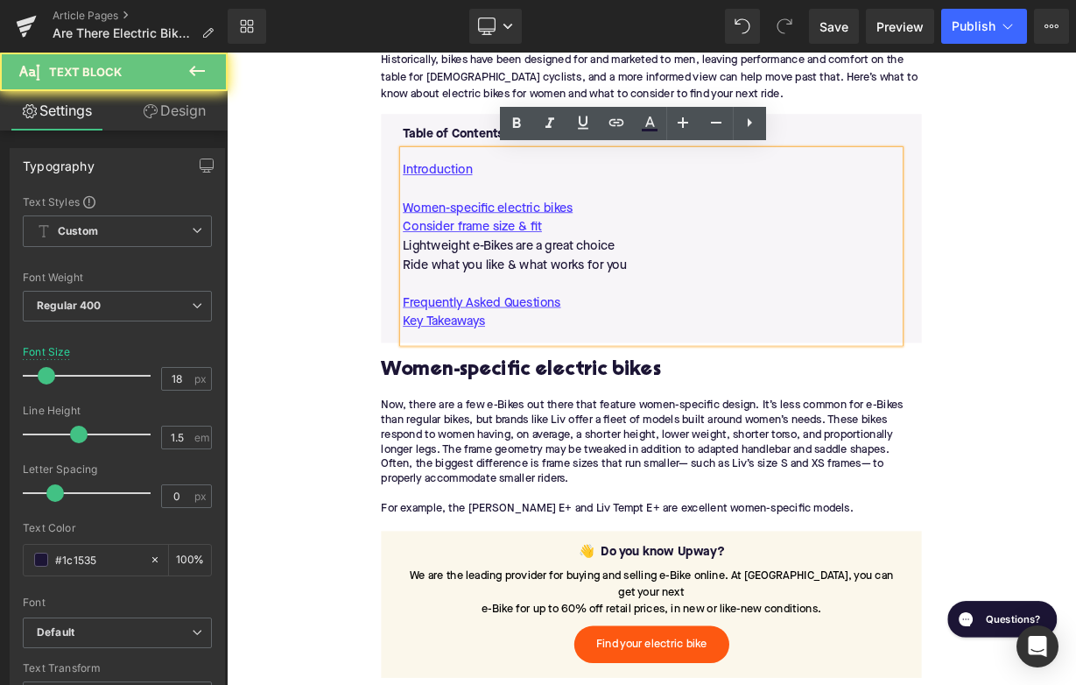
click at [559, 294] on p "Lightweight e-Bikes are a great choice" at bounding box center [756, 294] width 620 height 24
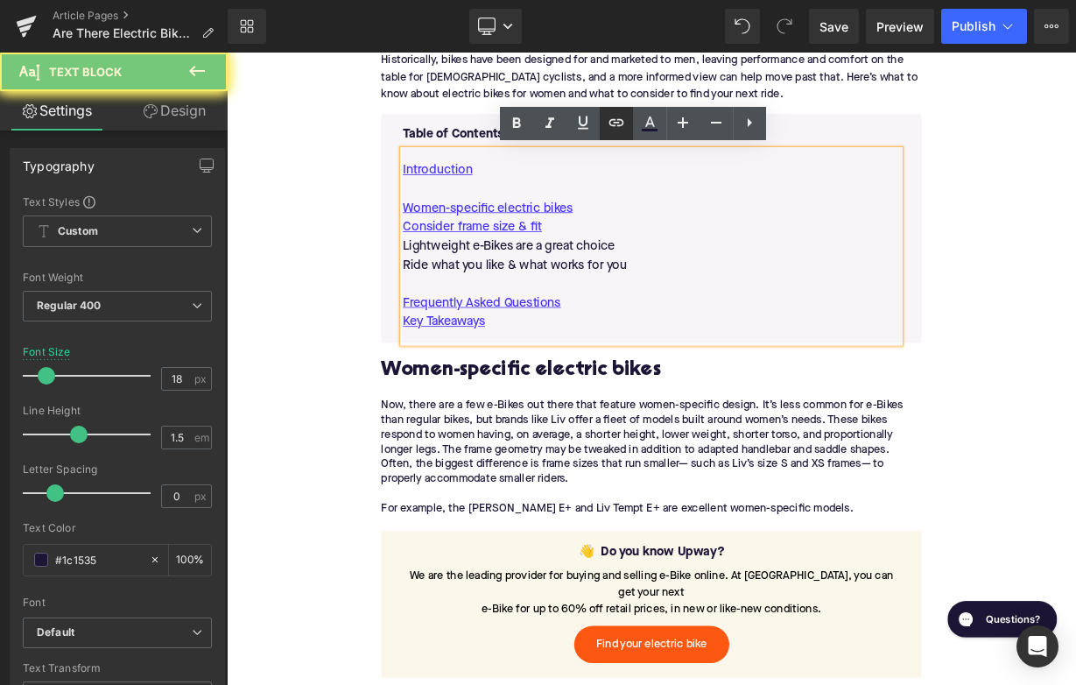
click at [620, 119] on icon at bounding box center [616, 122] width 21 height 21
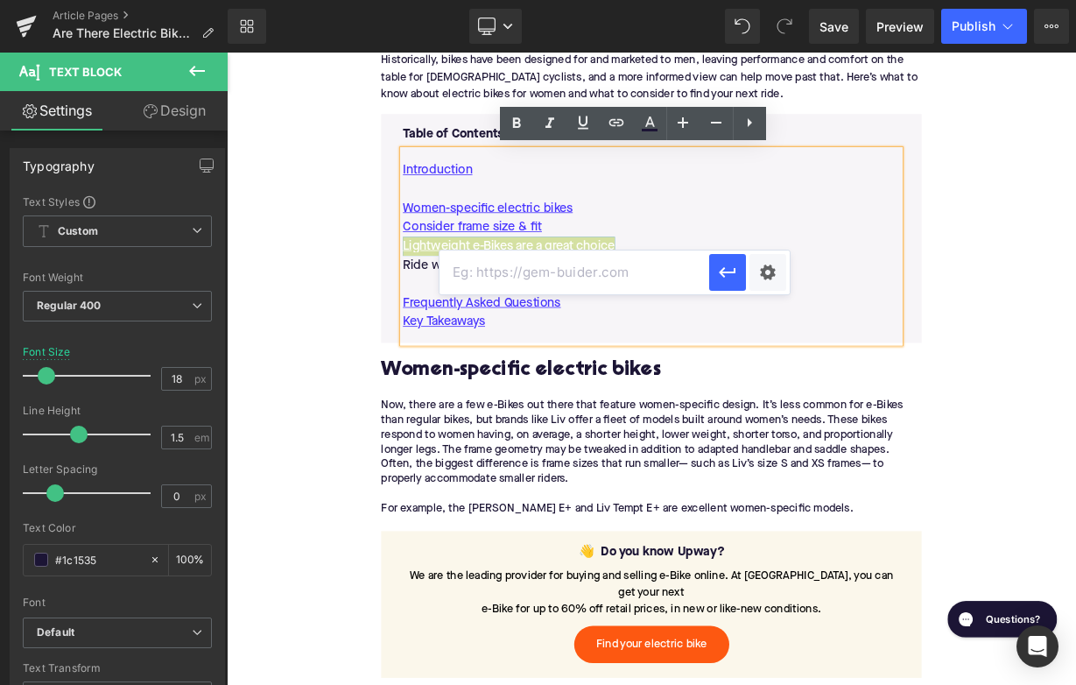
click at [539, 267] on input "text" at bounding box center [574, 272] width 270 height 44
paste input "#e-1739550919634"
click at [719, 278] on icon "button" at bounding box center [727, 272] width 21 height 21
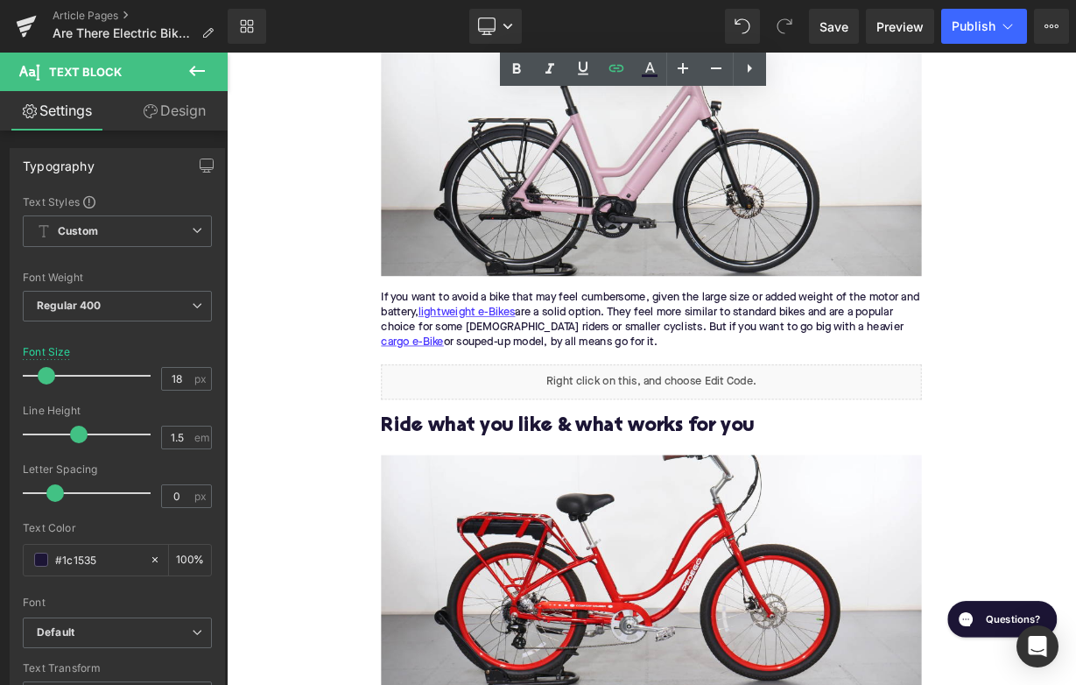
scroll to position [2572, 0]
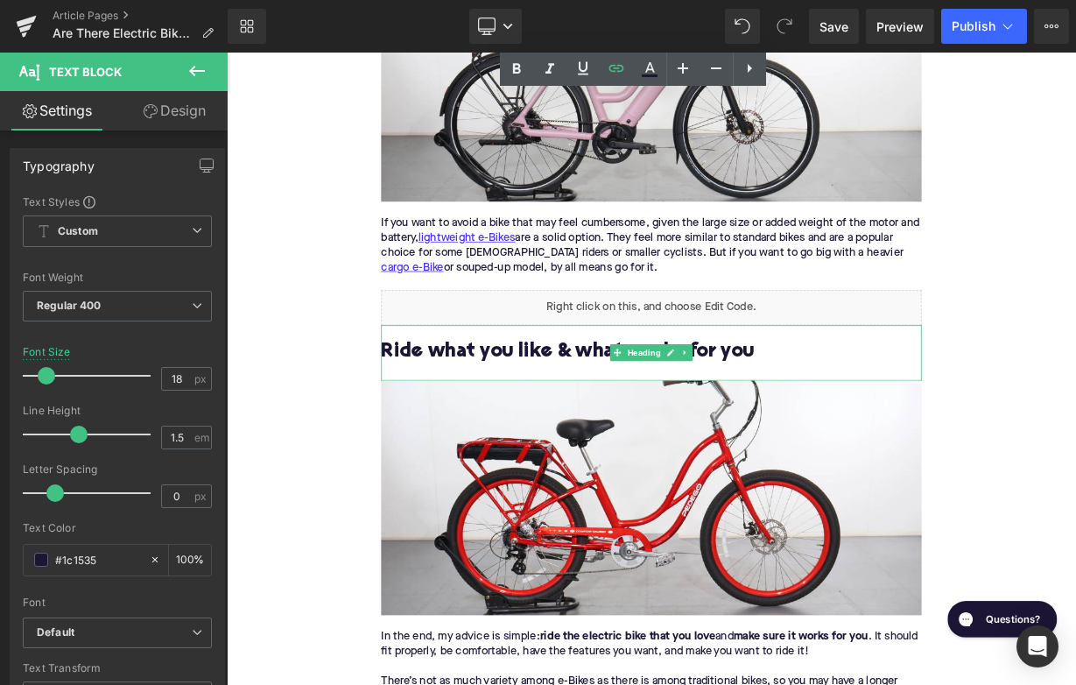
click at [669, 413] on h2 "Ride what you like & what works for you" at bounding box center [756, 426] width 674 height 27
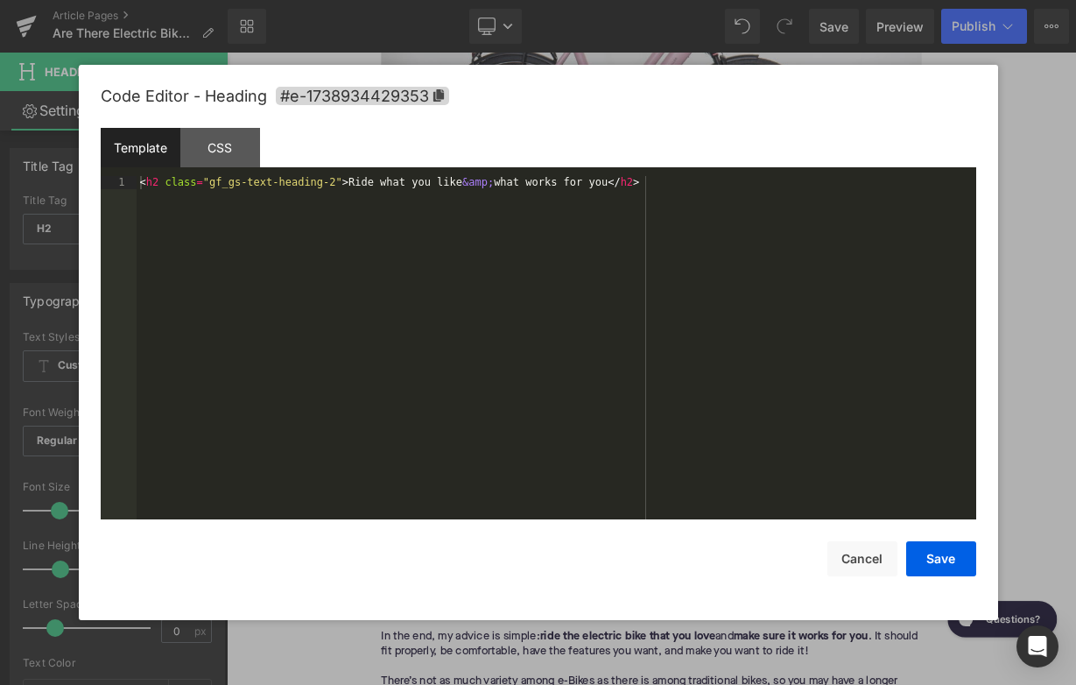
click at [589, 0] on div "Heading You are previewing how the will restyle your page. You can not edit Ele…" at bounding box center [538, 0] width 1076 height 0
click at [430, 98] on span "#e-1738934429353" at bounding box center [362, 96] width 173 height 18
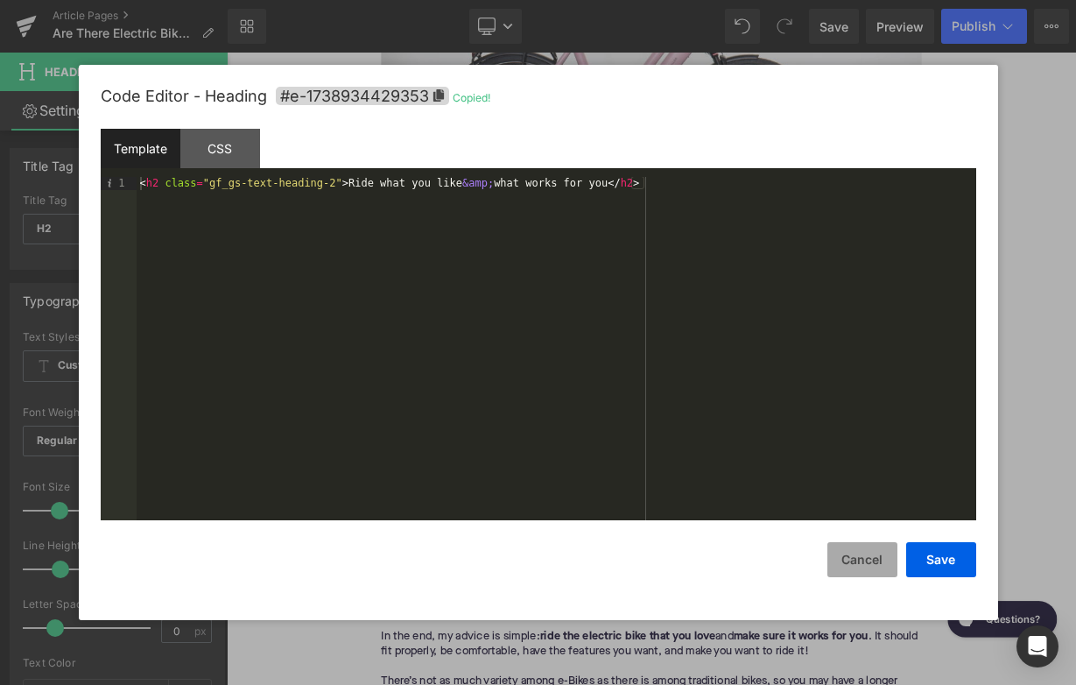
click at [854, 555] on button "Cancel" at bounding box center [862, 559] width 70 height 35
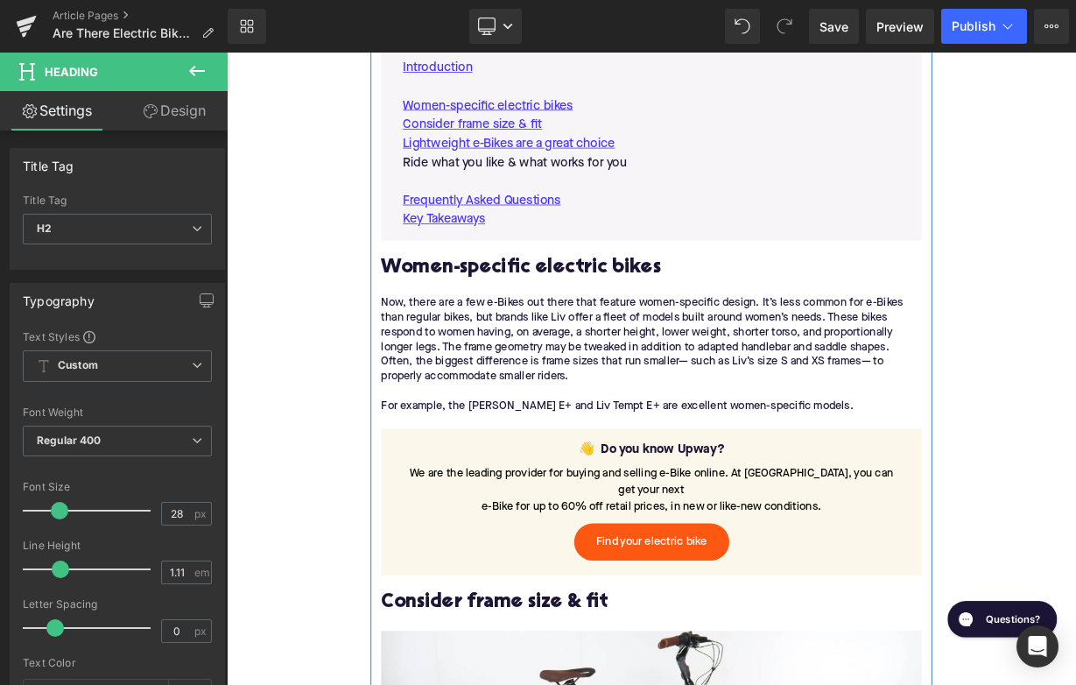
scroll to position [1054, 0]
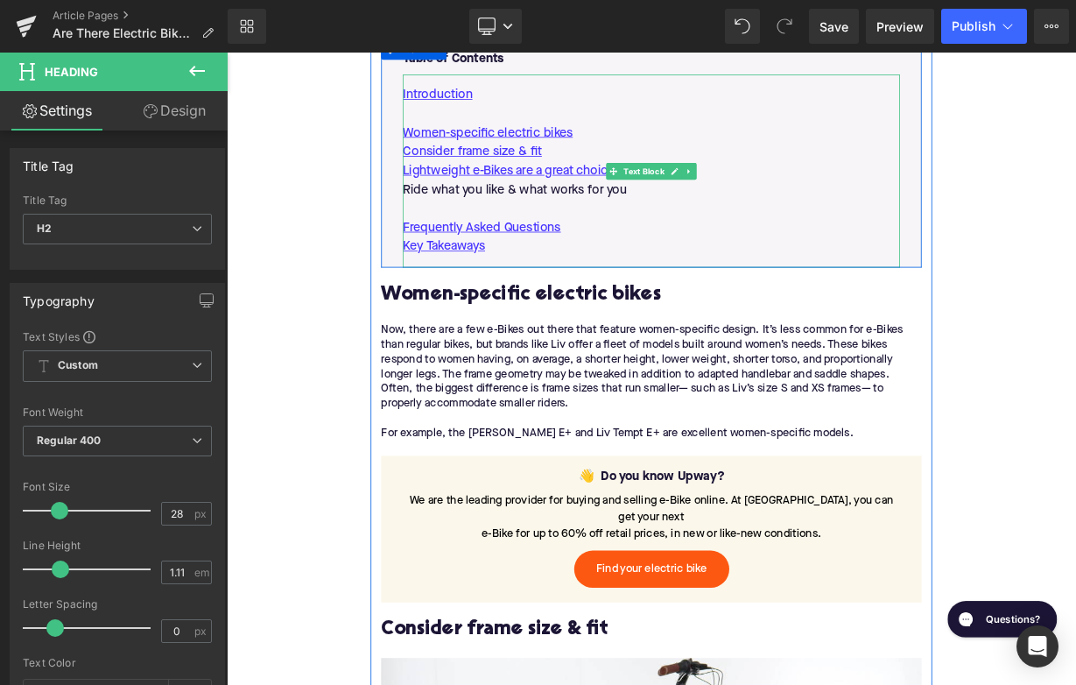
click at [564, 221] on p "Ride what you like & what works for you" at bounding box center [756, 224] width 620 height 24
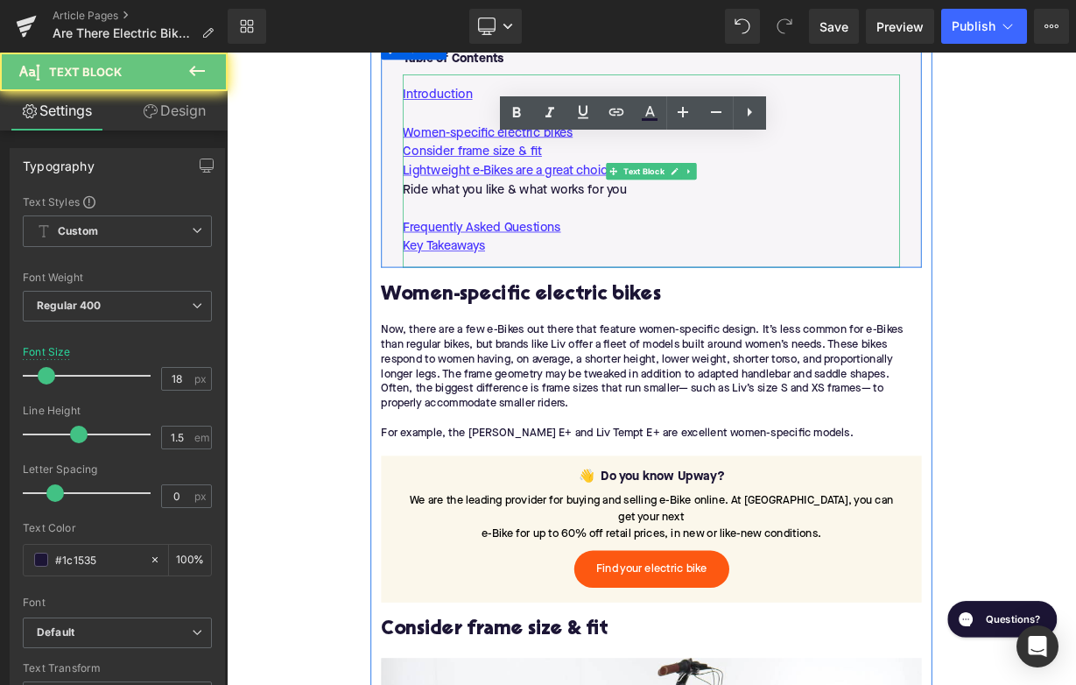
click at [564, 221] on p "Ride what you like & what works for you" at bounding box center [756, 224] width 620 height 24
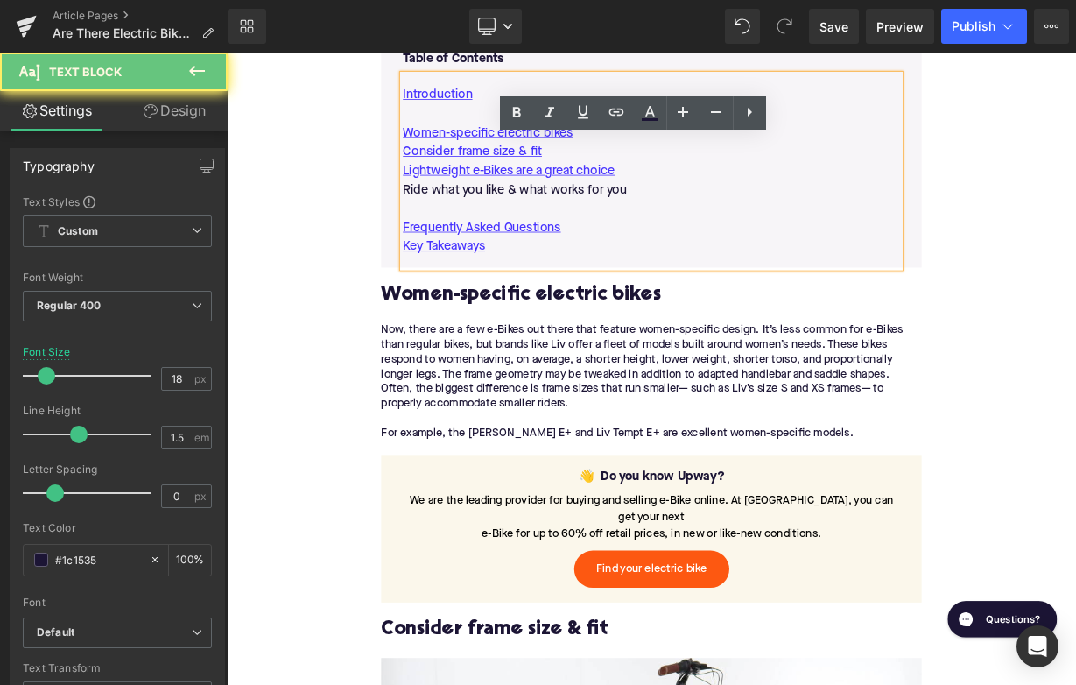
click at [564, 221] on p "Ride what you like & what works for you" at bounding box center [756, 224] width 620 height 24
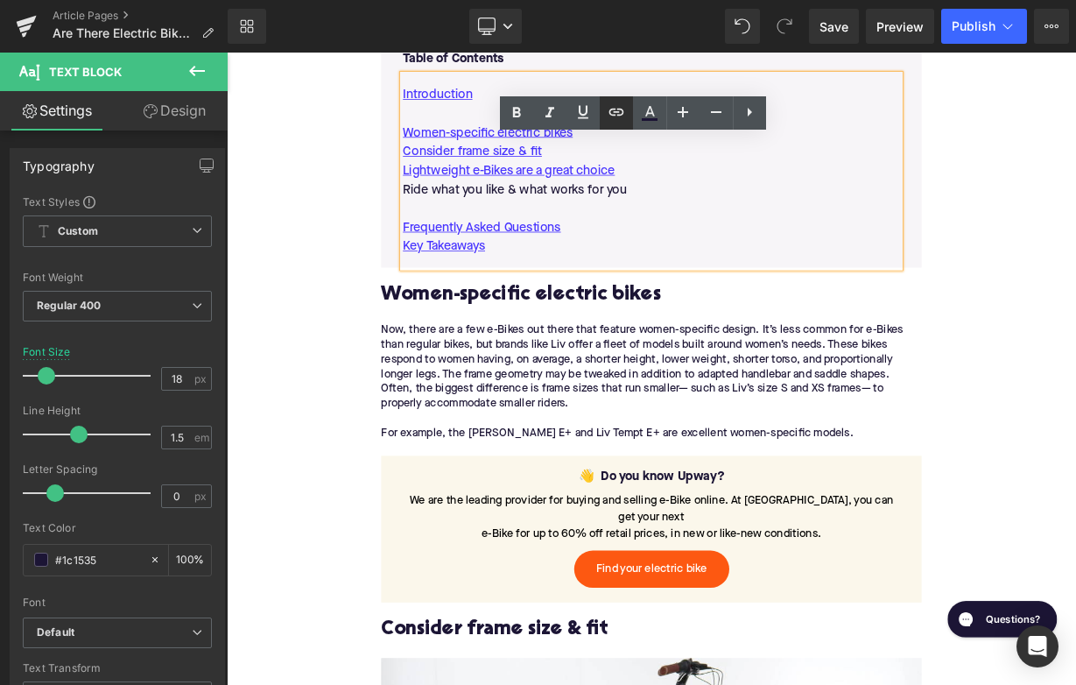
click at [615, 111] on icon at bounding box center [616, 112] width 21 height 21
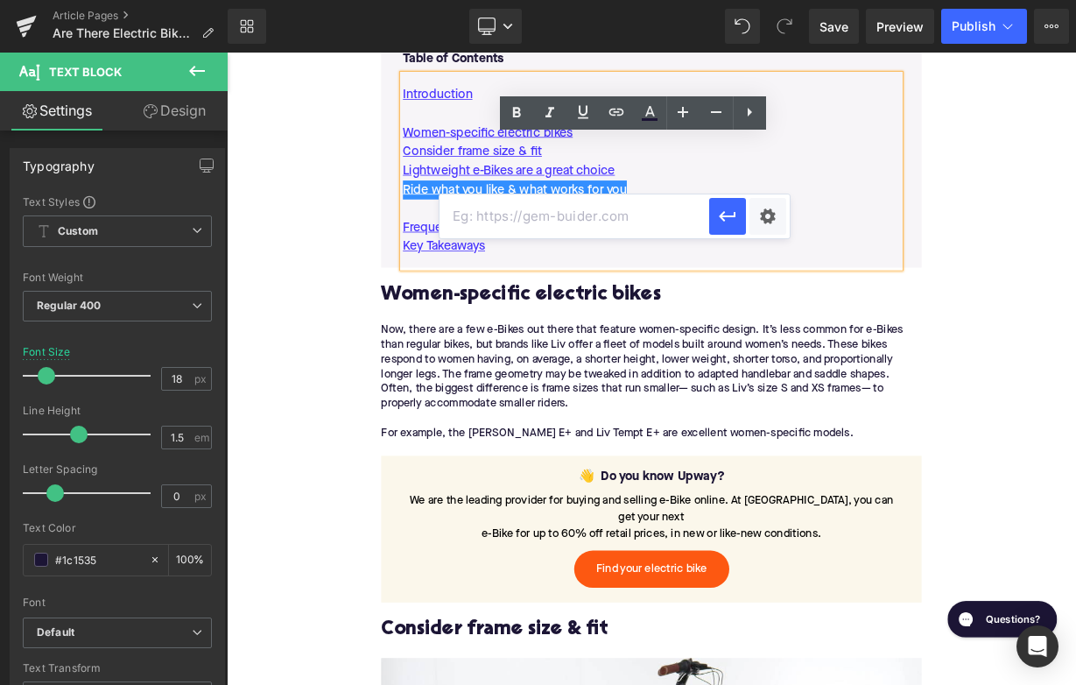
click at [560, 209] on input "text" at bounding box center [574, 216] width 270 height 44
paste input "#e-1738934429353"
type input "#e-1738934429353"
click at [726, 223] on icon "button" at bounding box center [727, 216] width 21 height 21
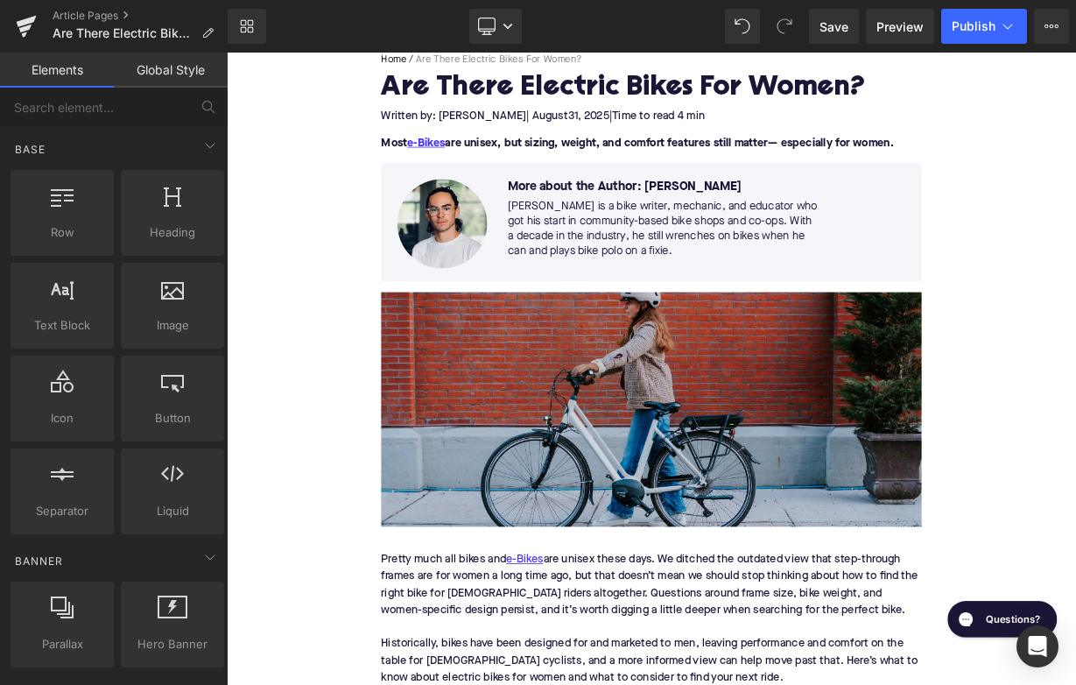
scroll to position [179, 0]
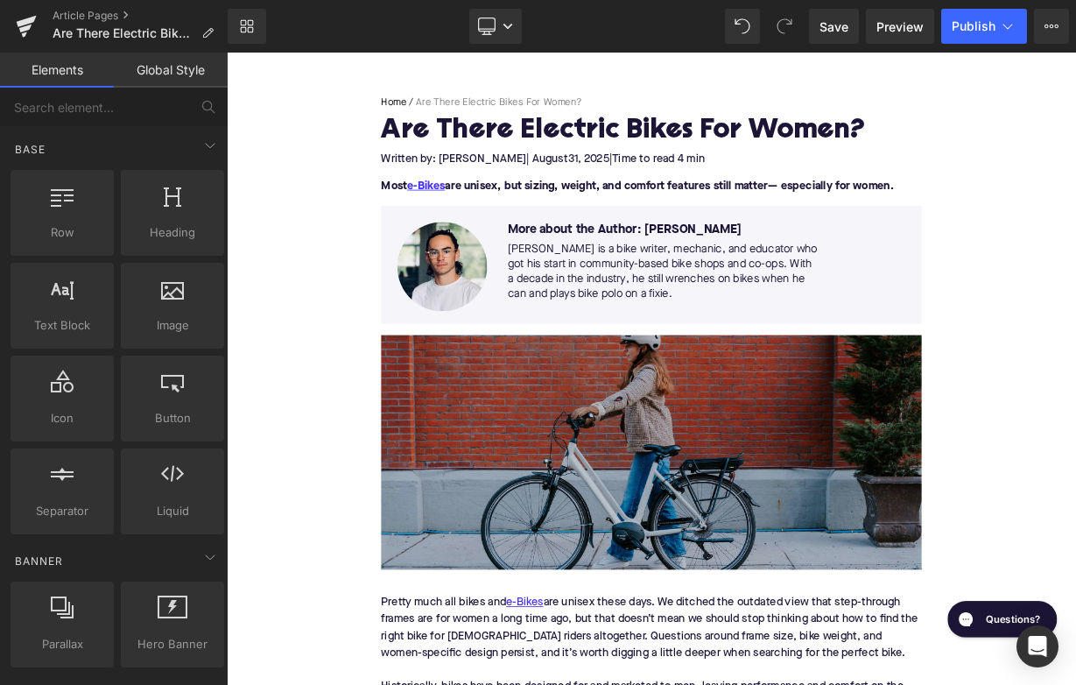
click at [629, 569] on img at bounding box center [756, 550] width 674 height 292
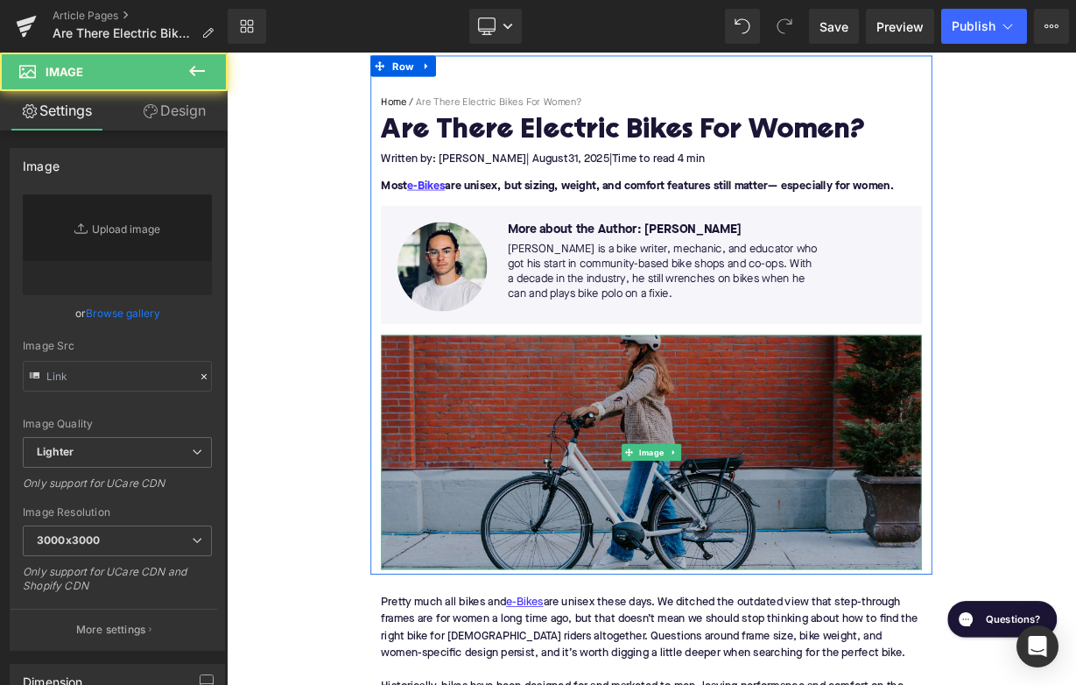
type input "[URL][DOMAIN_NAME]"
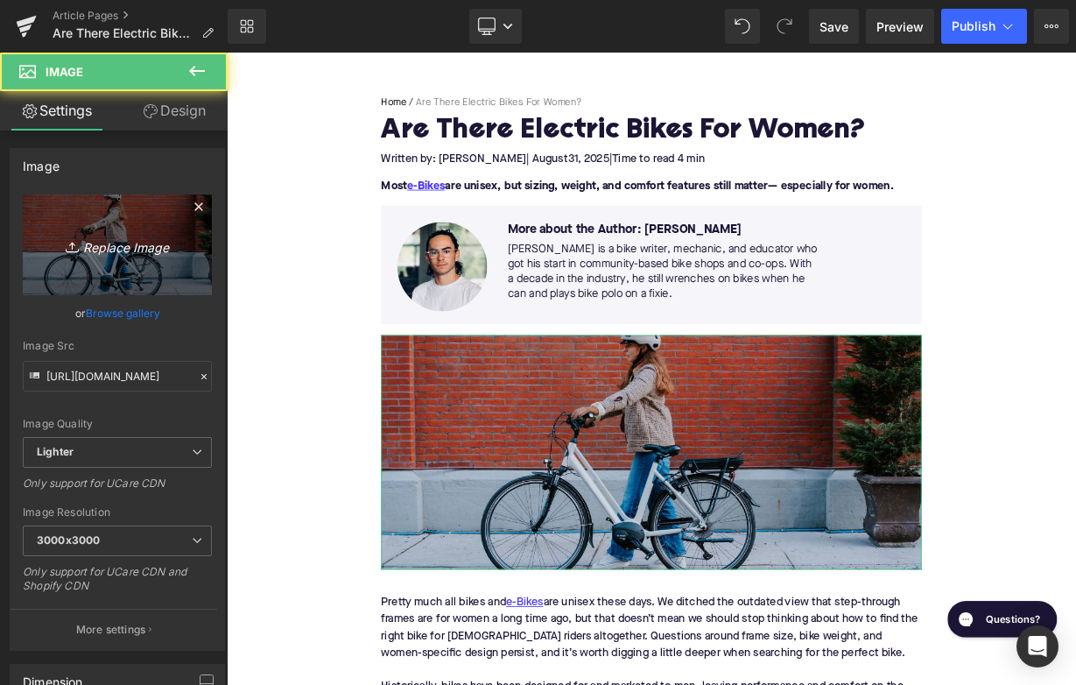
click at [96, 230] on link "Replace Image" at bounding box center [117, 244] width 189 height 101
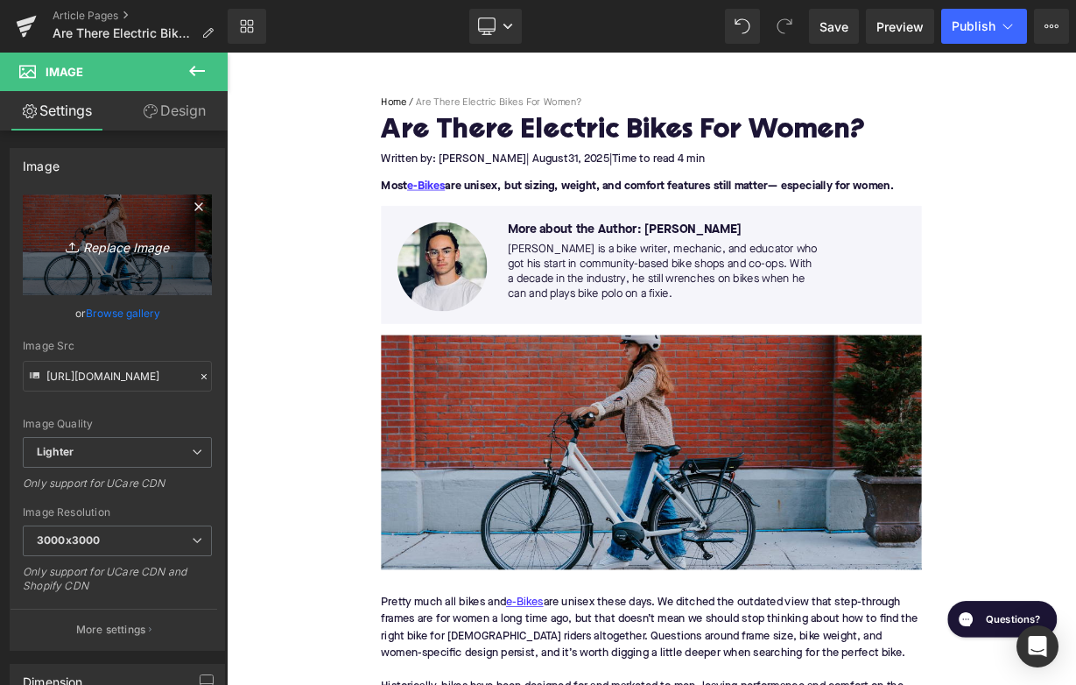
type input "C:\fakepath\Remy Pt. 3(49).png"
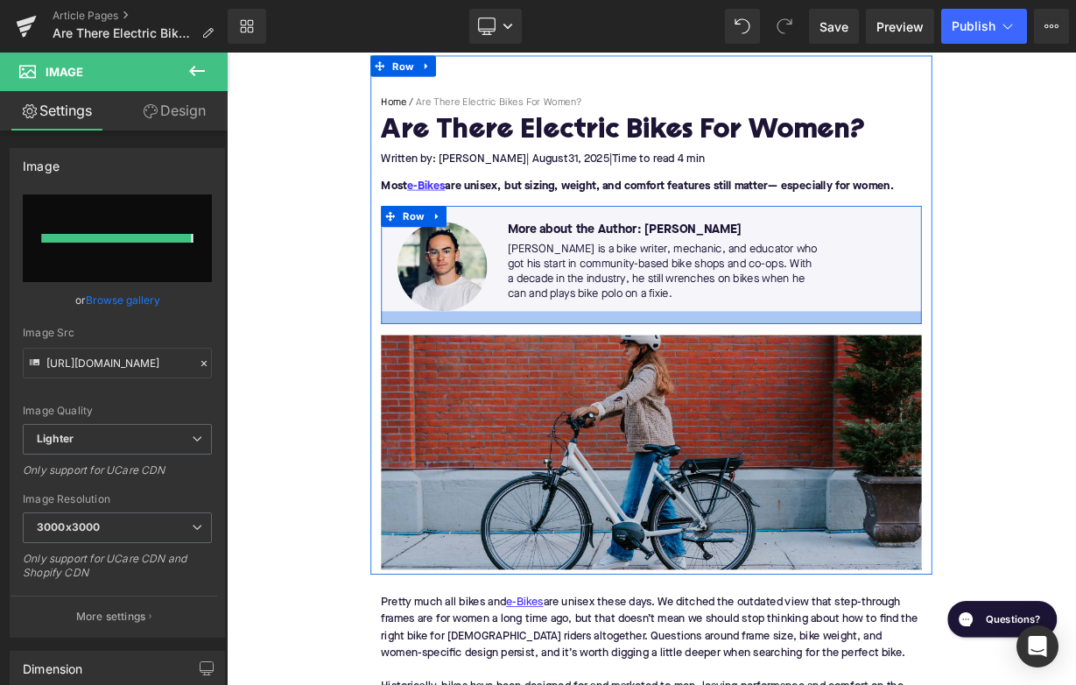
type input "[URL][DOMAIN_NAME]"
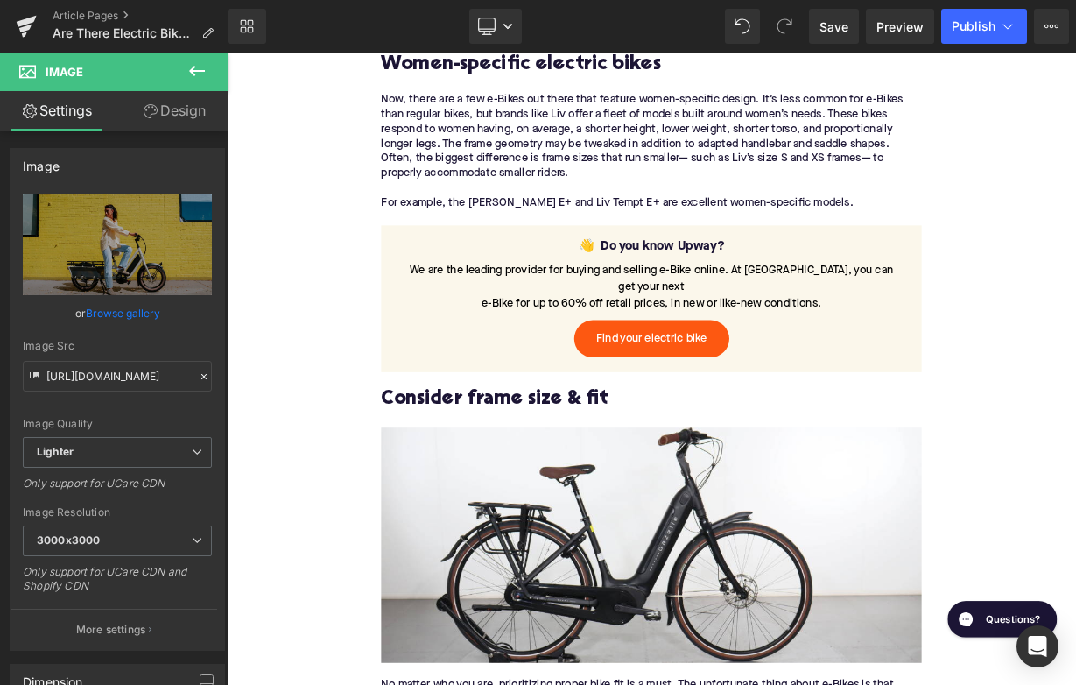
scroll to position [1565, 0]
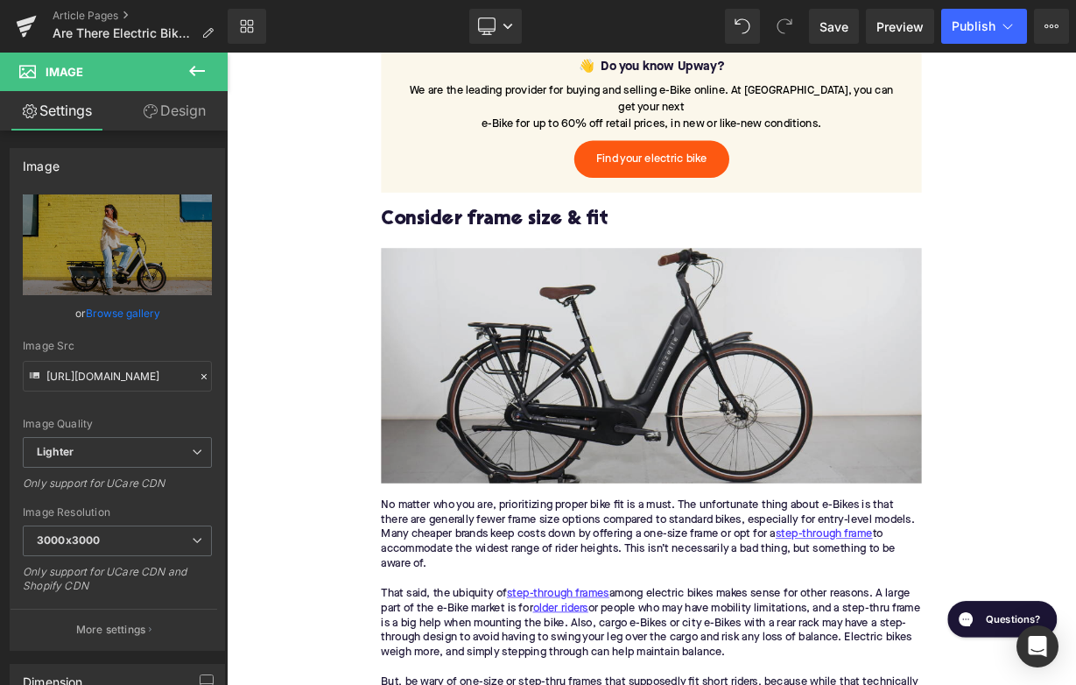
click at [673, 439] on img at bounding box center [756, 442] width 674 height 292
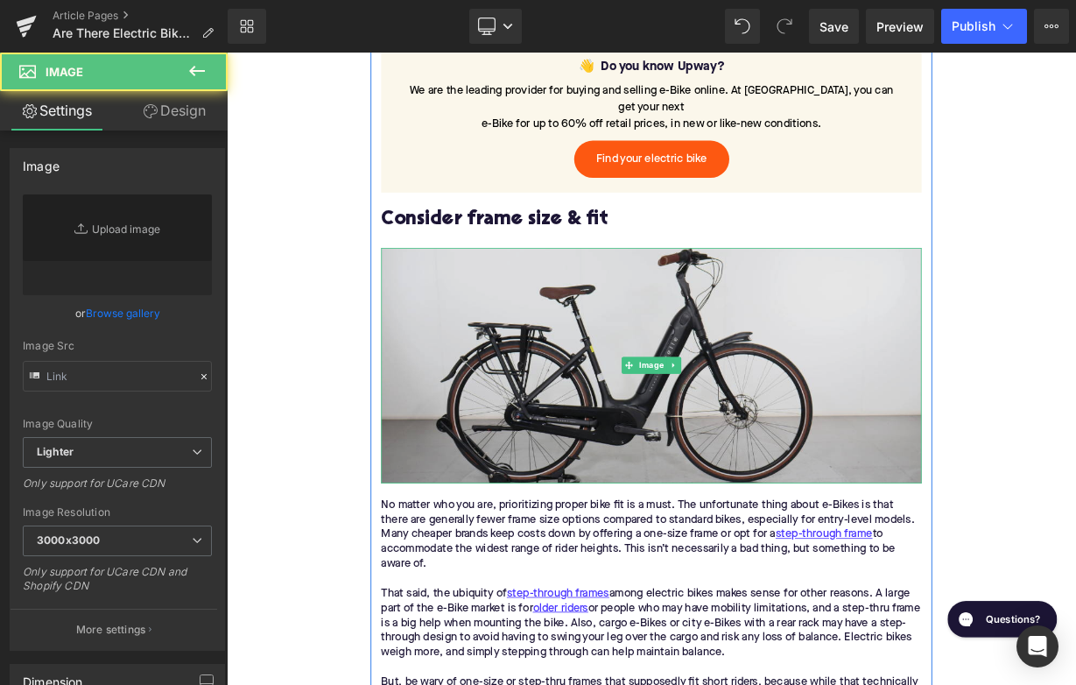
type input "[URL][DOMAIN_NAME]"
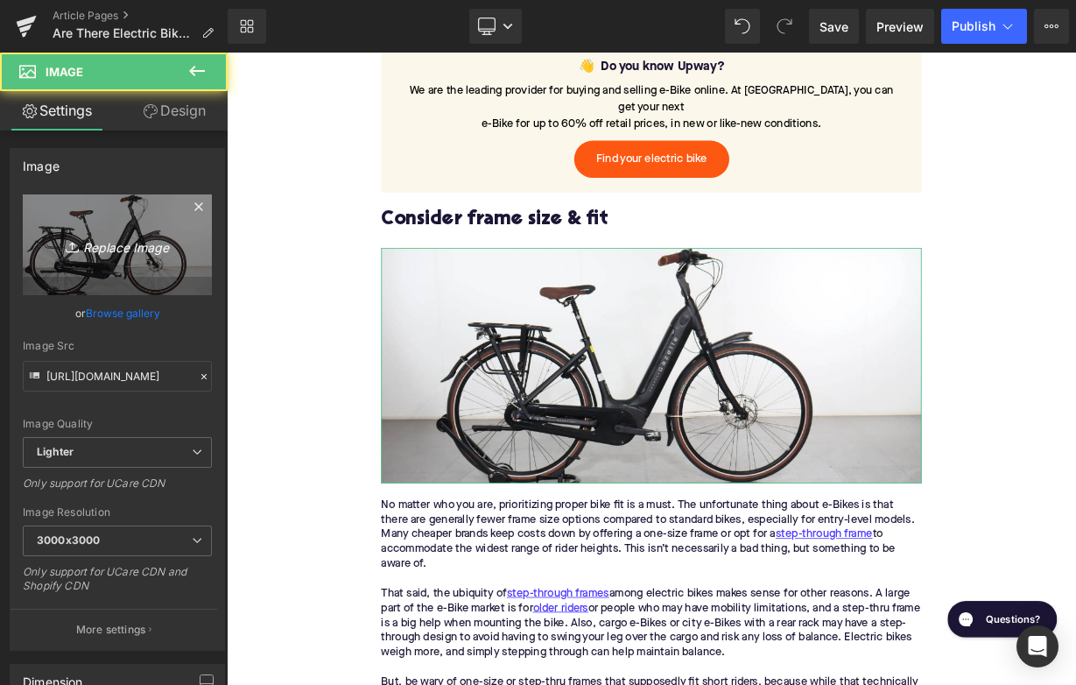
click at [185, 257] on link "Replace Image" at bounding box center [117, 244] width 189 height 101
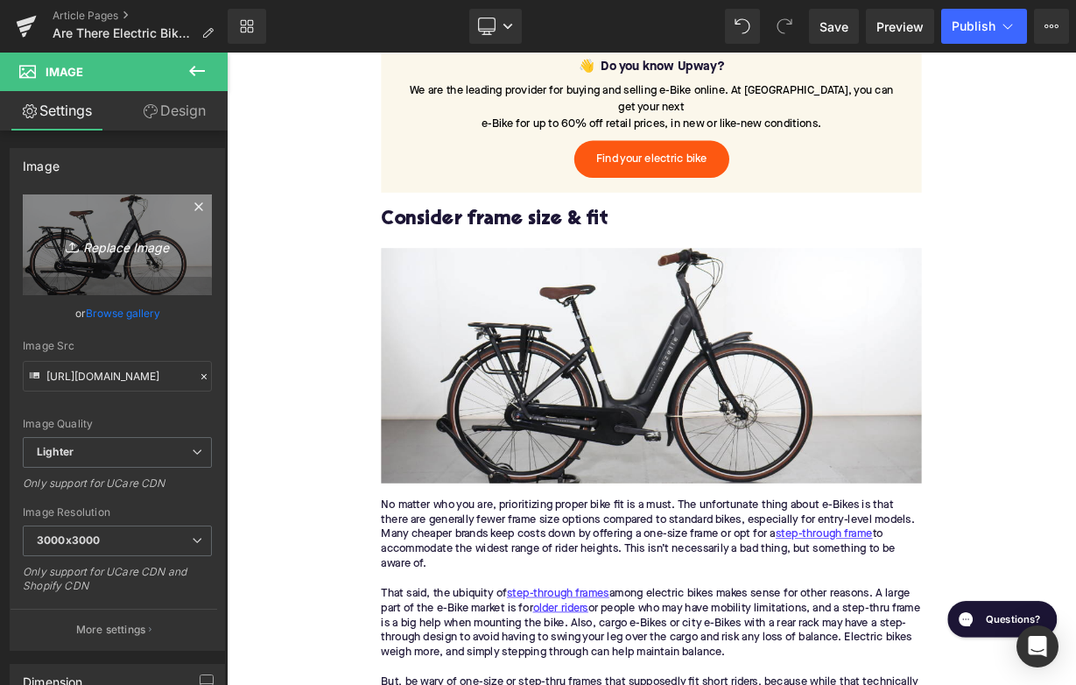
type input "C:\fakepath\Remy Pt. 3(50).png"
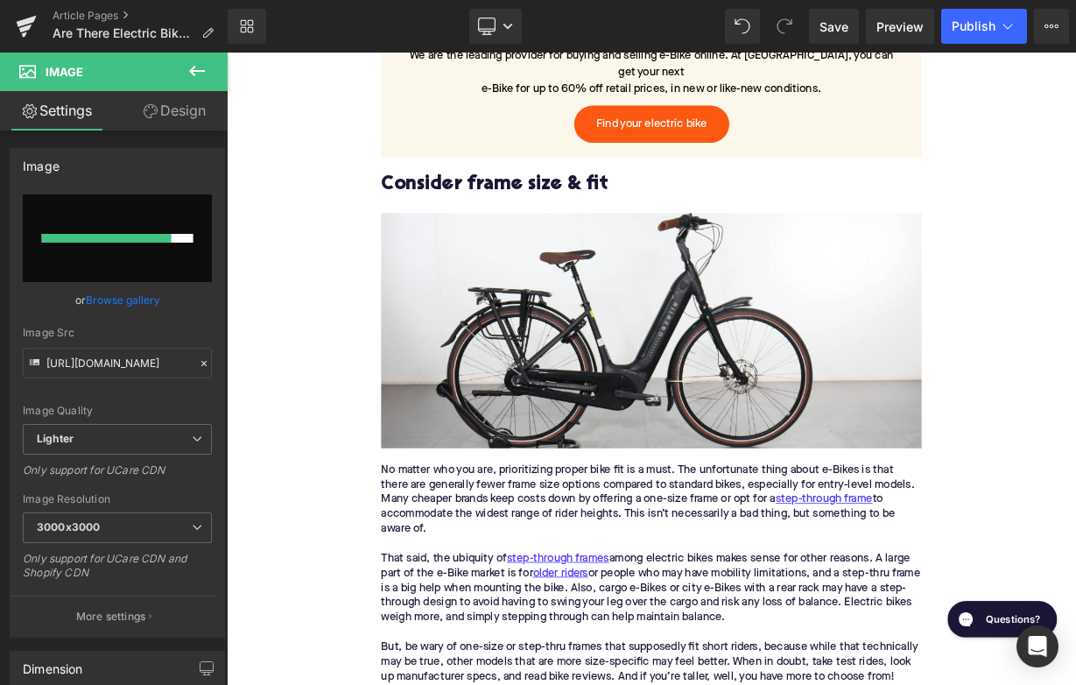
scroll to position [1626, 0]
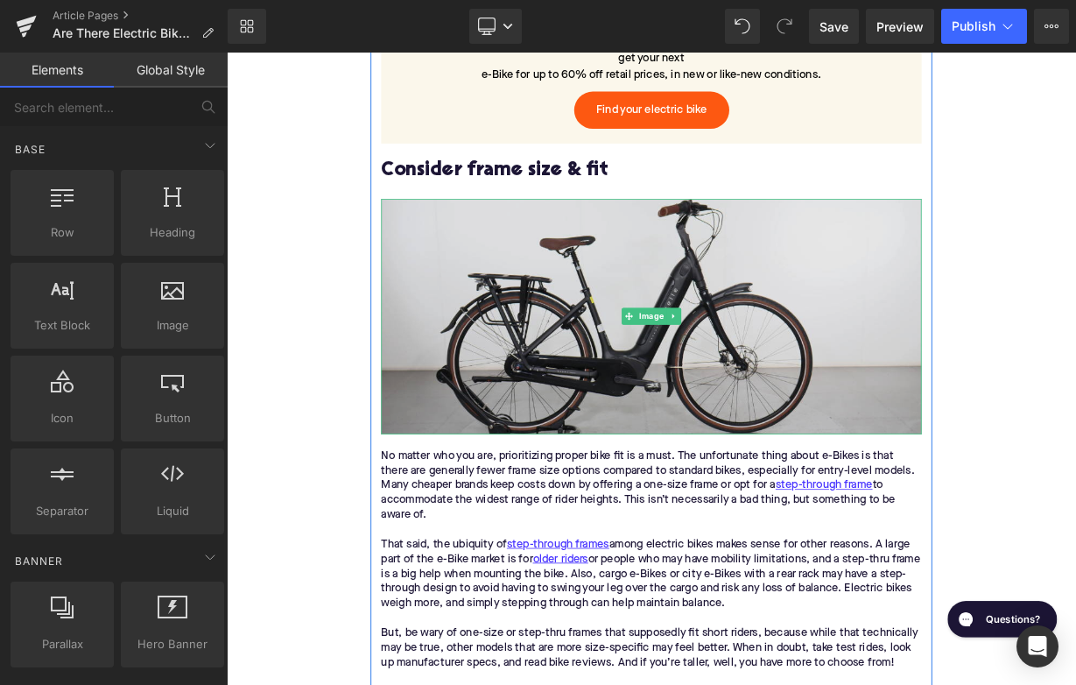
click at [569, 372] on img at bounding box center [756, 382] width 674 height 292
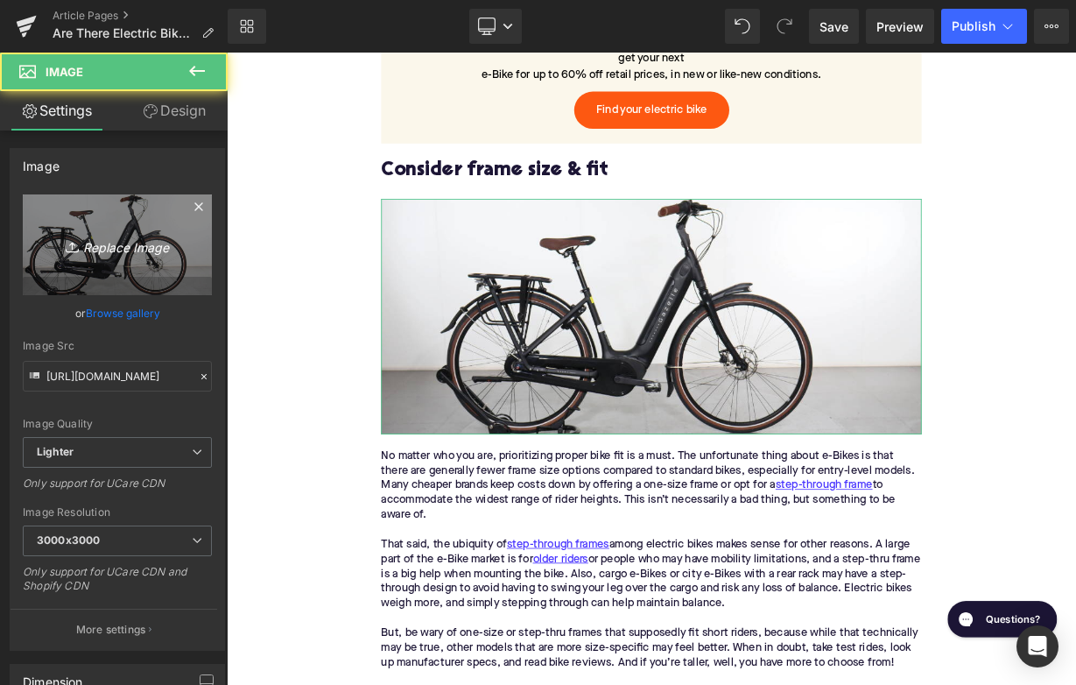
click at [131, 250] on icon "Replace Image" at bounding box center [117, 245] width 140 height 22
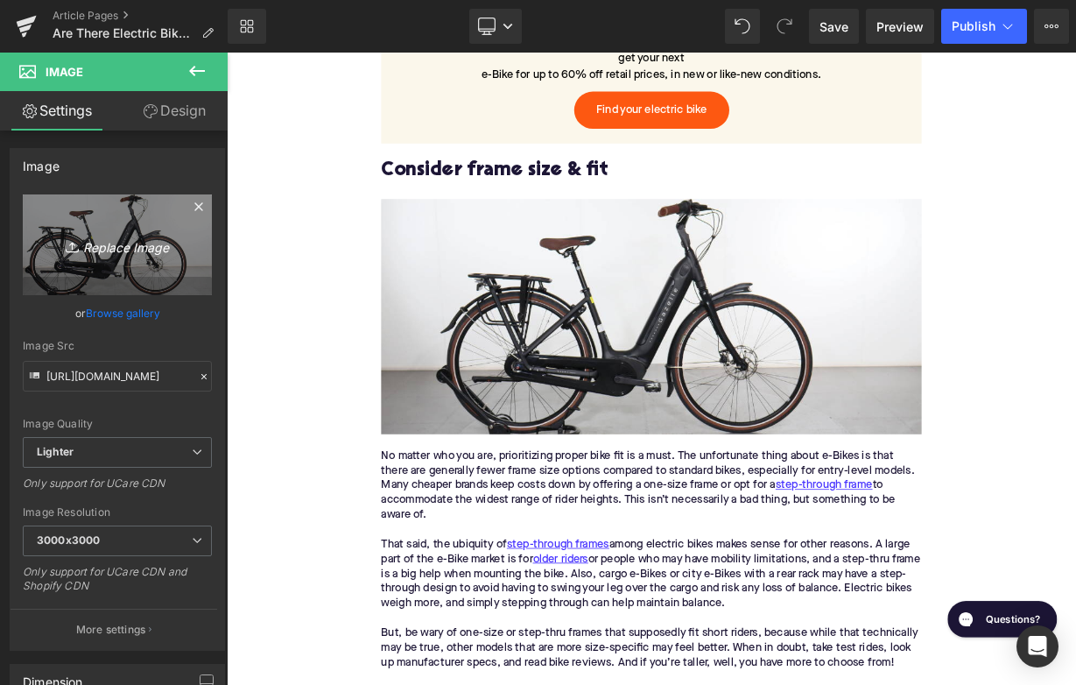
type input "C:\fakepath\Remy Pt. 3(50).png"
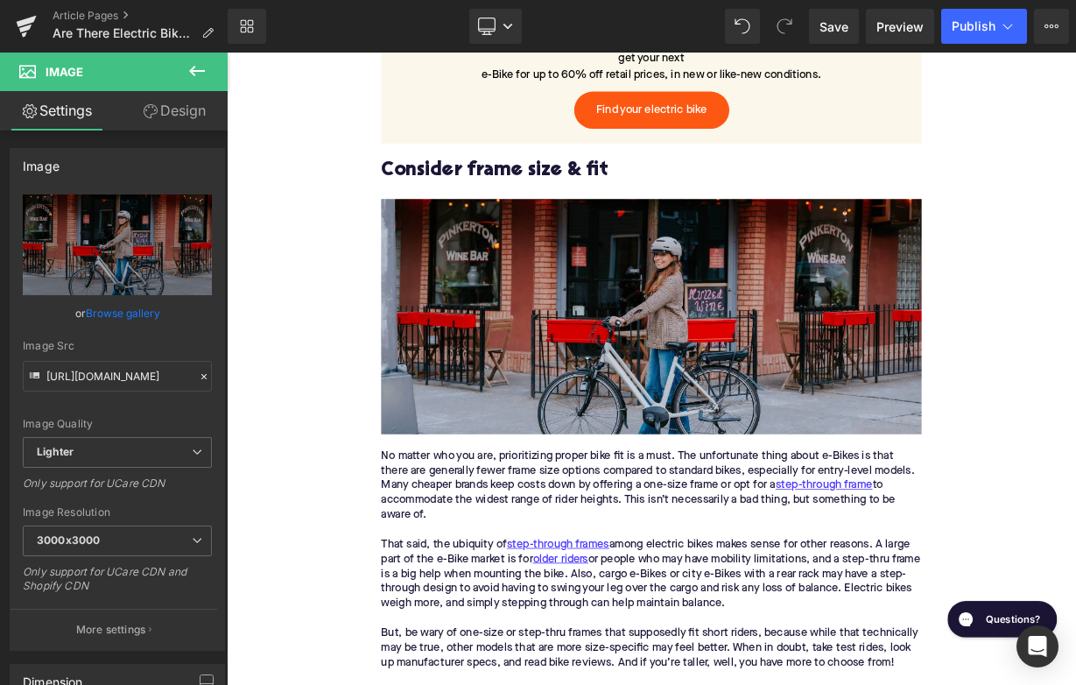
type input "[URL][DOMAIN_NAME]"
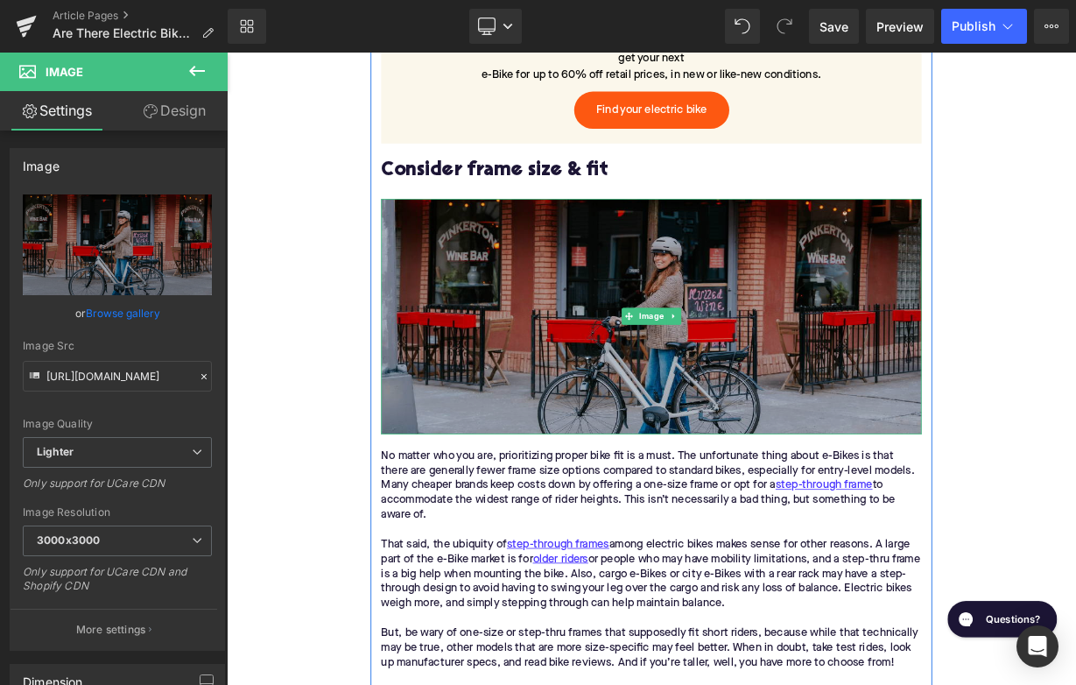
scroll to position [2450, 0]
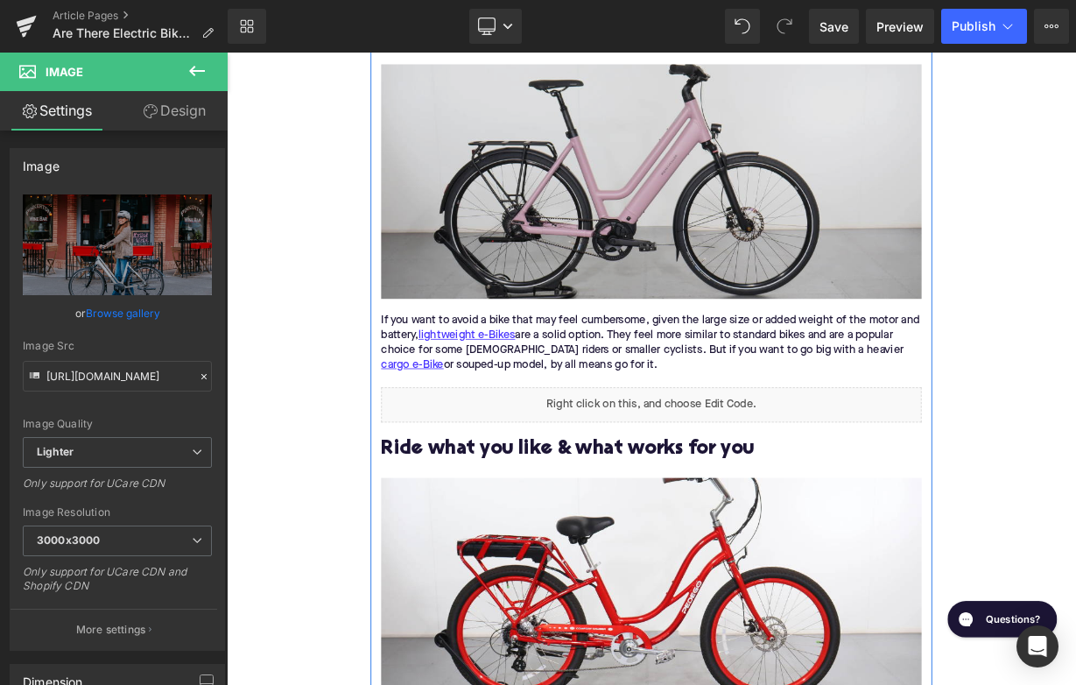
click at [640, 207] on img at bounding box center [756, 213] width 674 height 292
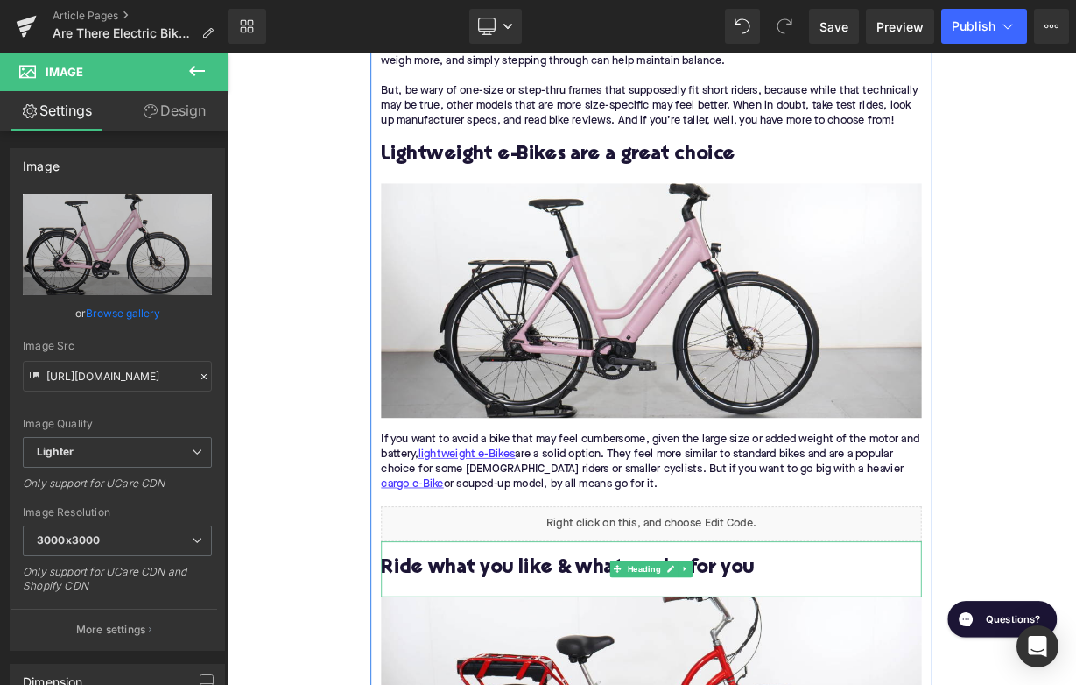
scroll to position [2211, 0]
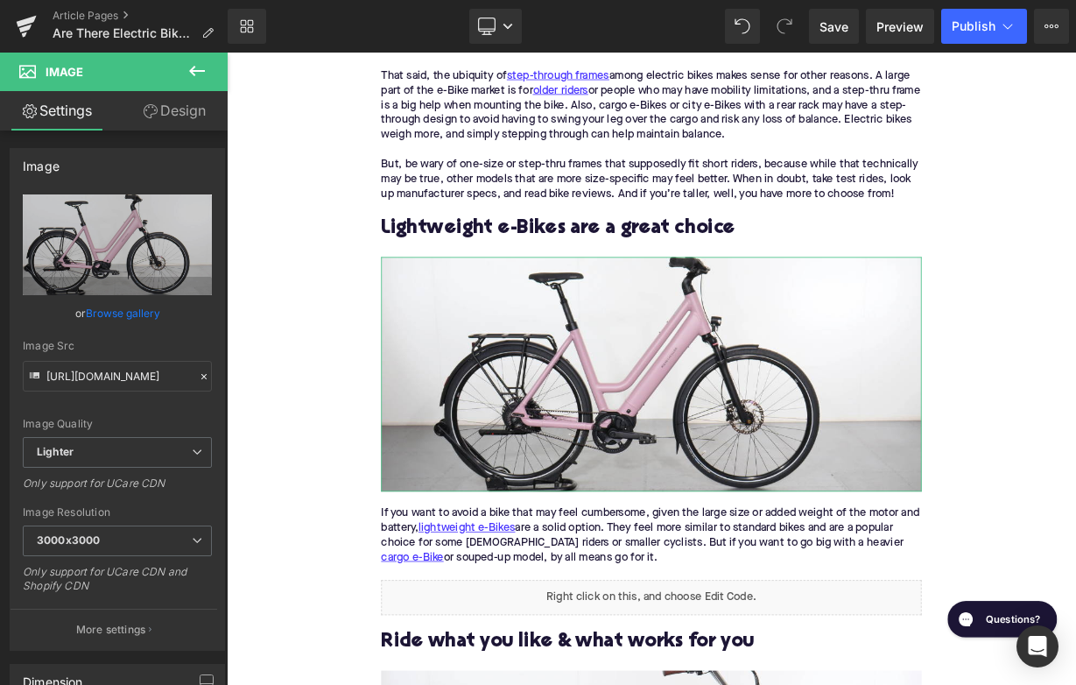
click at [283, 350] on div "Home / Are There Electric Bikes For Women? Breadcrumbs Are There Electric Bikes…" at bounding box center [756, 401] width 1059 height 4752
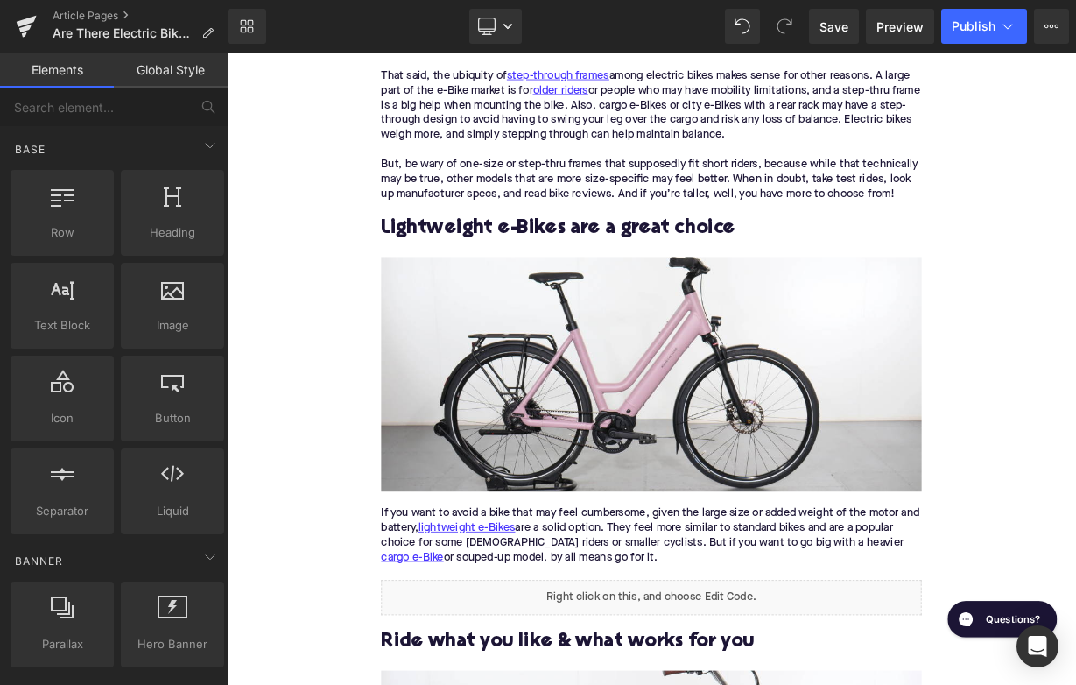
click at [510, 420] on img at bounding box center [756, 453] width 674 height 292
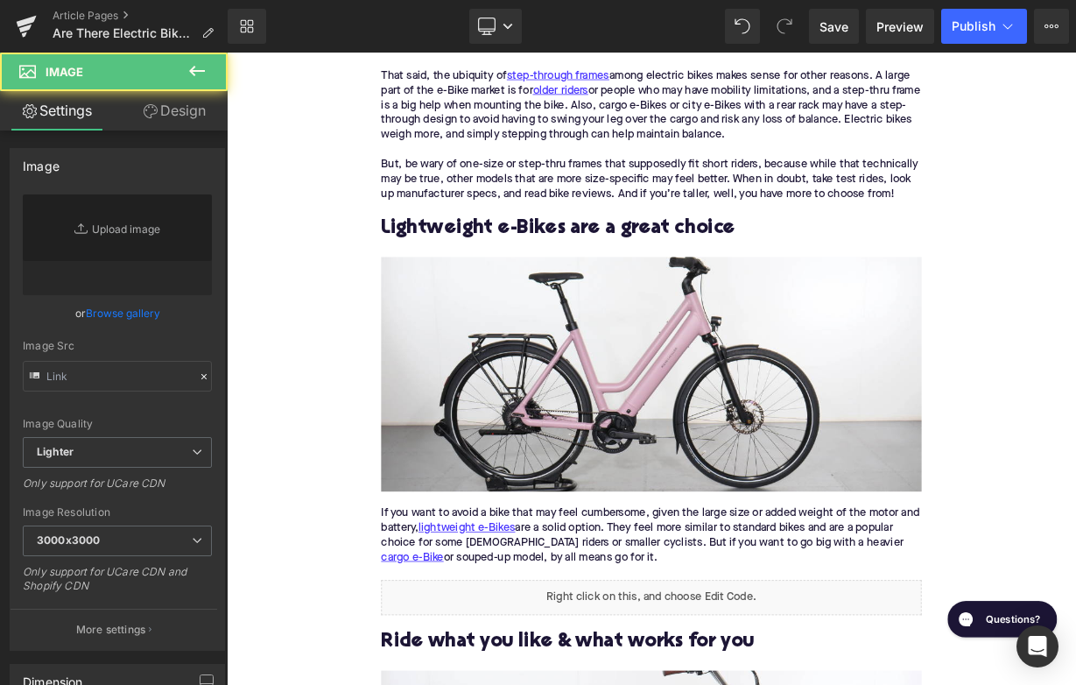
type input "[URL][DOMAIN_NAME]"
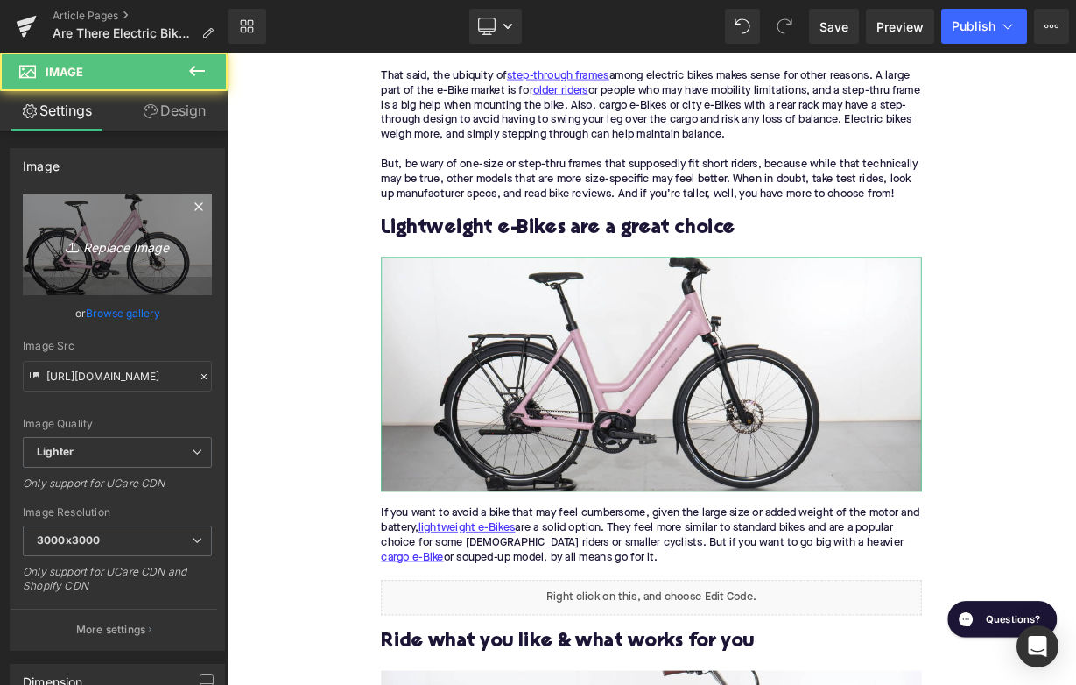
click at [121, 242] on icon "Replace Image" at bounding box center [117, 245] width 140 height 22
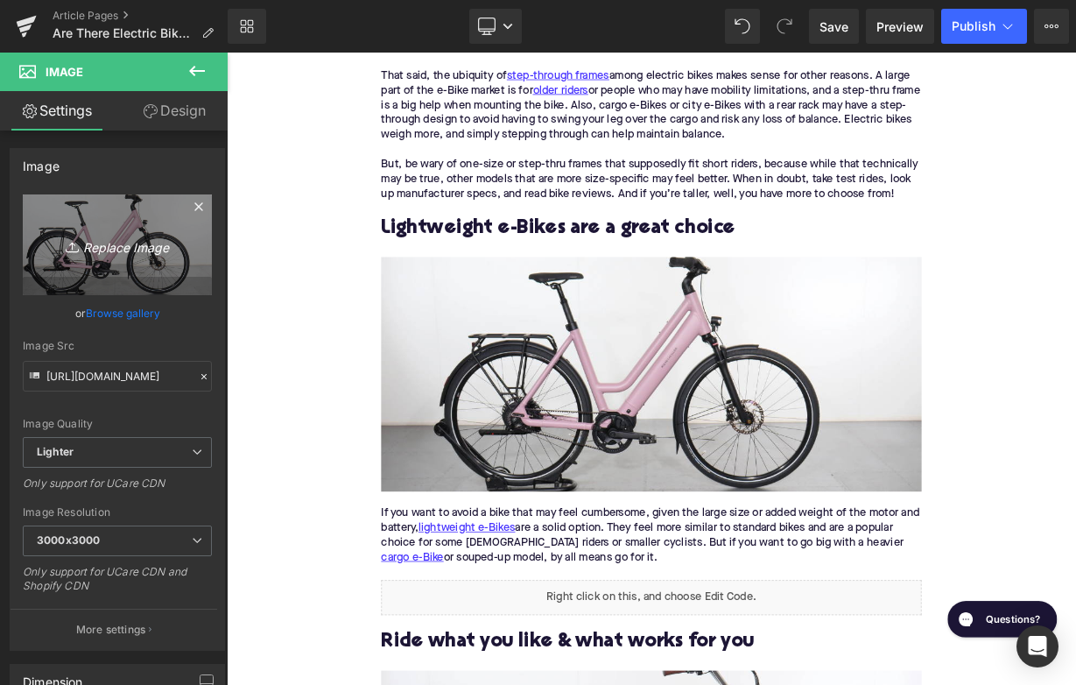
type input "C:\fakepath\Remy Pt. 3(52).png"
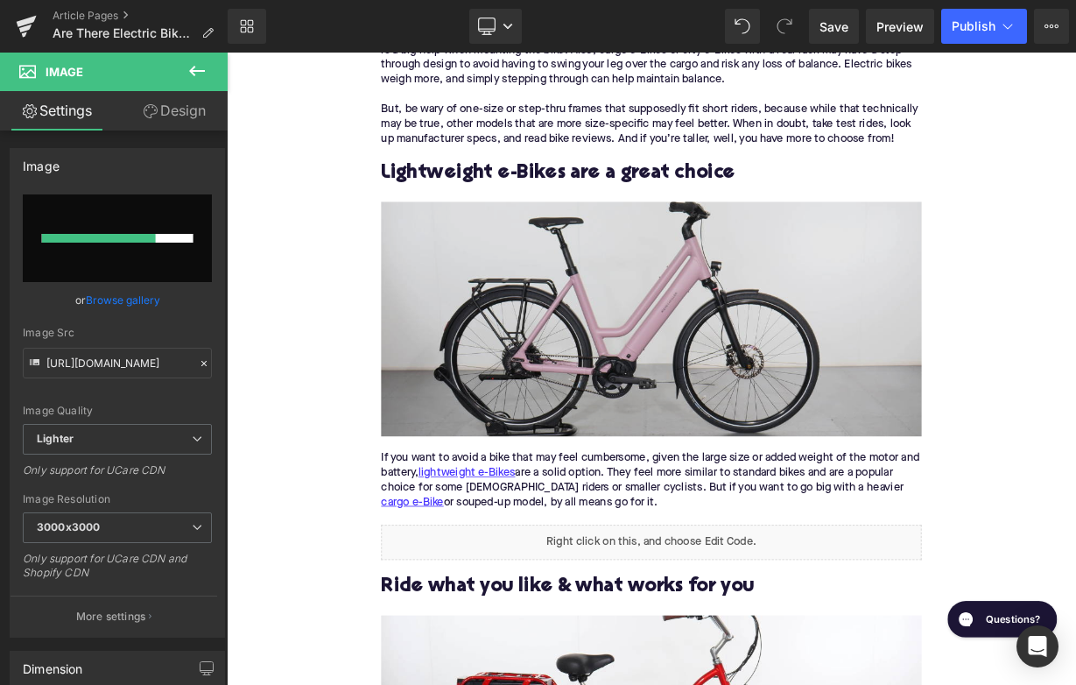
scroll to position [2318, 0]
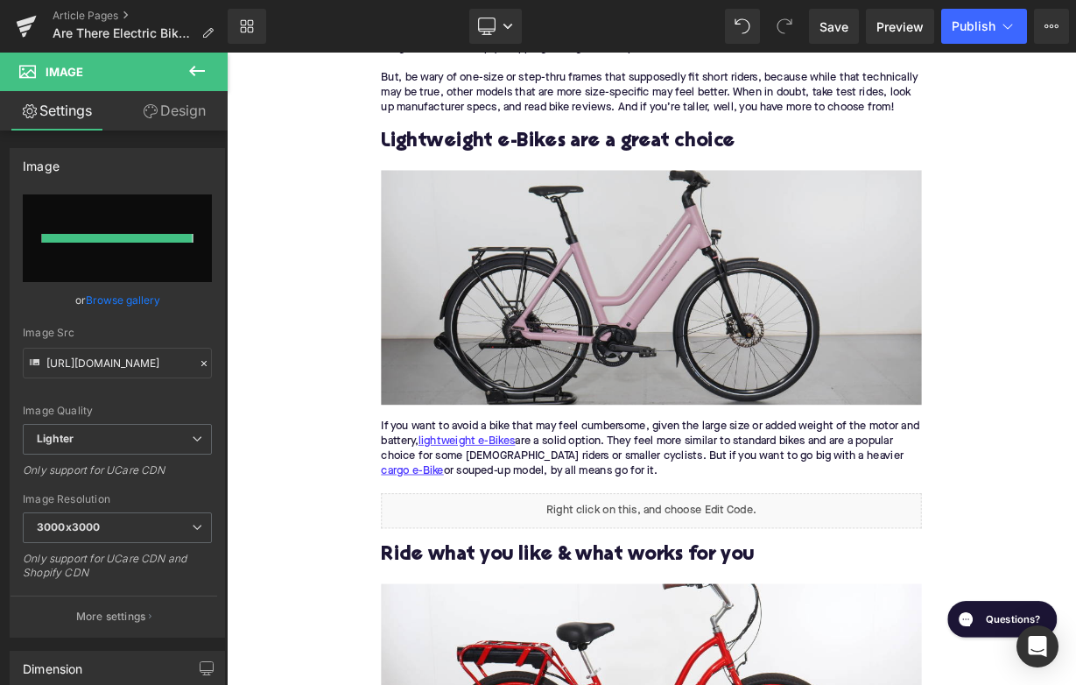
type input "[URL][DOMAIN_NAME]"
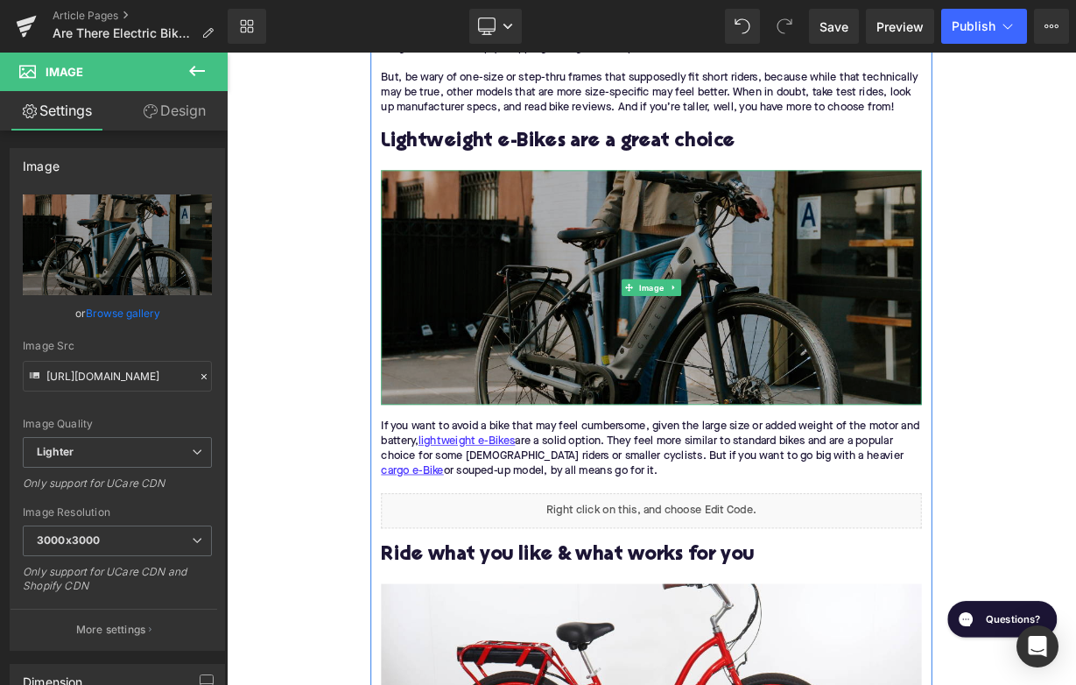
scroll to position [2693, 0]
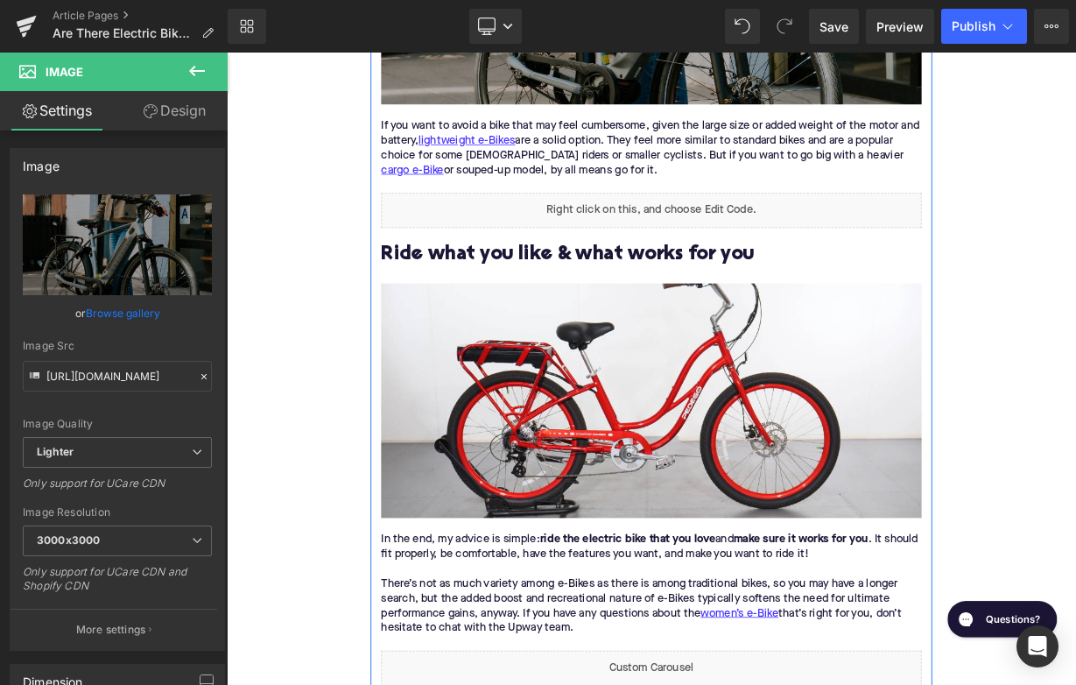
click at [482, 448] on img at bounding box center [756, 487] width 674 height 292
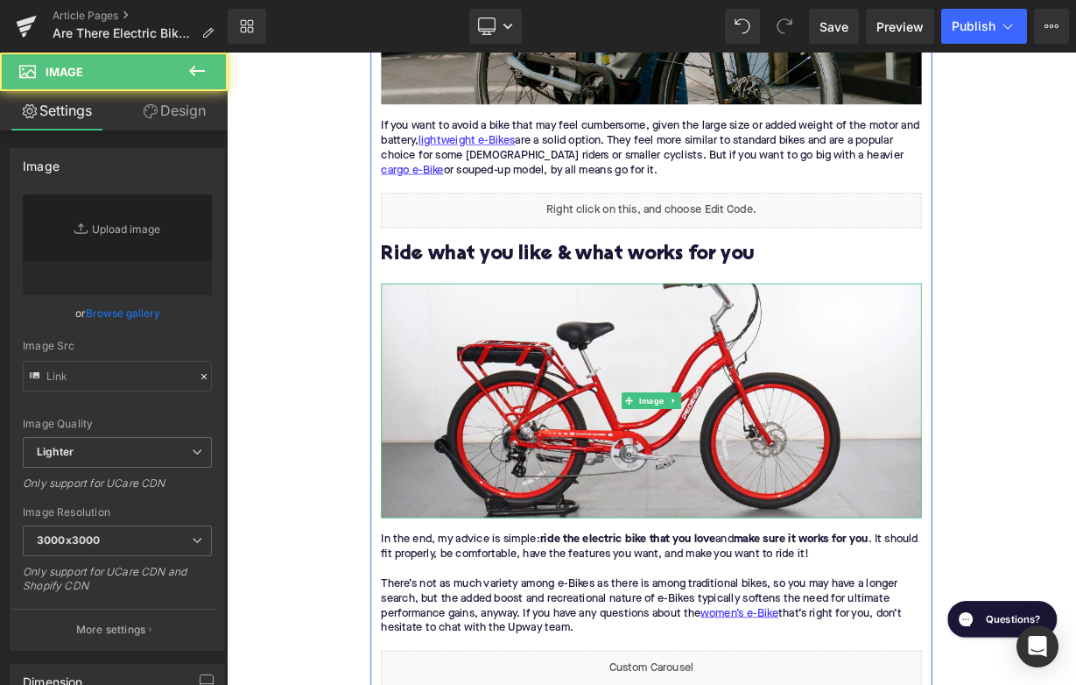
type input "[URL][DOMAIN_NAME]"
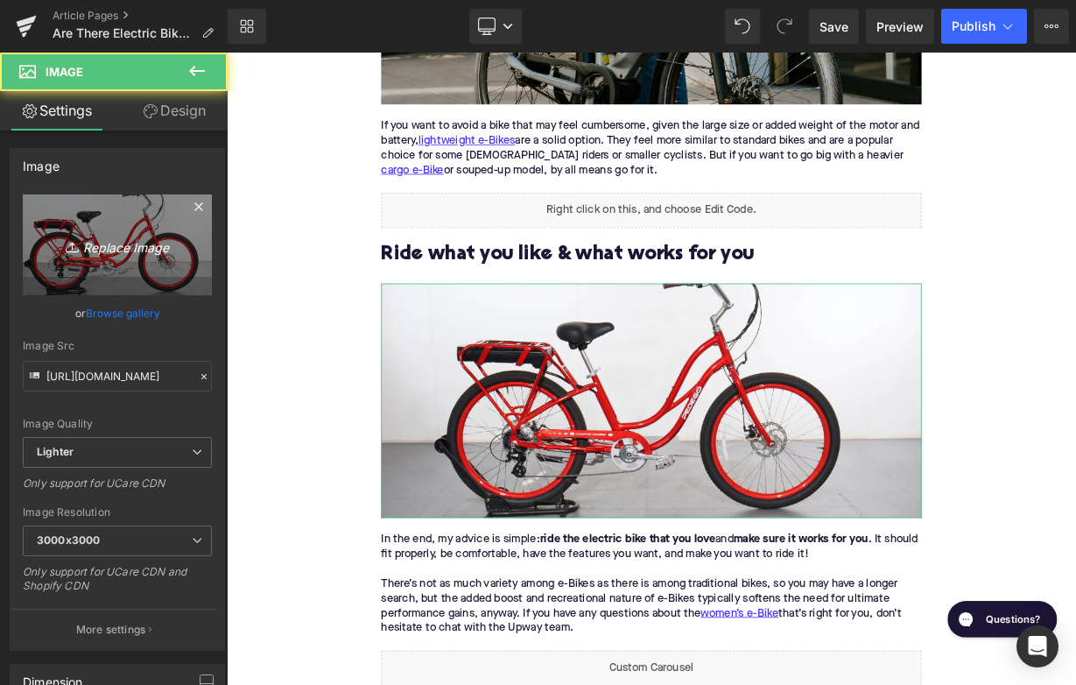
click at [139, 243] on icon "Replace Image" at bounding box center [117, 245] width 140 height 22
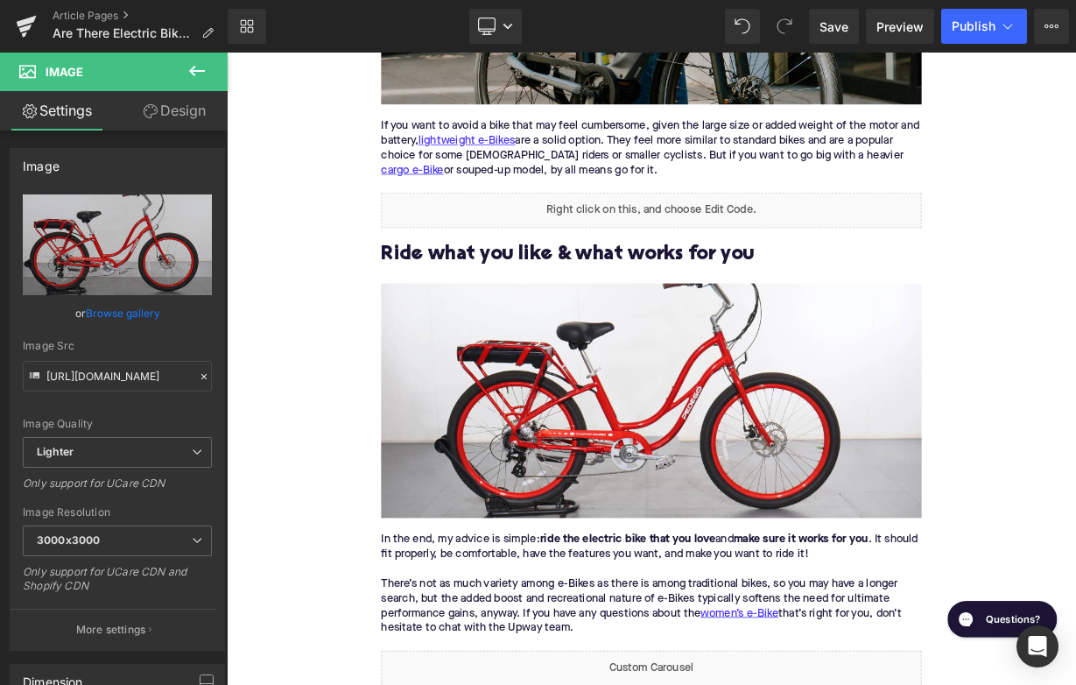
type input "C:\fakepath\Remy Pt. 3(53).png"
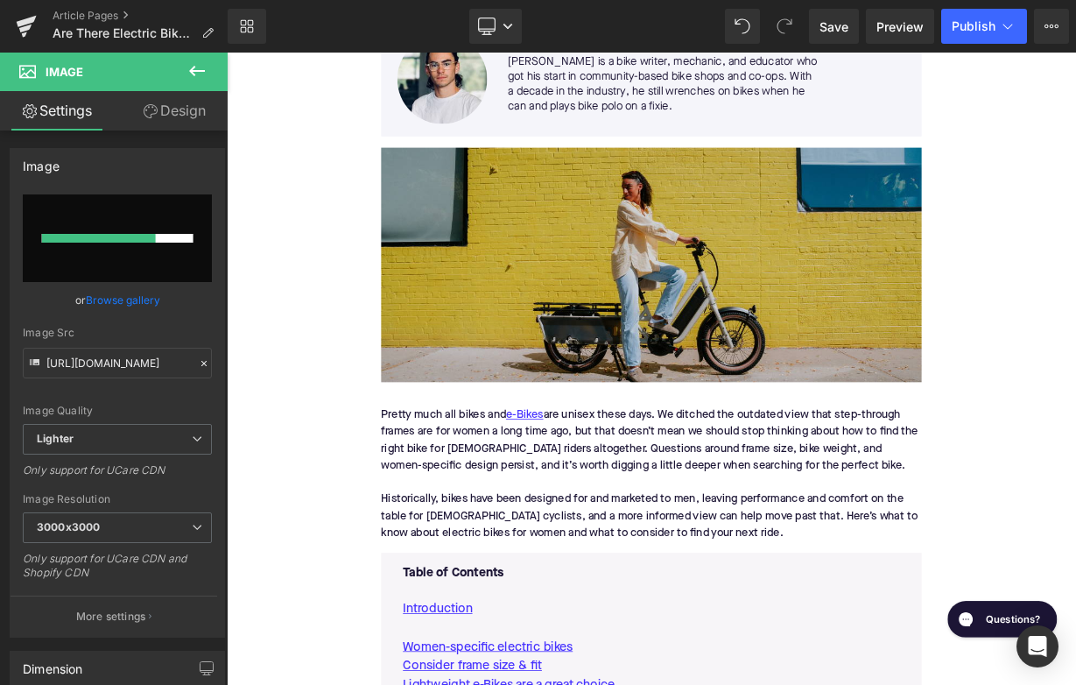
scroll to position [410, 0]
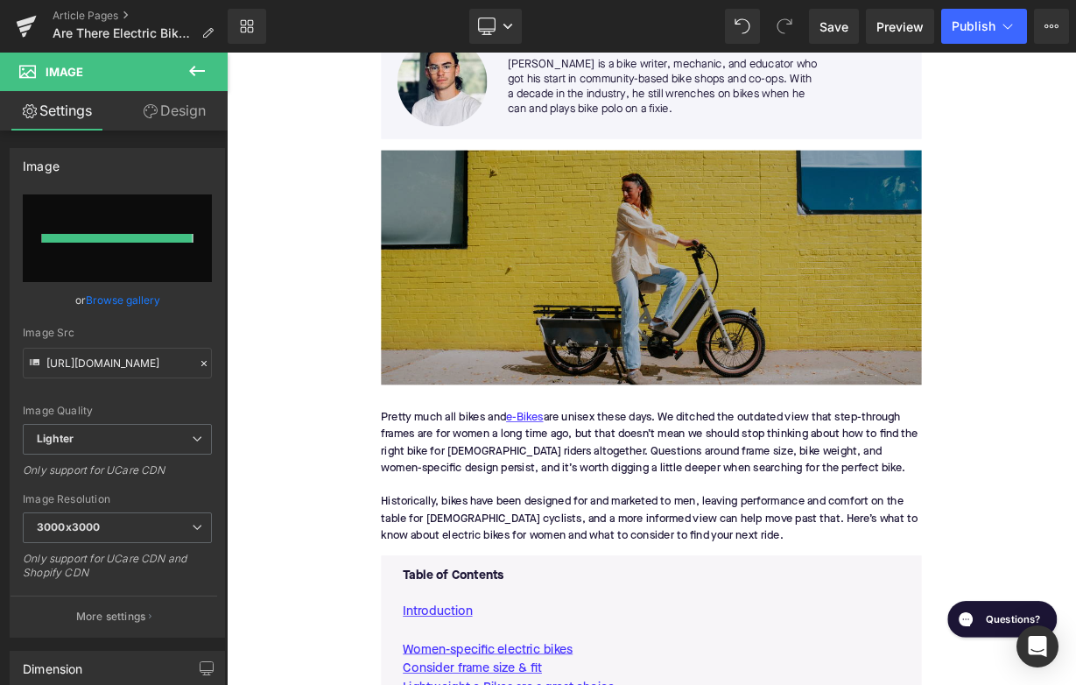
type input "[URL][DOMAIN_NAME]"
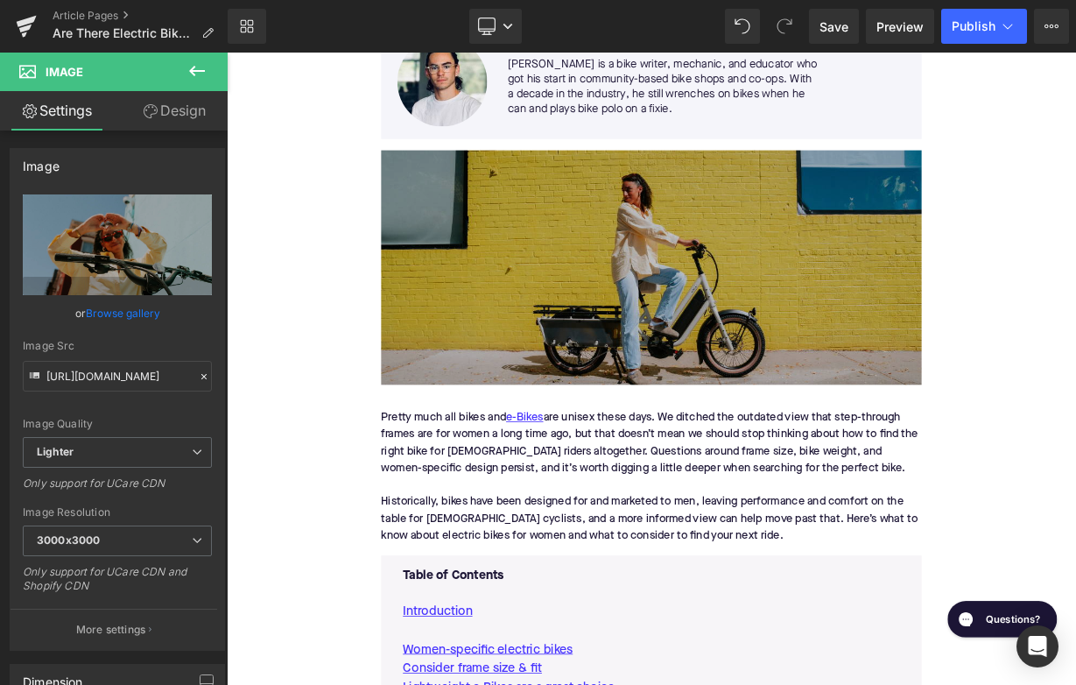
click at [847, 338] on img at bounding box center [756, 320] width 674 height 292
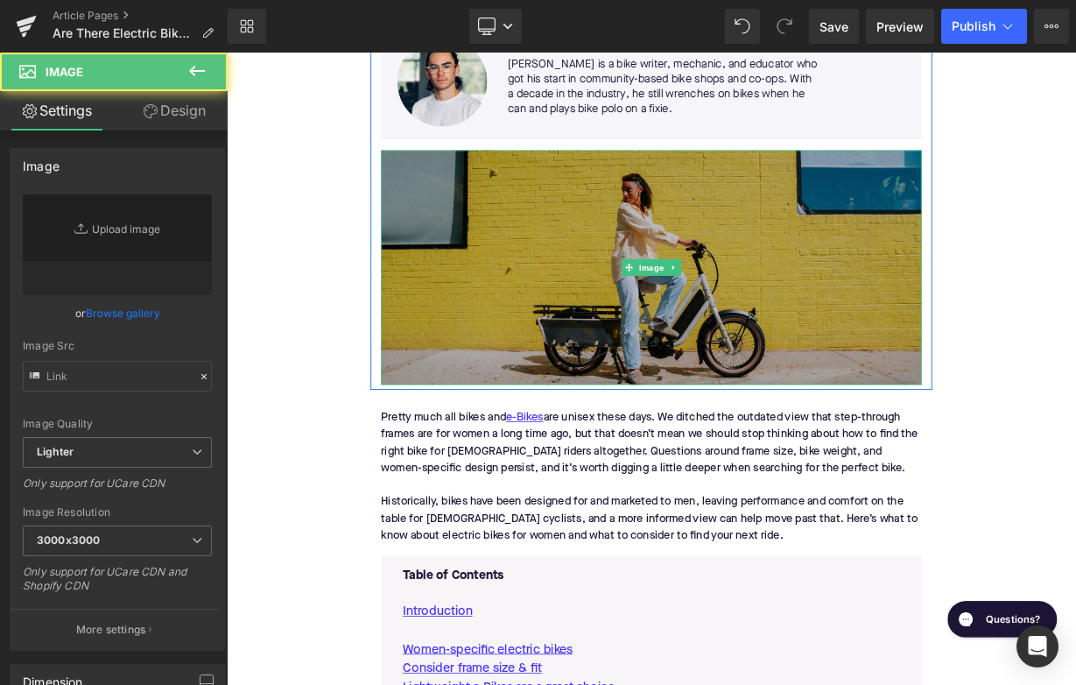
type input "[URL][DOMAIN_NAME]"
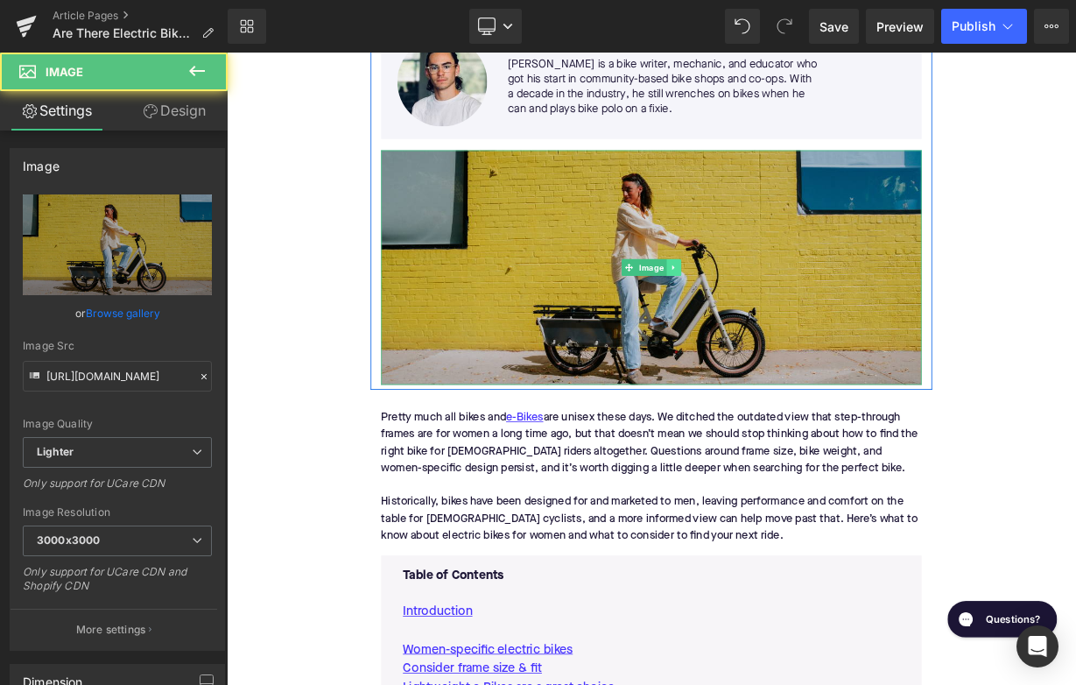
click at [781, 321] on icon at bounding box center [784, 320] width 10 height 11
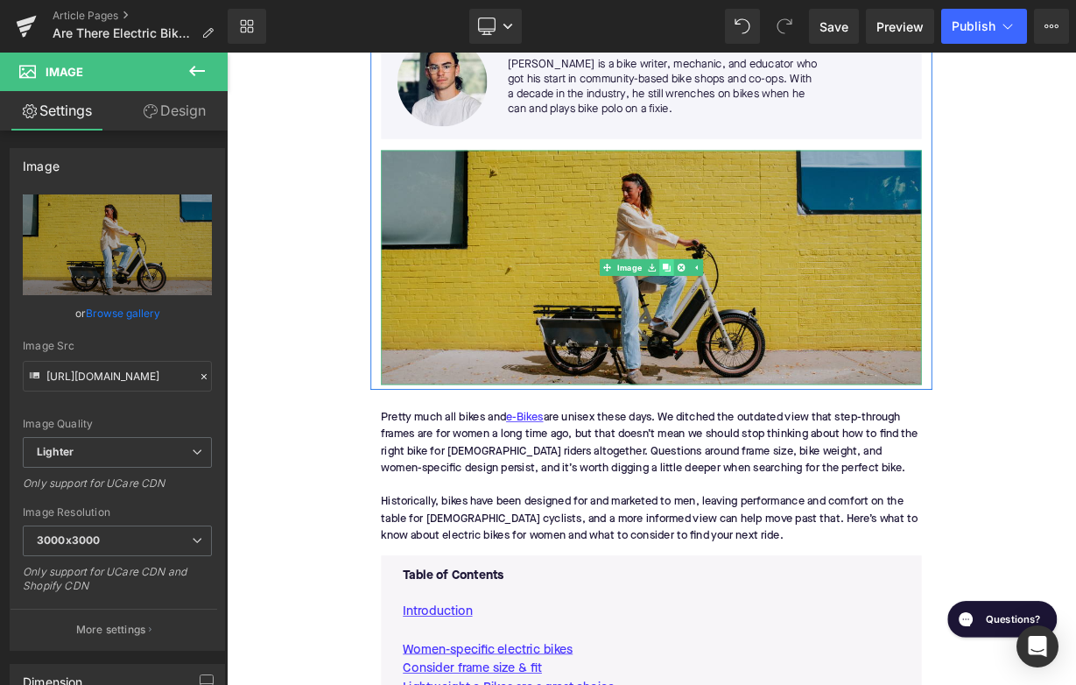
click at [778, 321] on icon at bounding box center [775, 320] width 10 height 11
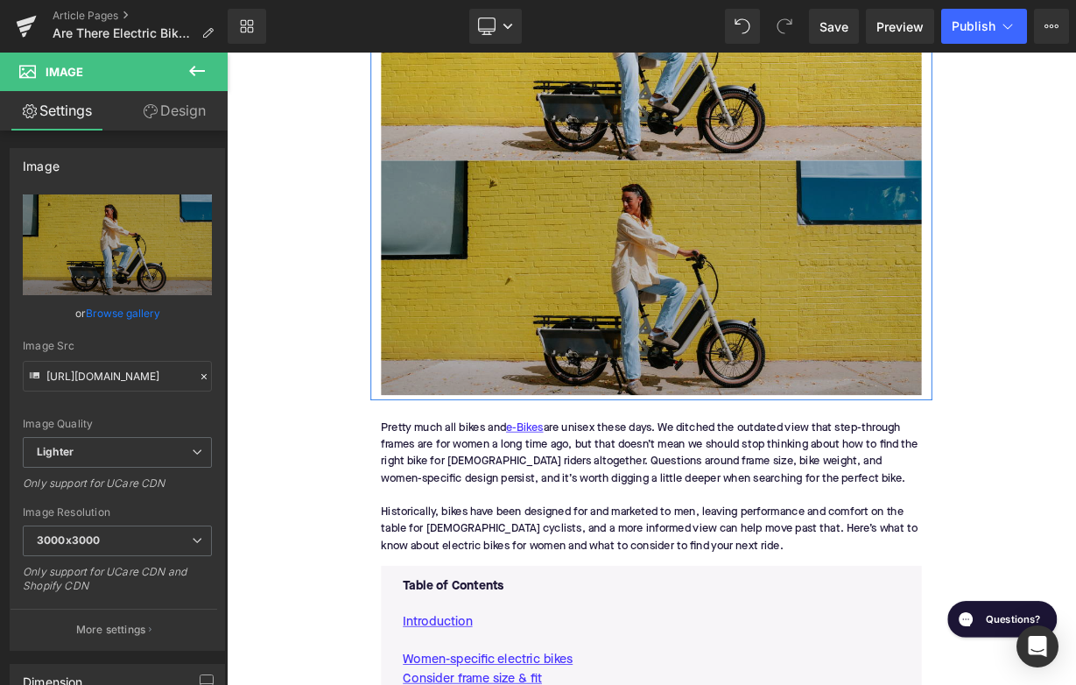
click at [700, 480] on img at bounding box center [756, 333] width 674 height 292
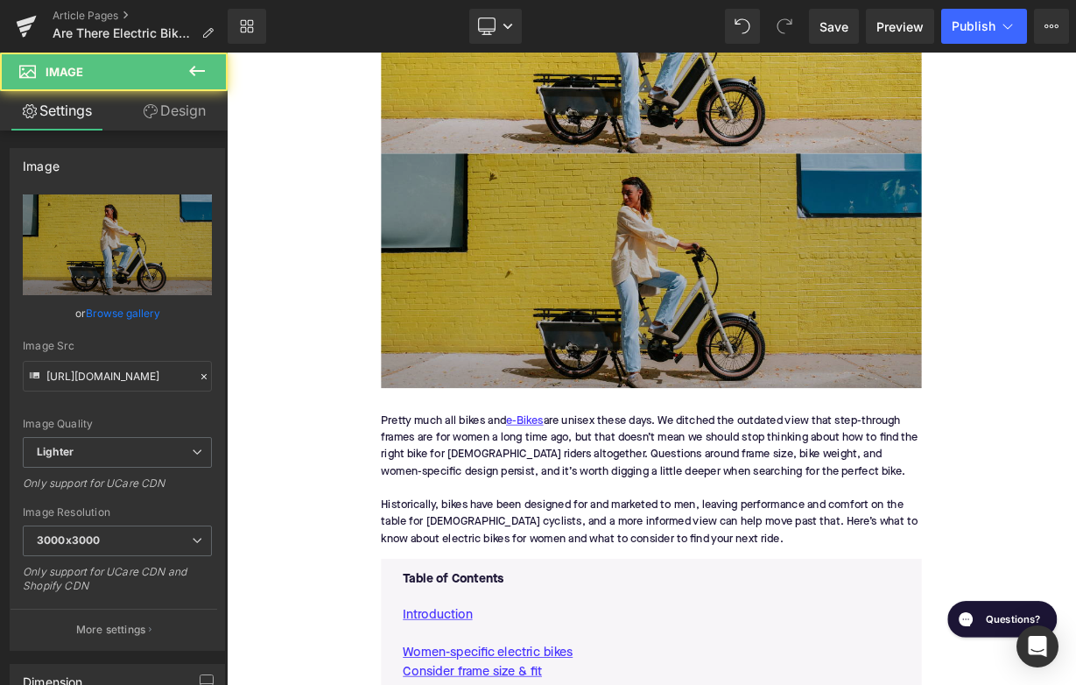
scroll to position [754, 0]
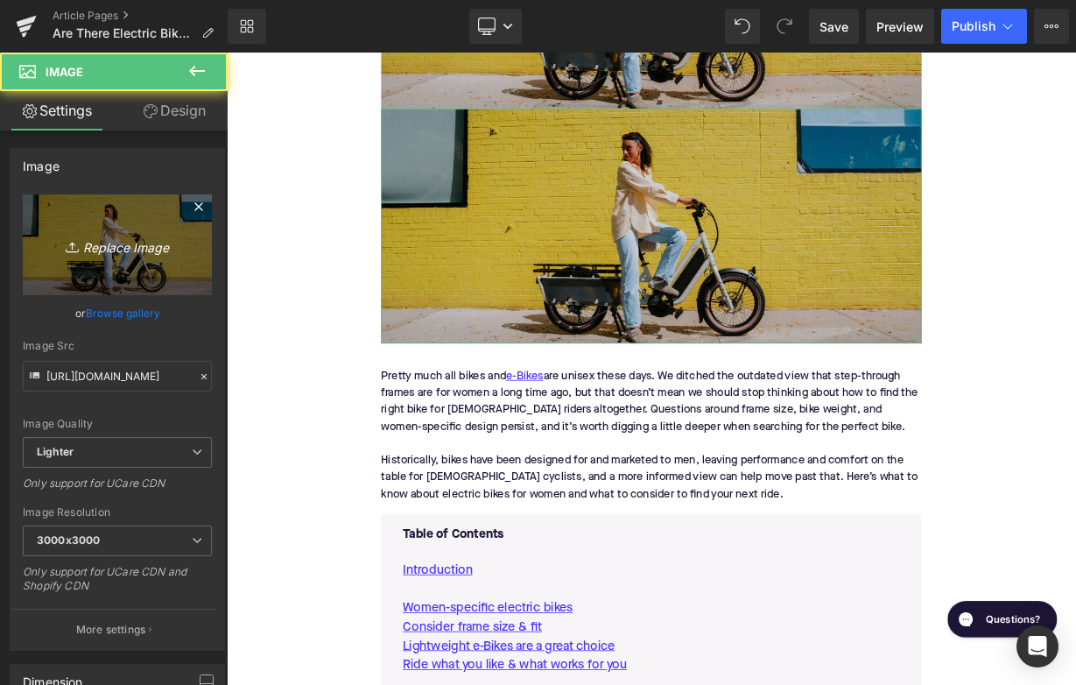
click at [138, 260] on link "Replace Image" at bounding box center [117, 244] width 189 height 101
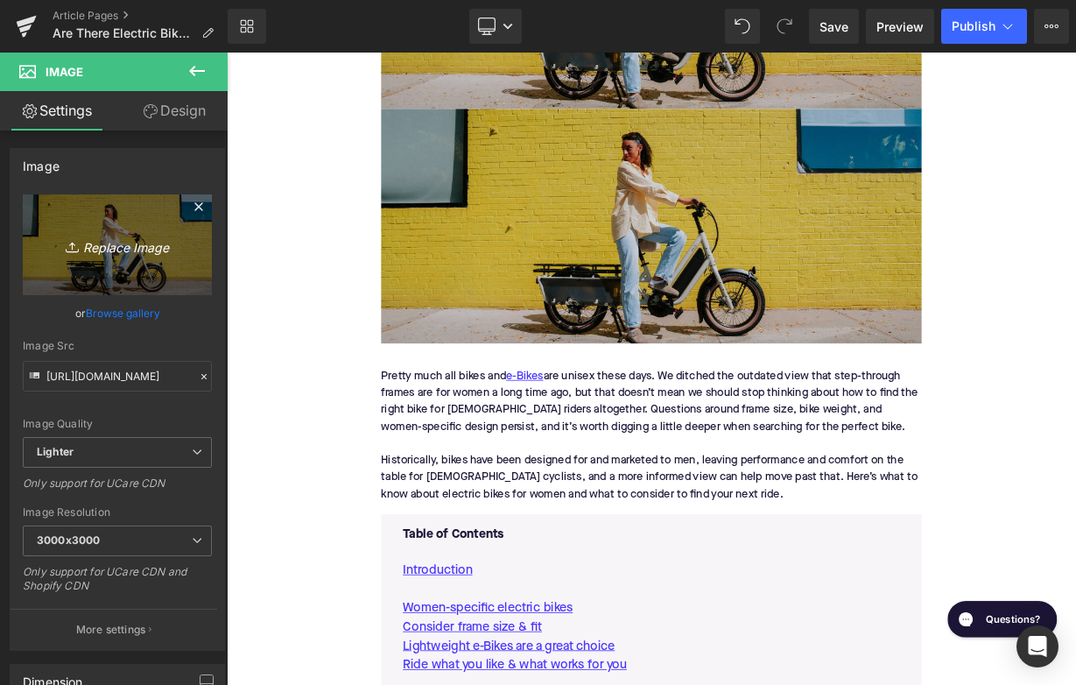
type input "C:\fakepath\Remy Pt. 3(51).png"
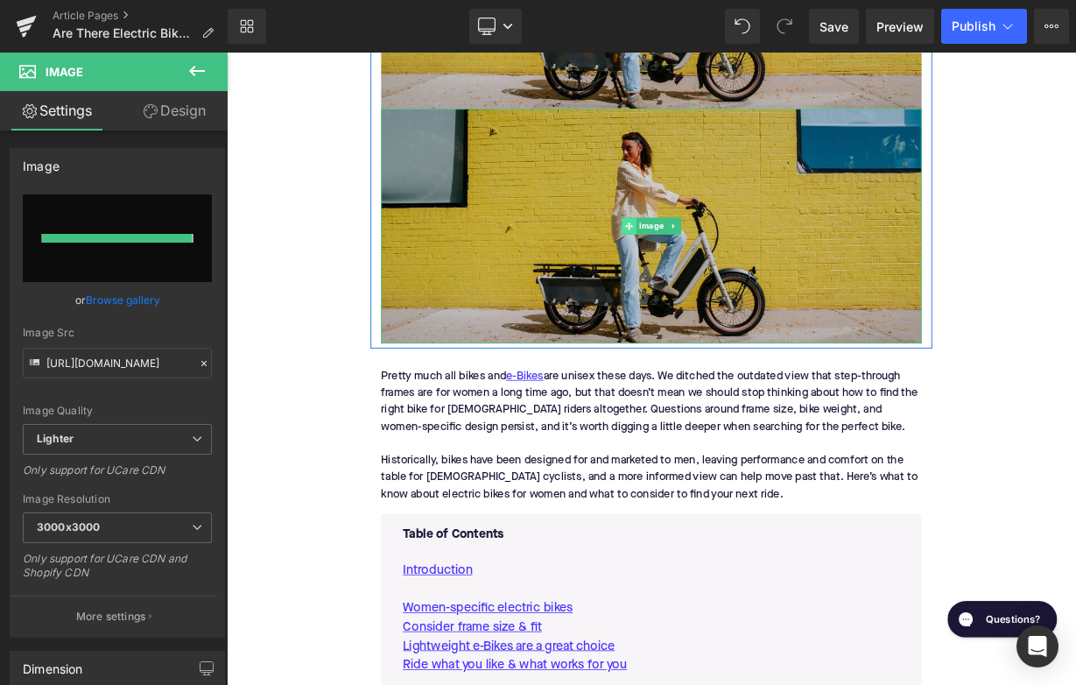
type input "[URL][DOMAIN_NAME]"
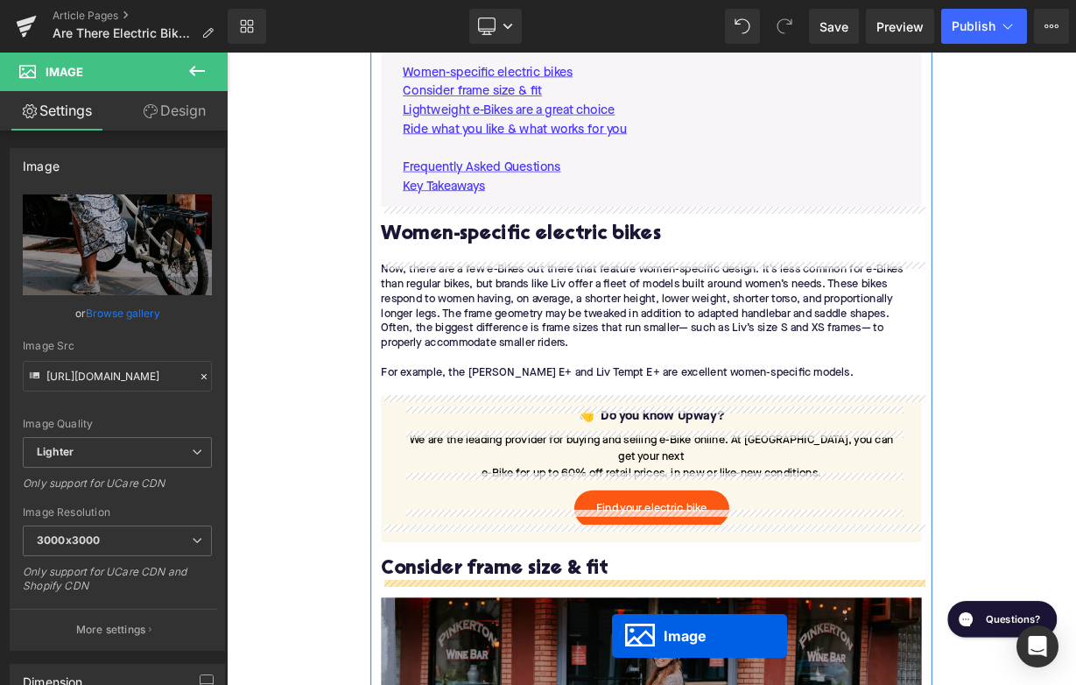
scroll to position [1296, 0]
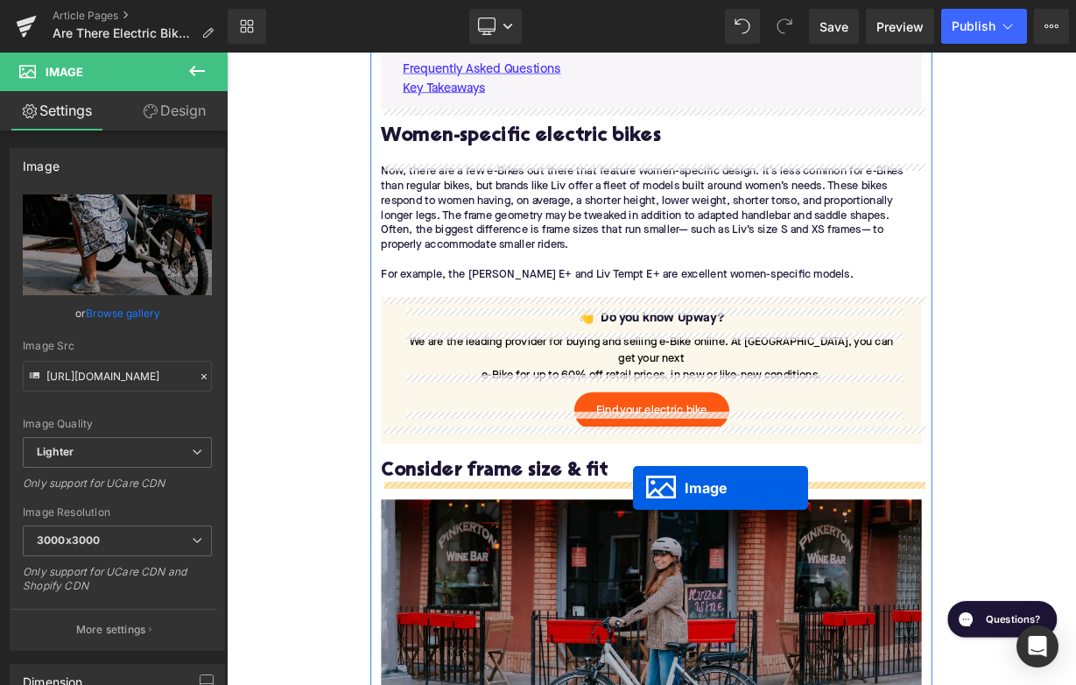
drag, startPoint x: 730, startPoint y: 268, endPoint x: 734, endPoint y: 594, distance: 326.6
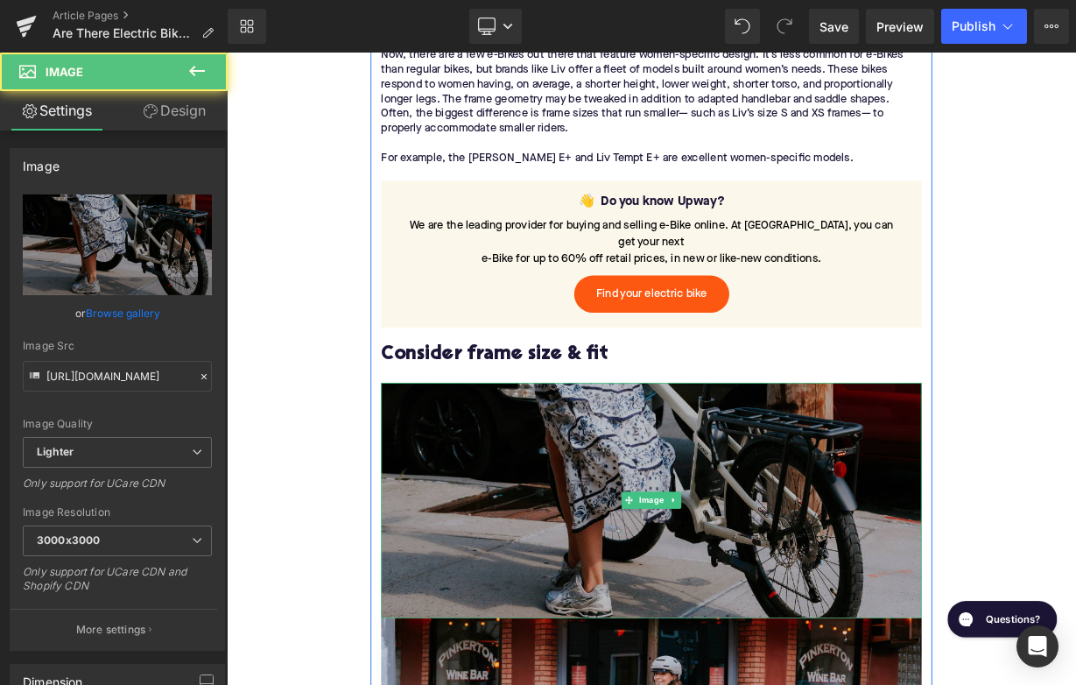
scroll to position [1521, 0]
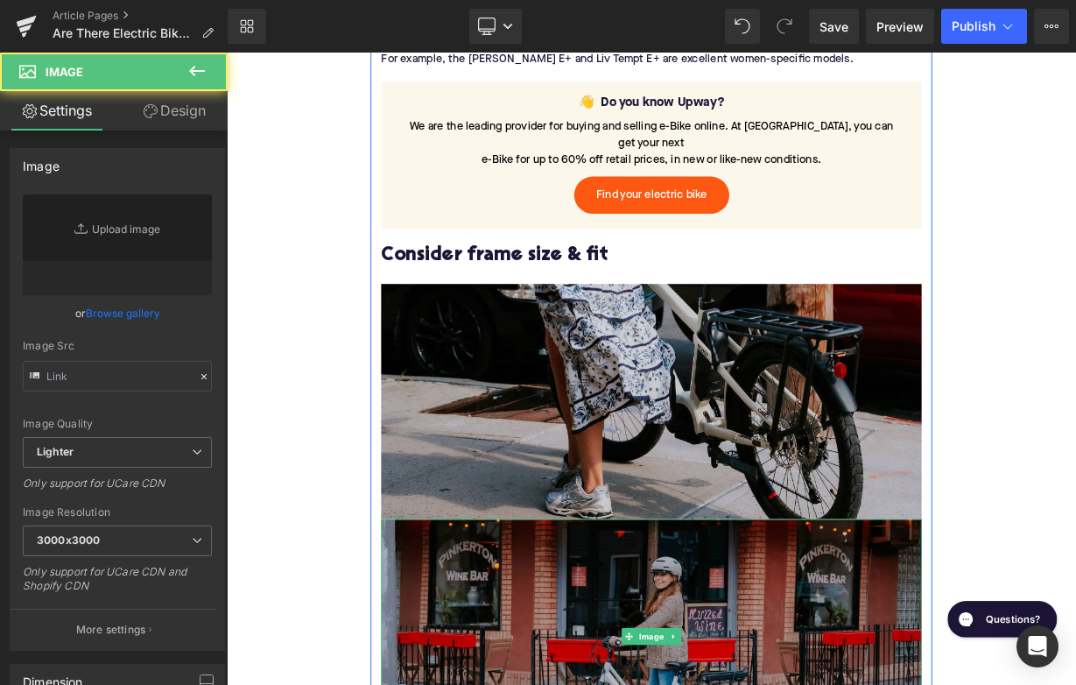
type input "[URL][DOMAIN_NAME]"
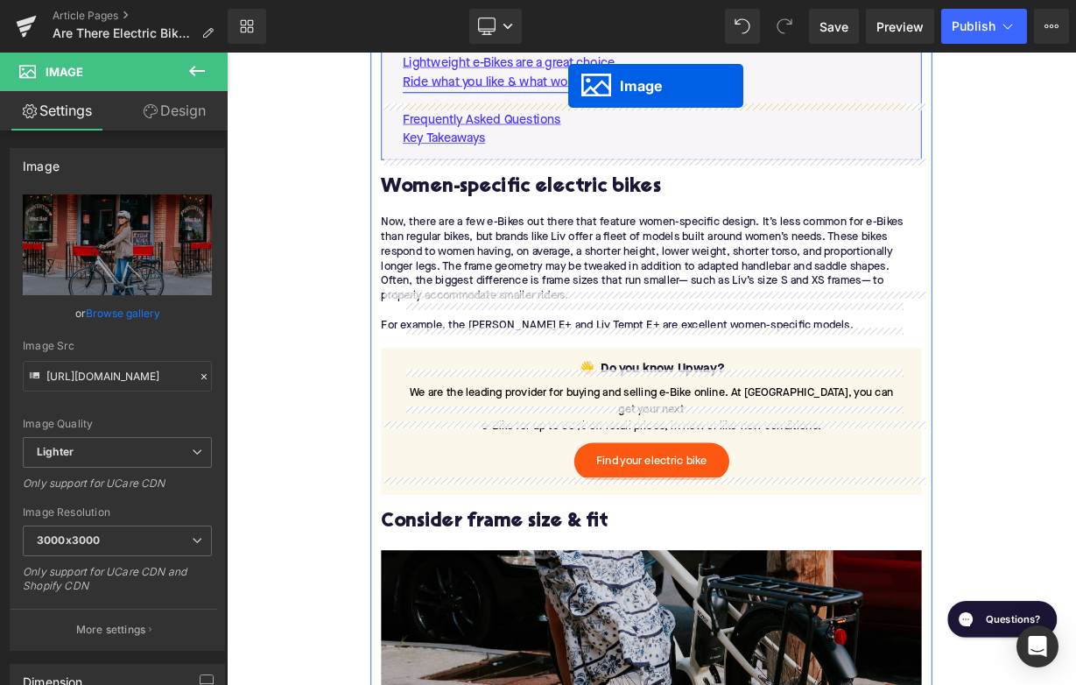
scroll to position [1083, 0]
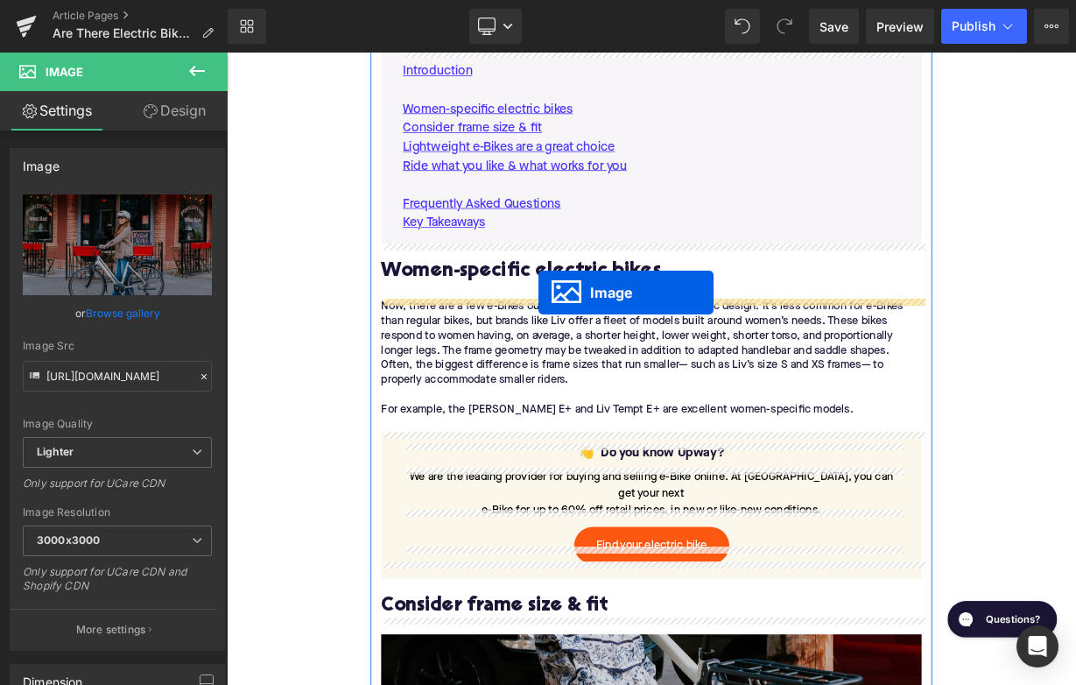
drag, startPoint x: 727, startPoint y: 762, endPoint x: 615, endPoint y: 352, distance: 424.5
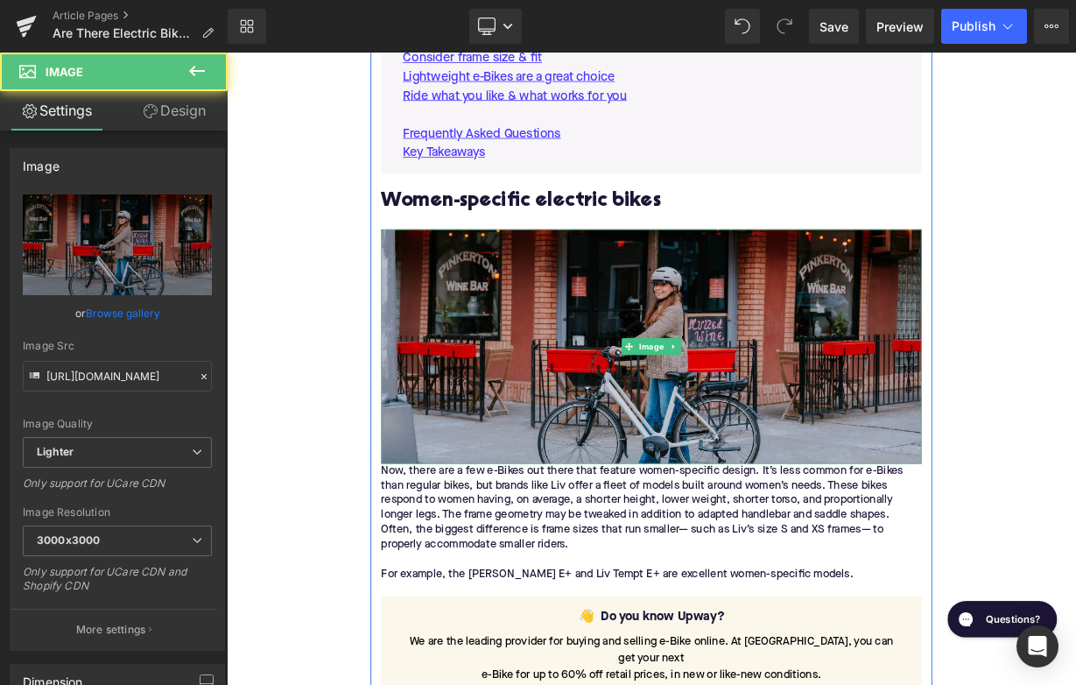
scroll to position [1246, 0]
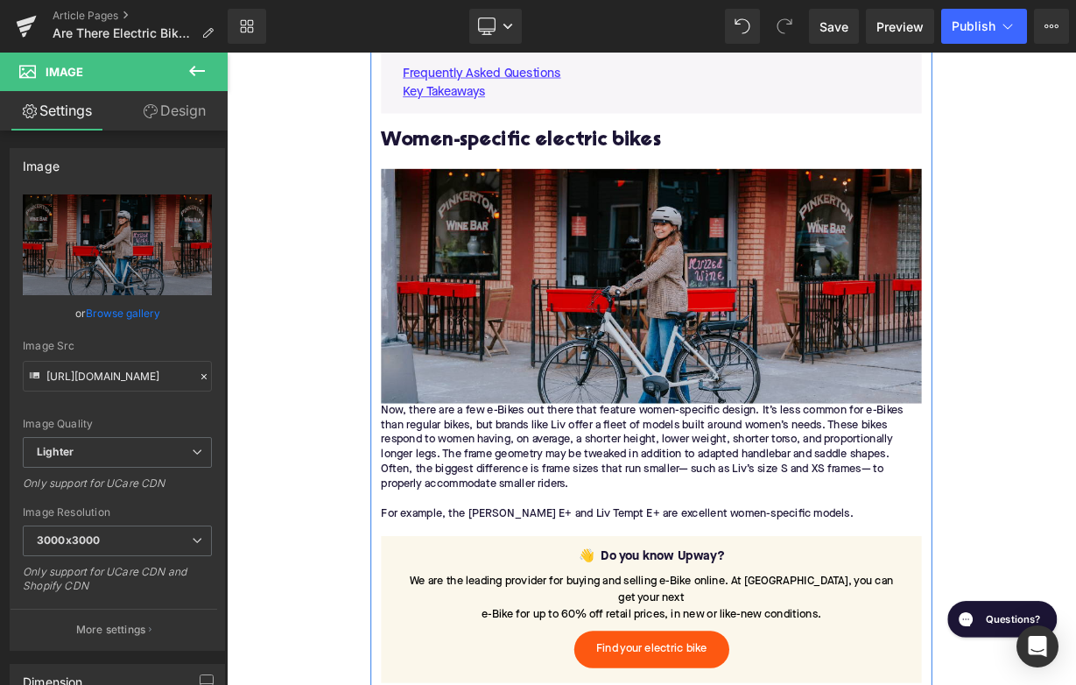
click at [439, 507] on div "Now, there are a few e-Bikes out there that feature women-specific design. It’s…" at bounding box center [756, 572] width 674 height 165
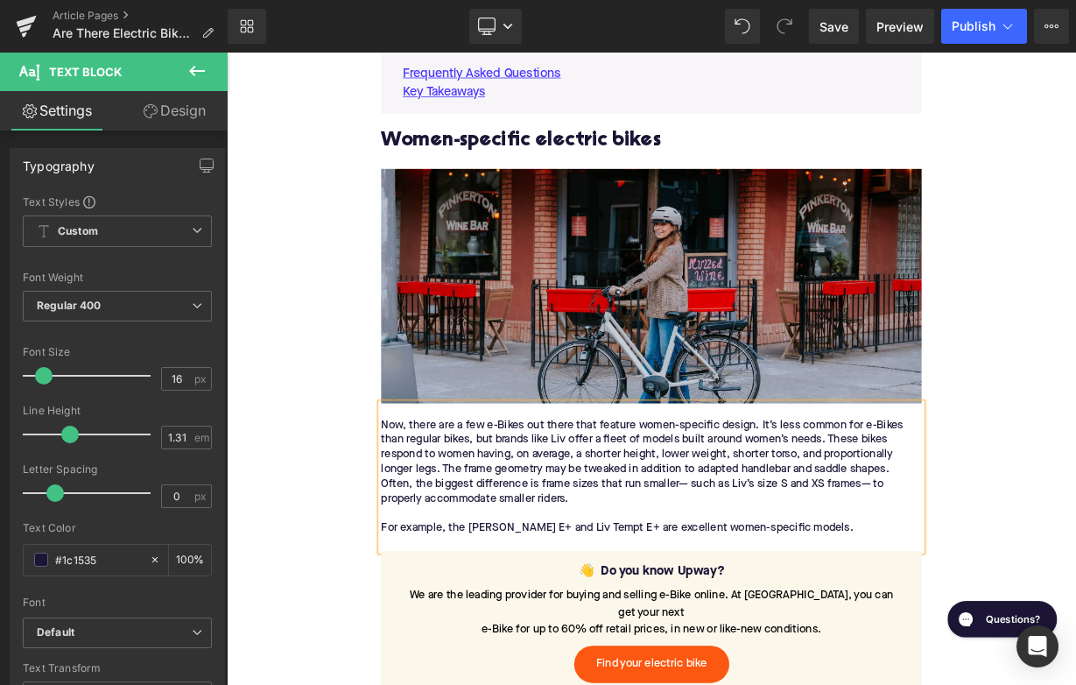
click at [640, 533] on div "Now, there are a few e-Bikes out there that feature women-specific design. It’s…" at bounding box center [756, 564] width 674 height 110
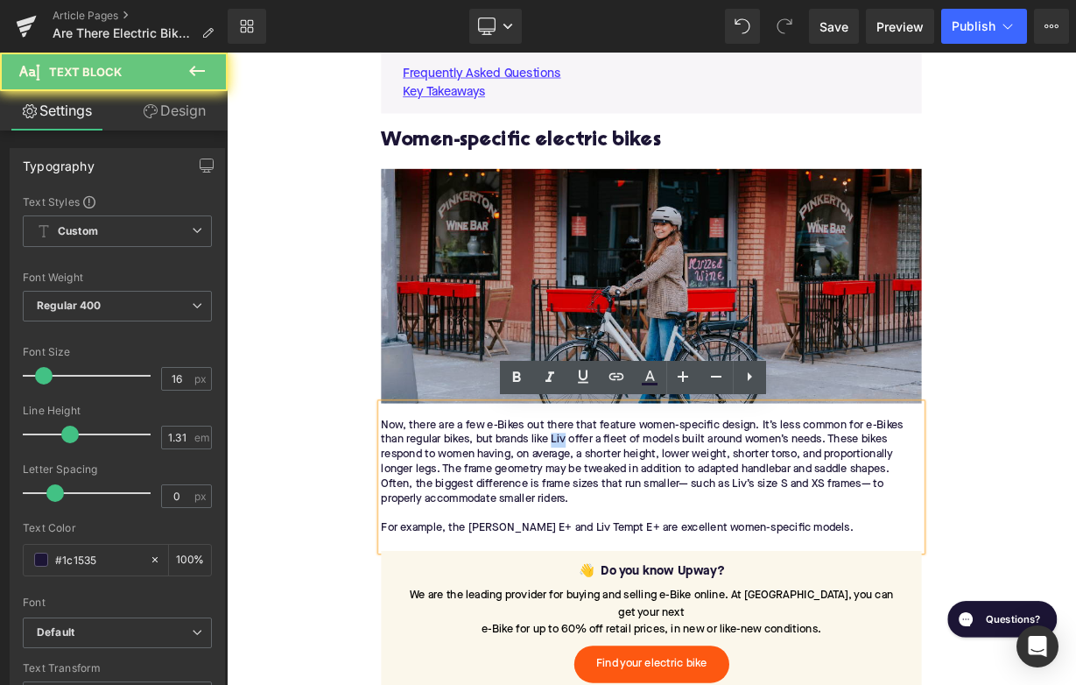
click at [640, 533] on div "Now, there are a few e-Bikes out there that feature women-specific design. It’s…" at bounding box center [756, 564] width 674 height 110
click at [615, 378] on icon at bounding box center [616, 376] width 21 height 21
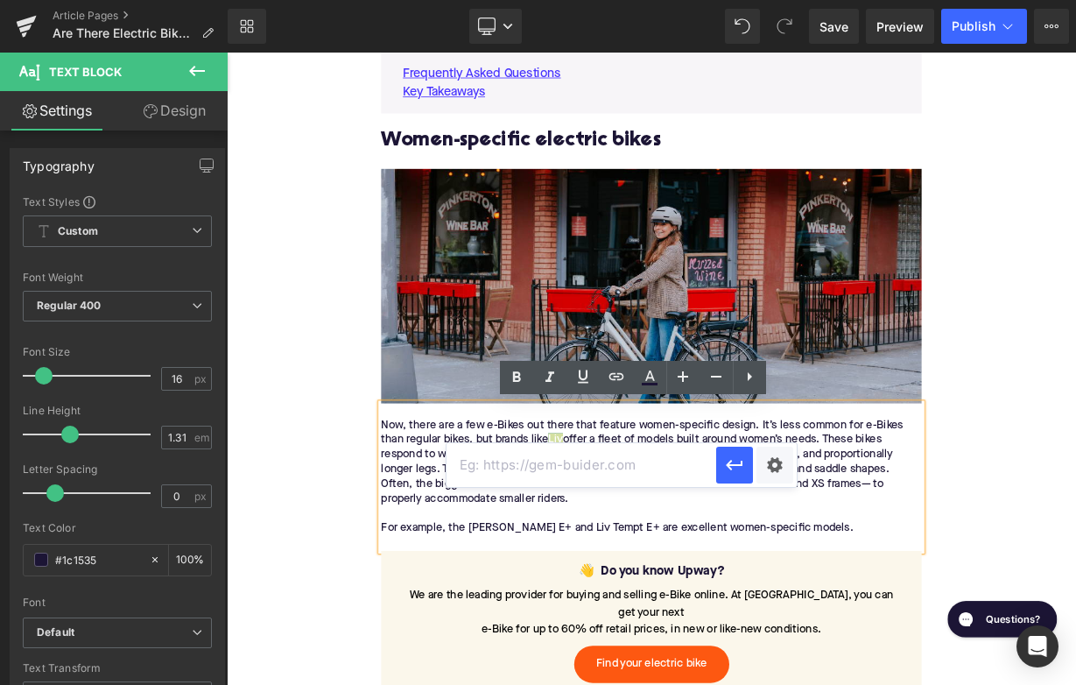
click at [564, 461] on input "text" at bounding box center [581, 465] width 270 height 44
paste input "[URL][DOMAIN_NAME]"
type input "[URL][DOMAIN_NAME]"
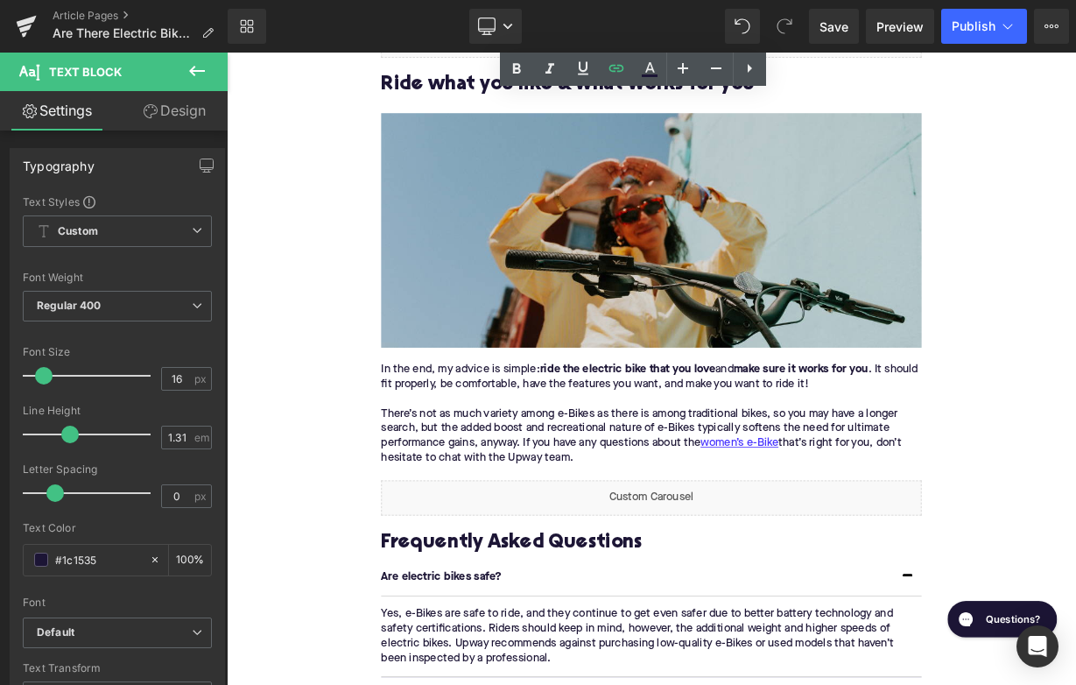
scroll to position [2912, 0]
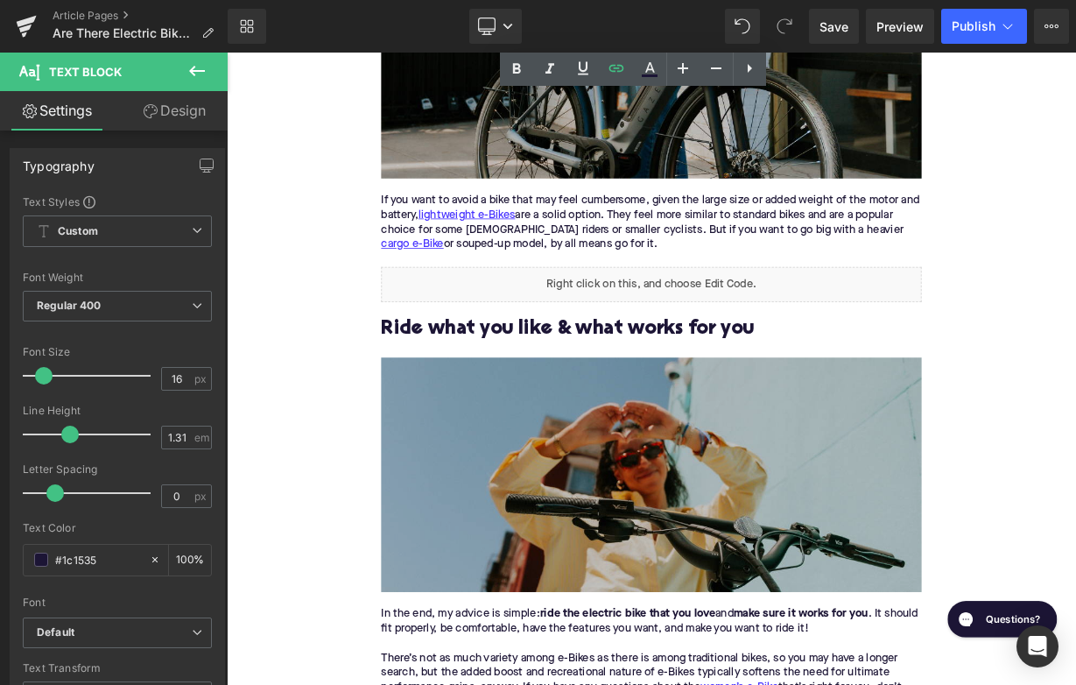
click at [652, 547] on img at bounding box center [756, 578] width 674 height 292
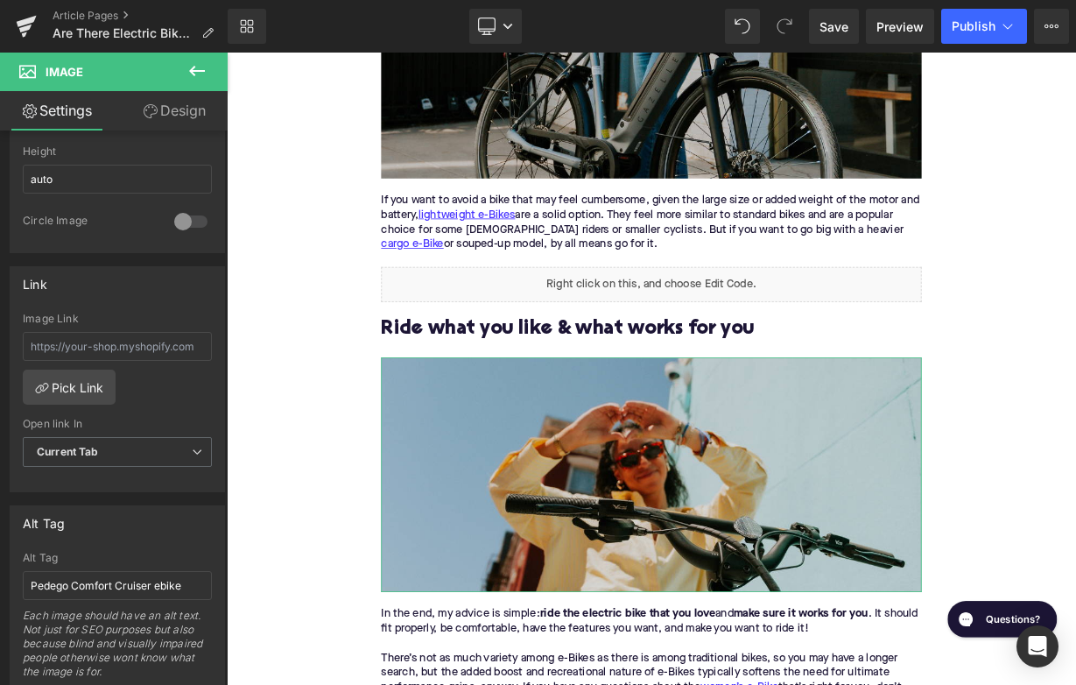
scroll to position [793, 0]
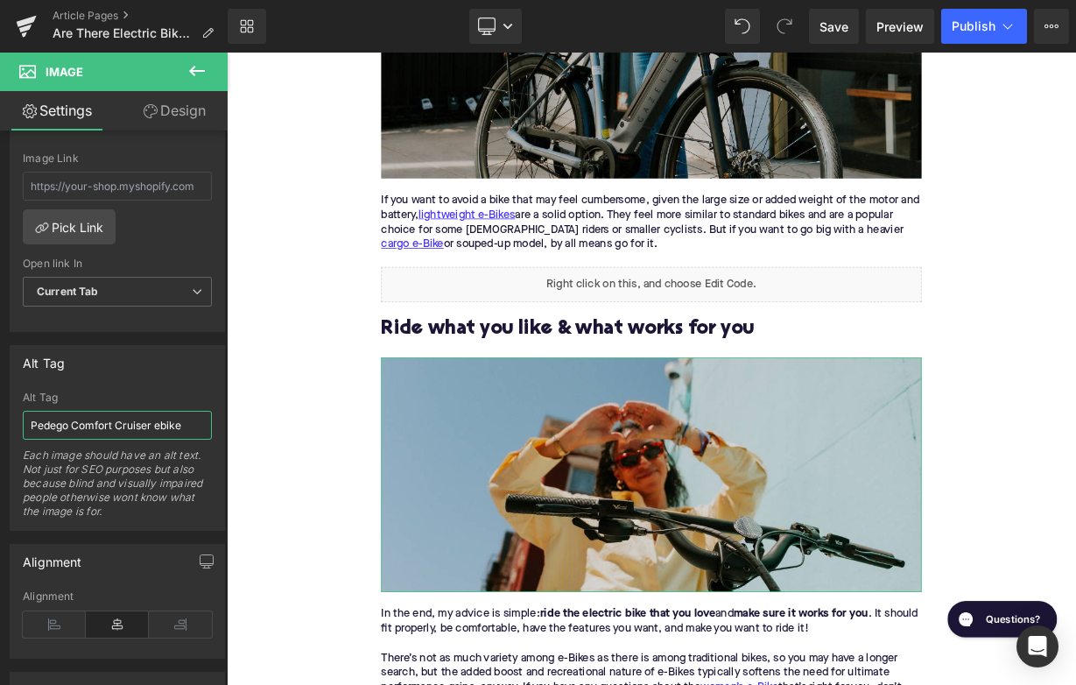
click at [99, 429] on input "Pedego Comfort Cruiser ebike" at bounding box center [117, 425] width 189 height 29
click at [36, 423] on input "rider making" at bounding box center [117, 425] width 189 height 29
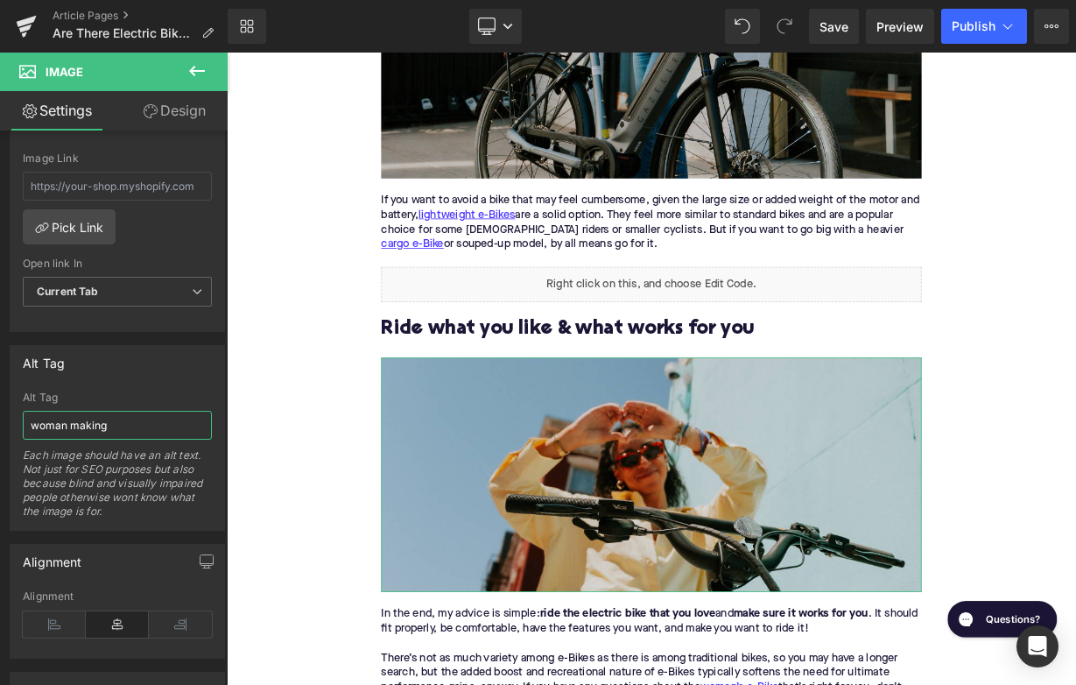
click at [39, 424] on input "woman making" at bounding box center [117, 425] width 189 height 29
click at [127, 427] on input "Woman making" at bounding box center [117, 425] width 189 height 29
type input "Woman making a heart on Specialized Globe Haul cargo ebike"
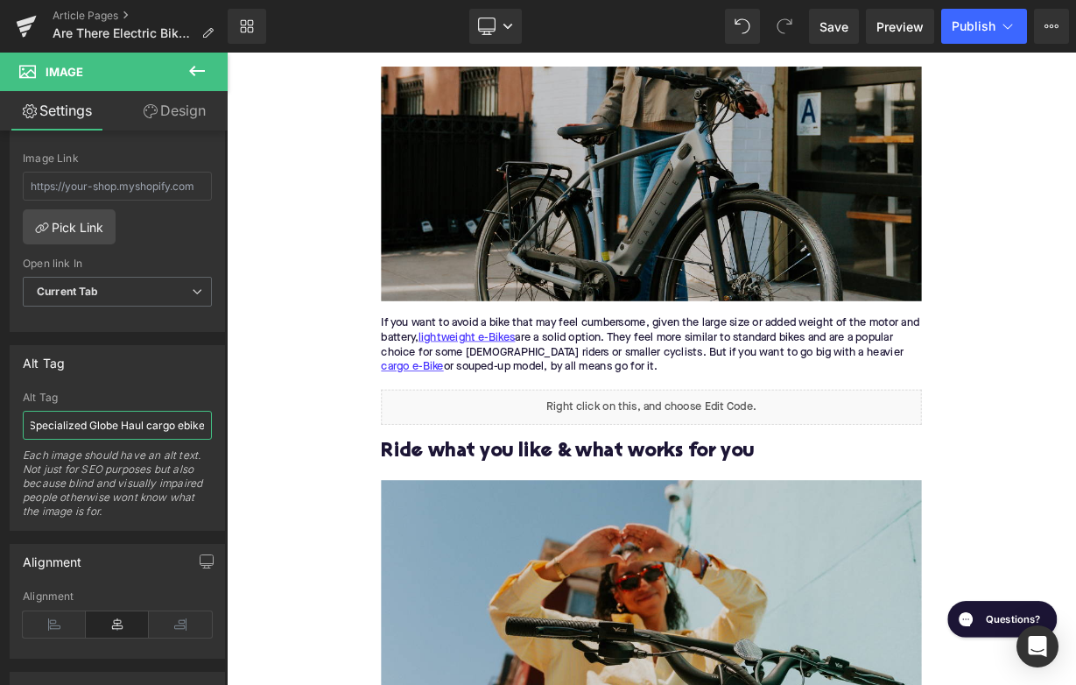
scroll to position [2577, 0]
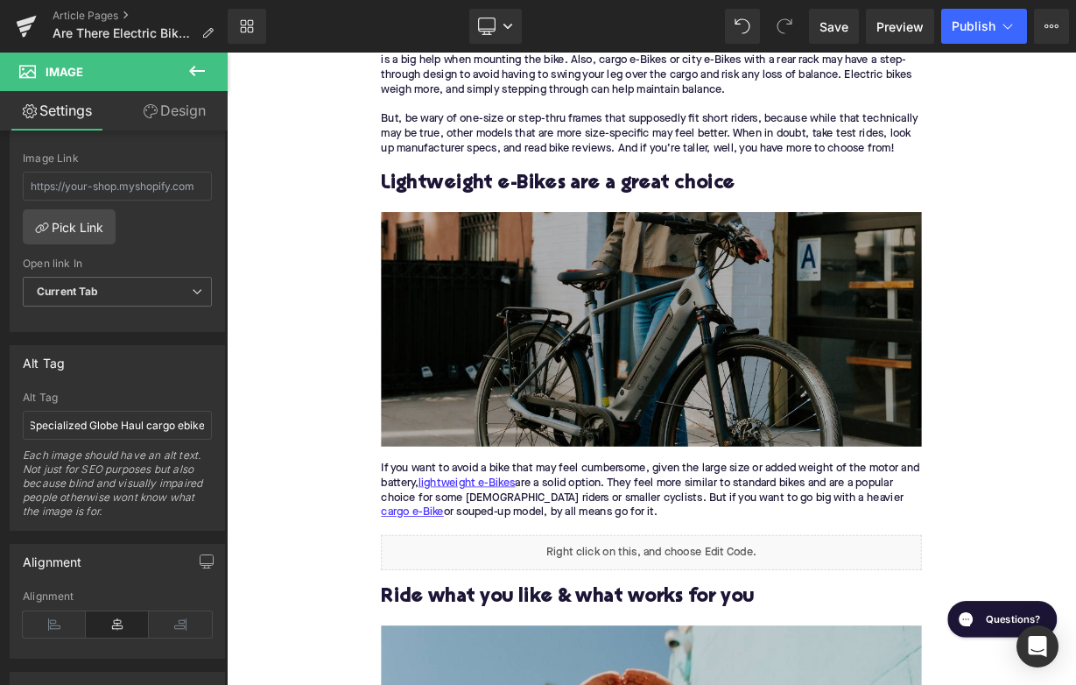
click at [552, 421] on img at bounding box center [756, 397] width 674 height 292
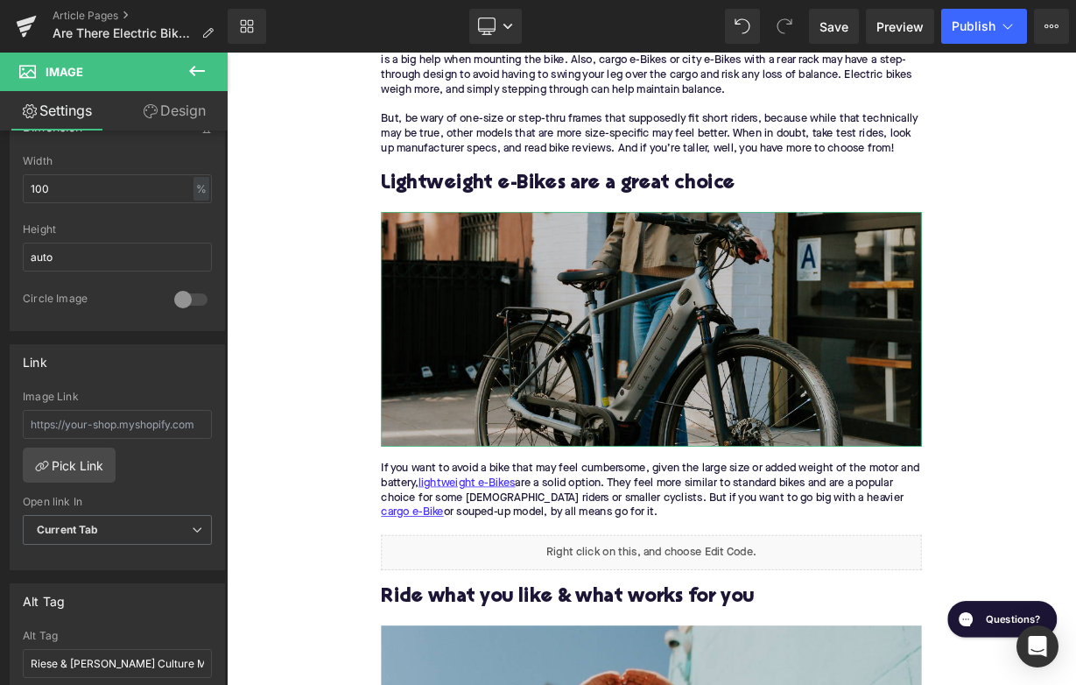
scroll to position [558, 0]
click at [74, 662] on input "Riese & [PERSON_NAME] Culture Mixte [PERSON_NAME]" at bounding box center [117, 660] width 189 height 29
type input "Woman with Gazelle electric hybrid bike"
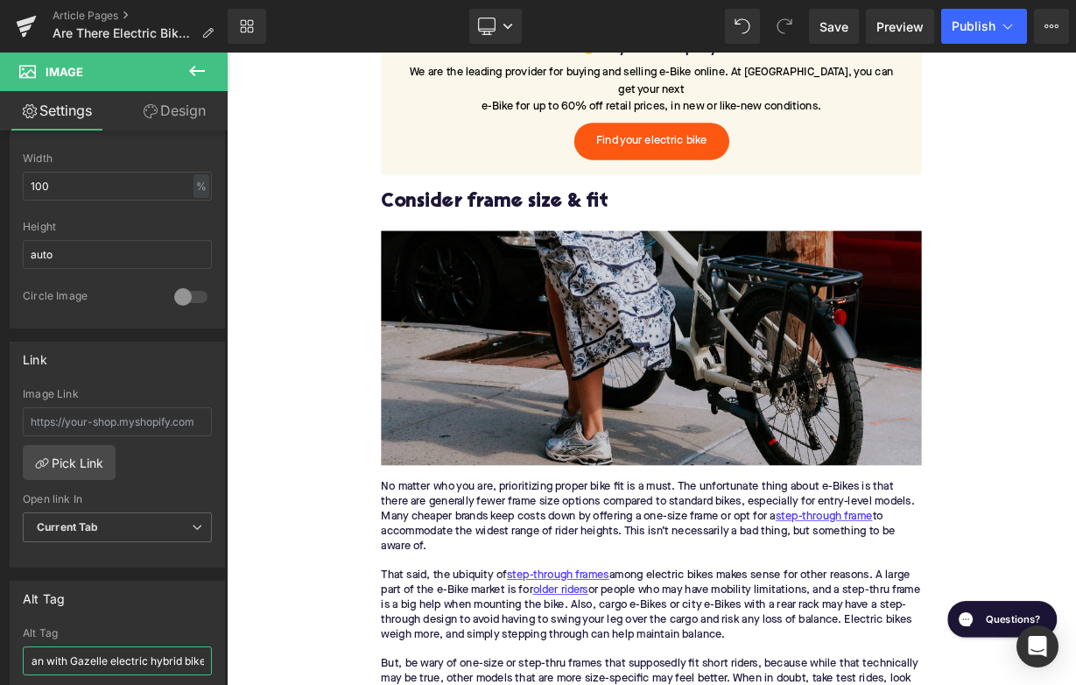
scroll to position [1888, 0]
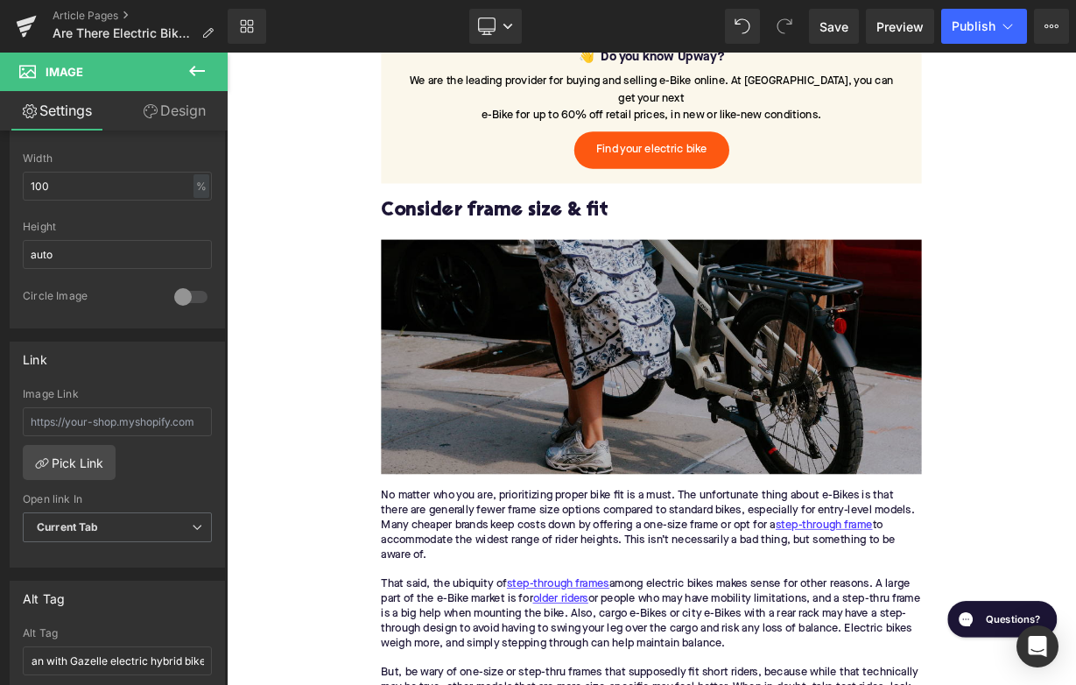
click at [561, 482] on img at bounding box center [756, 431] width 674 height 292
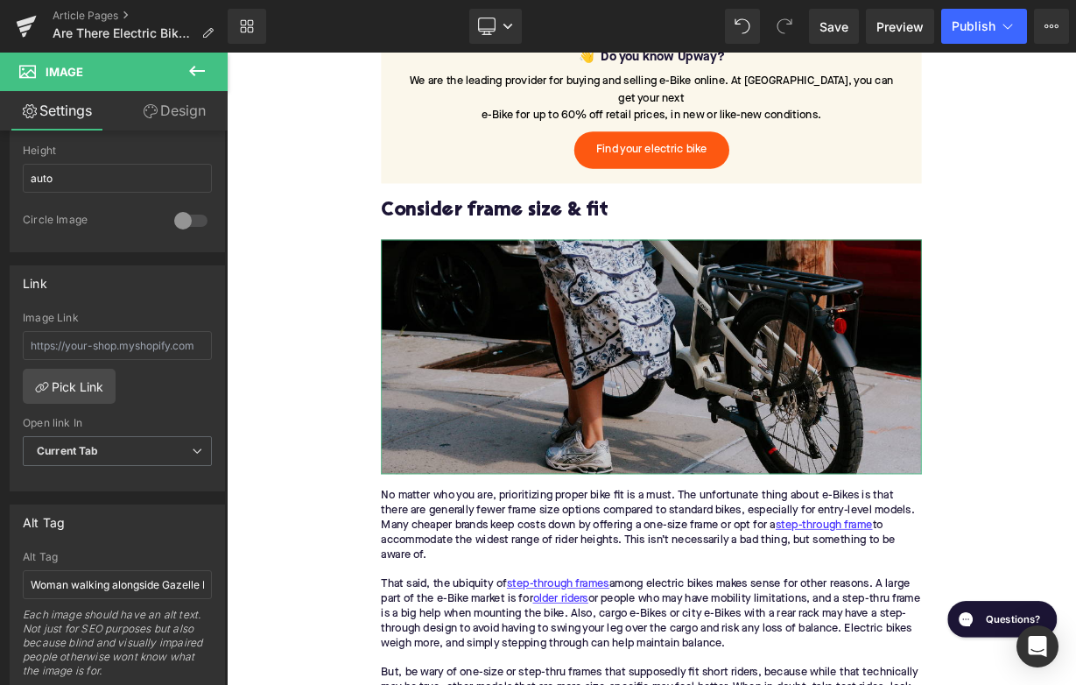
scroll to position [693, 0]
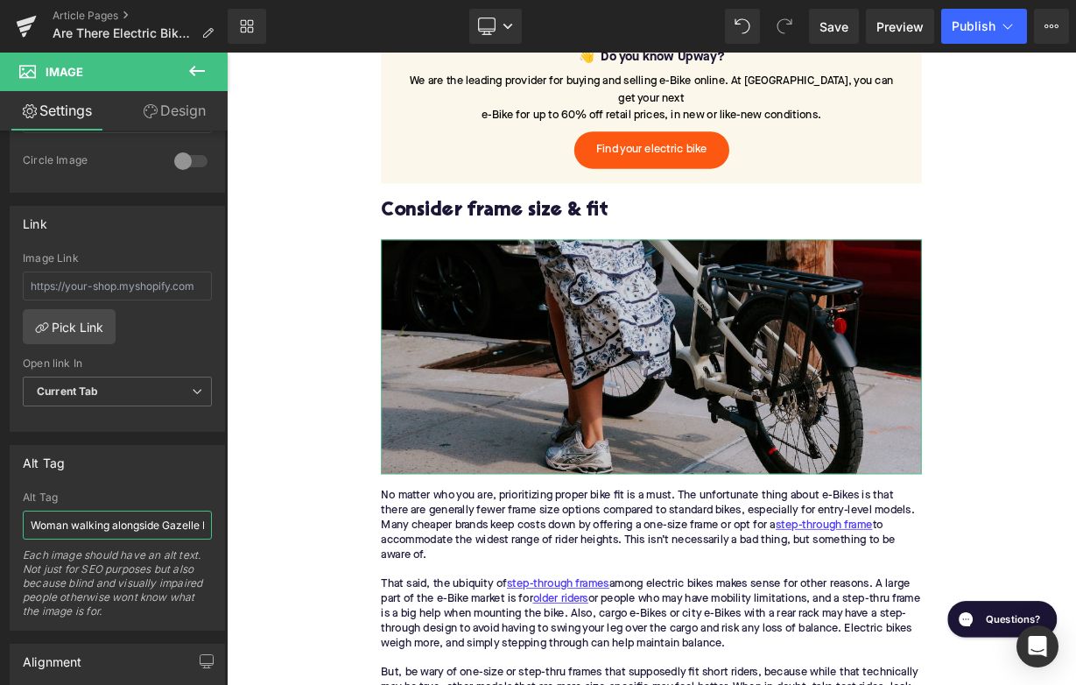
click at [95, 514] on input "Woman walking alongside Gazelle Medeo electric bike" at bounding box center [117, 524] width 189 height 29
type input "Woman with skirt next to [PERSON_NAME] electric cargo bike"
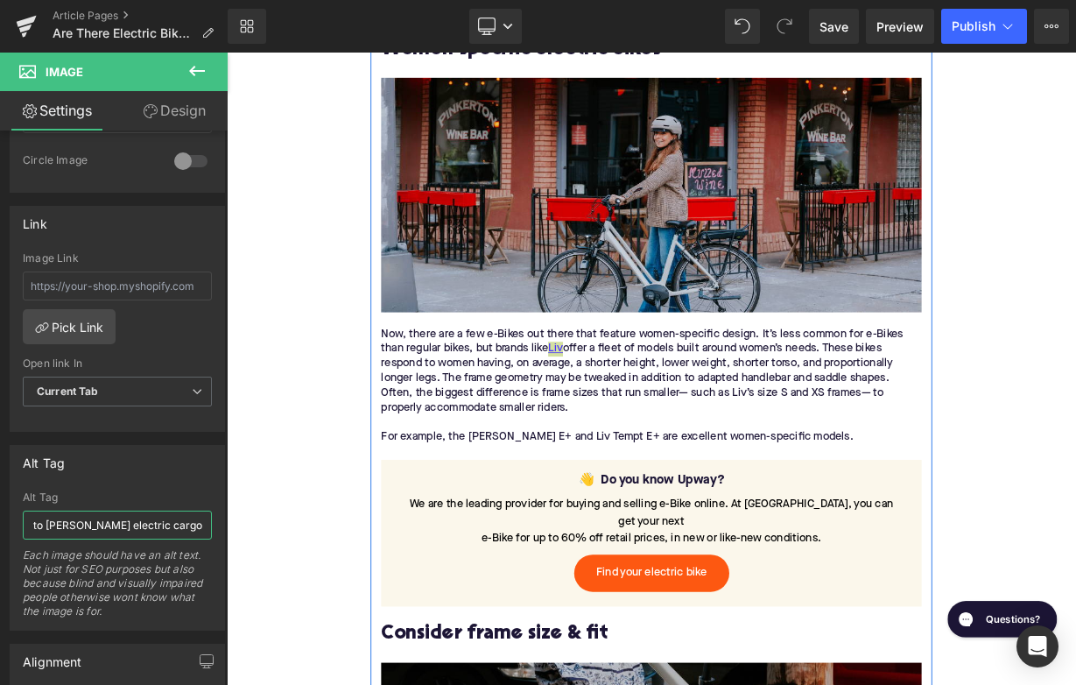
scroll to position [1250, 0]
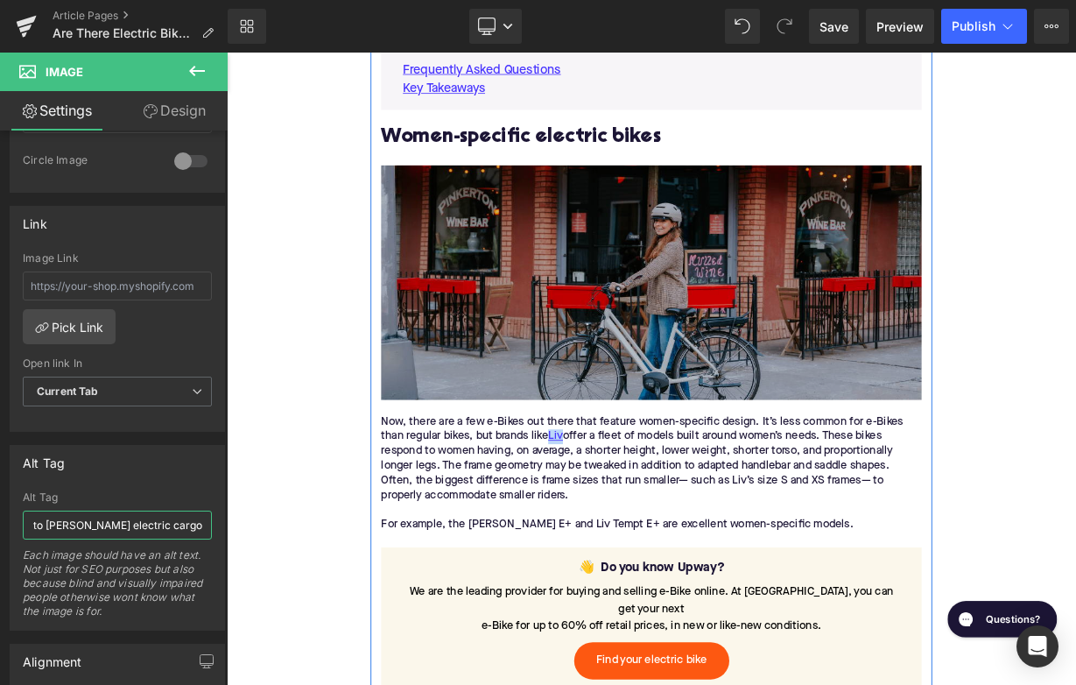
click at [503, 413] on img at bounding box center [756, 339] width 674 height 292
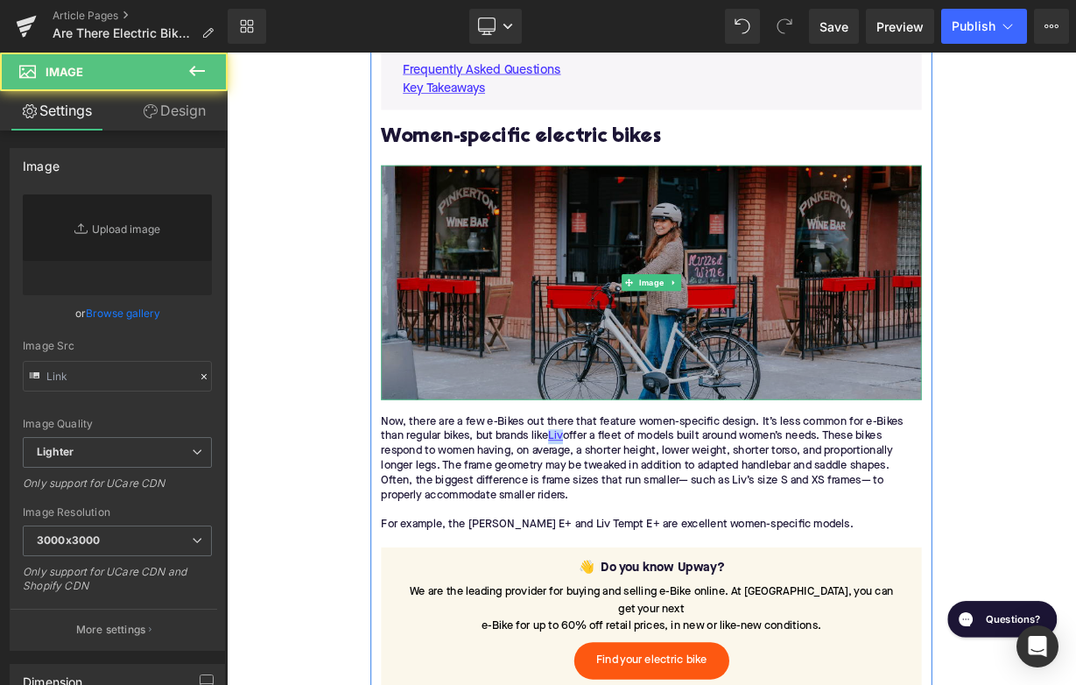
type input "[URL][DOMAIN_NAME]"
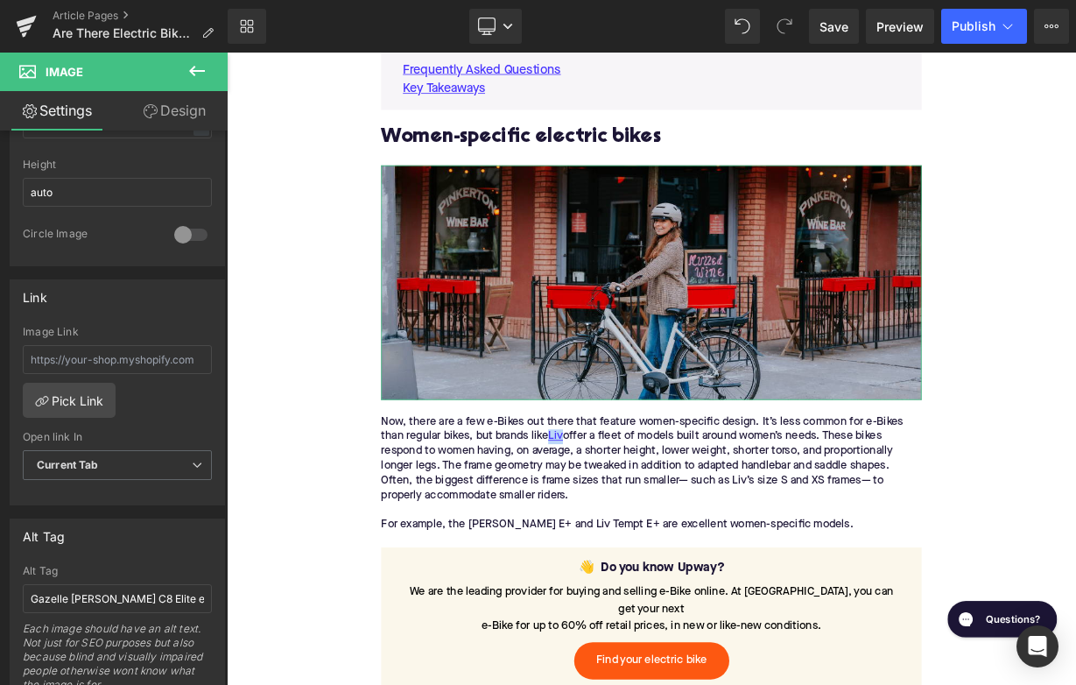
scroll to position [643, 0]
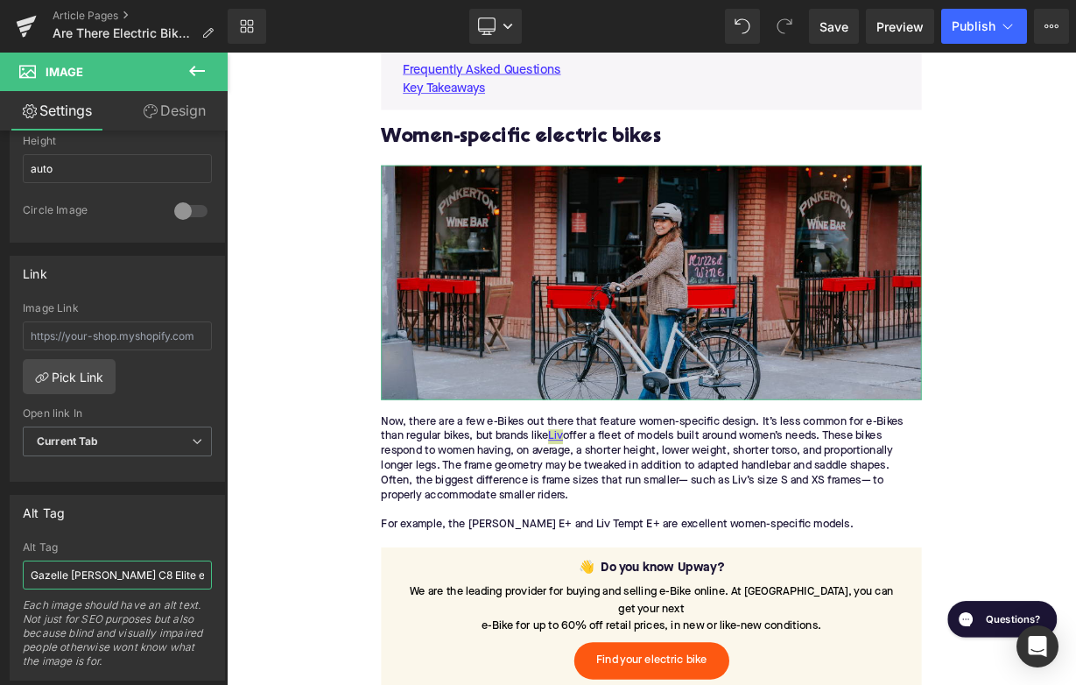
click at [91, 564] on input "Gazelle [PERSON_NAME] C8 Elite ebike" at bounding box center [117, 574] width 189 height 29
type input "Woman with Gazelle electric bike"
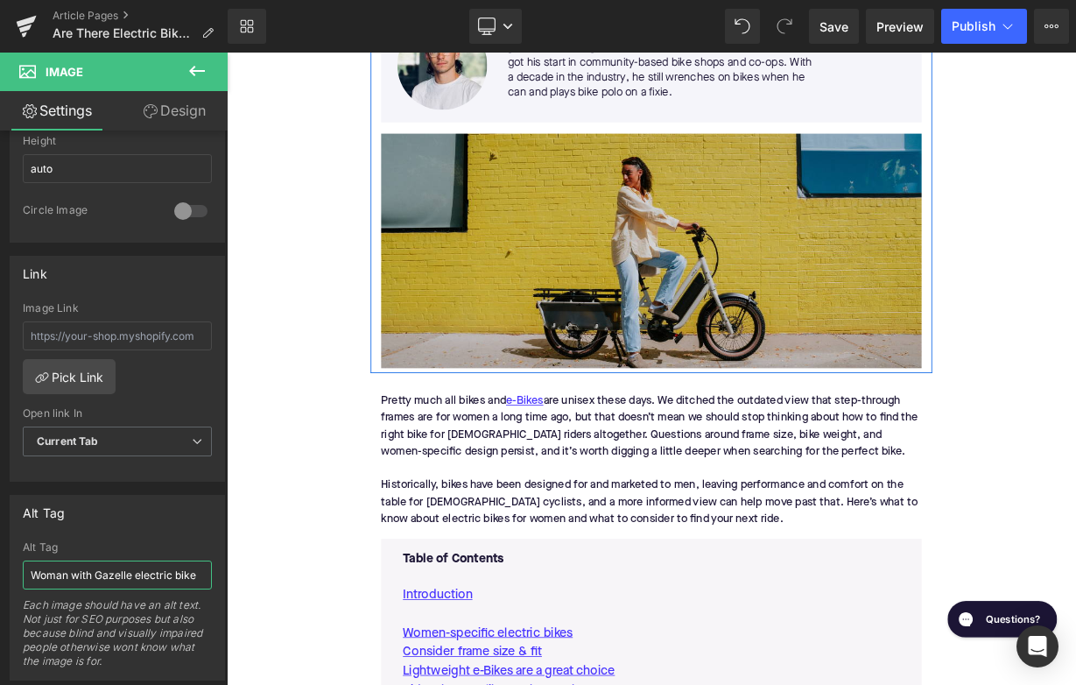
scroll to position [401, 0]
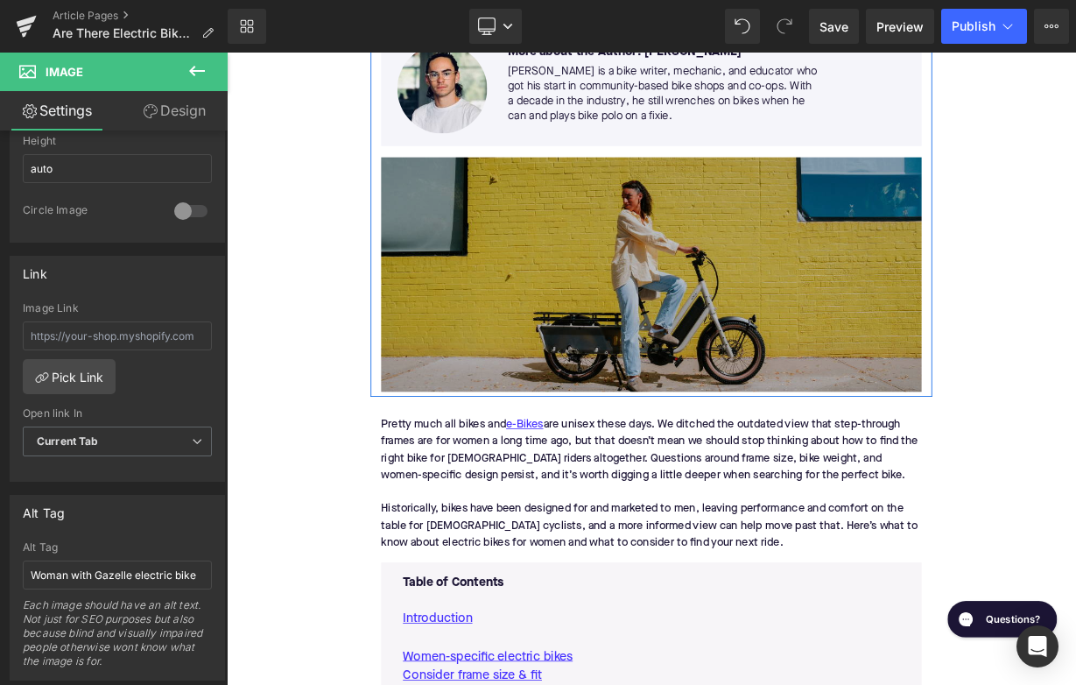
click at [654, 362] on img at bounding box center [756, 329] width 674 height 292
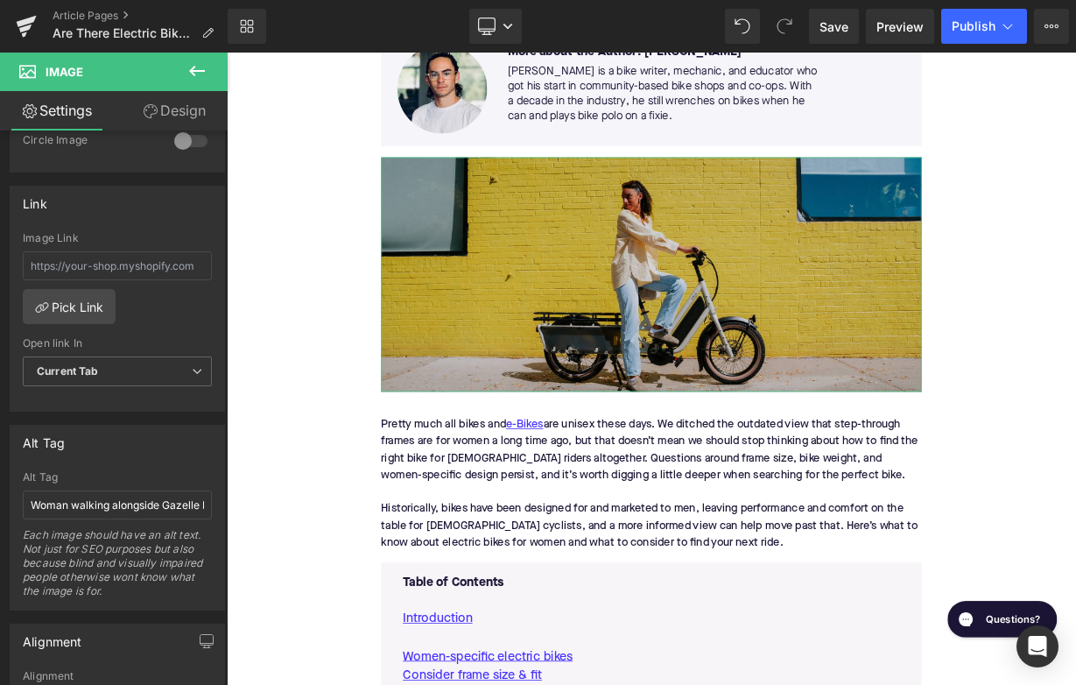
scroll to position [729, 0]
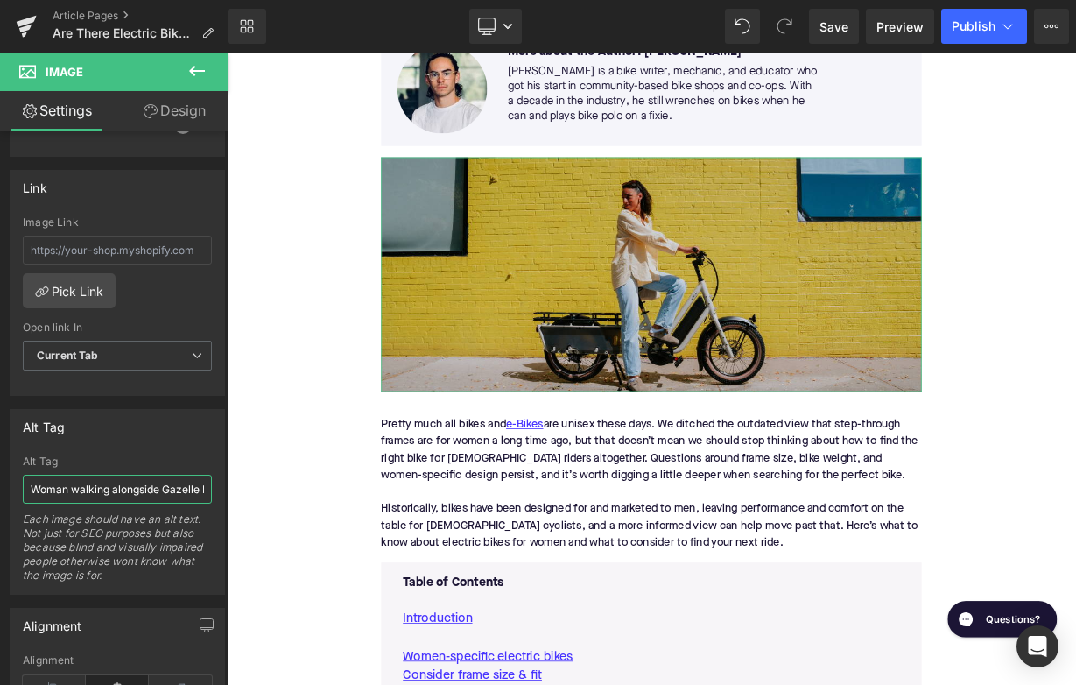
click at [127, 482] on input "Woman walking alongside Gazelle Medeo electric bike" at bounding box center [117, 489] width 189 height 29
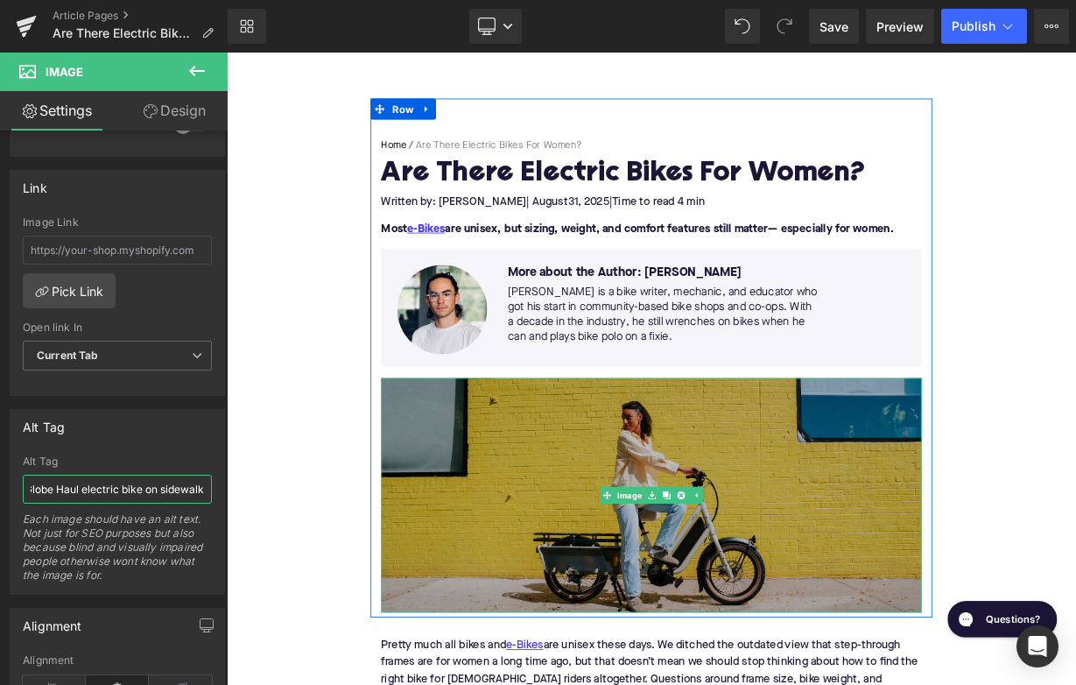
scroll to position [0, 0]
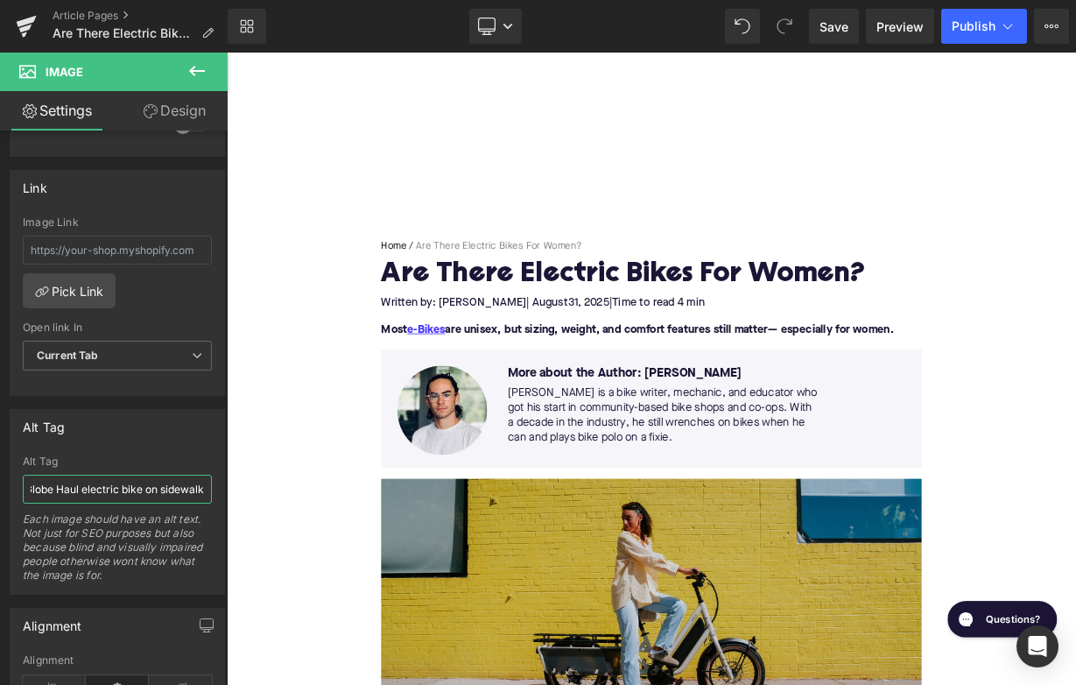
type input "Woman sitting on Specialized Globe Haul electric bike on sidewalk"
click at [972, 26] on span "Publish" at bounding box center [974, 26] width 44 height 14
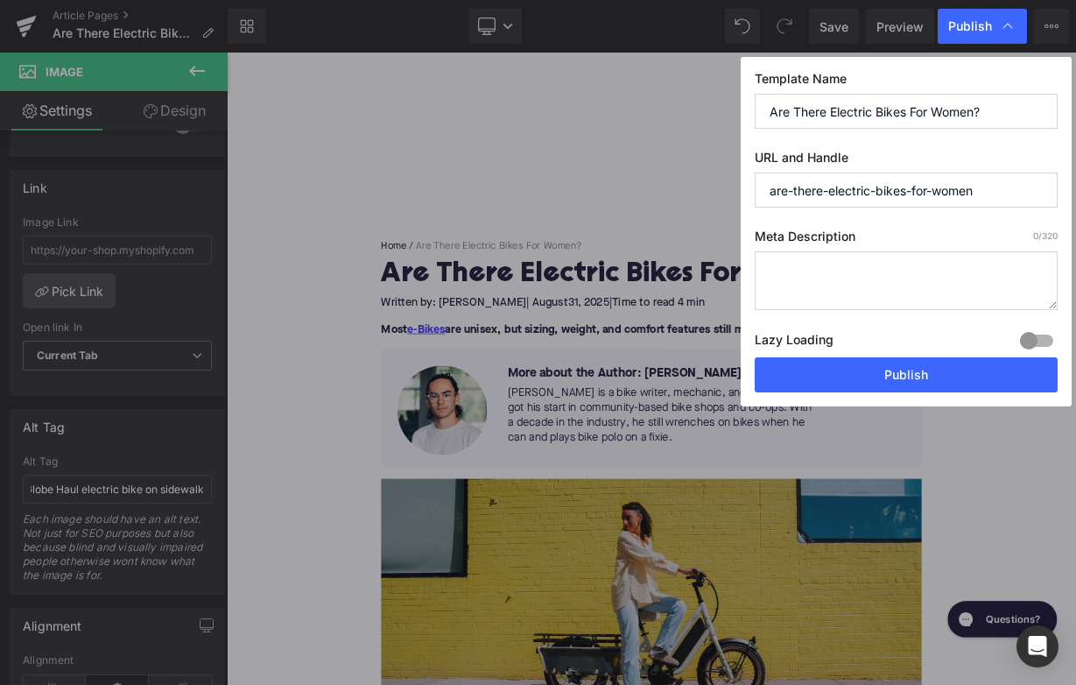
click at [840, 282] on textarea at bounding box center [906, 280] width 303 height 59
paste textarea "Discover the electric bikes made for women, what to look for in fit and design,…"
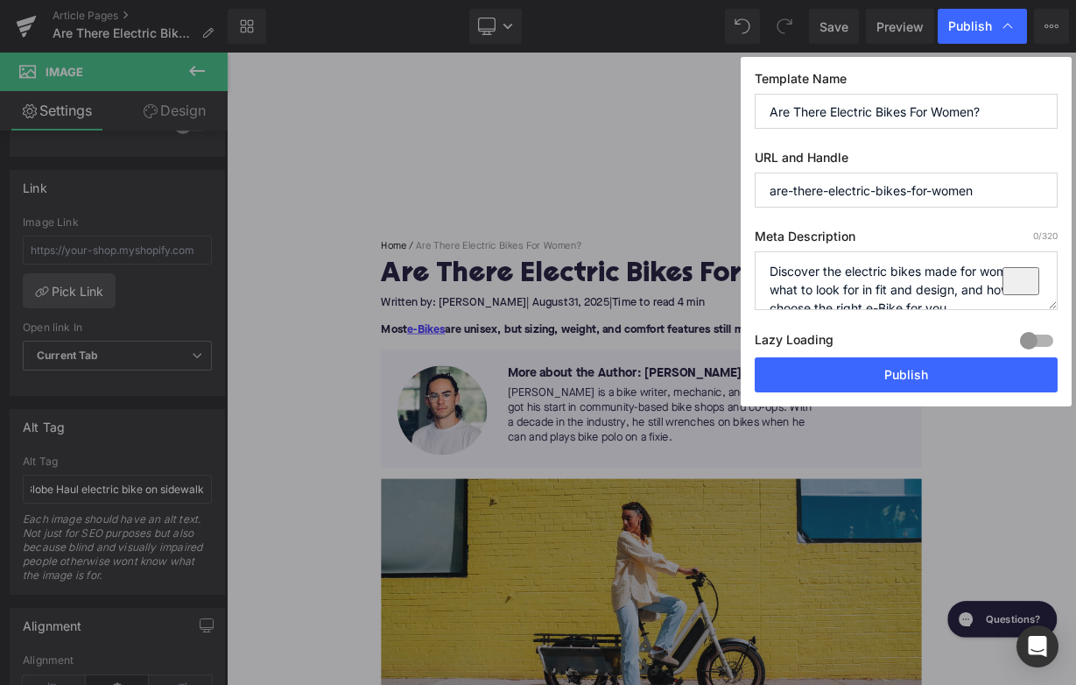
scroll to position [6, 0]
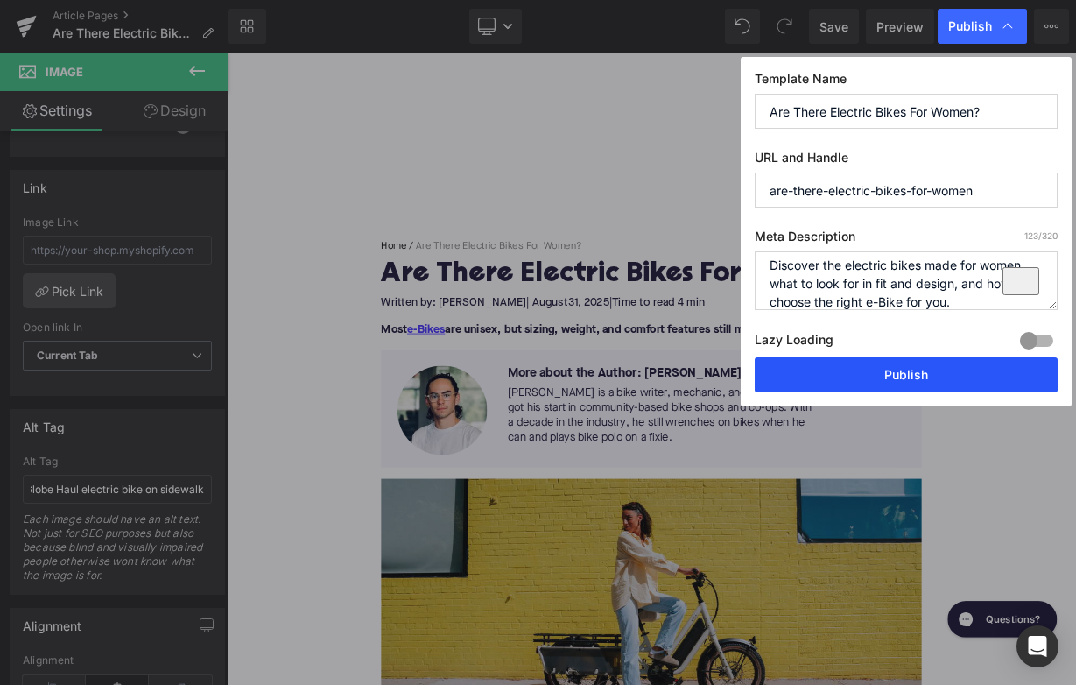
type textarea "Discover the electric bikes made for women, what to look for in fit and design,…"
click at [861, 383] on button "Publish" at bounding box center [906, 374] width 303 height 35
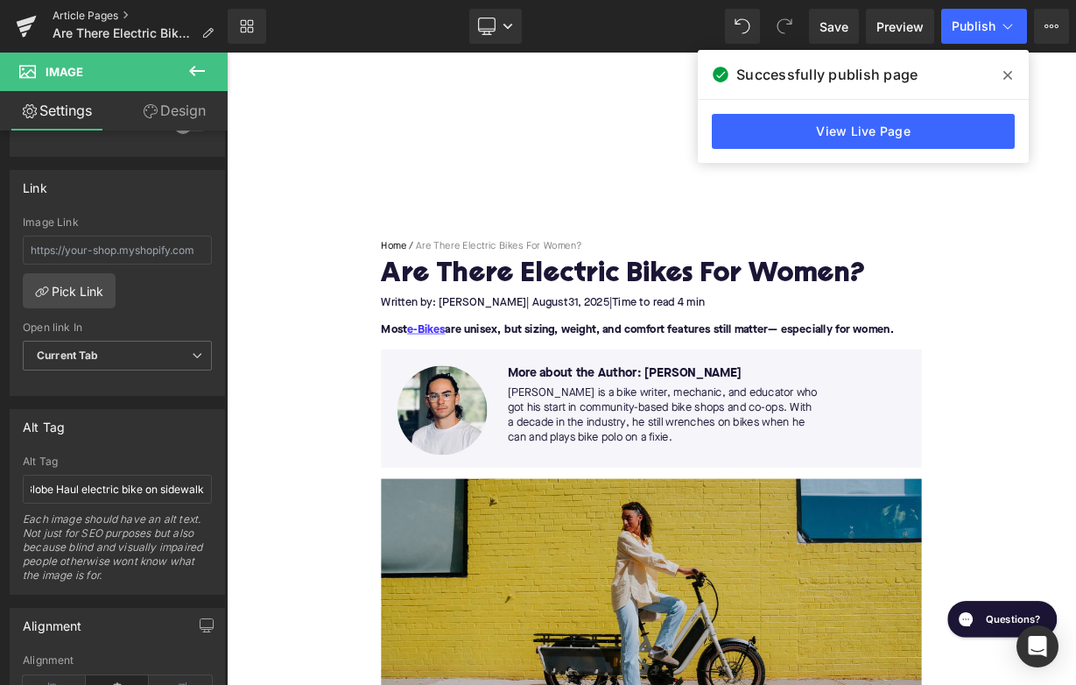
click at [102, 17] on link "Article Pages" at bounding box center [140, 16] width 175 height 14
